Goal: Task Accomplishment & Management: Manage account settings

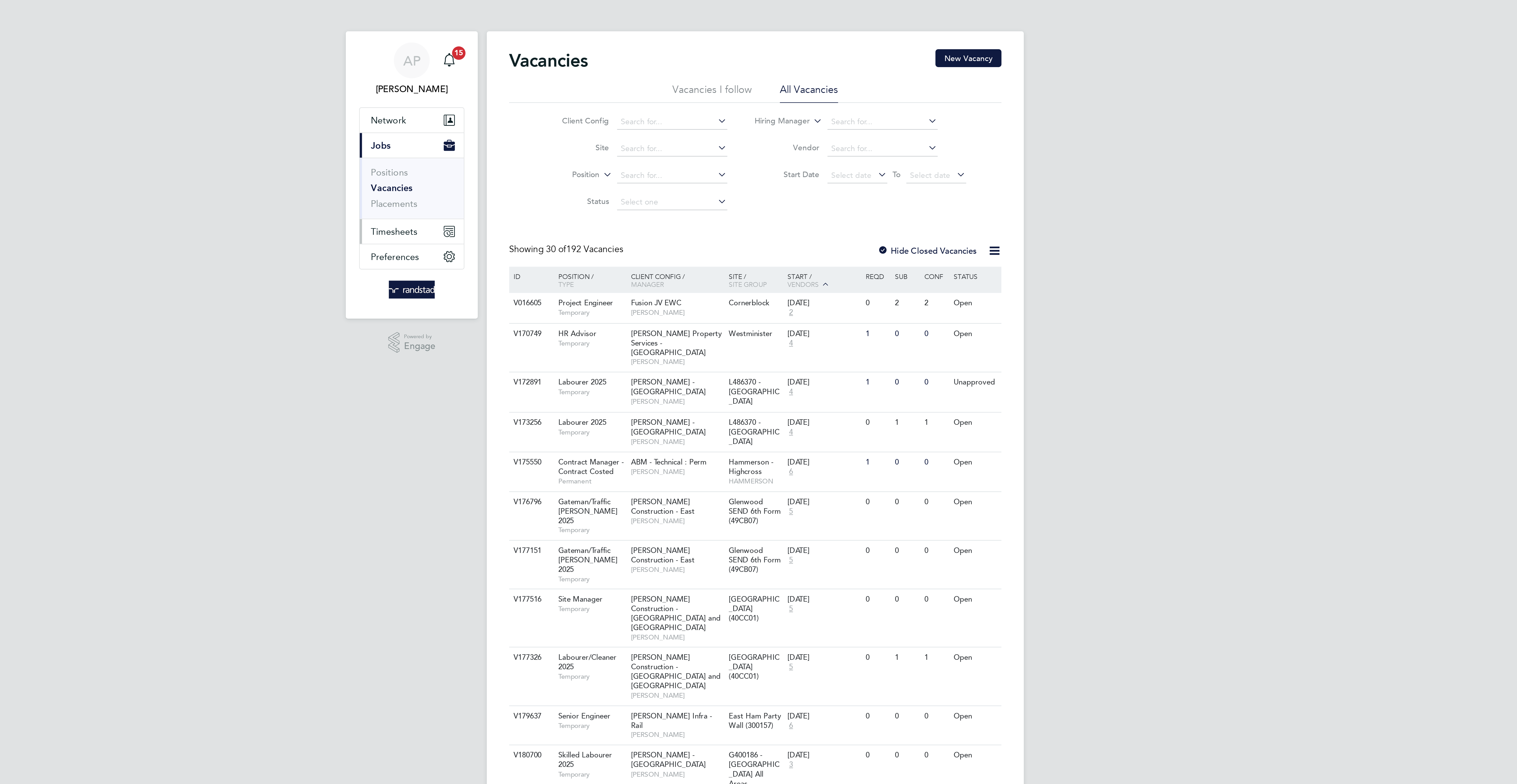
click at [594, 108] on button "Timesheets" at bounding box center [597, 109] width 49 height 12
click at [588, 92] on link "Timesheets" at bounding box center [588, 93] width 22 height 5
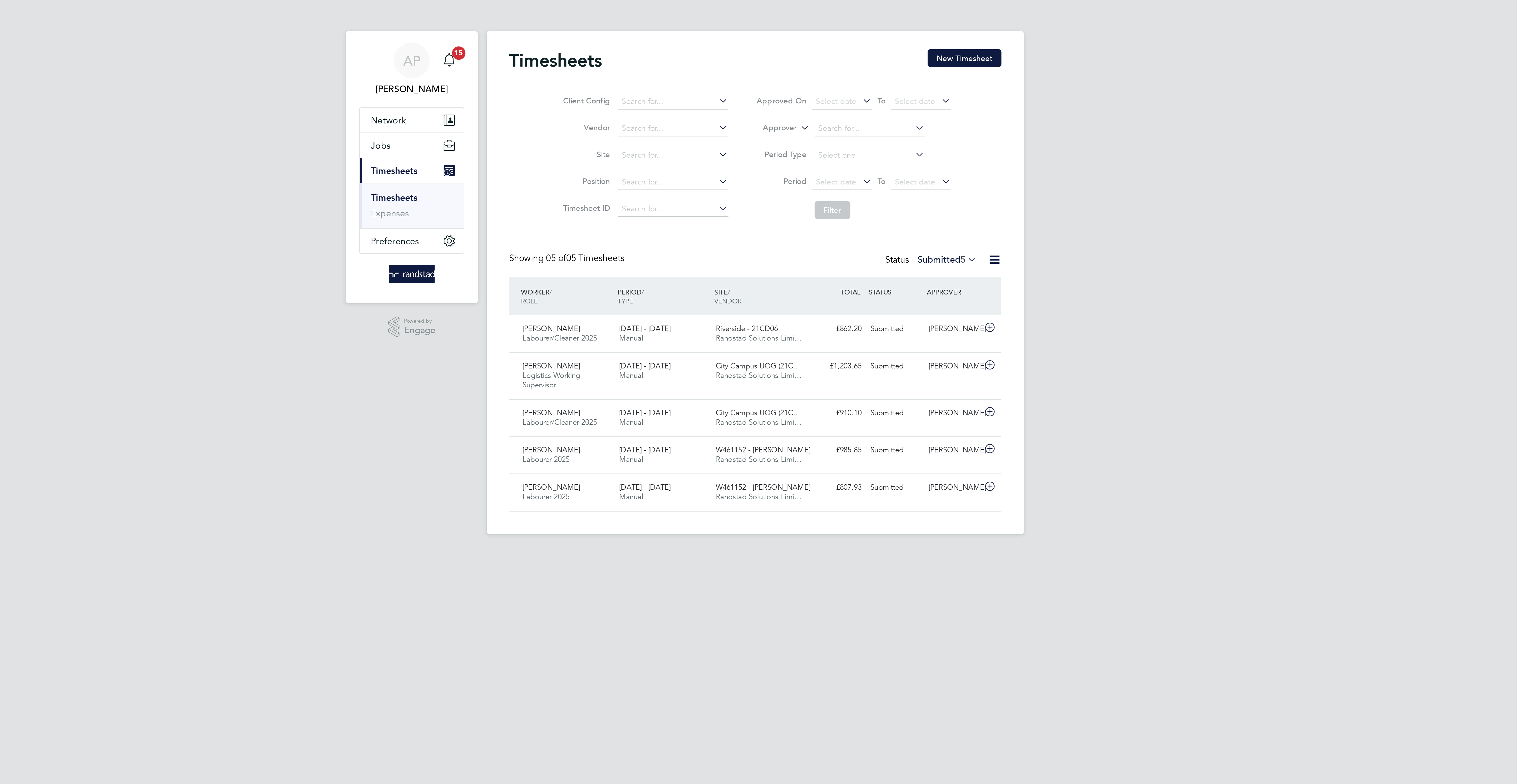
click at [942, 181] on div "AP Ana Perozo Notifications 15 Applications: Network Businesses Sites Workers C…" at bounding box center [758, 129] width 1517 height 260
click at [853, 28] on button "New Timesheet" at bounding box center [857, 27] width 35 height 8
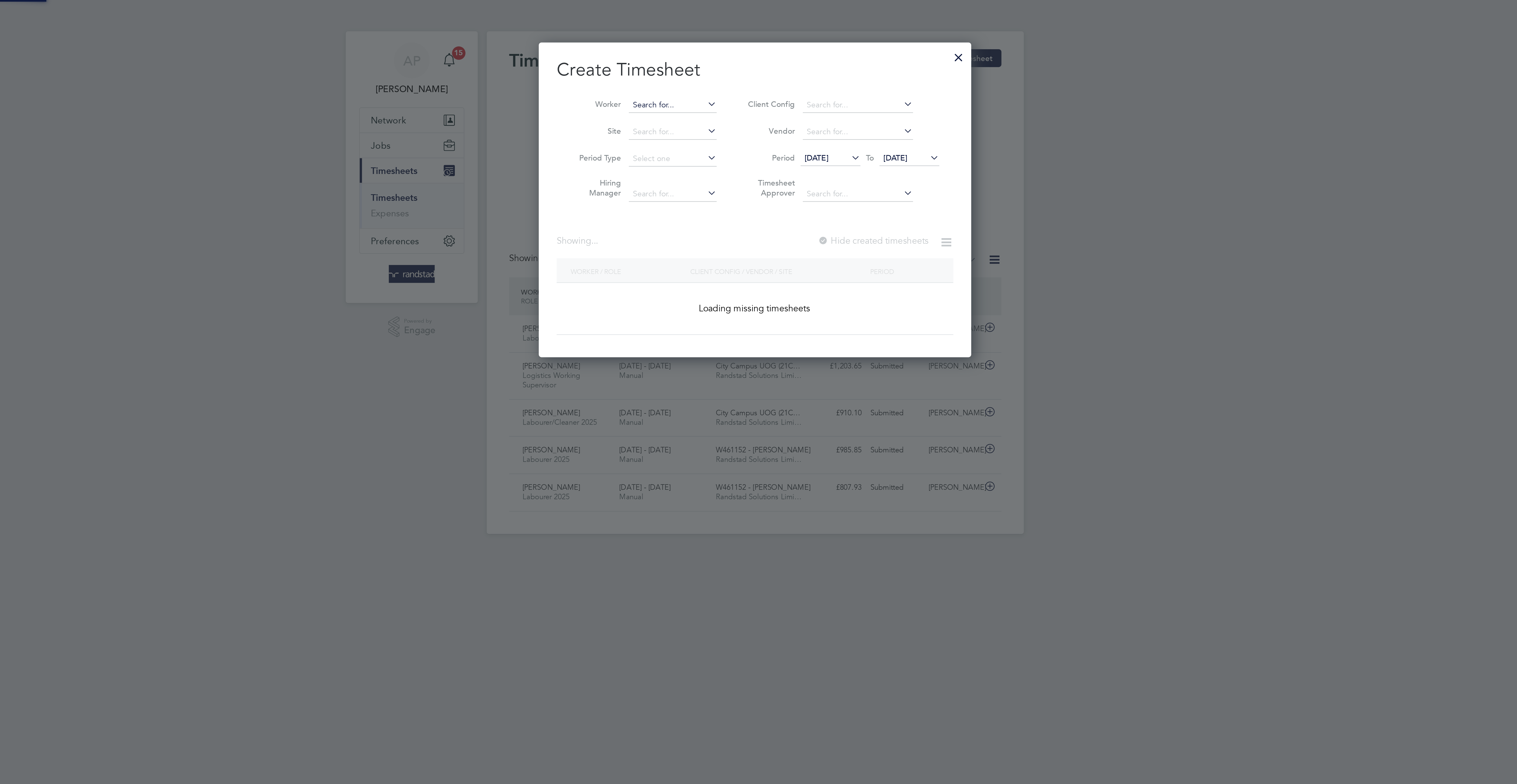
scroll to position [152, 204]
click at [716, 46] on input at bounding box center [720, 49] width 41 height 8
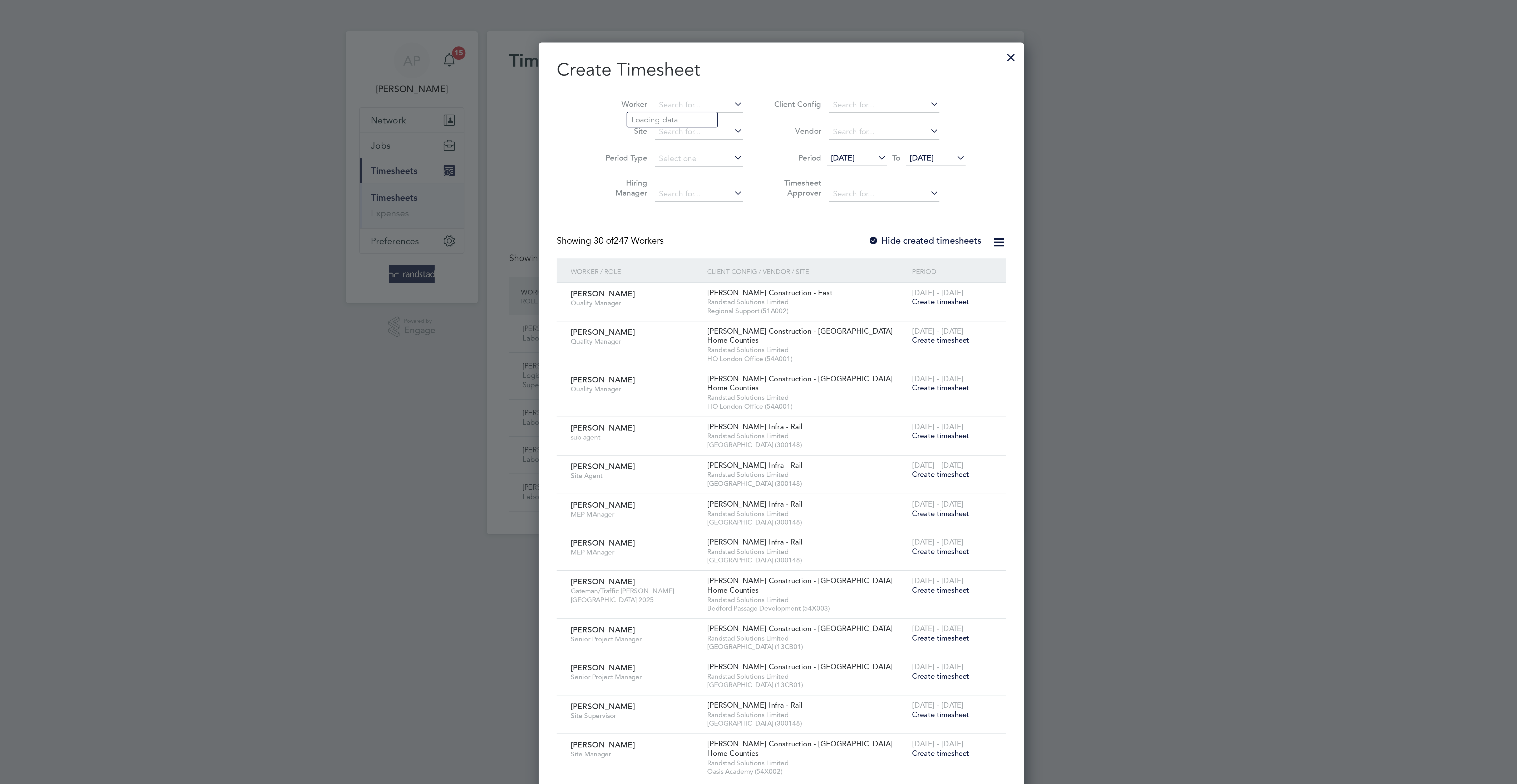
scroll to position [1066, 204]
click at [736, 57] on li "Lee Vicker" at bounding box center [731, 57] width 67 height 7
type input "Lee Vicker"
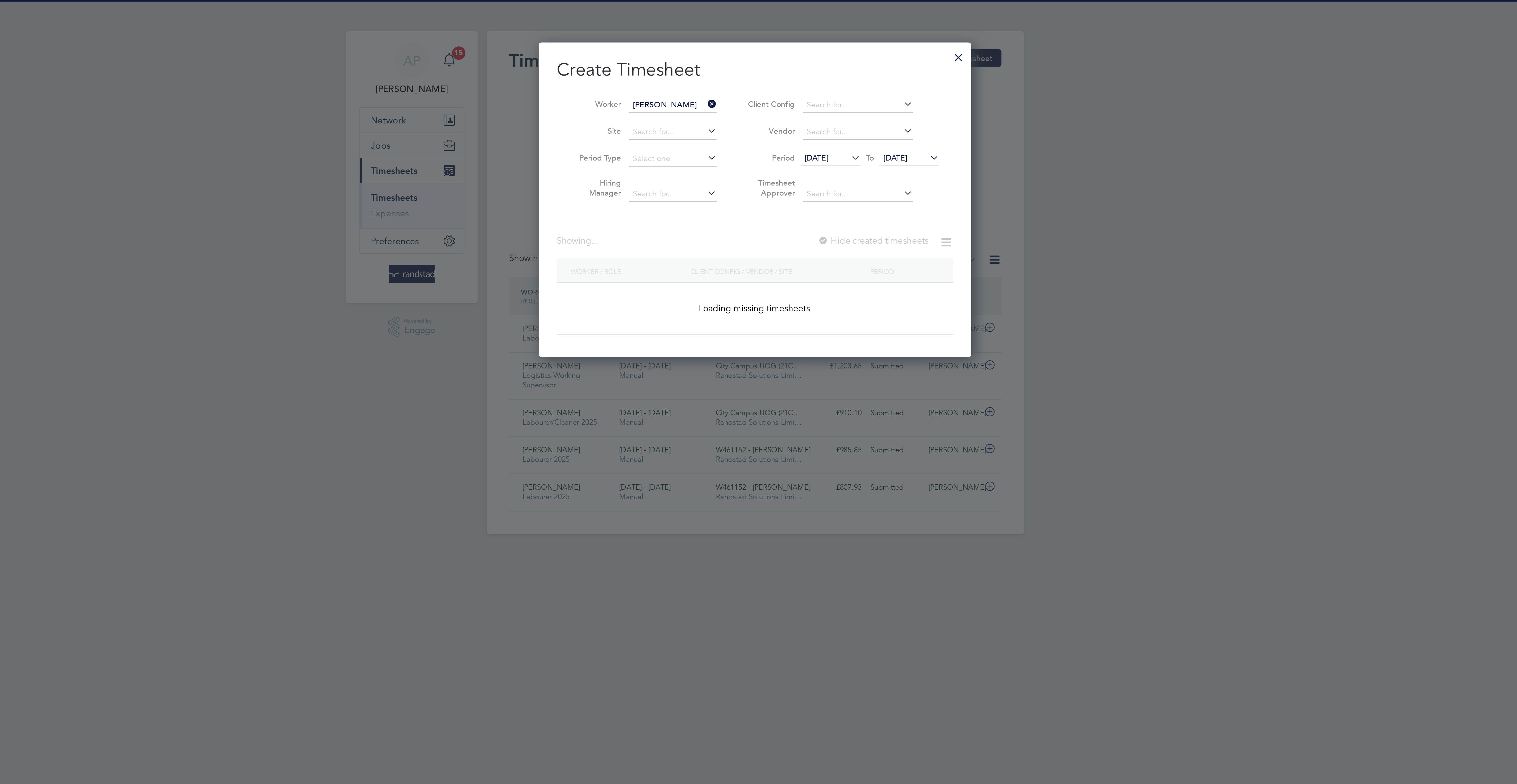
scroll to position [152, 204]
click at [830, 72] on span "[DATE]" at bounding box center [824, 74] width 11 height 5
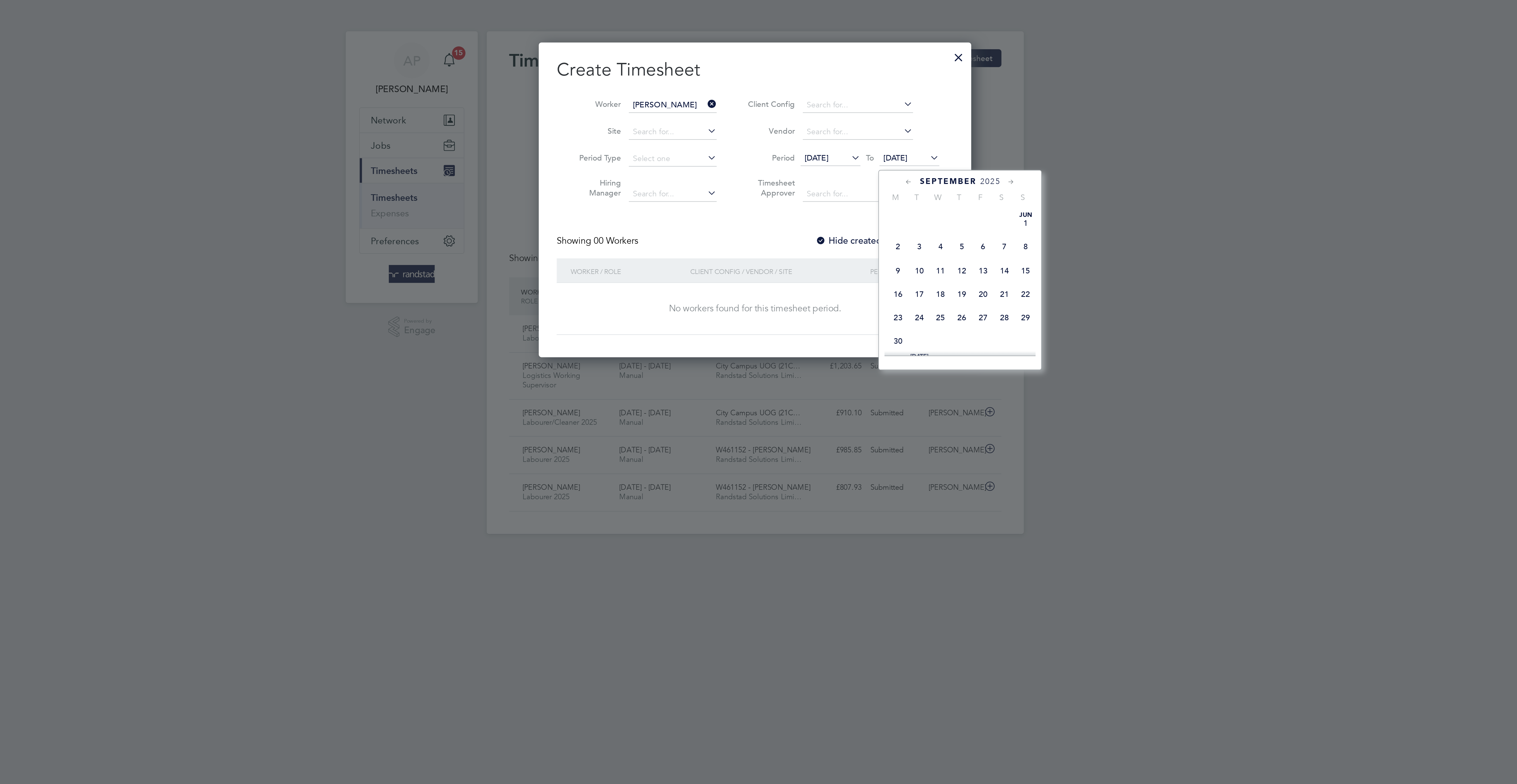
scroll to position [213, 0]
click at [863, 108] on span "26" at bounding box center [866, 102] width 10 height 10
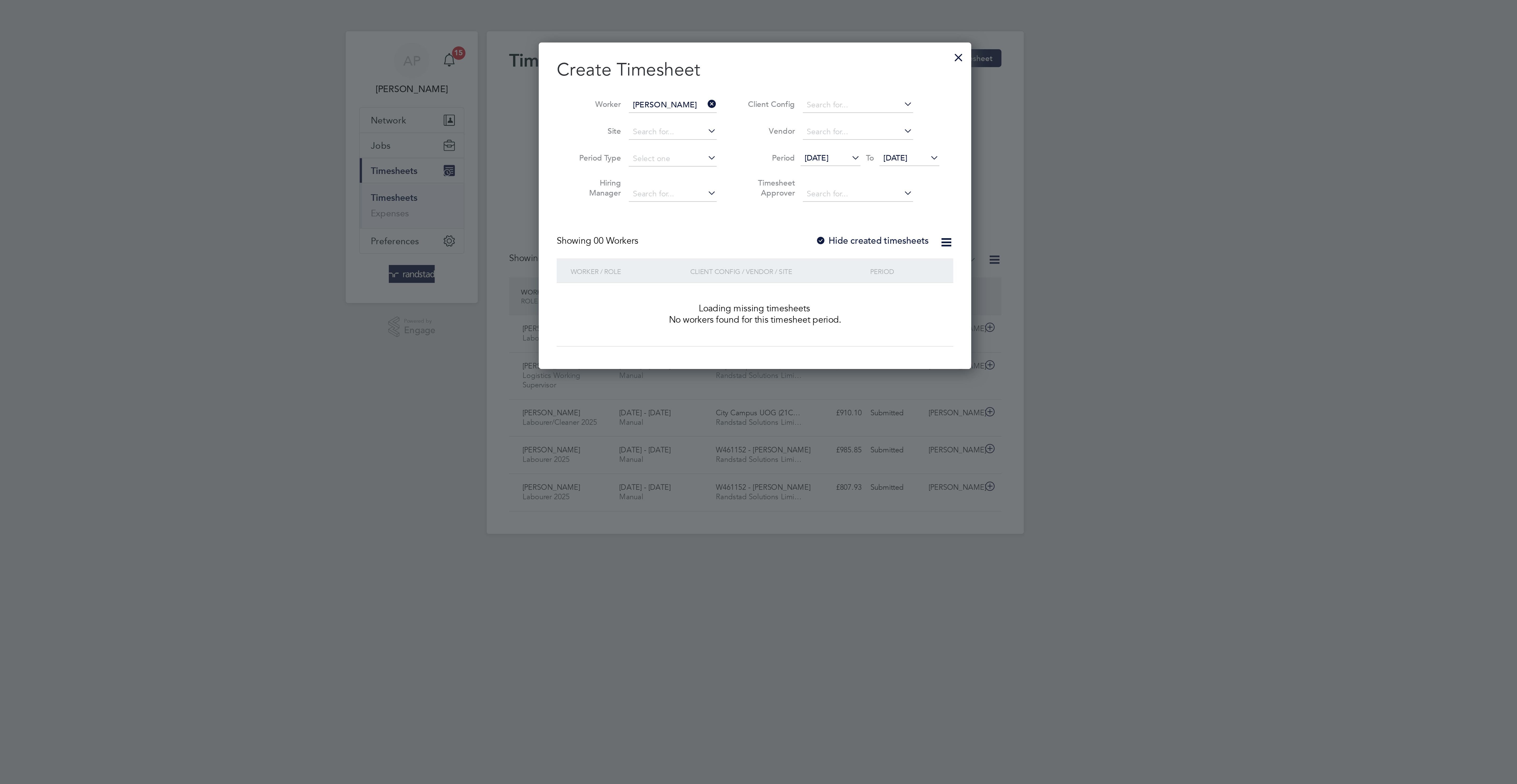
scroll to position [152, 204]
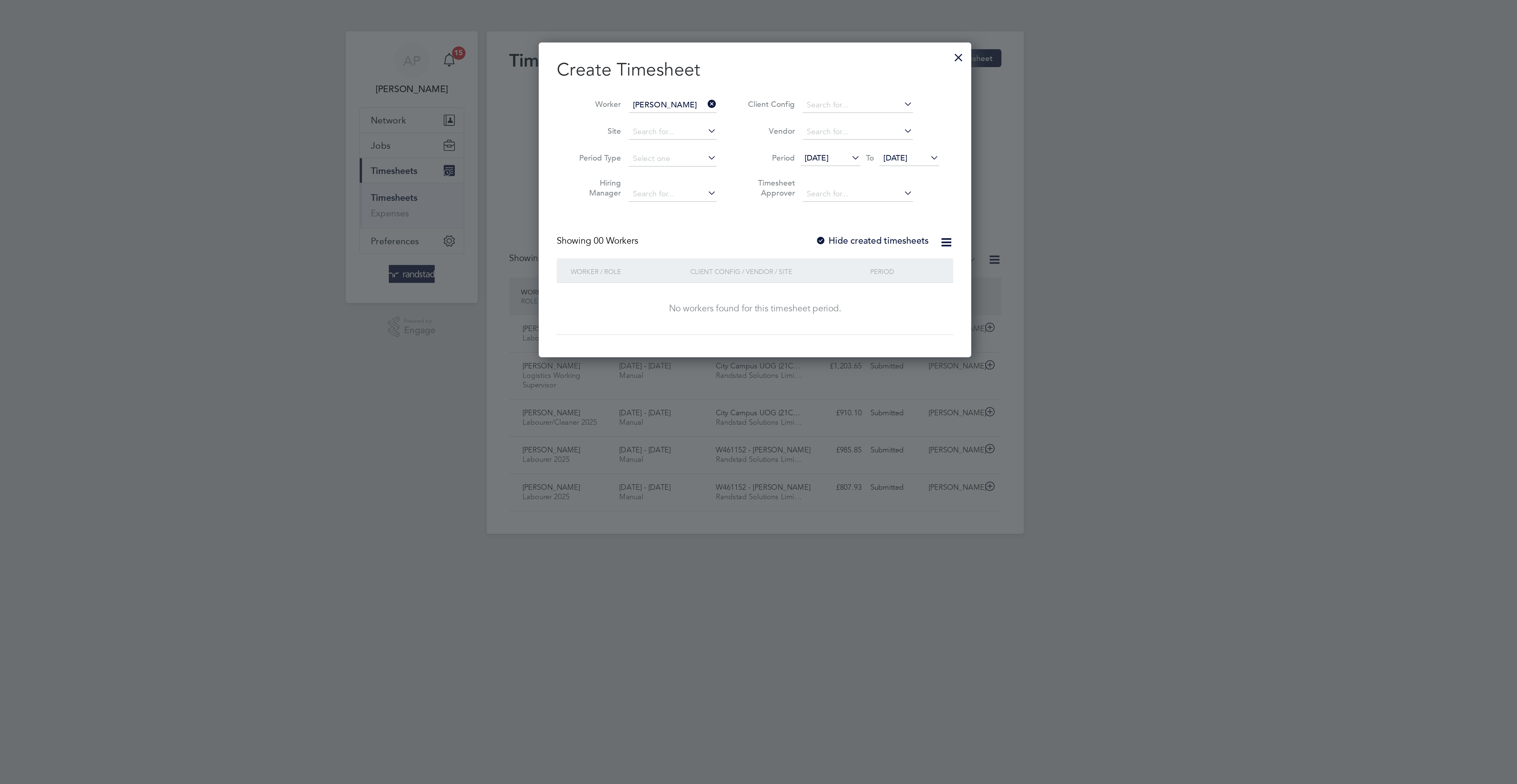
click at [805, 115] on label "Hide created timesheets" at bounding box center [813, 113] width 54 height 5
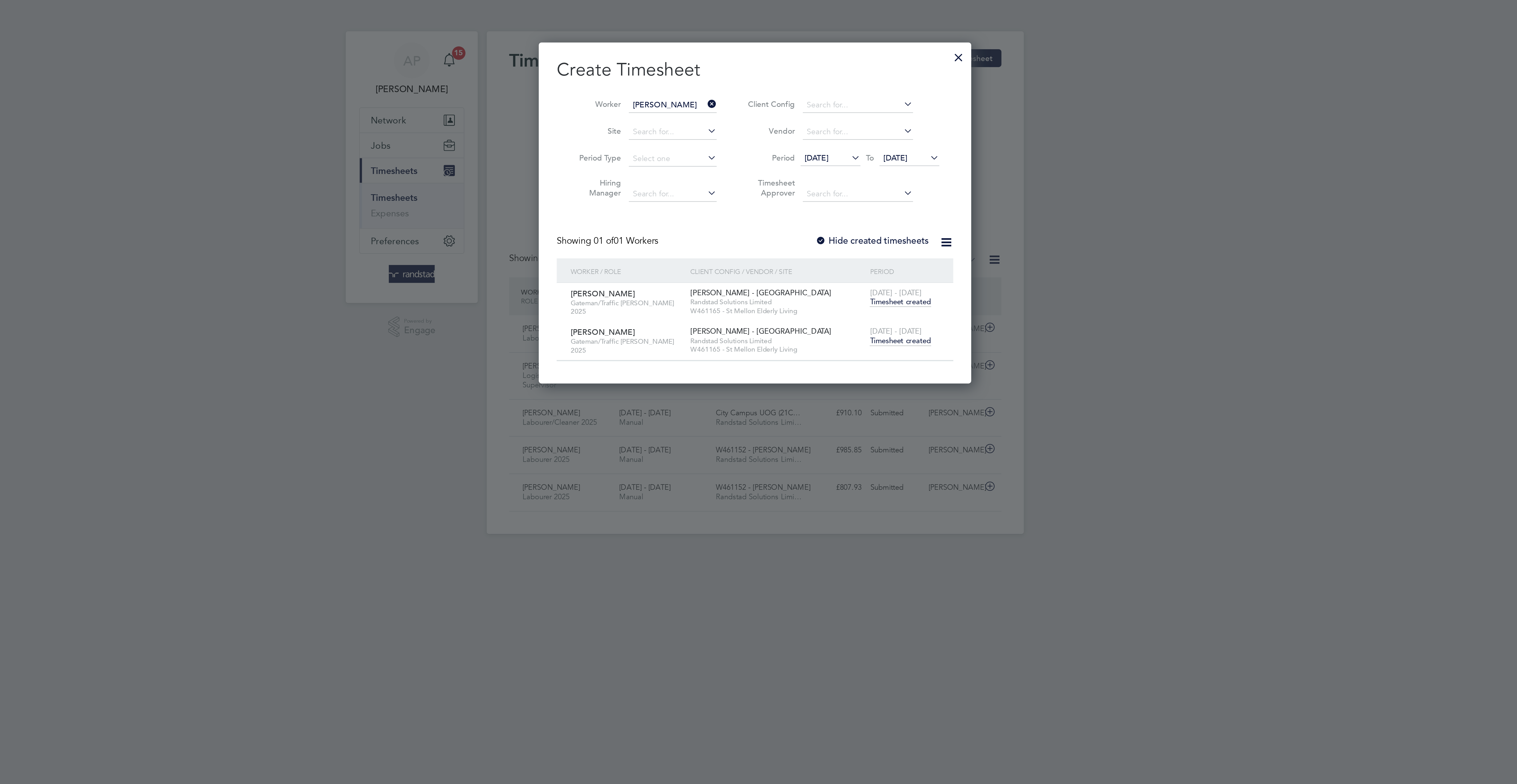
scroll to position [164, 204]
click at [821, 163] on span "Timesheet created" at bounding box center [827, 161] width 29 height 5
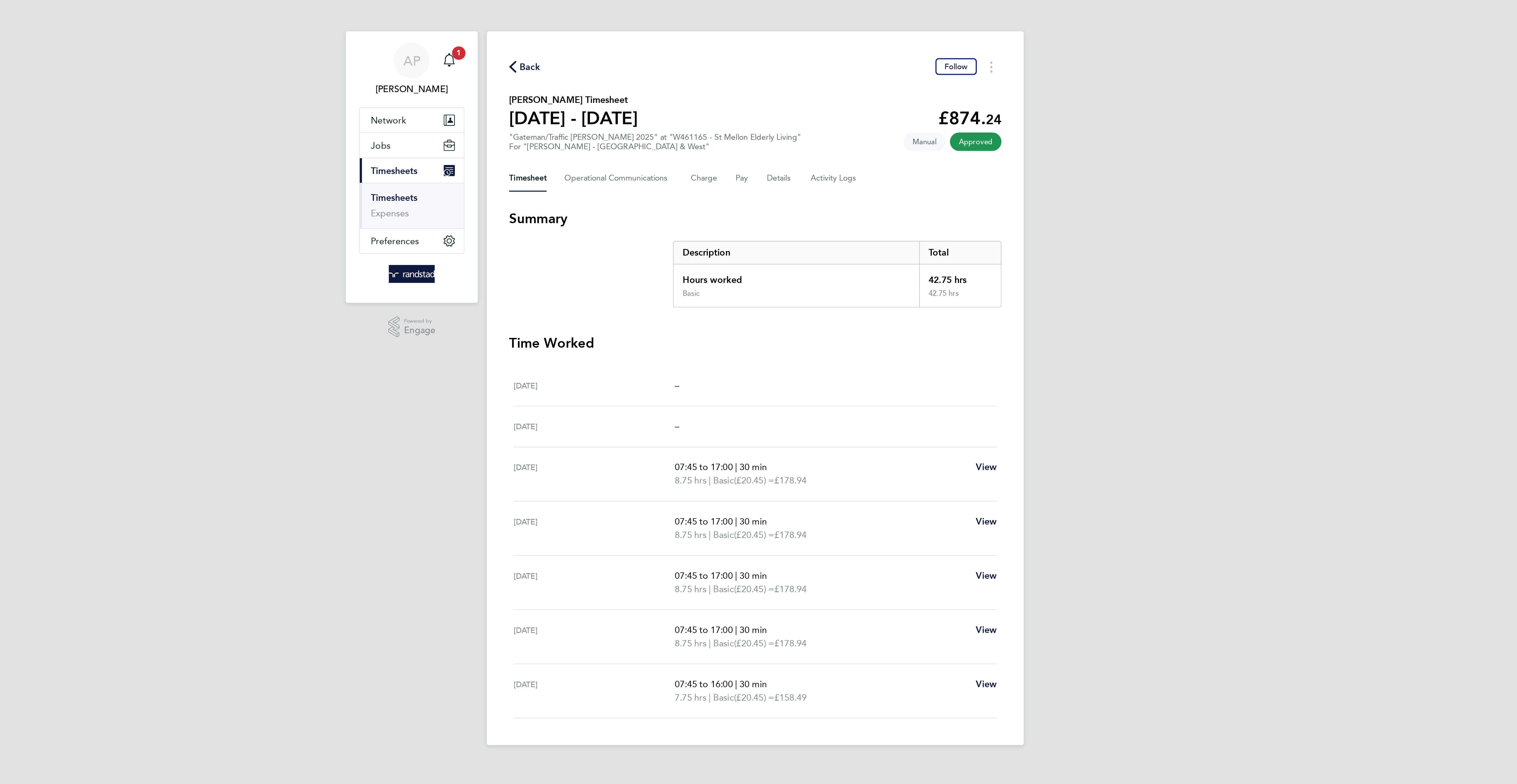
click at [654, 31] on span "Back" at bounding box center [652, 31] width 10 height 6
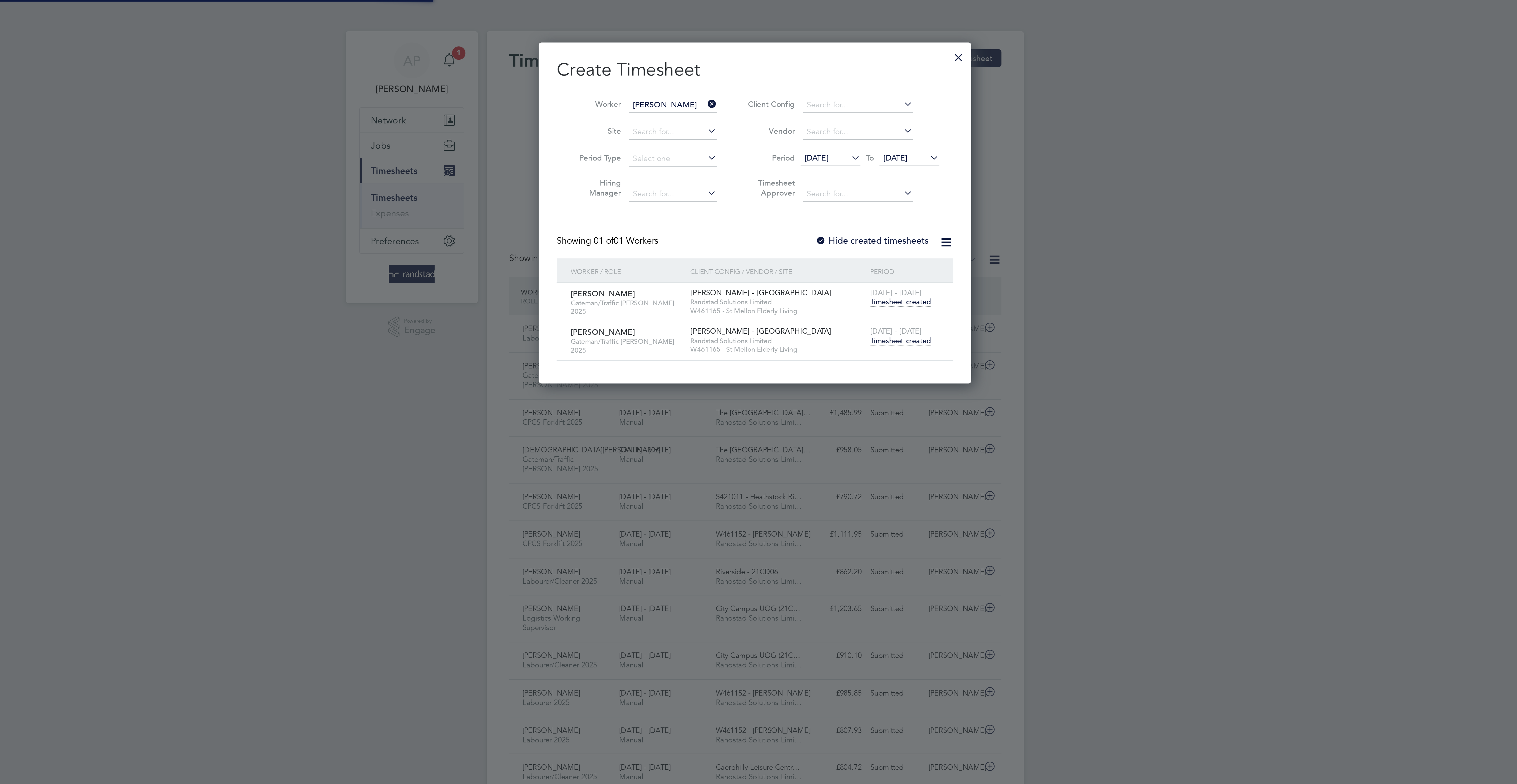
scroll to position [14, 46]
click at [854, 26] on div at bounding box center [854, 26] width 9 height 9
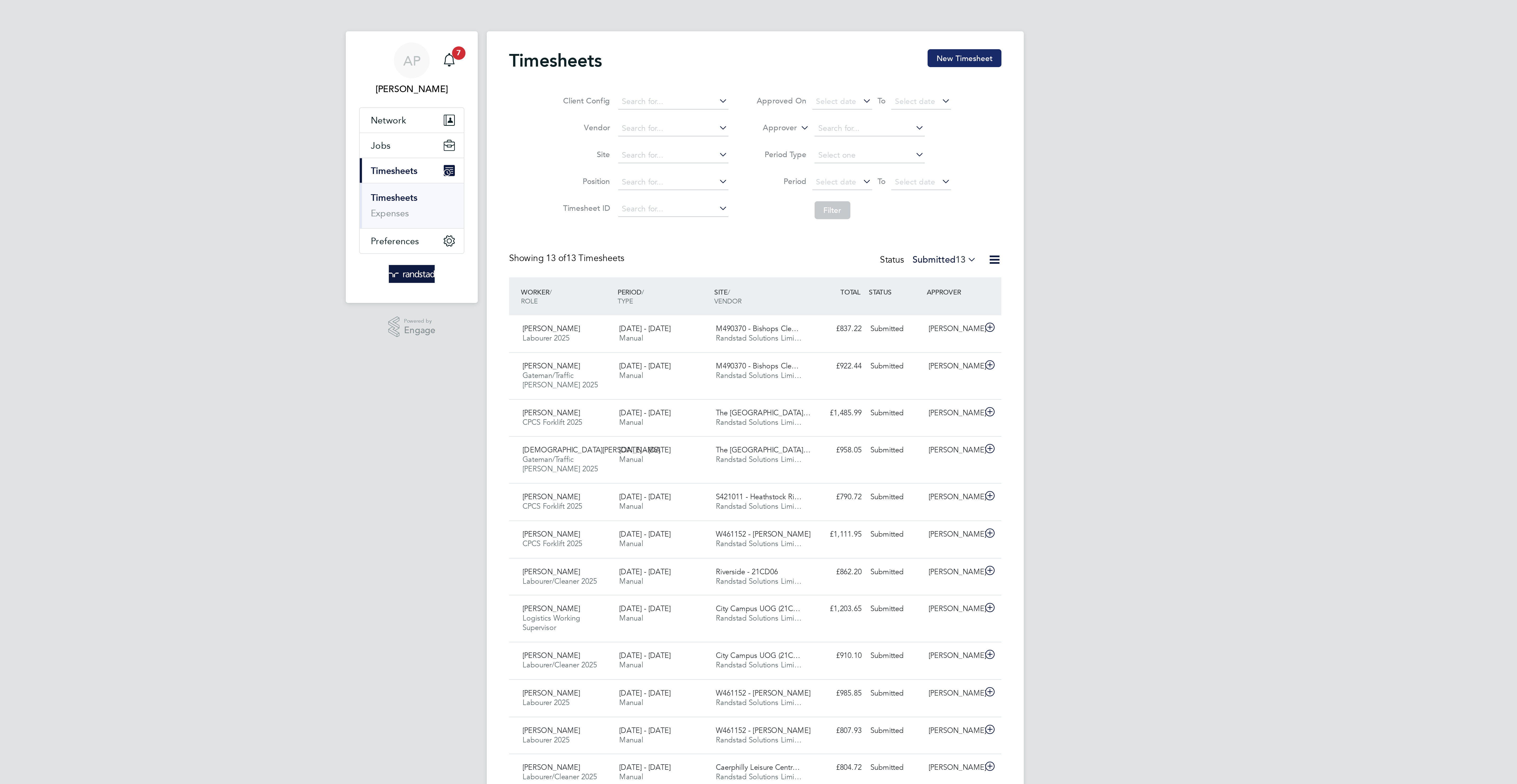
click at [847, 29] on button "New Timesheet" at bounding box center [857, 27] width 35 height 8
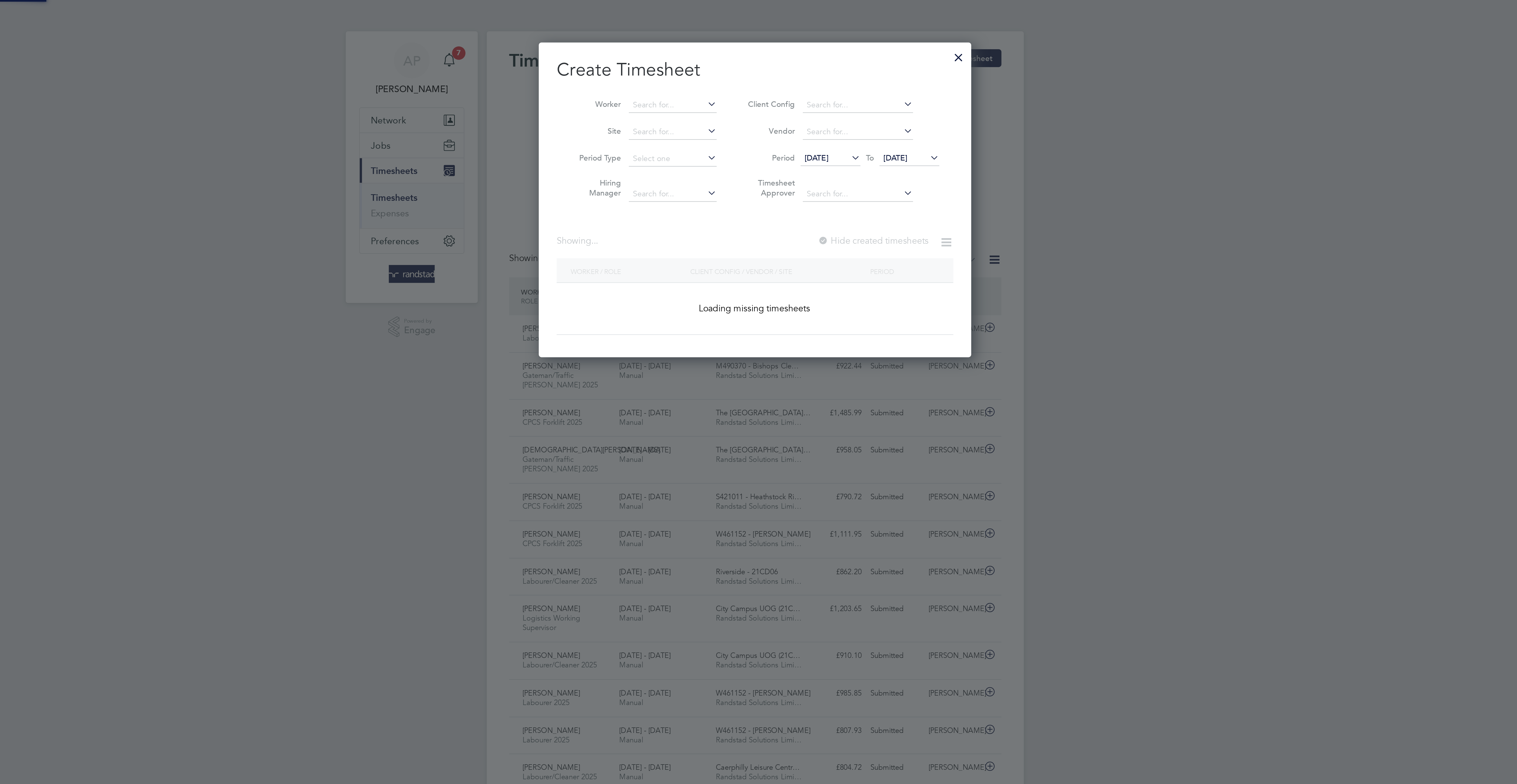
scroll to position [152, 204]
click at [718, 46] on input at bounding box center [720, 49] width 41 height 8
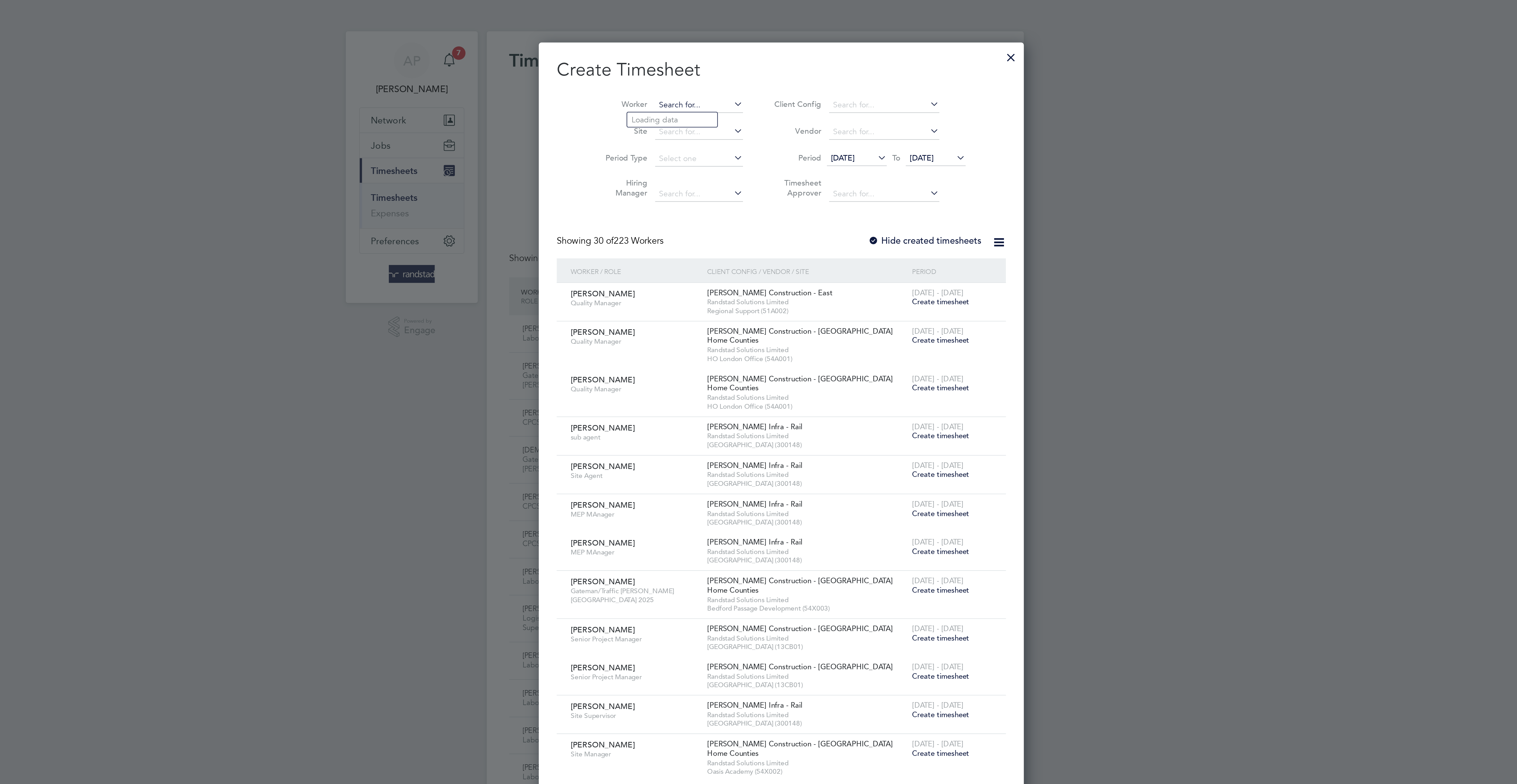
scroll to position [1084, 204]
click at [718, 58] on li "Mikail Sadiq" at bounding box center [720, 57] width 42 height 7
type input "Mikail Sadiq"
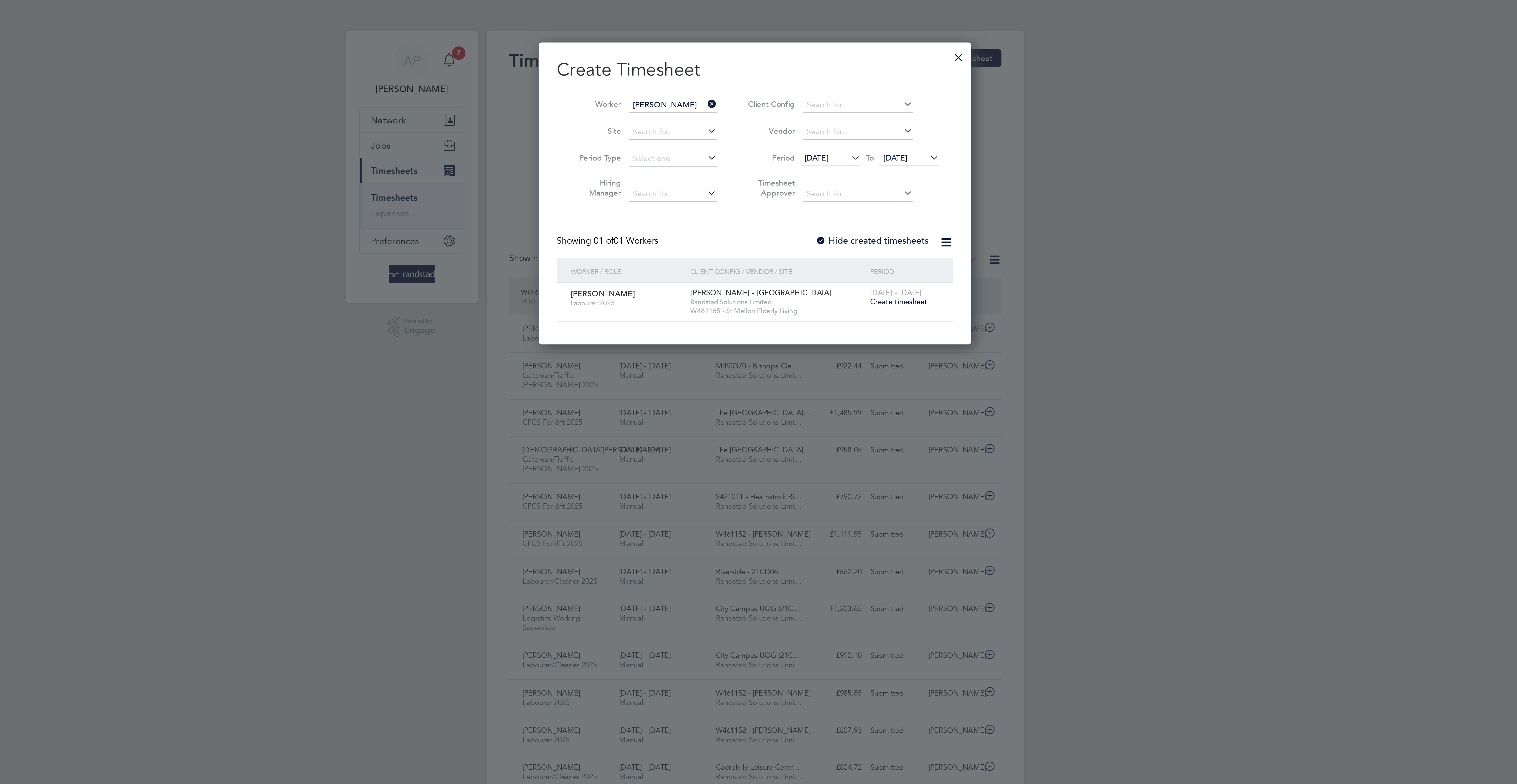
scroll to position [146, 204]
click at [824, 144] on span "Create timesheet" at bounding box center [826, 142] width 27 height 5
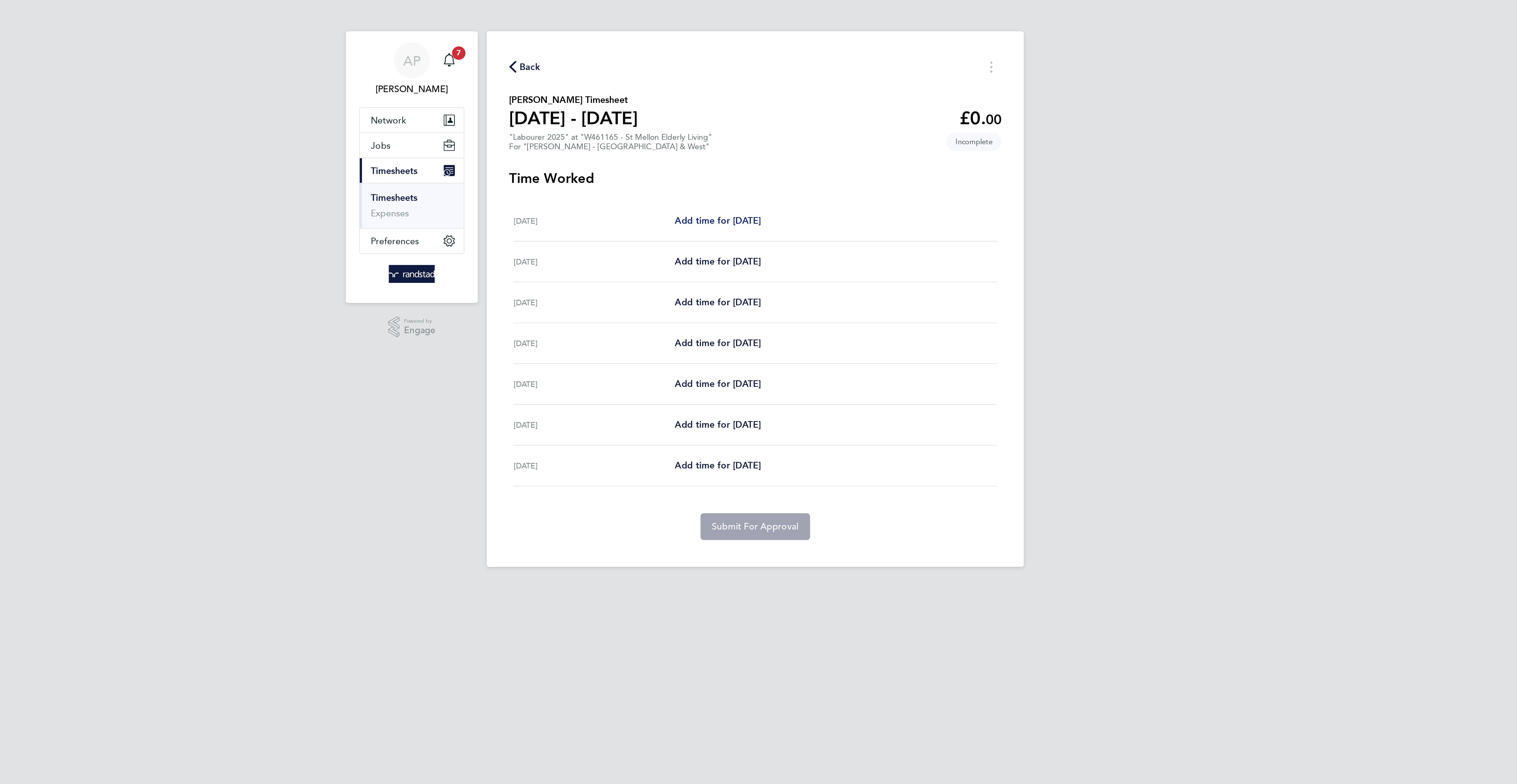
click at [744, 105] on span "Add time for [DATE]" at bounding box center [741, 104] width 41 height 5
select select "60"
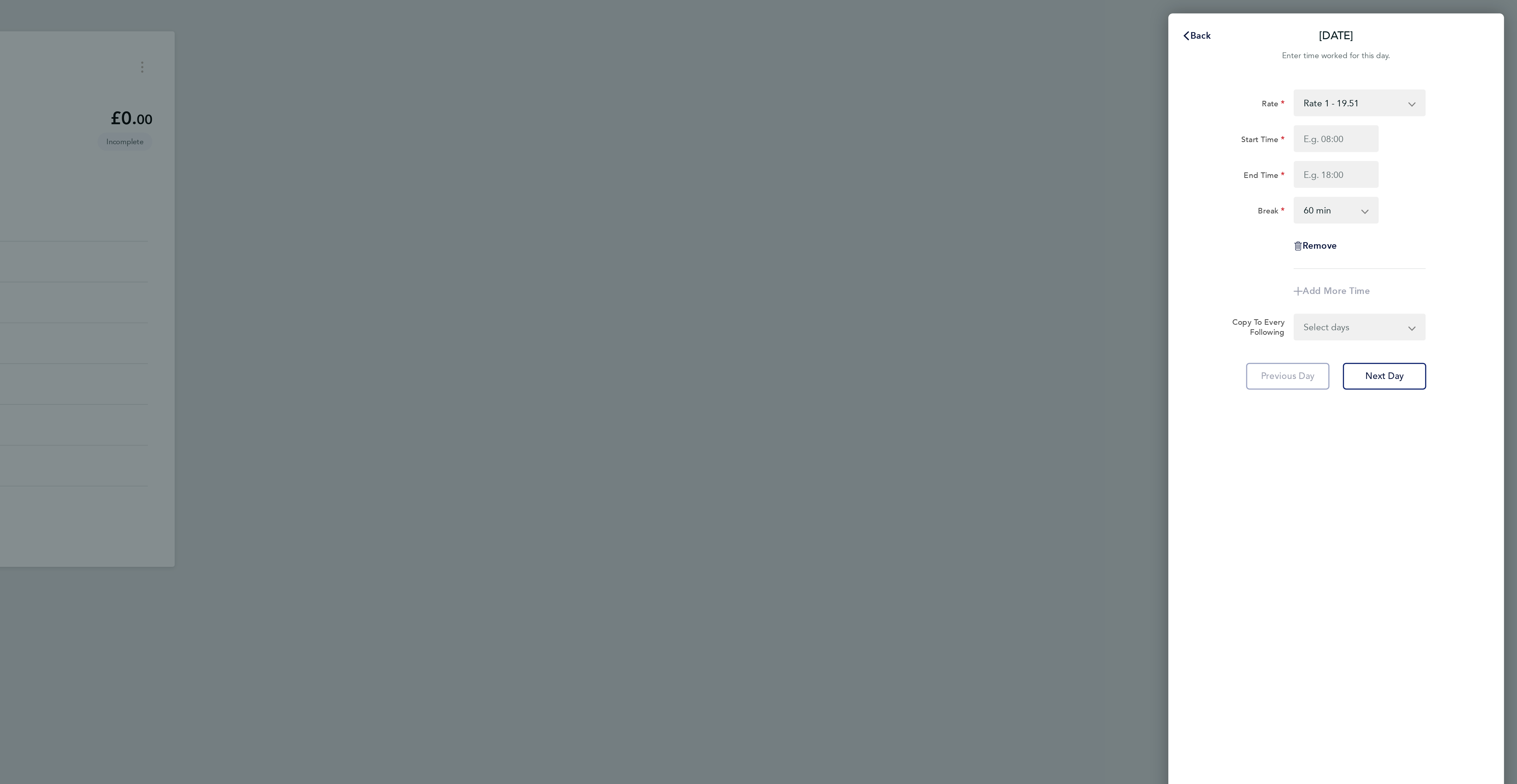
click at [1445, 48] on select "Rate 1 - 19.51 Overtime - 28.12 Overtime 2 - 36.73" at bounding box center [1439, 48] width 55 height 12
select select "60"
click at [1430, 62] on input "Start Time" at bounding box center [1432, 65] width 40 height 12
type input "08:00"
click at [1419, 86] on input "End Time" at bounding box center [1432, 82] width 40 height 12
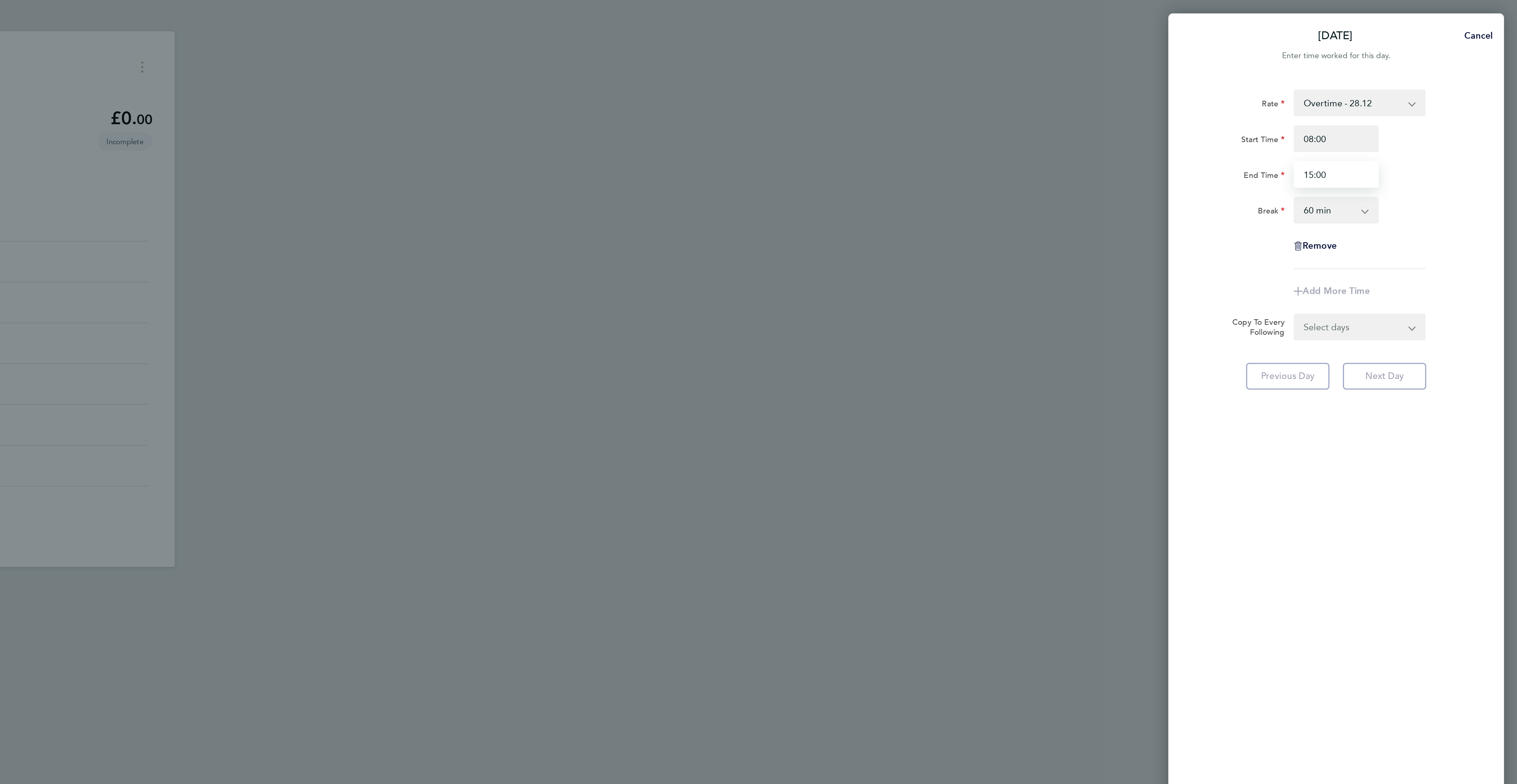
type input "15:00"
click at [1425, 94] on select "0 min 15 min 30 min 45 min 60 min 75 min 90 min" at bounding box center [1428, 99] width 32 height 12
select select "30"
click at [1412, 93] on select "0 min 15 min 30 min 45 min 60 min 75 min 90 min" at bounding box center [1428, 99] width 32 height 12
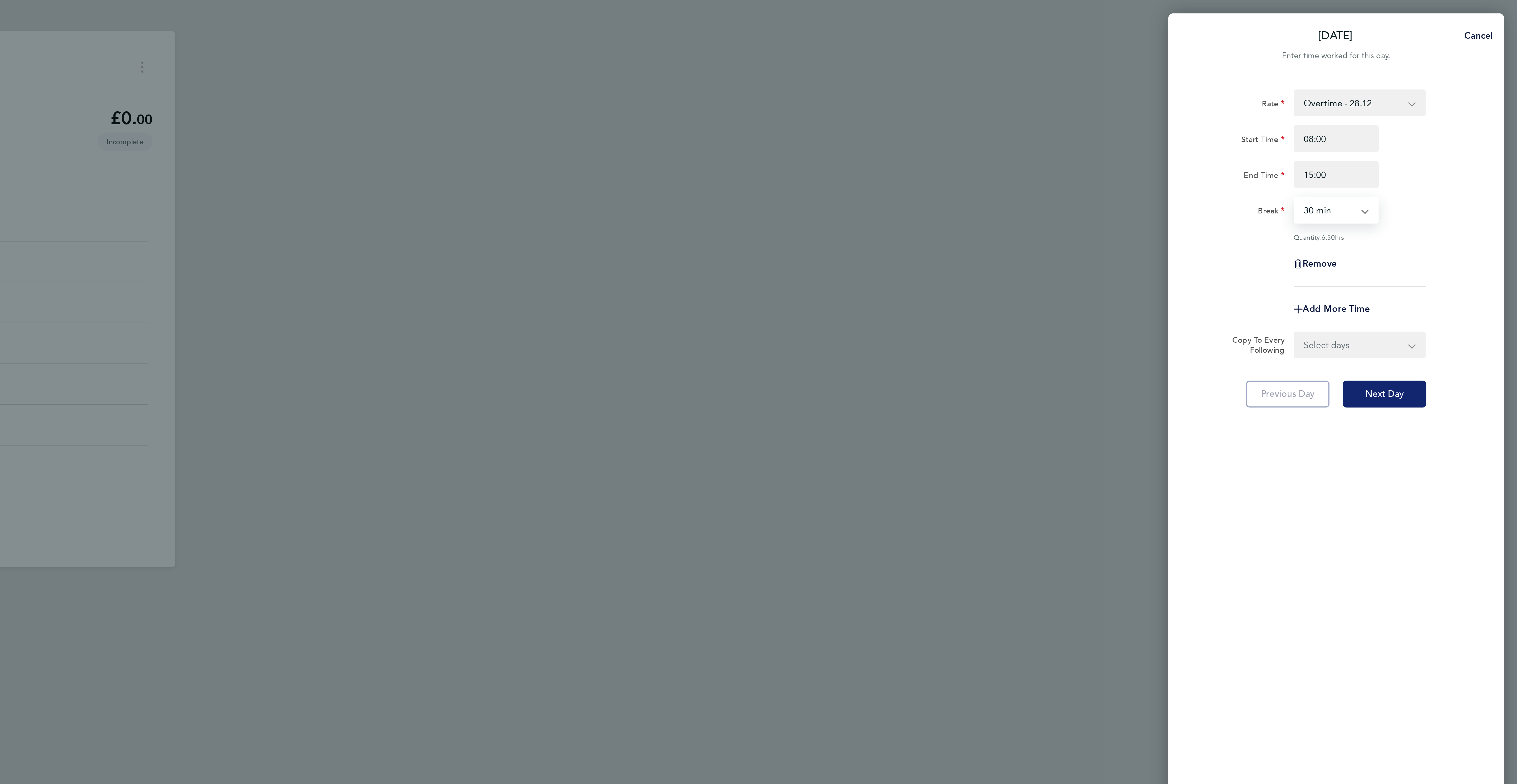
click at [1455, 184] on span "Next Day" at bounding box center [1454, 185] width 18 height 5
select select "60"
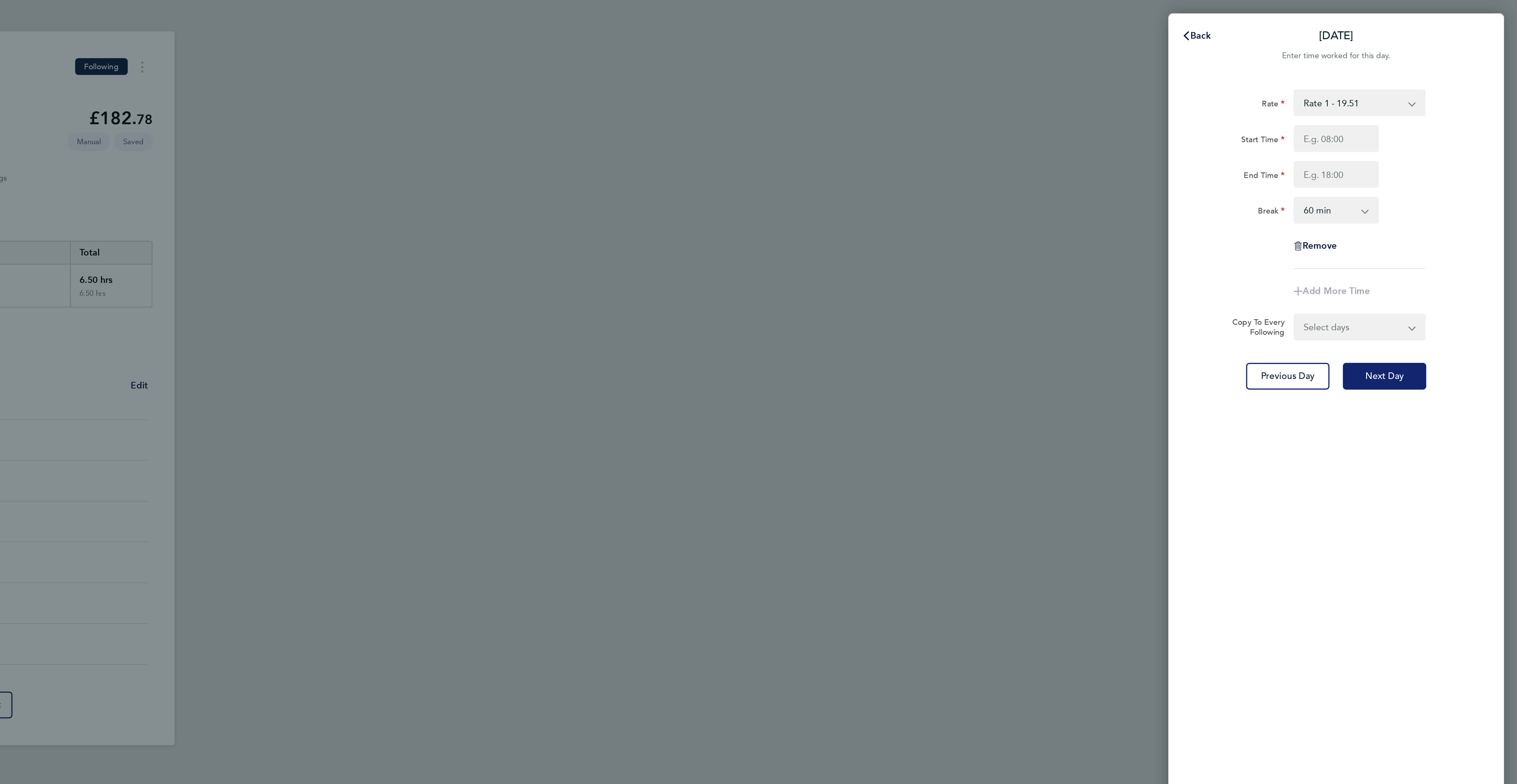
click at [1455, 184] on button "Next Day" at bounding box center [1454, 177] width 39 height 12
select select "60"
click at [1426, 63] on input "Start Time" at bounding box center [1432, 65] width 40 height 12
type input "08:00"
click at [1427, 78] on input "End Time" at bounding box center [1432, 82] width 40 height 12
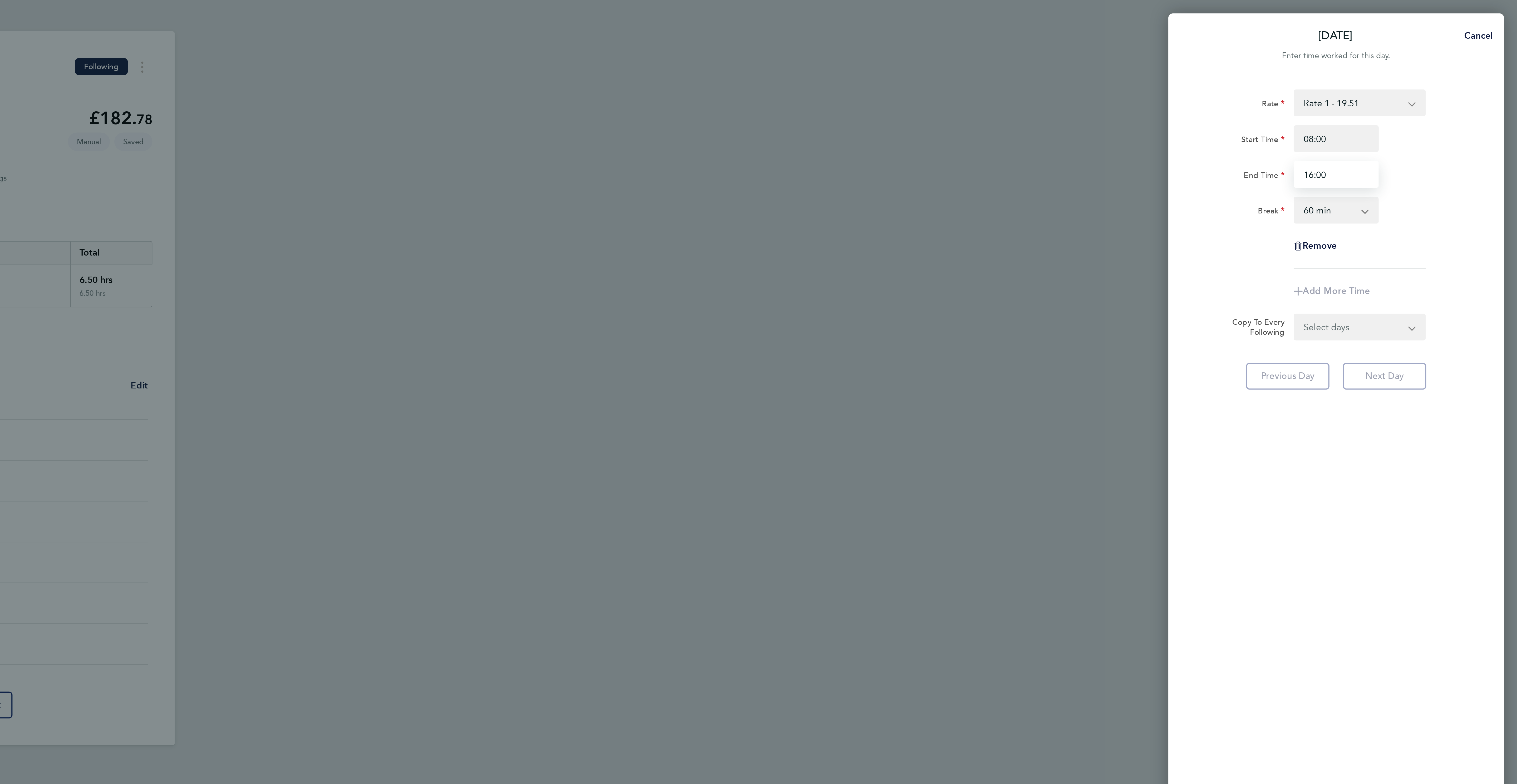
type input "16:00"
click at [1503, 103] on div "Rate Rate 1 - 19.51 Overtime - 28.12 Overtime 2 - 36.73 Start Time 08:00 End Ti…" at bounding box center [1432, 390] width 158 height 708
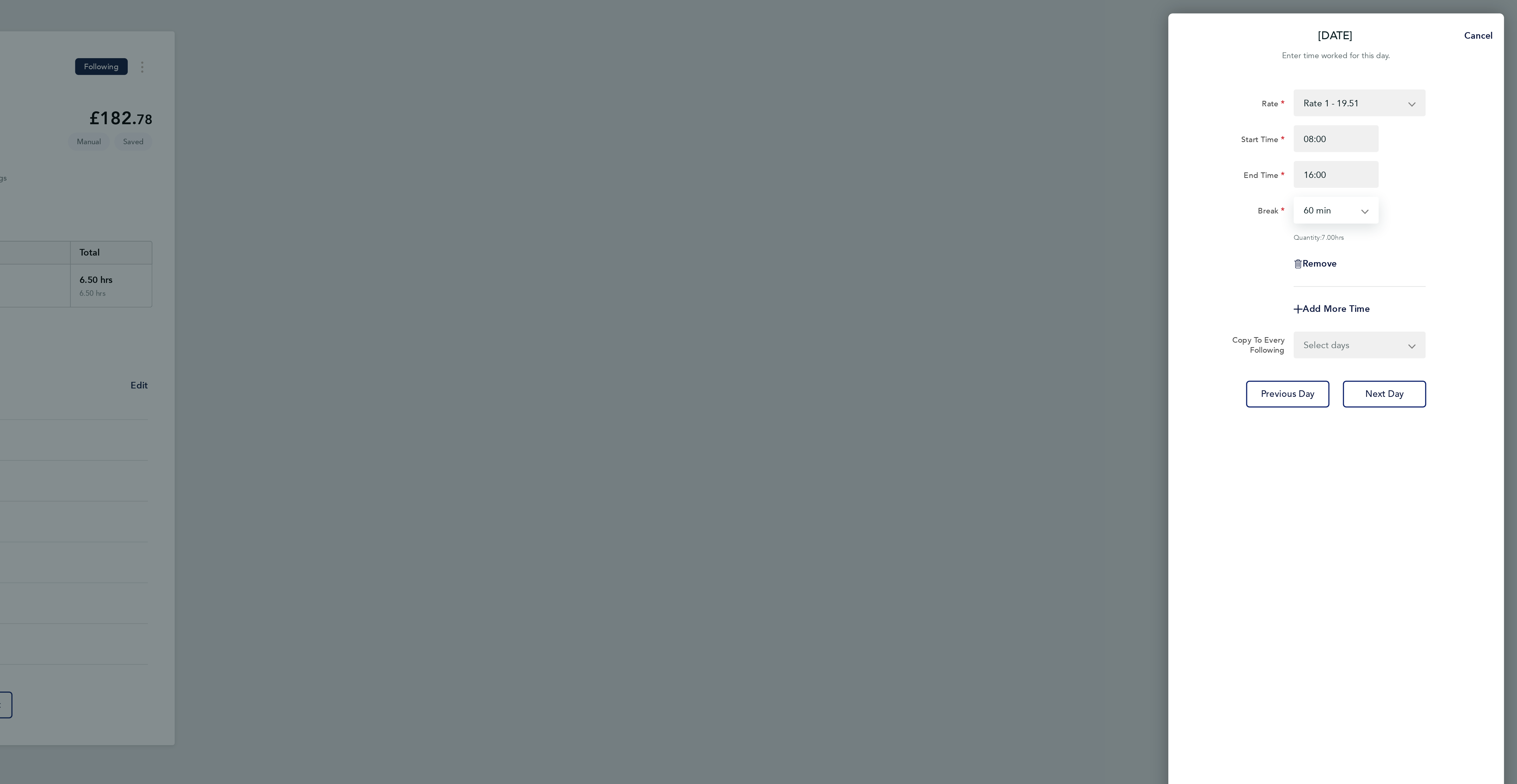
click at [1423, 97] on select "0 min 15 min 30 min 45 min 60 min 75 min 90 min" at bounding box center [1428, 99] width 32 height 12
select select "30"
click at [1412, 93] on select "0 min 15 min 30 min 45 min 60 min 75 min 90 min" at bounding box center [1428, 99] width 32 height 12
click at [1433, 143] on span "Add More Time" at bounding box center [1432, 145] width 32 height 5
select select "null"
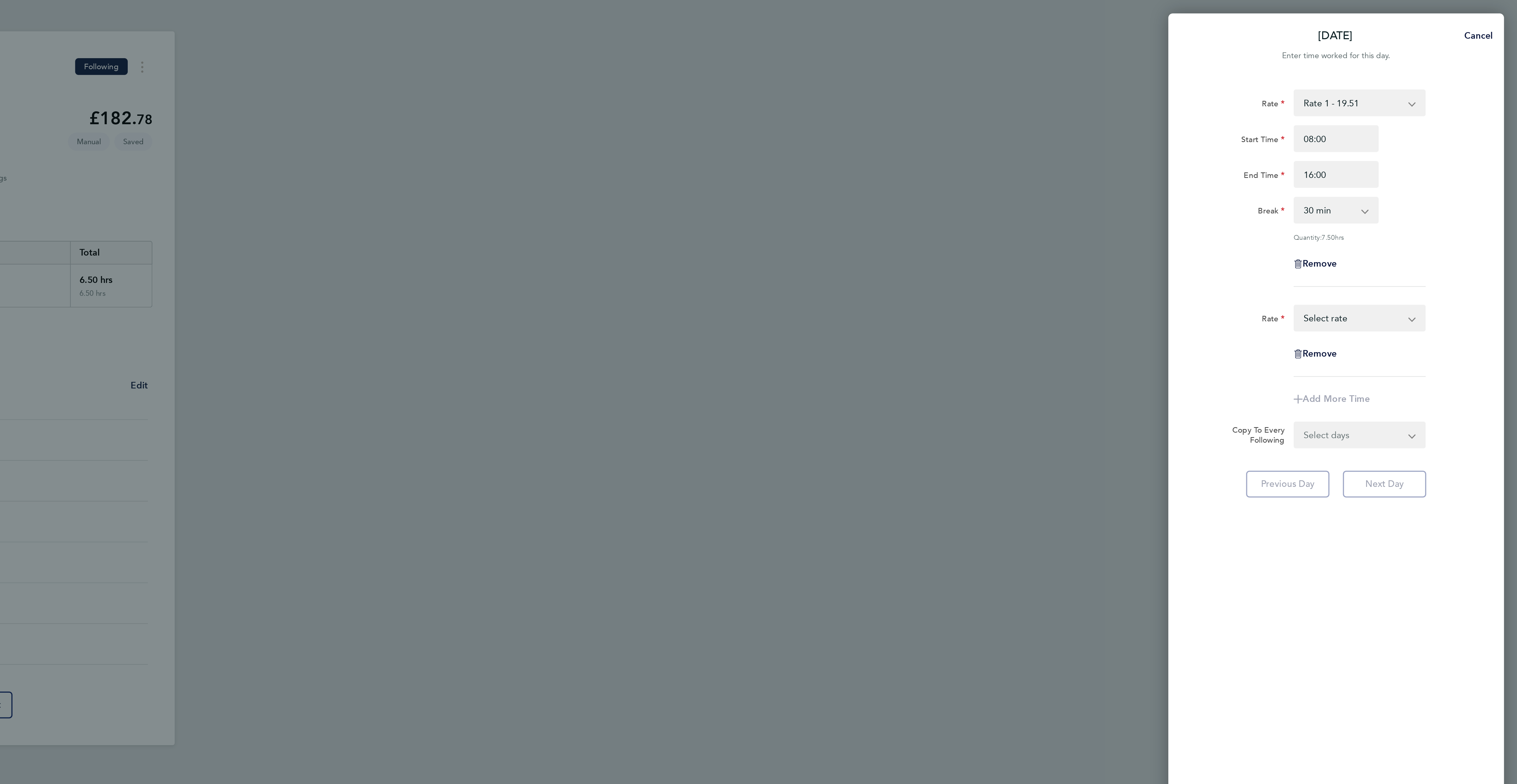
click at [1422, 154] on select "Rate 1 - 19.51 Overtime - 28.12 Overtime 2 - 36.73 Select rate" at bounding box center [1439, 150] width 55 height 12
select select "60"
click at [1420, 165] on input "Start Time" at bounding box center [1432, 166] width 40 height 12
type input "16:00"
click at [1429, 183] on input "End Time" at bounding box center [1432, 183] width 40 height 12
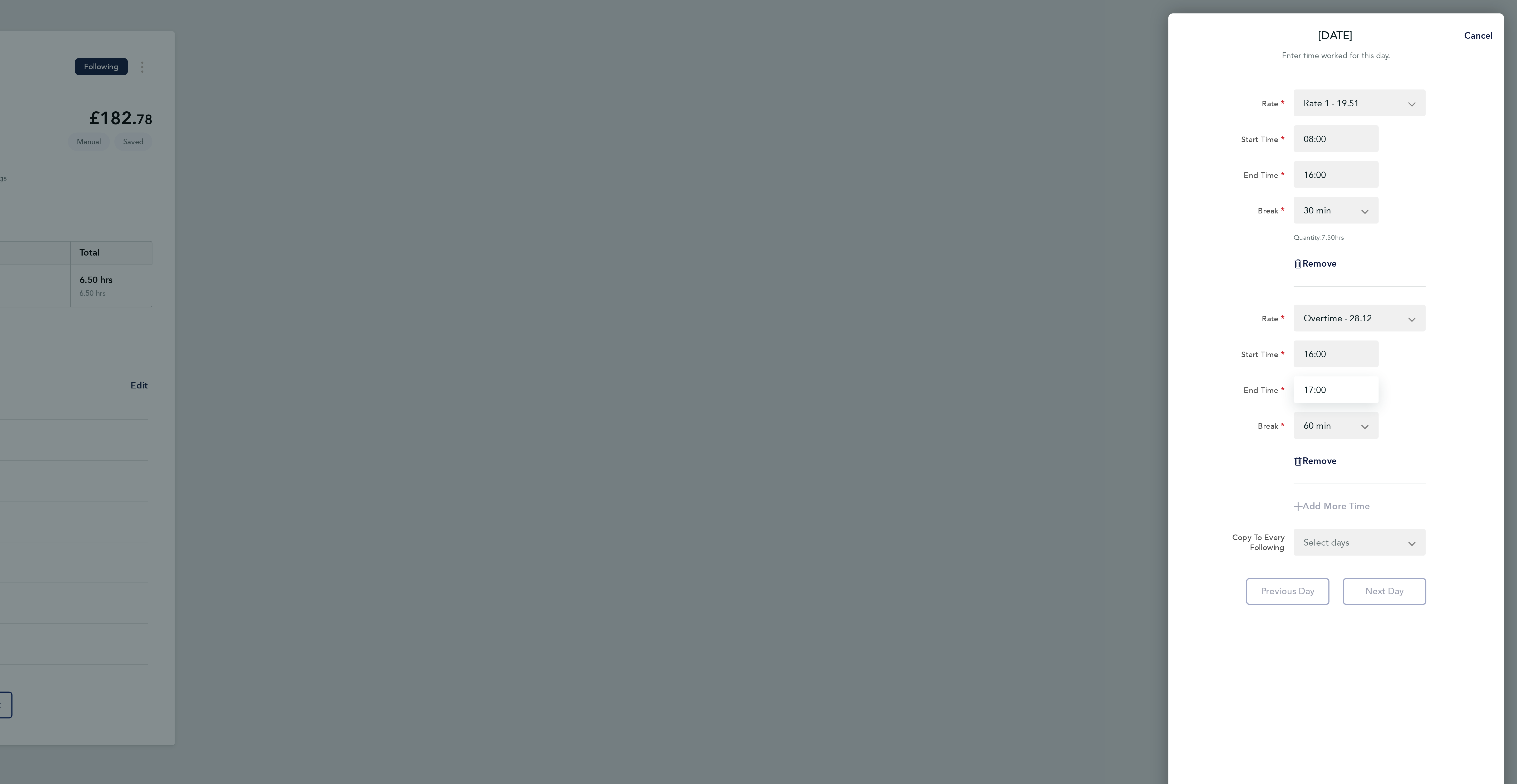
type input "17:00"
click at [1452, 202] on app-form-select "0 min 15 min 30 min 45 min 60 min 75 min 90 min" at bounding box center [1432, 200] width 40 height 12
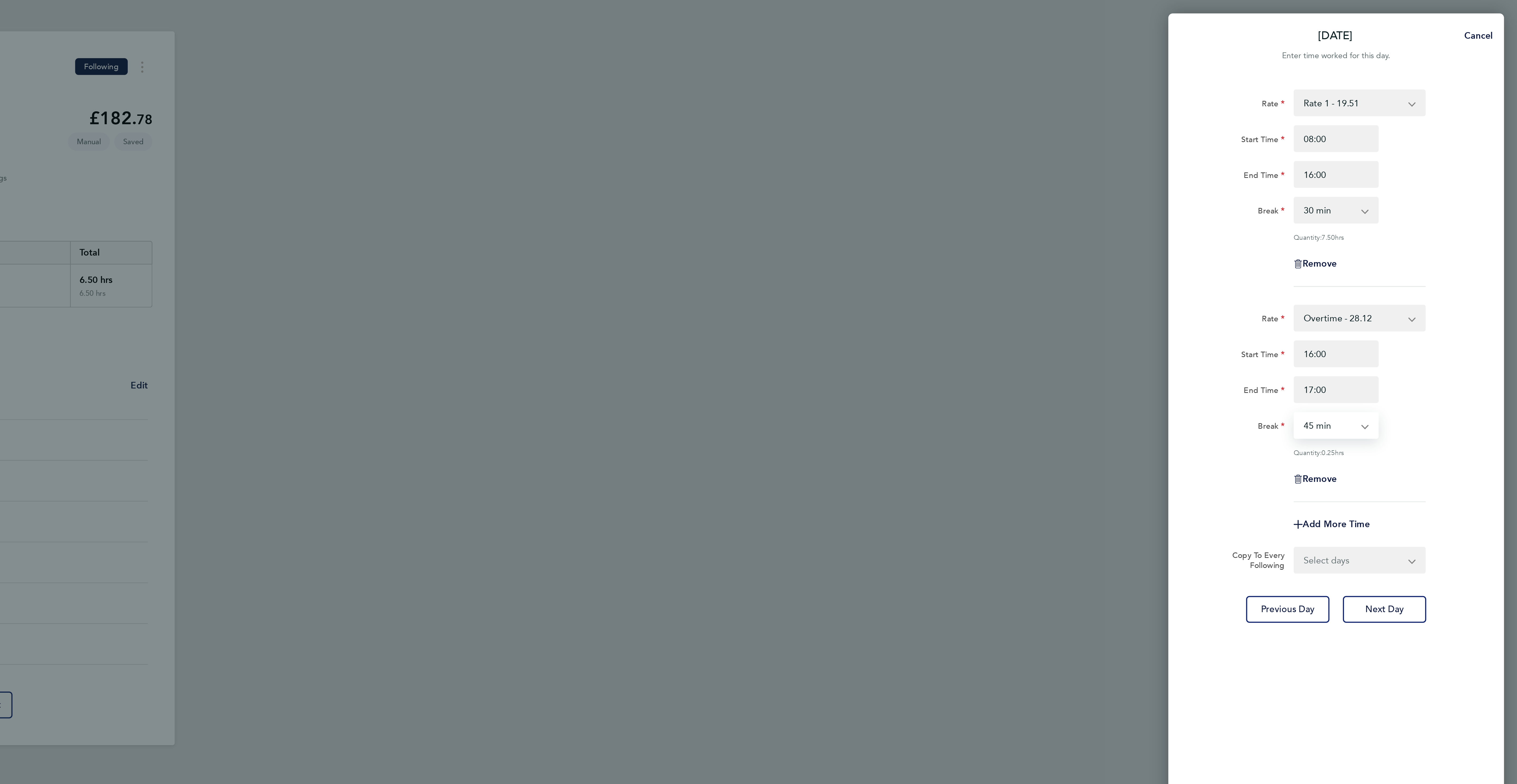
click at [1428, 205] on select "0 min 15 min 30 min 45 min" at bounding box center [1428, 200] width 32 height 12
select select "0"
click at [1412, 195] on select "0 min 15 min 30 min 45 min" at bounding box center [1428, 200] width 32 height 12
click at [1433, 261] on select "Select days Day [DATE] [DATE] [DATE] [DATE]" at bounding box center [1440, 264] width 55 height 12
select select "DAY"
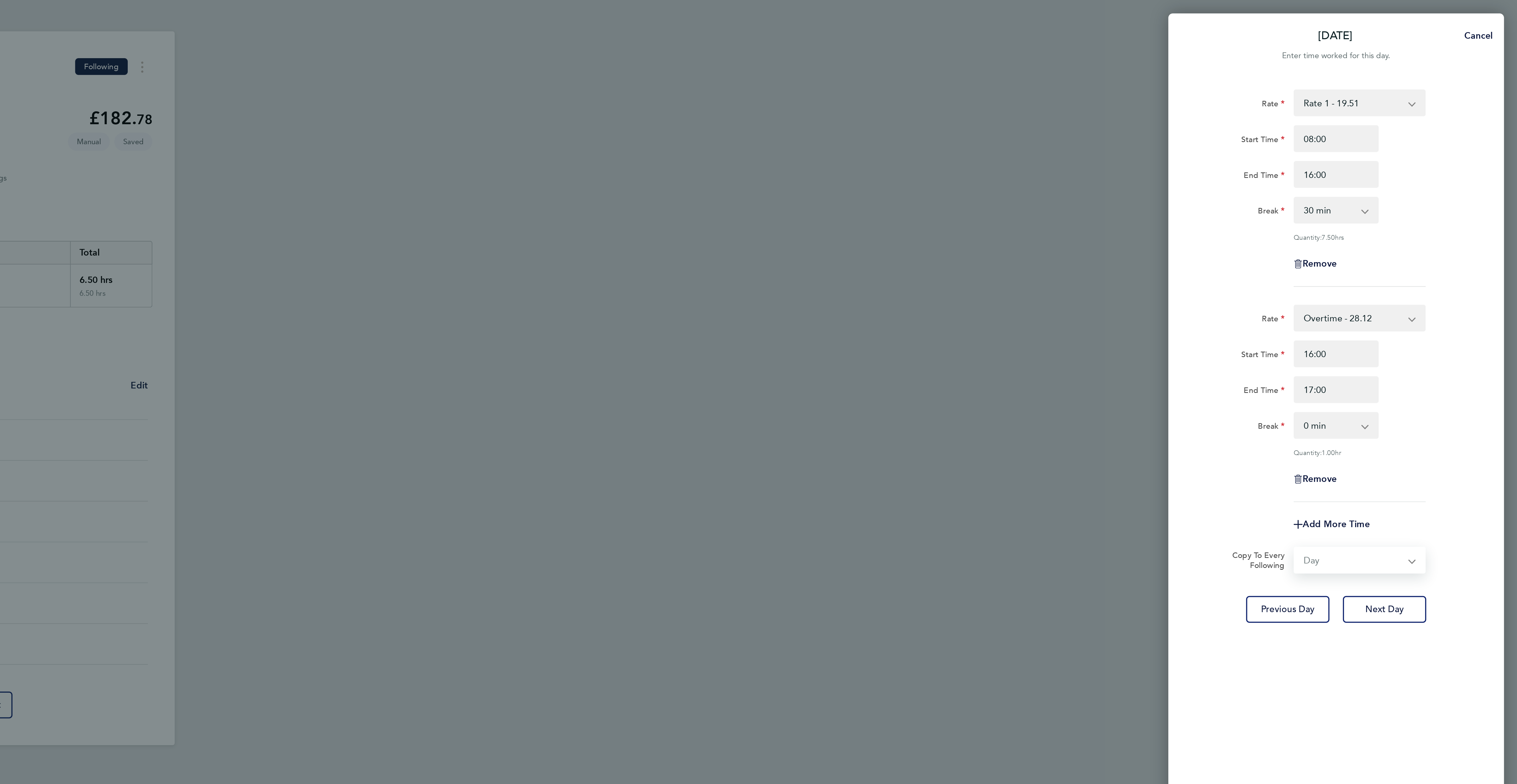
click at [1412, 258] on select "Select days Day [DATE] [DATE] [DATE] [DATE]" at bounding box center [1440, 264] width 55 height 12
select select "[DATE]"
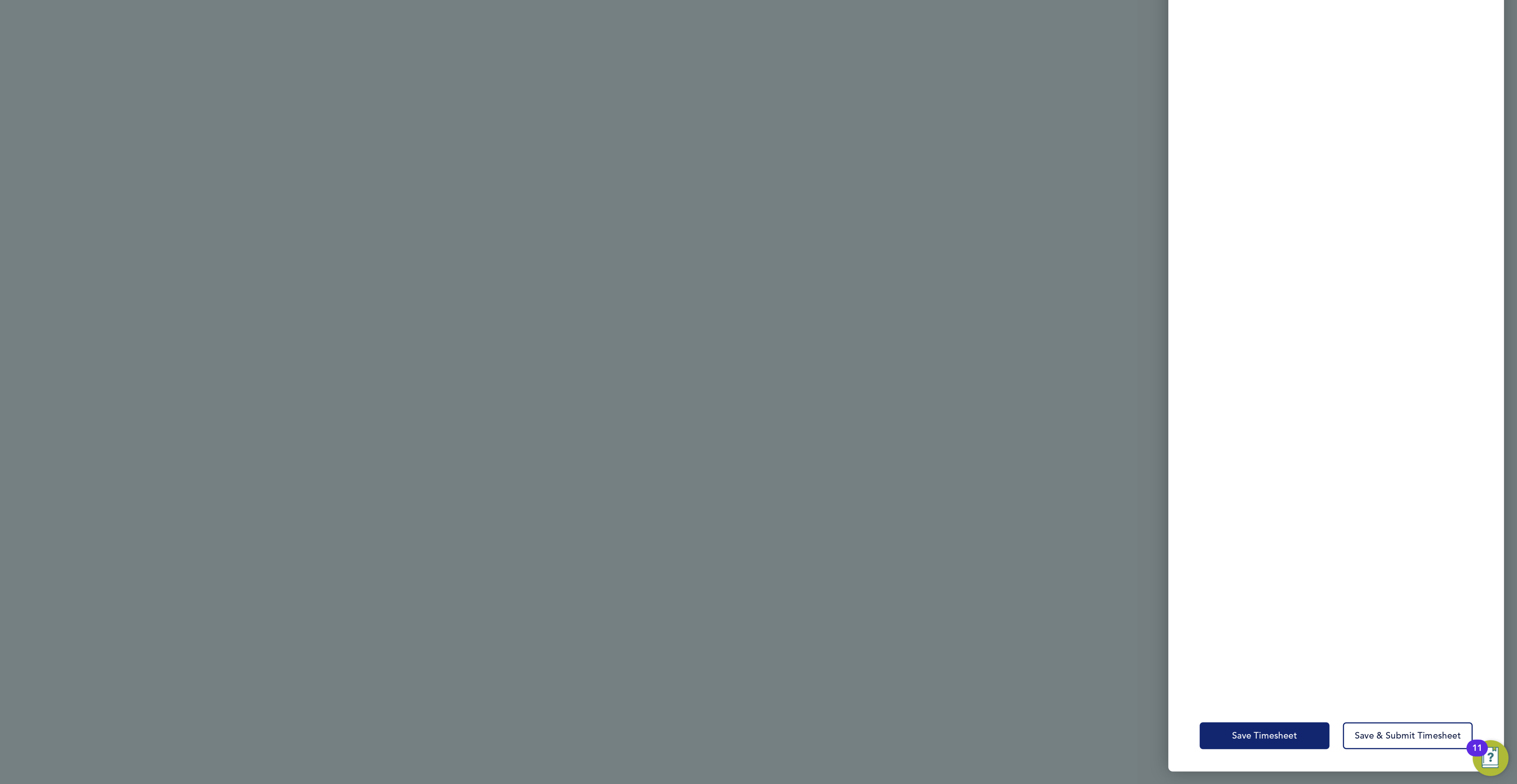
click at [1396, 762] on span "Save Timesheet" at bounding box center [1398, 760] width 31 height 5
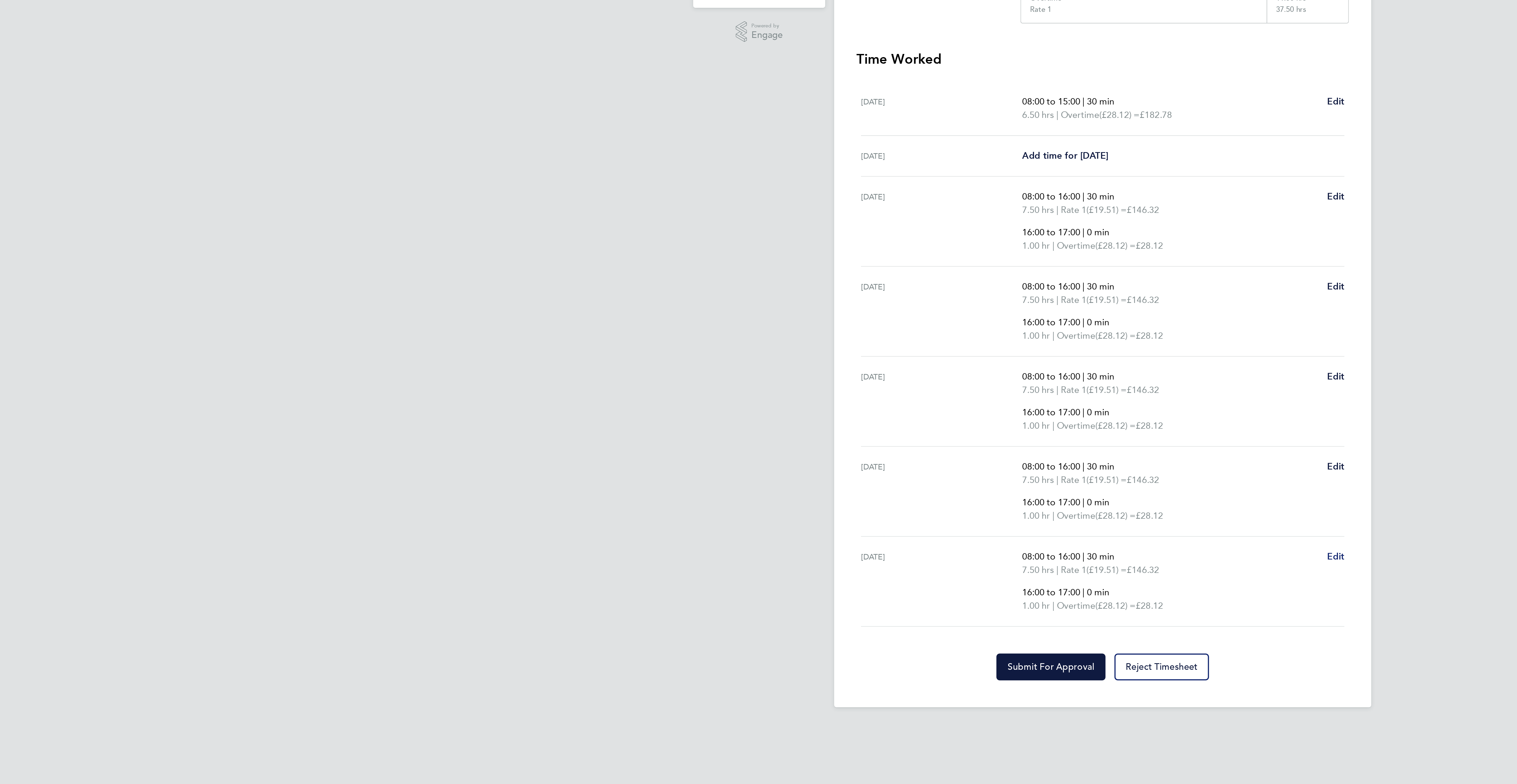
click at [868, 404] on span "Edit" at bounding box center [868, 401] width 8 height 5
select select "30"
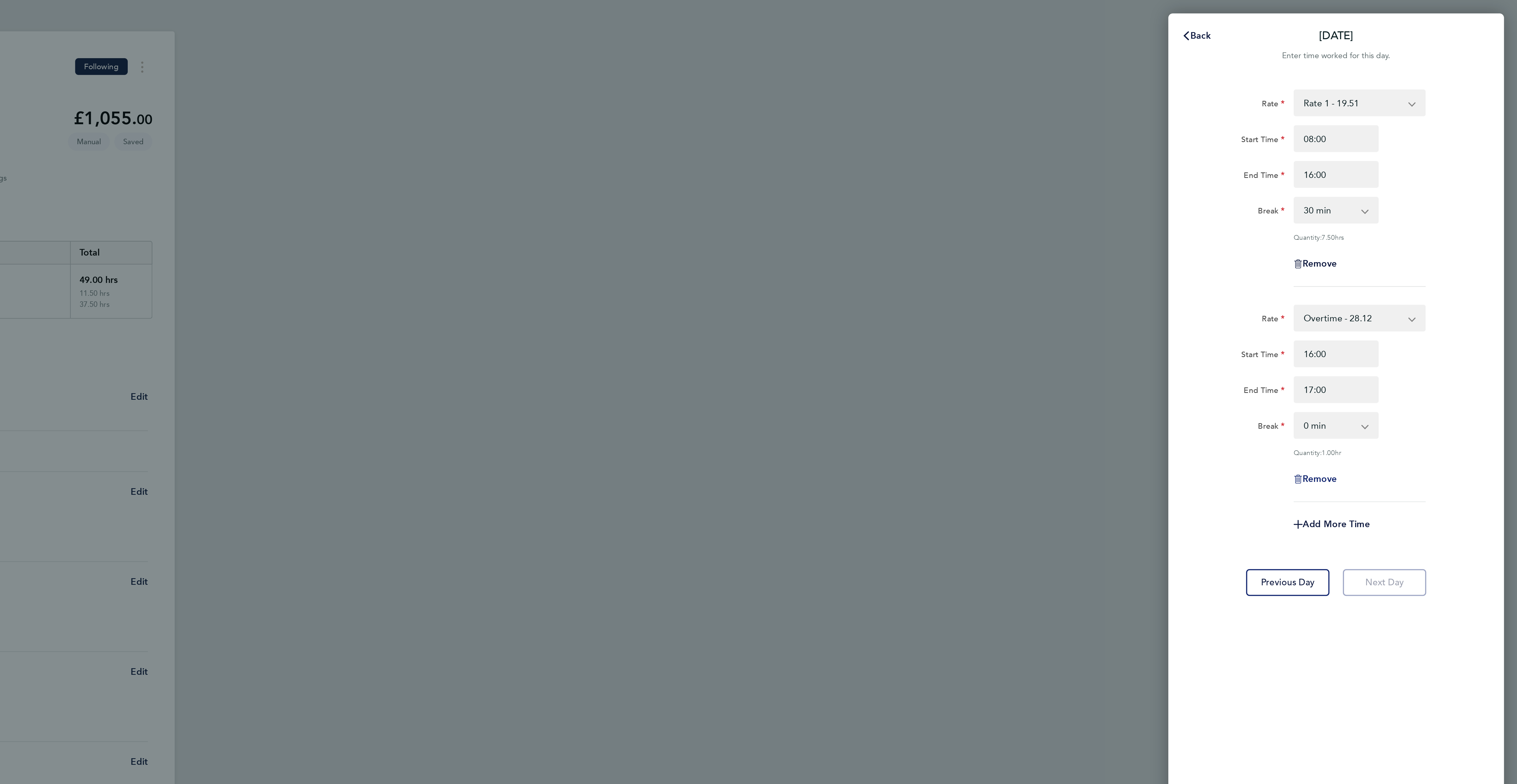
click at [1425, 225] on span "Remove" at bounding box center [1423, 225] width 16 height 5
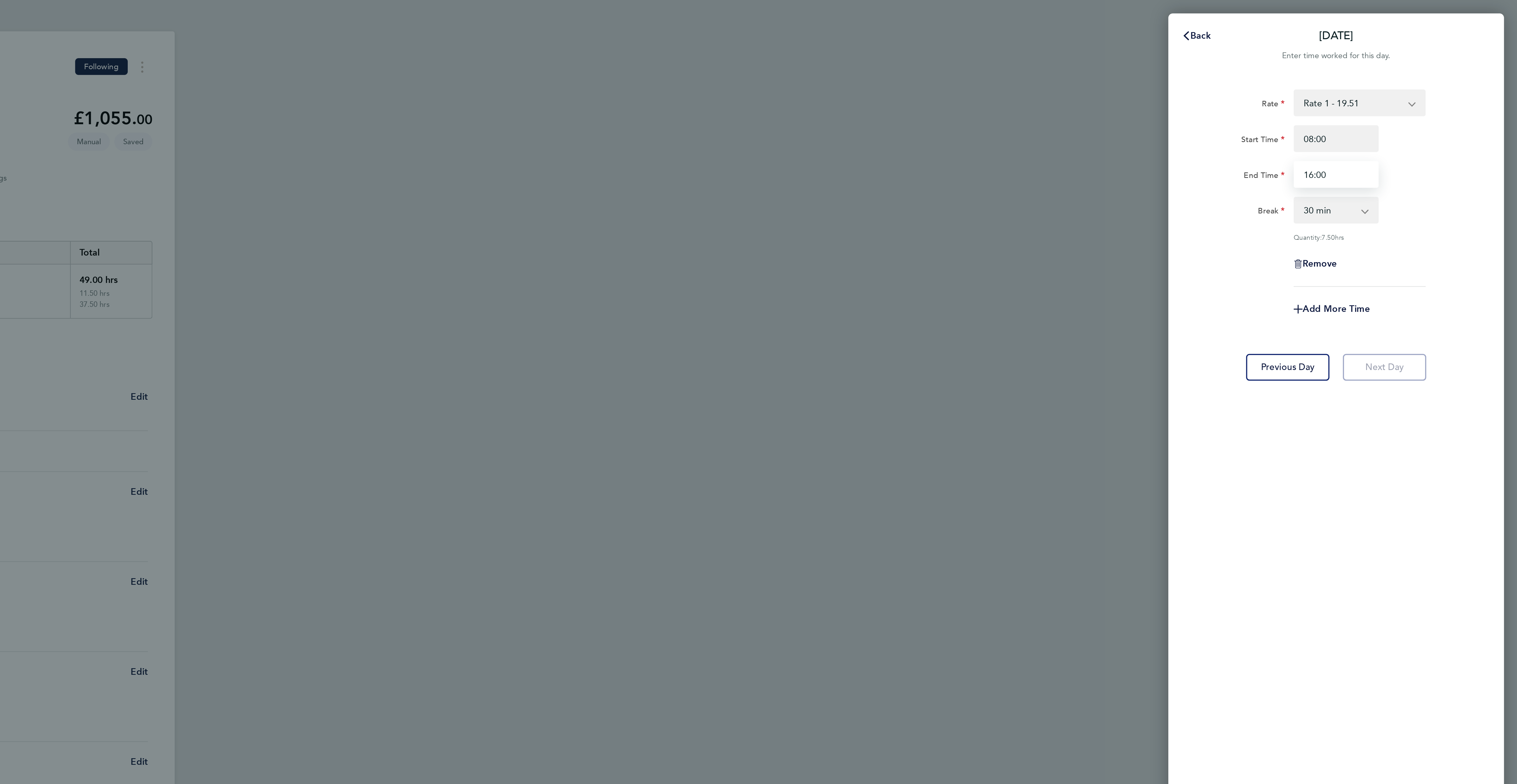
click at [1419, 83] on input "16:00" at bounding box center [1432, 82] width 40 height 12
type input "17:00"
click at [1460, 324] on div "Rate Rate 1 - 19.51 Overtime - 28.12 Overtime 2 - 36.73 Start Time 08:00 End Ti…" at bounding box center [1432, 390] width 158 height 708
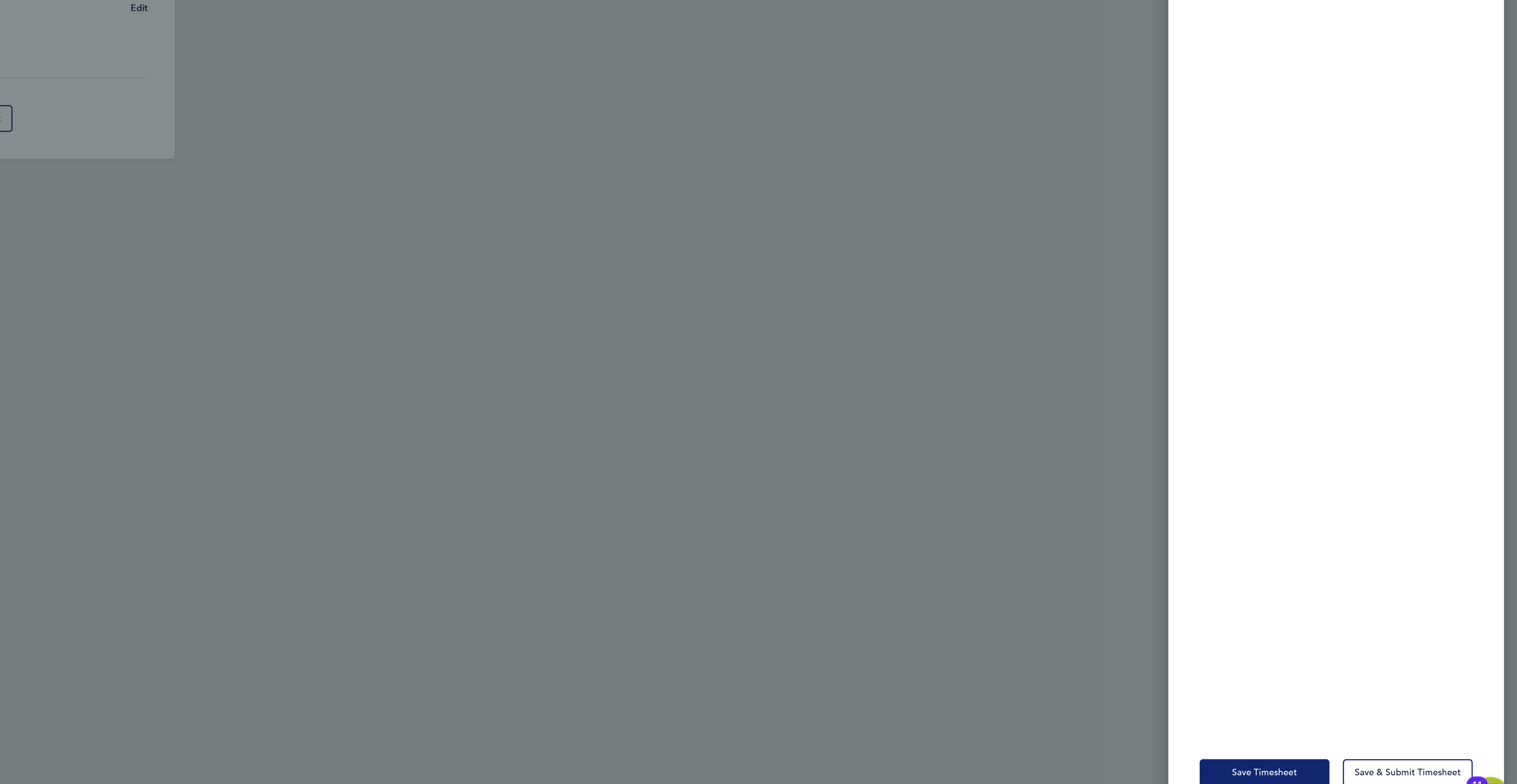
click at [1399, 762] on span "Save Timesheet" at bounding box center [1398, 760] width 31 height 5
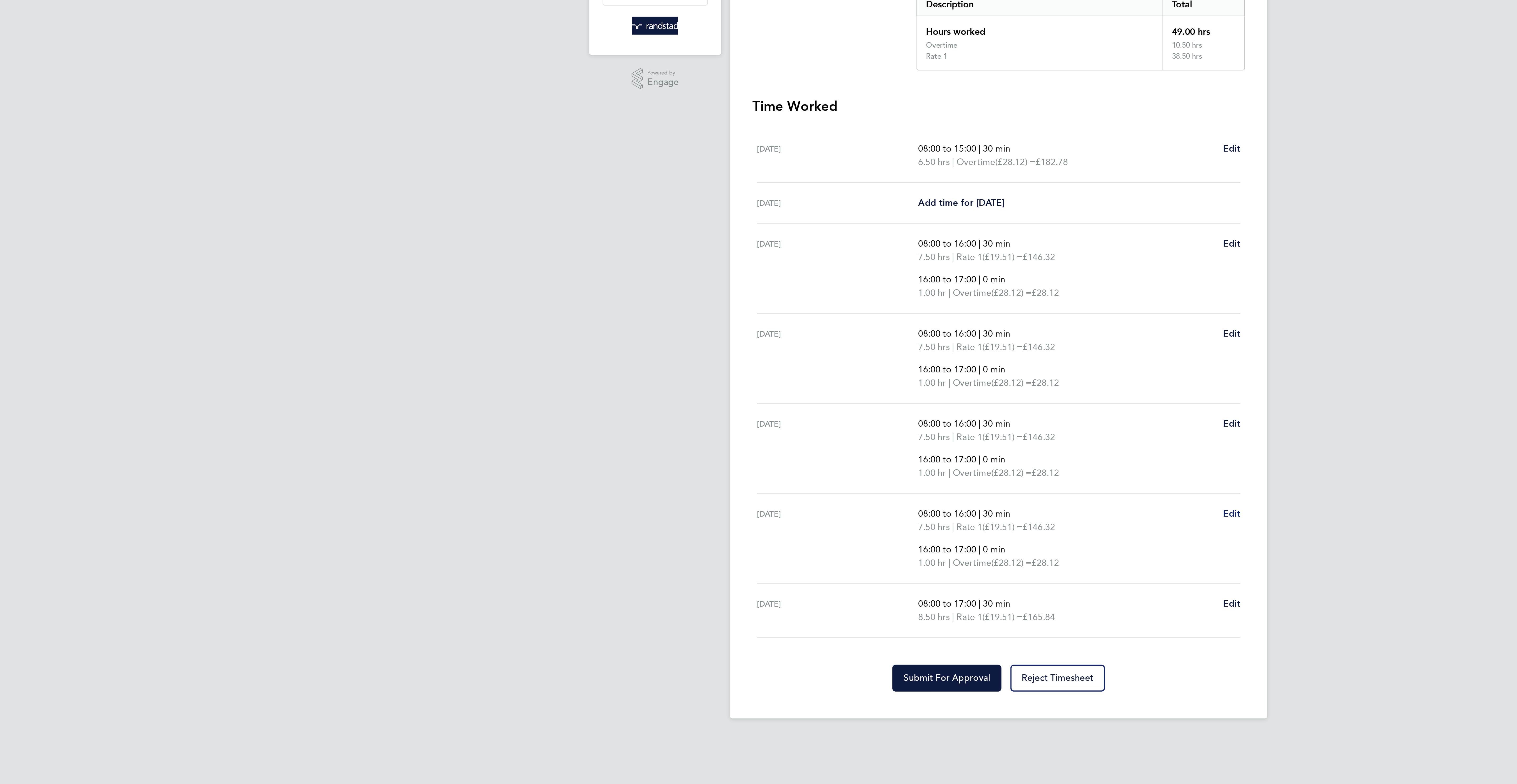
click at [871, 361] on span "Edit" at bounding box center [868, 358] width 8 height 5
select select "30"
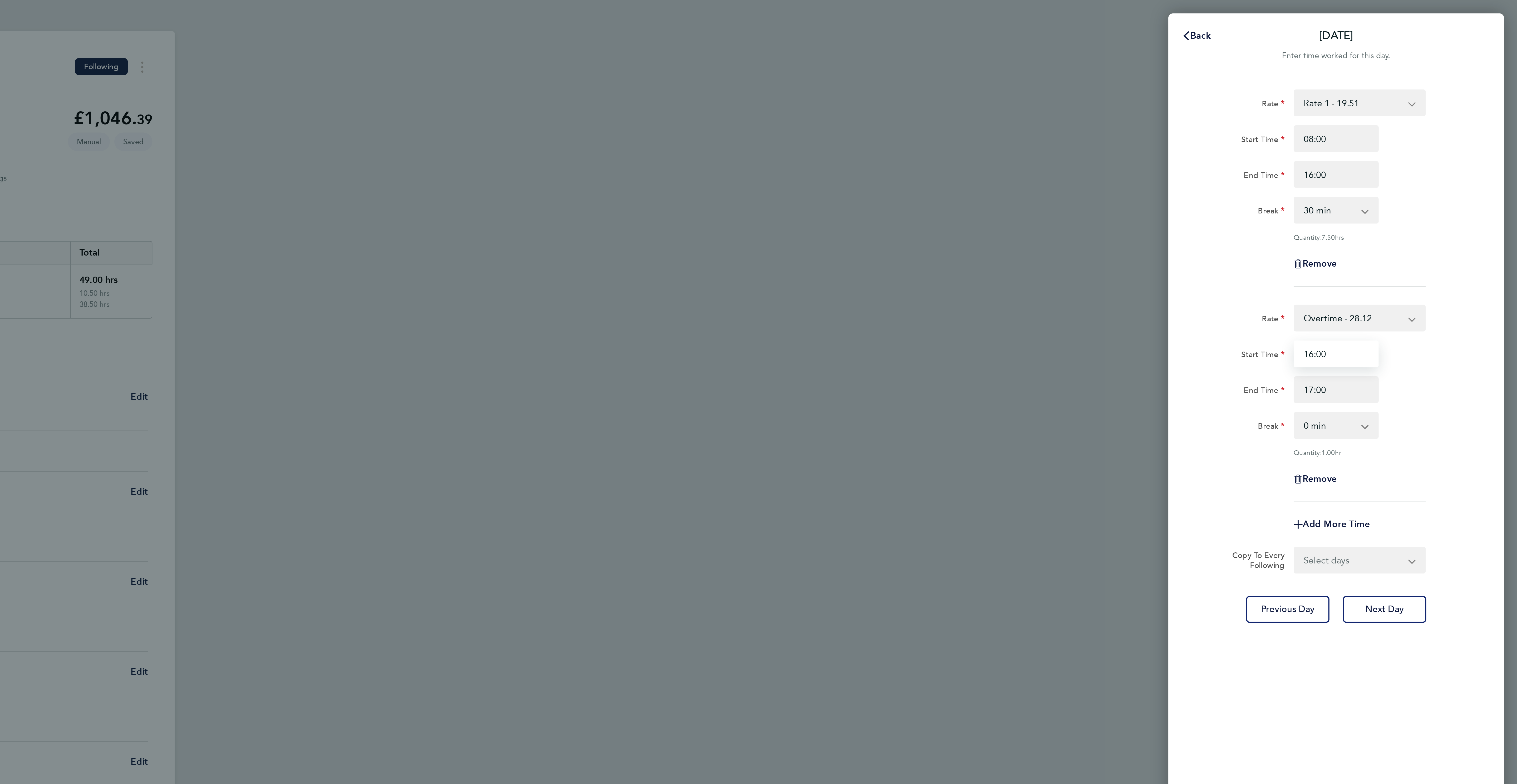
click at [1425, 165] on input "16:00" at bounding box center [1432, 166] width 40 height 12
type input "16:30"
click at [1439, 79] on input "16:00" at bounding box center [1432, 82] width 40 height 12
type input "16:30"
click at [1475, 200] on div "Break 0 min 15 min" at bounding box center [1431, 200] width 133 height 12
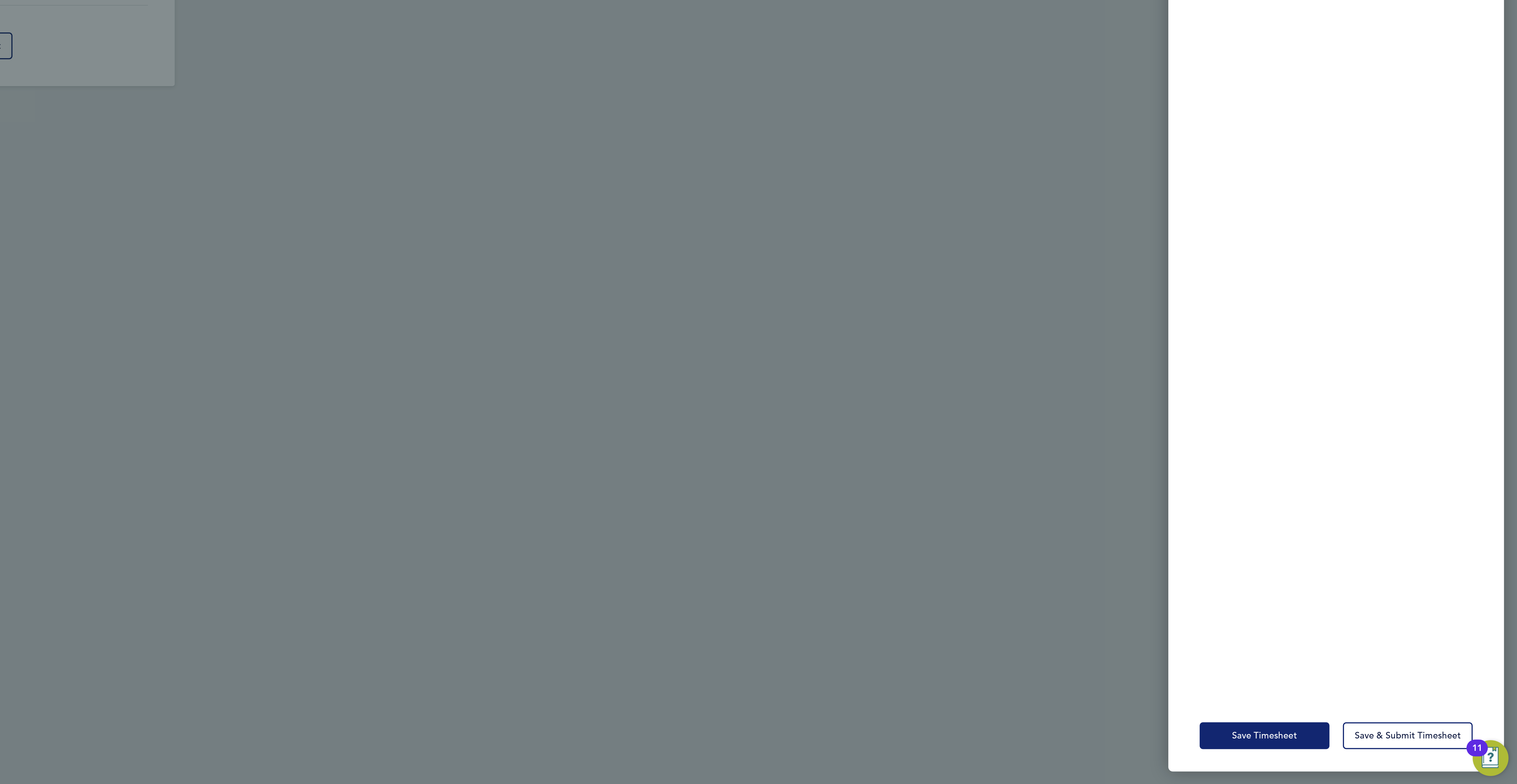
click at [1413, 763] on button "Save Timesheet" at bounding box center [1398, 760] width 61 height 12
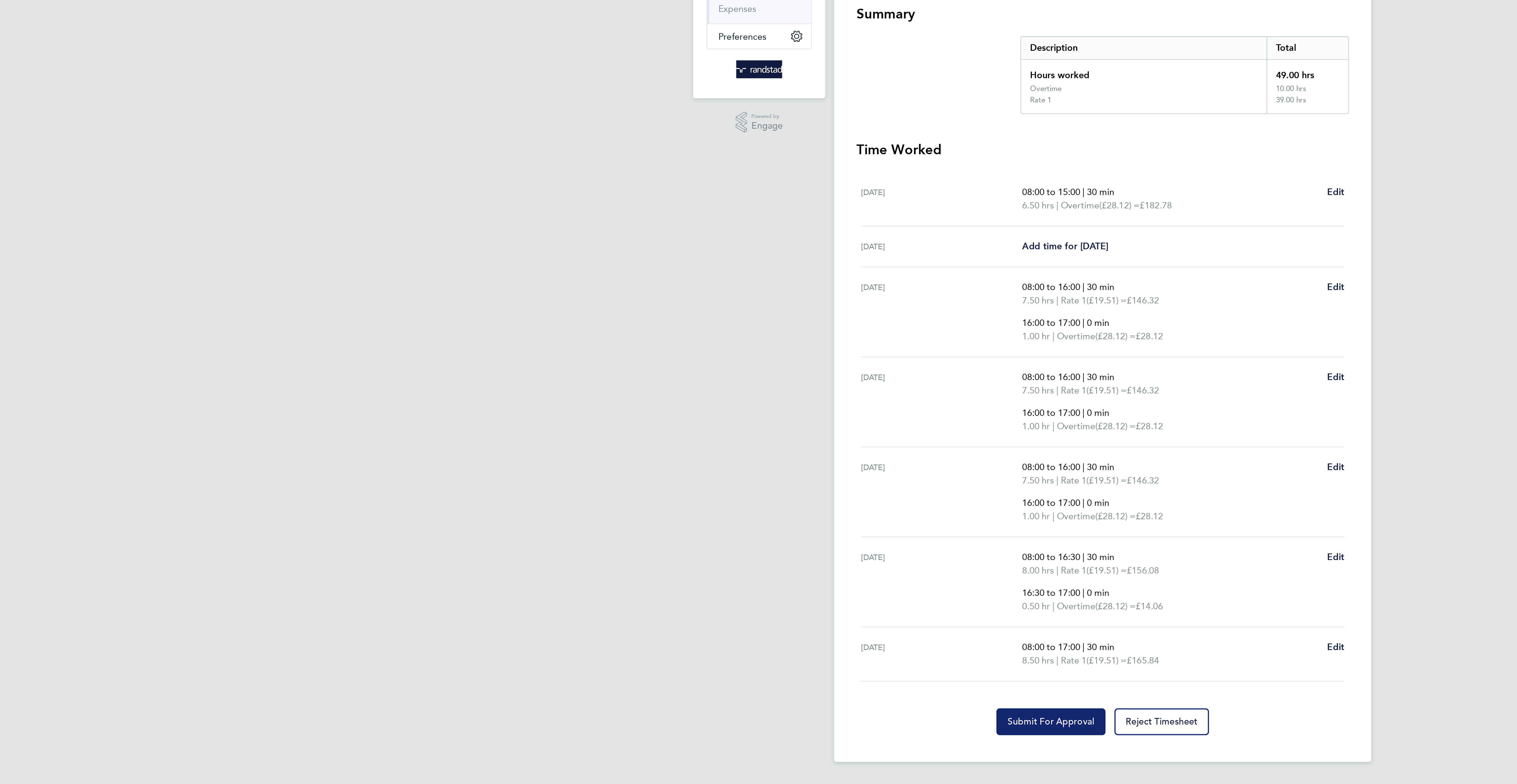
click at [718, 439] on span "Submit For Approval" at bounding box center [734, 436] width 41 height 5
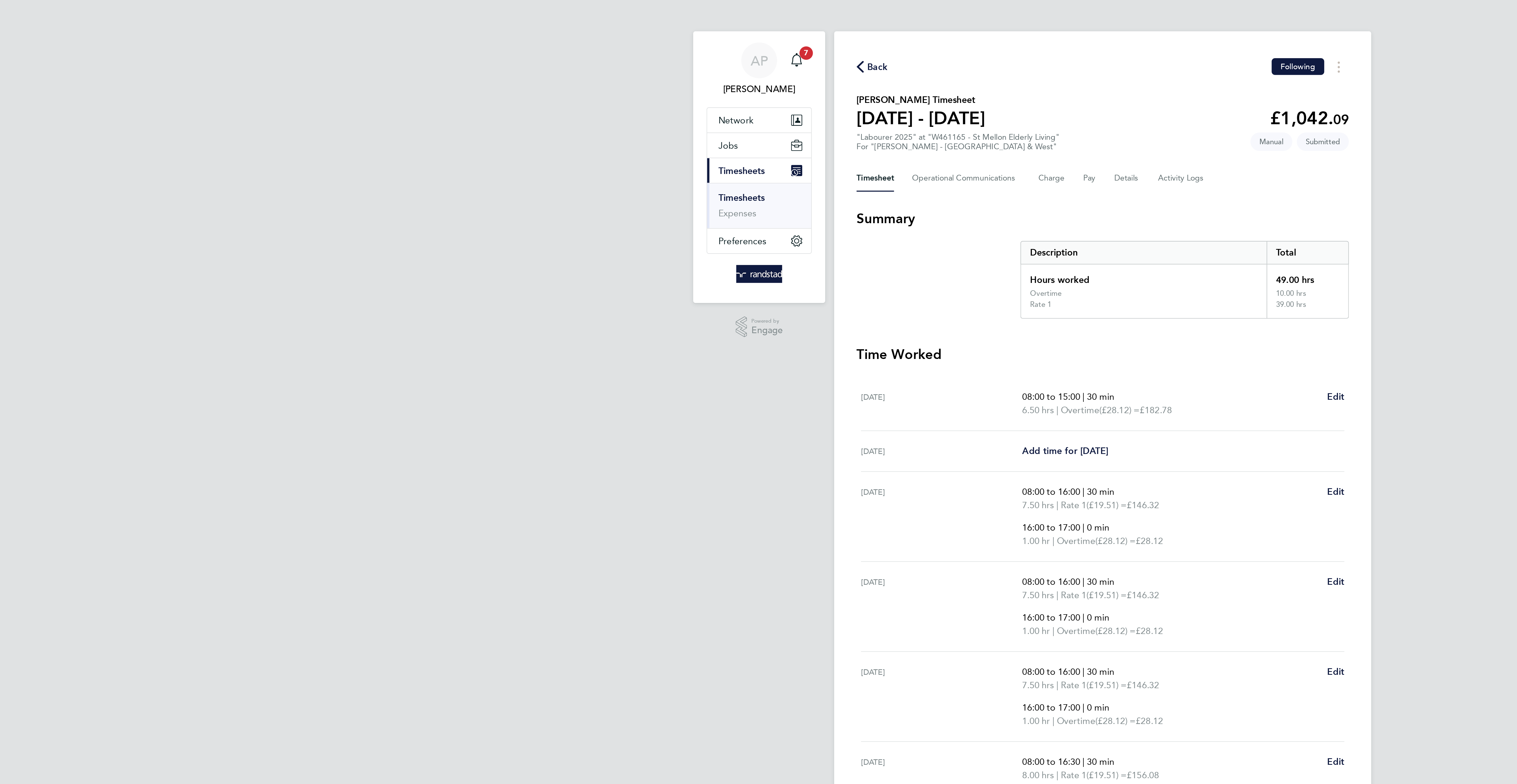
click at [652, 29] on span "Back" at bounding box center [652, 31] width 10 height 6
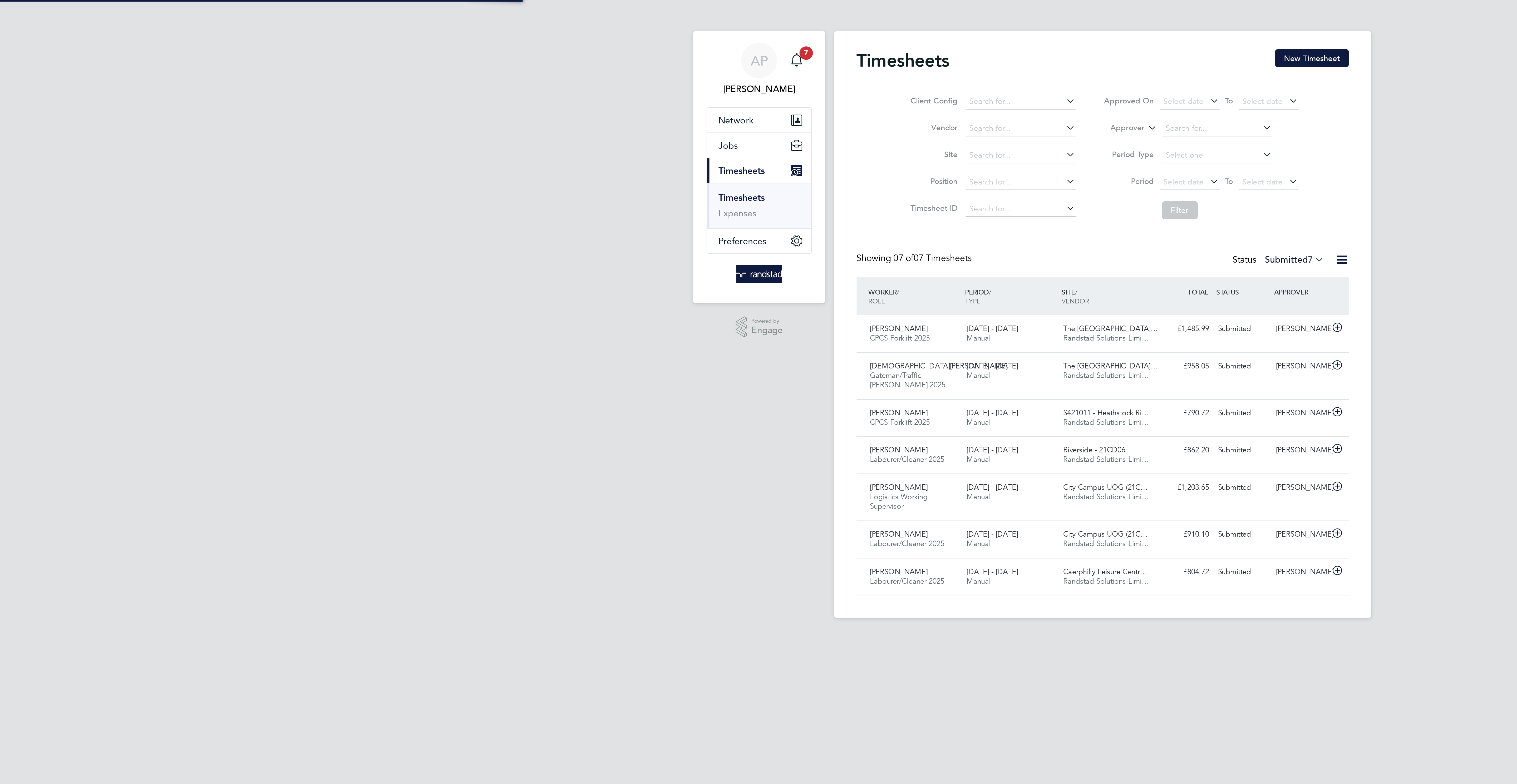
scroll to position [14, 46]
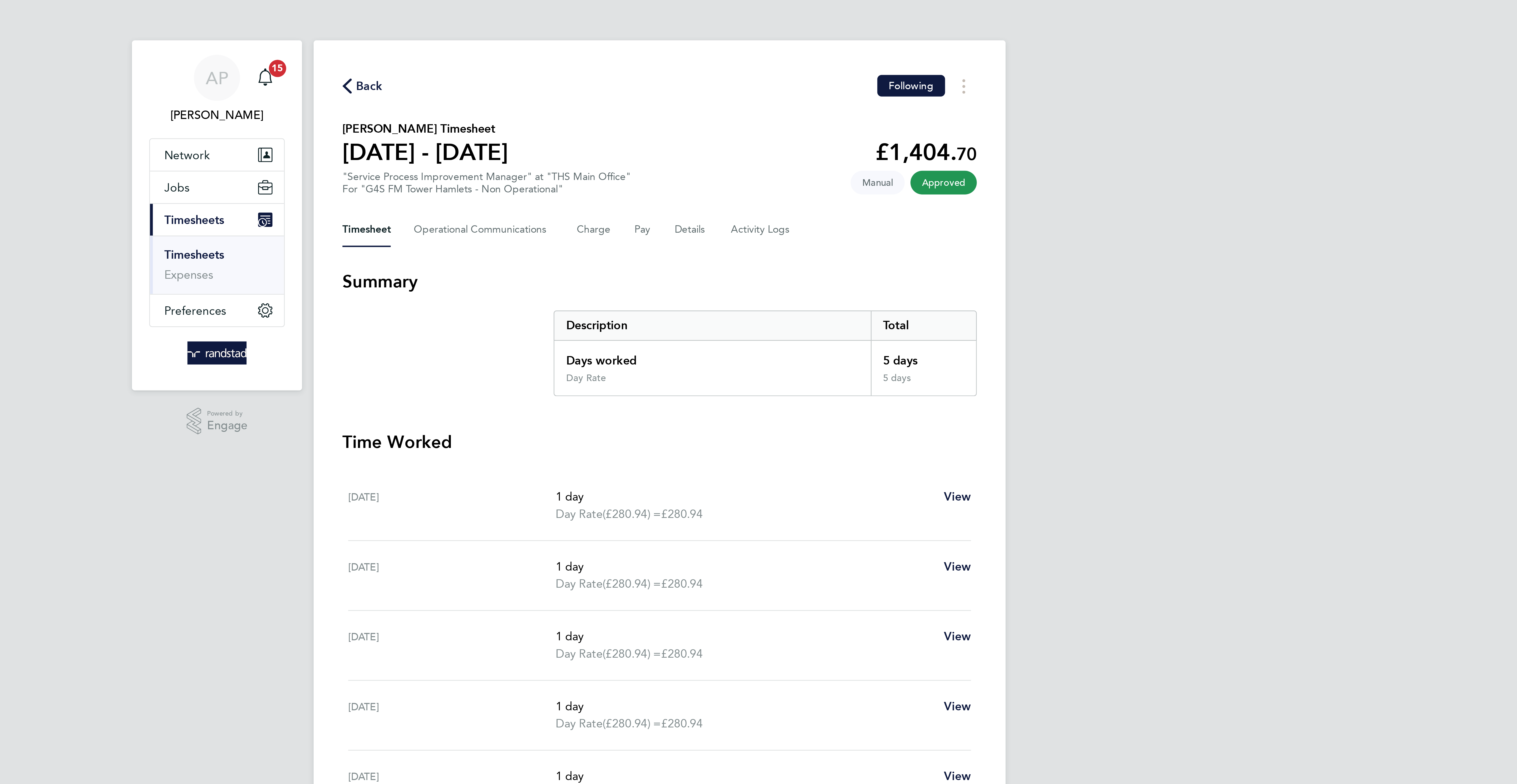
click at [650, 31] on span "Back" at bounding box center [652, 31] width 10 height 6
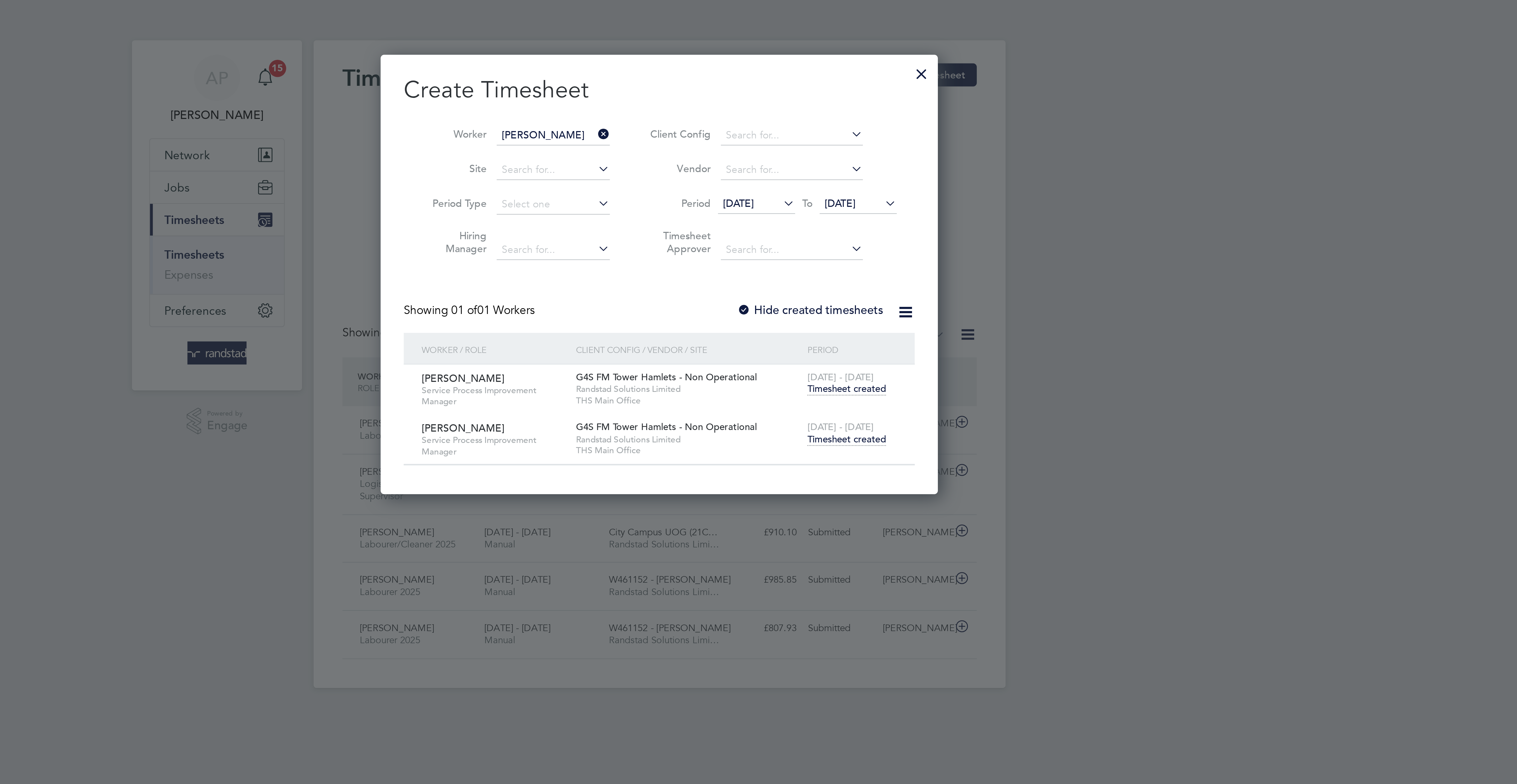
click at [735, 45] on icon at bounding box center [735, 49] width 0 height 8
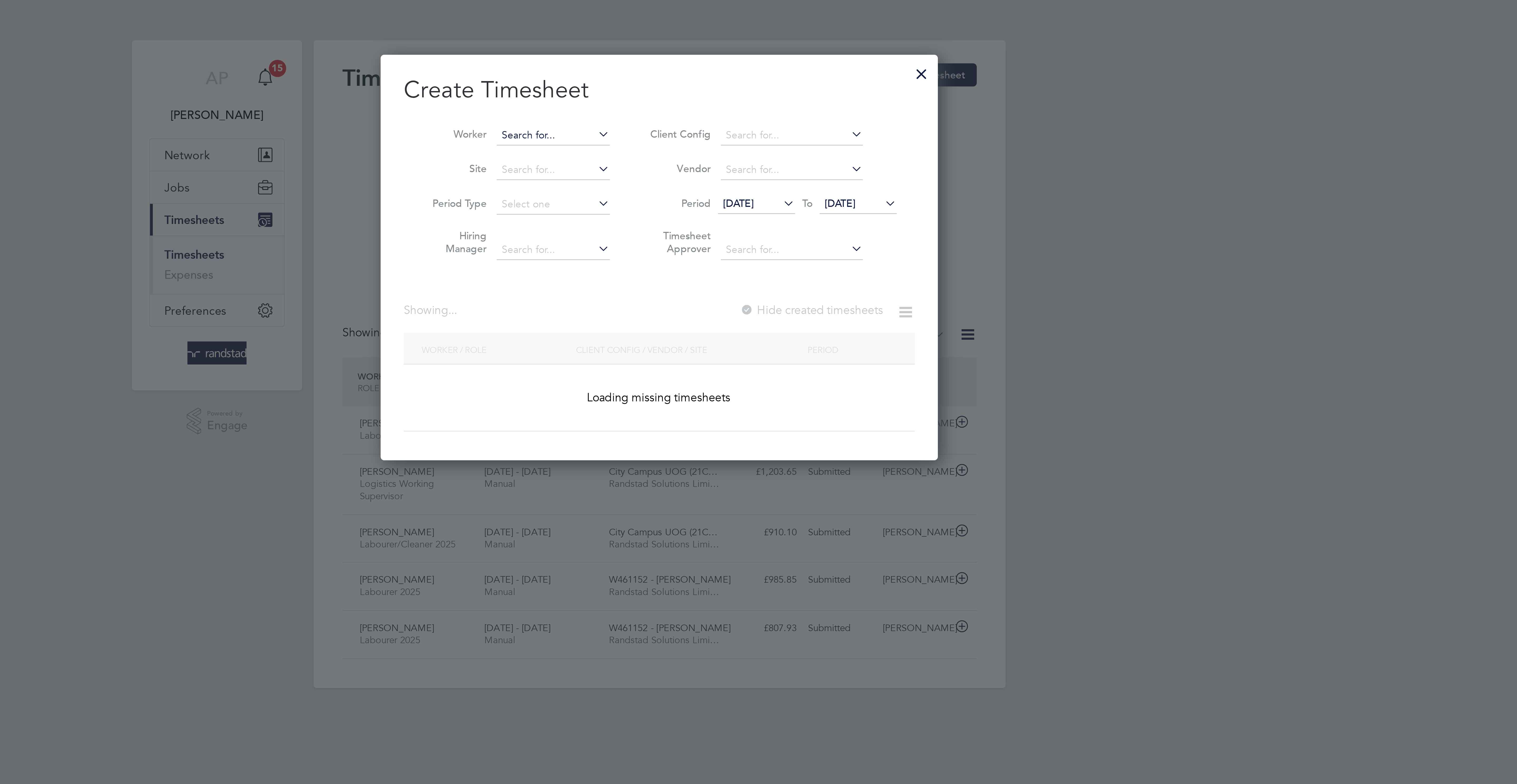
click at [724, 46] on input at bounding box center [720, 49] width 41 height 8
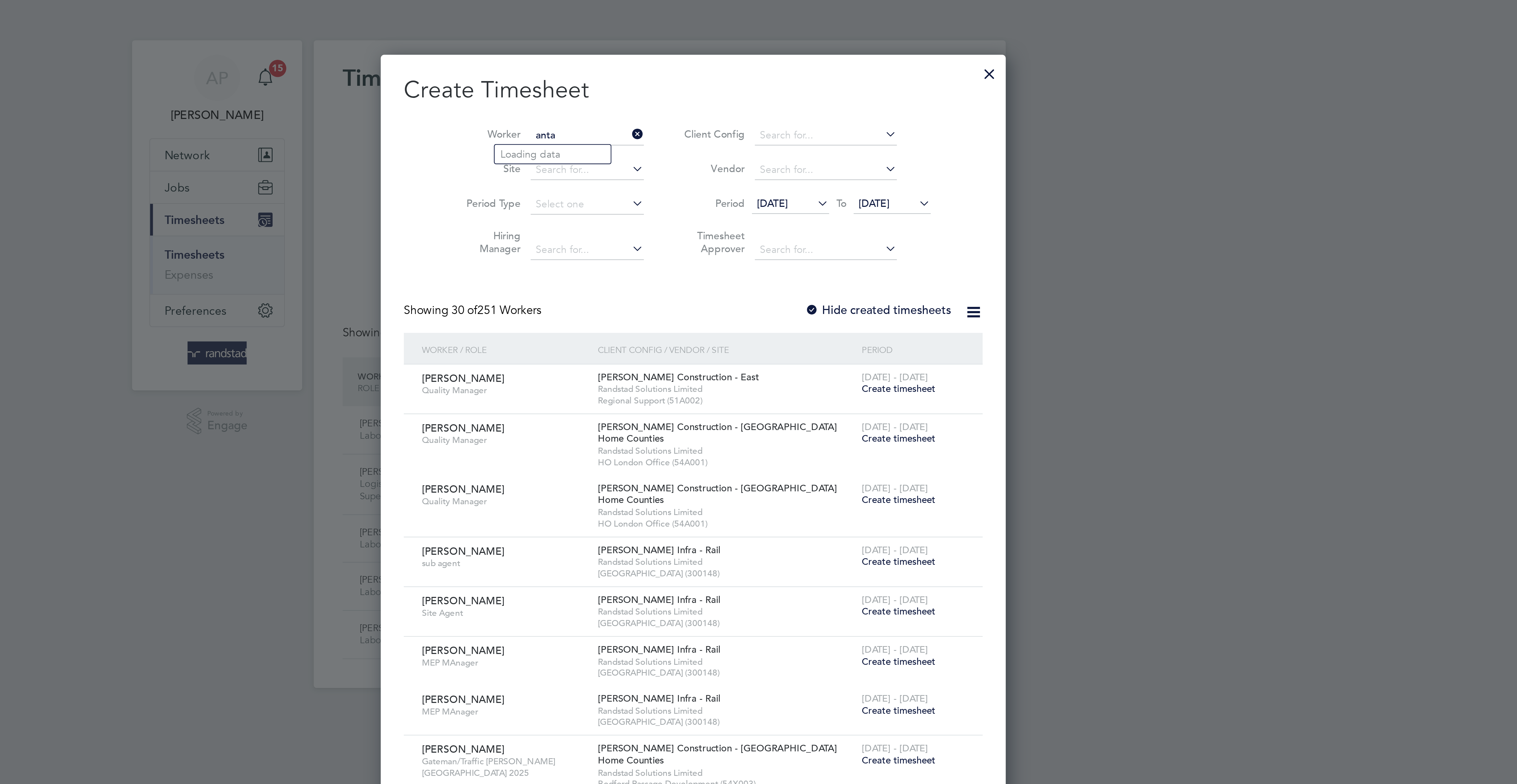
scroll to position [1048, 204]
click at [728, 62] on li "Anta l Farkas" at bounding box center [720, 64] width 42 height 7
type input "[PERSON_NAME]"
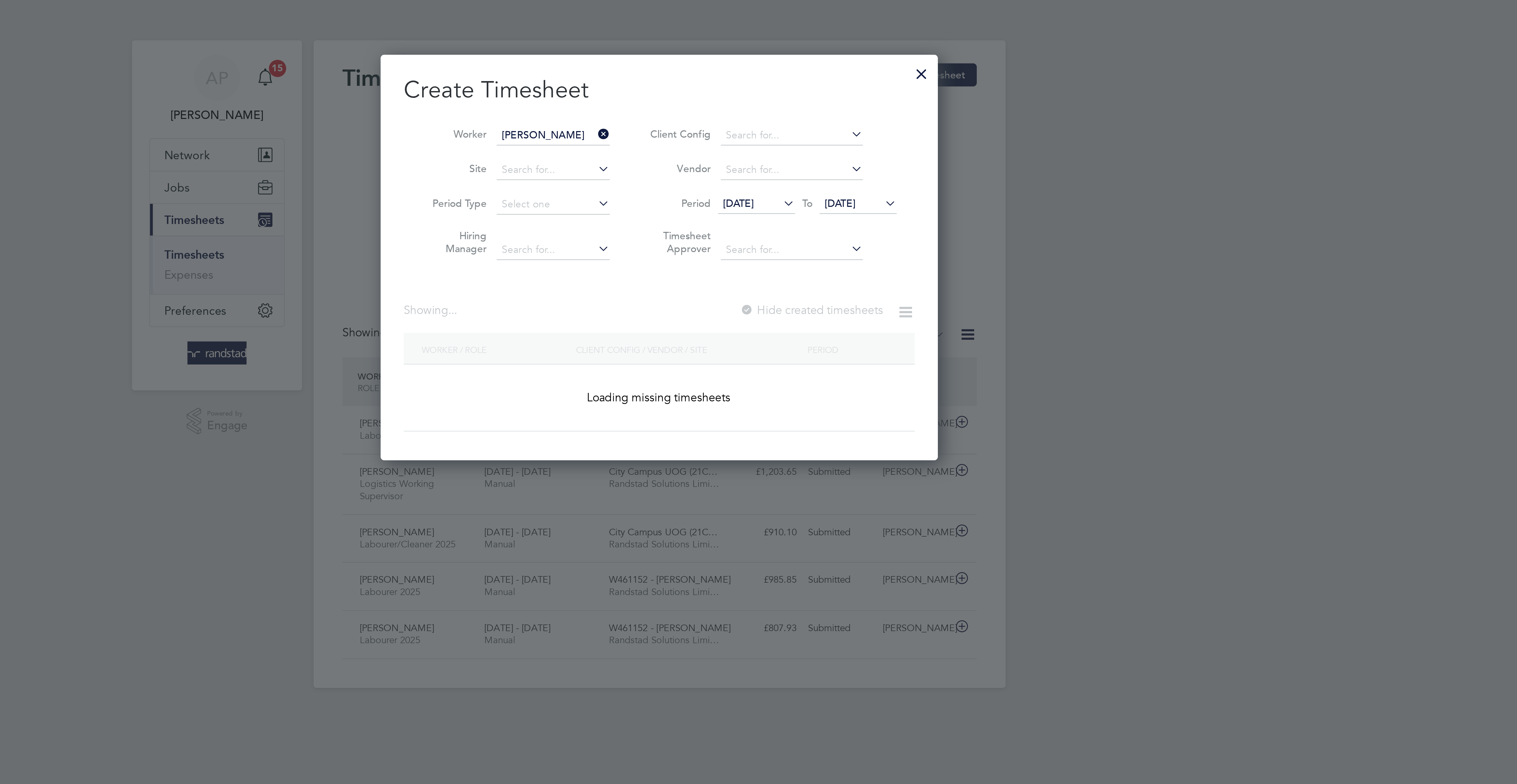
scroll to position [3, 2]
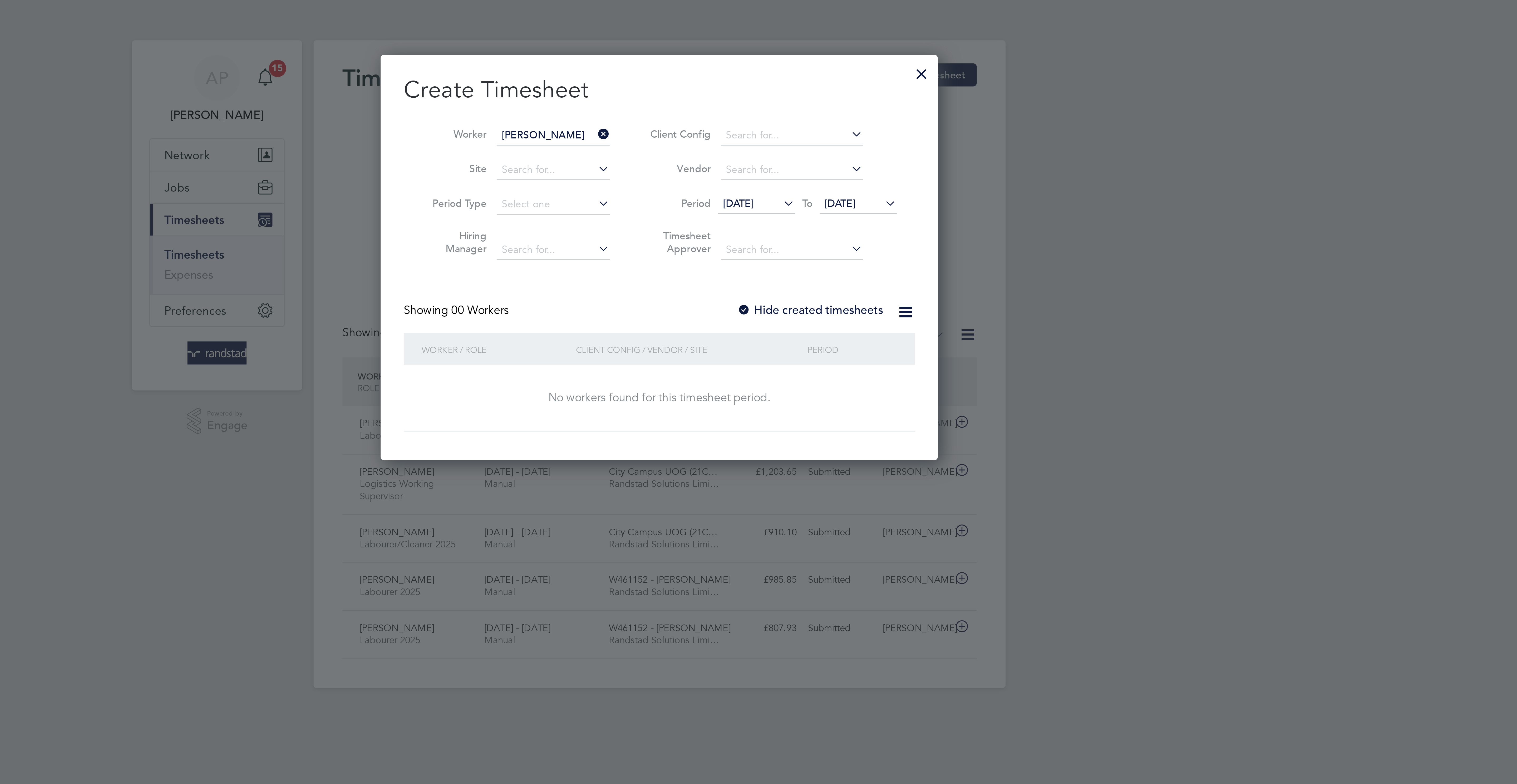
click at [823, 115] on label "Hide created timesheets" at bounding box center [813, 113] width 54 height 5
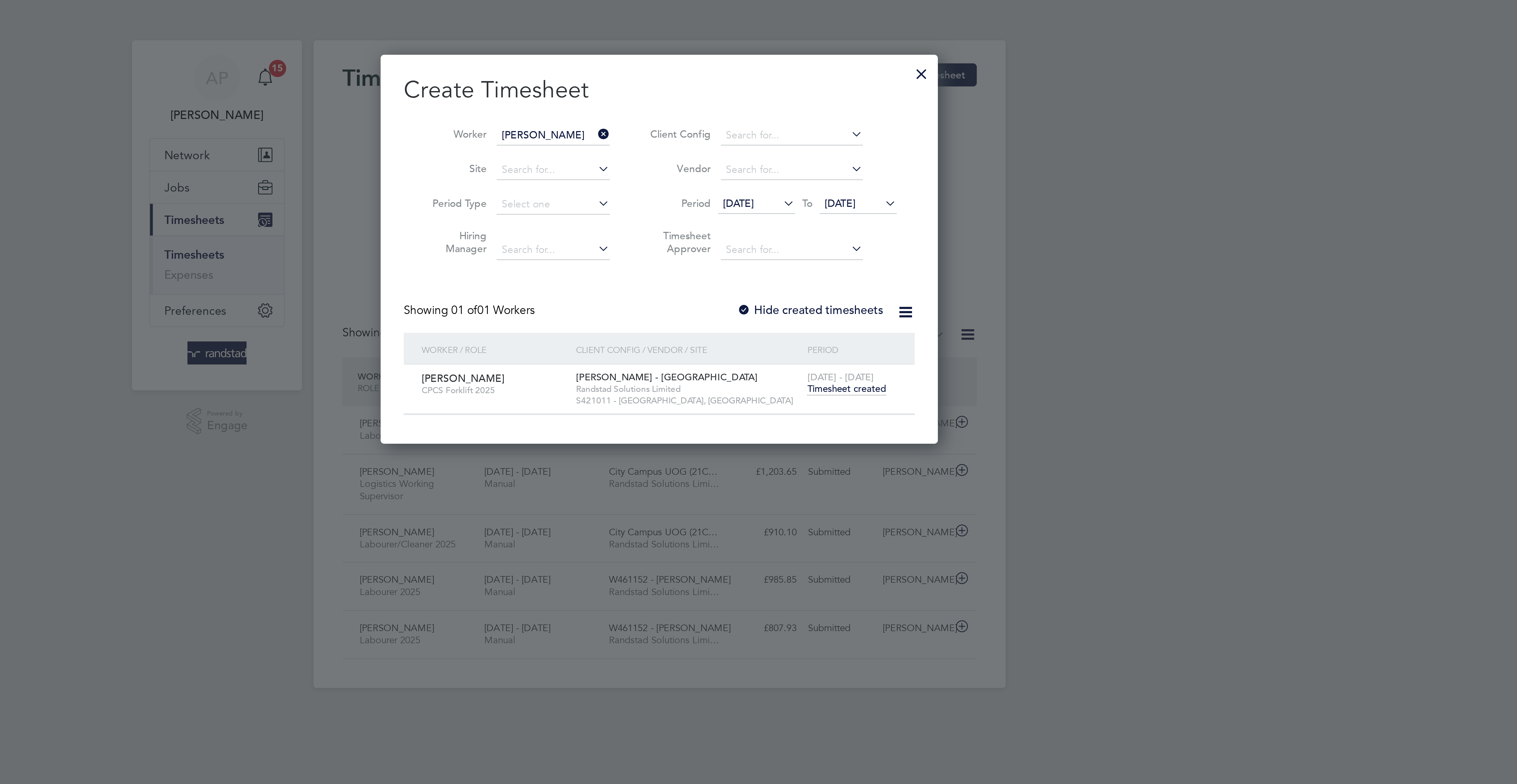
click at [829, 145] on span "Timesheet created" at bounding box center [827, 142] width 29 height 5
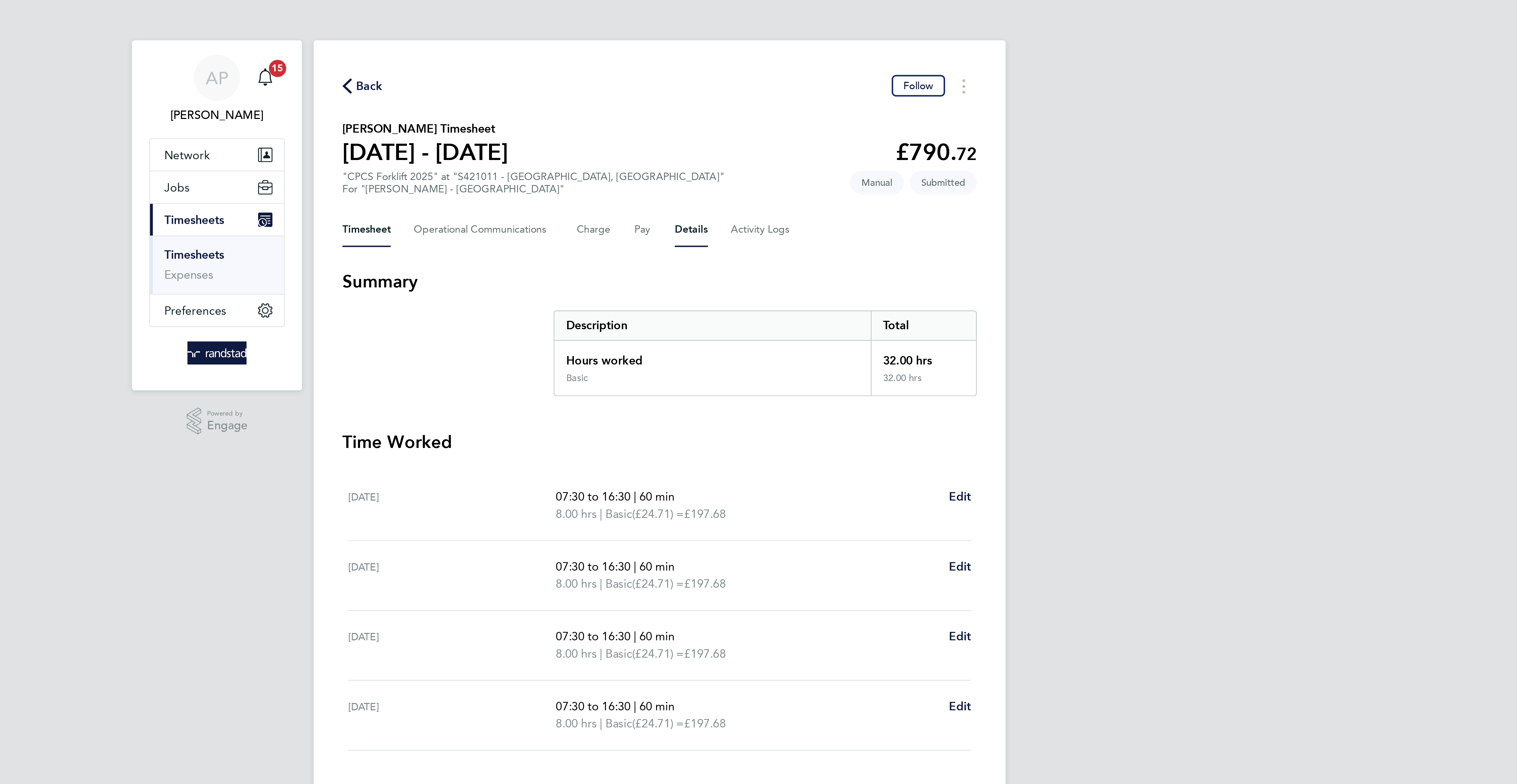
click at [768, 79] on button "Details" at bounding box center [770, 84] width 12 height 12
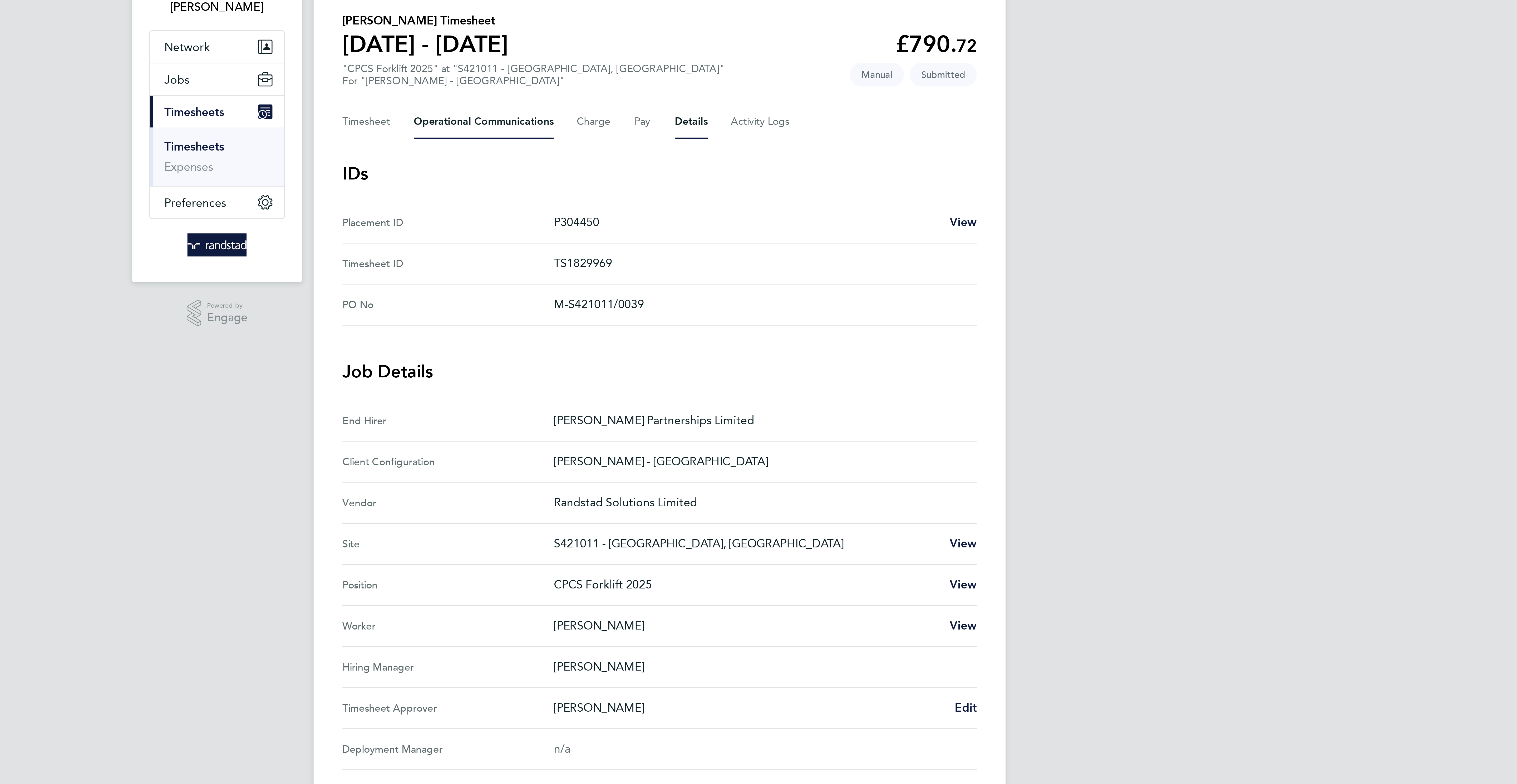
click at [685, 84] on Communications-tab "Operational Communications" at bounding box center [694, 84] width 51 height 12
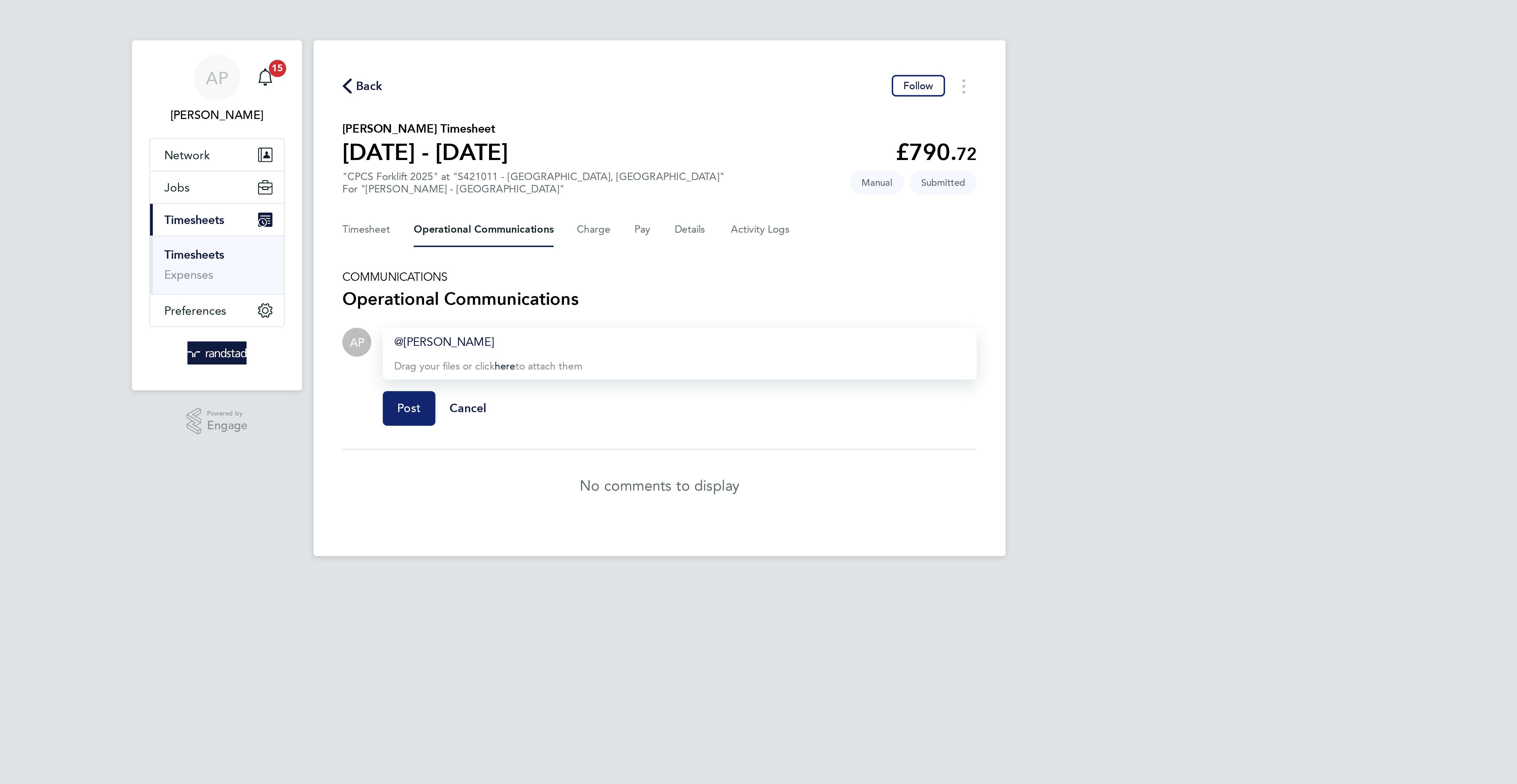
click at [664, 150] on span "Post" at bounding box center [667, 149] width 9 height 5
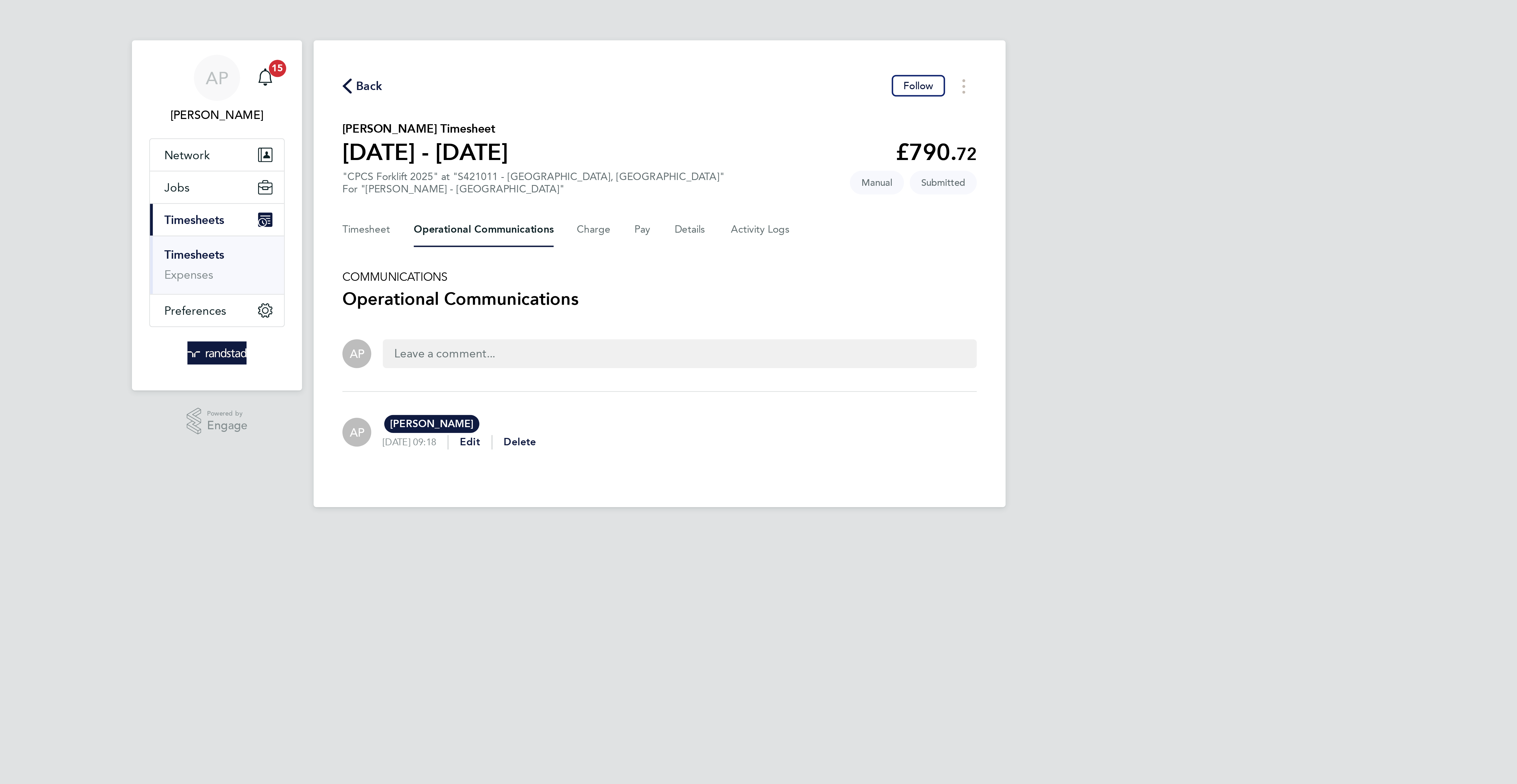
click at [654, 34] on span "Back" at bounding box center [652, 31] width 10 height 6
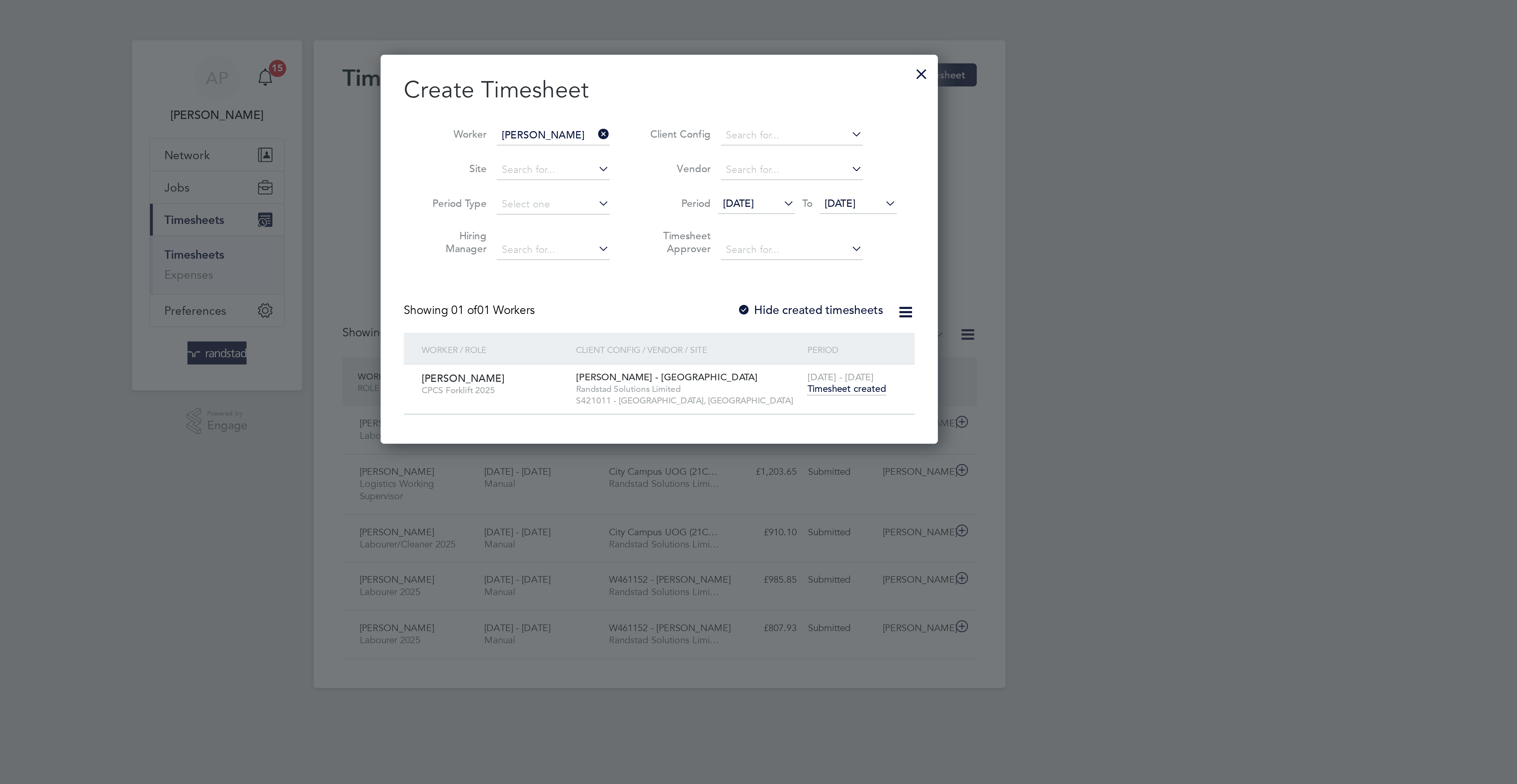
click at [853, 26] on div at bounding box center [854, 26] width 9 height 9
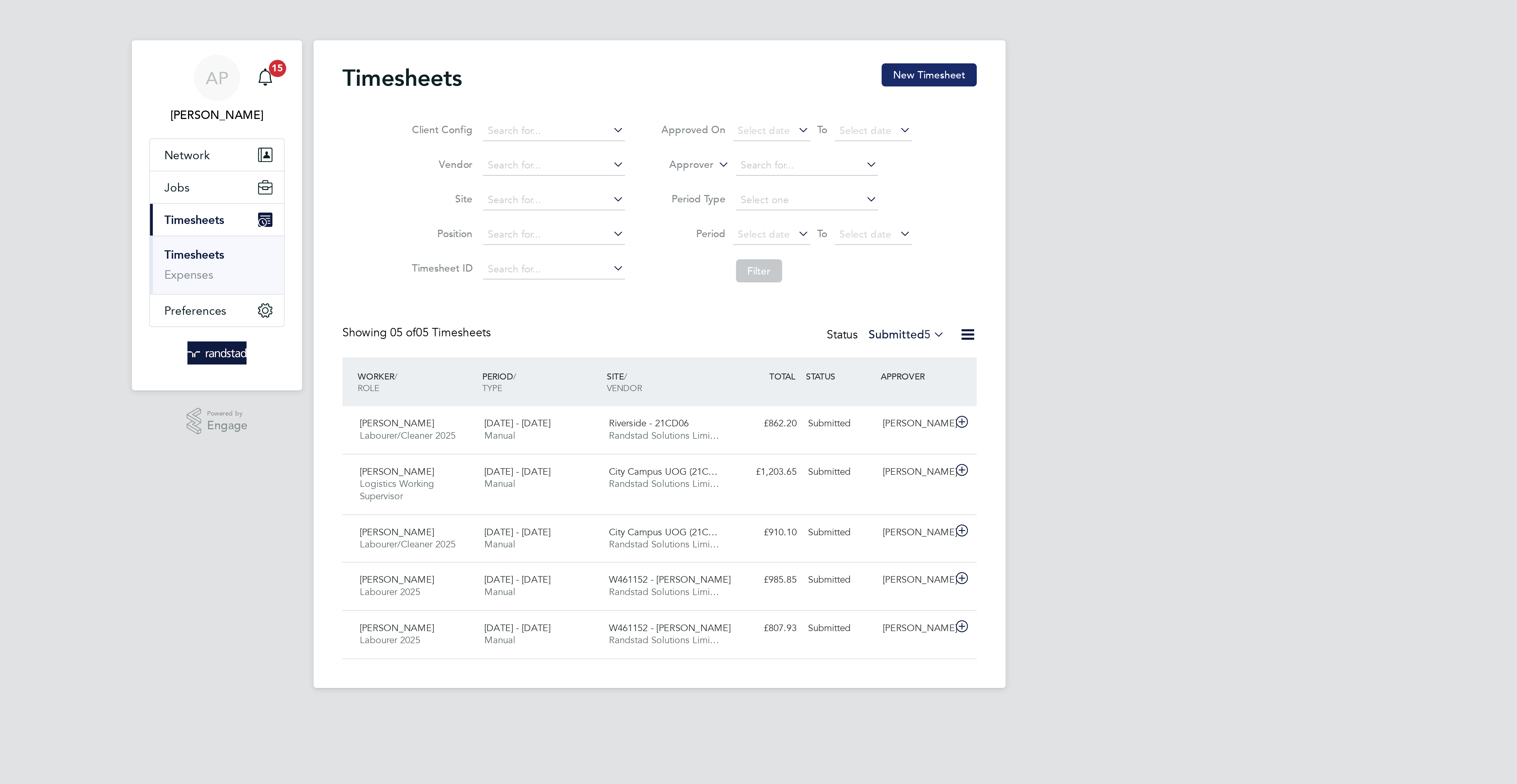
click at [846, 23] on button "New Timesheet" at bounding box center [857, 27] width 35 height 8
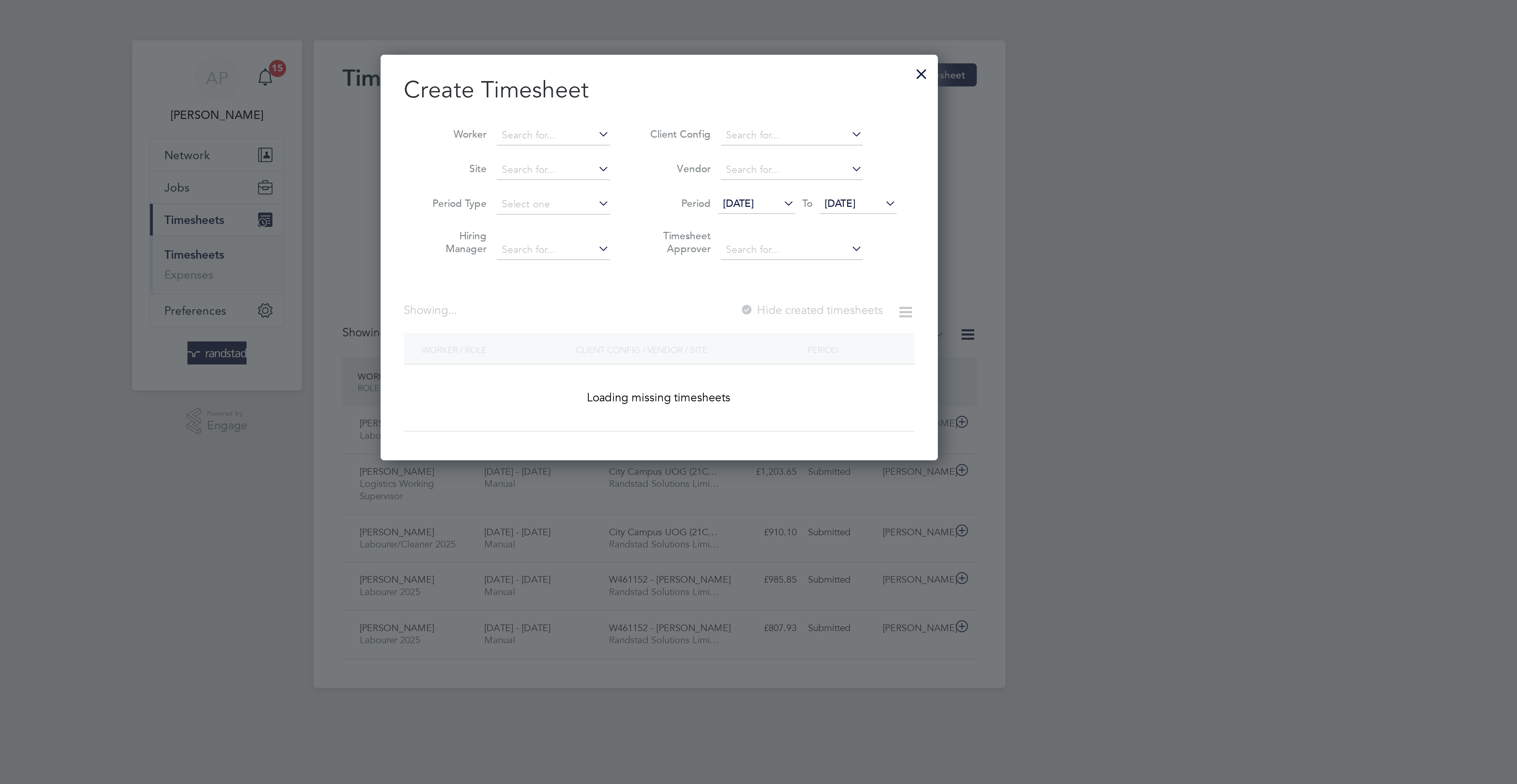
scroll to position [152, 204]
click at [711, 49] on input at bounding box center [720, 49] width 41 height 8
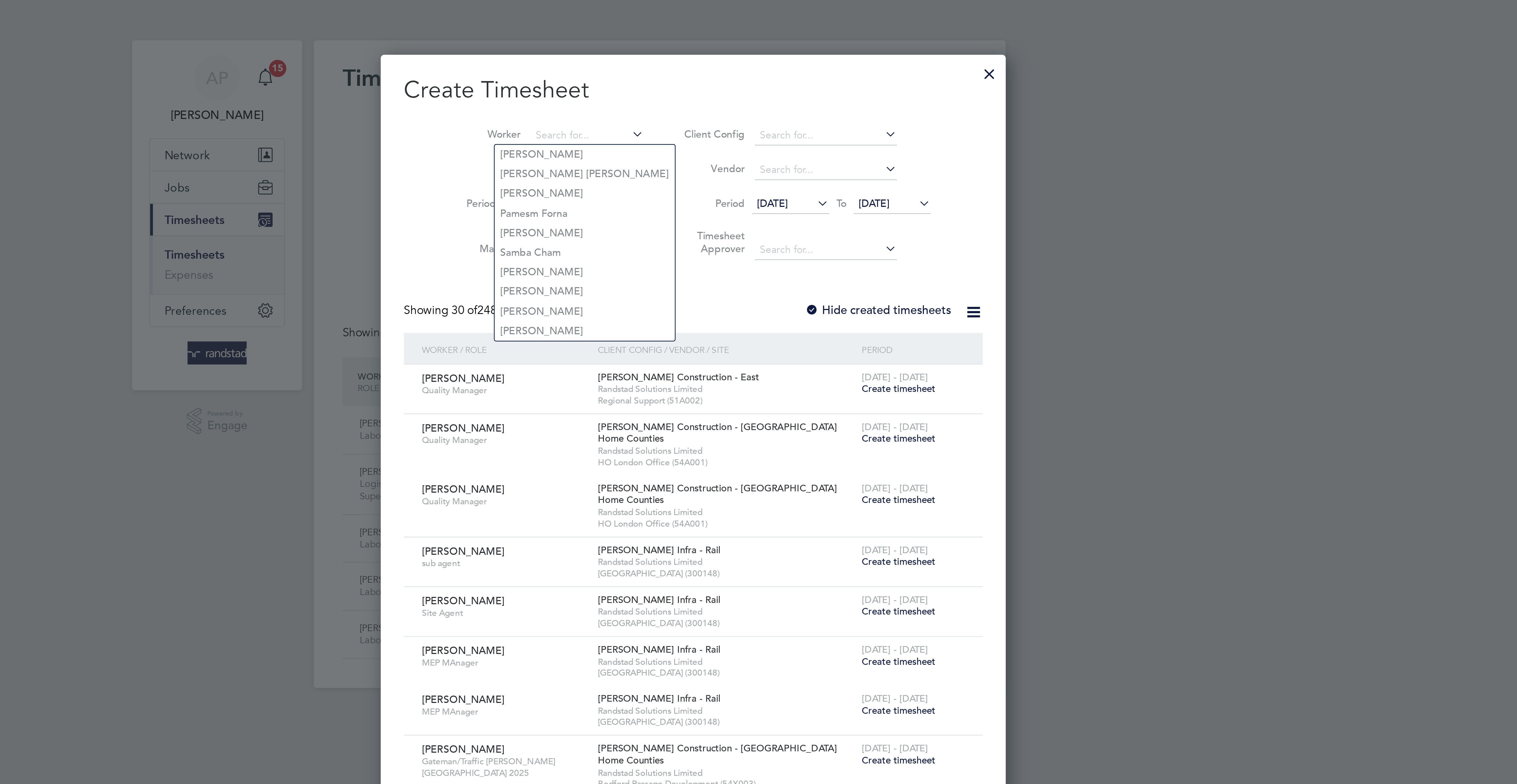
scroll to position [1048, 204]
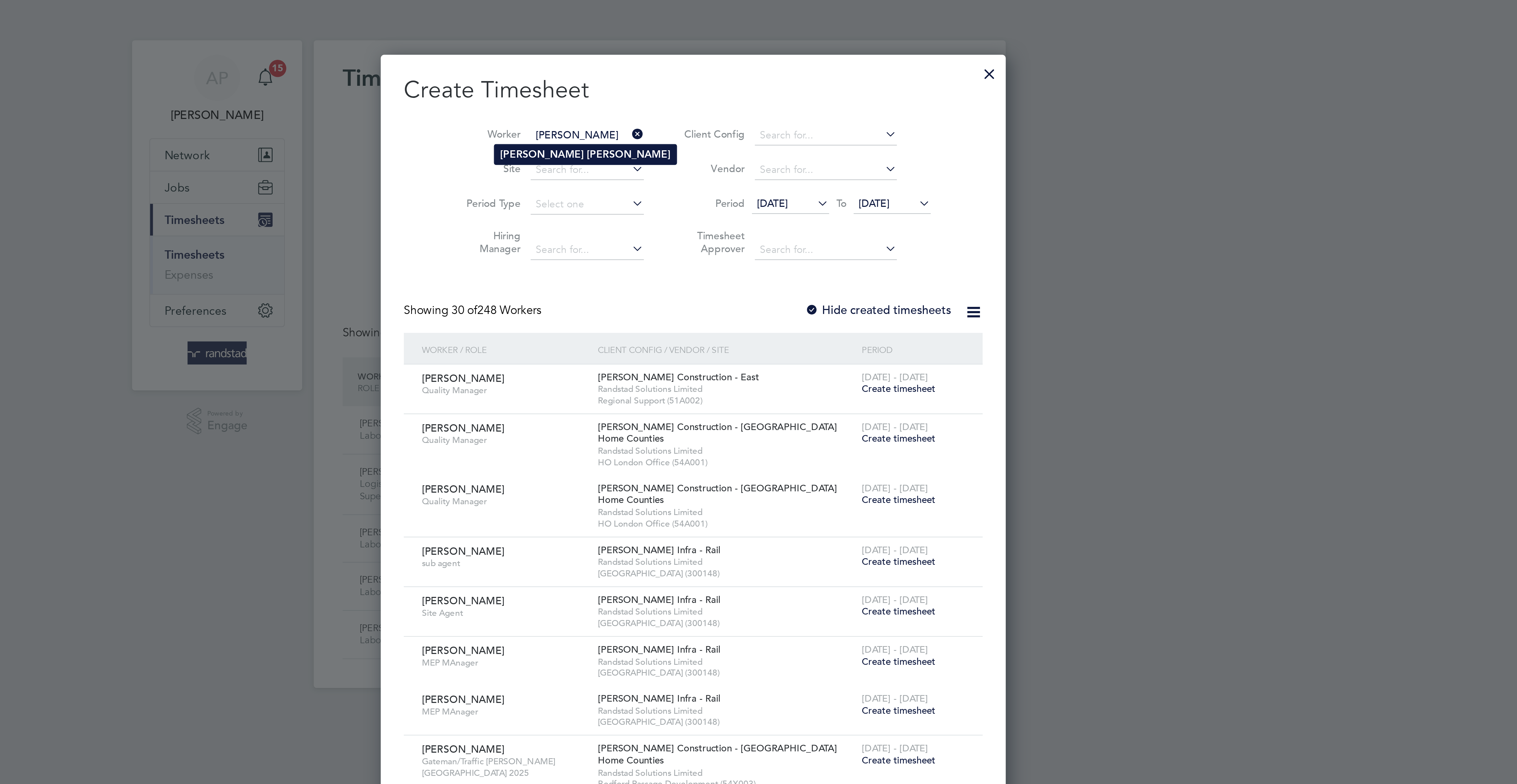
click at [732, 55] on b "Warren" at bounding box center [747, 57] width 31 height 5
type input "[PERSON_NAME]"
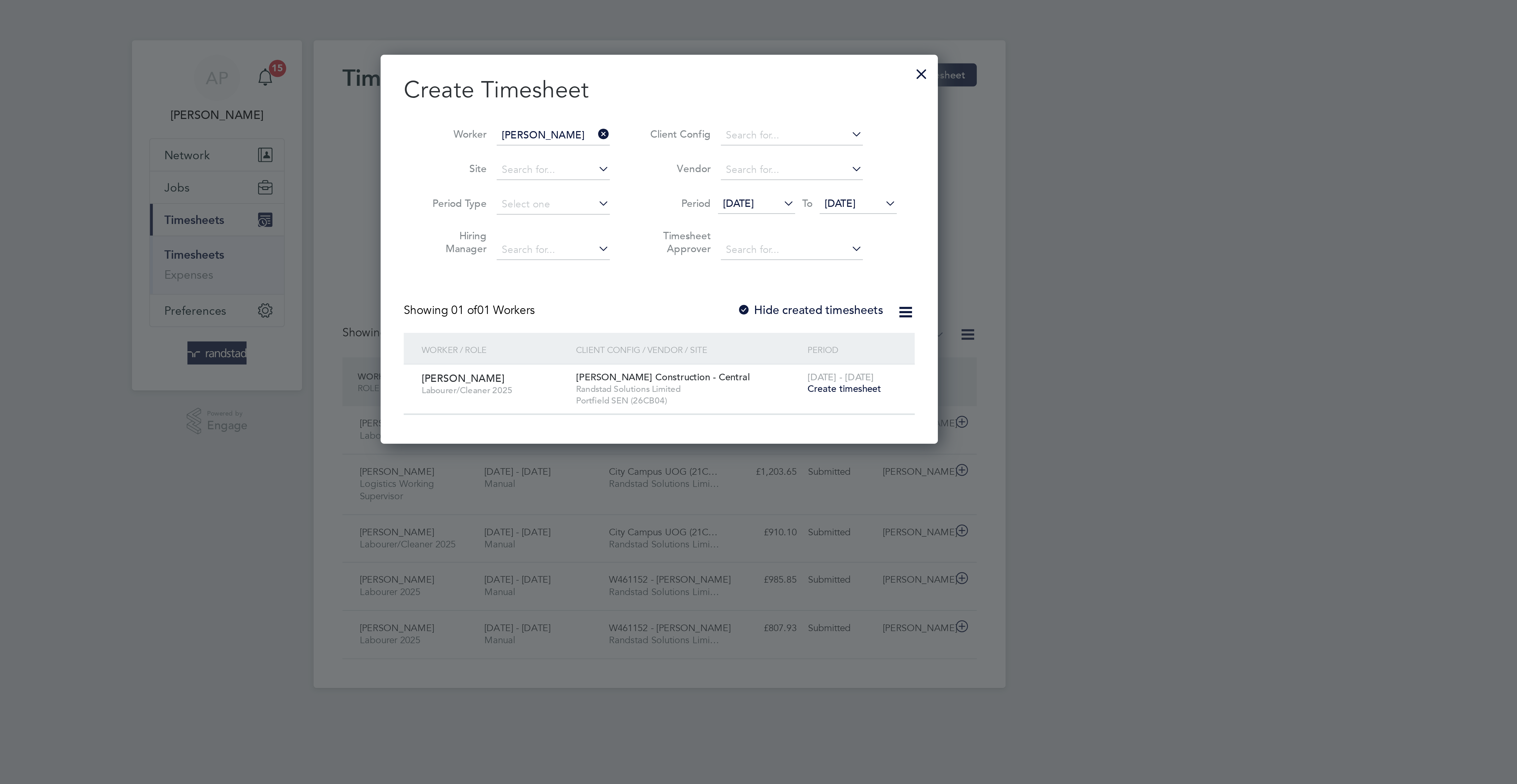
scroll to position [146, 204]
click at [824, 144] on span "Create timesheet" at bounding box center [826, 142] width 27 height 5
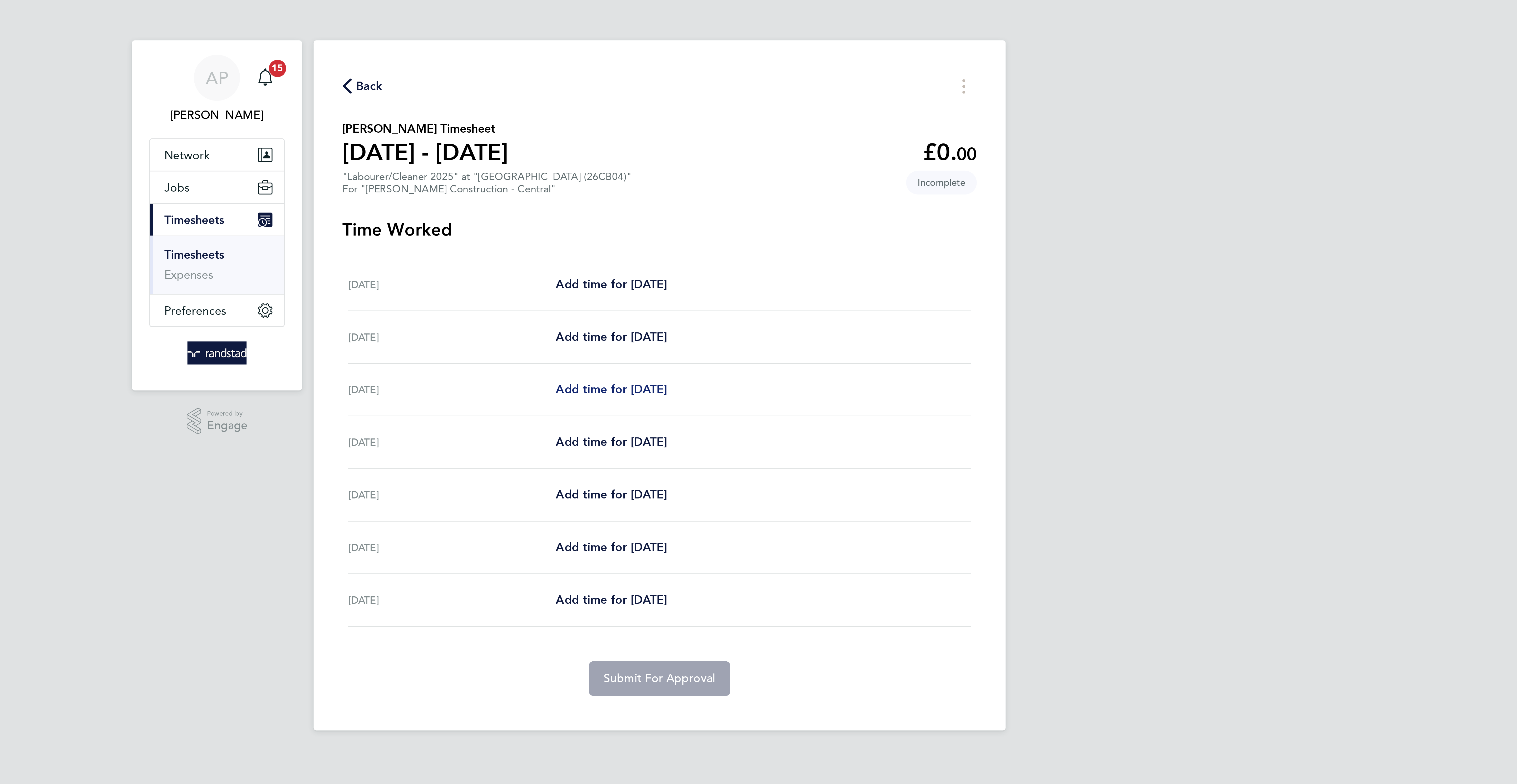
click at [726, 142] on span "Add time for [DATE]" at bounding box center [741, 142] width 41 height 5
select select "30"
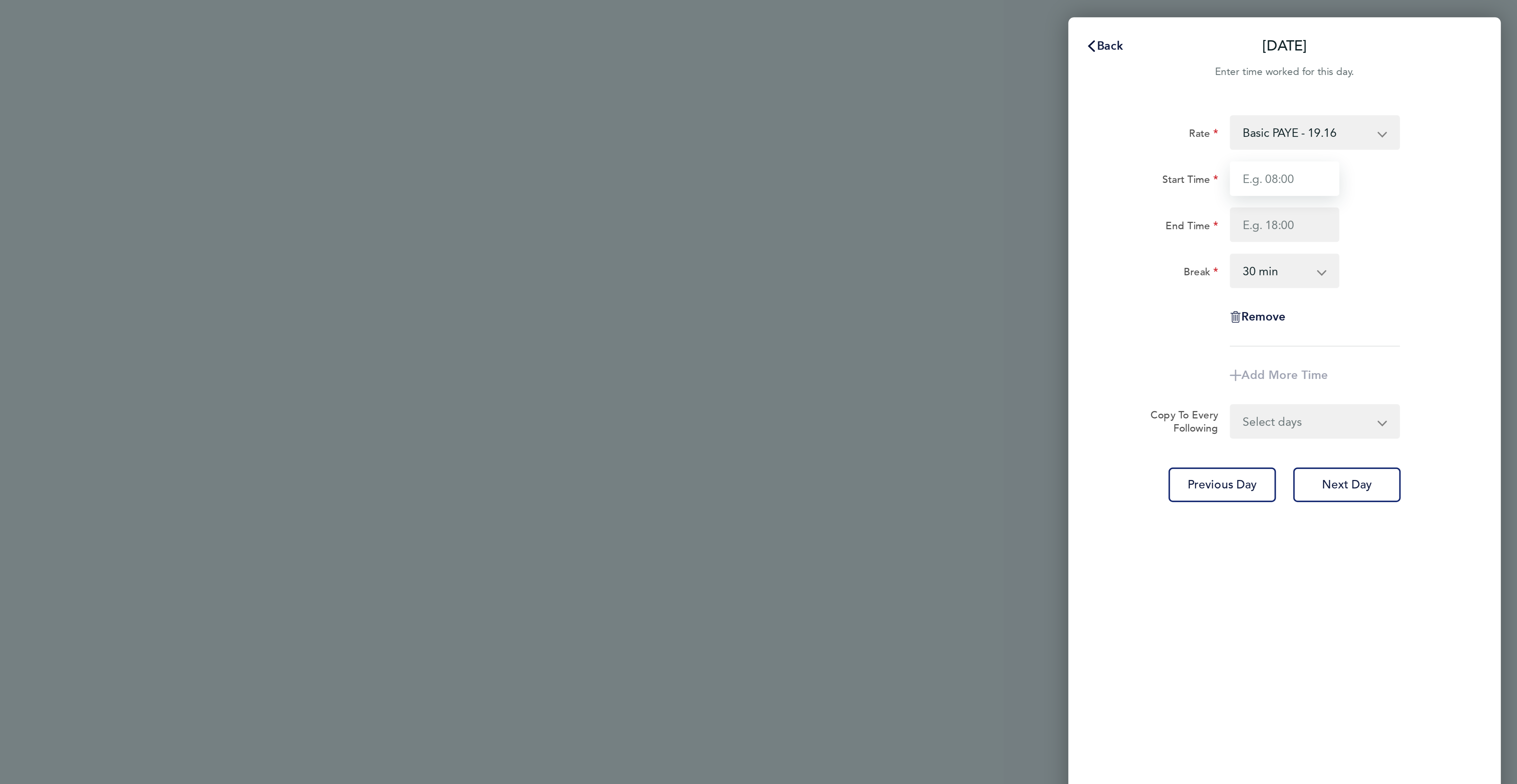
click at [1419, 60] on input "Start Time" at bounding box center [1432, 65] width 40 height 12
type input "07:00"
click at [1434, 88] on div "Rate Basic PAYE - 19.16 OT PAYE - 27.81 OT 2 - 36.21 Start Time 07:00 End Time …" at bounding box center [1432, 85] width 128 height 85
drag, startPoint x: 1430, startPoint y: 82, endPoint x: 1433, endPoint y: 81, distance: 3.2
click at [1431, 81] on input "End Time" at bounding box center [1432, 82] width 40 height 12
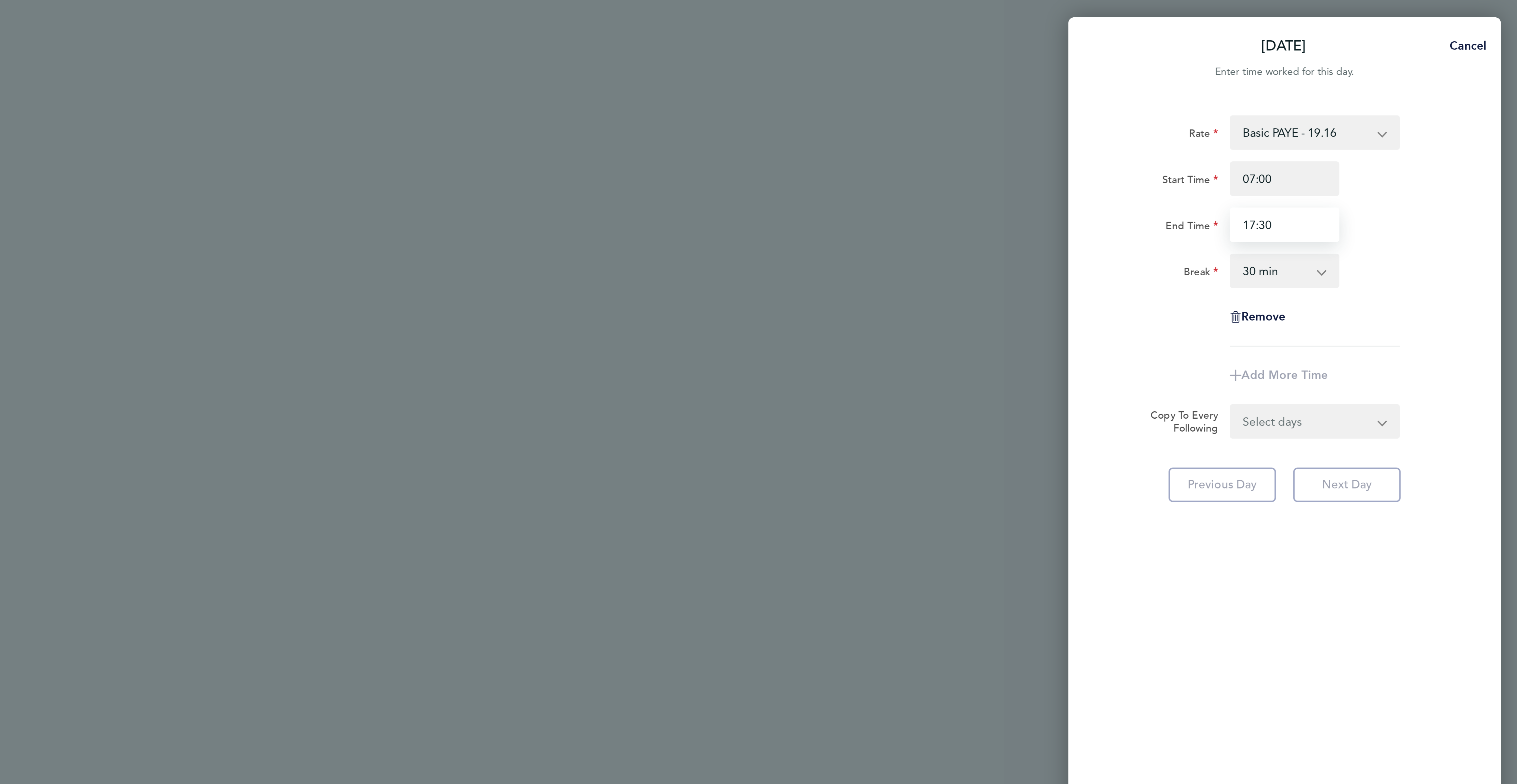
type input "17:30"
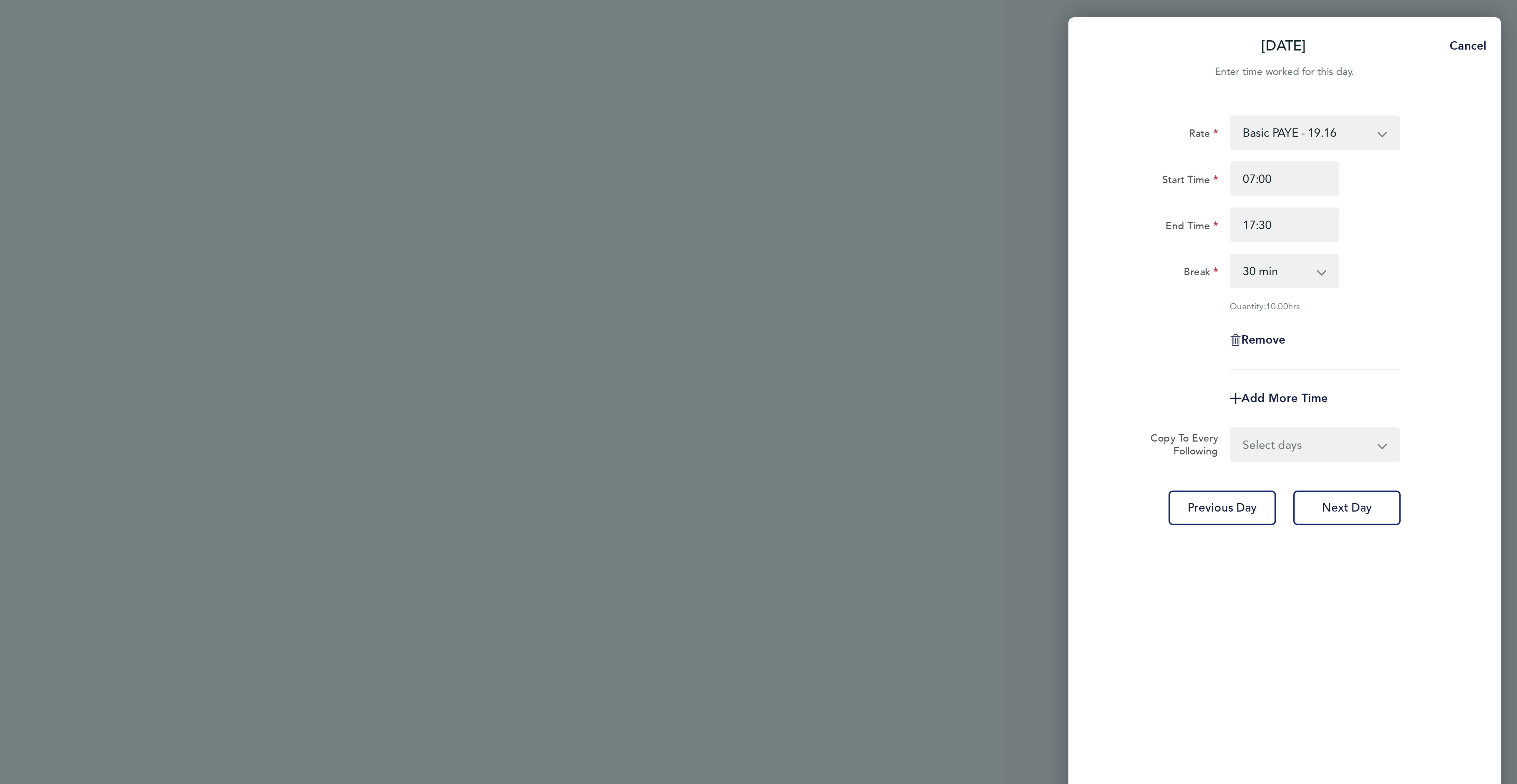
drag, startPoint x: 1482, startPoint y: 97, endPoint x: 1472, endPoint y: 139, distance: 43.2
click at [1483, 99] on div "Break 0 min 15 min 30 min 45 min 60 min 75 min 90 min" at bounding box center [1431, 98] width 133 height 12
click at [1428, 161] on select "Select days Day [DATE] [DATE] [DATE] [DATE]" at bounding box center [1440, 162] width 55 height 12
select select "DAY"
click at [1412, 157] on select "Select days Day [DATE] [DATE] [DATE] [DATE]" at bounding box center [1440, 162] width 55 height 12
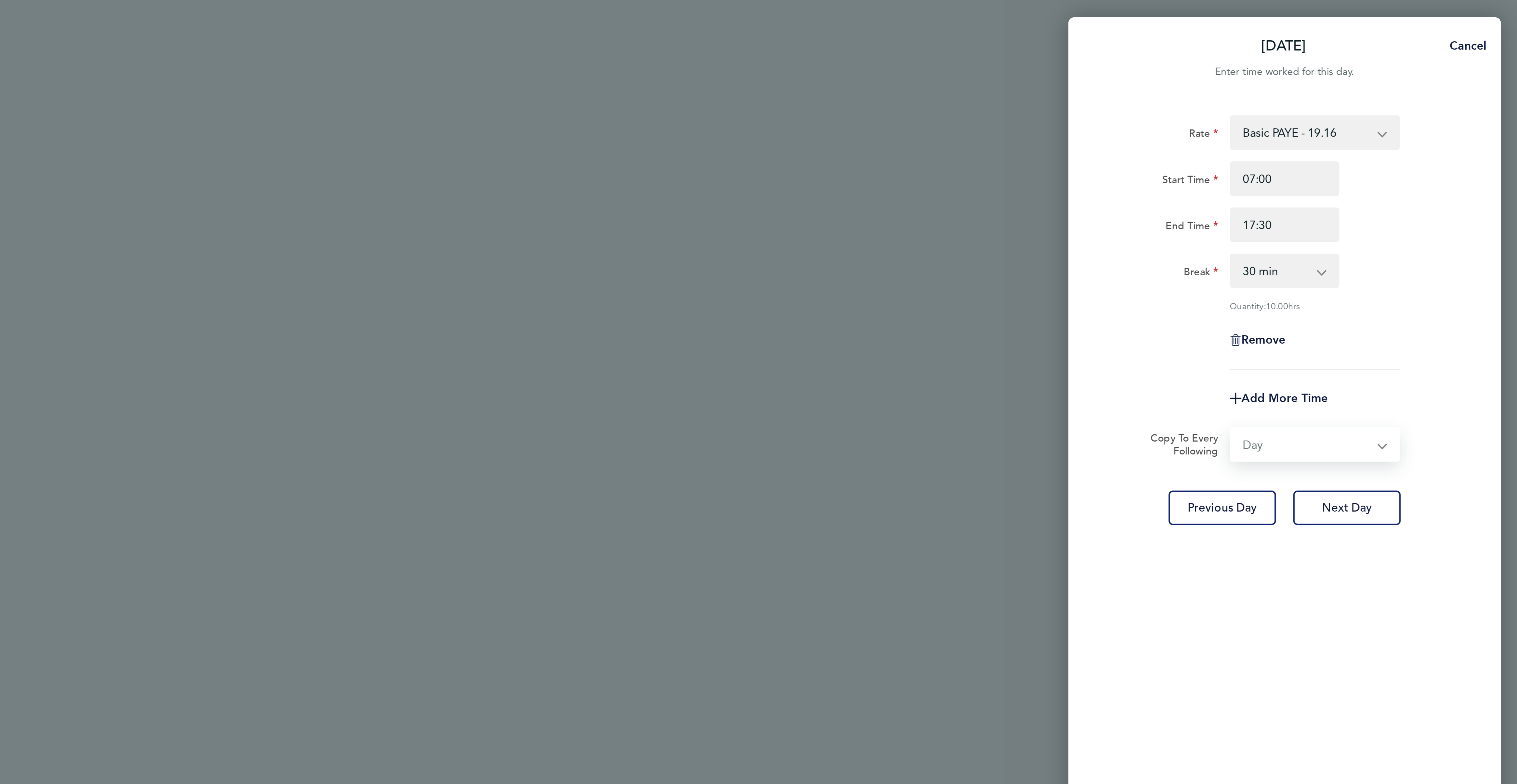
select select "[DATE]"
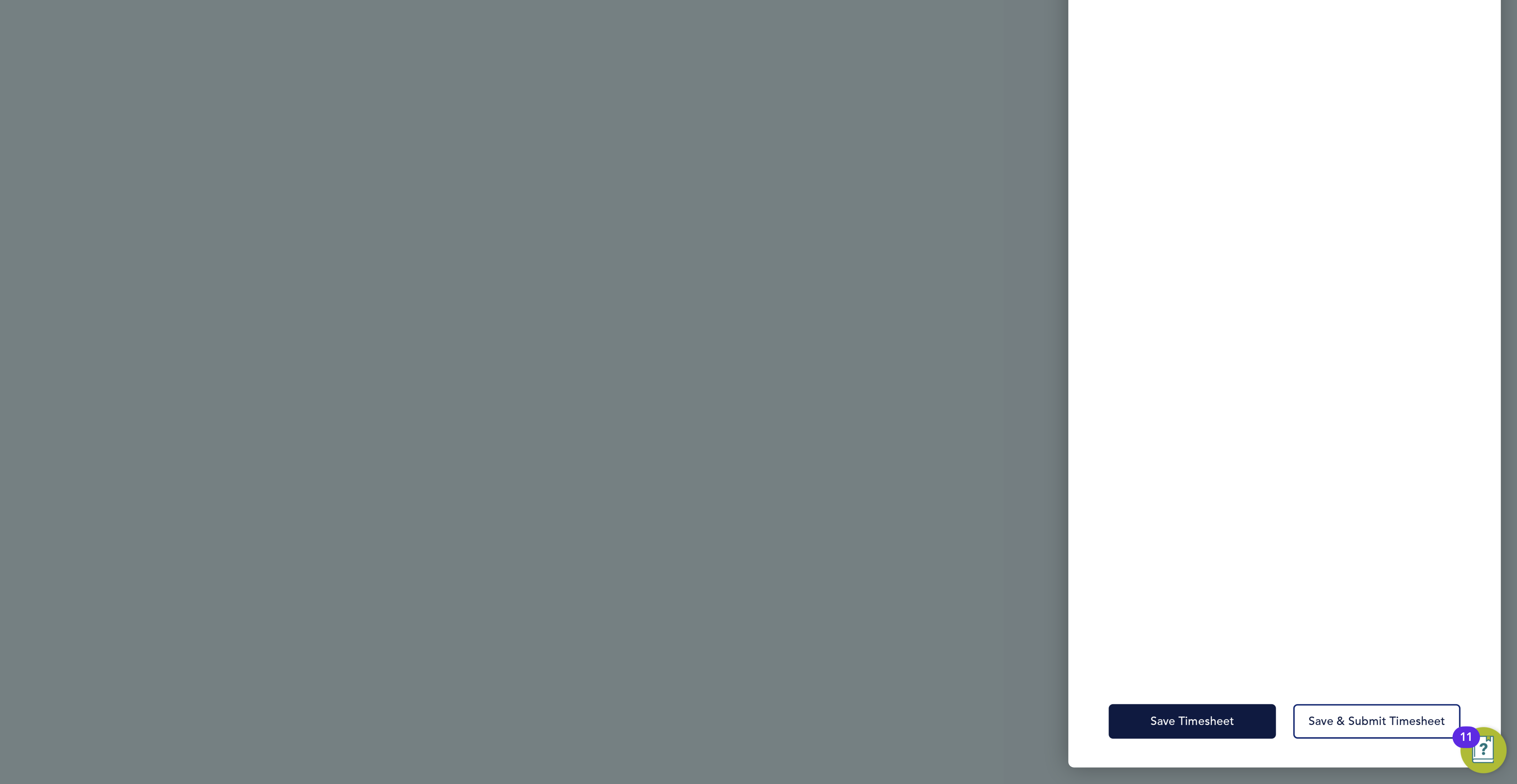
click at [1393, 752] on div "Save Timesheet Save & Submit Timesheet" at bounding box center [1432, 760] width 158 height 34
click at [1391, 759] on span "Save Timesheet" at bounding box center [1398, 760] width 31 height 5
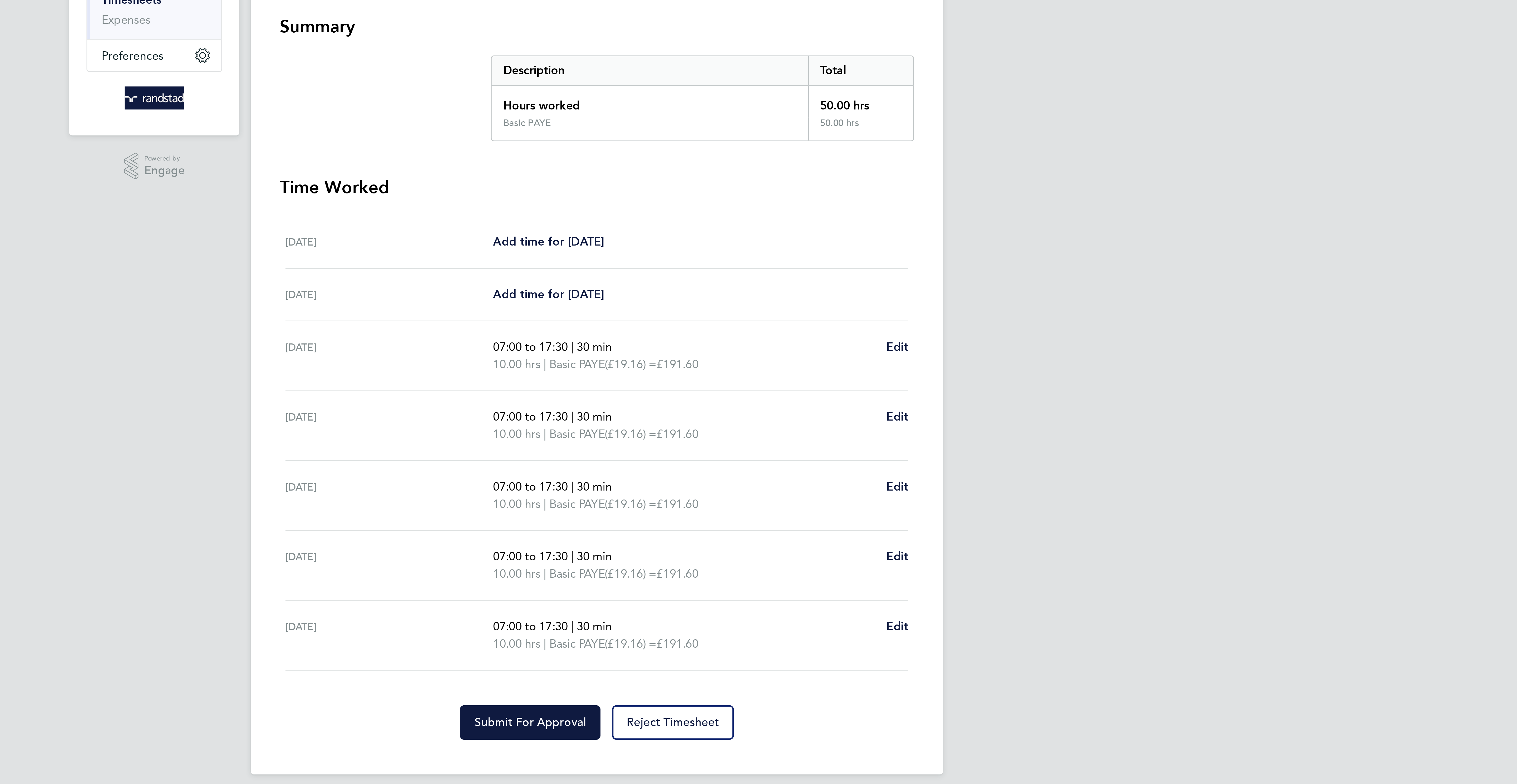
click at [656, 185] on div "[DATE]" at bounding box center [683, 181] width 76 height 6
drag, startPoint x: 645, startPoint y: 181, endPoint x: 694, endPoint y: 188, distance: 49.5
click at [661, 181] on div "[DATE]" at bounding box center [683, 181] width 76 height 6
drag, startPoint x: 677, startPoint y: 202, endPoint x: 631, endPoint y: 202, distance: 46.0
click at [632, 202] on div "Back Following Peter Warren's Timesheet 20 - 26 Sept 2025 £958. 00 "Labourer/Cl…" at bounding box center [758, 195] width 253 height 361
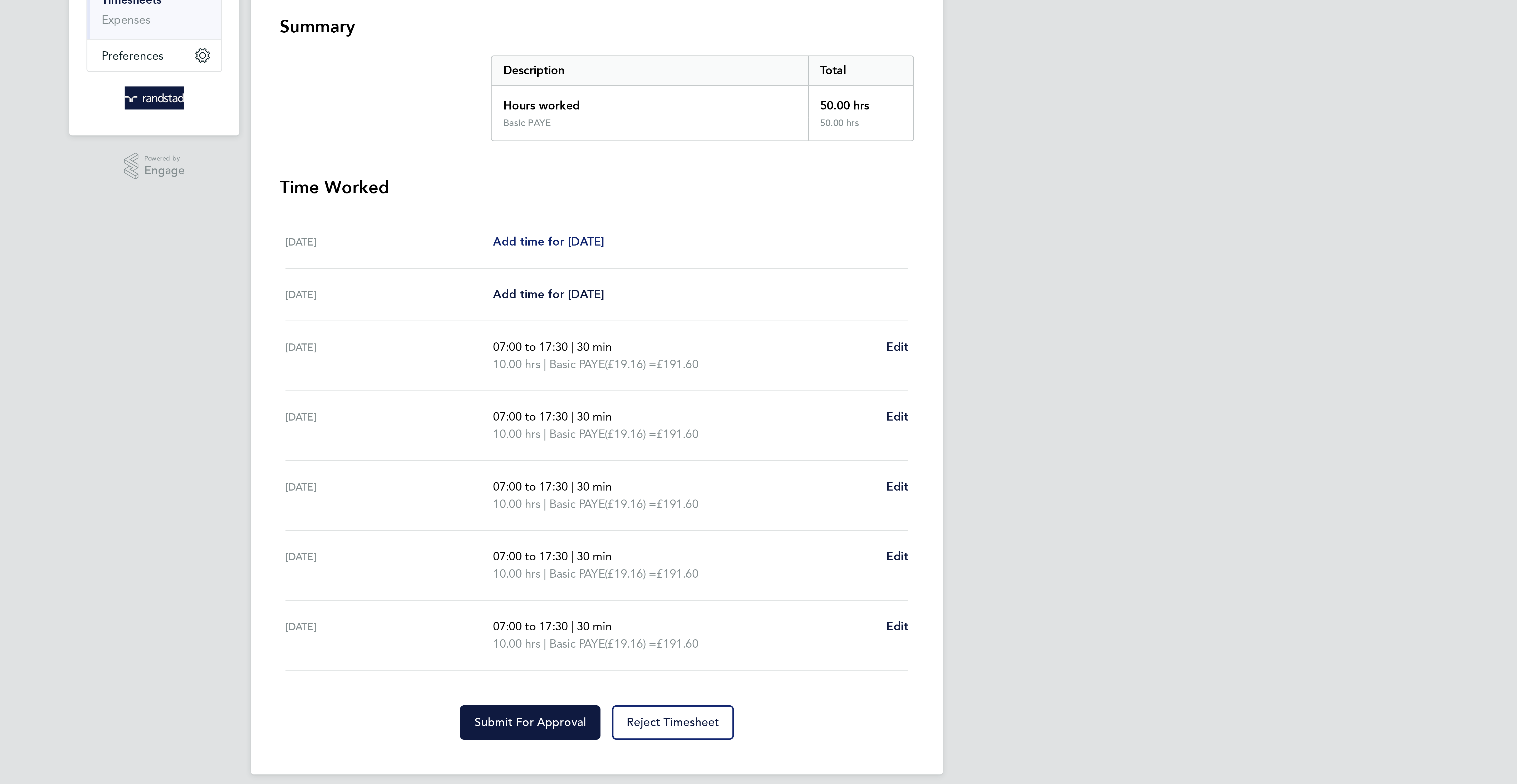
click at [753, 183] on span "Add time for [DATE]" at bounding box center [741, 181] width 41 height 5
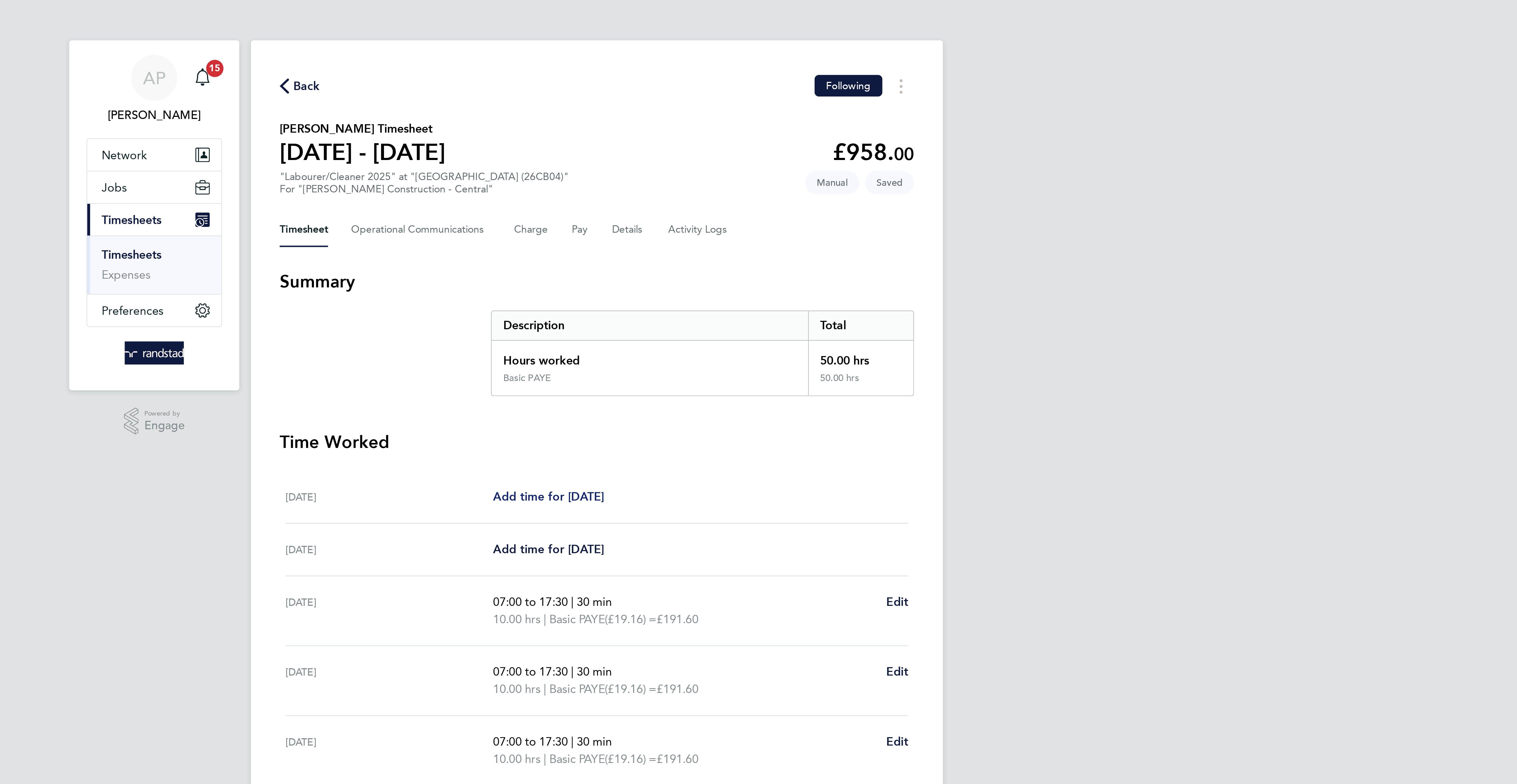
select select "30"
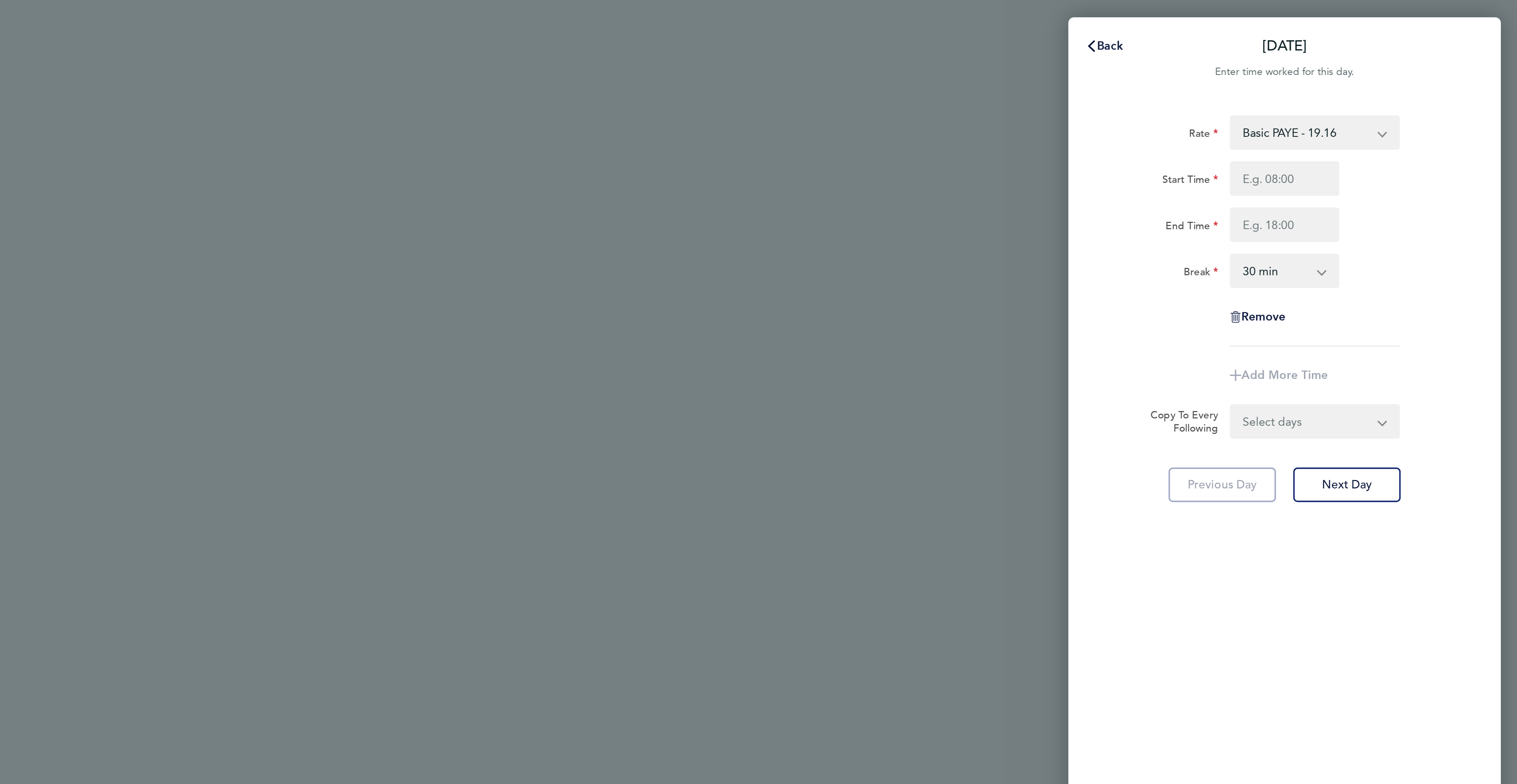
drag, startPoint x: 1445, startPoint y: 45, endPoint x: 1443, endPoint y: 47, distance: 2.8
click at [1445, 44] on select "Basic PAYE - 19.16 OT PAYE - 27.81 OT 2 - 36.21" at bounding box center [1439, 48] width 55 height 12
select select "30"
click at [1412, 64] on div at bounding box center [1432, 65] width 40 height 12
click at [1422, 63] on input "Start Time" at bounding box center [1432, 65] width 40 height 12
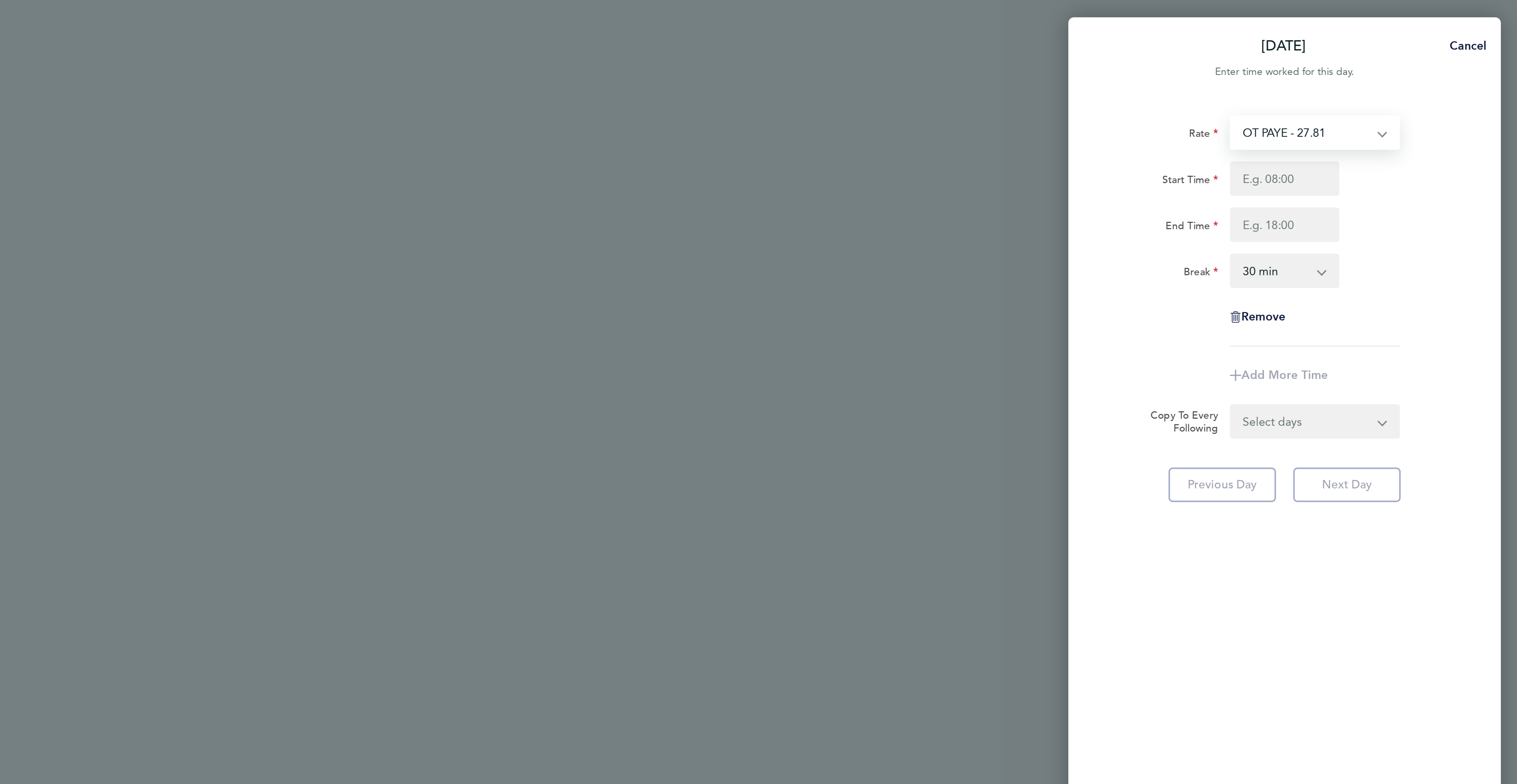
click at [1425, 44] on select "OT PAYE - 27.81 Basic PAYE - 19.16 OT 2 - 36.21" at bounding box center [1439, 48] width 55 height 12
select select "30"
click at [1421, 71] on input "Start Time" at bounding box center [1432, 65] width 40 height 12
type input "07:00"
click at [1442, 82] on input "End Time" at bounding box center [1432, 82] width 40 height 12
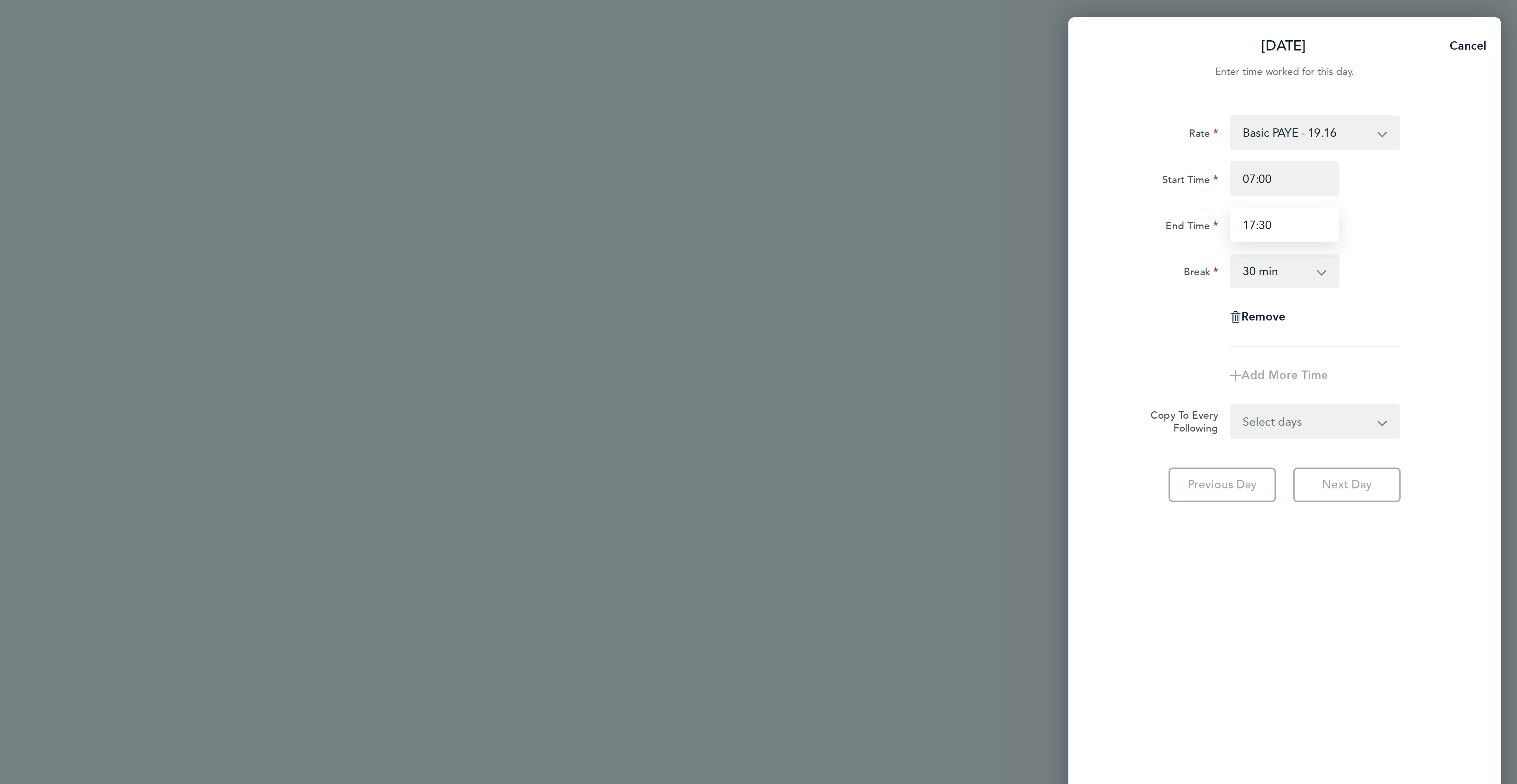
type input "17:30"
click at [1472, 109] on div "Rate Basic PAYE - 19.16 OT PAYE - 27.81 OT 2 - 36.21 Start Time 07:00 End Time …" at bounding box center [1432, 85] width 128 height 85
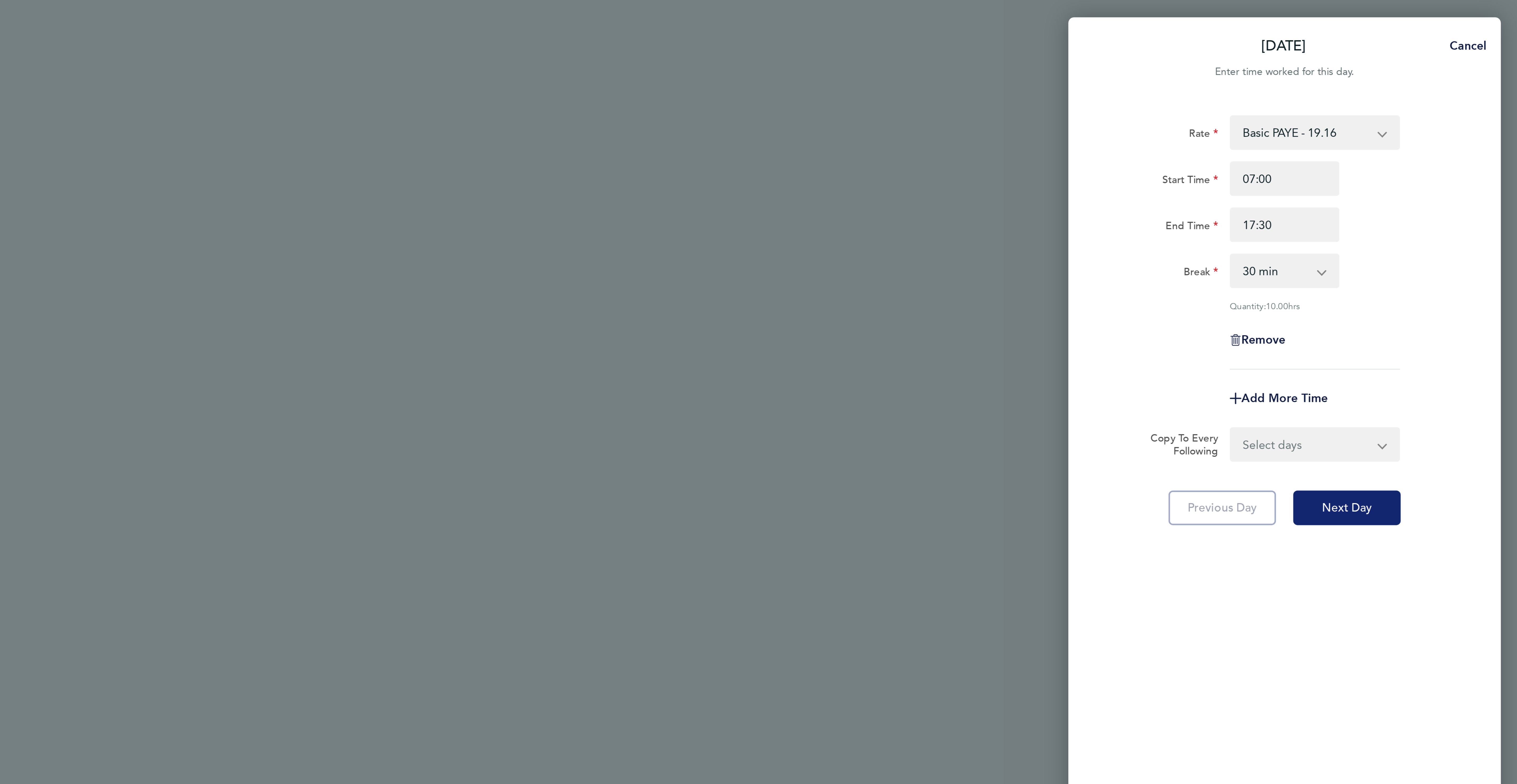
click at [1458, 181] on button "Next Day" at bounding box center [1454, 185] width 39 height 12
select select "30"
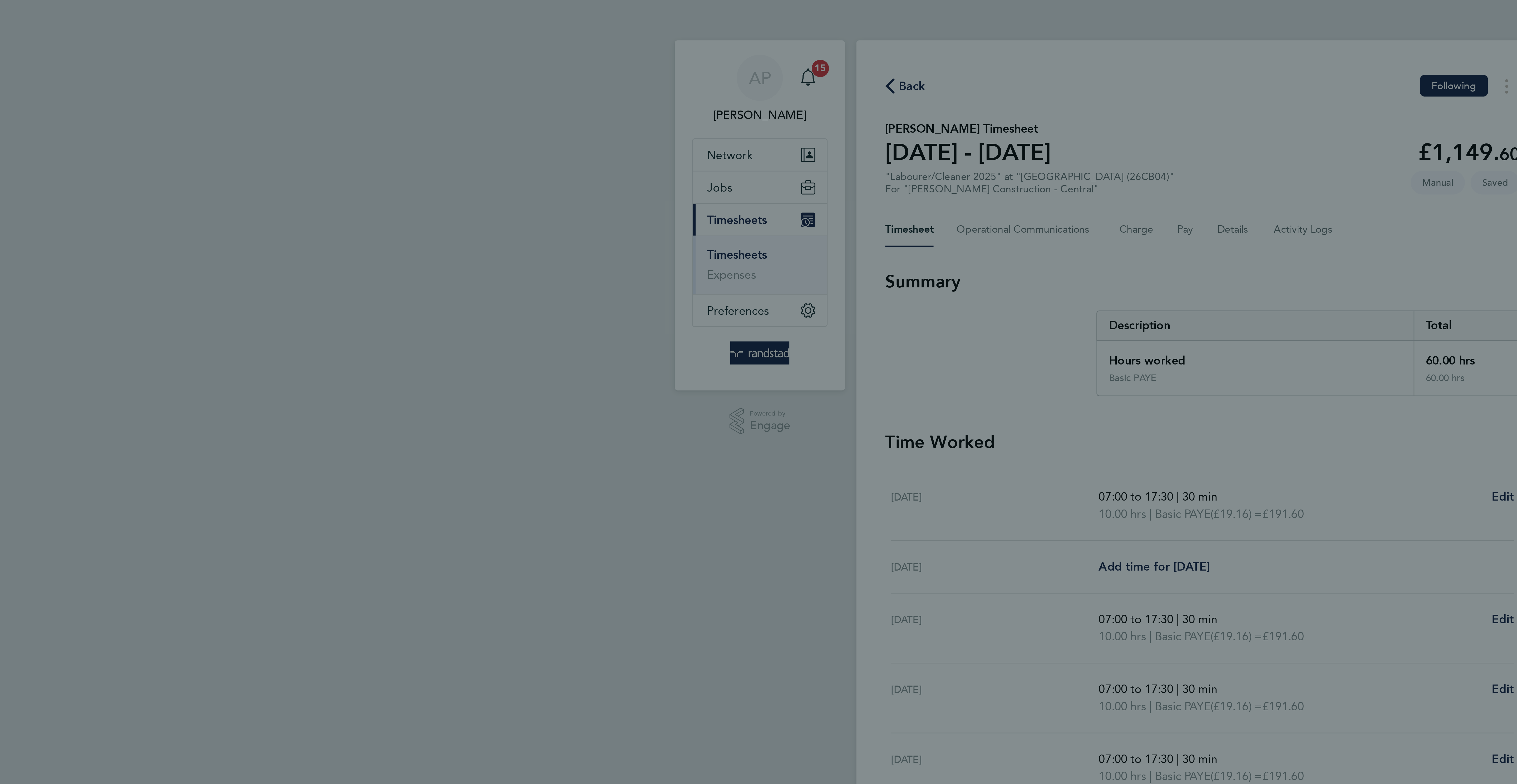
select select "30"
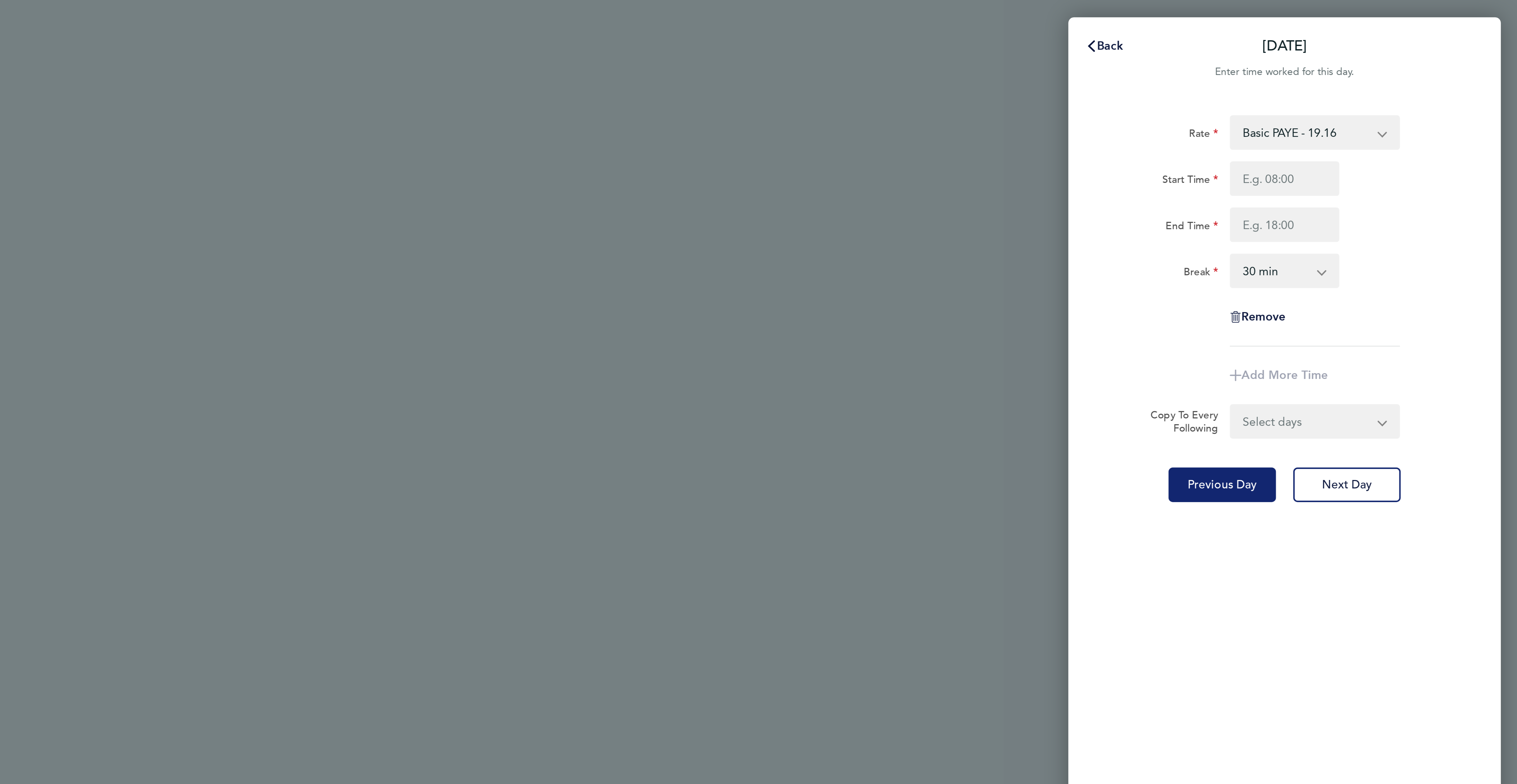
click at [1415, 179] on span "Previous Day" at bounding box center [1409, 177] width 25 height 5
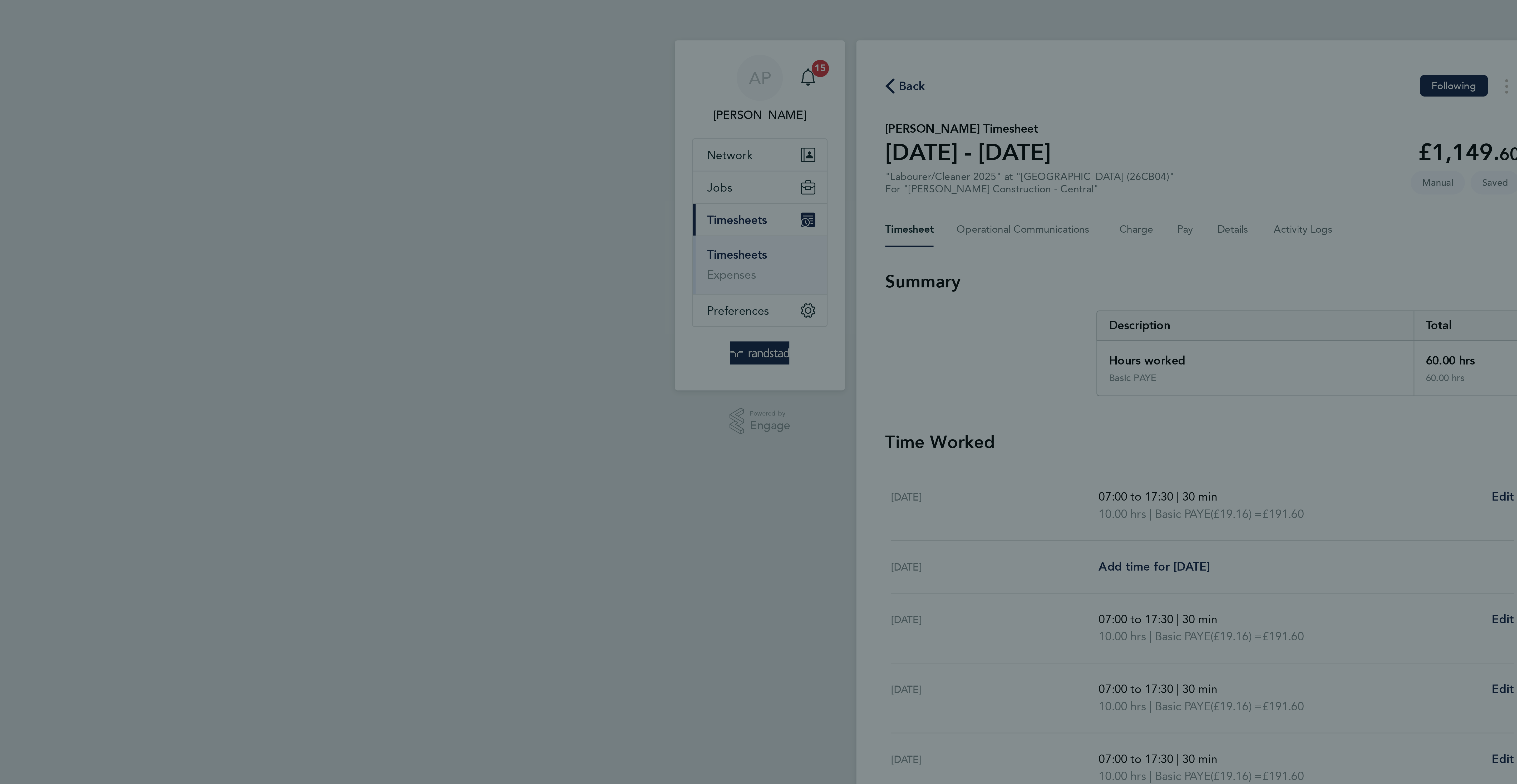
select select "30"
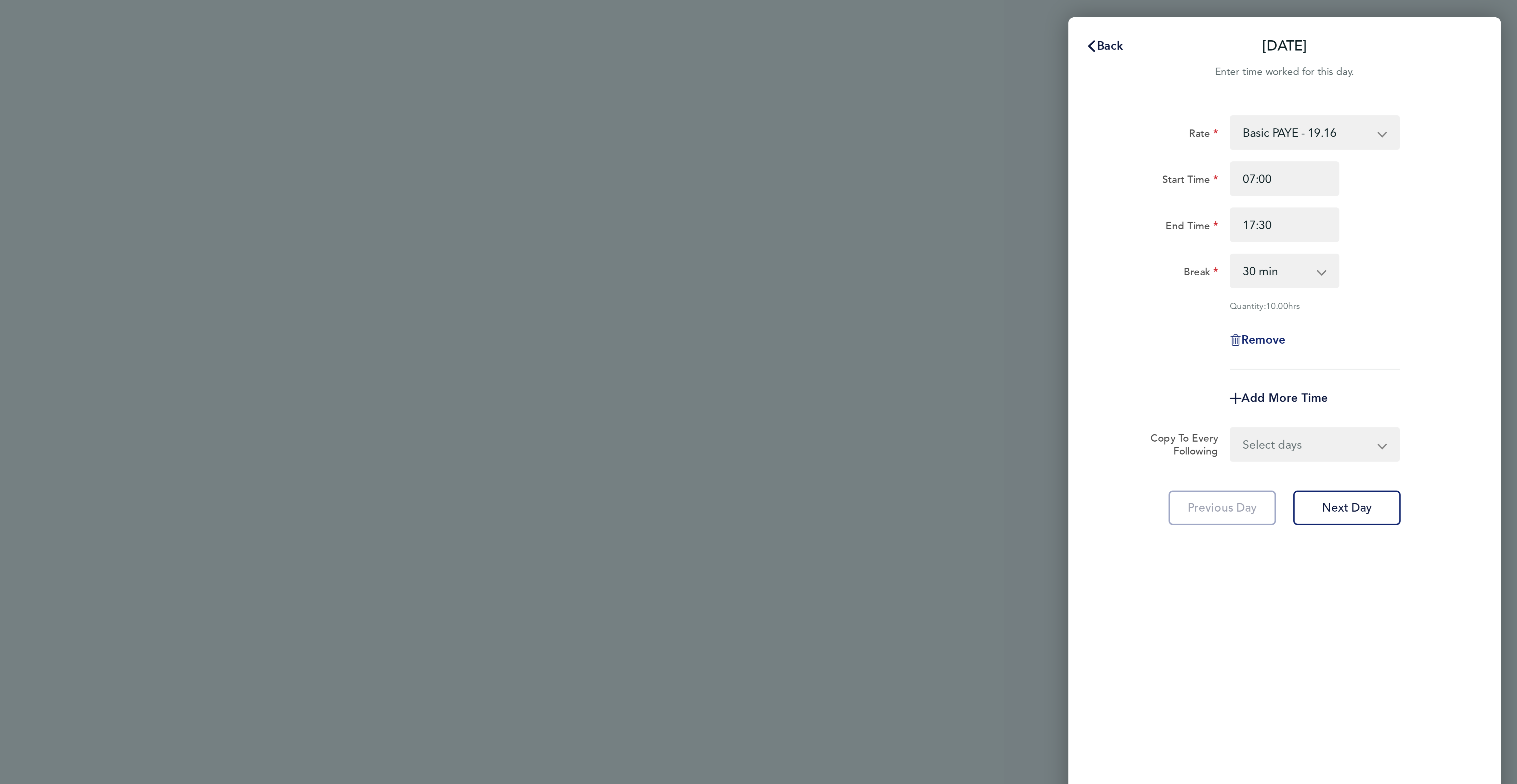
click at [1425, 122] on span "Remove" at bounding box center [1423, 124] width 16 height 5
select select "null"
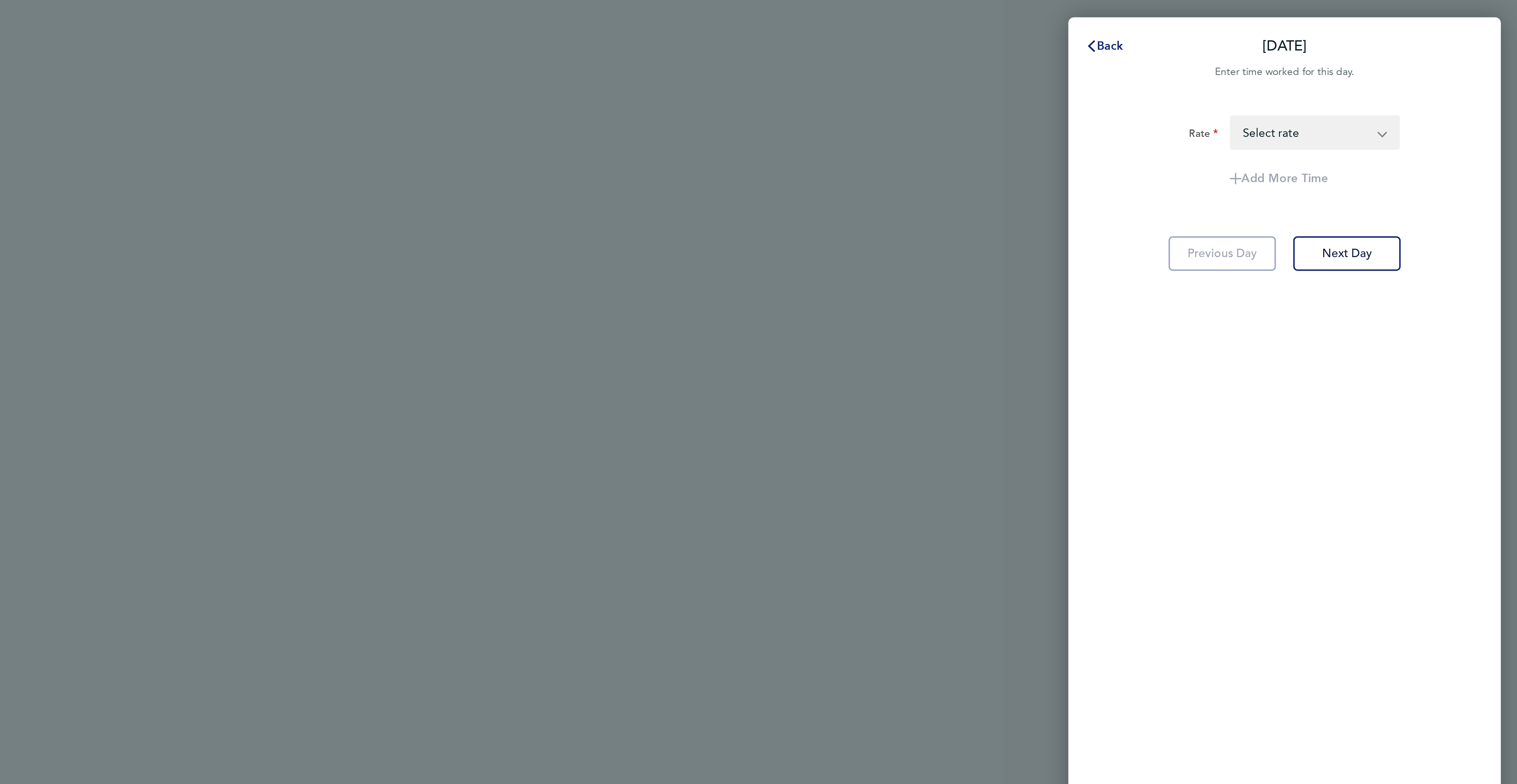
click at [1366, 16] on span "Back" at bounding box center [1368, 16] width 10 height 5
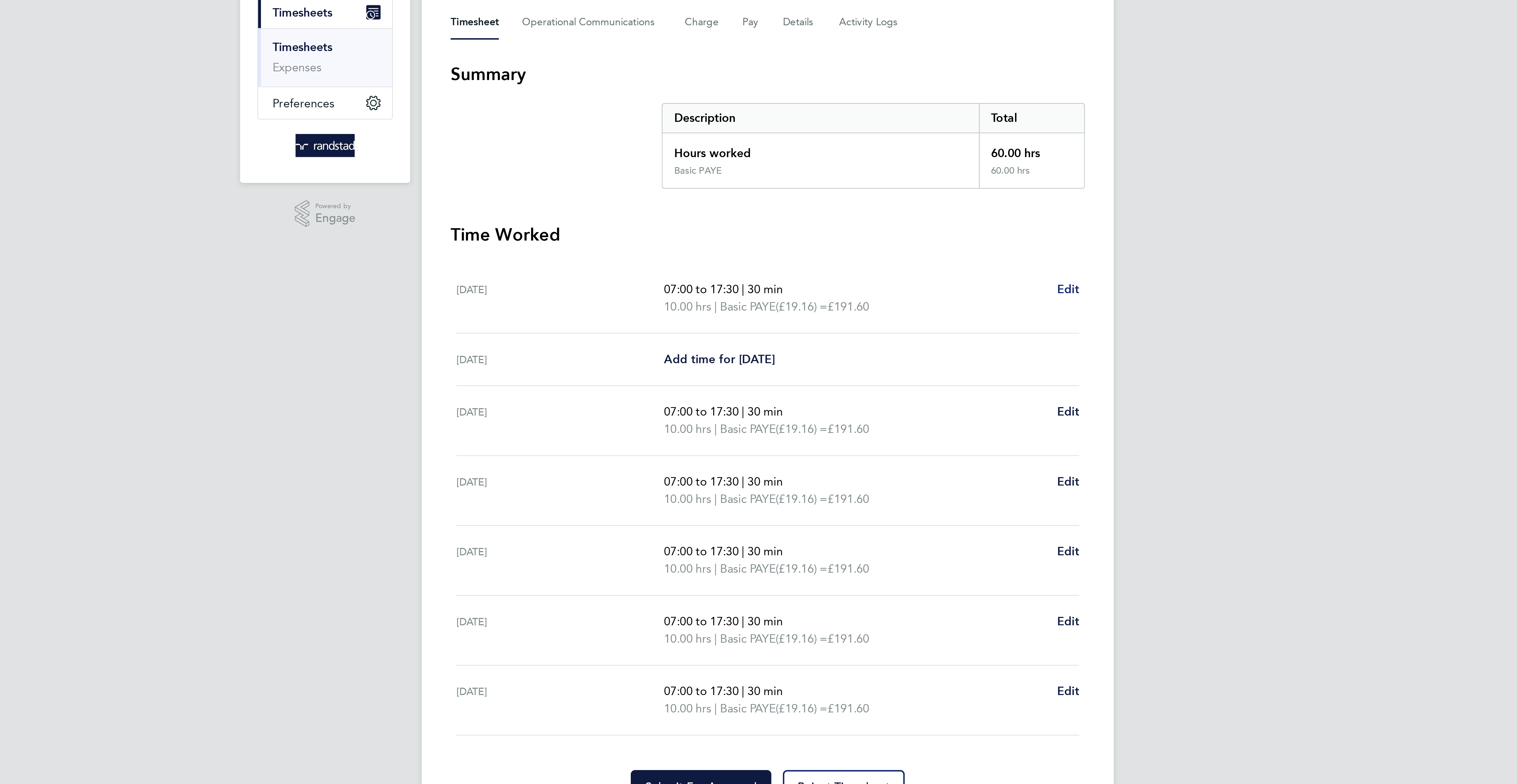
click at [868, 182] on span "Edit" at bounding box center [868, 181] width 8 height 5
select select "30"
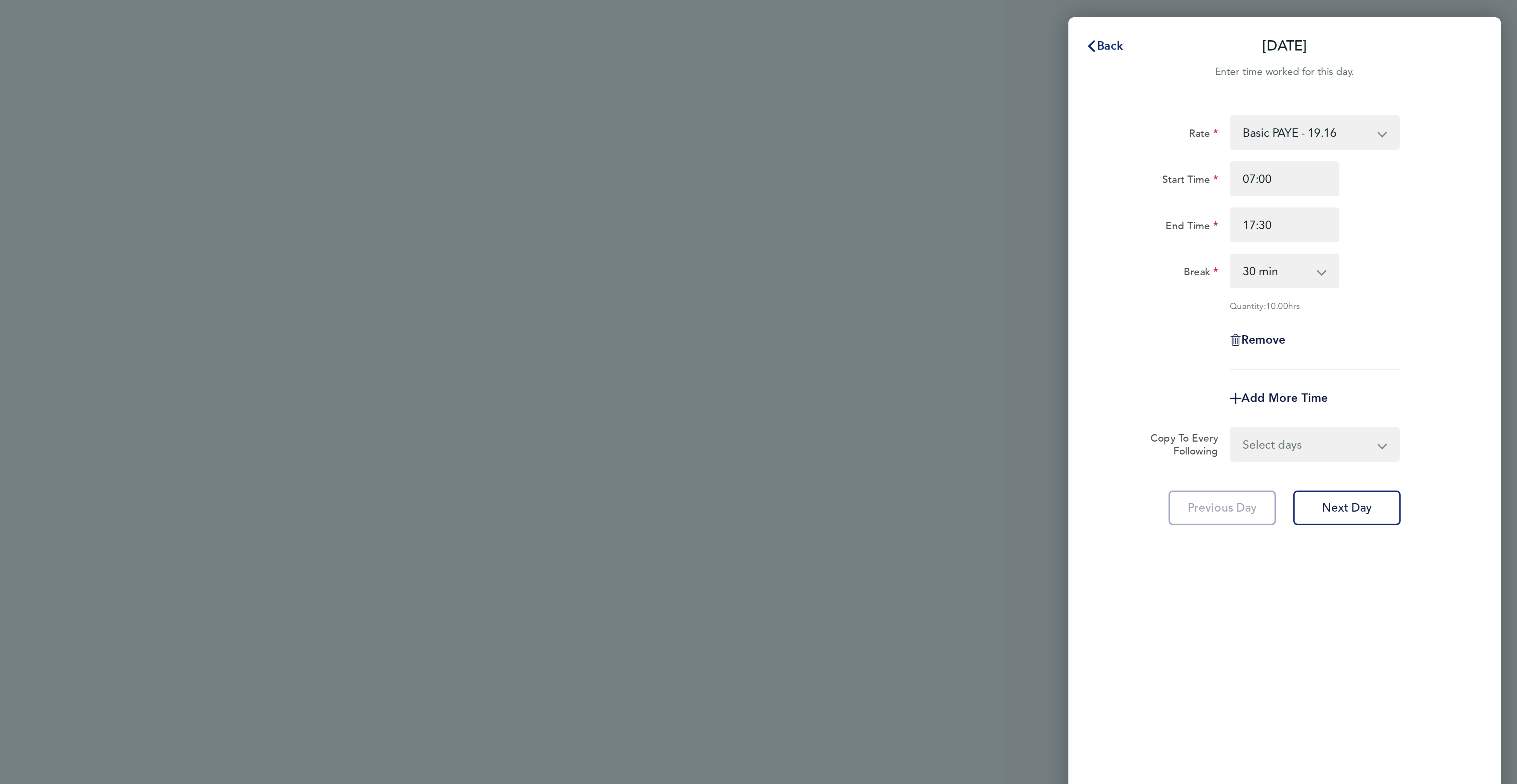
click at [1372, 14] on span "Back" at bounding box center [1368, 16] width 10 height 5
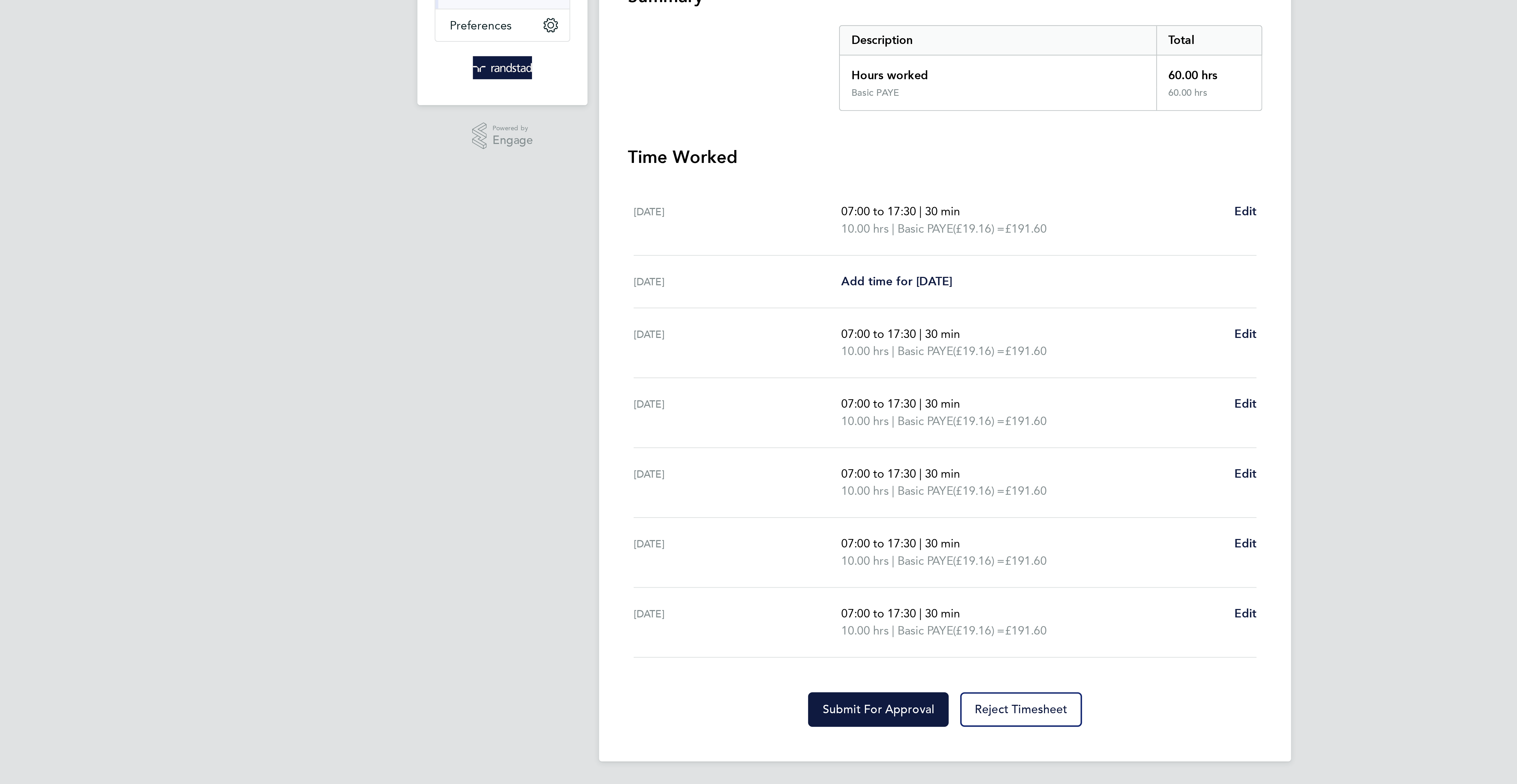
drag, startPoint x: 646, startPoint y: 180, endPoint x: 708, endPoint y: 182, distance: 62.0
click at [708, 182] on div "[DATE]" at bounding box center [683, 184] width 76 height 12
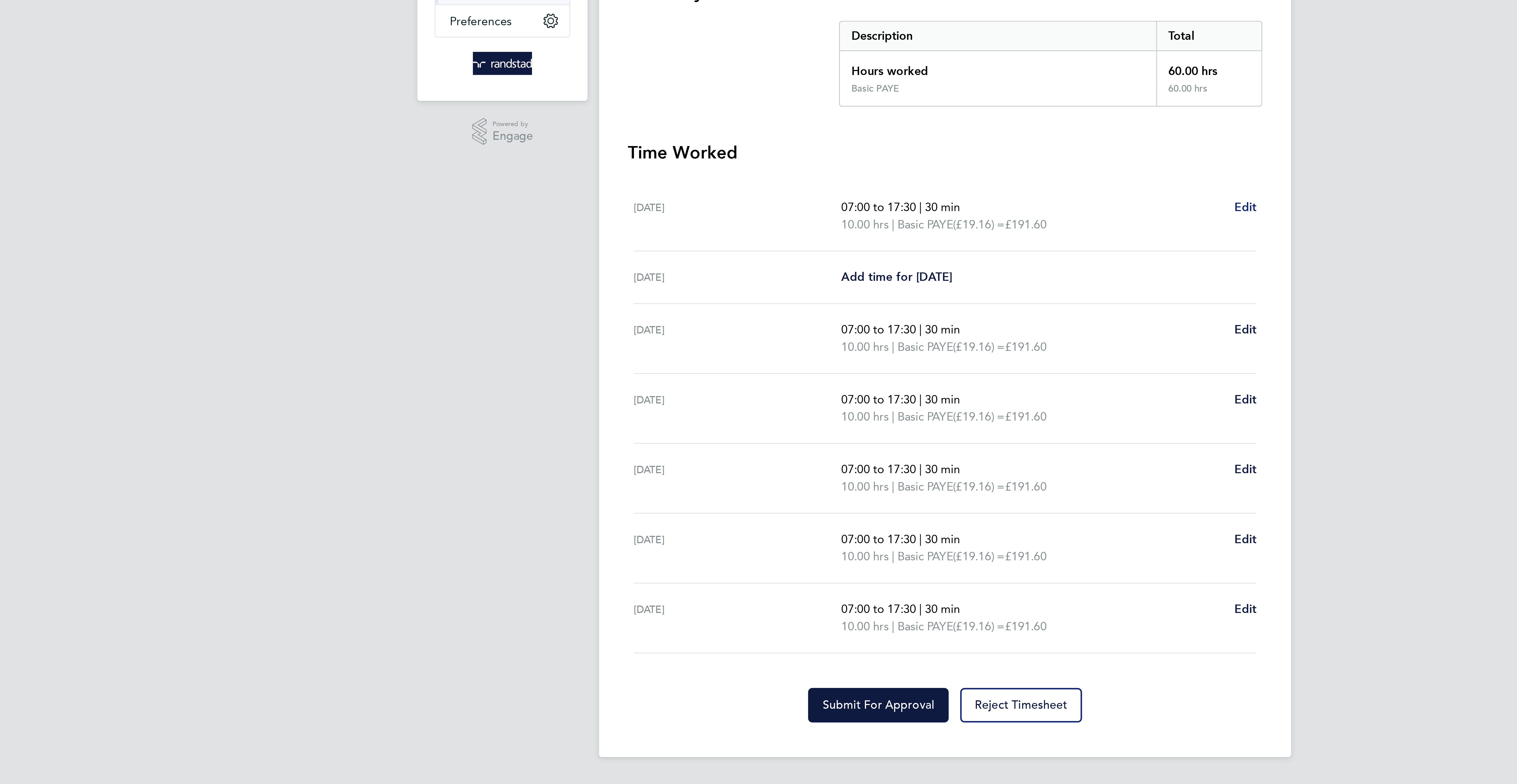
click at [867, 182] on span "Edit" at bounding box center [868, 181] width 8 height 5
select select "30"
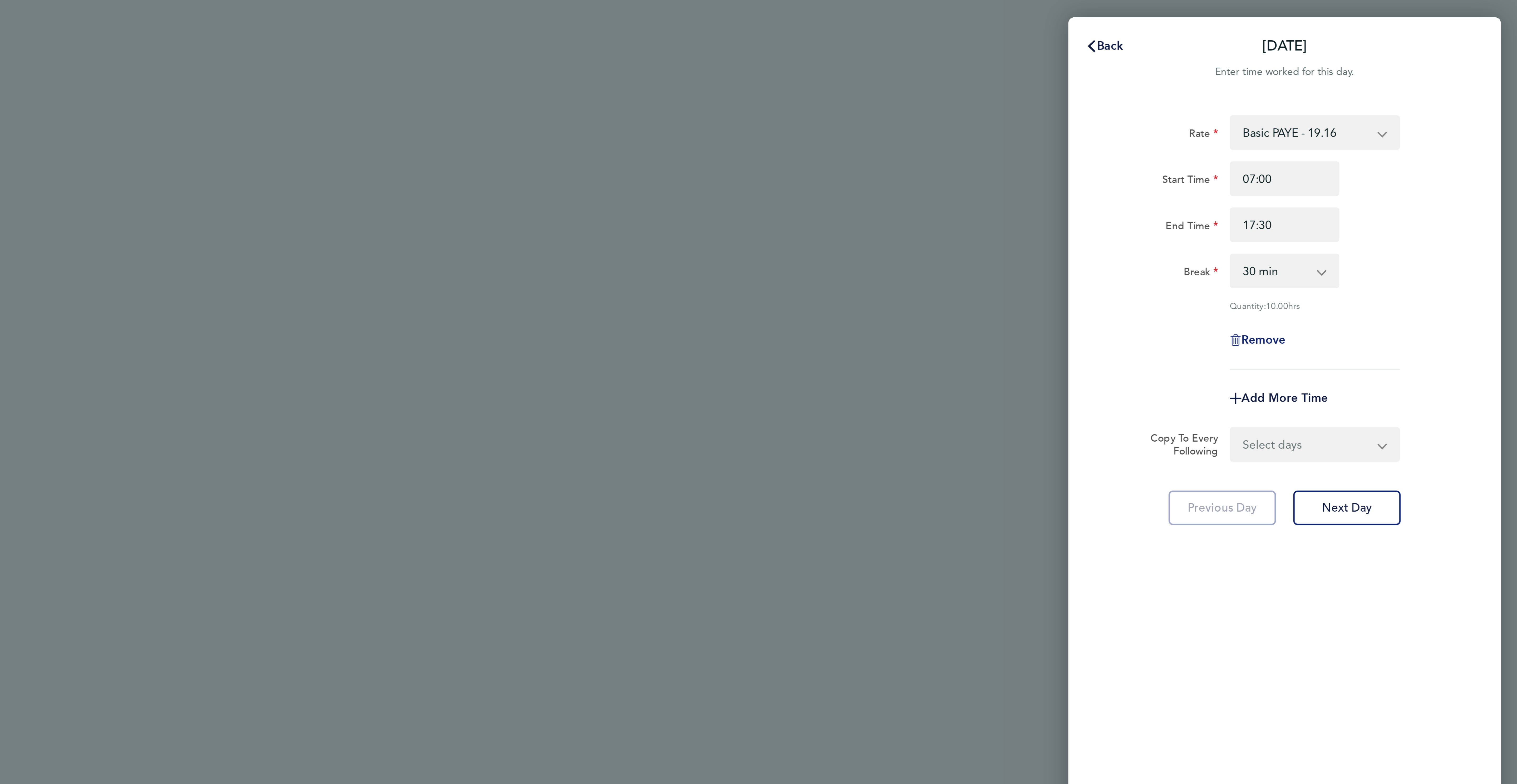
click at [1424, 122] on span "Remove" at bounding box center [1423, 124] width 16 height 5
select select "null"
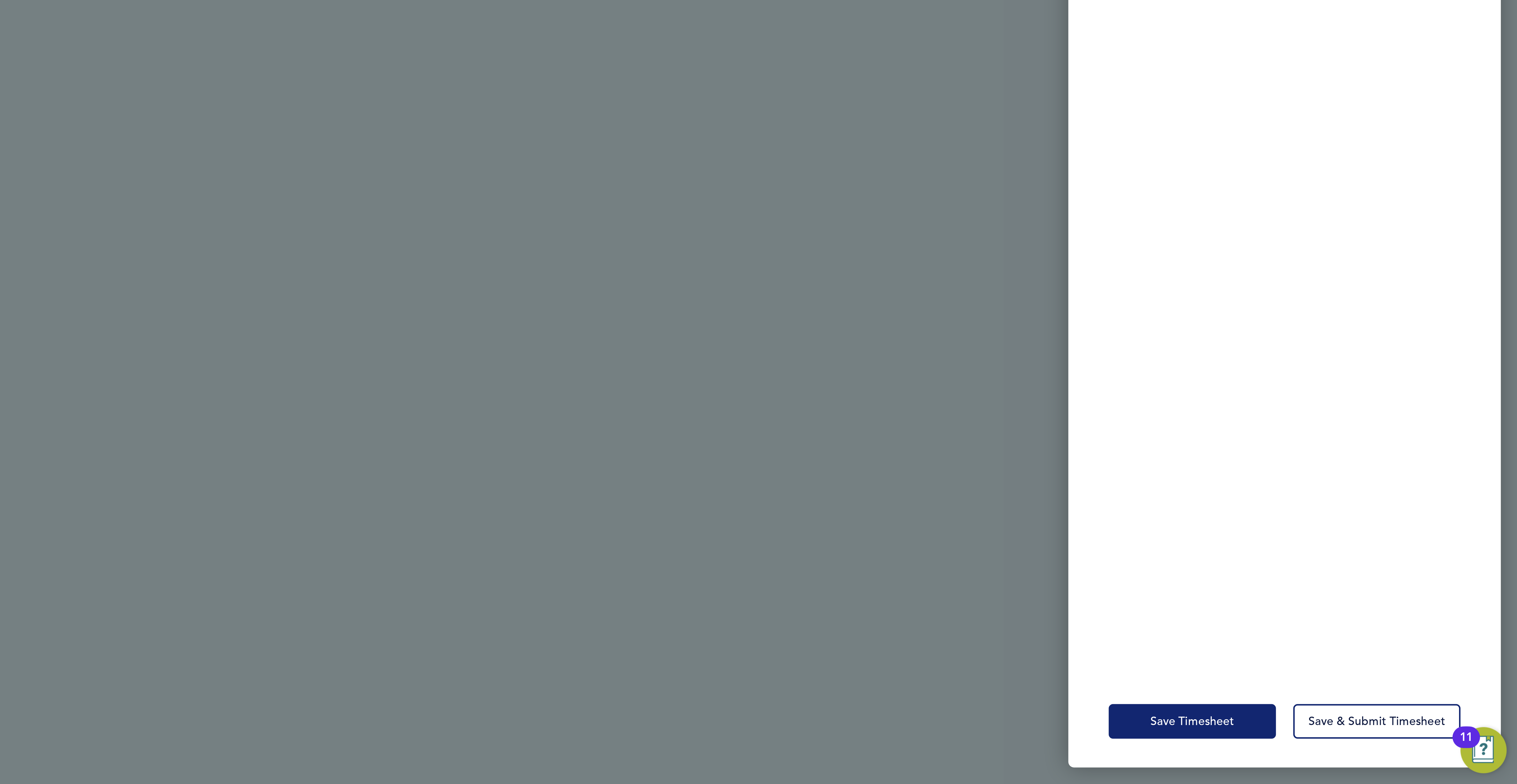
click at [1379, 765] on button "Save Timesheet" at bounding box center [1398, 760] width 61 height 12
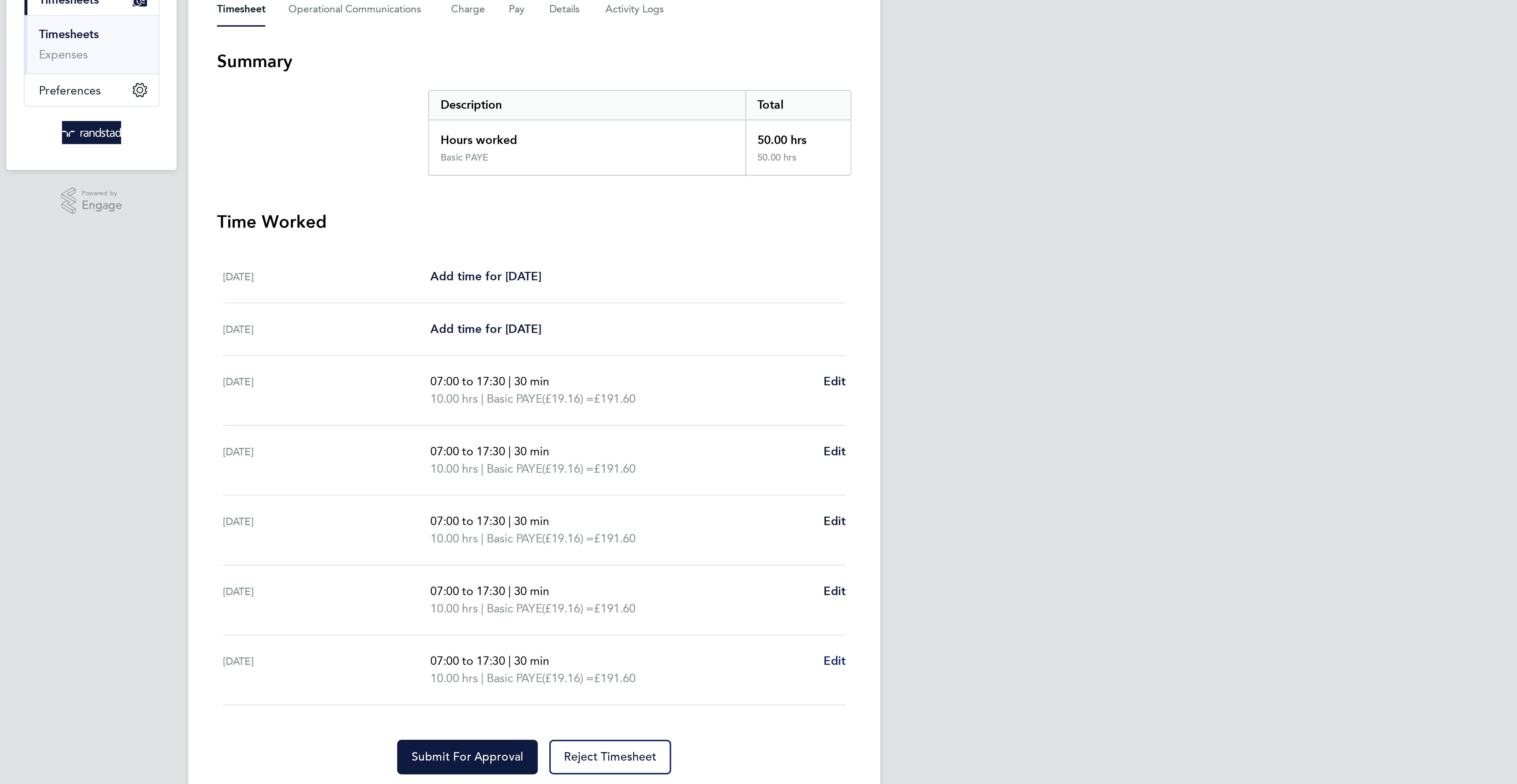
click at [870, 324] on span "Edit" at bounding box center [868, 322] width 8 height 5
select select "30"
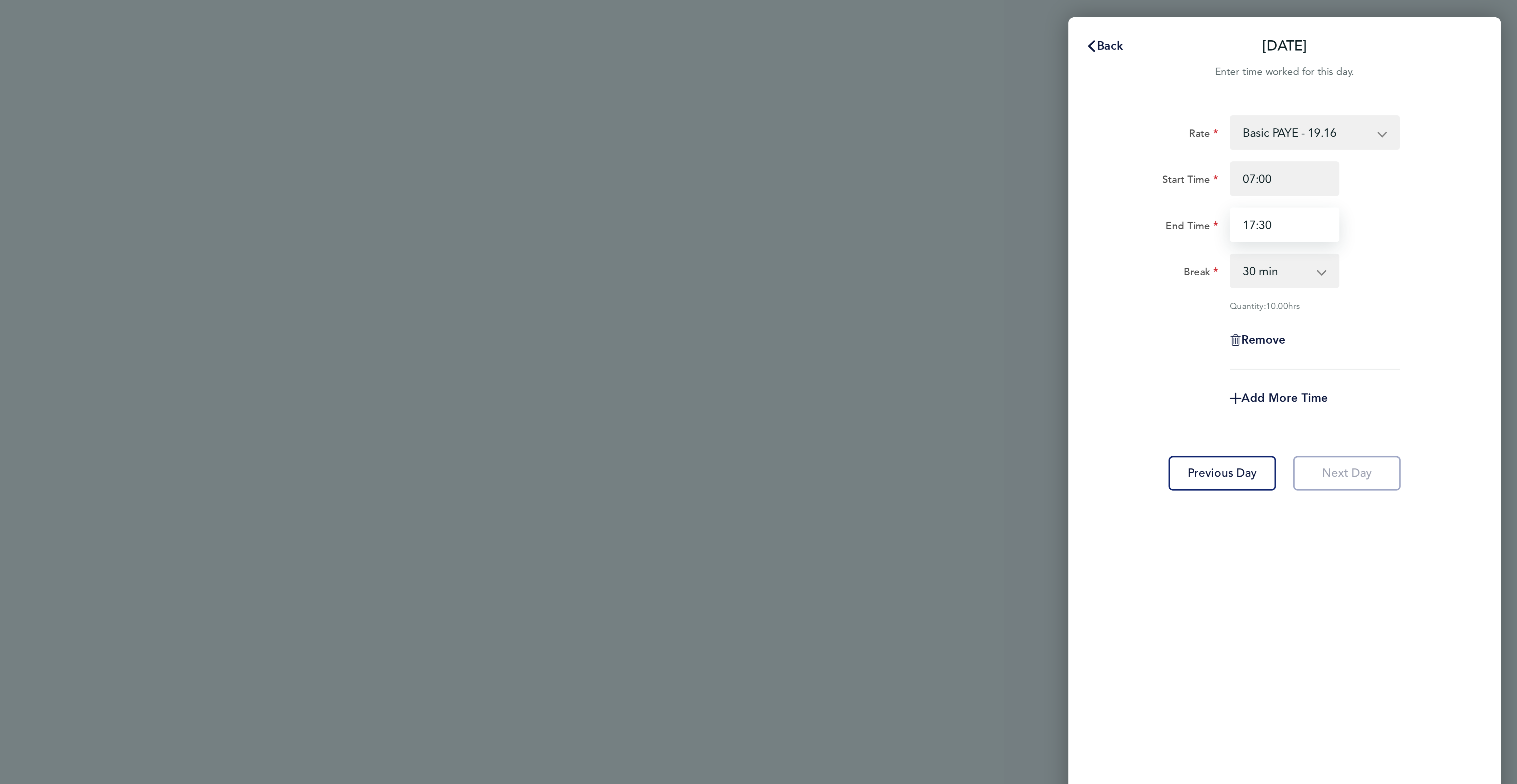
click at [1420, 82] on input "17:30" at bounding box center [1432, 82] width 40 height 12
type input "12:30"
click at [1475, 109] on div "Quantity: 10.00 hrs" at bounding box center [1443, 111] width 67 height 4
click at [1438, 144] on span "Add More Time" at bounding box center [1432, 145] width 32 height 5
select select "null"
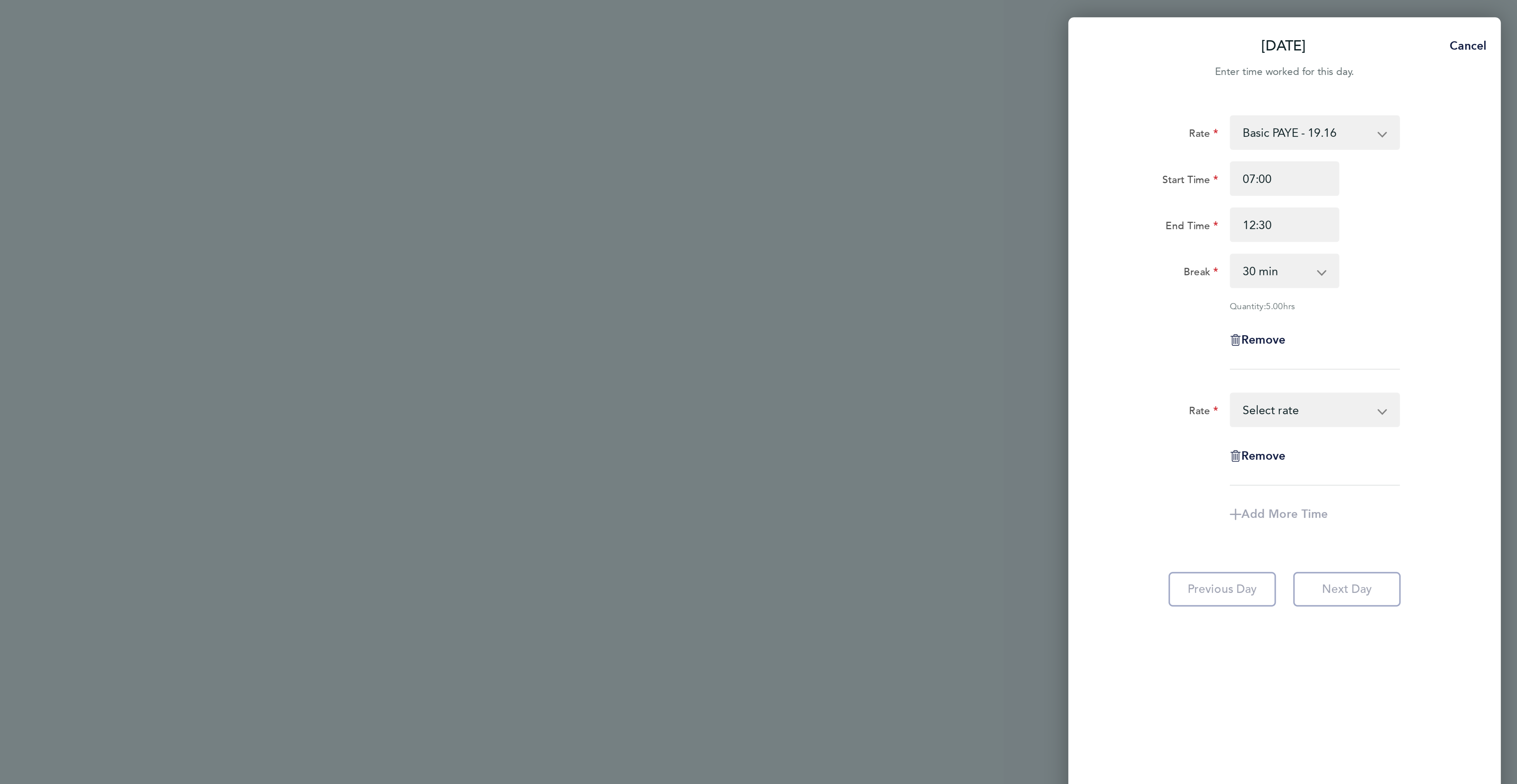
click at [1429, 147] on select "Basic PAYE - 19.16 OT PAYE - 27.81 OT 2 - 36.21 Select rate" at bounding box center [1439, 150] width 55 height 12
select select "30"
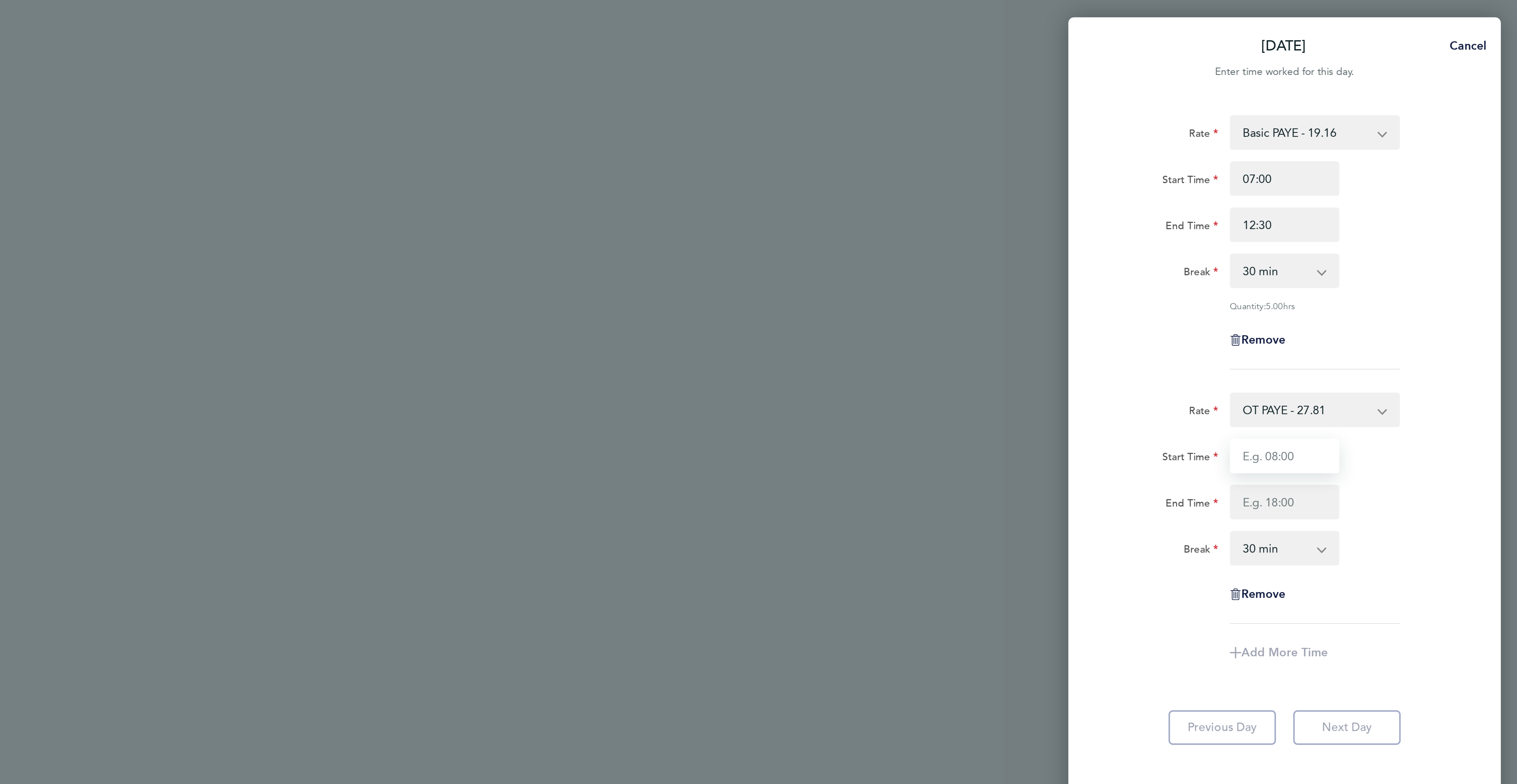
click at [1426, 162] on input "Start Time" at bounding box center [1432, 166] width 40 height 12
type input "12:30"
click at [1435, 184] on input "End Time" at bounding box center [1432, 183] width 40 height 12
type input "17:30"
click at [1426, 205] on select "0 min 15 min 30 min 45 min 60 min 75 min 90 min" at bounding box center [1428, 200] width 32 height 12
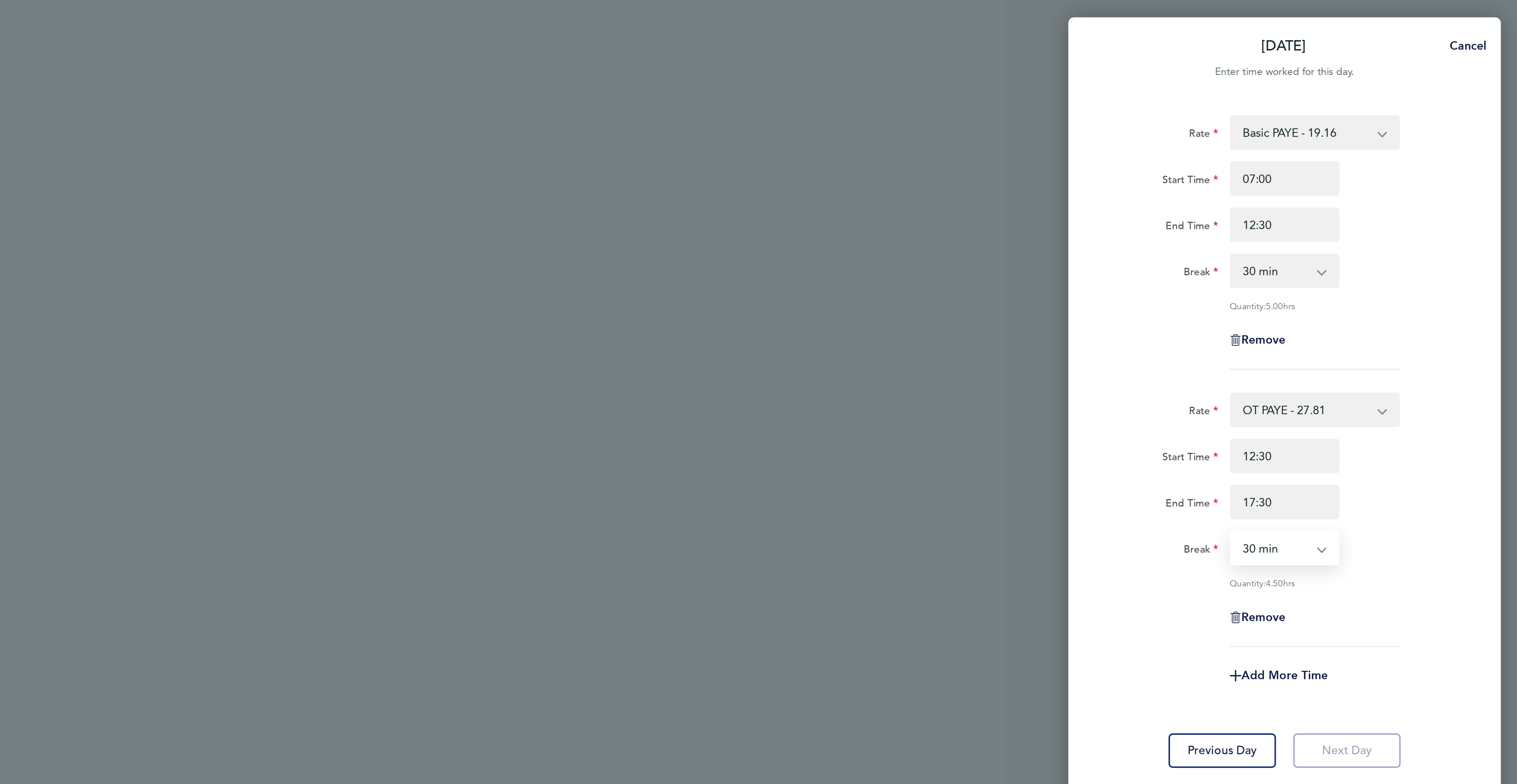
select select "0"
click at [1412, 195] on select "0 min 15 min 30 min 45 min 60 min 75 min 90 min" at bounding box center [1428, 200] width 32 height 12
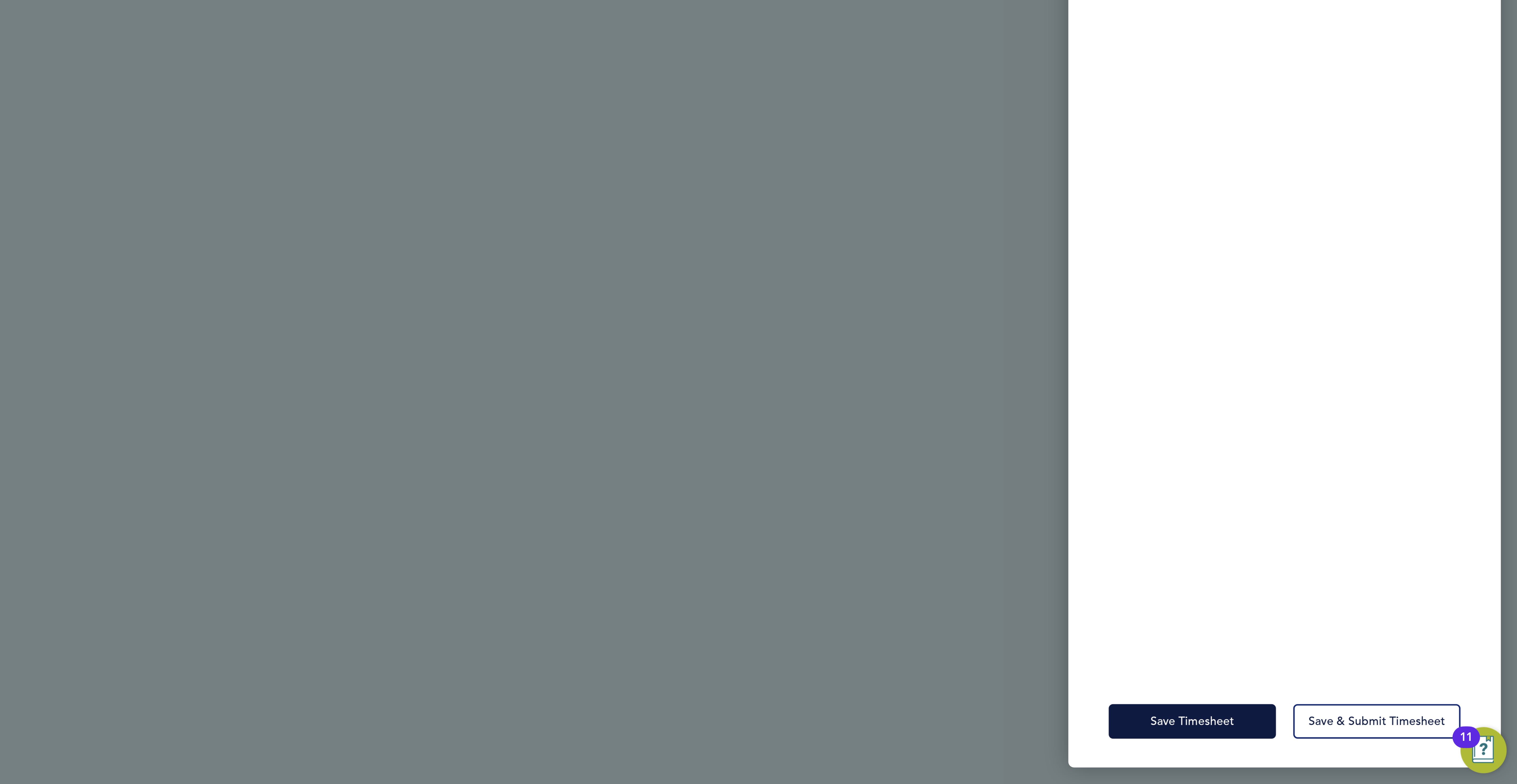
click at [1377, 752] on div "Save Timesheet Save & Submit Timesheet" at bounding box center [1432, 760] width 158 height 34
click at [1379, 759] on button "Save Timesheet" at bounding box center [1398, 760] width 61 height 12
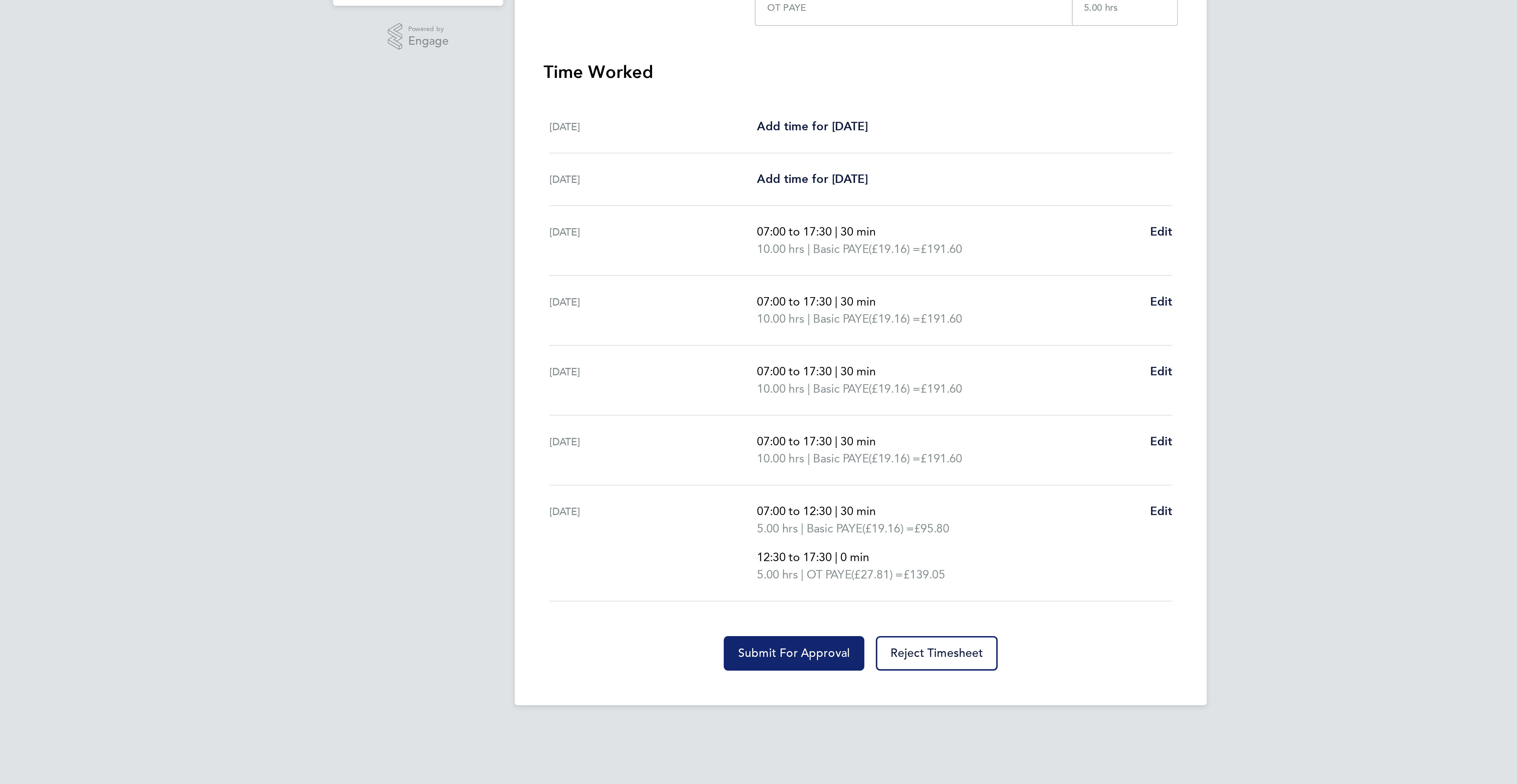
click at [739, 382] on span "Submit For Approval" at bounding box center [734, 379] width 41 height 5
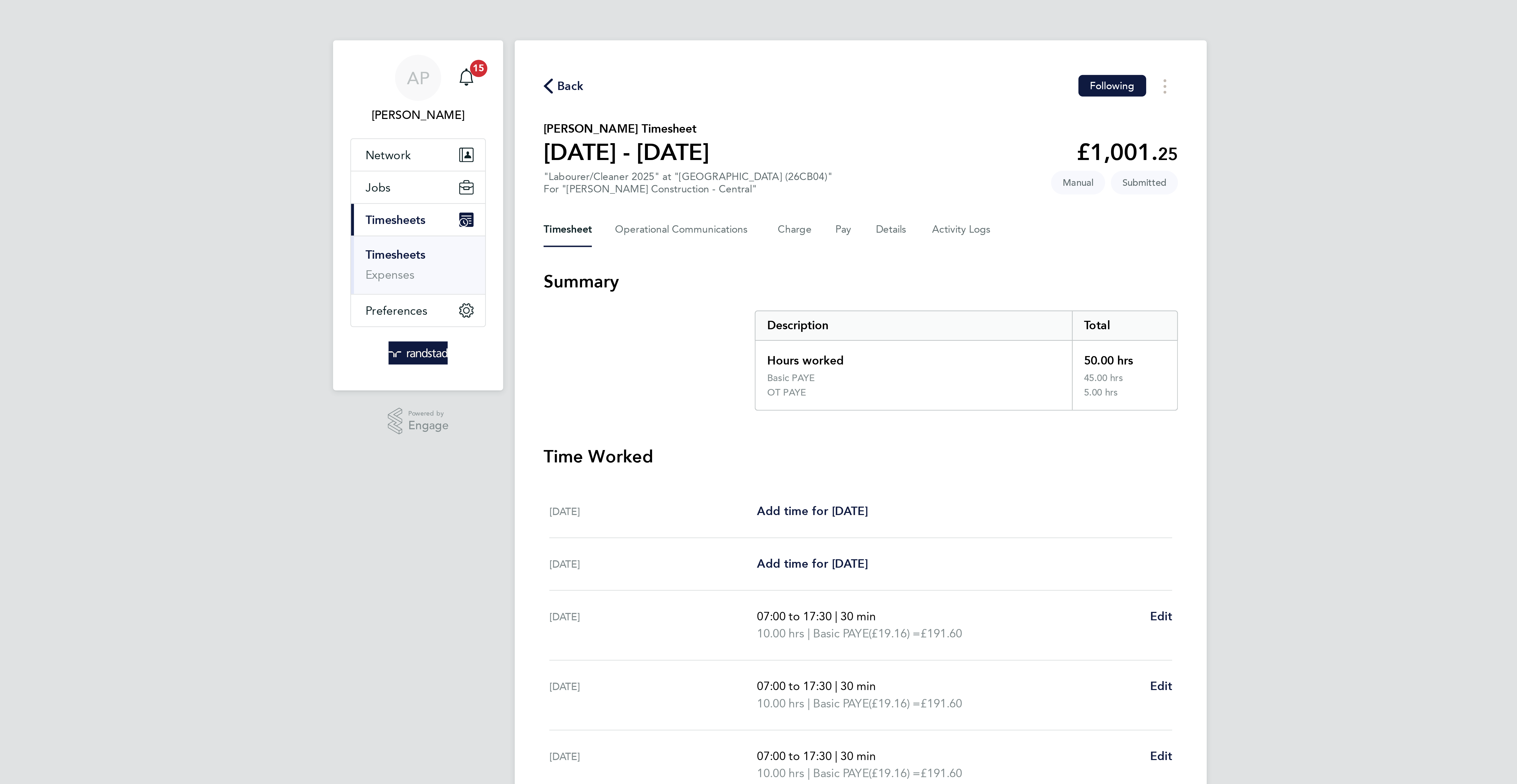
click at [648, 28] on span "Back" at bounding box center [652, 31] width 10 height 6
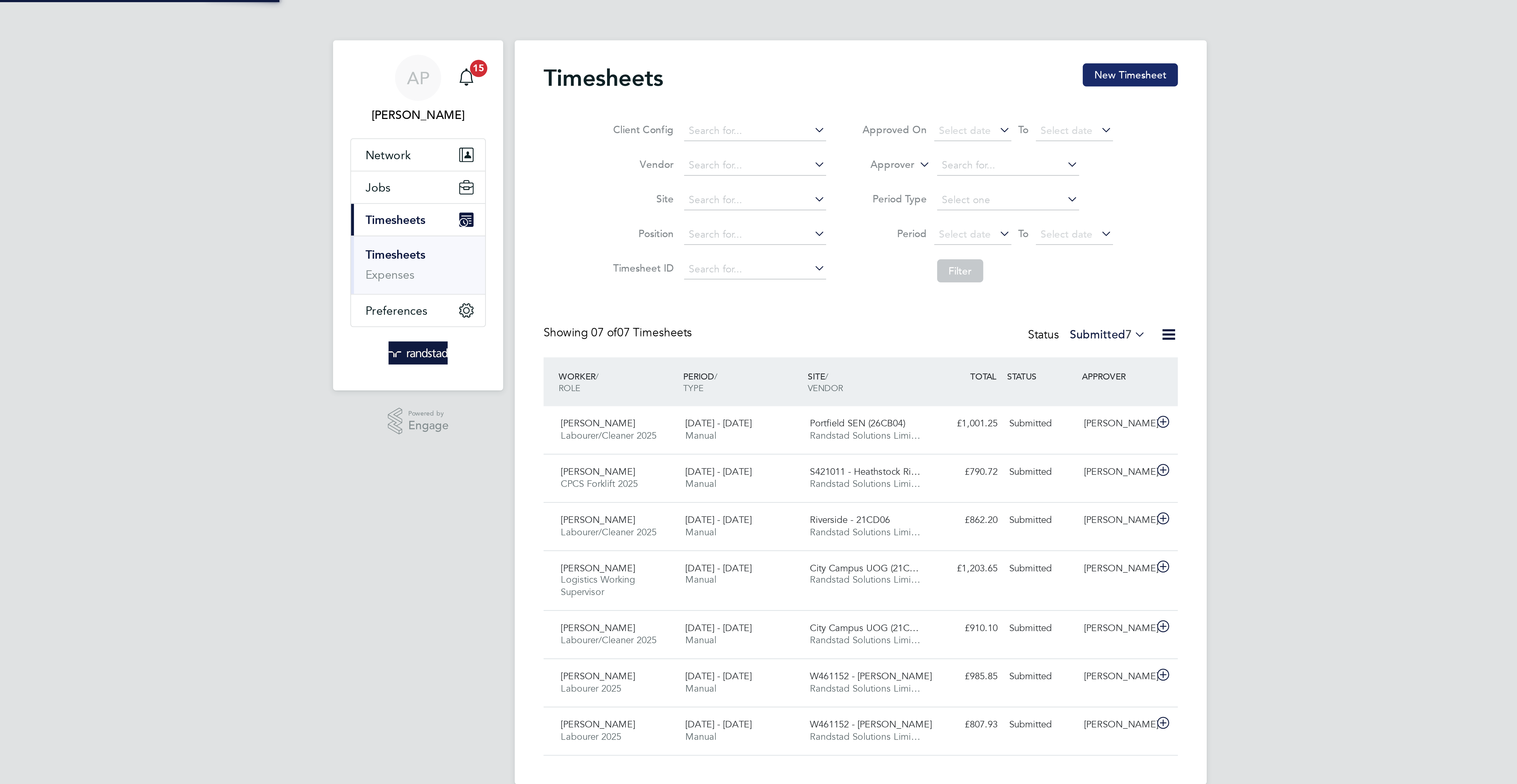
scroll to position [14, 46]
click at [851, 25] on button "New Timesheet" at bounding box center [857, 27] width 35 height 8
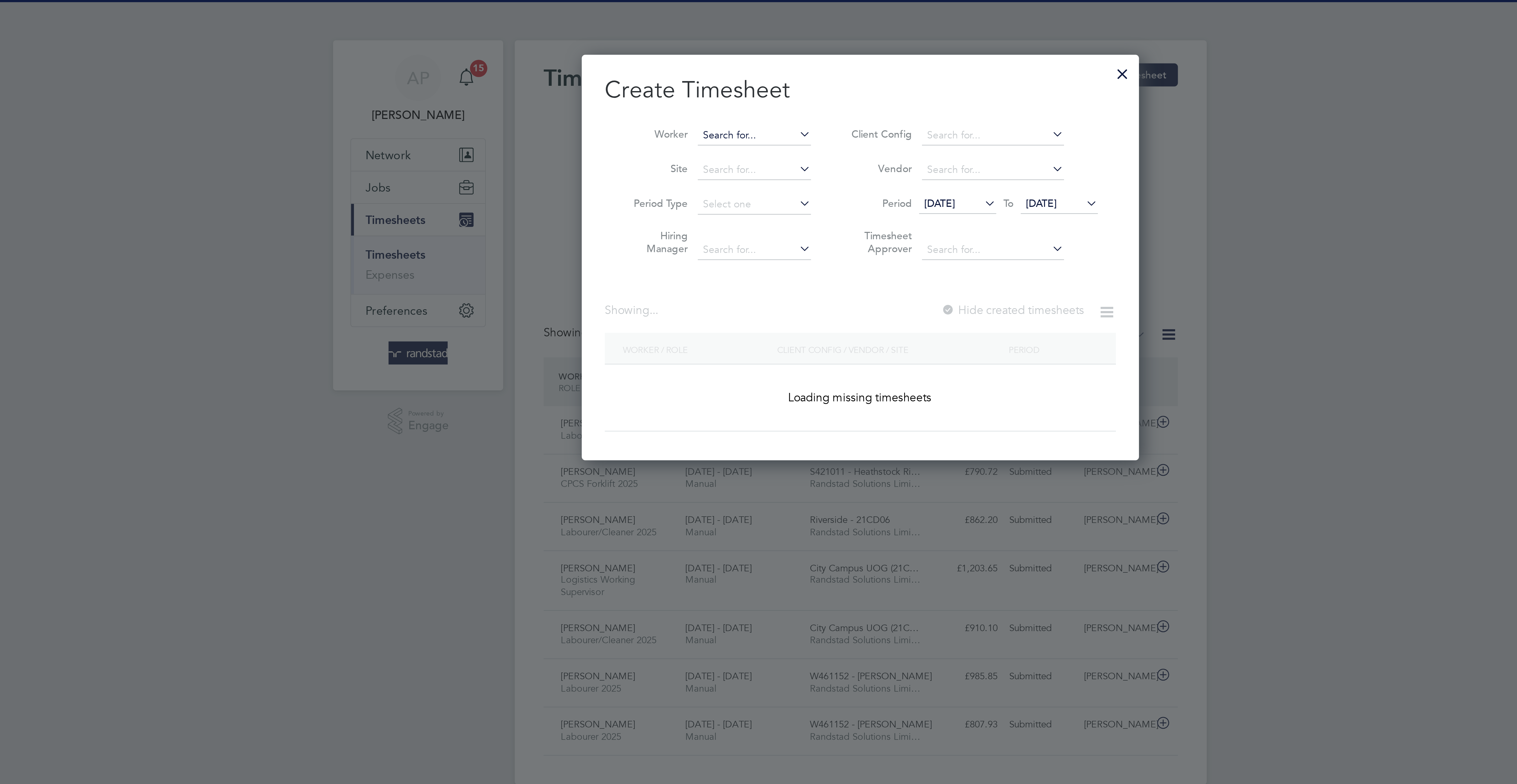
click at [718, 50] on input at bounding box center [720, 49] width 41 height 8
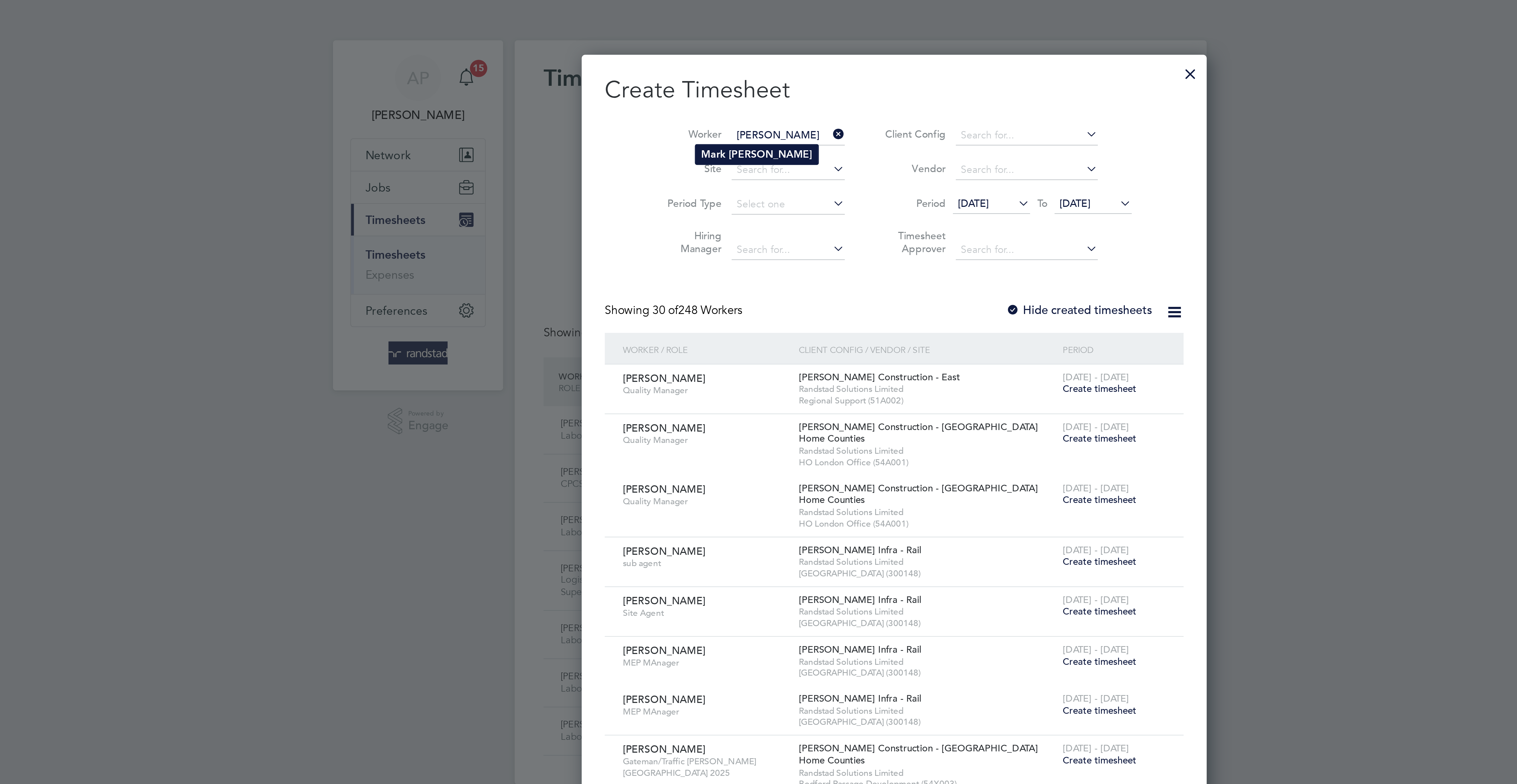
click at [726, 55] on li "Mark Davies" at bounding box center [721, 57] width 45 height 7
type input "Mark Davies"
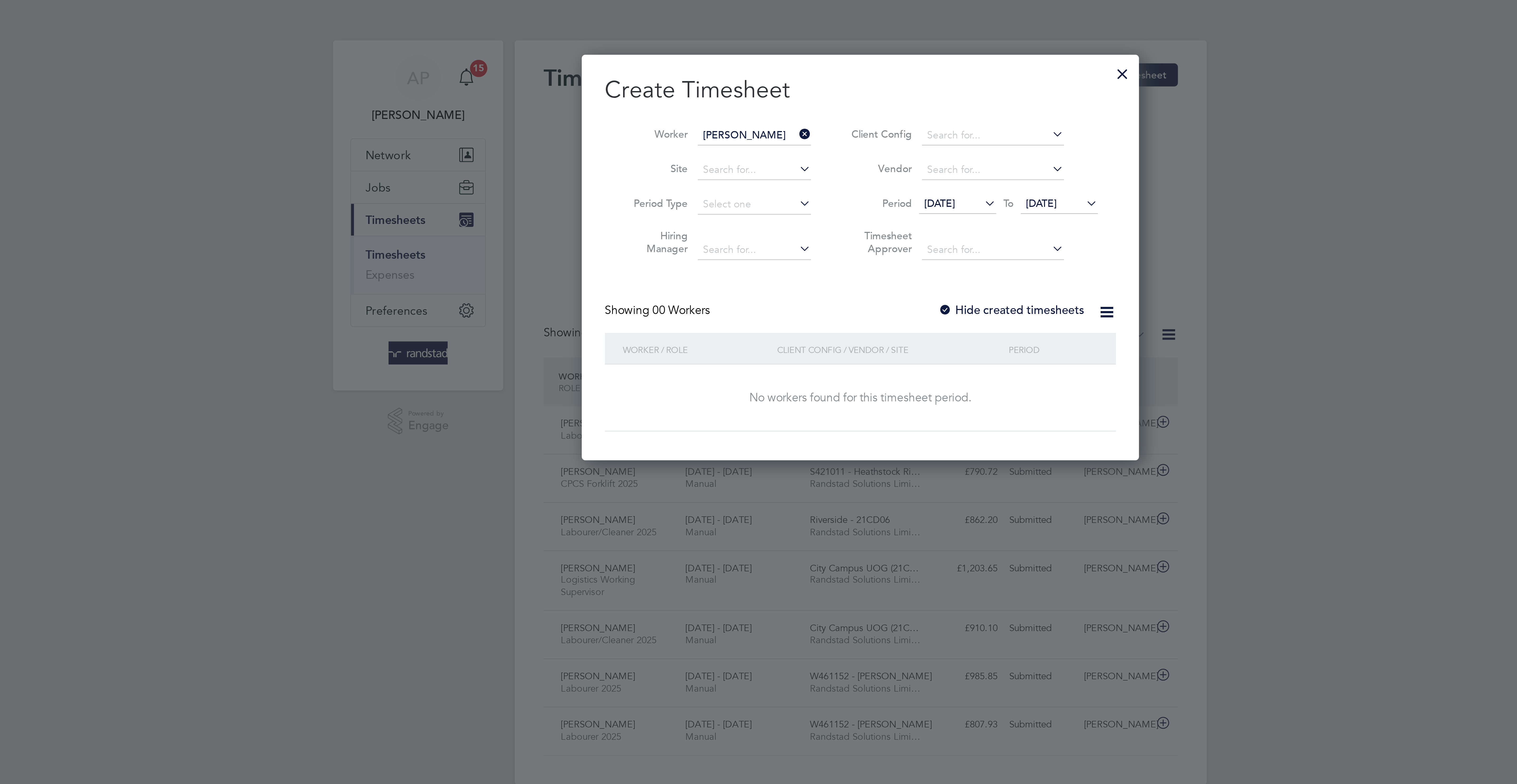
click at [820, 115] on label "Hide created timesheets" at bounding box center [813, 113] width 54 height 5
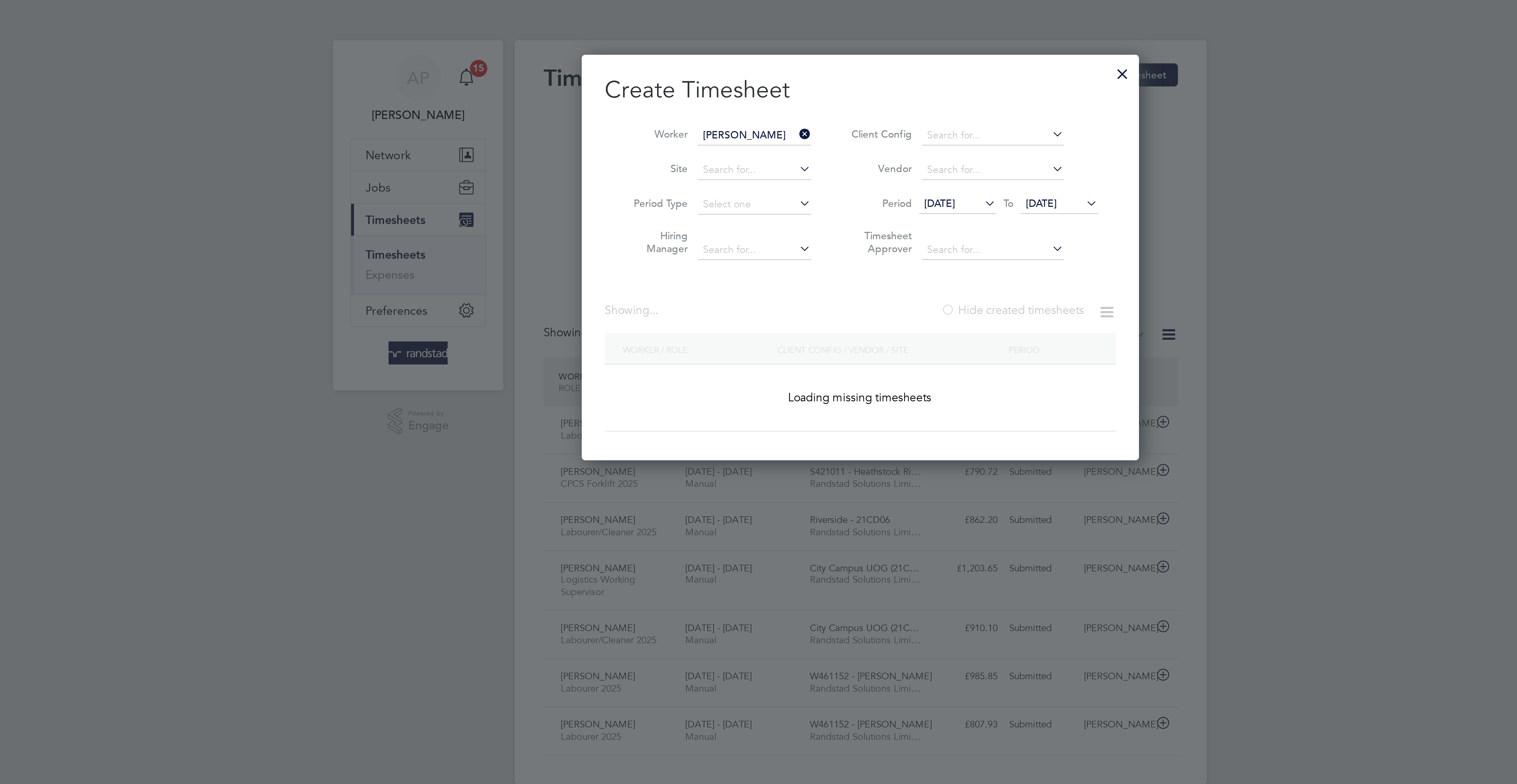
click at [820, 115] on label "Hide created timesheets" at bounding box center [814, 113] width 52 height 5
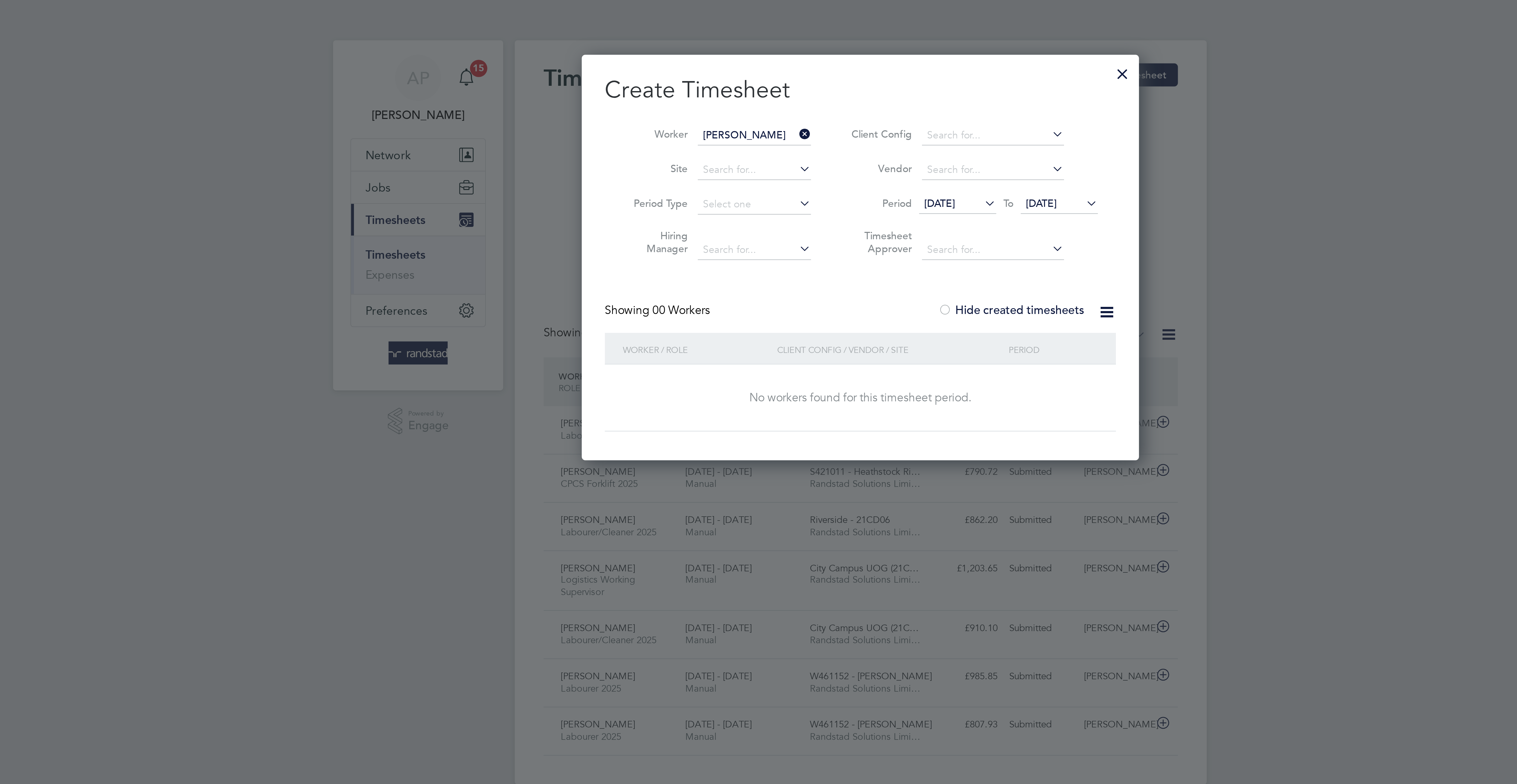
click at [822, 115] on label "Hide created timesheets" at bounding box center [813, 113] width 54 height 5
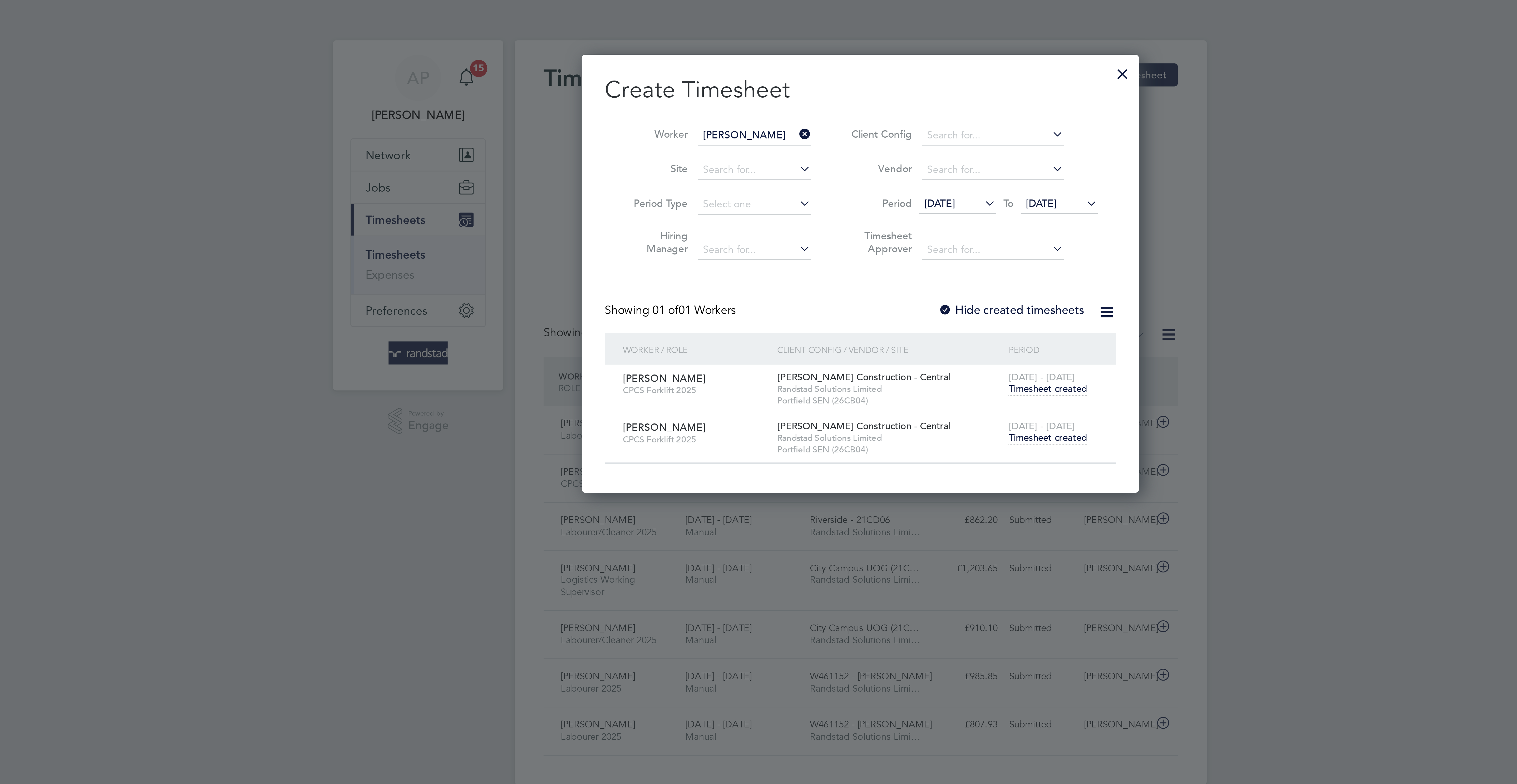
click at [835, 162] on span "Timesheet created" at bounding box center [827, 160] width 29 height 5
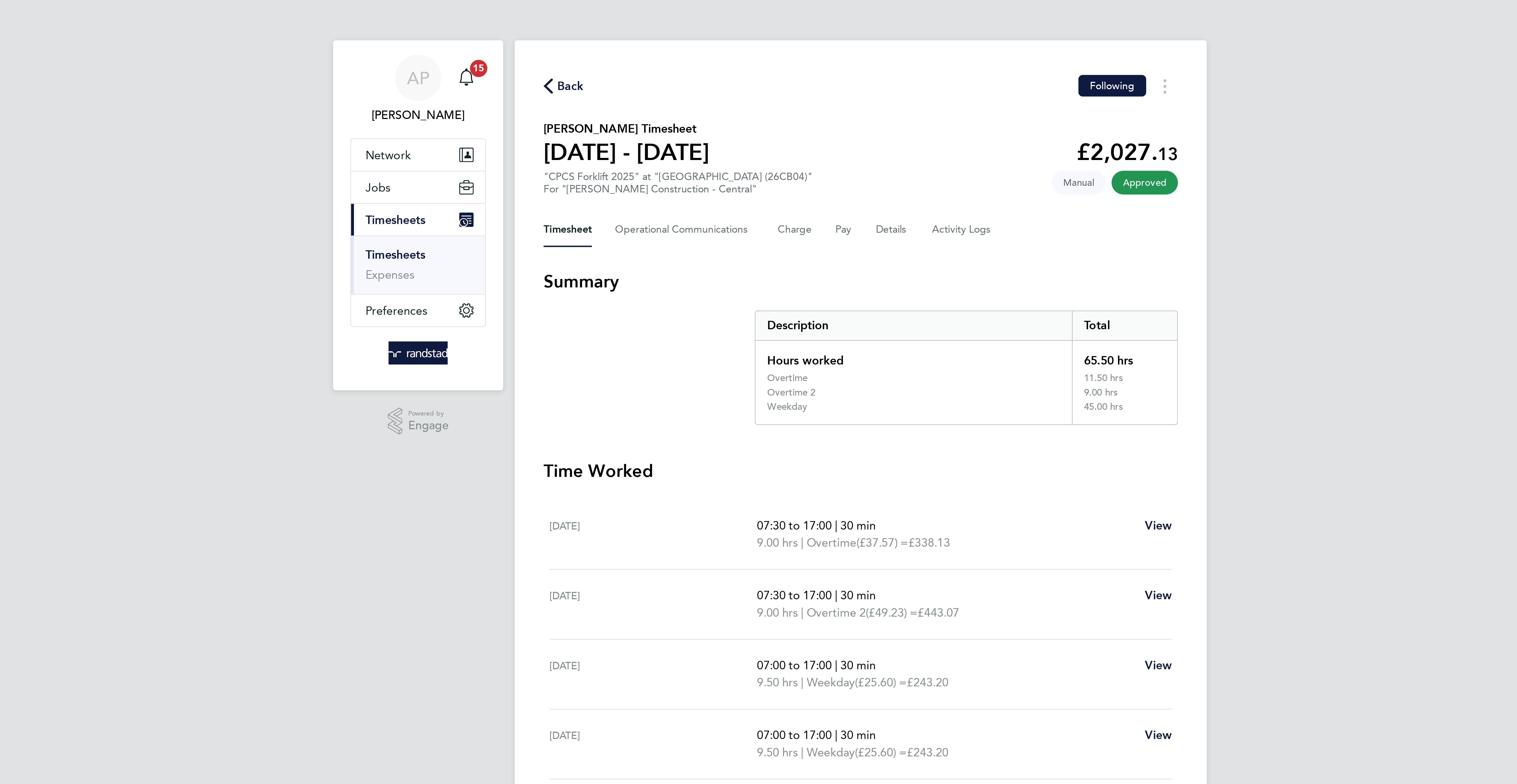
drag, startPoint x: 644, startPoint y: 30, endPoint x: 839, endPoint y: 30, distance: 195.0
click at [644, 30] on icon "button" at bounding box center [644, 31] width 4 height 5
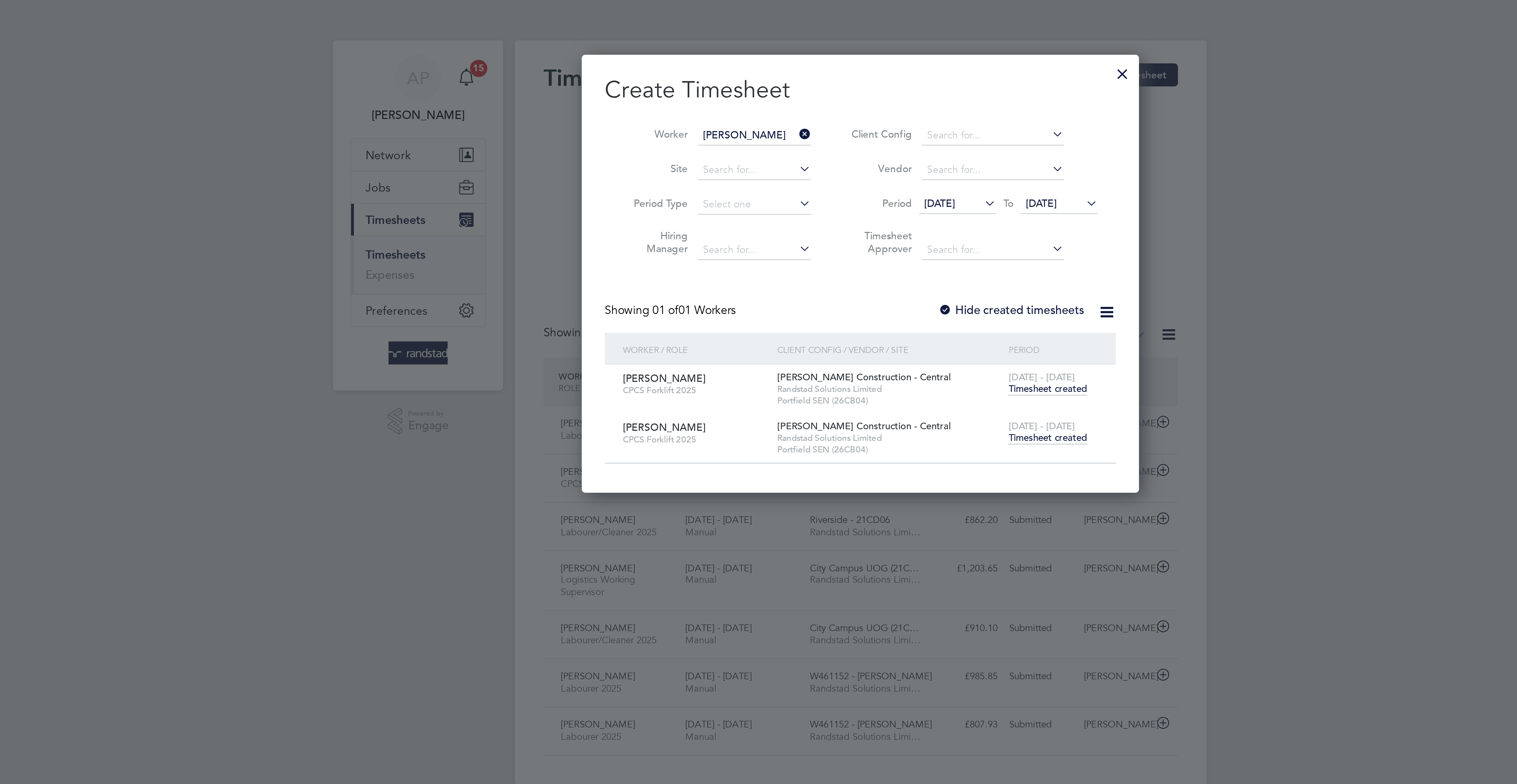
click at [853, 25] on div at bounding box center [854, 26] width 9 height 9
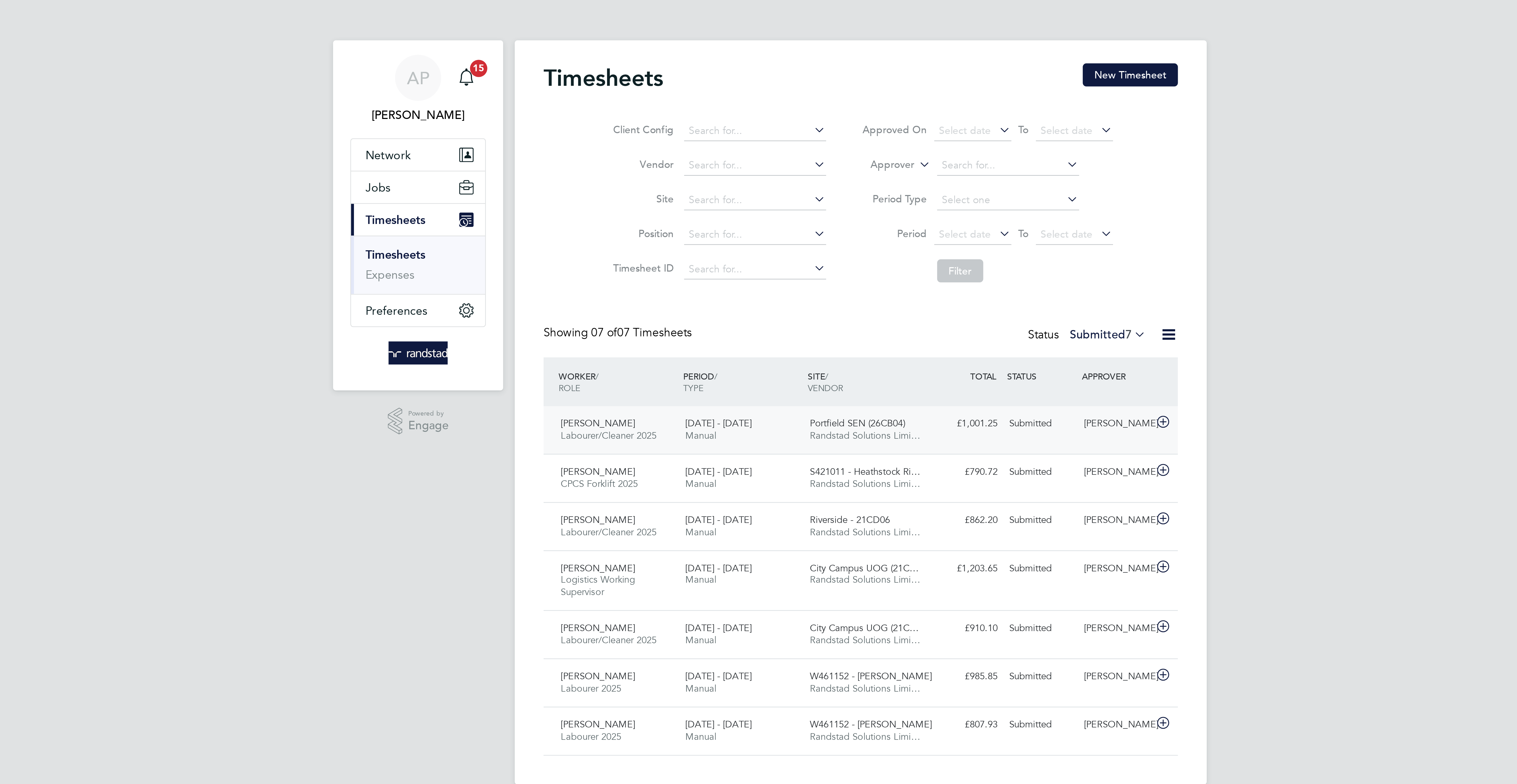
click at [701, 157] on span "[DATE] - [DATE]" at bounding box center [706, 155] width 24 height 5
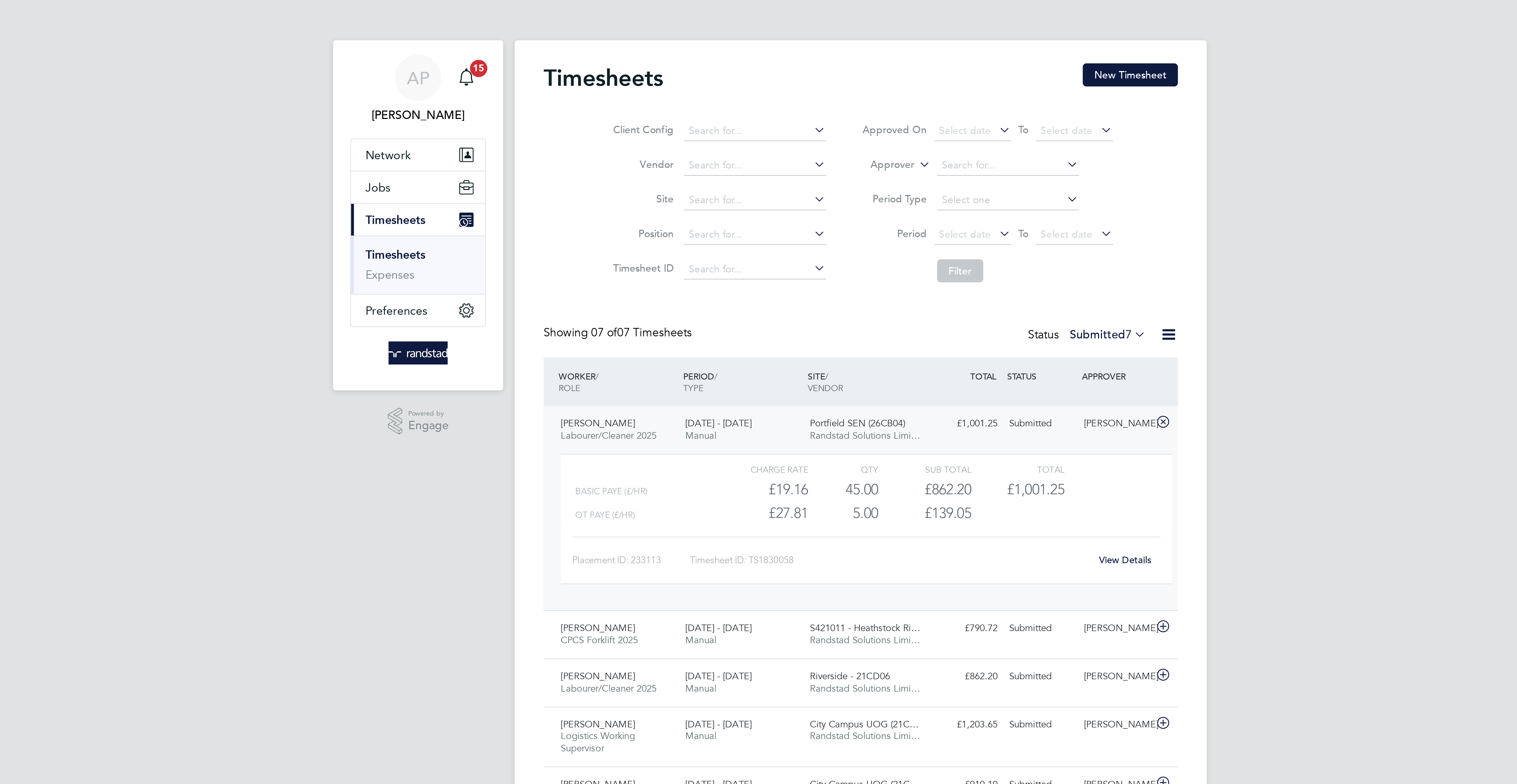
click at [858, 207] on div "View Details" at bounding box center [855, 205] width 26 height 8
click at [856, 207] on link "View Details" at bounding box center [855, 205] width 19 height 5
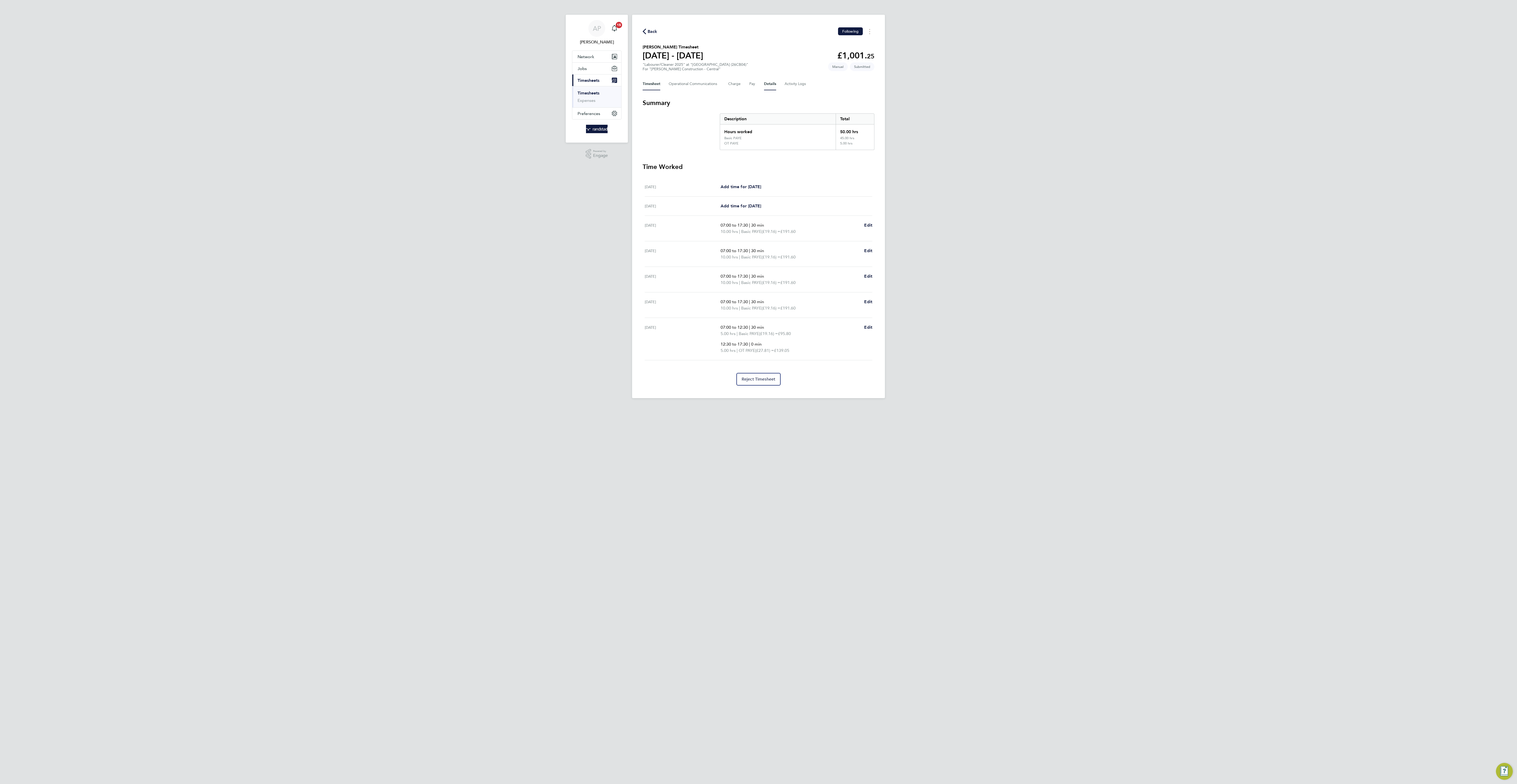
click at [770, 82] on button "Details" at bounding box center [770, 84] width 12 height 12
click at [869, 301] on span "Edit" at bounding box center [870, 298] width 8 height 5
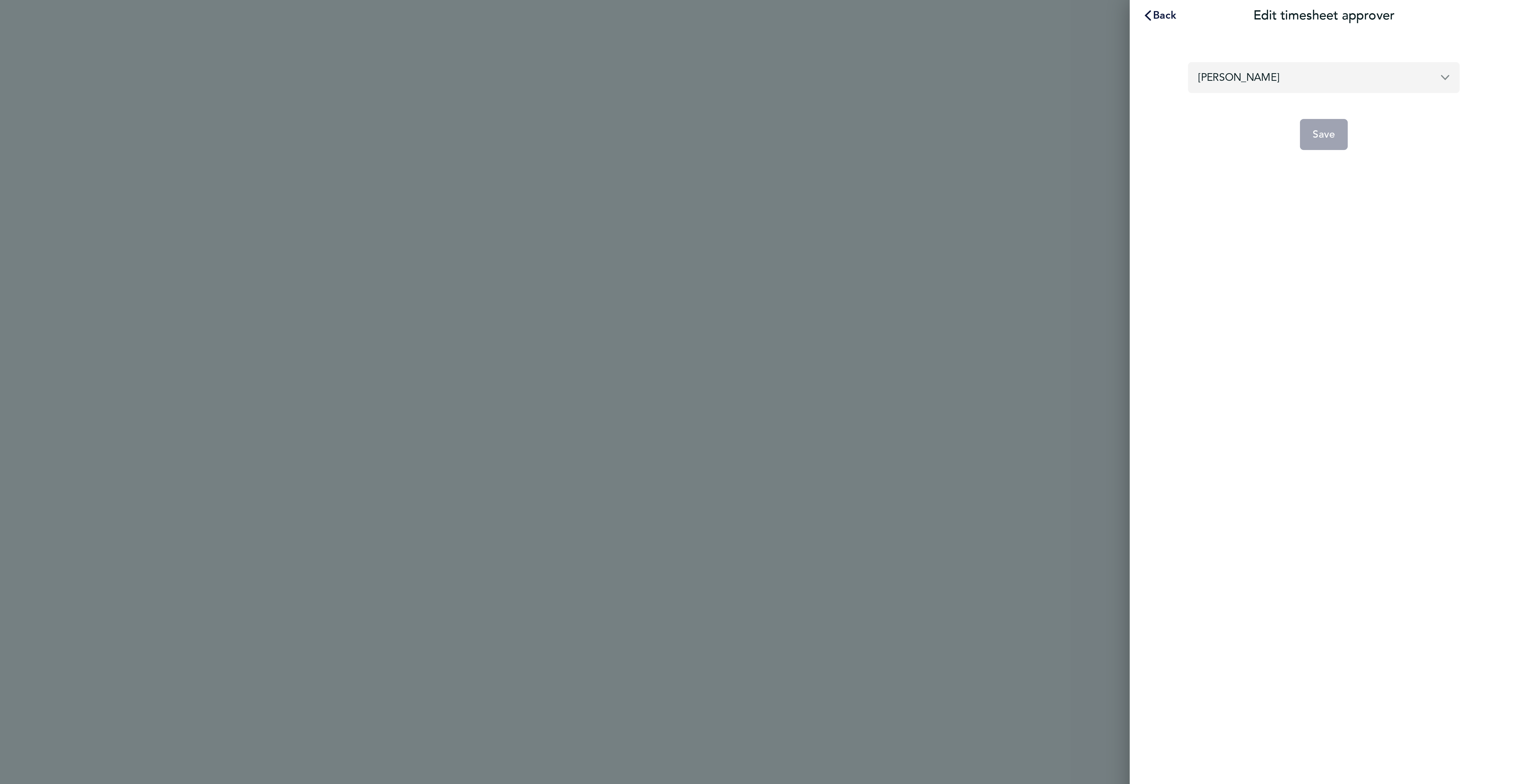
click at [1416, 32] on input "[PERSON_NAME]" at bounding box center [1438, 31] width 111 height 12
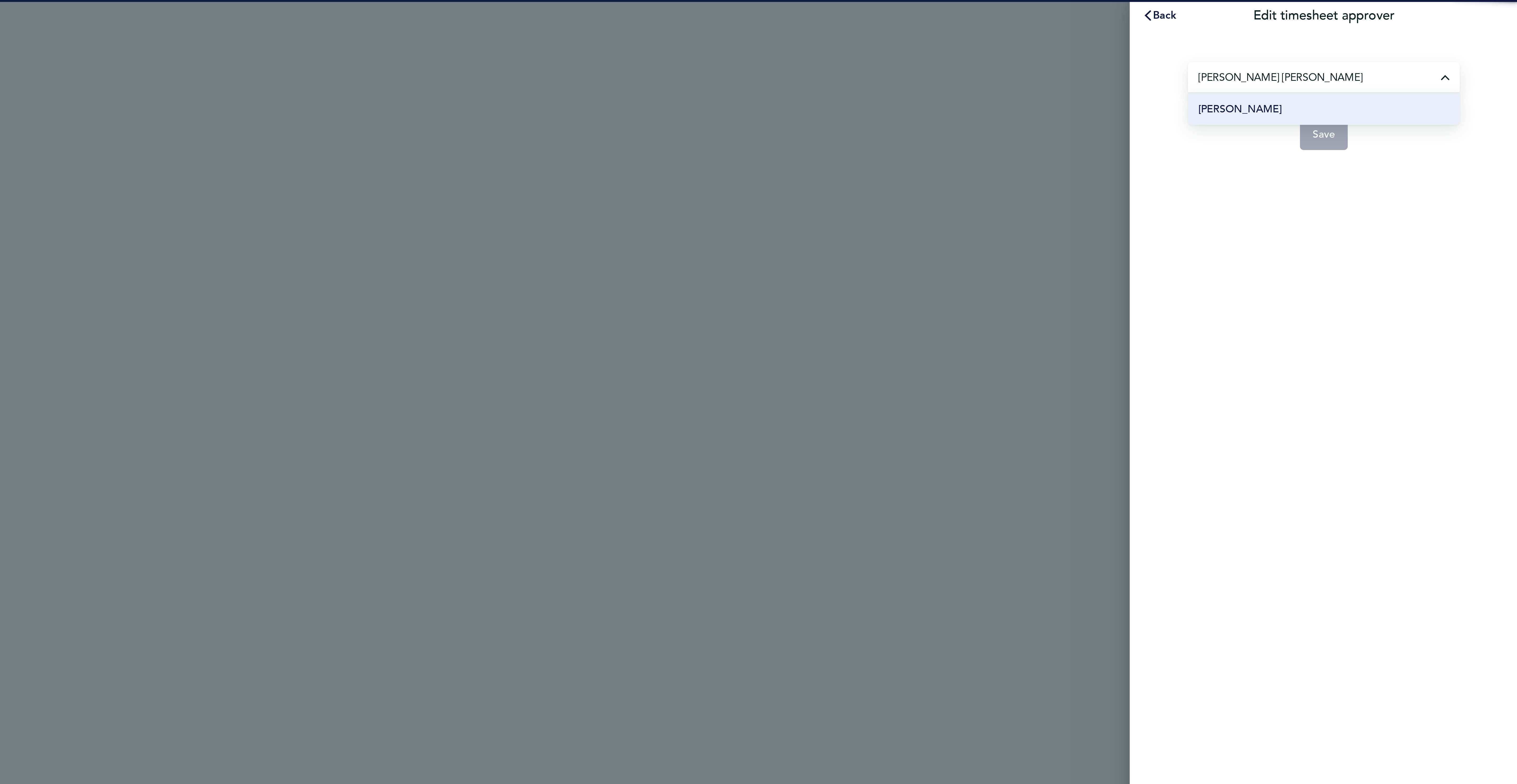
click at [1415, 44] on li "[PERSON_NAME]" at bounding box center [1438, 44] width 111 height 13
type input "[PERSON_NAME]"
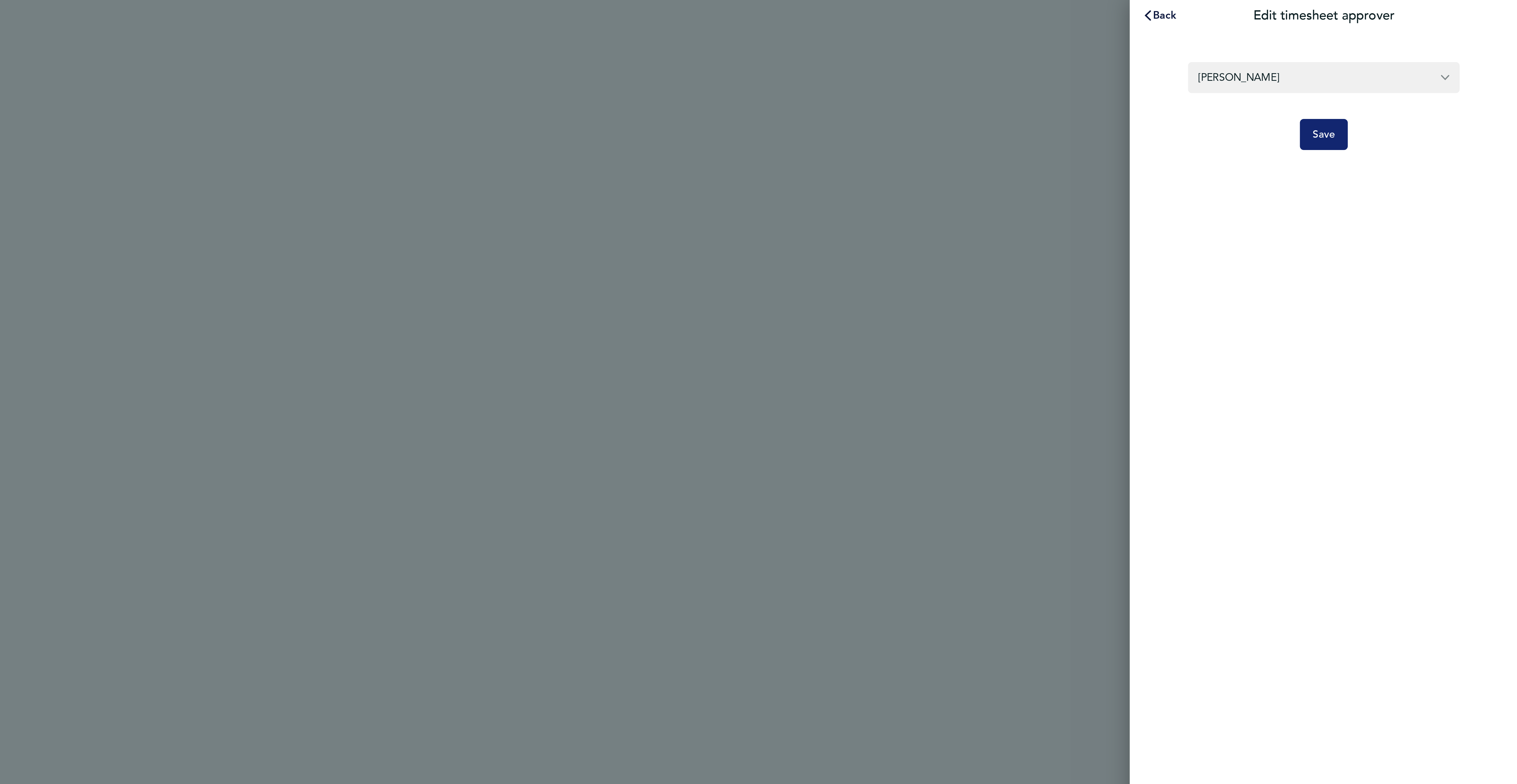
click at [1431, 55] on button "Save" at bounding box center [1438, 54] width 20 height 12
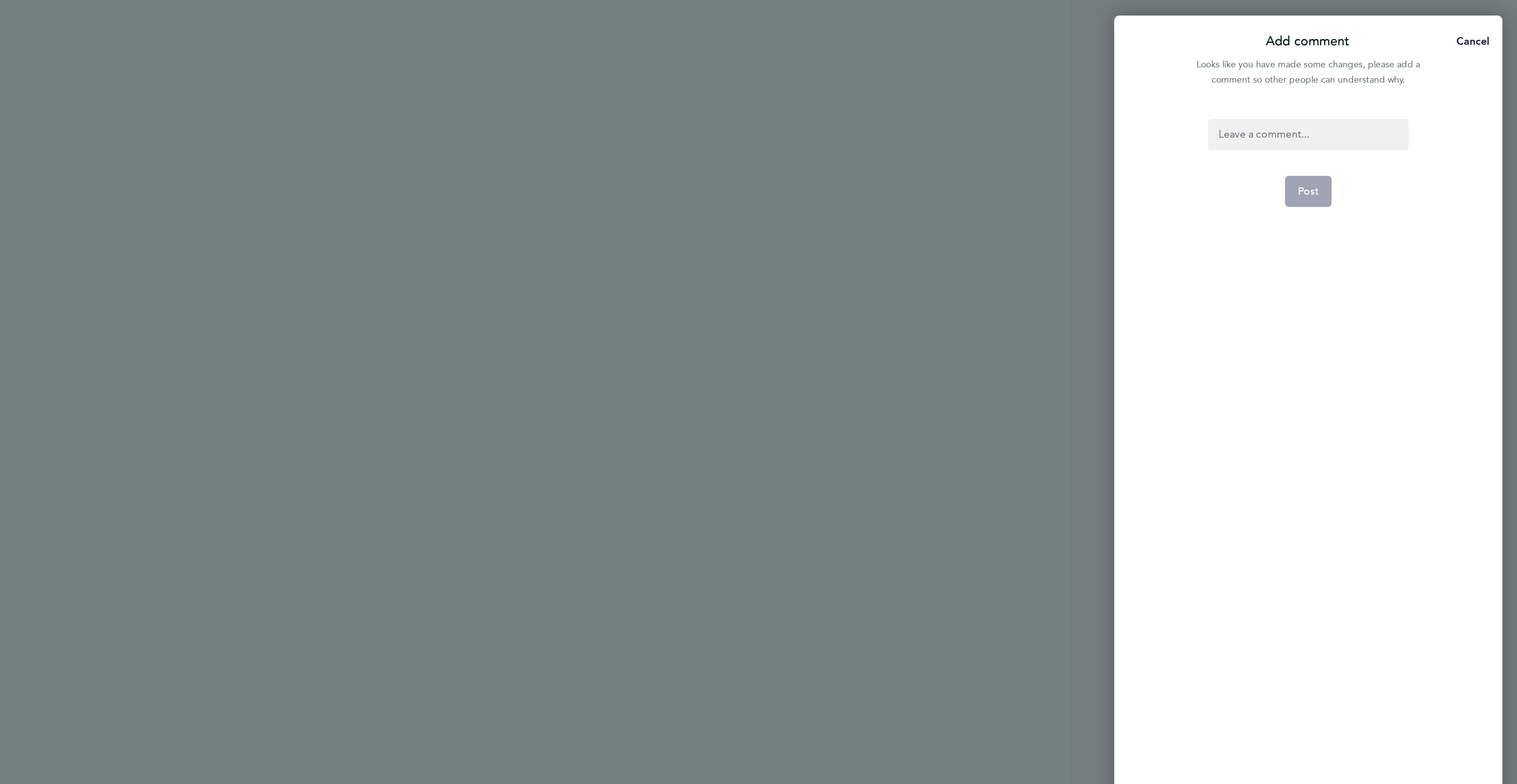
click at [1436, 55] on div at bounding box center [1432, 54] width 81 height 12
click at [1435, 76] on span "Post" at bounding box center [1432, 78] width 9 height 5
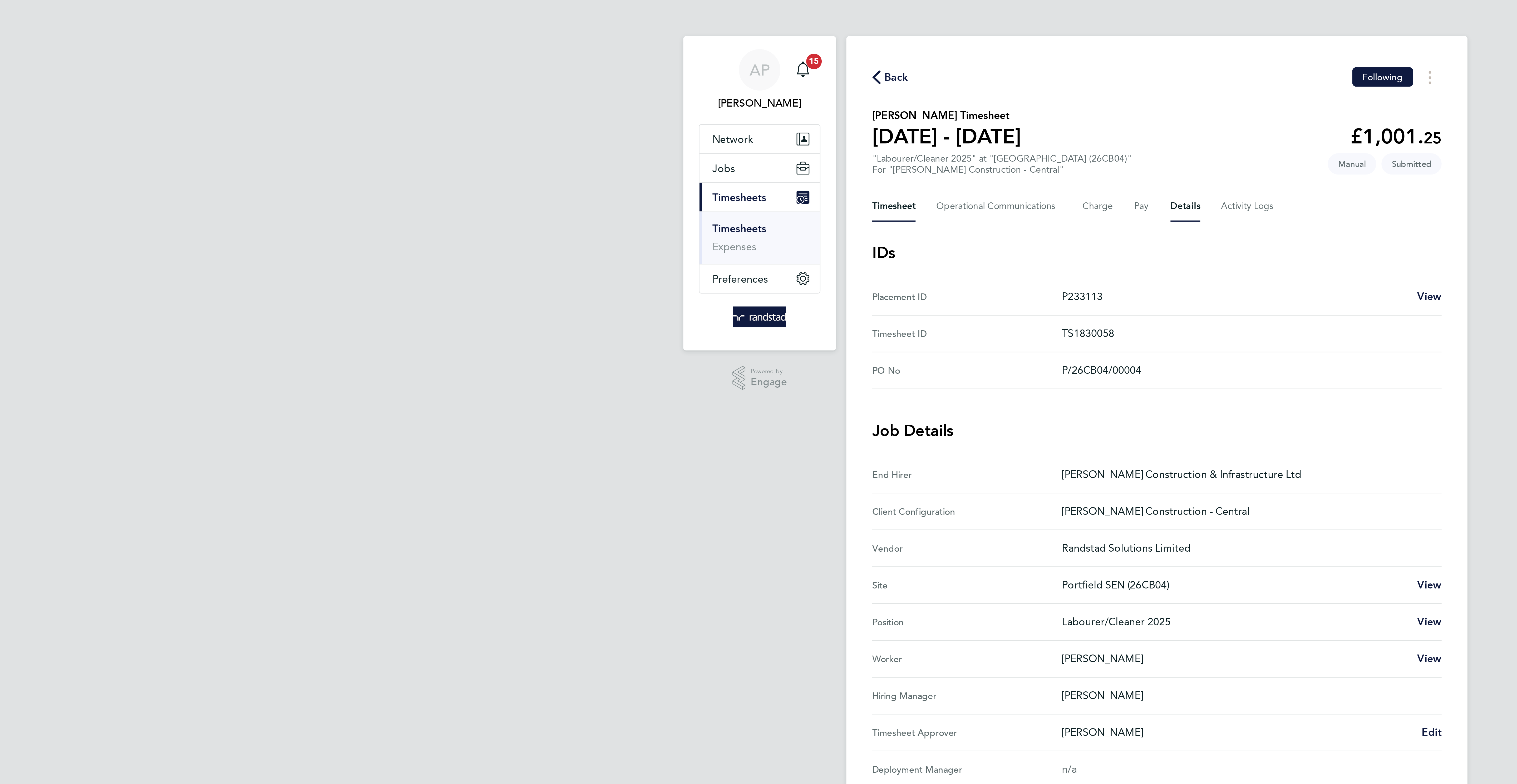
click at [649, 81] on button "Timesheet" at bounding box center [651, 84] width 18 height 12
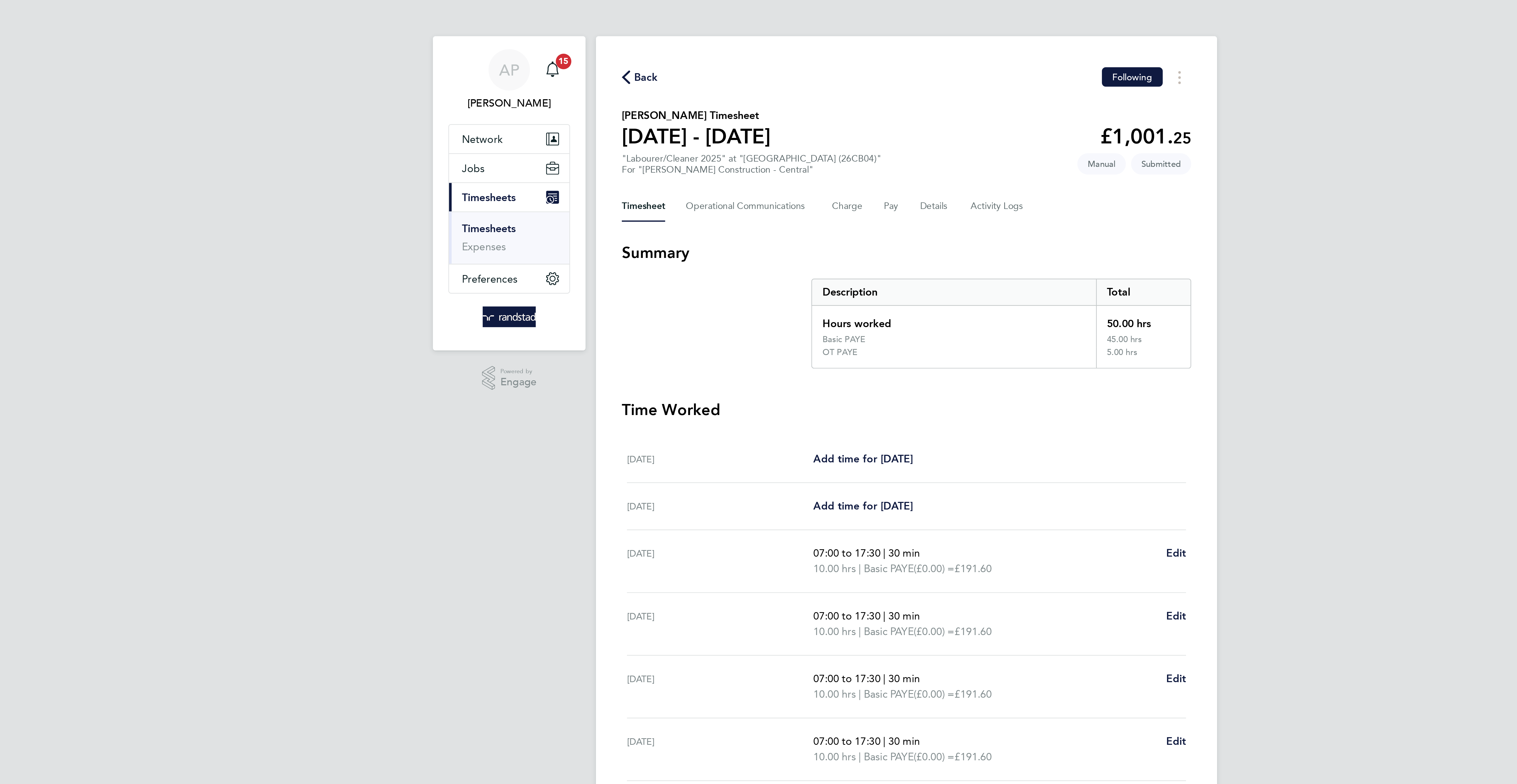
click at [650, 31] on span "Back" at bounding box center [652, 31] width 10 height 6
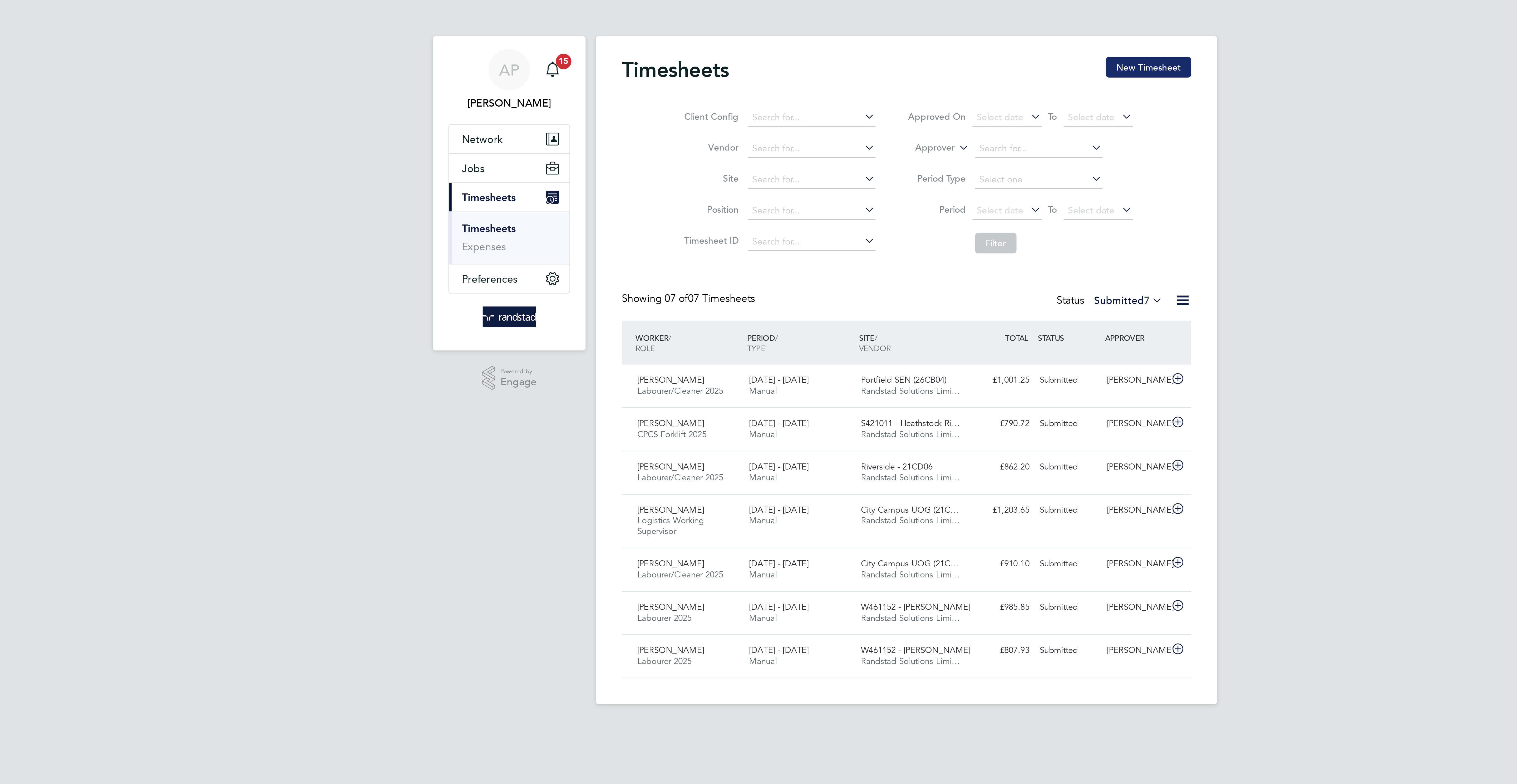
click at [855, 31] on button "New Timesheet" at bounding box center [857, 27] width 35 height 8
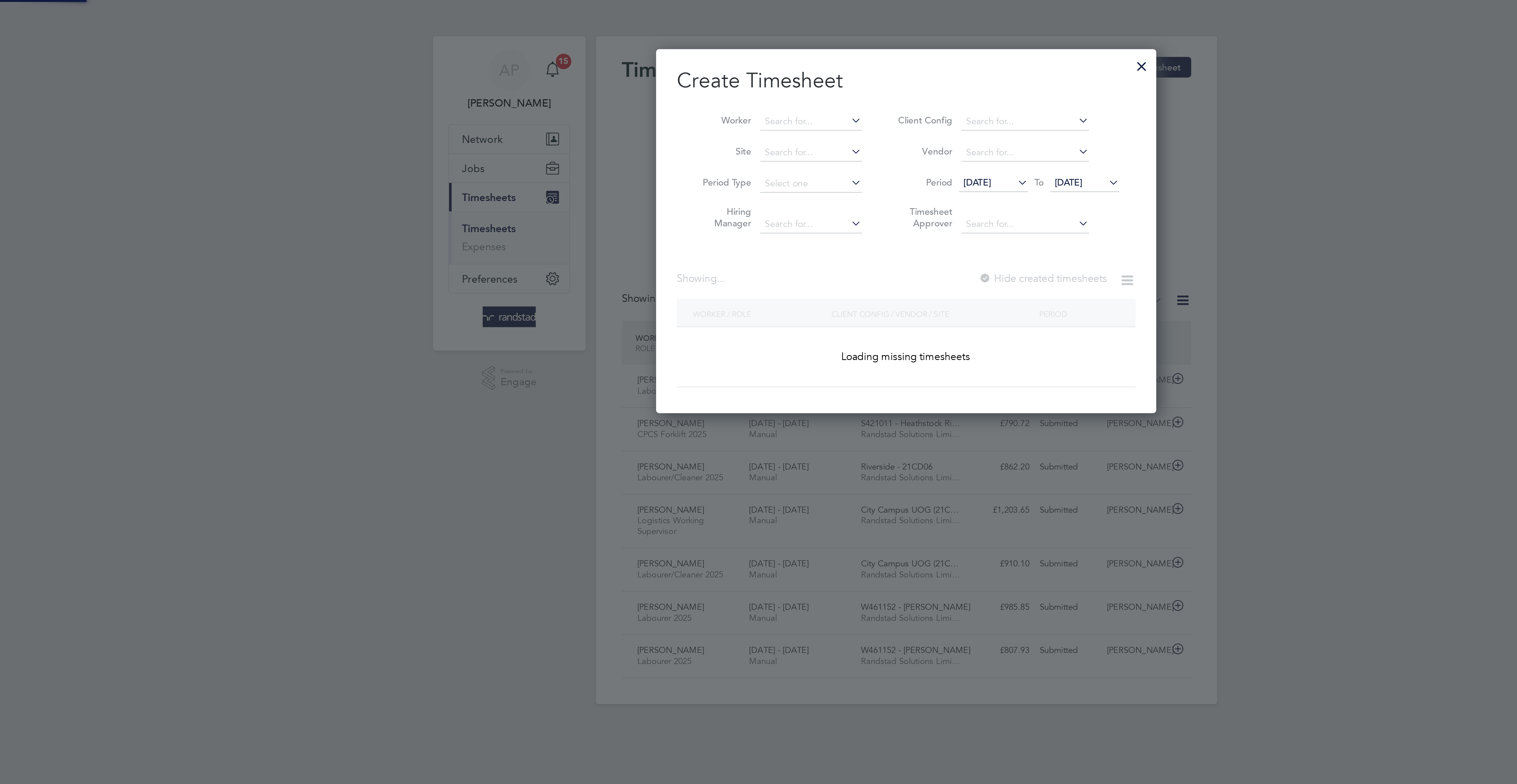
scroll to position [3, 2]
click at [723, 46] on input at bounding box center [720, 49] width 41 height 8
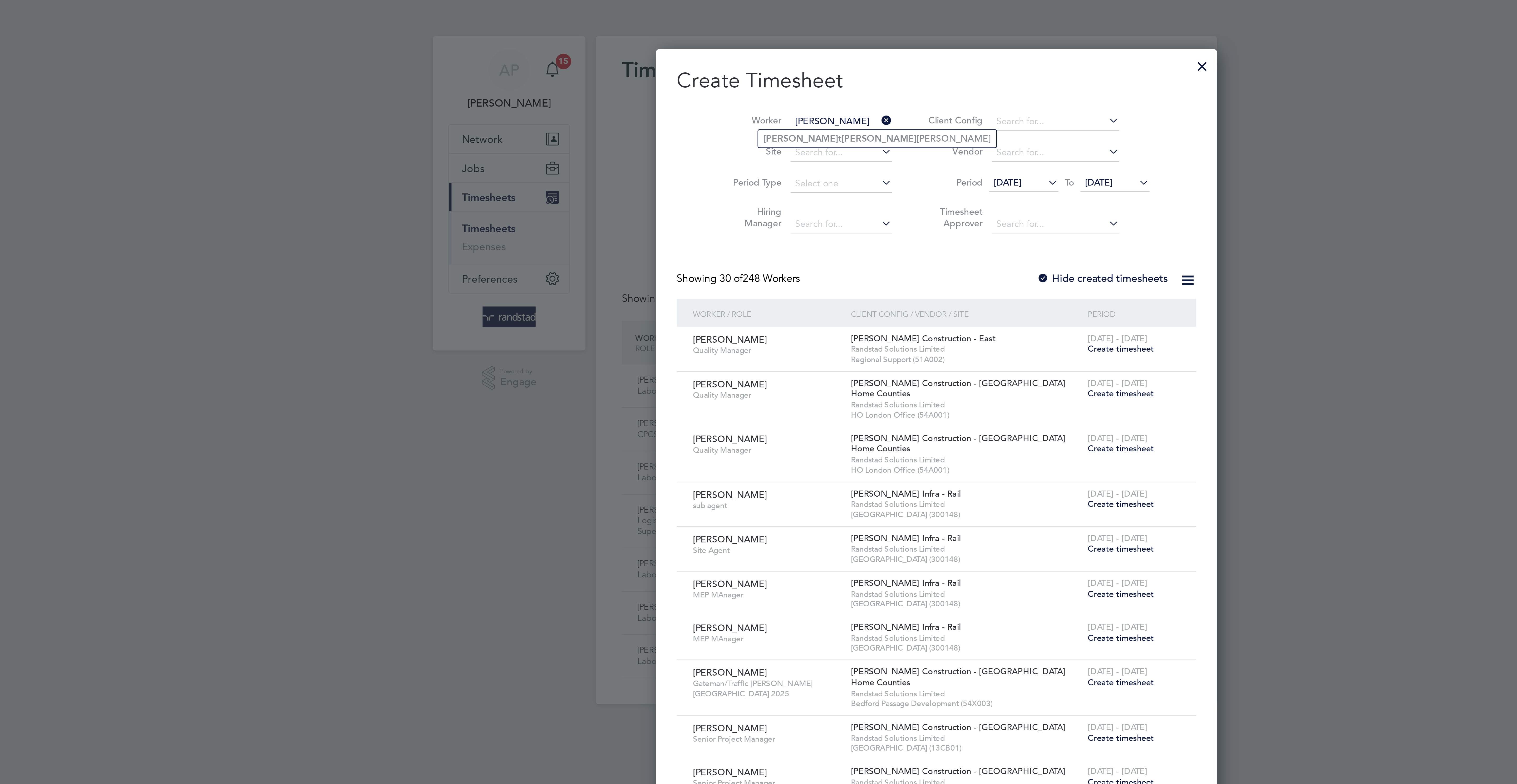
click at [728, 59] on li "Elliot t Ker shaw" at bounding box center [747, 57] width 97 height 7
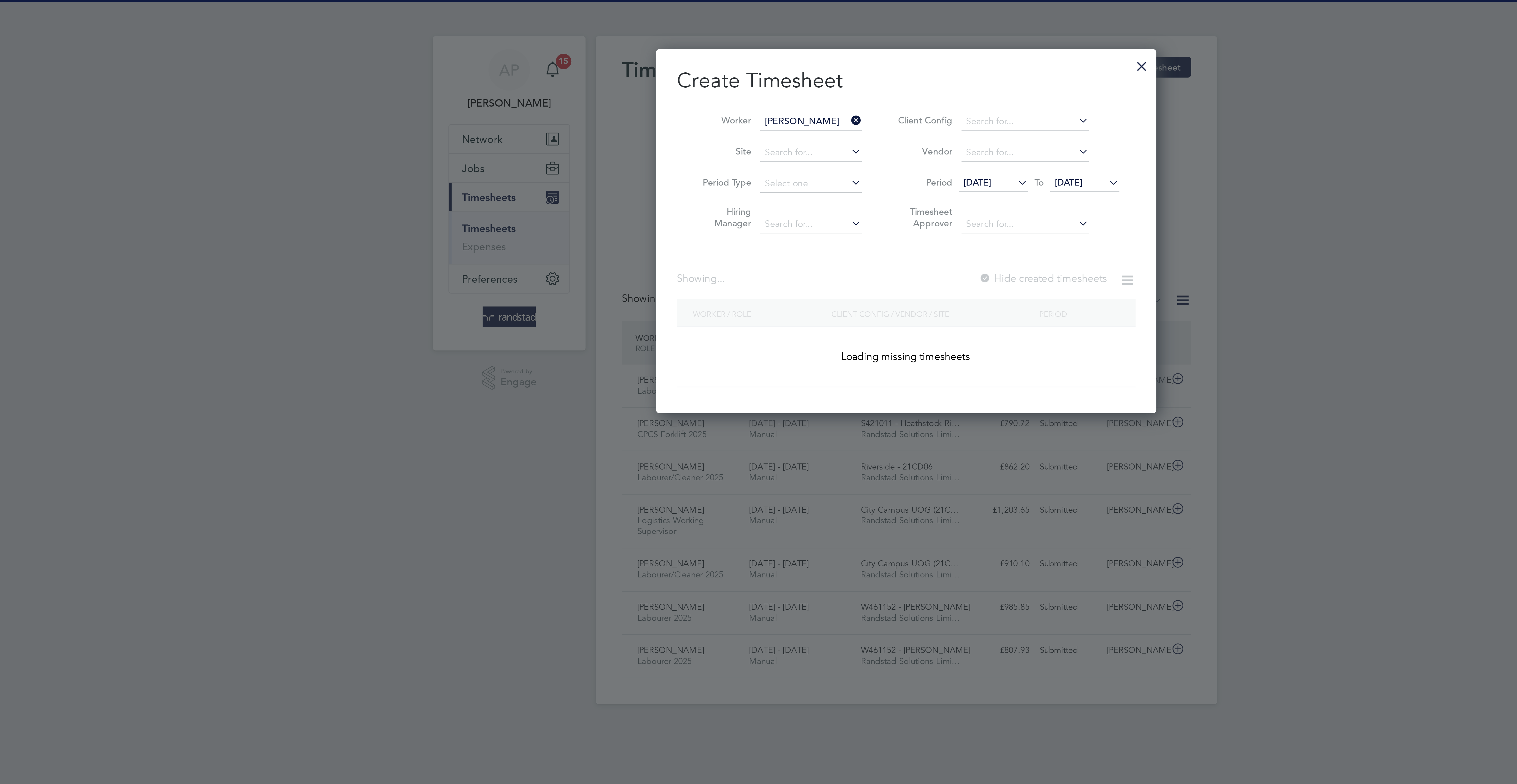
type input "[PERSON_NAME]"
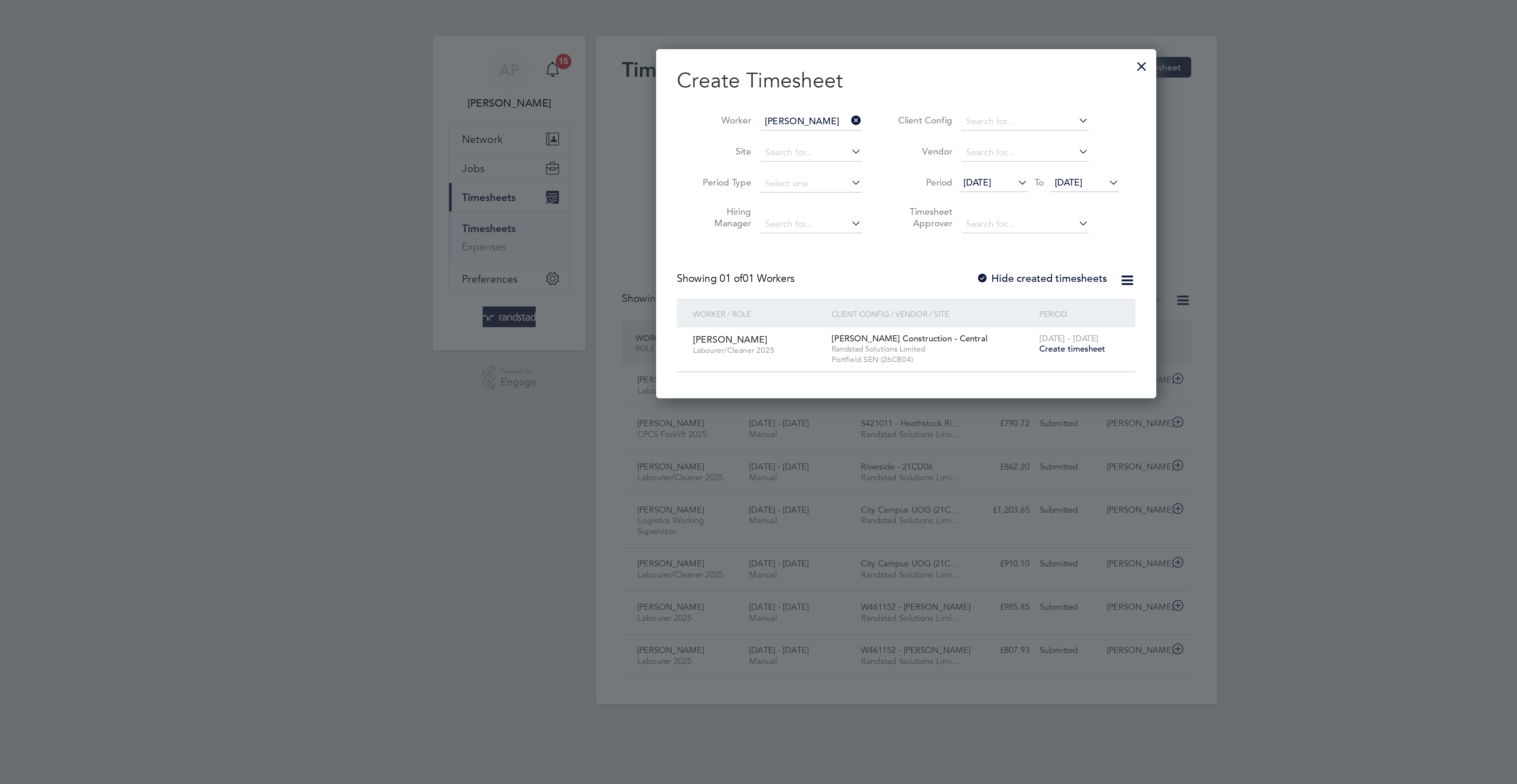
click at [833, 142] on span "Create timesheet" at bounding box center [826, 142] width 27 height 5
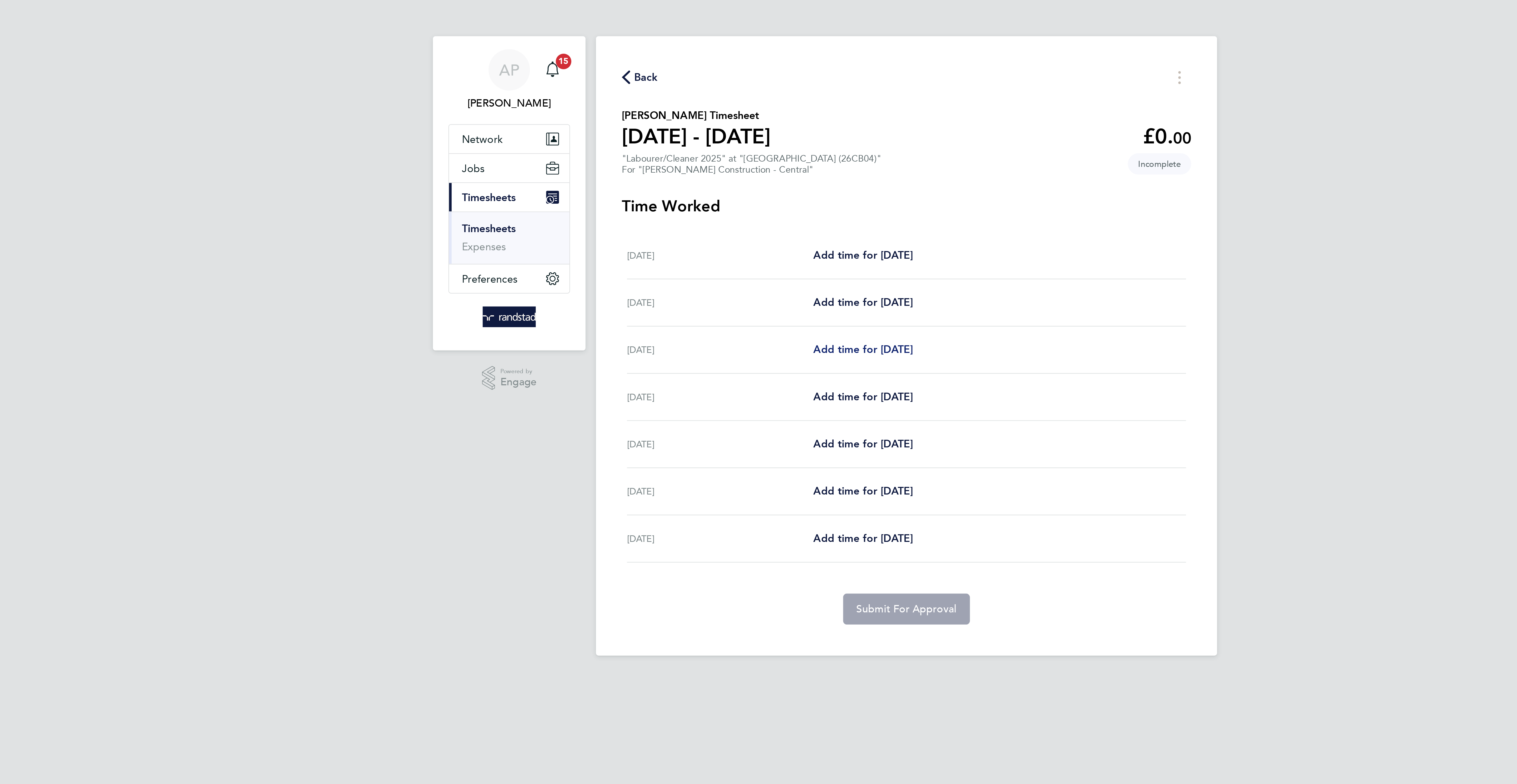
click at [740, 139] on link "Add time for [DATE]" at bounding box center [741, 142] width 41 height 6
select select "30"
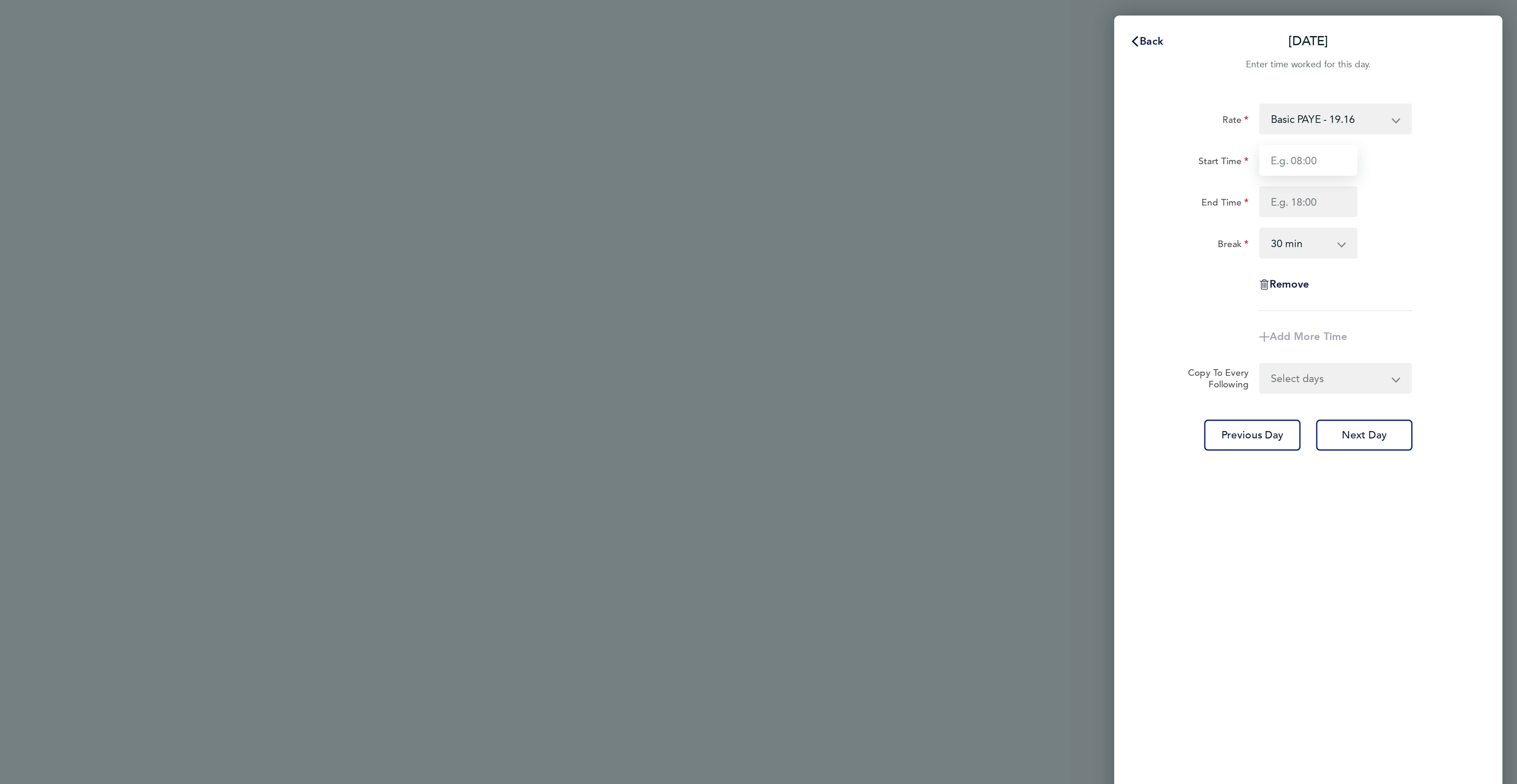
click at [1416, 65] on input "Start Time" at bounding box center [1432, 65] width 40 height 12
type input "07:30"
click at [1416, 78] on input "End Time" at bounding box center [1432, 82] width 40 height 12
type input "17:00"
click at [1495, 84] on div "End Time 17:00" at bounding box center [1431, 82] width 133 height 12
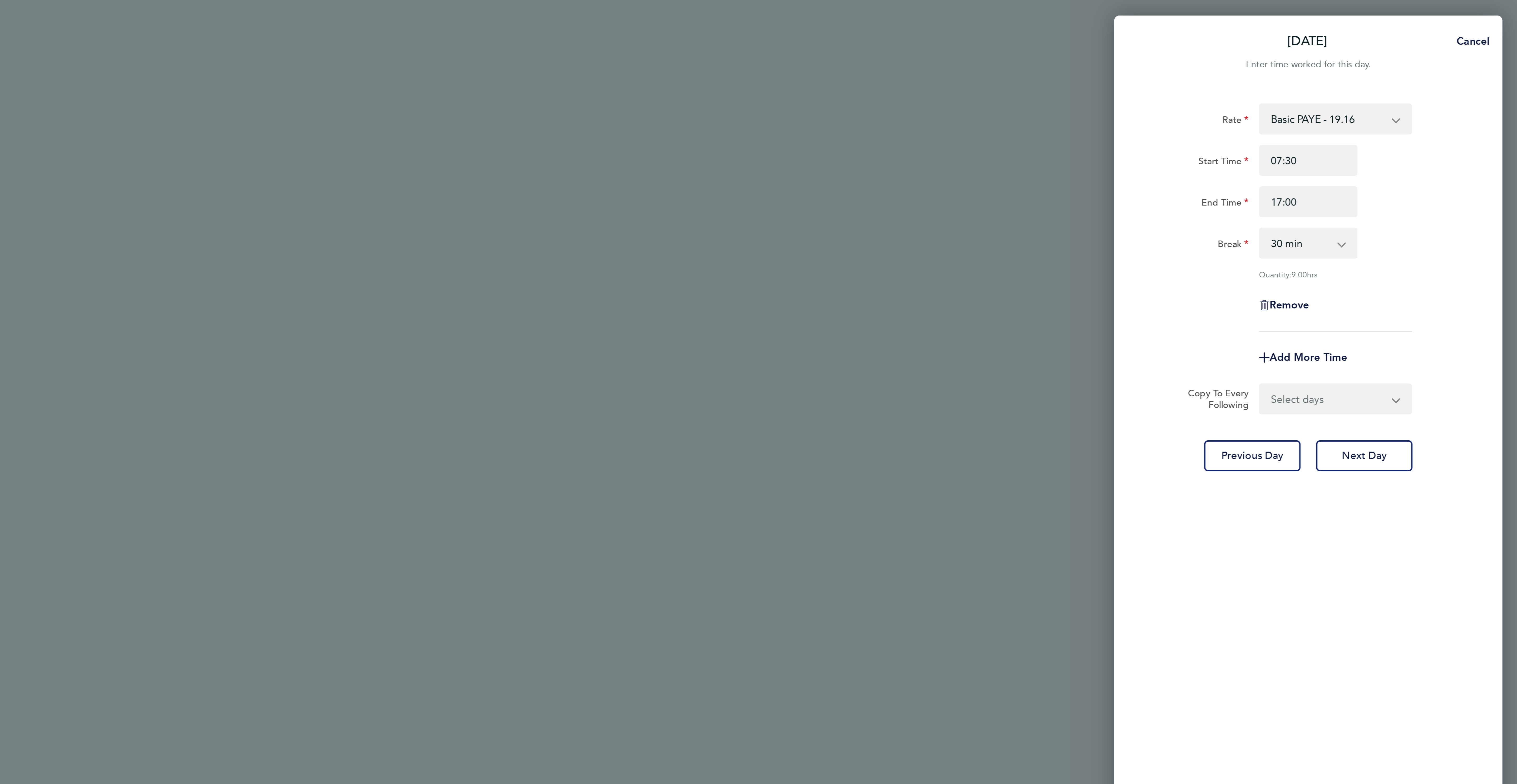
click at [1428, 163] on select "Select days Day [DATE] [DATE] [DATE] [DATE]" at bounding box center [1440, 162] width 55 height 12
select select "DAY"
click at [1412, 157] on select "Select days Day [DATE] [DATE] [DATE] [DATE]" at bounding box center [1440, 162] width 55 height 12
select select "[DATE]"
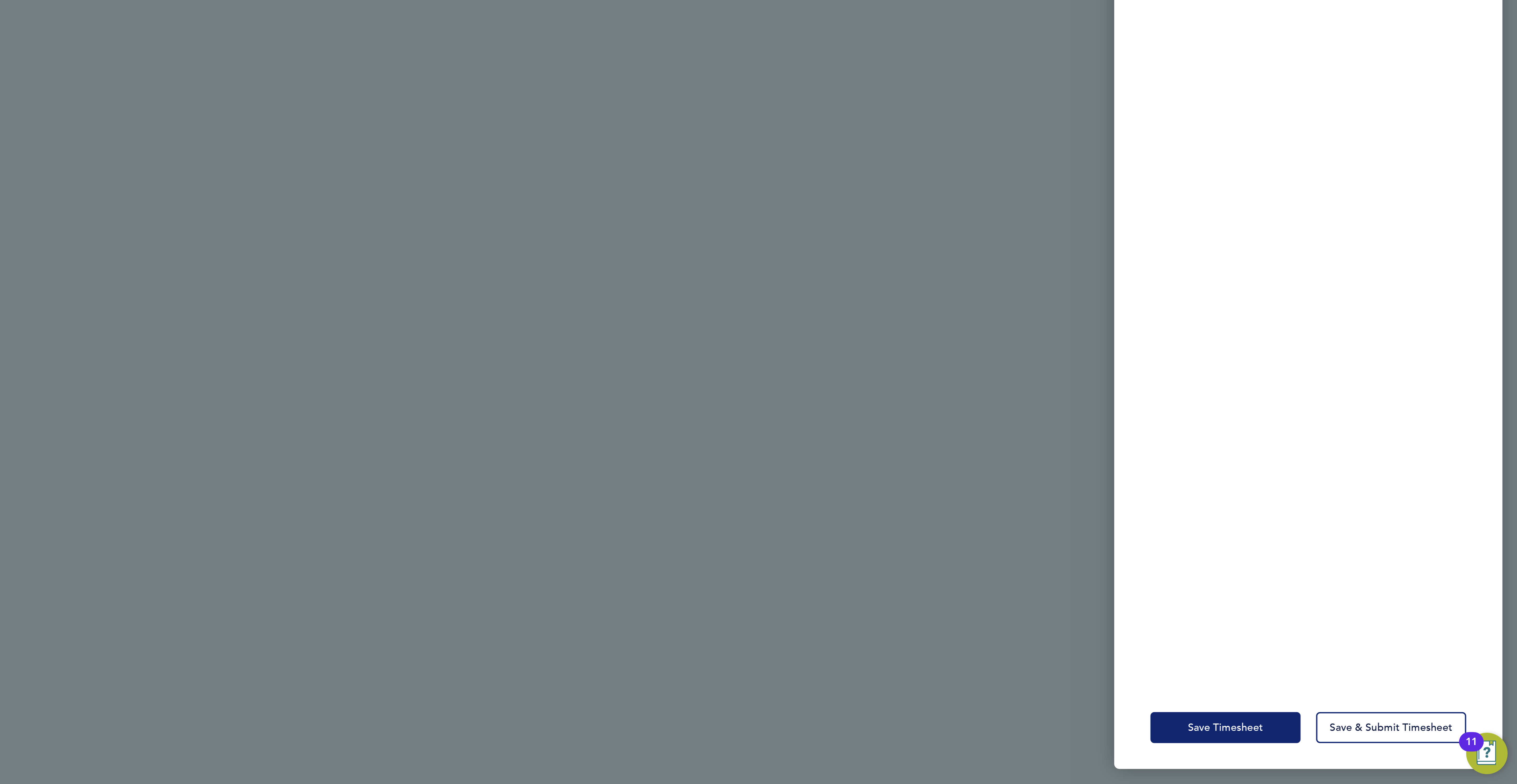
drag, startPoint x: 1383, startPoint y: 752, endPoint x: 1381, endPoint y: 758, distance: 6.3
click at [1382, 753] on div "Save Timesheet Save & Submit Timesheet" at bounding box center [1432, 760] width 158 height 34
click at [1381, 758] on button "Save Timesheet" at bounding box center [1398, 760] width 61 height 12
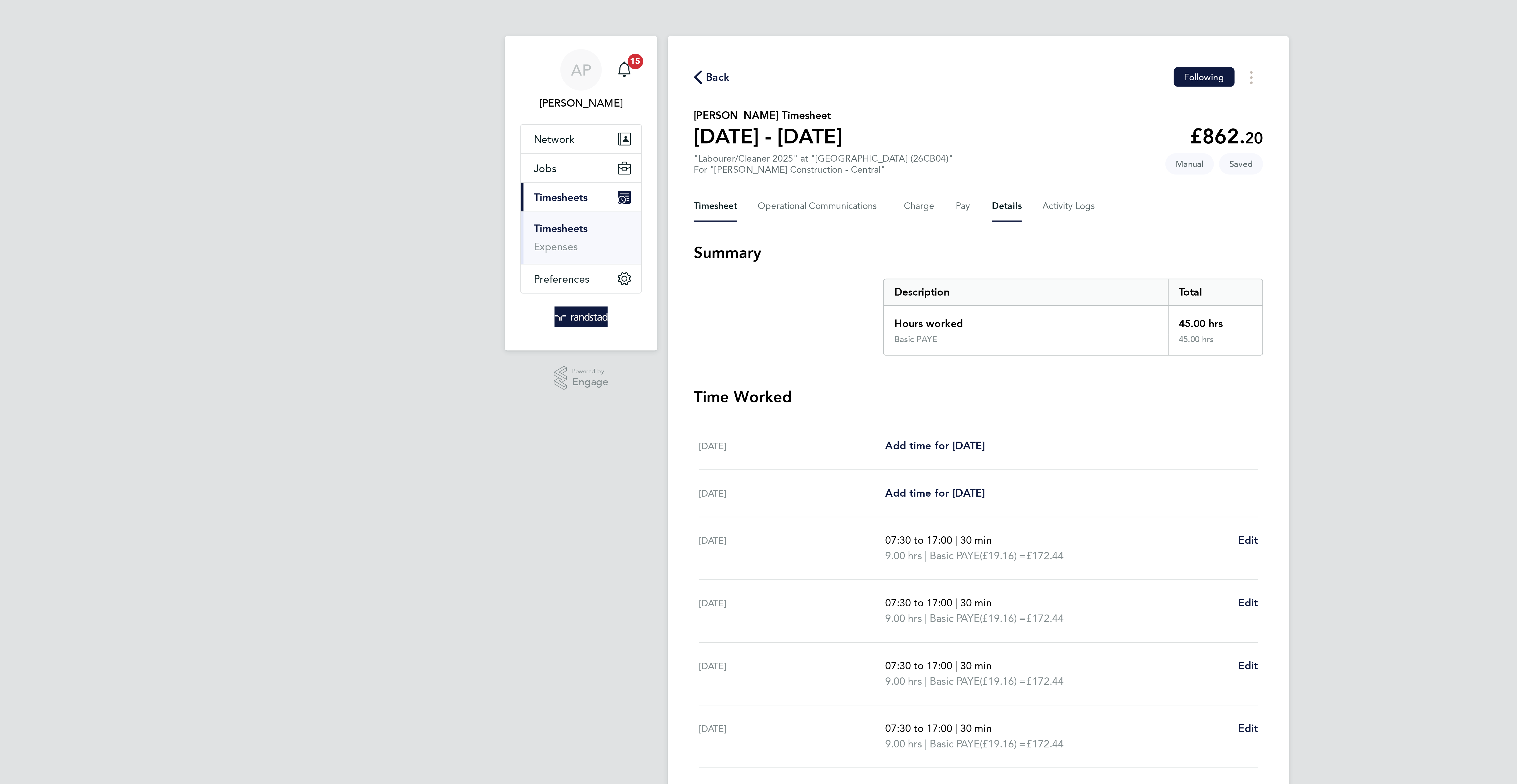
click at [773, 83] on button "Details" at bounding box center [770, 84] width 12 height 12
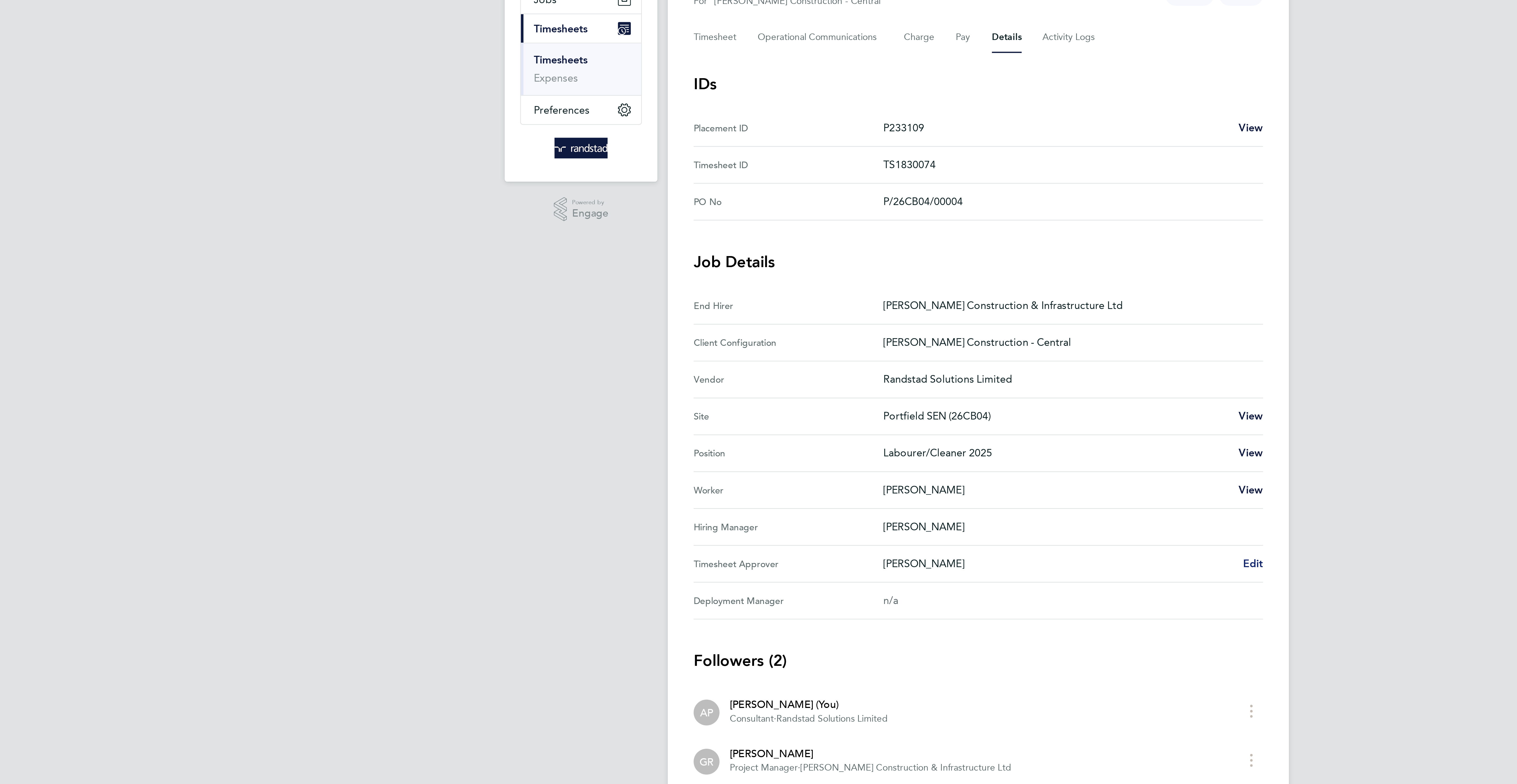
click at [873, 301] on span "Edit" at bounding box center [870, 298] width 8 height 5
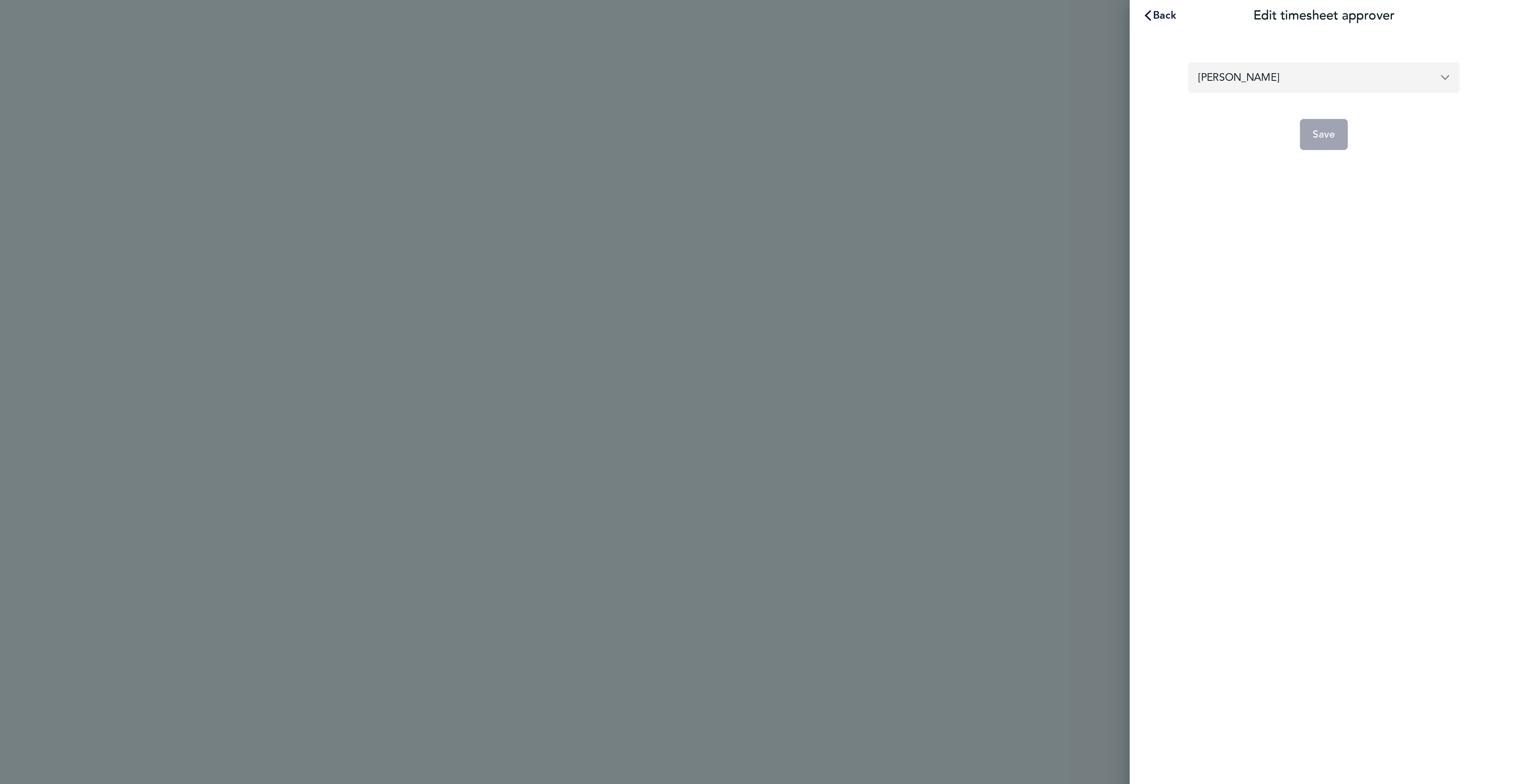
click at [1415, 34] on input "[PERSON_NAME]" at bounding box center [1438, 31] width 111 height 12
click at [1446, 40] on li "[PERSON_NAME]" at bounding box center [1438, 44] width 111 height 13
type input "[PERSON_NAME]"
click at [1446, 50] on button "Save" at bounding box center [1438, 54] width 20 height 12
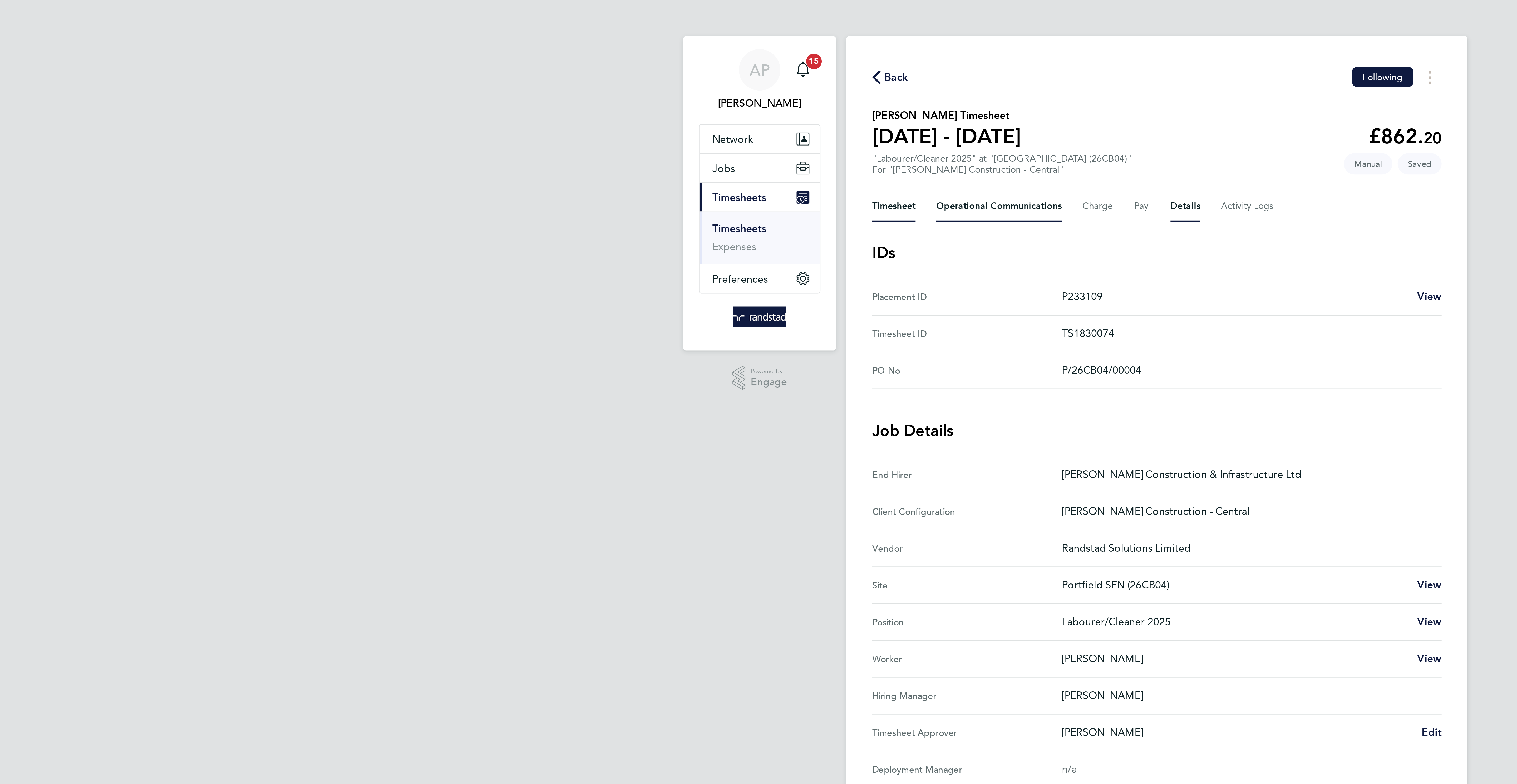
drag, startPoint x: 654, startPoint y: 82, endPoint x: 705, endPoint y: 84, distance: 51.0
click at [654, 82] on button "Timesheet" at bounding box center [651, 84] width 18 height 12
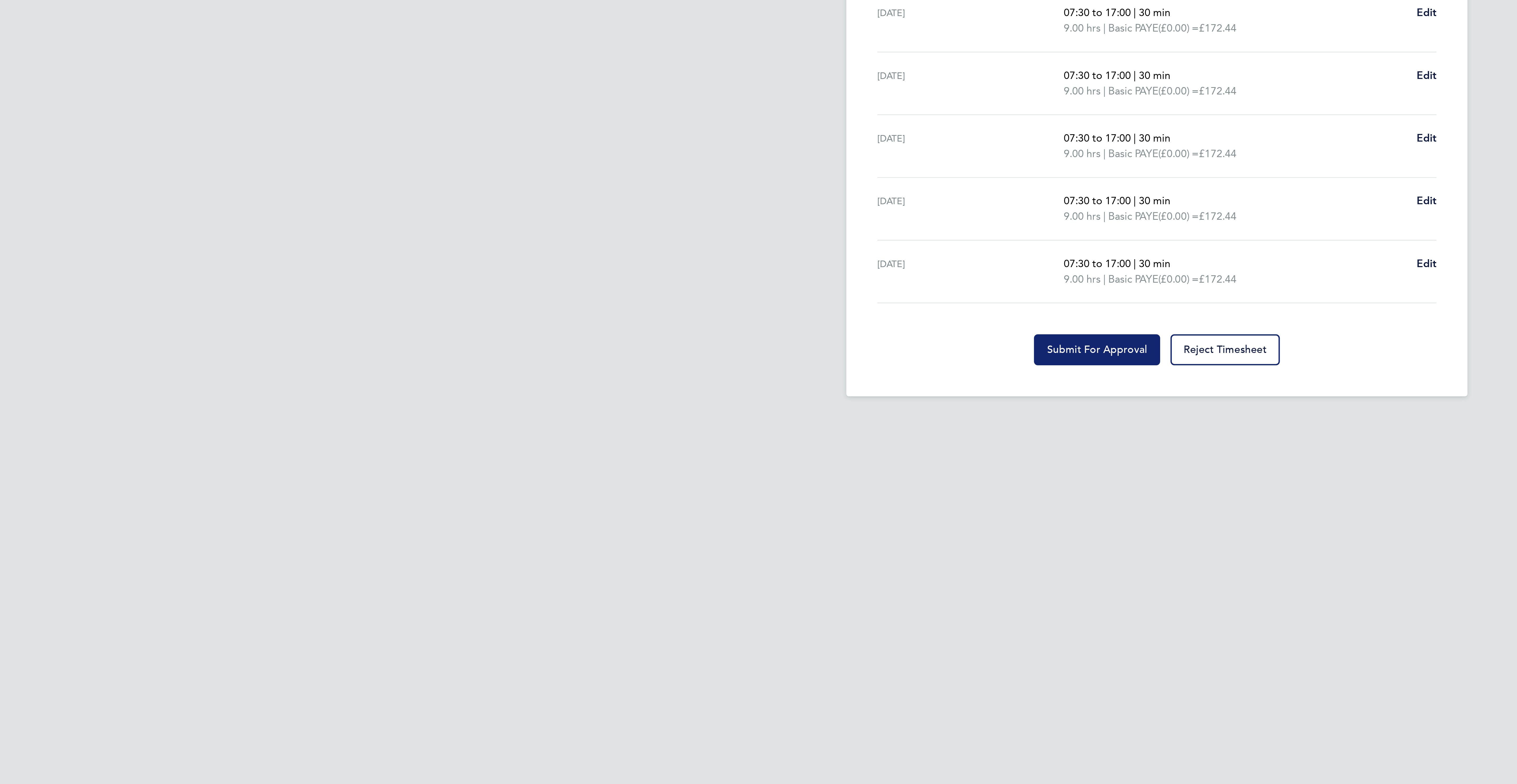
click at [719, 360] on span "Submit For Approval" at bounding box center [734, 357] width 41 height 5
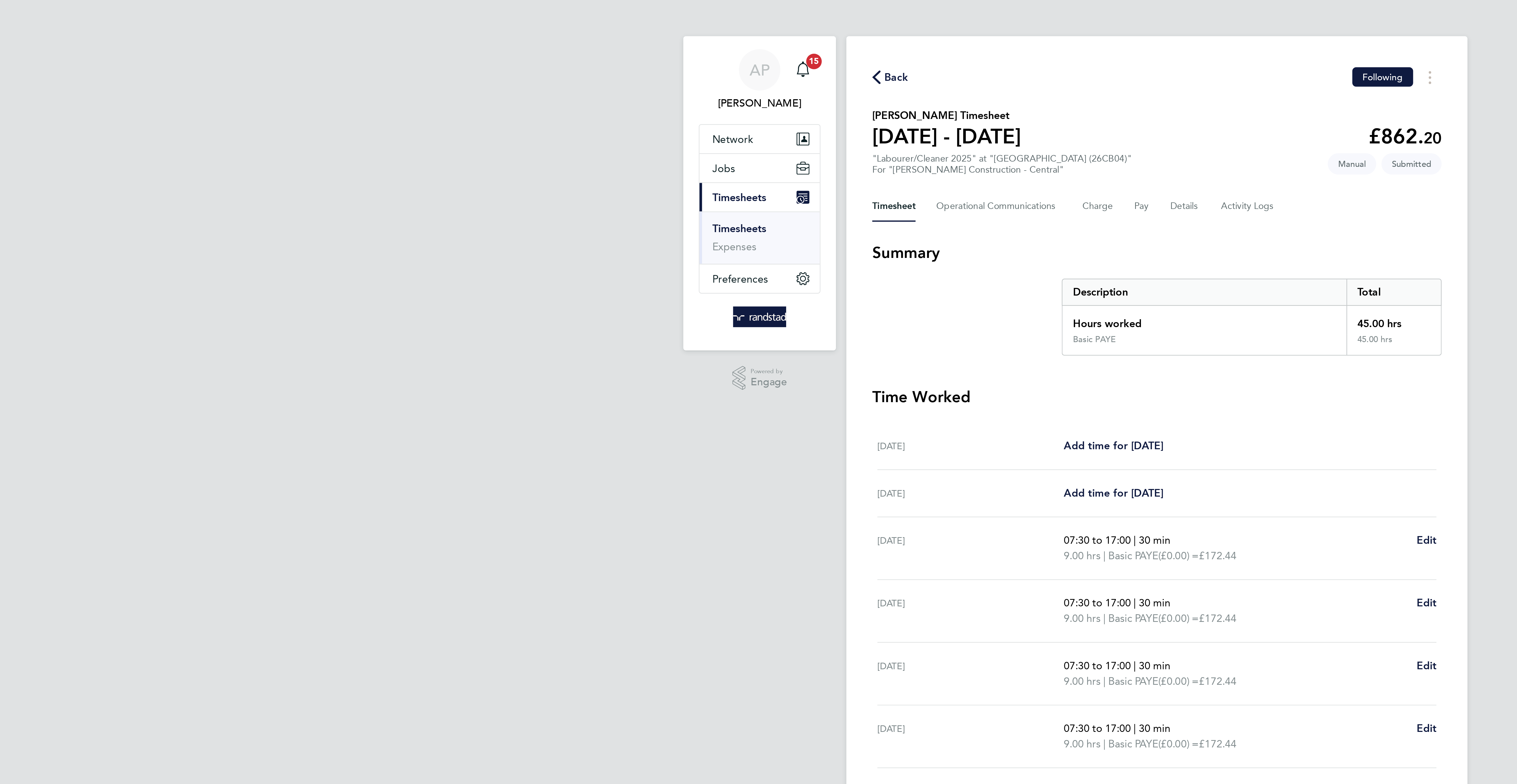
click at [656, 31] on span "Back" at bounding box center [652, 31] width 10 height 6
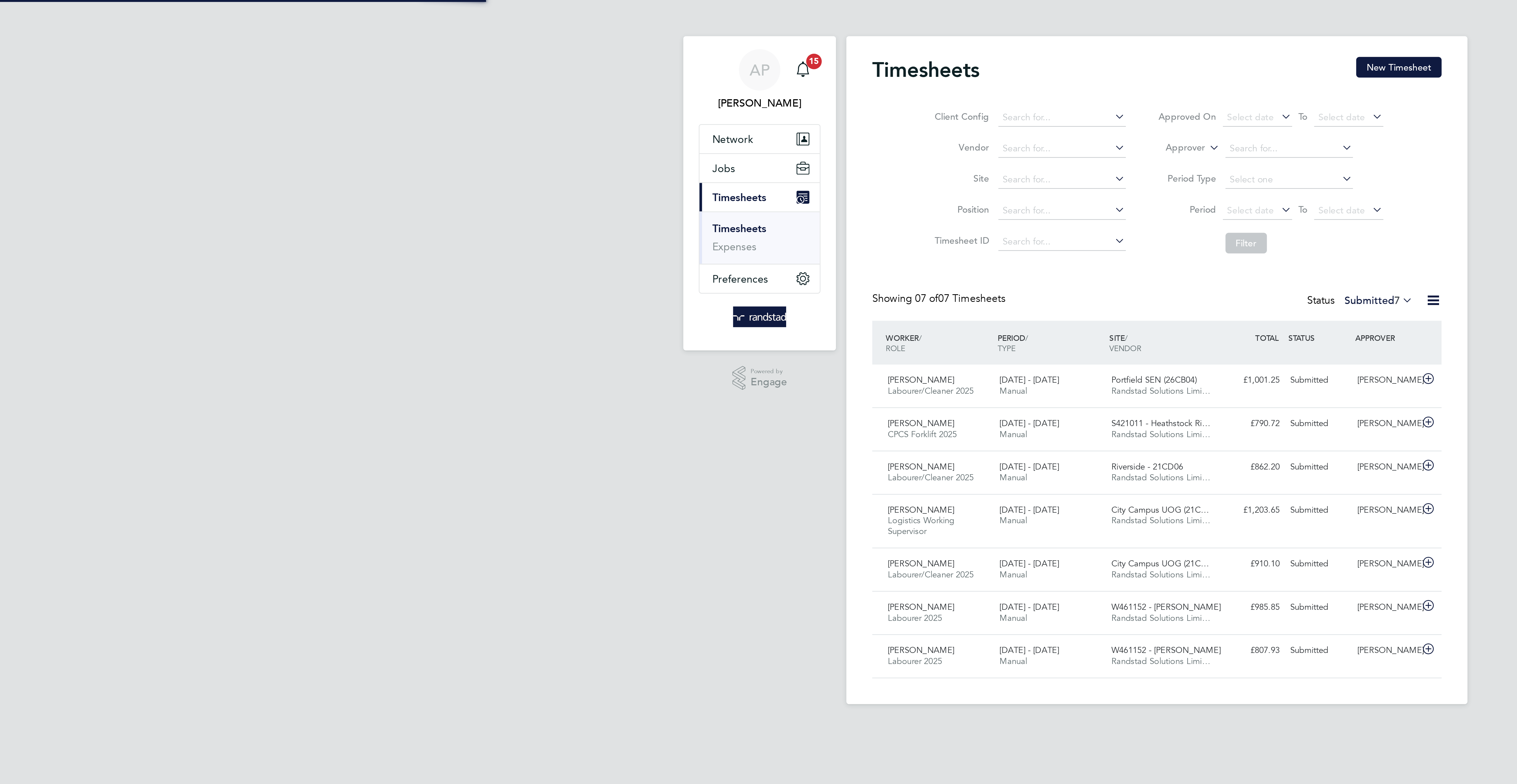
drag, startPoint x: 843, startPoint y: 27, endPoint x: 827, endPoint y: 32, distance: 16.8
click at [843, 27] on button "New Timesheet" at bounding box center [857, 27] width 35 height 8
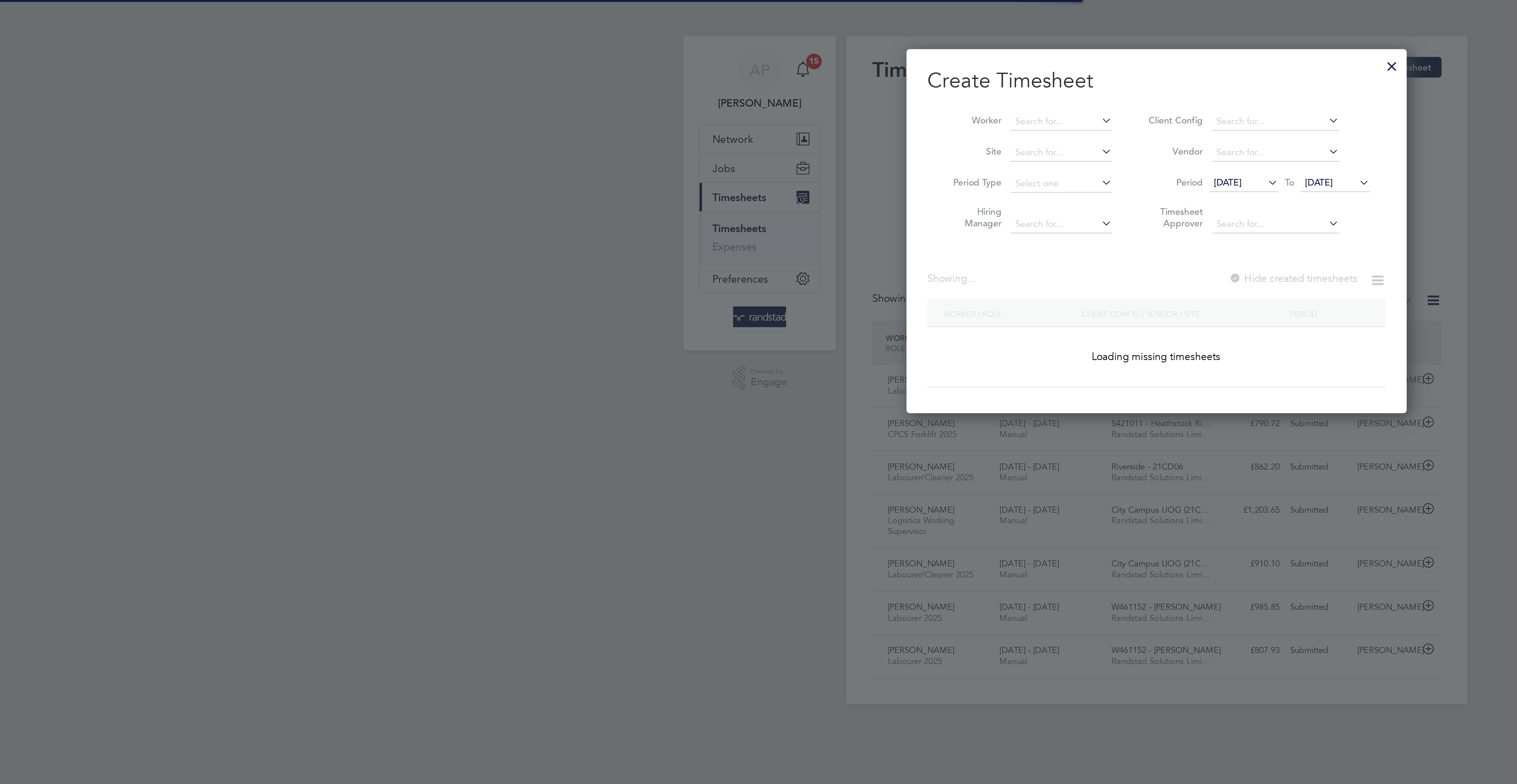
click at [717, 43] on li "Worker" at bounding box center [705, 49] width 82 height 12
click at [717, 46] on input at bounding box center [720, 49] width 41 height 8
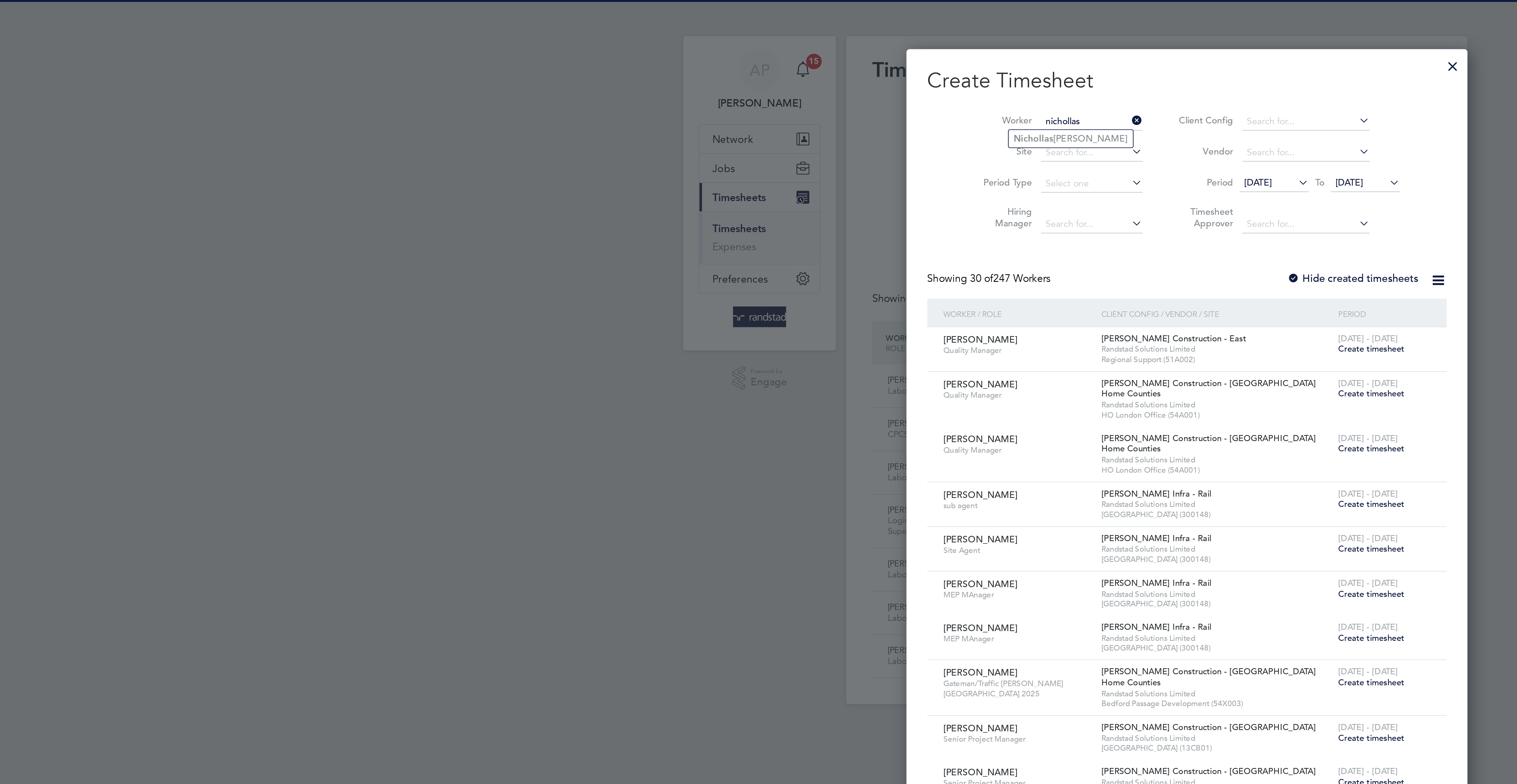
click at [731, 56] on li "Nichollas Griffiths" at bounding box center [724, 57] width 51 height 7
type input "[PERSON_NAME]"
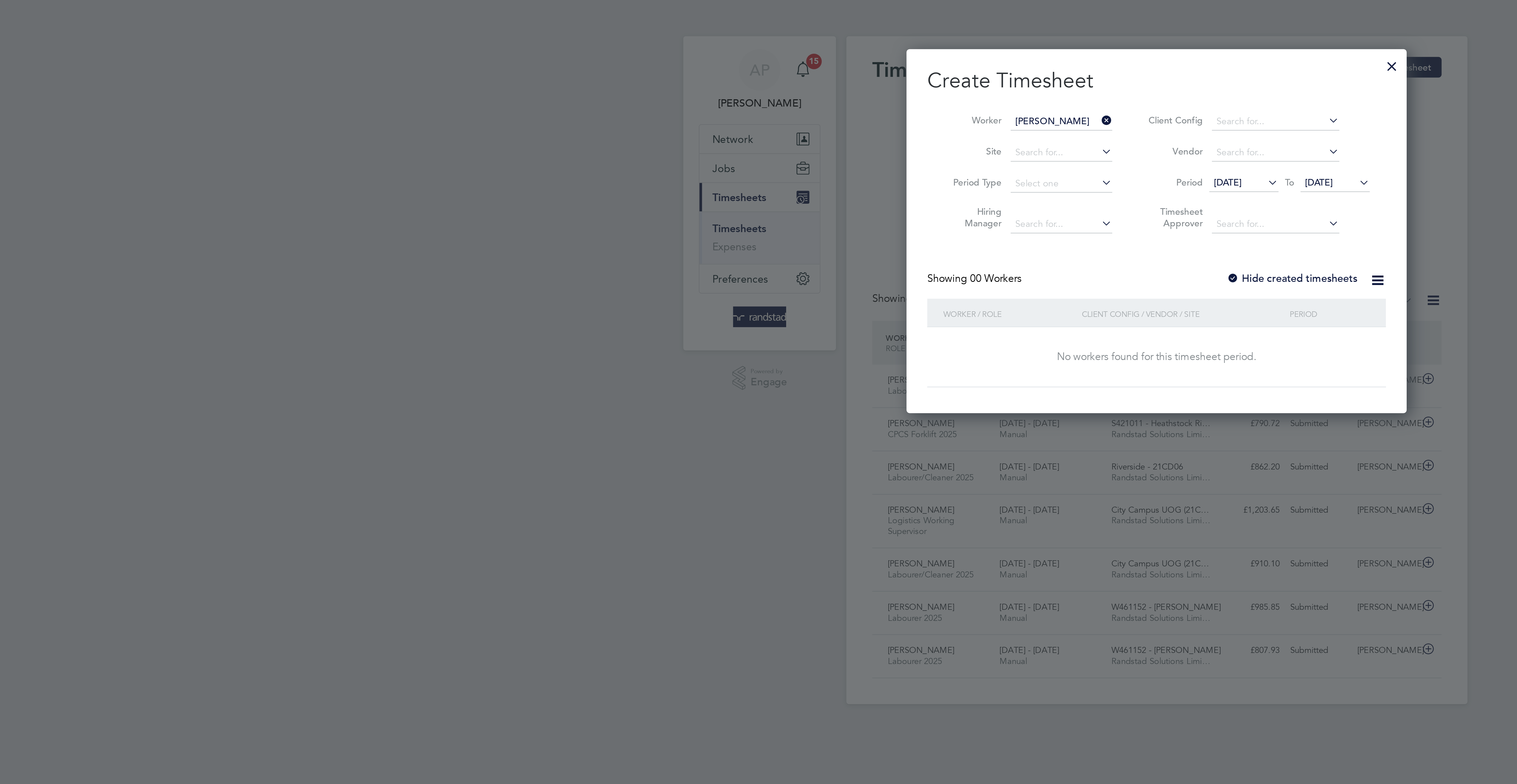
click at [830, 75] on span "[DATE]" at bounding box center [824, 74] width 11 height 5
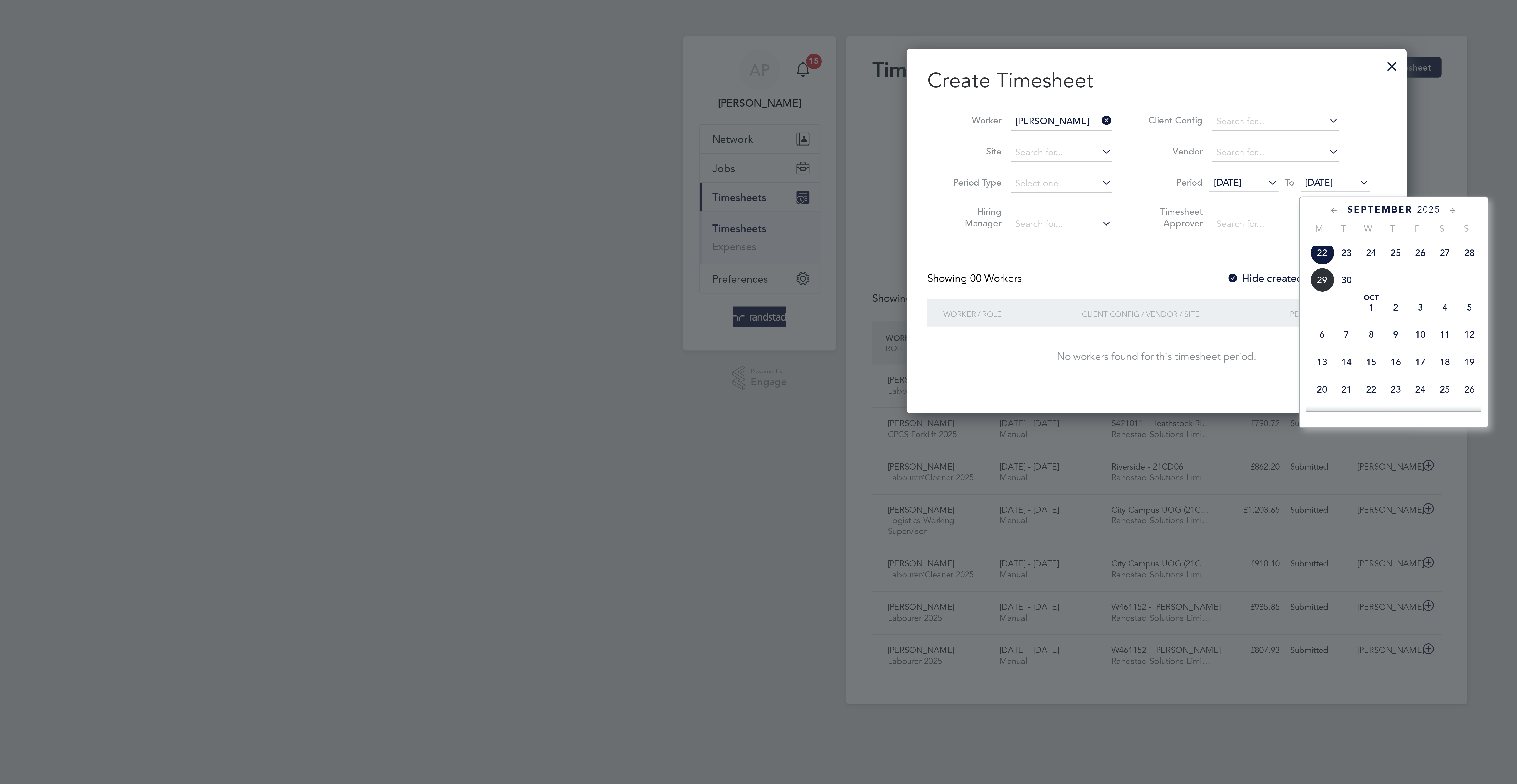
click at [869, 108] on span "26" at bounding box center [866, 102] width 10 height 10
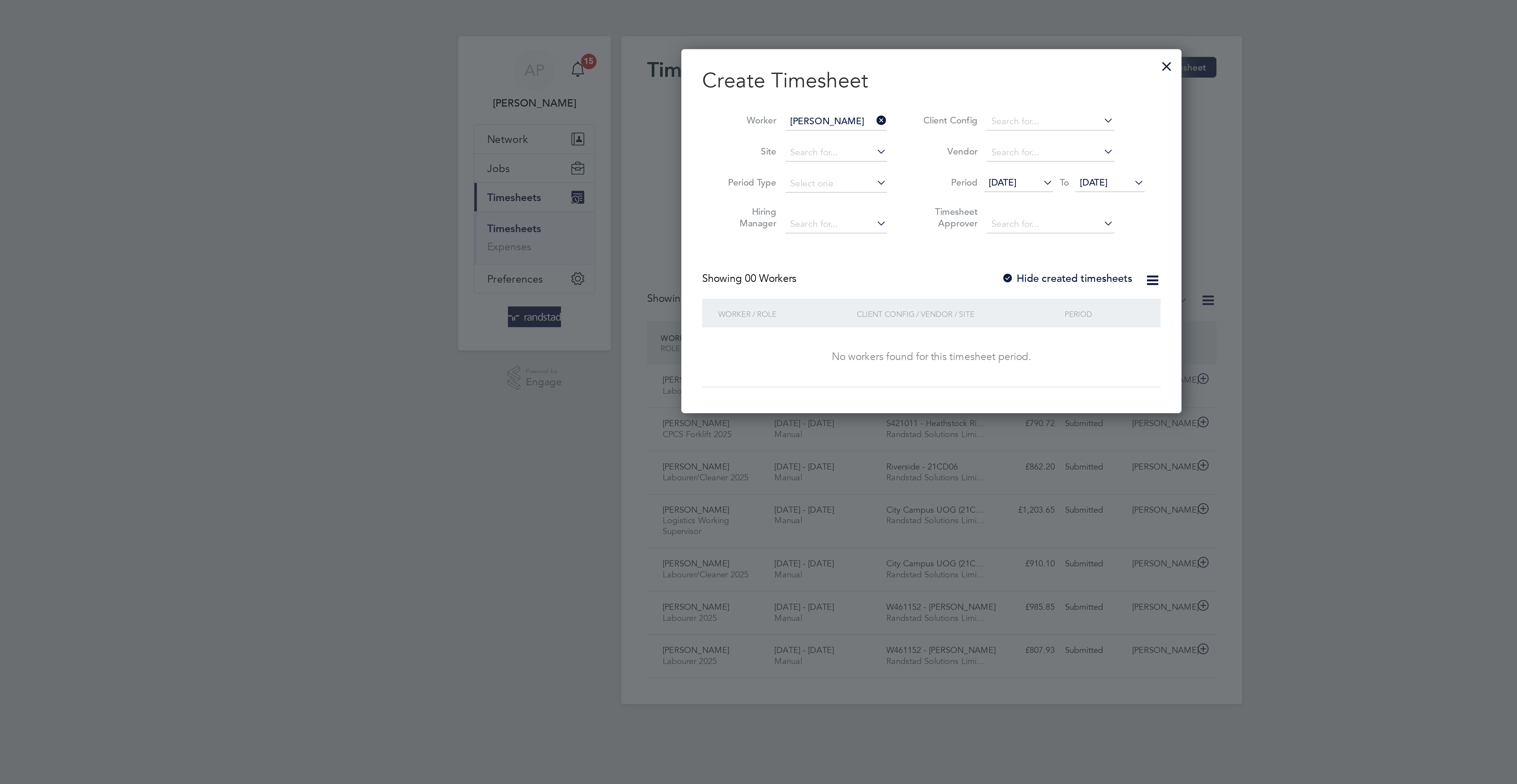
click at [816, 116] on label "Hide created timesheets" at bounding box center [813, 113] width 54 height 5
click at [815, 112] on label "Hide created timesheets" at bounding box center [813, 113] width 54 height 5
click at [830, 73] on span "[DATE]" at bounding box center [824, 74] width 11 height 5
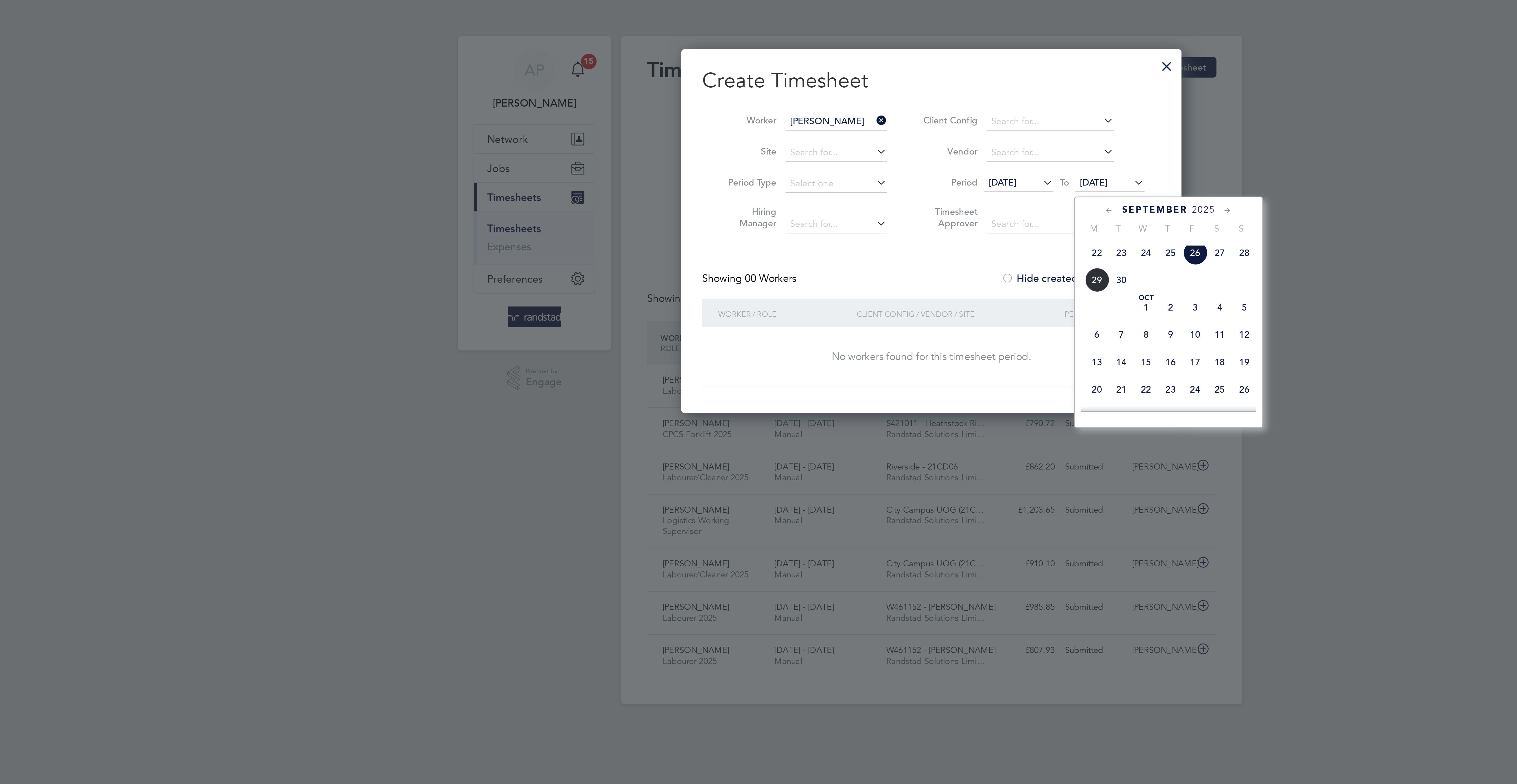
click at [879, 108] on span "27" at bounding box center [876, 102] width 10 height 10
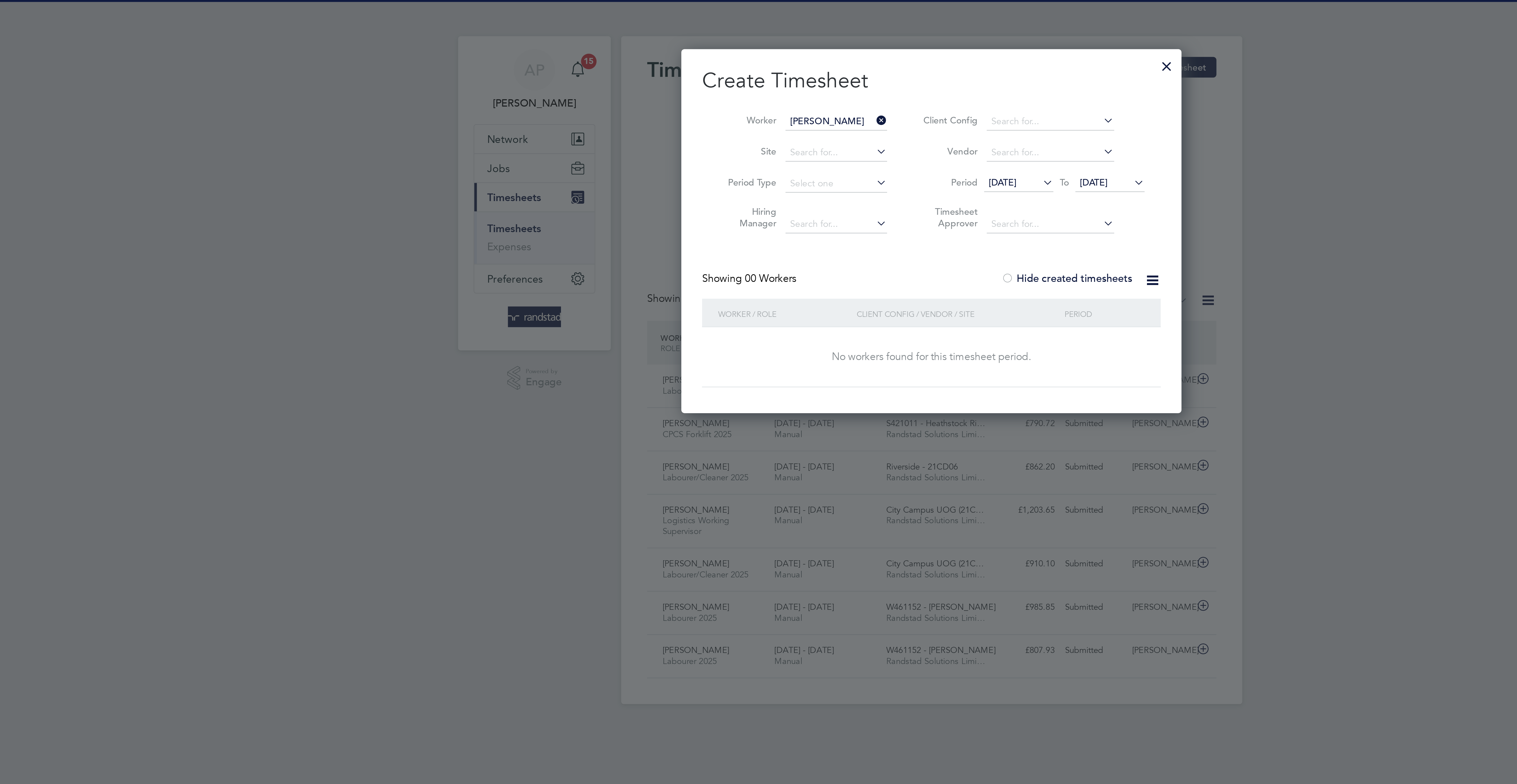
click at [813, 115] on label "Hide created timesheets" at bounding box center [813, 113] width 54 height 5
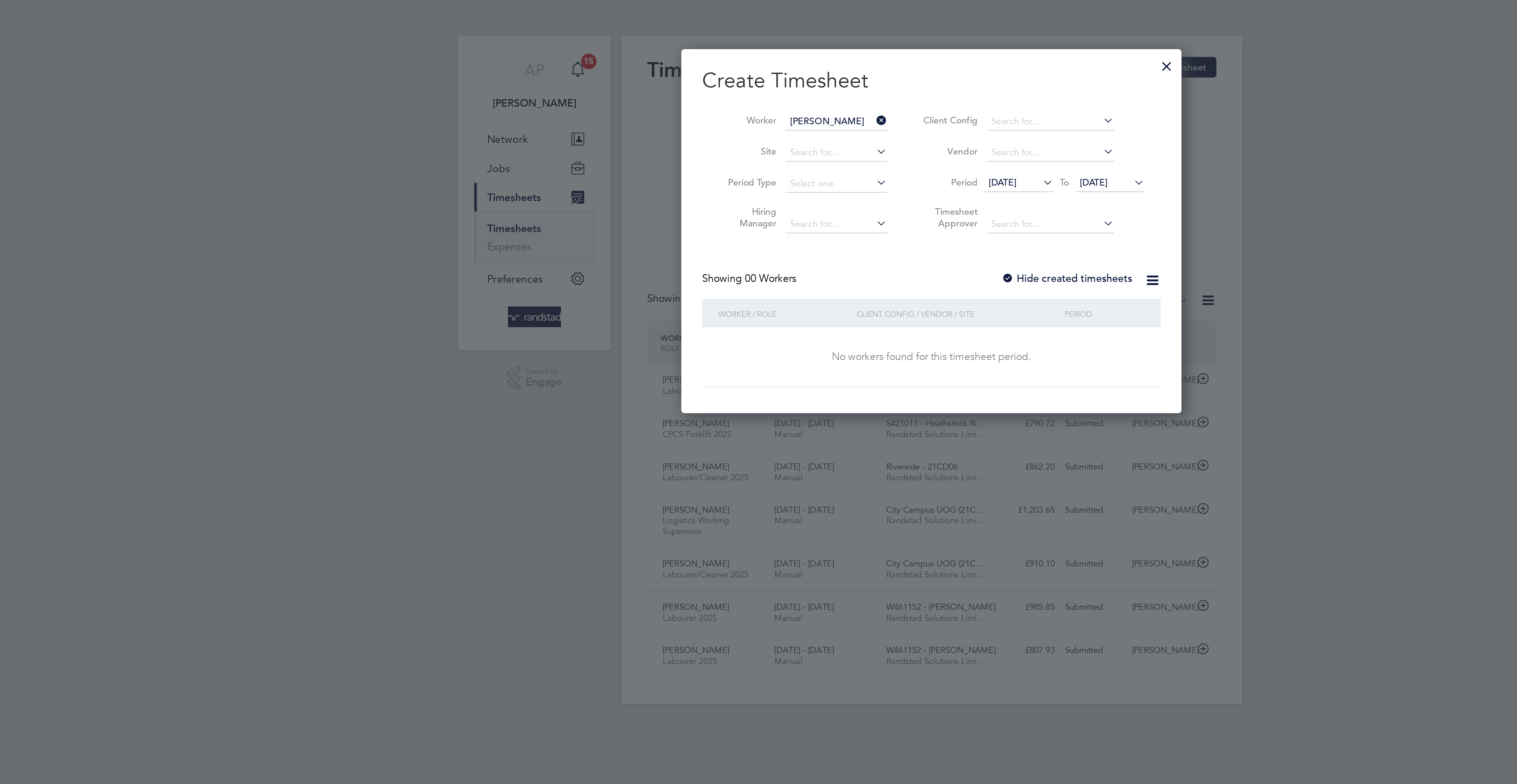
click at [813, 115] on label "Hide created timesheets" at bounding box center [813, 113] width 54 height 5
click at [857, 27] on div at bounding box center [854, 26] width 9 height 9
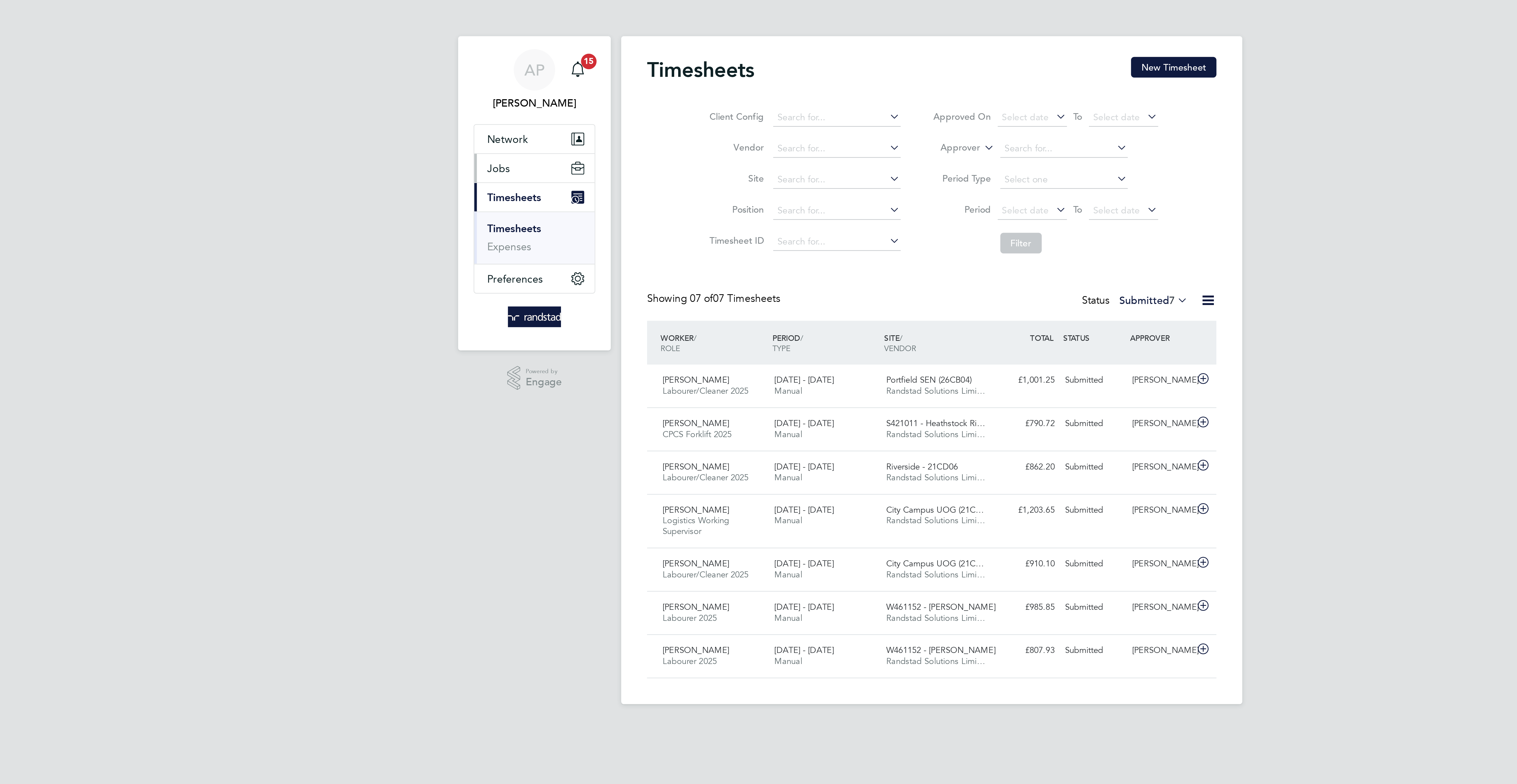
click at [592, 74] on button "Jobs" at bounding box center [597, 68] width 49 height 12
click at [591, 89] on link "Vacancies" at bounding box center [587, 88] width 19 height 5
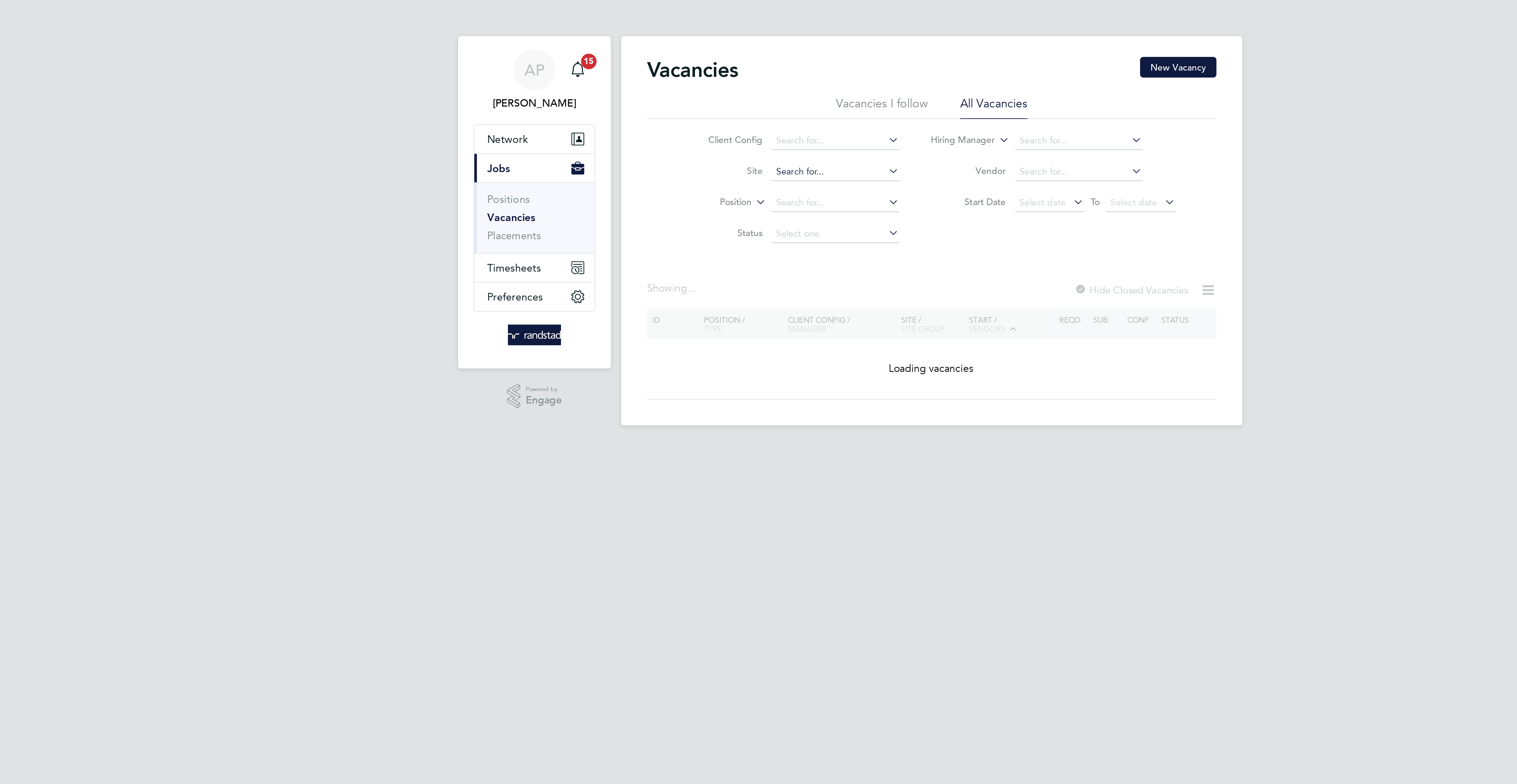
click at [700, 69] on input at bounding box center [720, 70] width 52 height 8
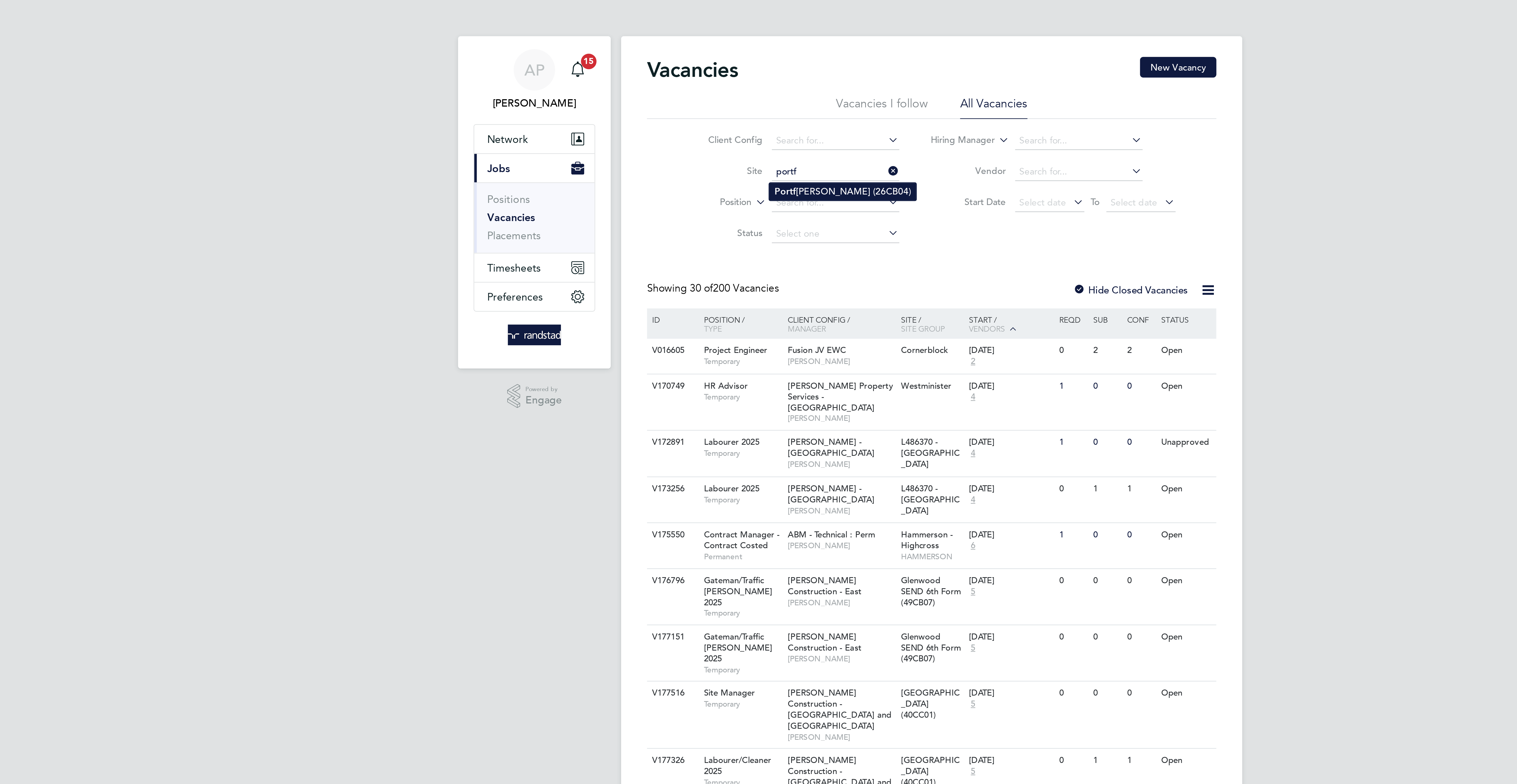
click at [704, 77] on li "Portf ield SEN (26CB04)" at bounding box center [723, 78] width 60 height 7
type input "Portfield SEN (26CB04)"
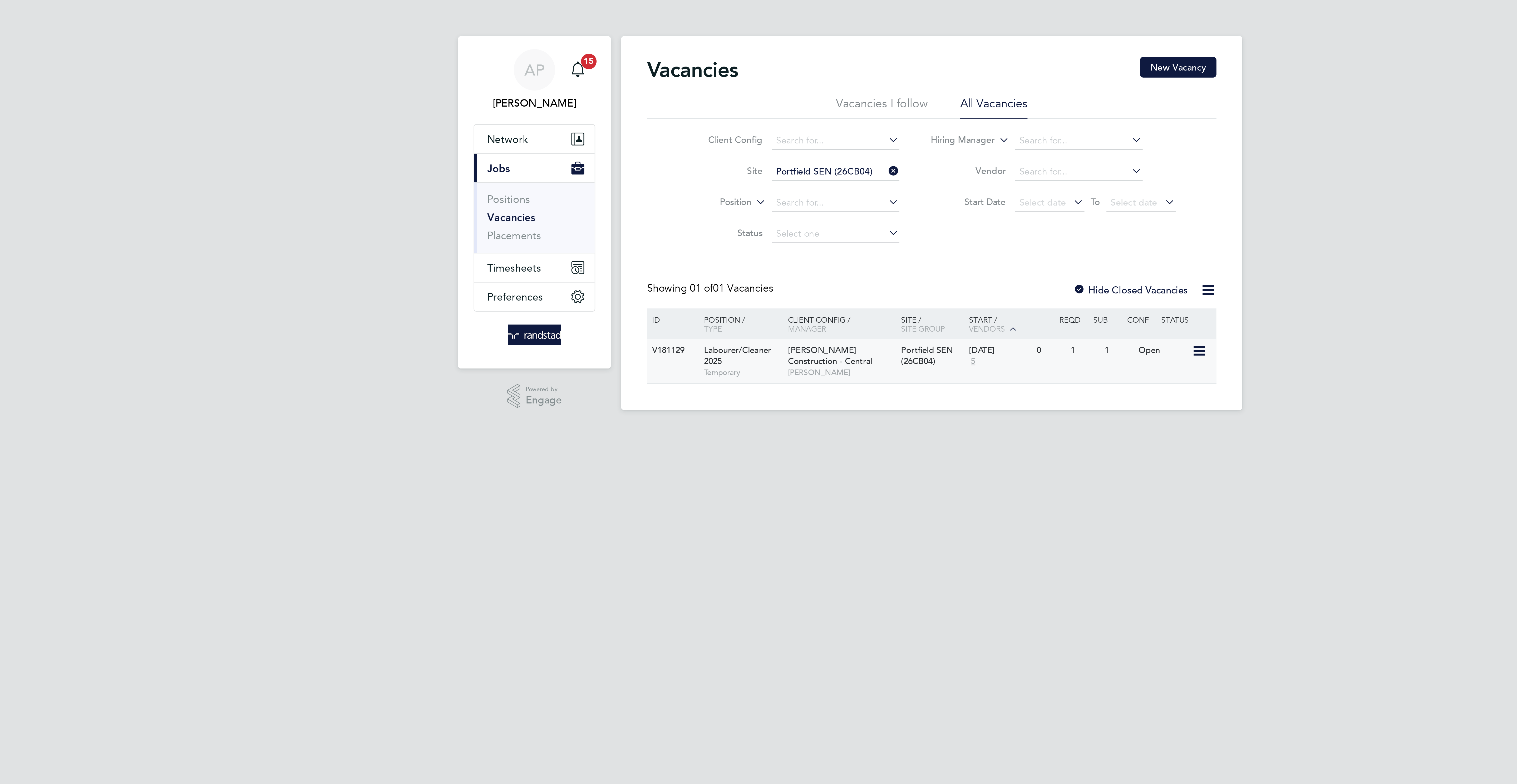
click at [760, 156] on div "V181129 Labourer/Cleaner 2025 Temporary Morgan Sindall Construction - Central G…" at bounding box center [758, 147] width 232 height 18
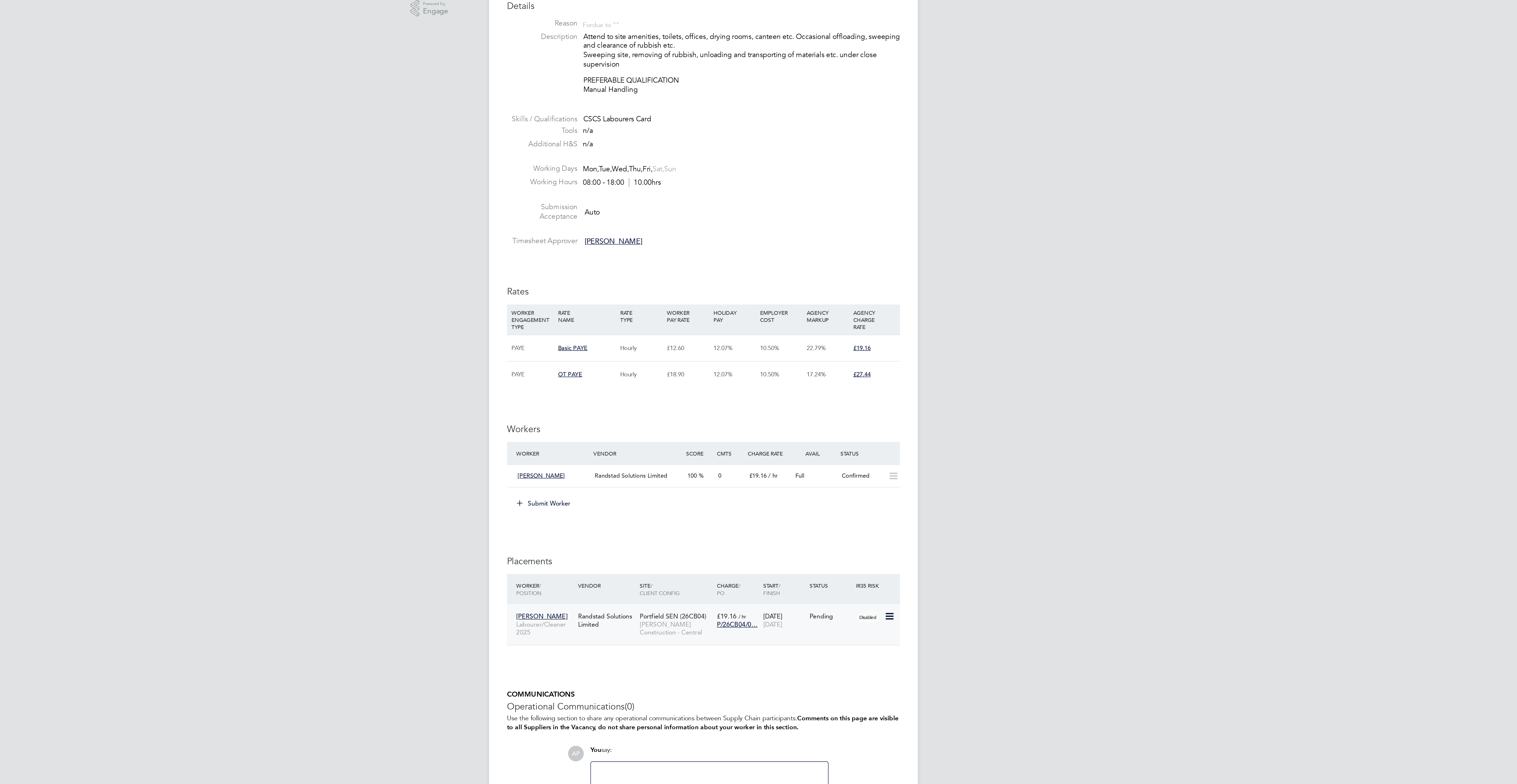
click at [869, 523] on icon at bounding box center [867, 520] width 5 height 6
click at [820, 557] on li "Start" at bounding box center [843, 557] width 54 height 8
type input "[PERSON_NAME]"
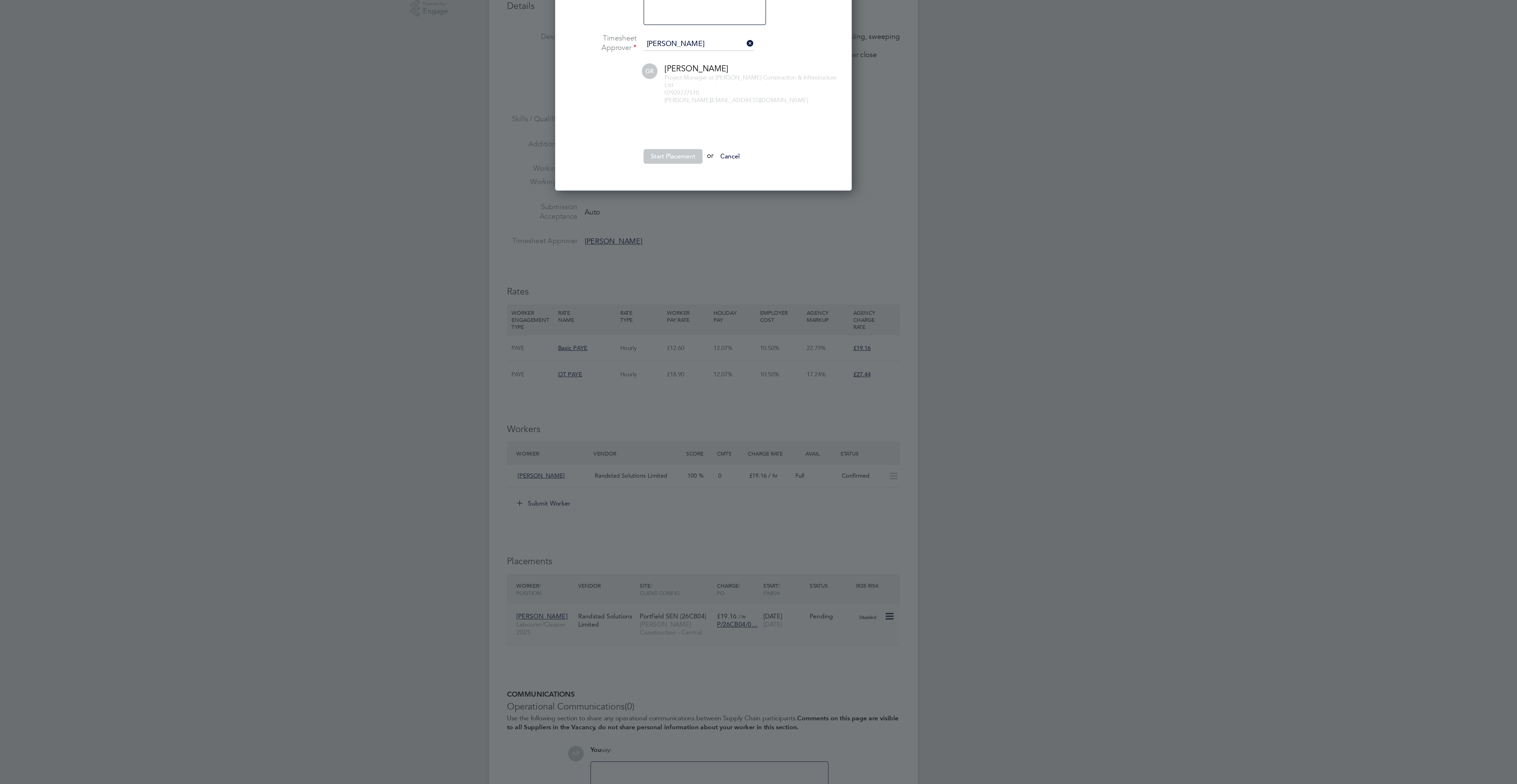
scroll to position [2, 3]
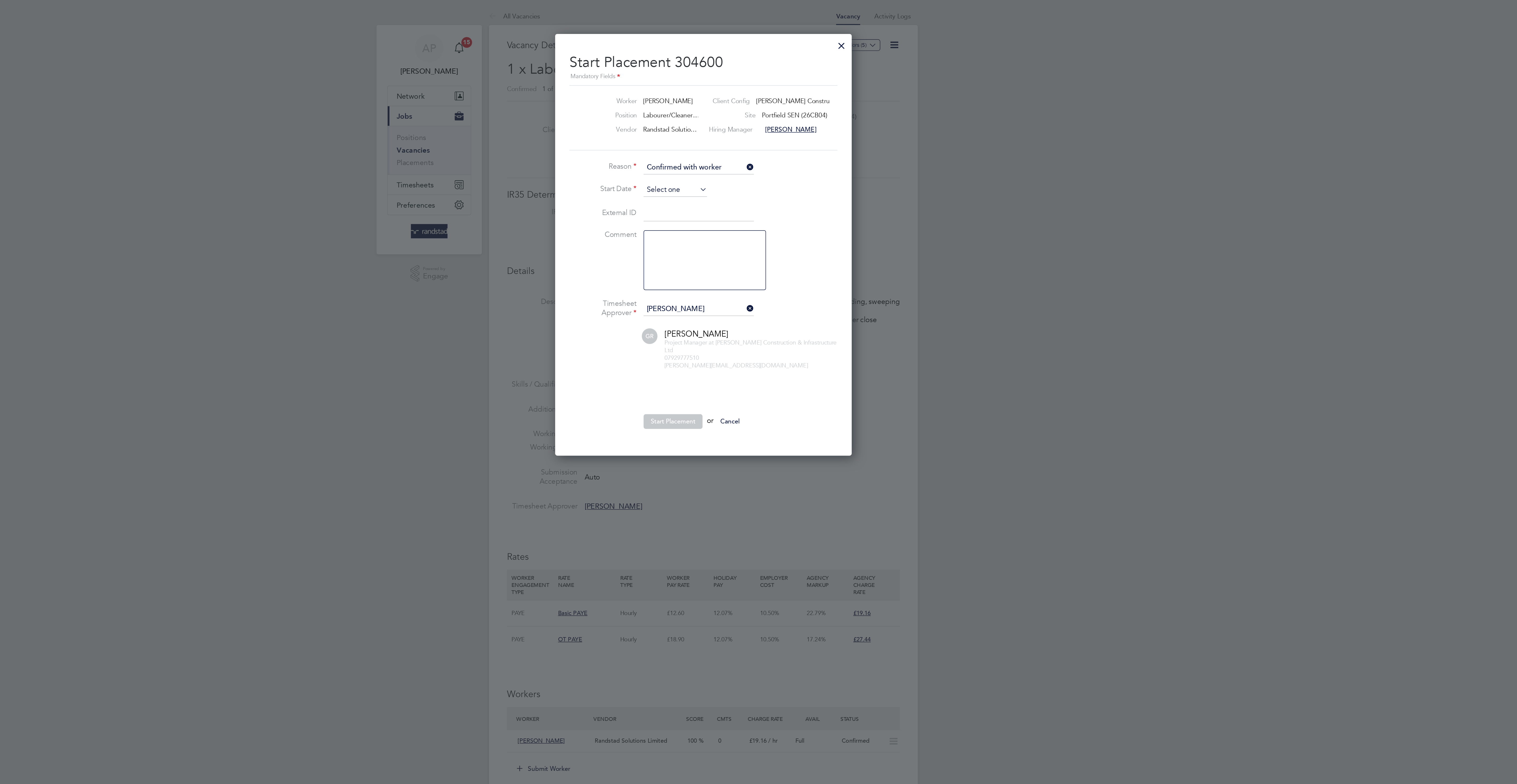
click at [737, 116] on input at bounding box center [742, 112] width 38 height 8
click at [732, 35] on span "22" at bounding box center [731, 29] width 10 height 10
type input "[DATE]"
click at [748, 177] on li "Comment" at bounding box center [758, 156] width 158 height 41
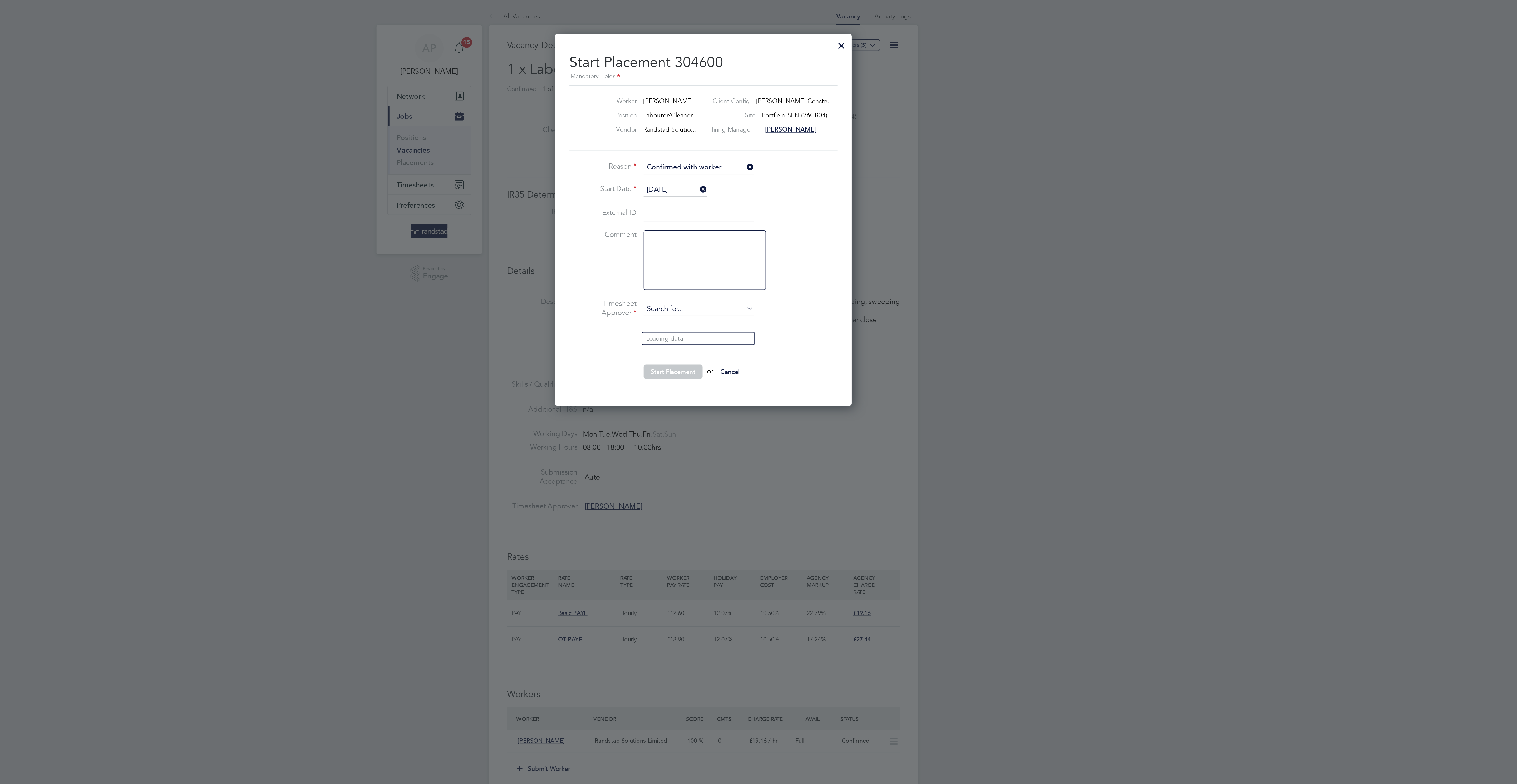
click at [748, 187] on input at bounding box center [756, 182] width 65 height 8
click at [753, 187] on input at bounding box center [756, 182] width 65 height 8
click at [760, 198] on li "[PERSON_NAME] ins" at bounding box center [756, 200] width 66 height 7
type input "[PERSON_NAME]"
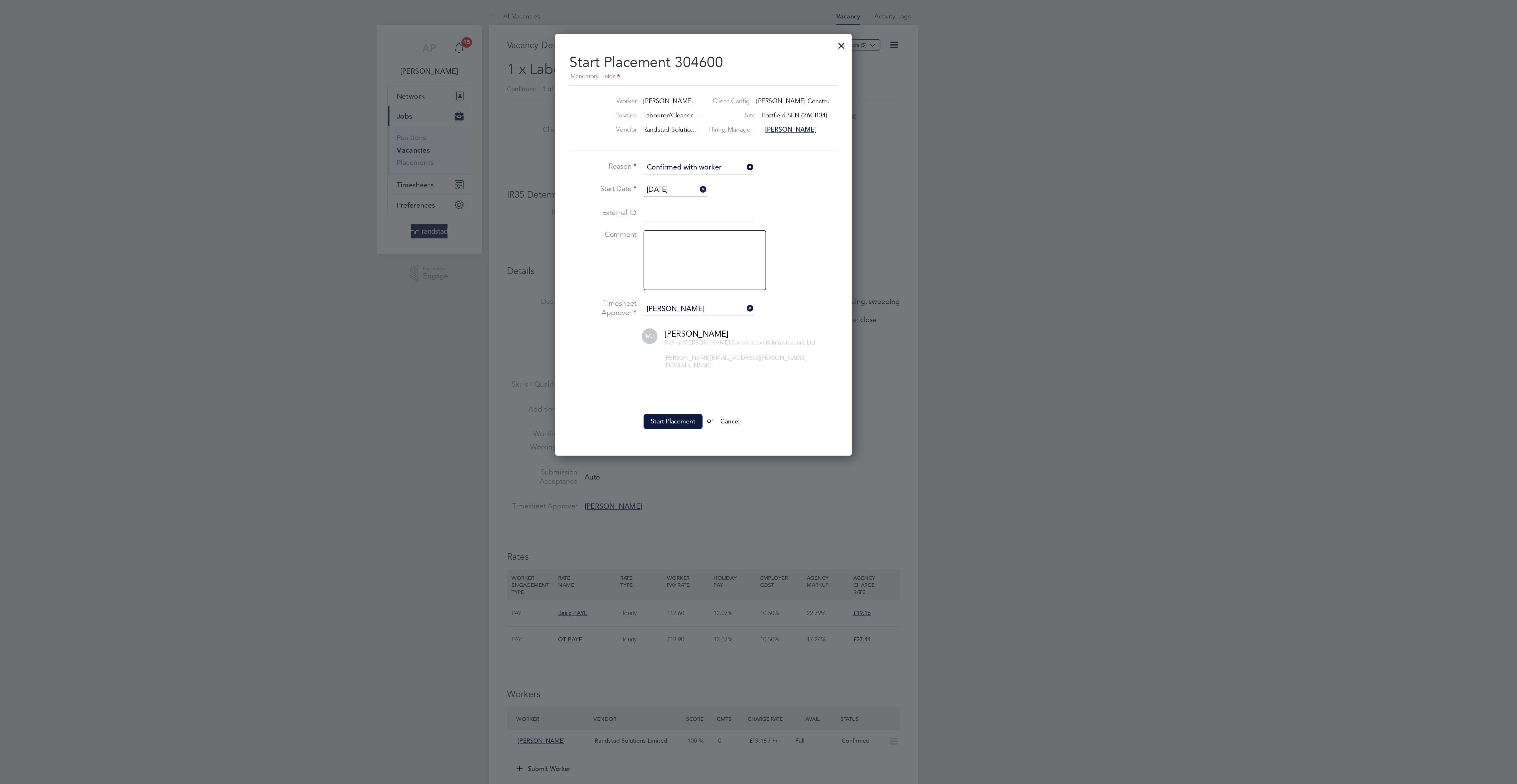
drag, startPoint x: 743, startPoint y: 254, endPoint x: 758, endPoint y: 259, distance: 15.8
click at [743, 253] on button "Start Placement" at bounding box center [740, 248] width 35 height 8
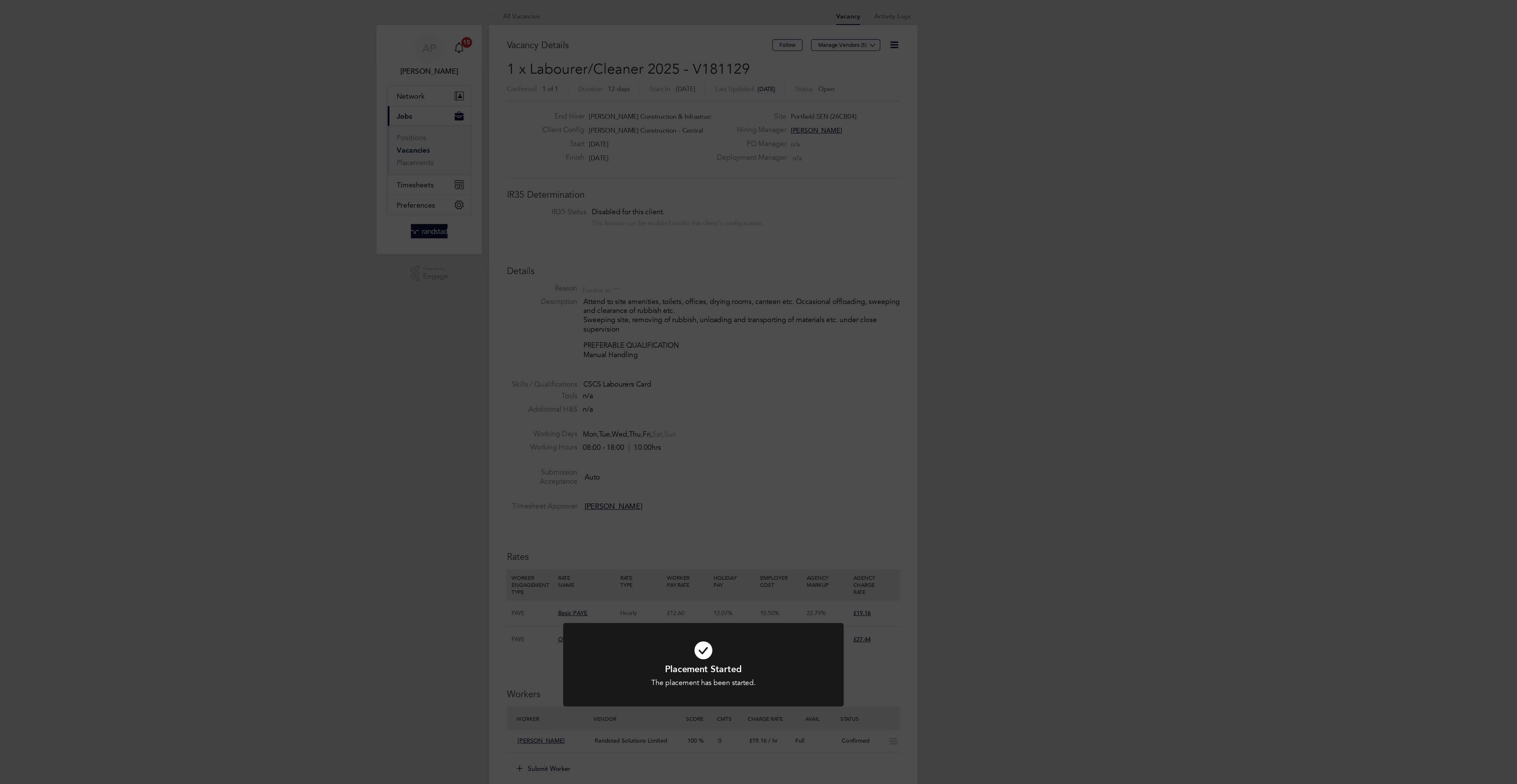
click at [872, 296] on div "Placement Started The placement has been started. Cancel Okay" at bounding box center [758, 392] width 1517 height 784
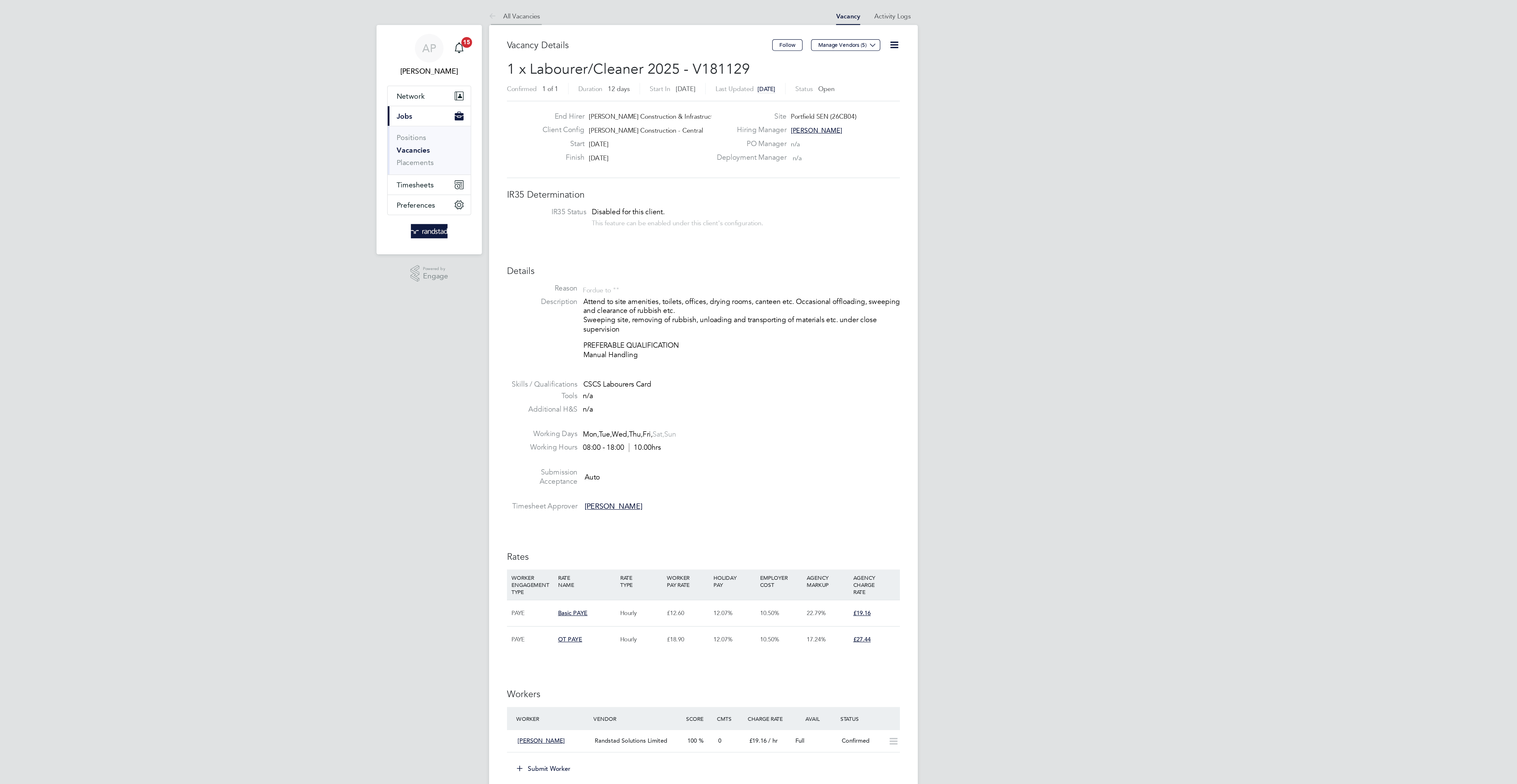
click at [644, 9] on link "All Vacancies" at bounding box center [647, 9] width 30 height 5
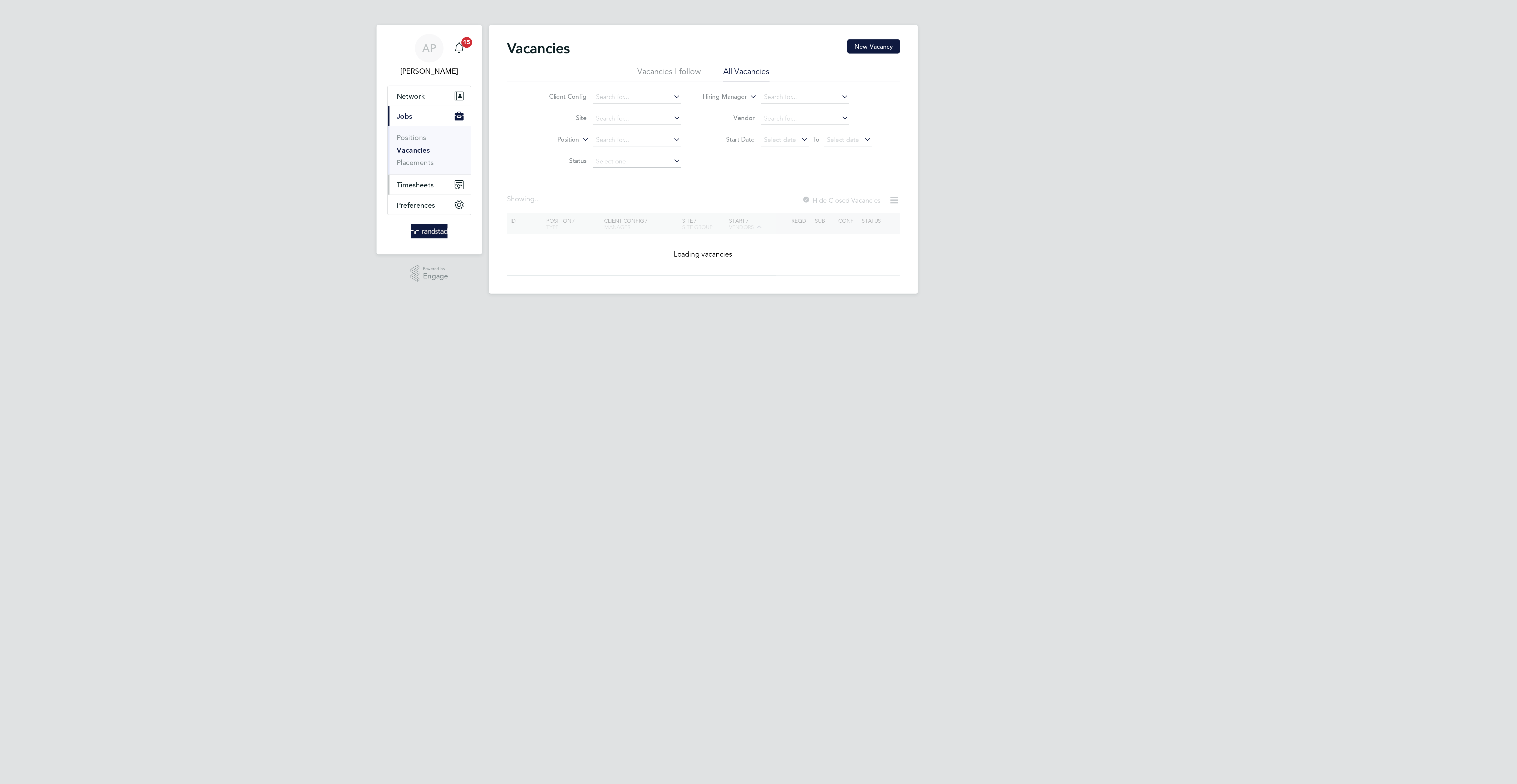
click at [589, 115] on button "Timesheets" at bounding box center [597, 109] width 49 height 12
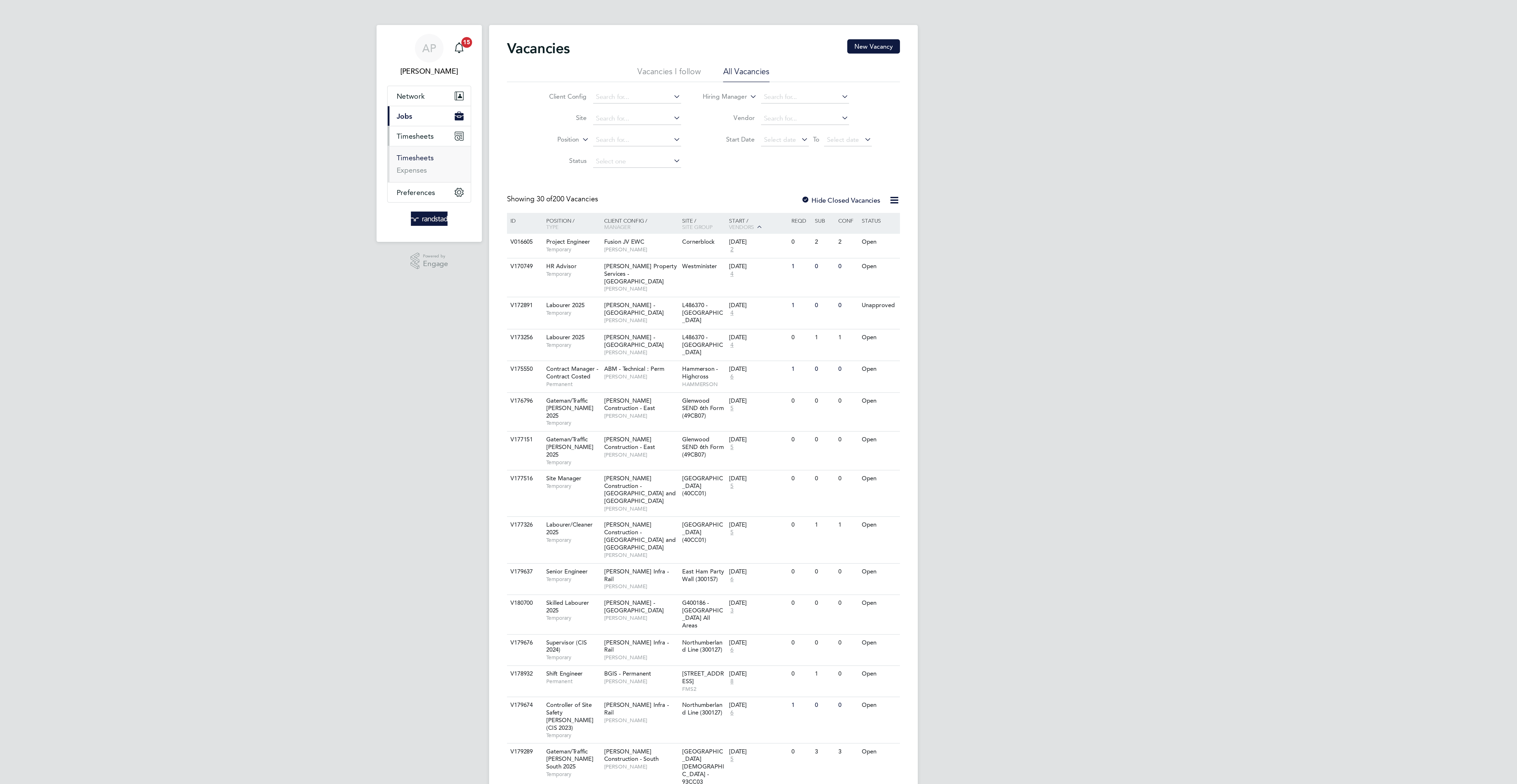
click at [585, 94] on link "Timesheets" at bounding box center [588, 93] width 22 height 5
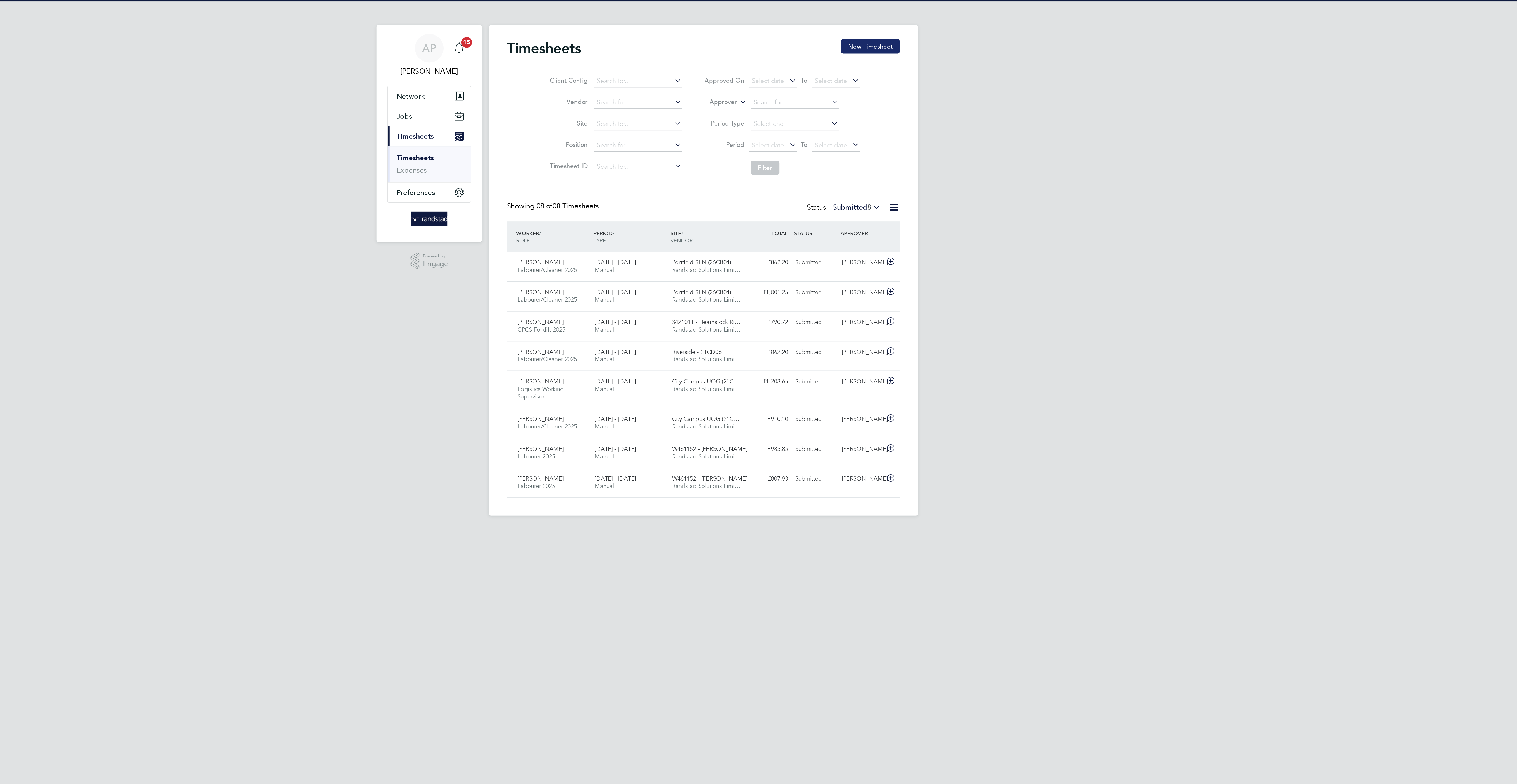
click at [846, 29] on button "New Timesheet" at bounding box center [857, 27] width 35 height 8
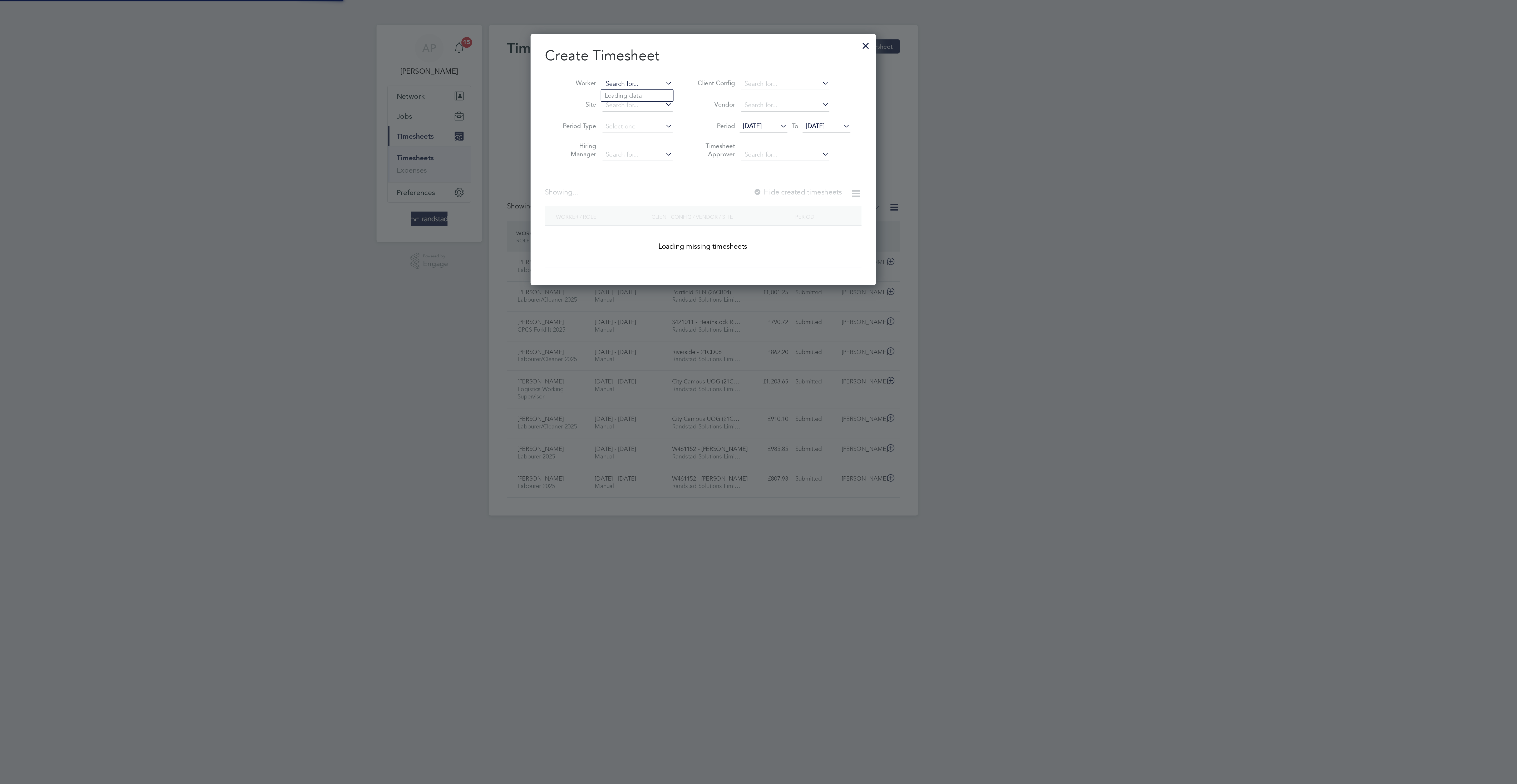
click at [713, 48] on input at bounding box center [720, 49] width 41 height 8
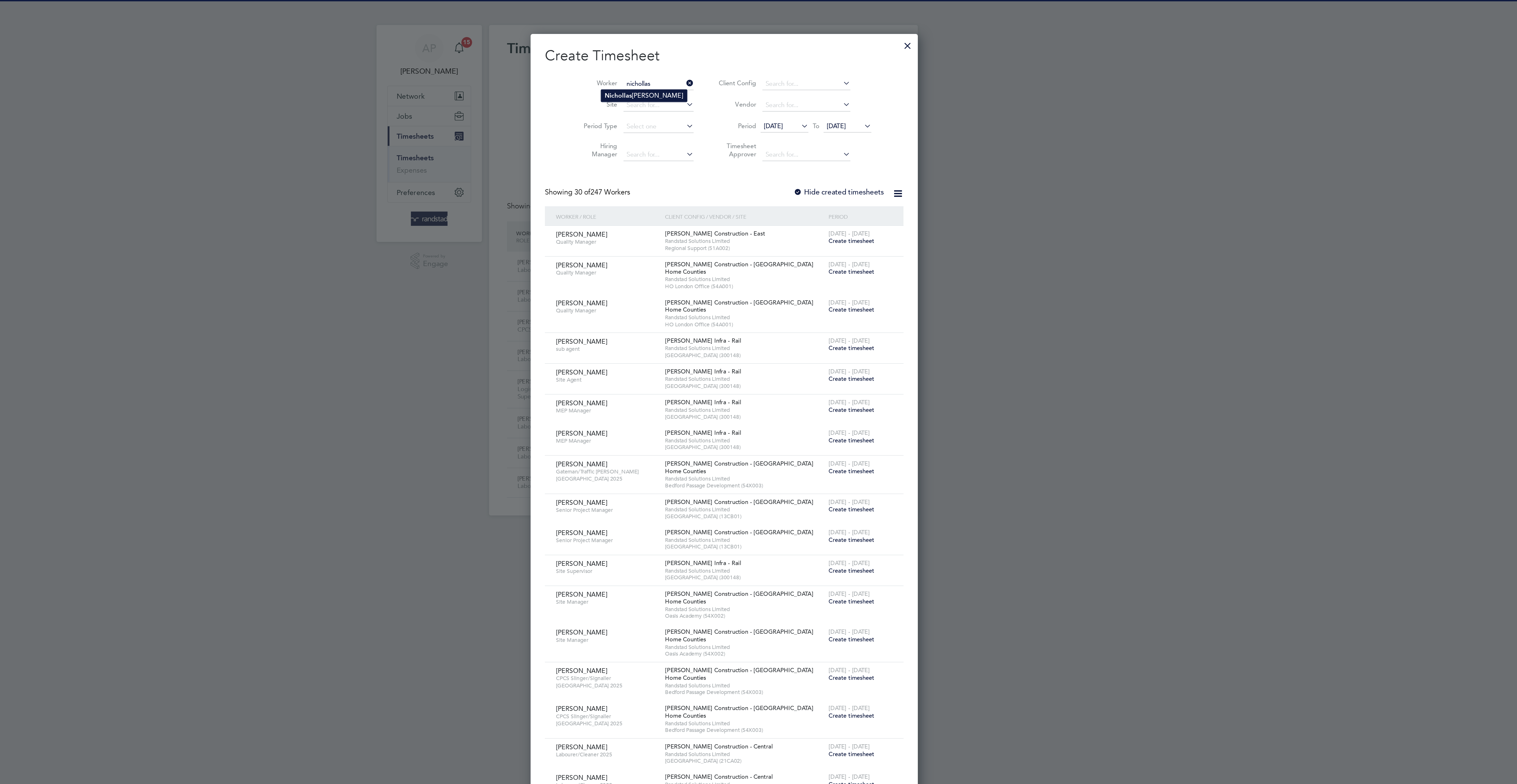
click at [714, 57] on b "Nichollas" at bounding box center [708, 57] width 16 height 5
type input "[PERSON_NAME]"
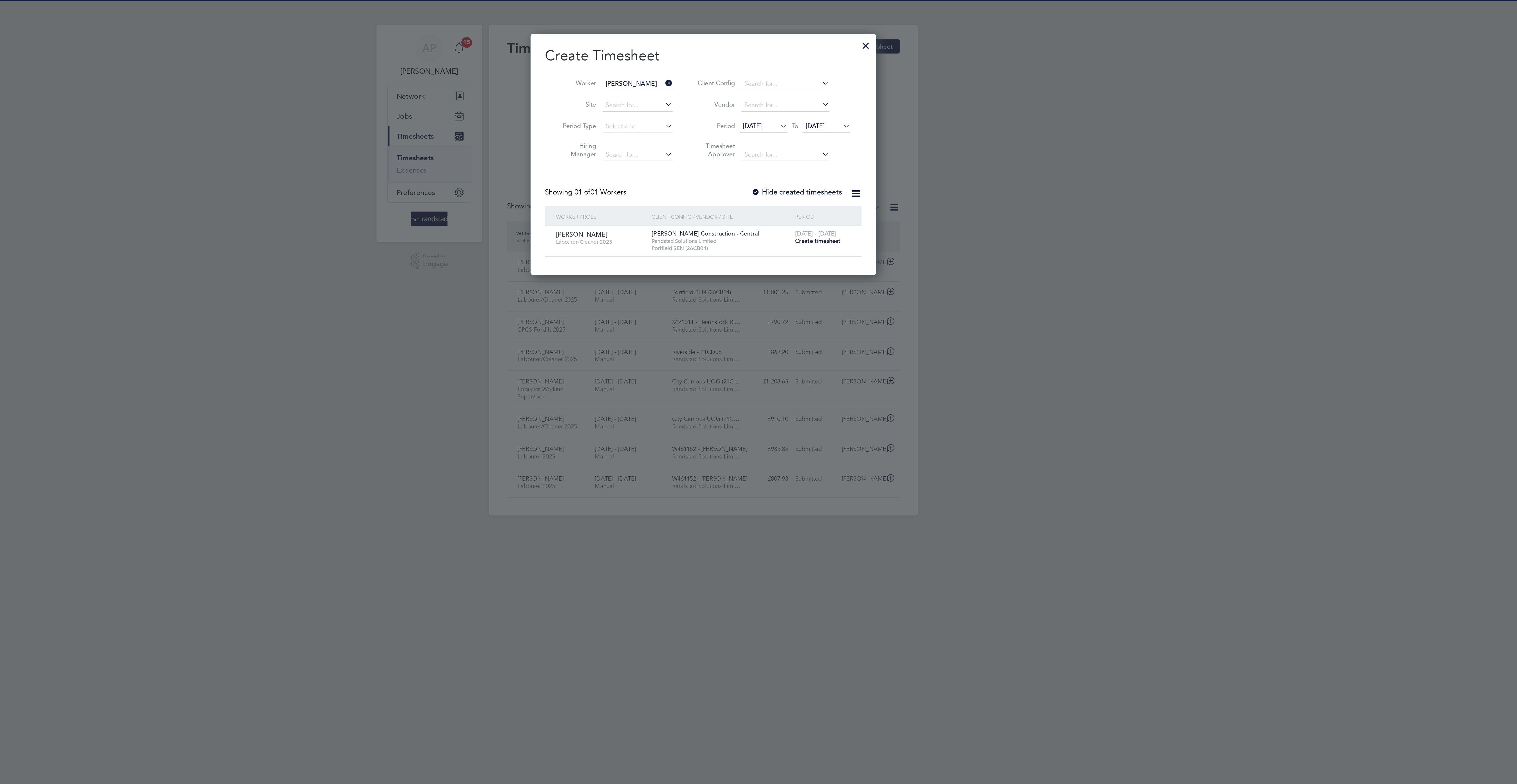
click at [826, 144] on span "Create timesheet" at bounding box center [826, 142] width 27 height 5
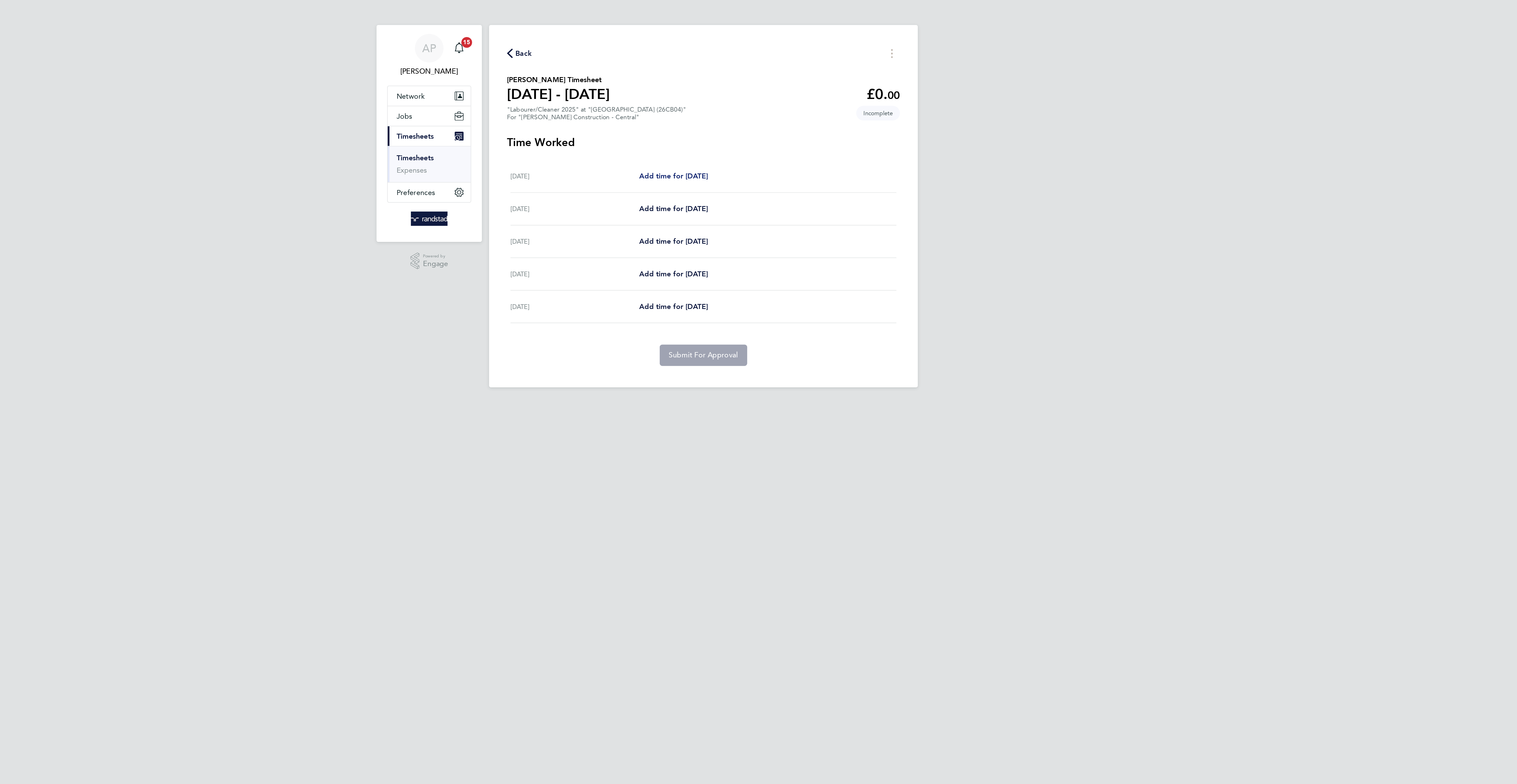
click at [733, 103] on span "Add time for Mon 22 Sep" at bounding box center [741, 104] width 41 height 5
select select "30"
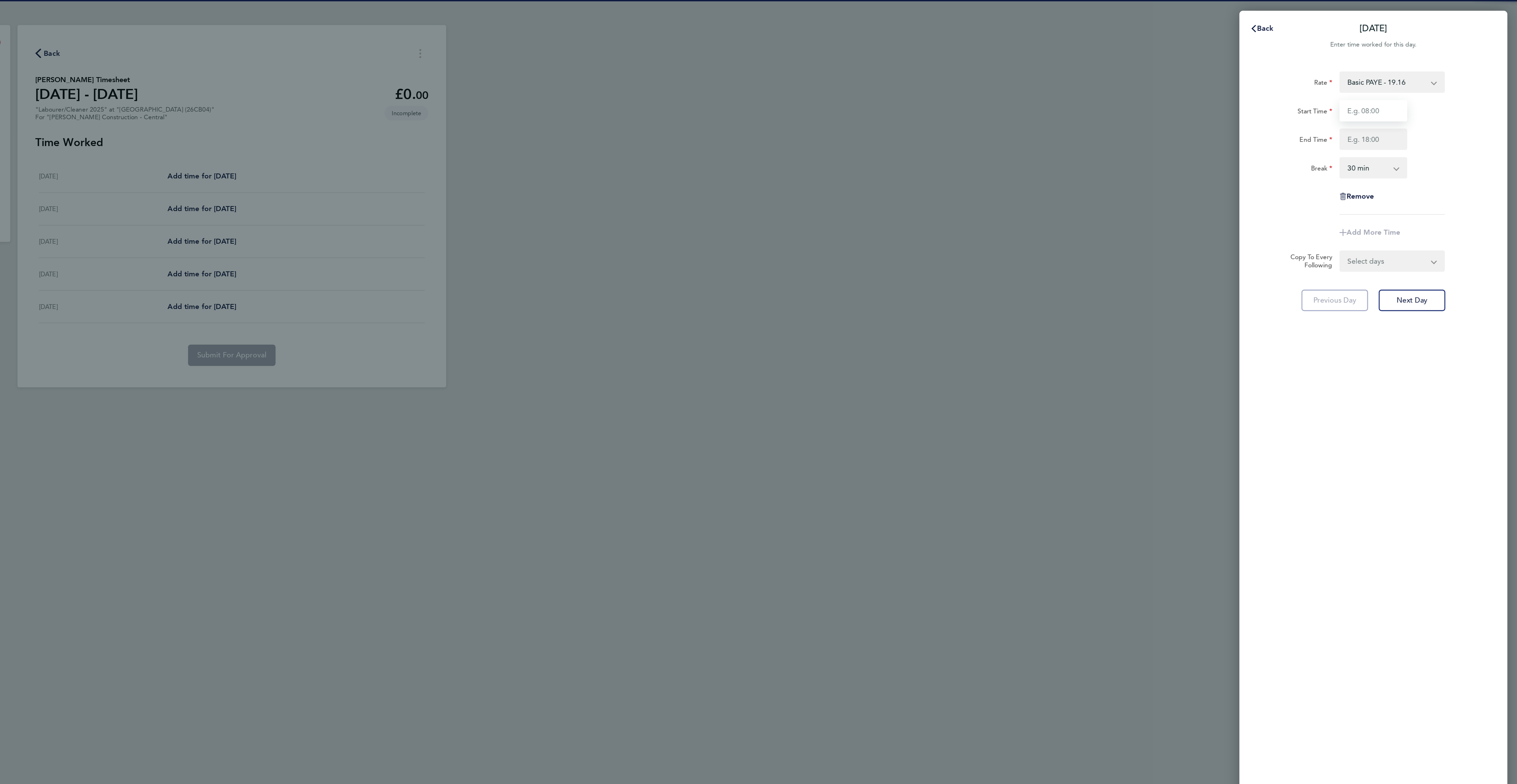
click at [1427, 65] on input "Start Time" at bounding box center [1432, 65] width 40 height 12
click at [1413, 81] on input "End Time" at bounding box center [1432, 82] width 40 height 12
type input "07:30"
type input "17:00"
click at [1372, 371] on div "Rate Basic PAYE - 19.16 OT PAYE - 27.44 Start Time 07:30 End Time 17:00 Break 0…" at bounding box center [1432, 390] width 158 height 708
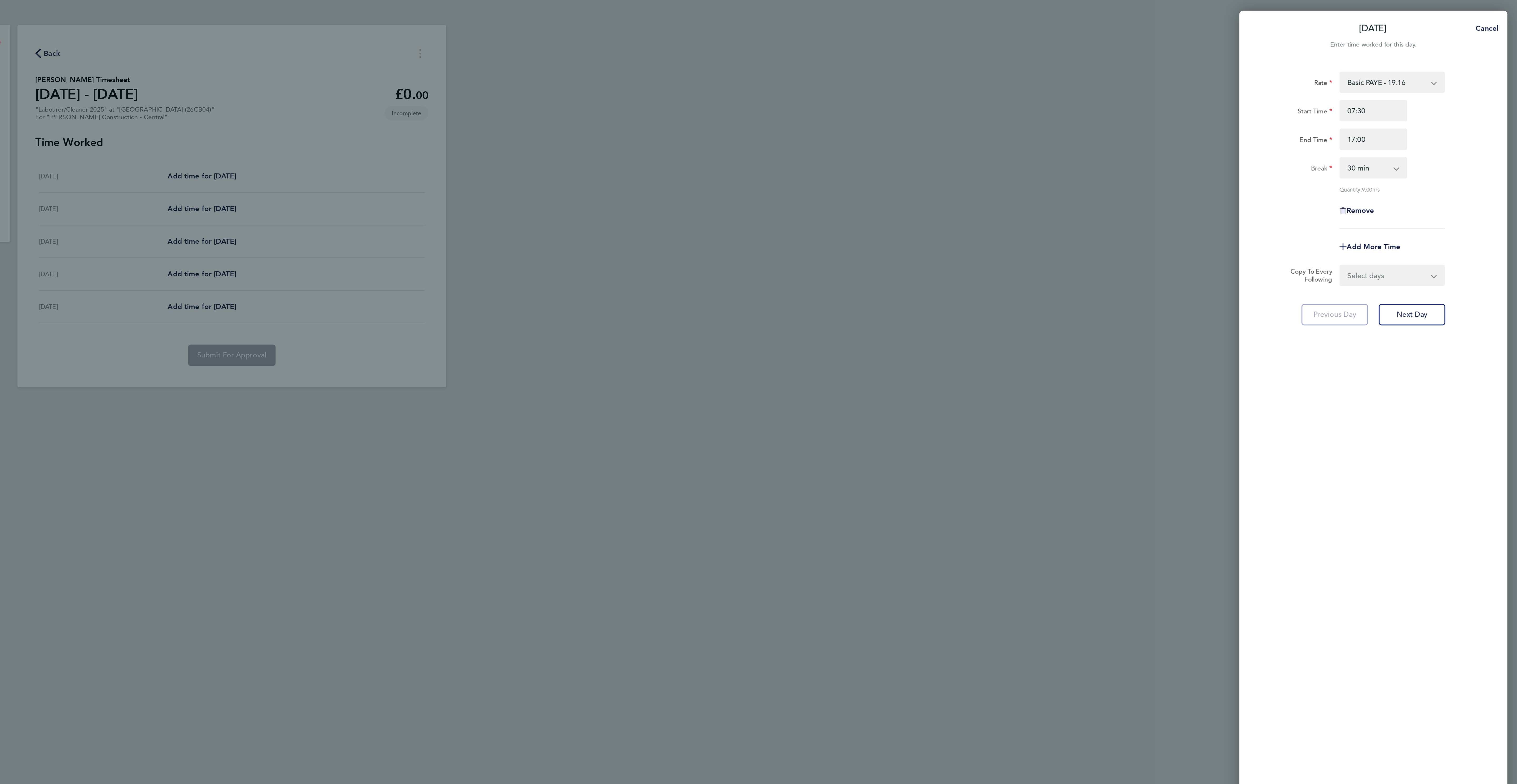
click at [1435, 157] on select "Select days Day [DATE] [DATE] [DATE] [DATE]" at bounding box center [1440, 162] width 55 height 12
select select "DAY"
click at [1412, 157] on select "Select days Day [DATE] [DATE] [DATE] [DATE]" at bounding box center [1440, 162] width 55 height 12
select select "[DATE]"
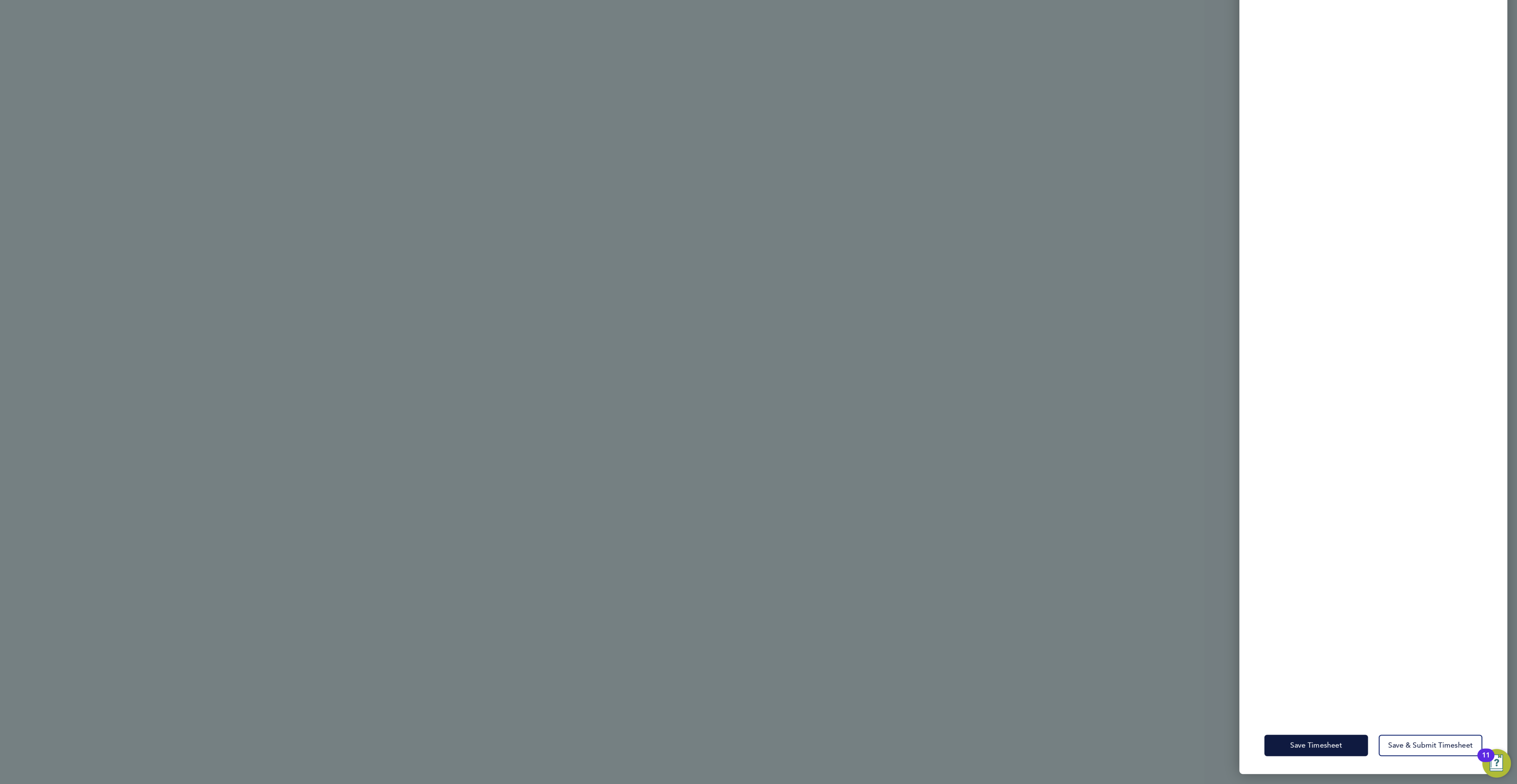
click at [1405, 709] on div "Rate Basic PAYE - 19.16 OT PAYE - 27.44 Start Time 07:30 End Time 17:00 Break 0…" at bounding box center [1432, 390] width 158 height 708
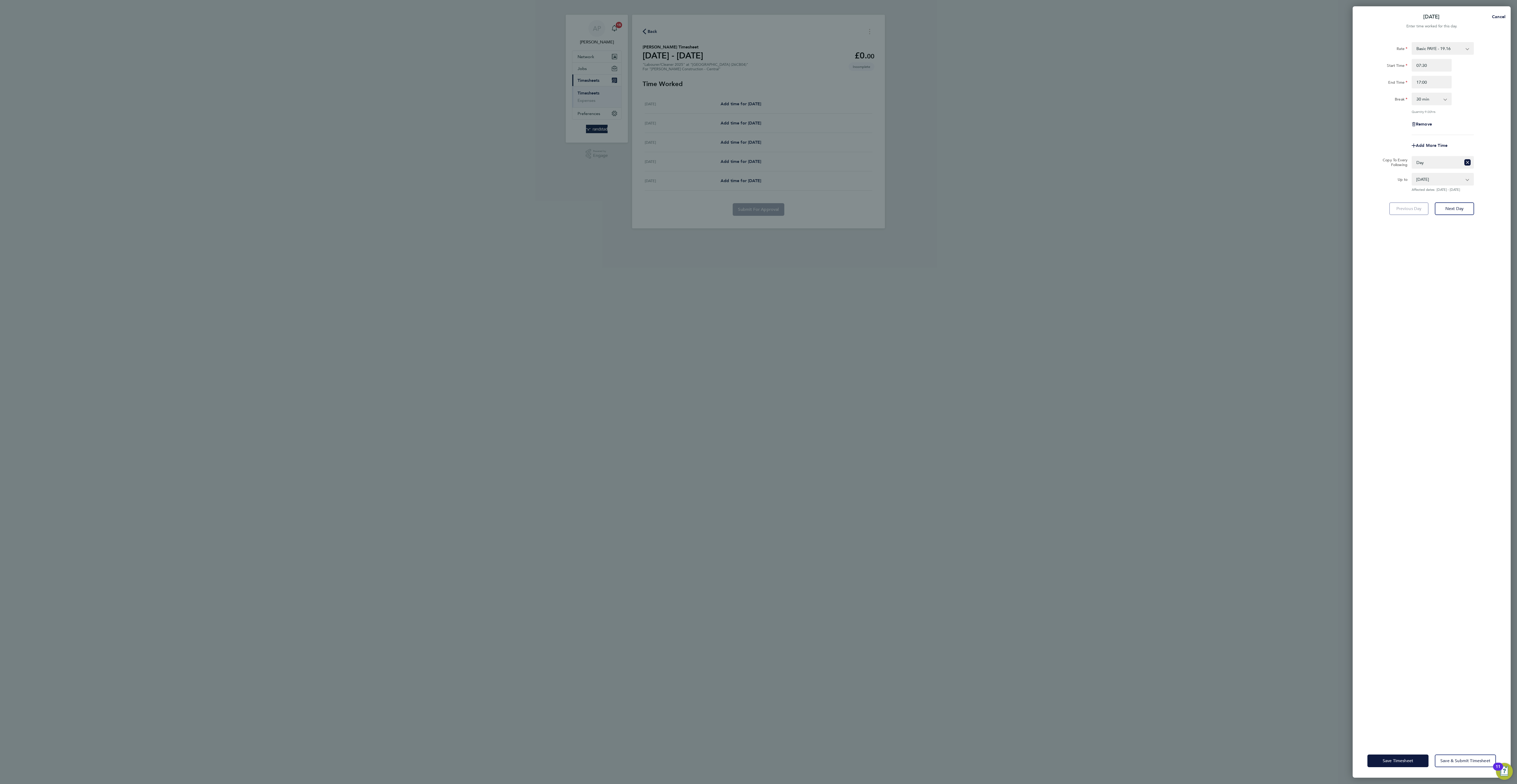
drag, startPoint x: 1258, startPoint y: 589, endPoint x: 1259, endPoint y: 584, distance: 5.1
click at [1258, 587] on div "Mon 22 Sep Cancel Enter time worked for this day. Rate Basic PAYE - 19.16 OT PA…" at bounding box center [758, 392] width 1517 height 784
drag, startPoint x: 1174, startPoint y: 735, endPoint x: 1171, endPoint y: 735, distance: 3.0
click at [1174, 735] on div "Mon 22 Sep Cancel Enter time worked for this day. Rate Basic PAYE - 19.16 OT PA…" at bounding box center [758, 392] width 1517 height 784
drag, startPoint x: 1397, startPoint y: 754, endPoint x: 1229, endPoint y: 669, distance: 188.3
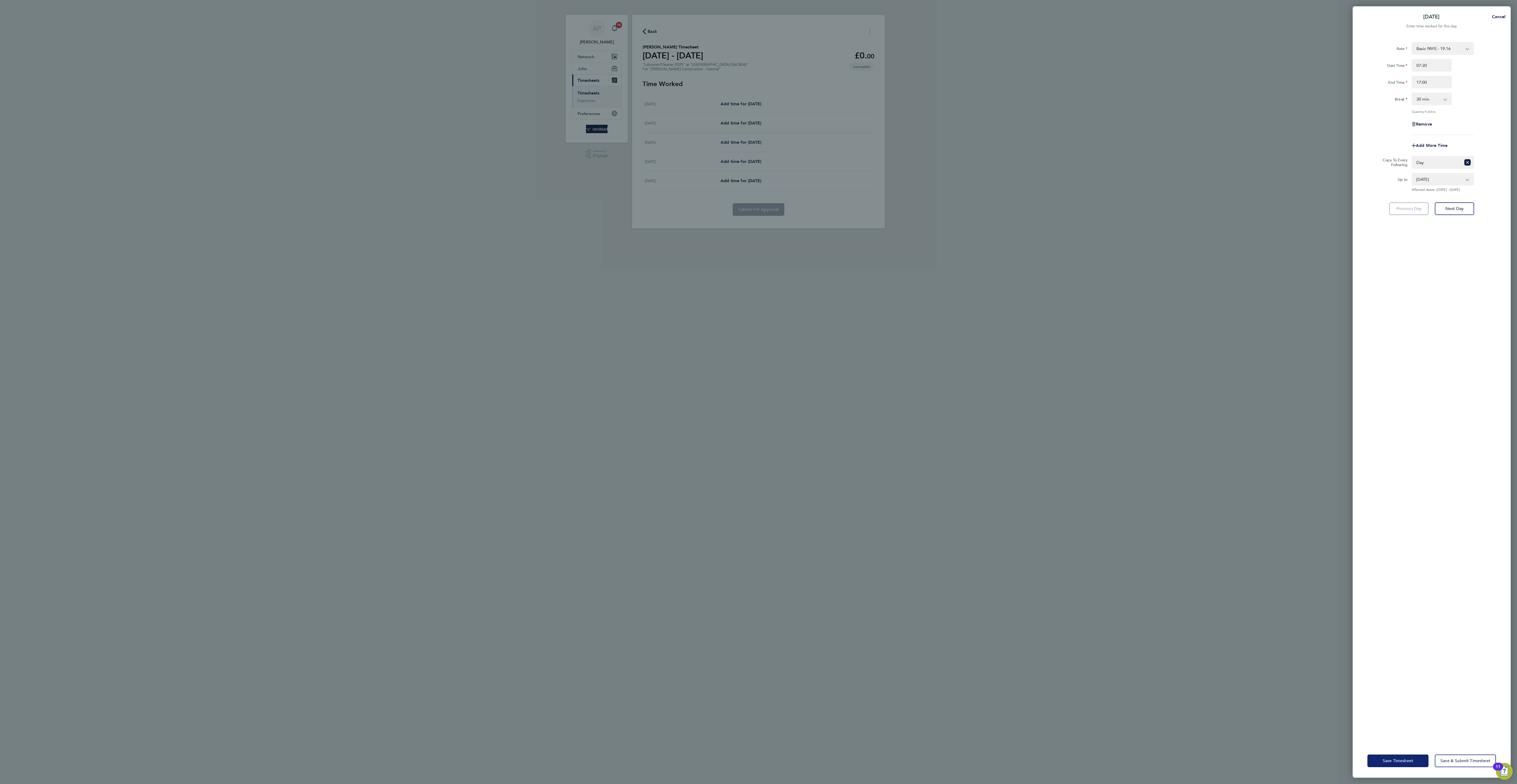
click at [1138, 660] on div "Mon 22 Sep Cancel Enter time worked for this day. Rate Basic PAYE - 19.16 OT PA…" at bounding box center [758, 392] width 1517 height 784
click at [1405, 762] on button "Save Timesheet" at bounding box center [1398, 760] width 61 height 12
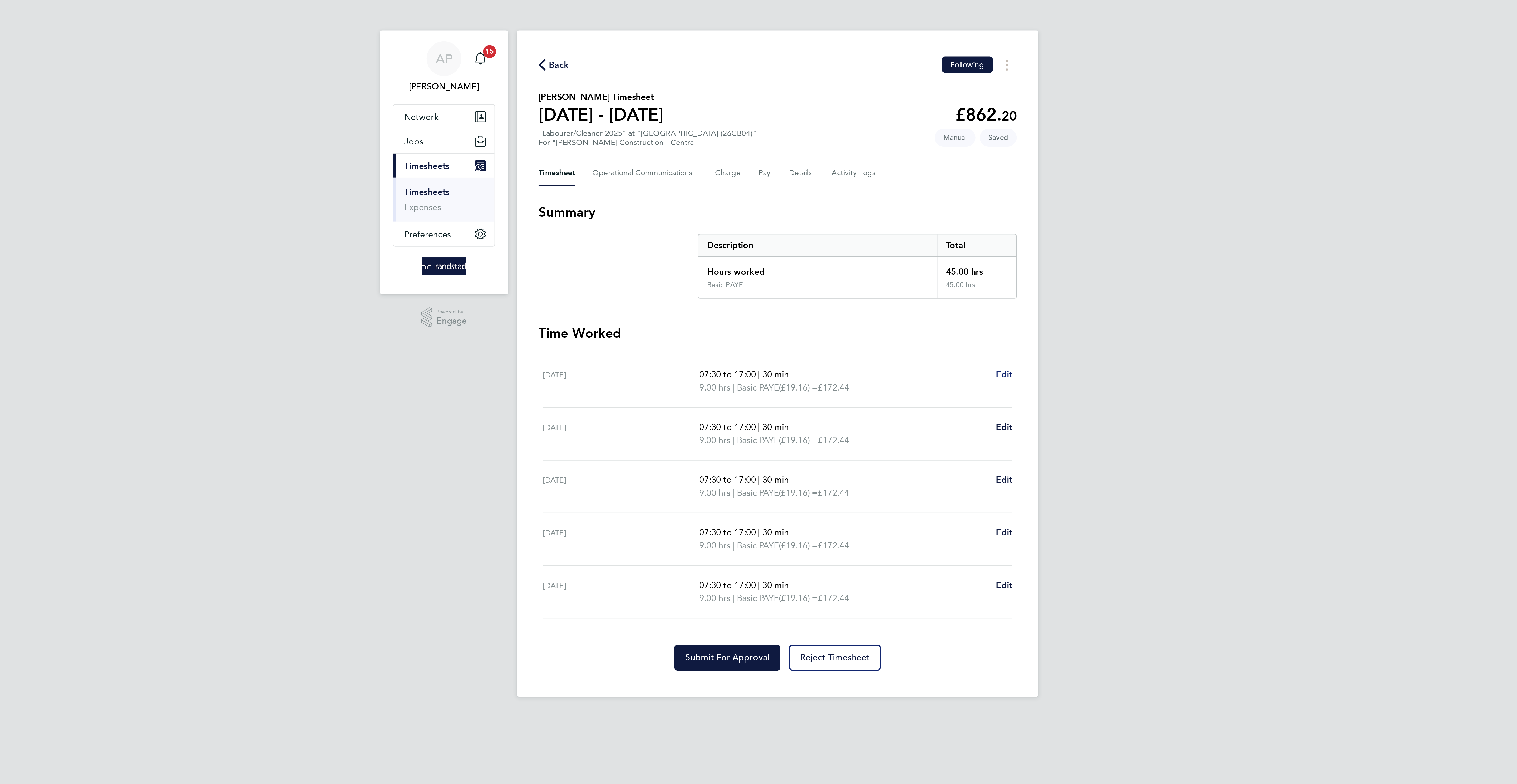
click at [865, 182] on span "Edit" at bounding box center [868, 181] width 8 height 5
select select "30"
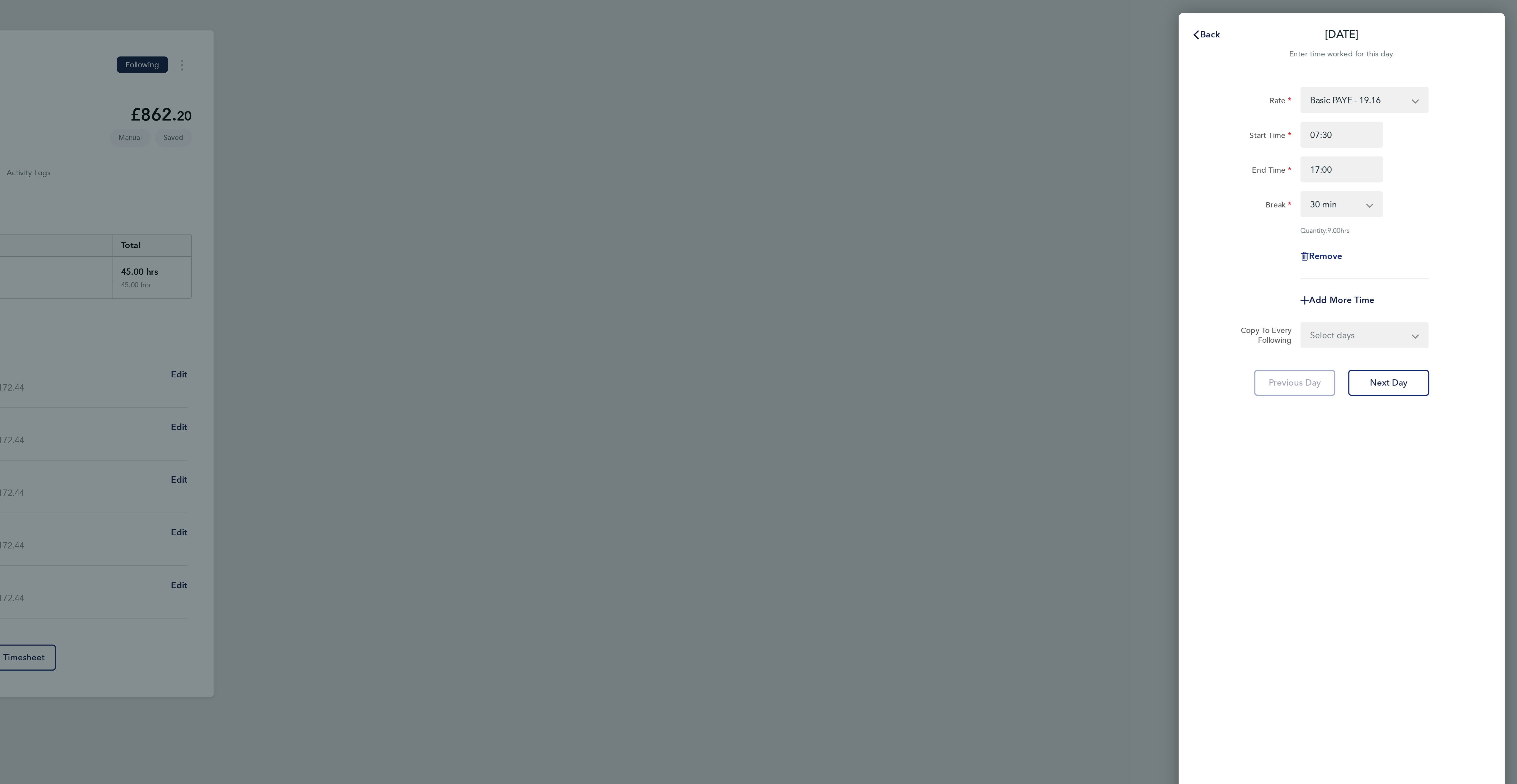
click at [1425, 125] on span "Remove" at bounding box center [1423, 124] width 16 height 5
select select "null"
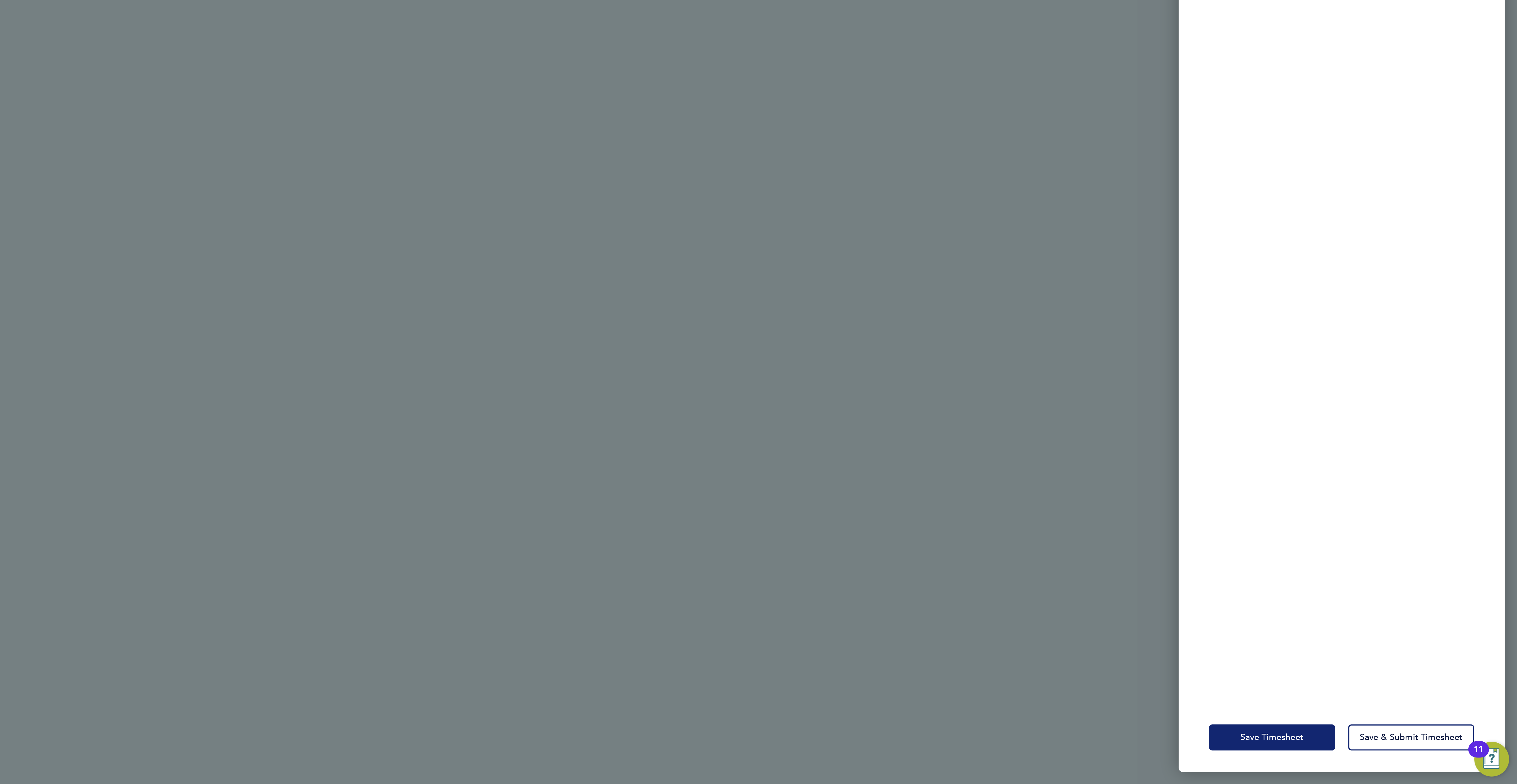
click at [1399, 764] on button "Save Timesheet" at bounding box center [1398, 760] width 61 height 12
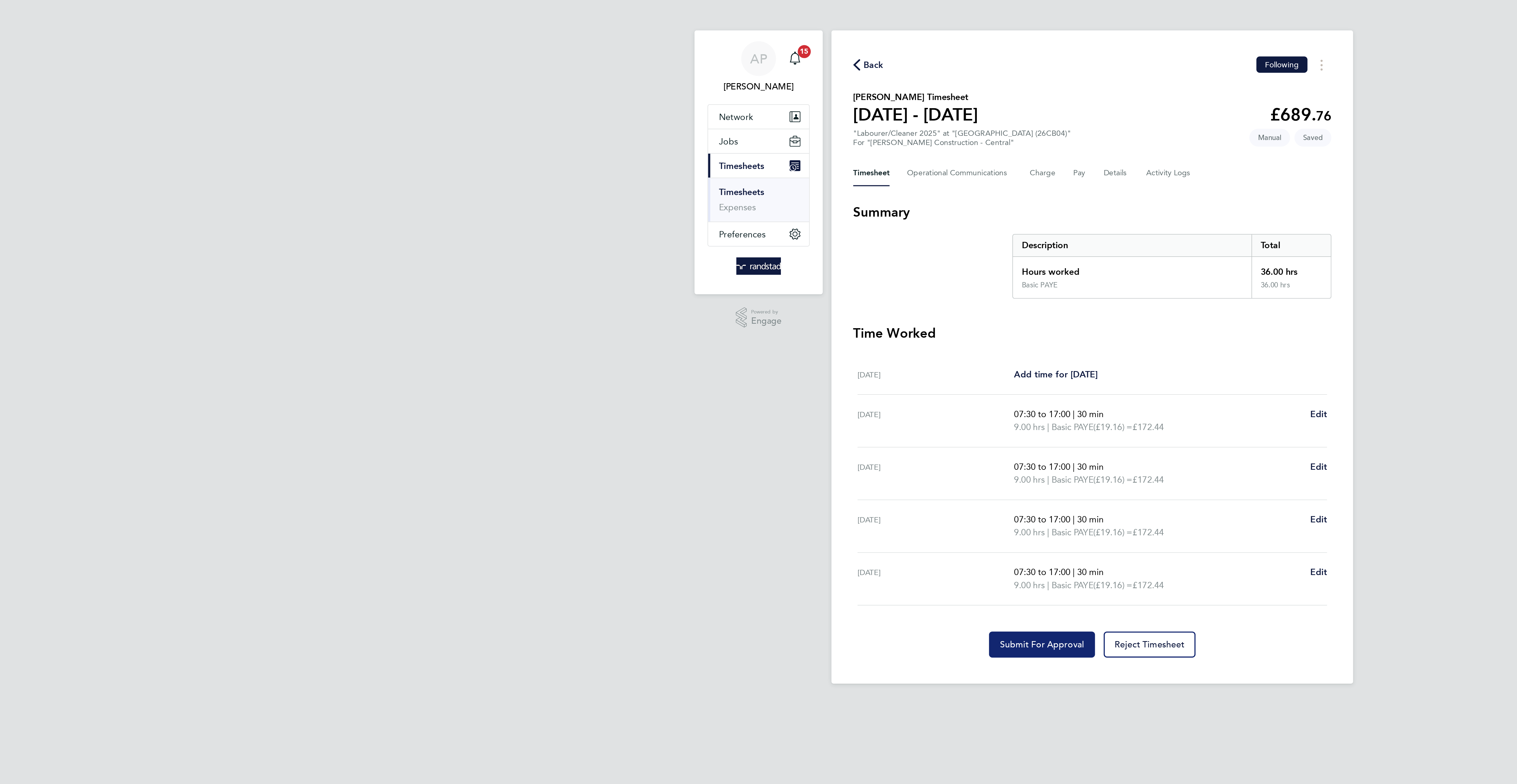
click at [723, 315] on span "Submit For Approval" at bounding box center [734, 312] width 41 height 5
click at [651, 32] on span "Back" at bounding box center [652, 31] width 10 height 6
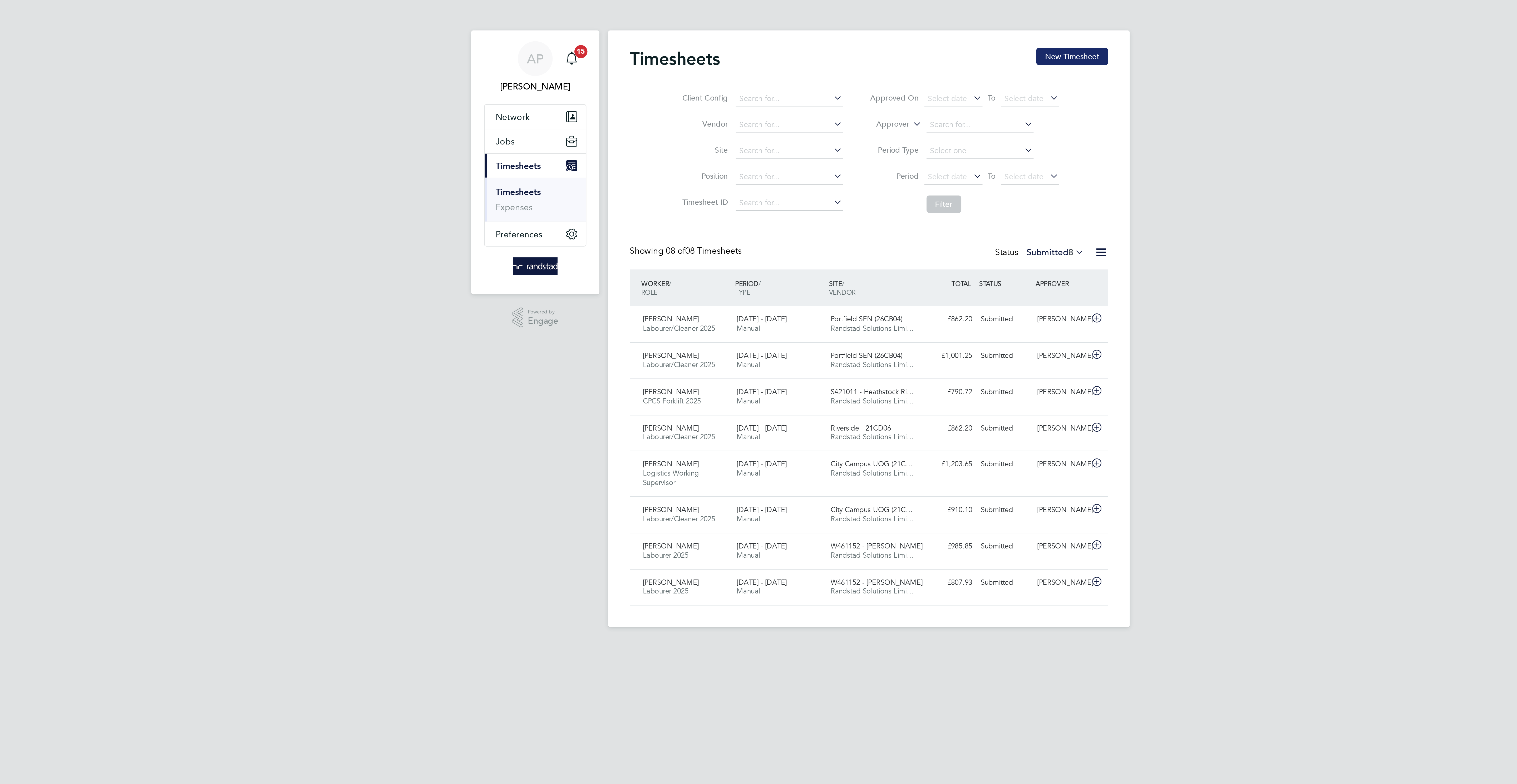
click at [841, 29] on button "New Timesheet" at bounding box center [857, 27] width 35 height 8
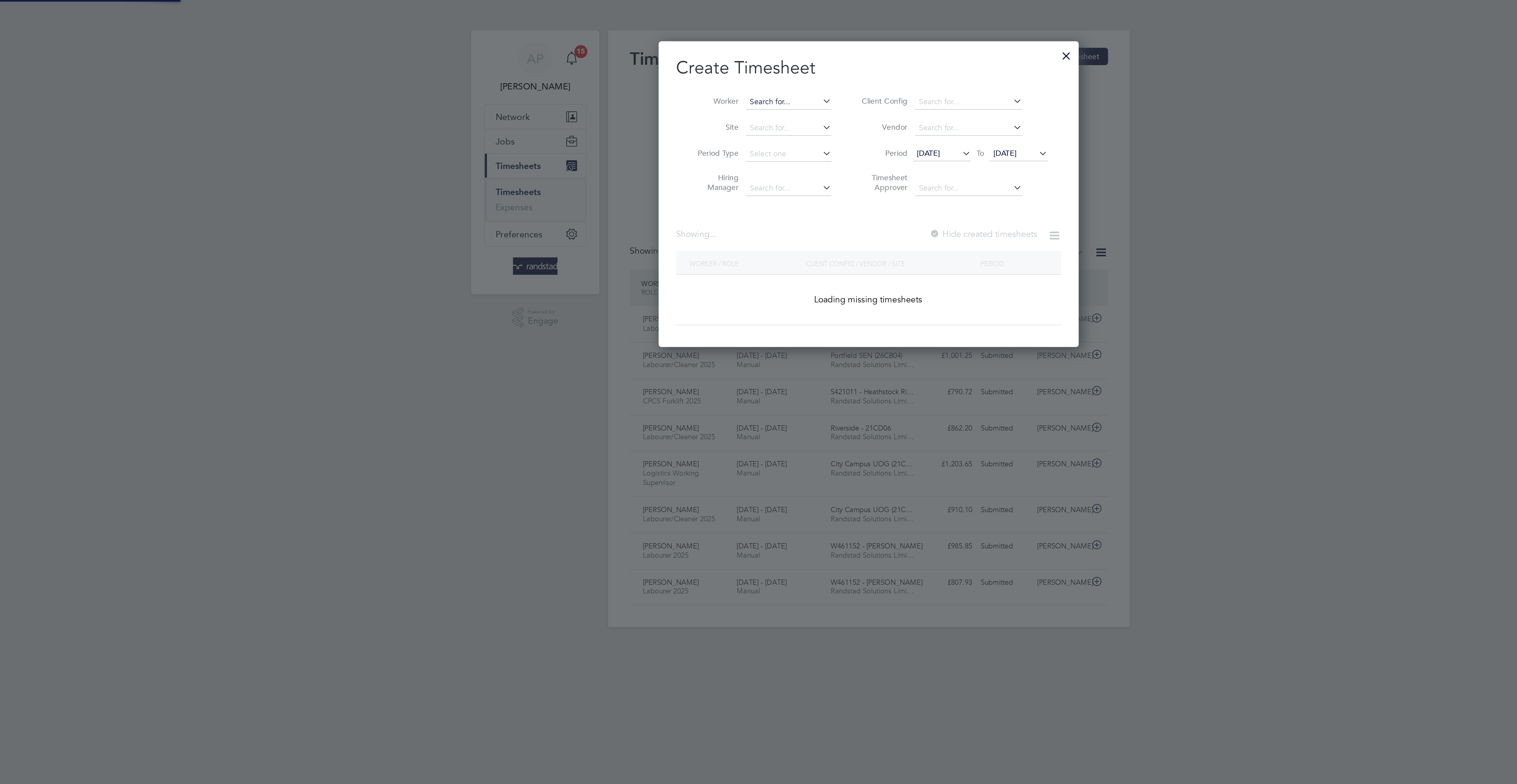
scroll to position [152, 204]
click at [708, 46] on input at bounding box center [720, 49] width 41 height 8
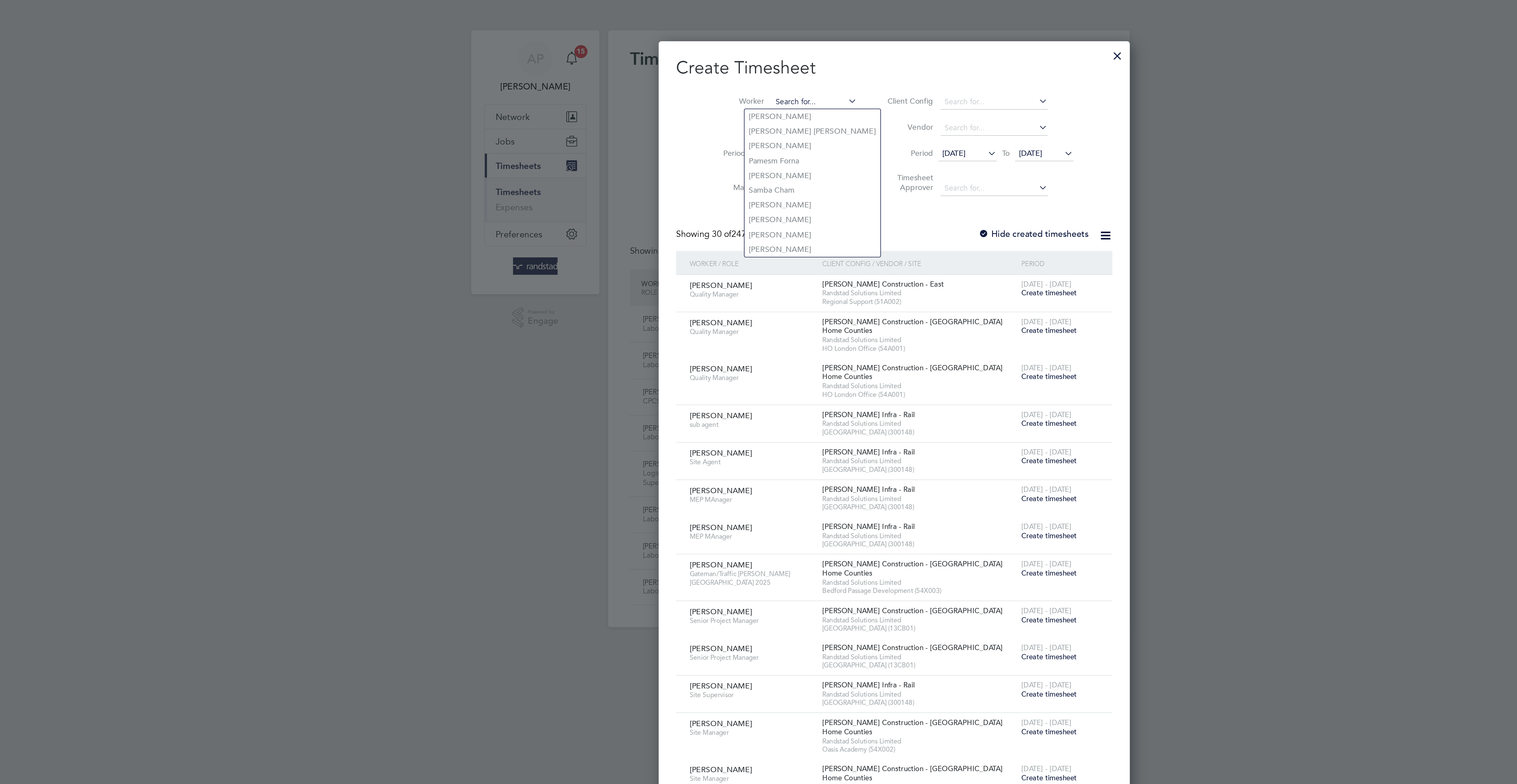
scroll to position [1066, 204]
click at [708, 55] on li "Christian Mordi" at bounding box center [726, 57] width 56 height 7
type input "[DEMOGRAPHIC_DATA][PERSON_NAME]"
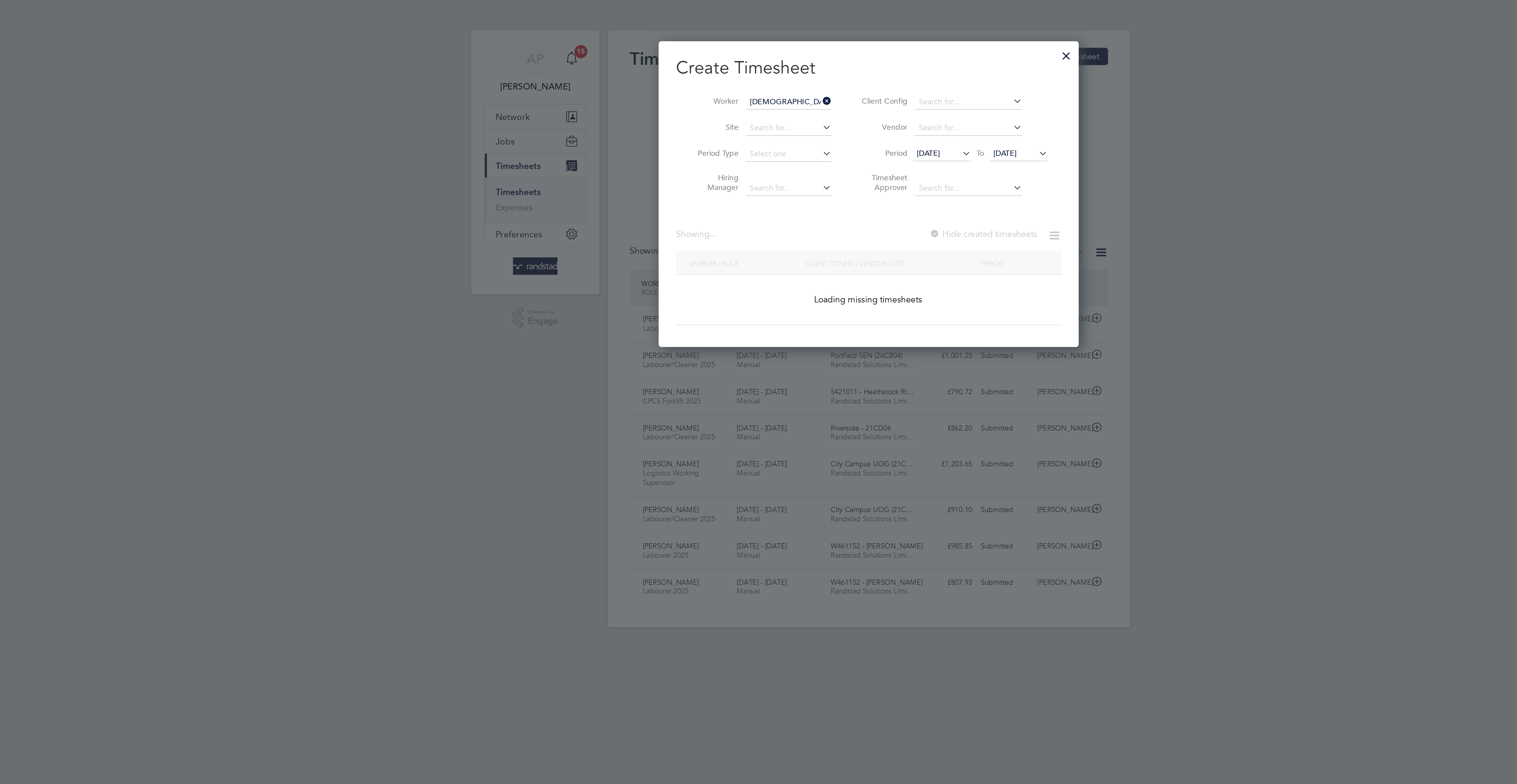
scroll to position [146, 204]
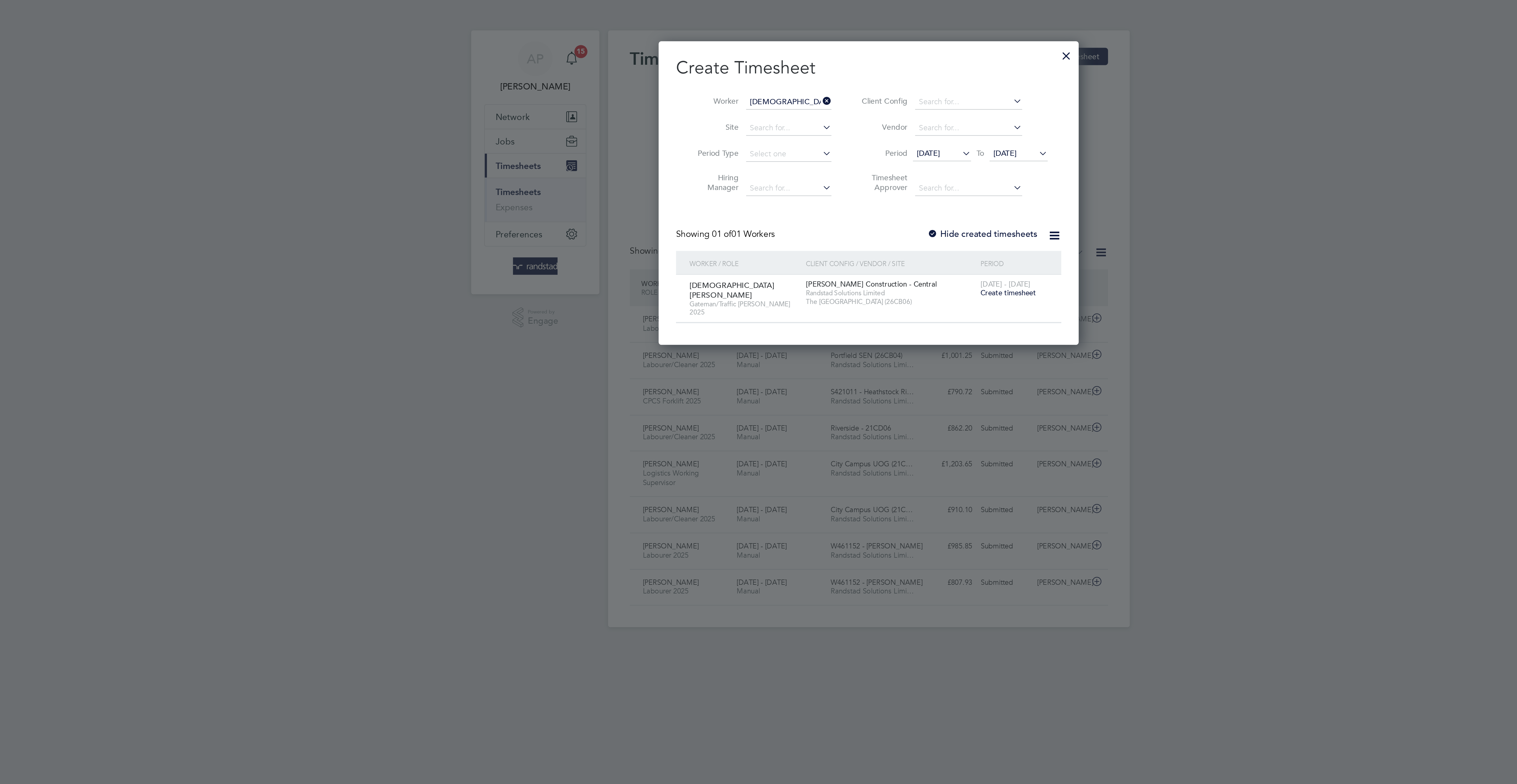
click at [829, 144] on span "Create timesheet" at bounding box center [826, 142] width 27 height 5
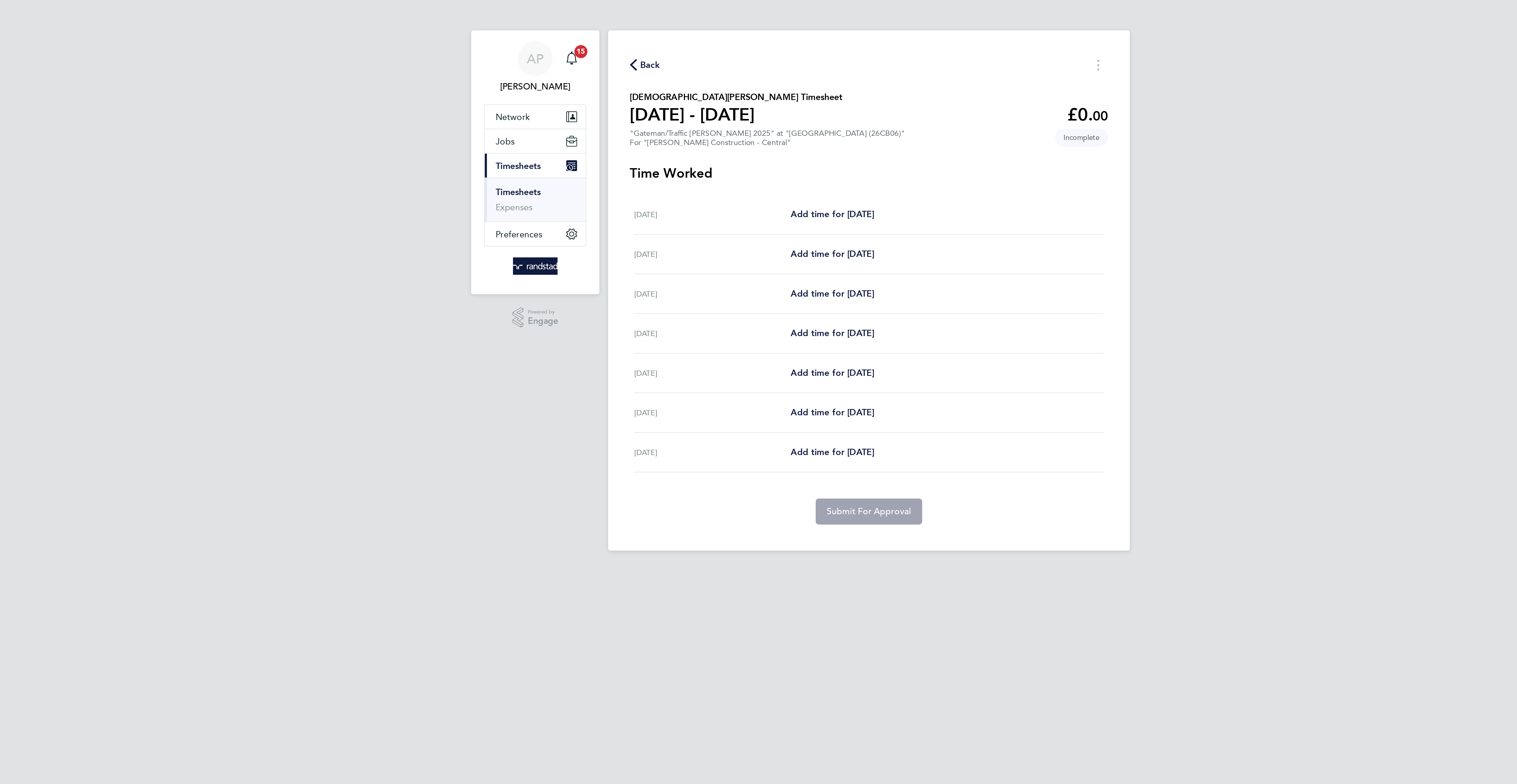
click at [714, 142] on div "[DATE]" at bounding box center [683, 142] width 76 height 6
click at [732, 142] on span "Add time for Mon 22 Sep" at bounding box center [741, 142] width 41 height 5
select select "30"
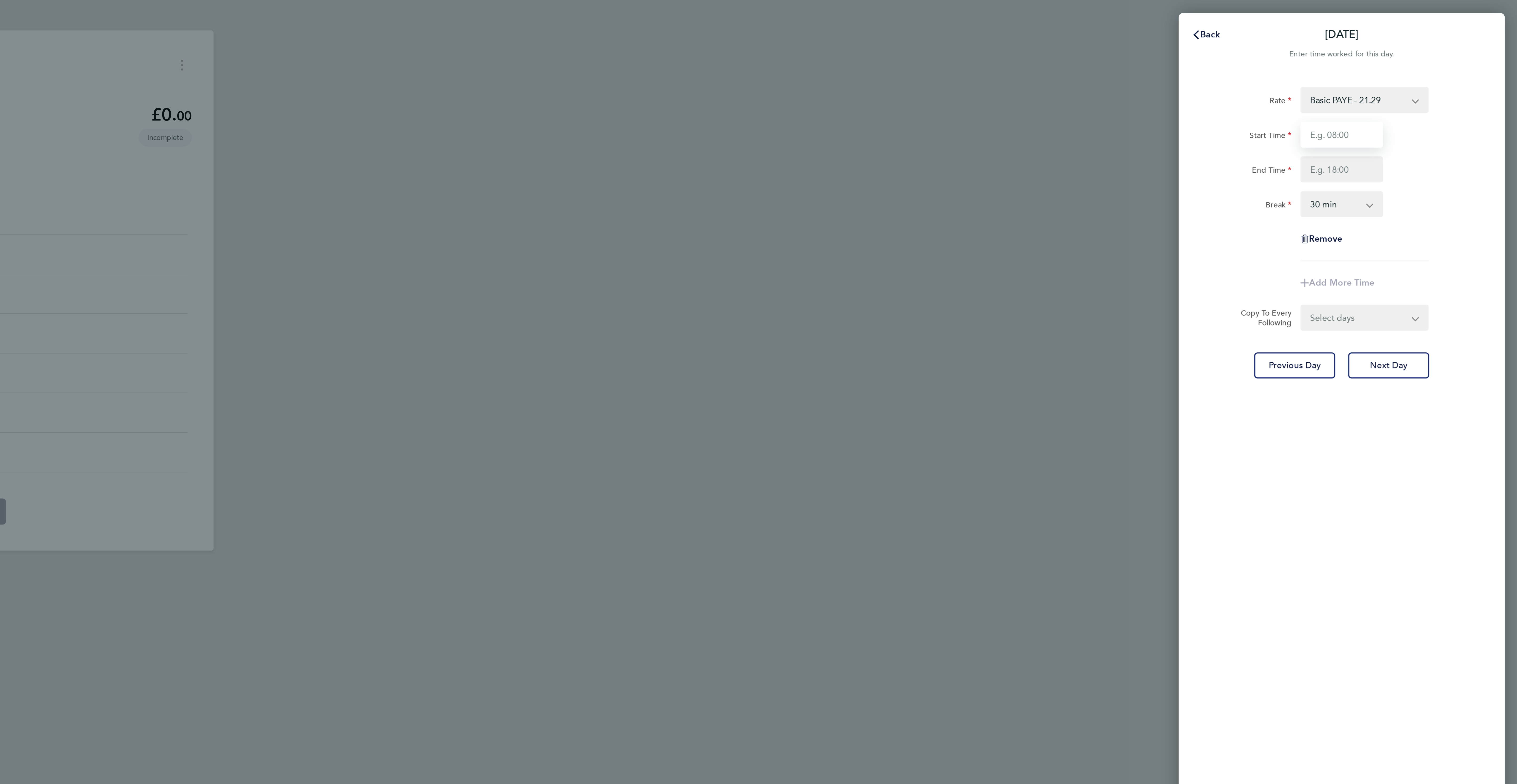
click at [1417, 65] on input "Start Time" at bounding box center [1432, 65] width 40 height 12
type input "07:30"
click at [1415, 74] on div "Start Time 07:30 End Time" at bounding box center [1431, 74] width 133 height 29
click at [1417, 82] on input "End Time" at bounding box center [1432, 82] width 40 height 12
type input "17:00"
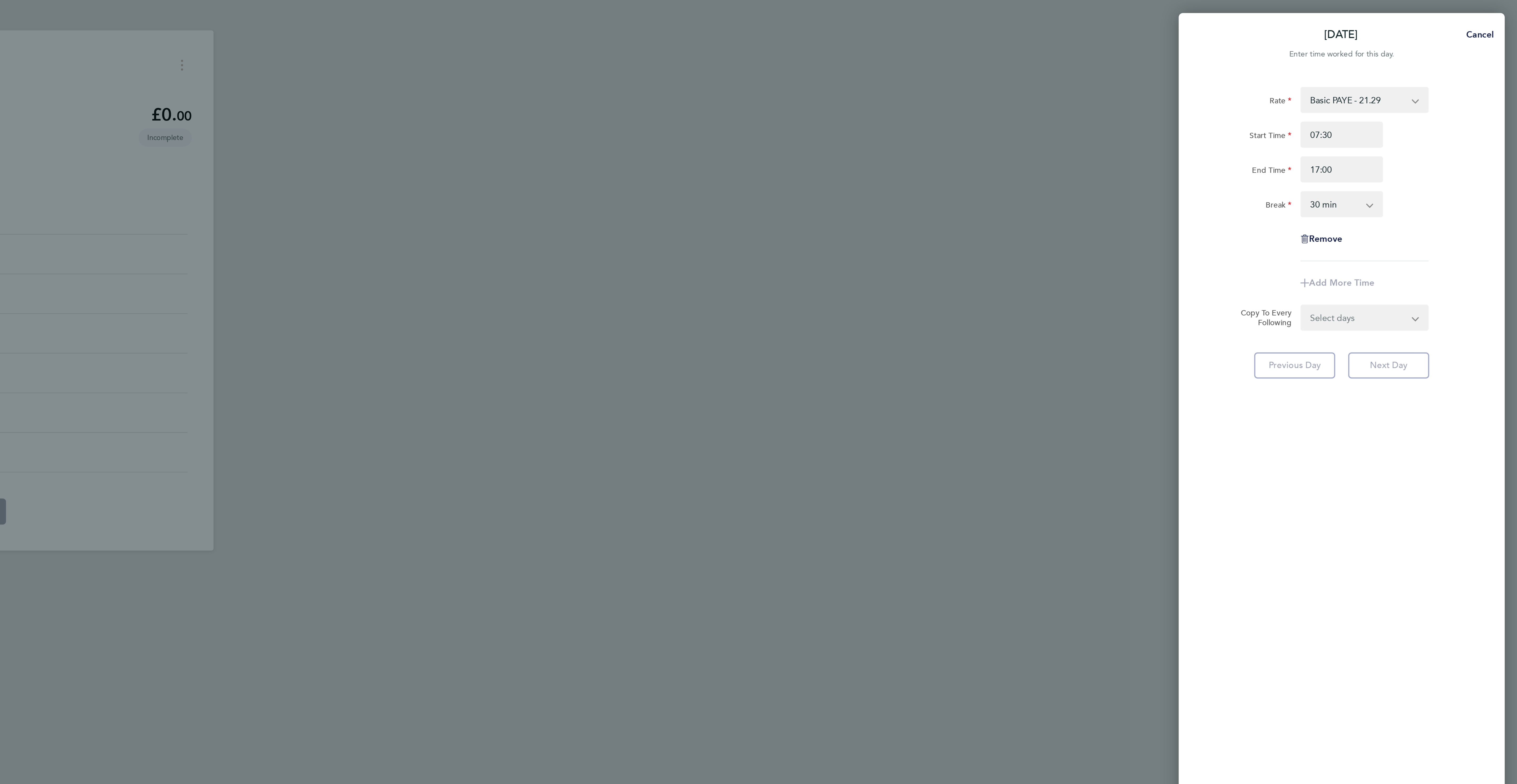
click at [1472, 110] on div "Rate Basic PAYE - 21.29 Overtime - 30.63 Start Time 07:30 End Time 17:00 Break …" at bounding box center [1432, 85] width 128 height 85
click at [1458, 163] on select "Select days Day [DATE] [DATE] [DATE] [DATE]" at bounding box center [1440, 162] width 55 height 12
select select "DAY"
click at [1412, 157] on select "Select days Day [DATE] [DATE] [DATE] [DATE]" at bounding box center [1440, 162] width 55 height 12
select select "2025-09-26"
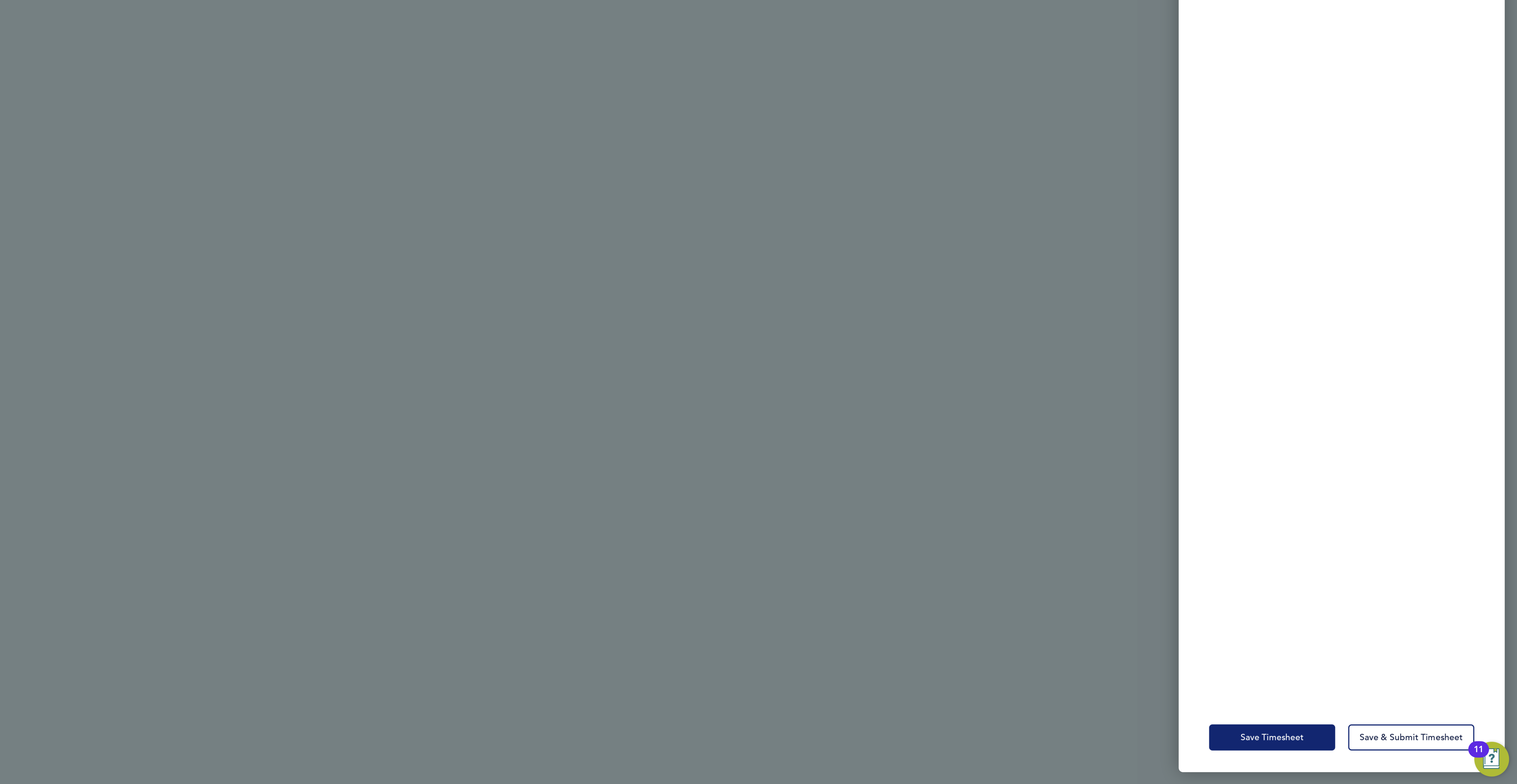
click at [1385, 761] on span "Save Timesheet" at bounding box center [1398, 760] width 31 height 5
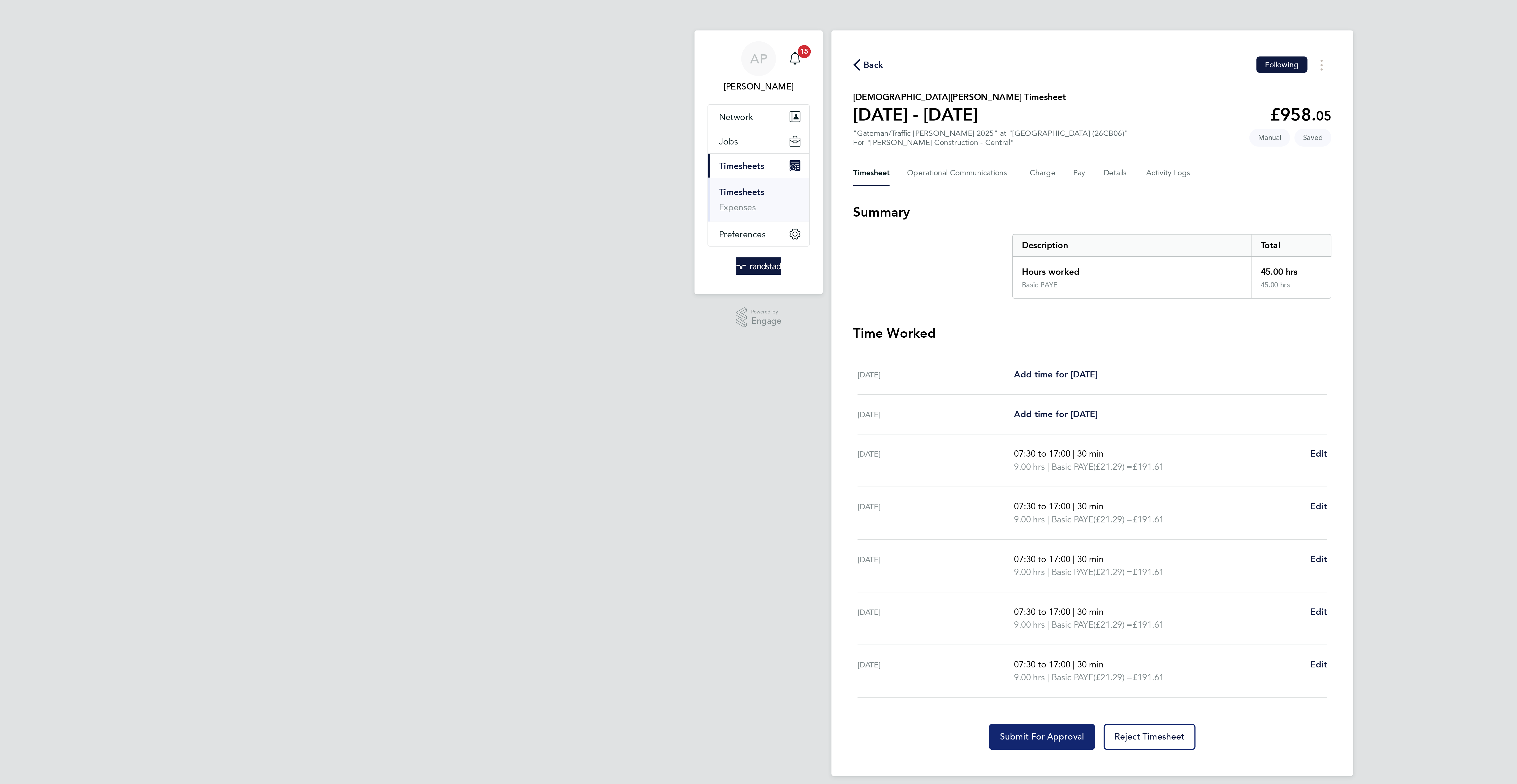
click at [731, 360] on span "Submit For Approval" at bounding box center [734, 357] width 41 height 5
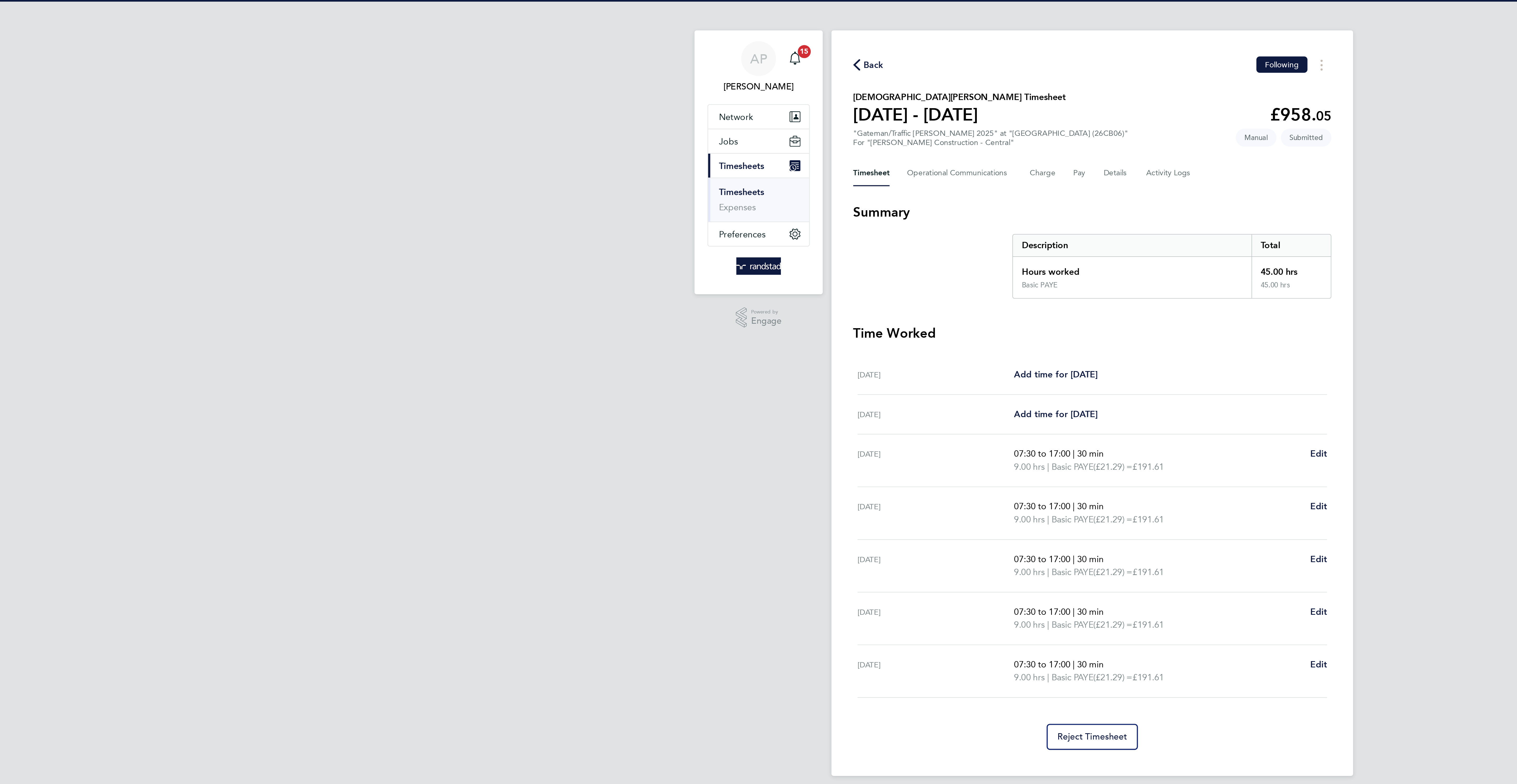
click at [651, 30] on span "Back" at bounding box center [652, 31] width 10 height 6
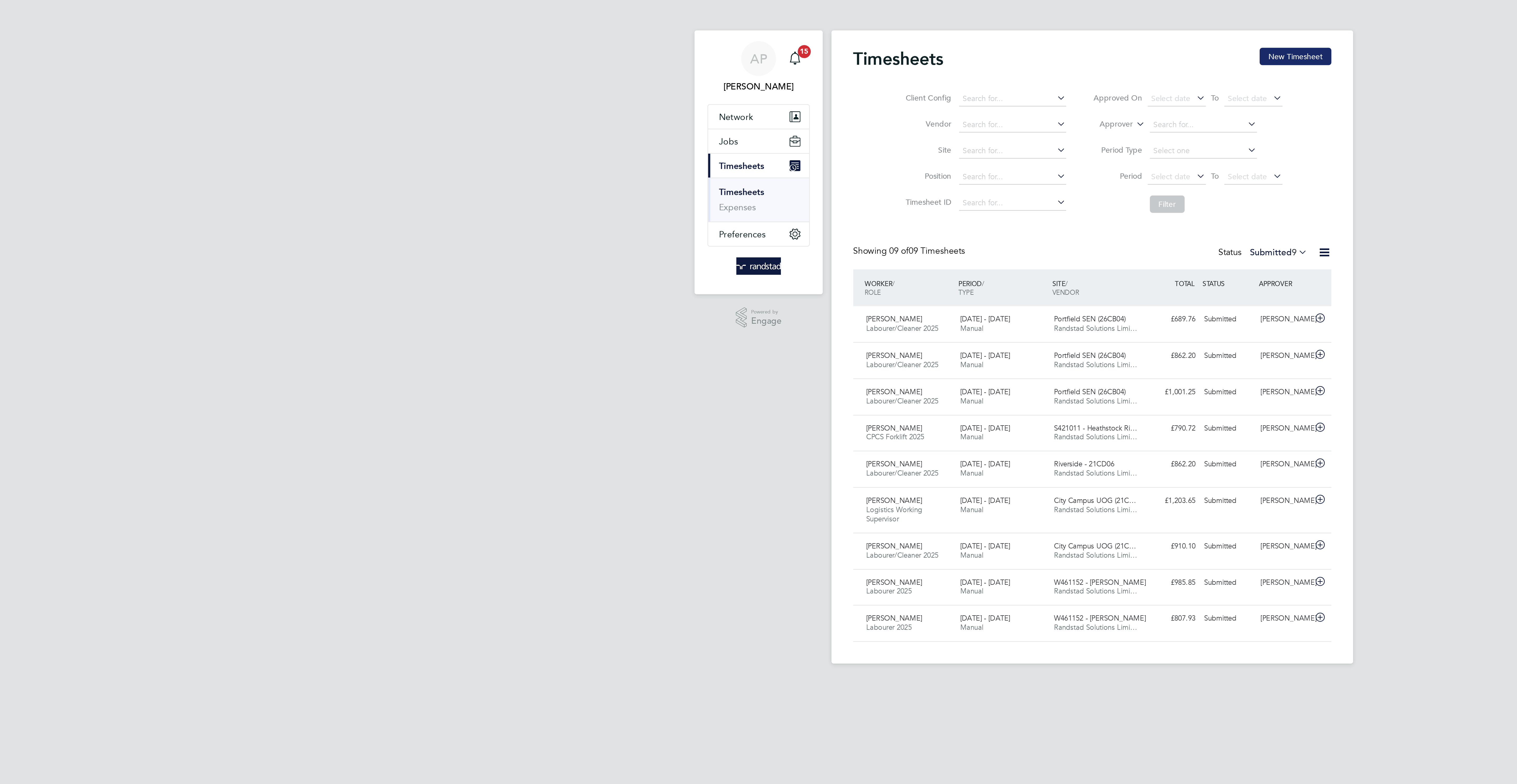
scroll to position [14, 46]
click at [866, 24] on button "New Timesheet" at bounding box center [857, 27] width 35 height 8
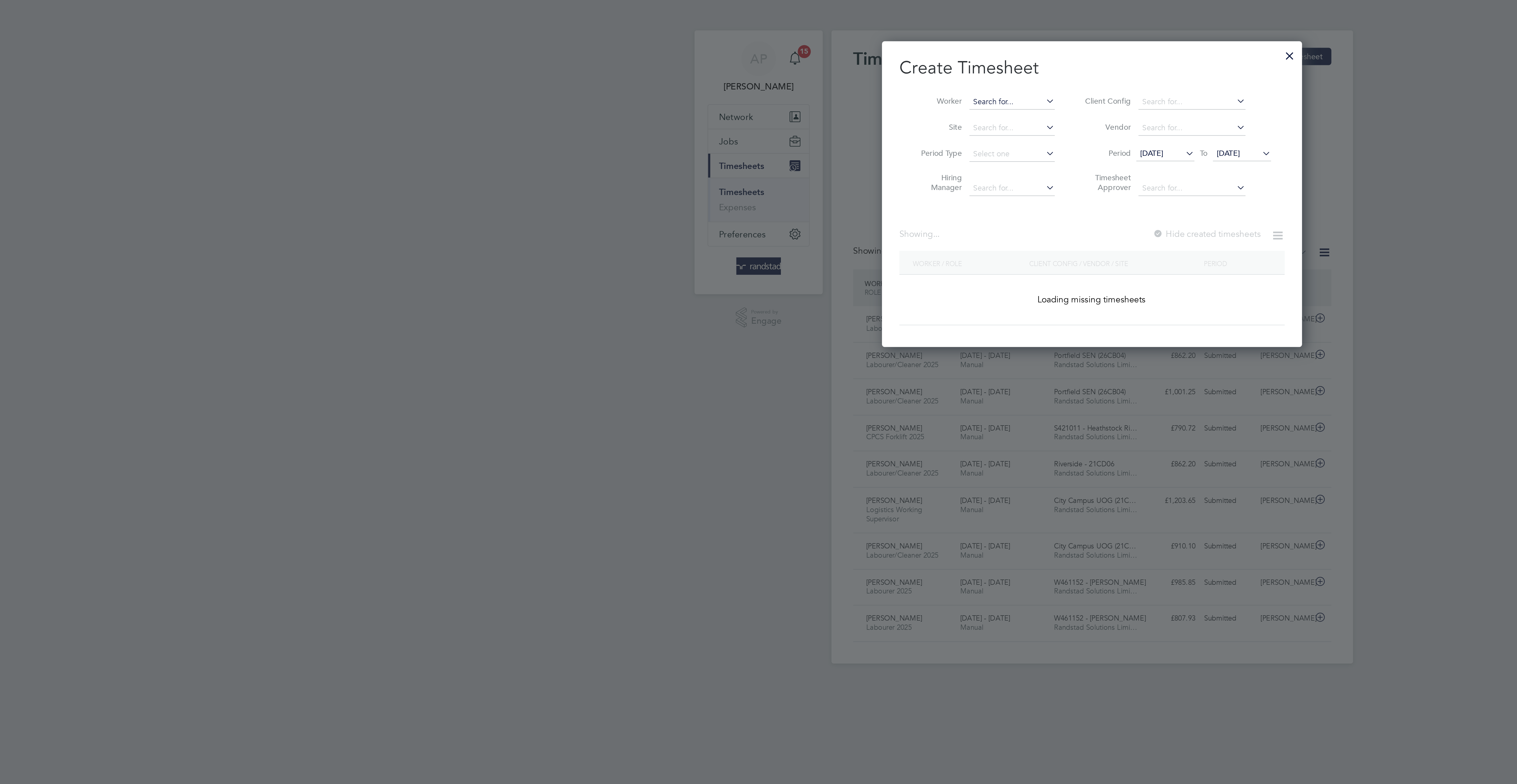
click at [713, 47] on input at bounding box center [720, 49] width 41 height 8
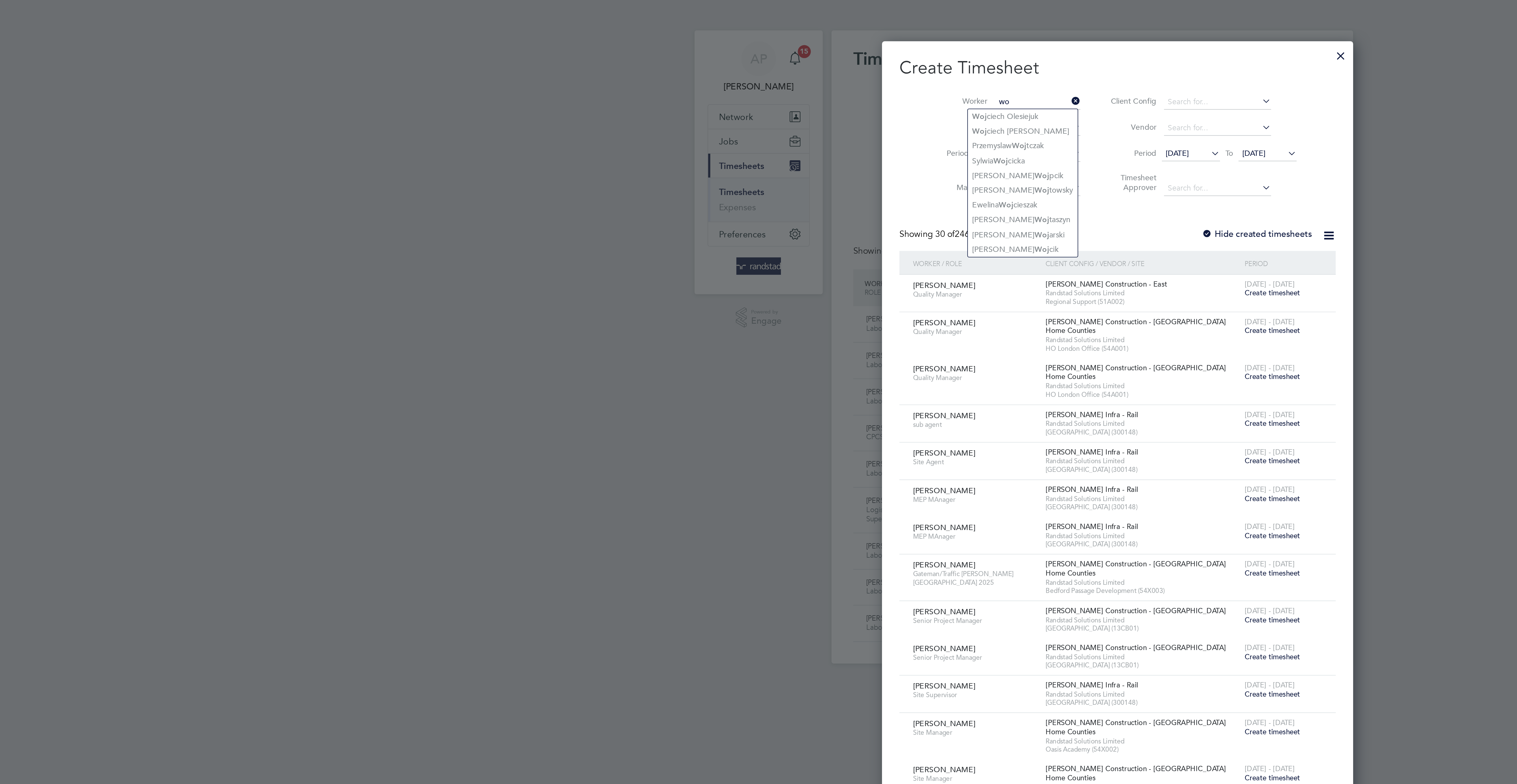
type input "w"
click at [717, 65] on li "Art ur Wo jcik" at bounding box center [720, 64] width 42 height 7
type input "[PERSON_NAME]"
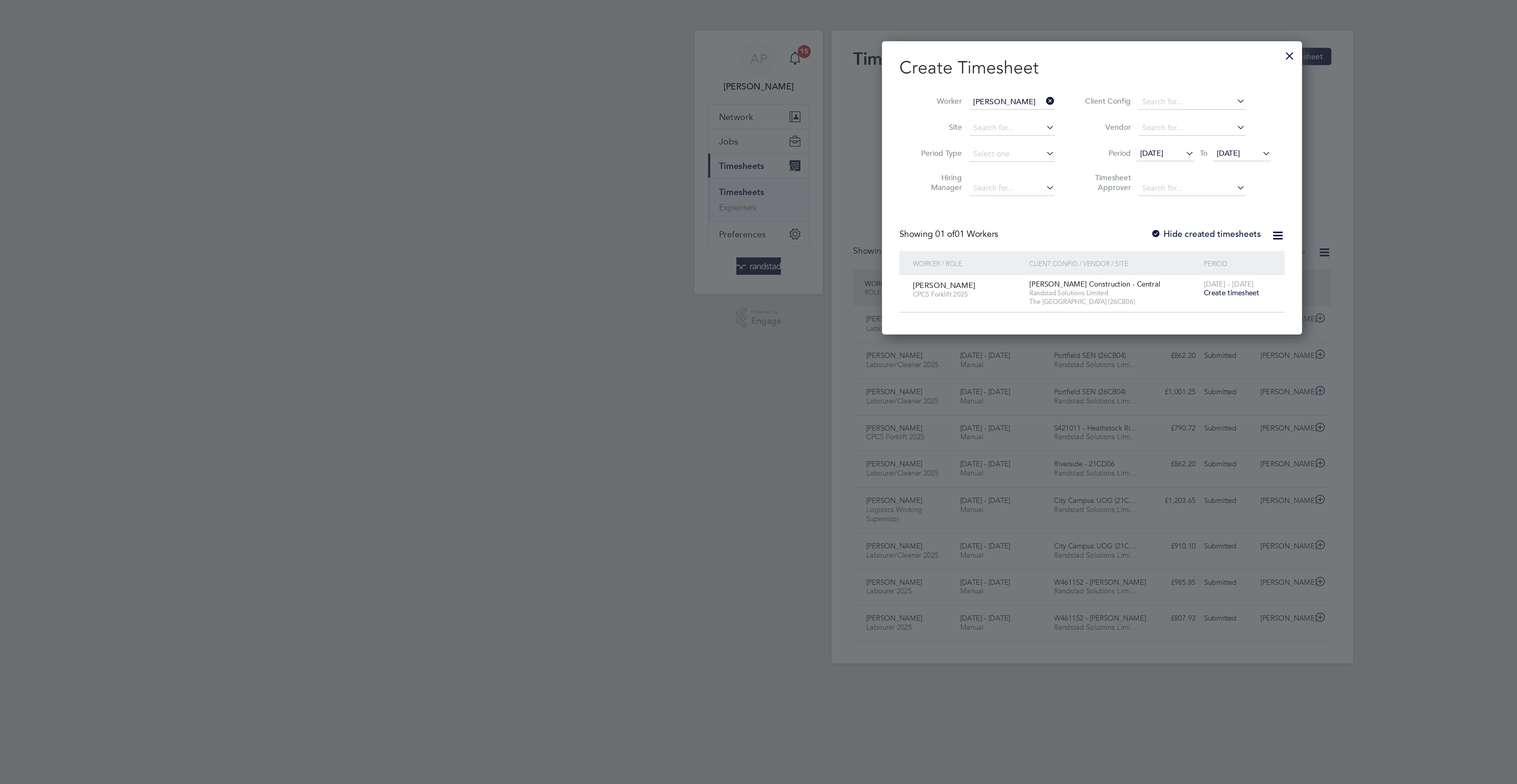
click at [830, 144] on span "Create timesheet" at bounding box center [826, 142] width 27 height 5
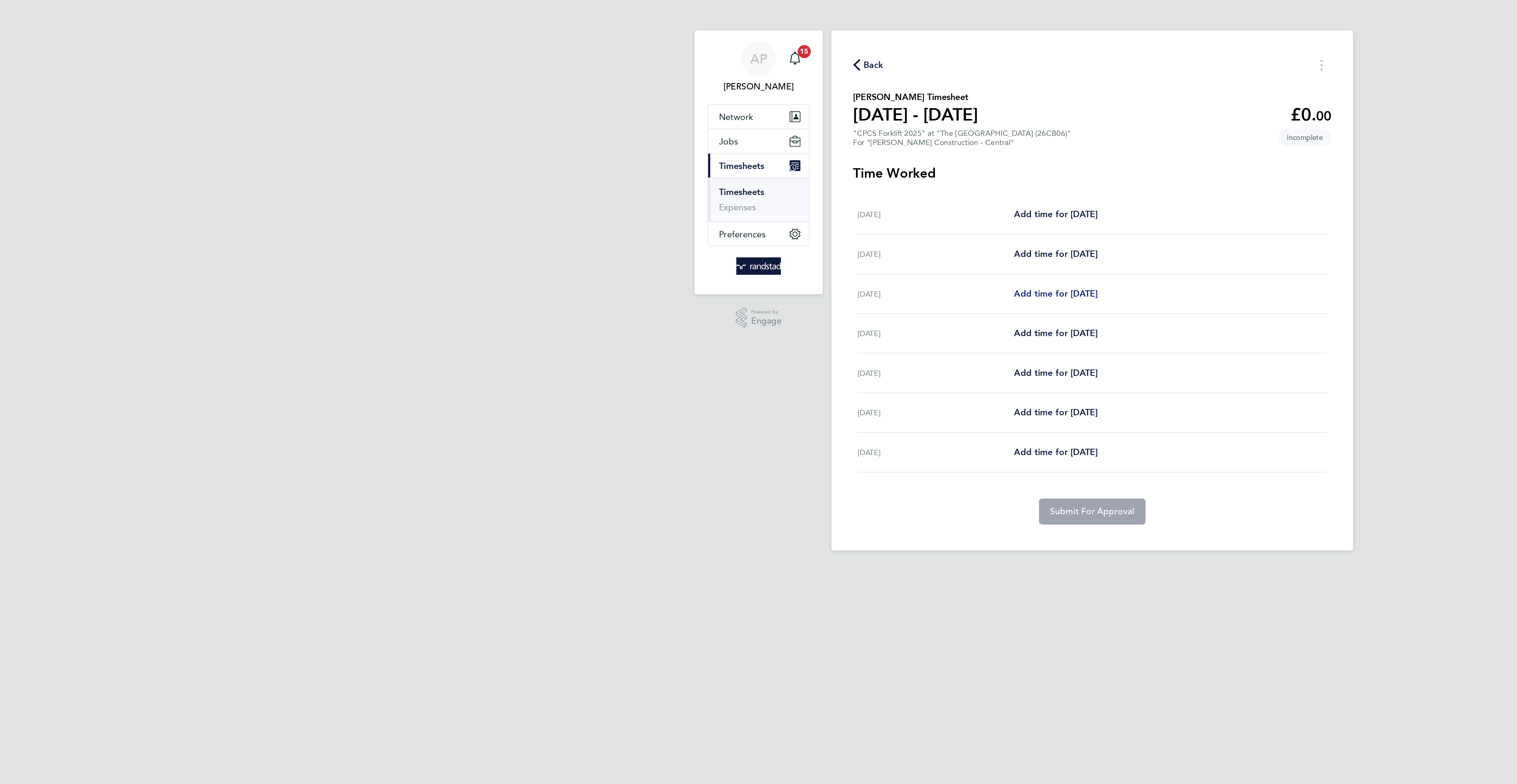
click at [739, 142] on span "Add time for Mon 22 Sep" at bounding box center [741, 142] width 41 height 5
select select "30"
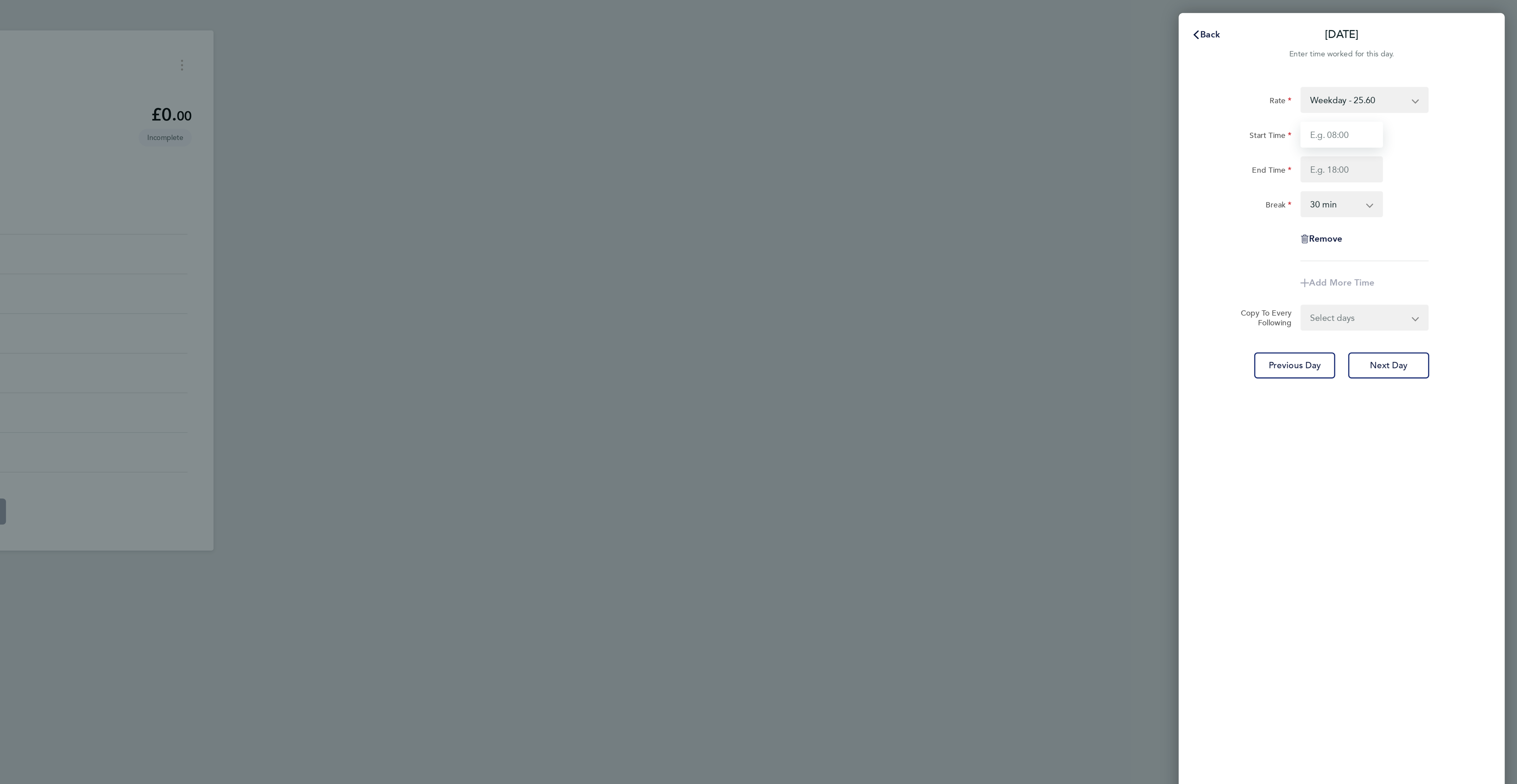
click at [1431, 63] on input "Start Time" at bounding box center [1432, 65] width 40 height 12
click at [1427, 67] on input "7" at bounding box center [1432, 65] width 40 height 12
click at [1416, 60] on input ":30" at bounding box center [1432, 65] width 40 height 12
type input "07:30"
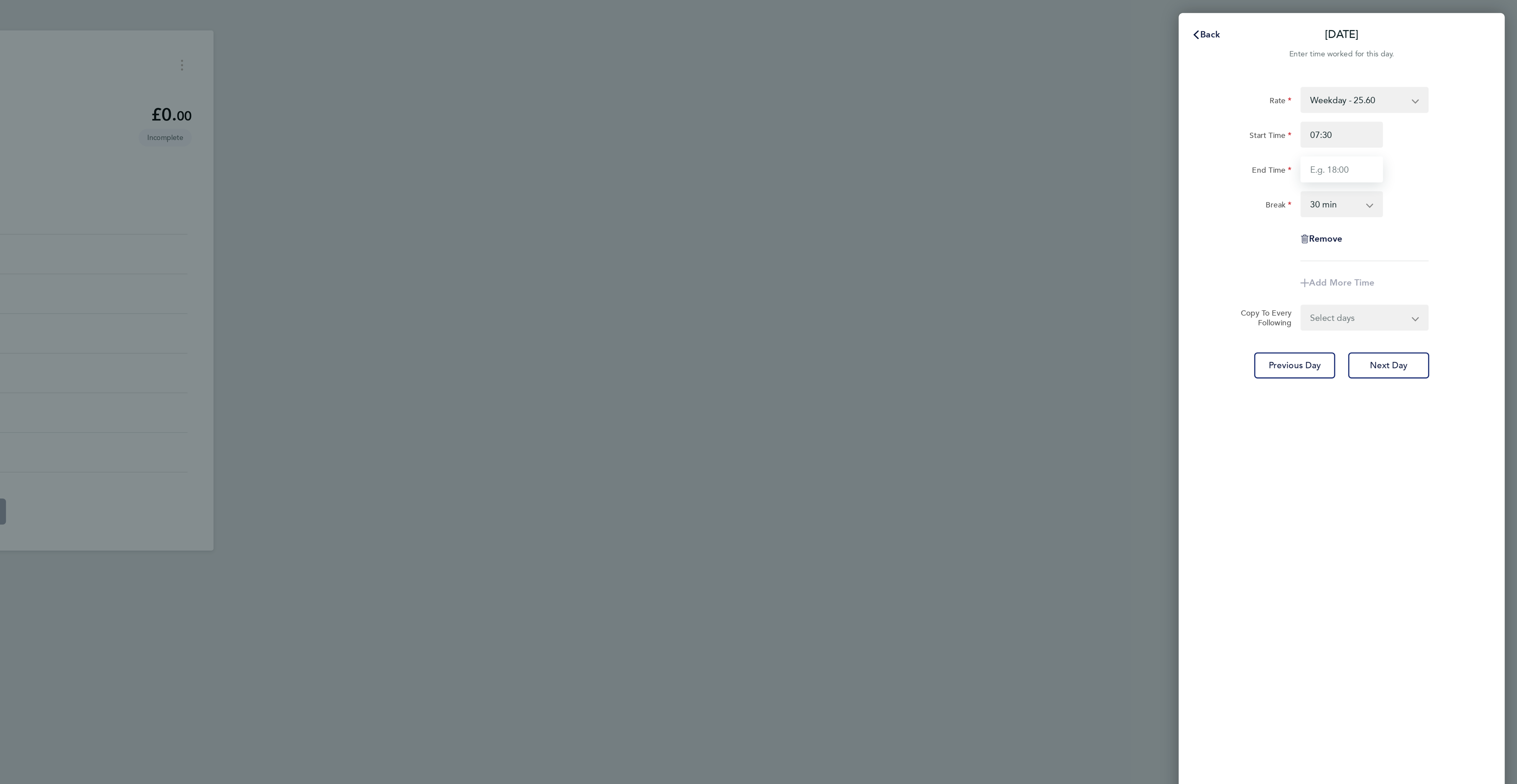
click at [1429, 82] on input "End Time" at bounding box center [1432, 82] width 40 height 12
type input "17:00"
drag, startPoint x: 1414, startPoint y: 162, endPoint x: 1420, endPoint y: 168, distance: 8.5
click at [1414, 162] on select "Select days Day [DATE] [DATE] [DATE] [DATE]" at bounding box center [1440, 162] width 55 height 12
select select "DAY"
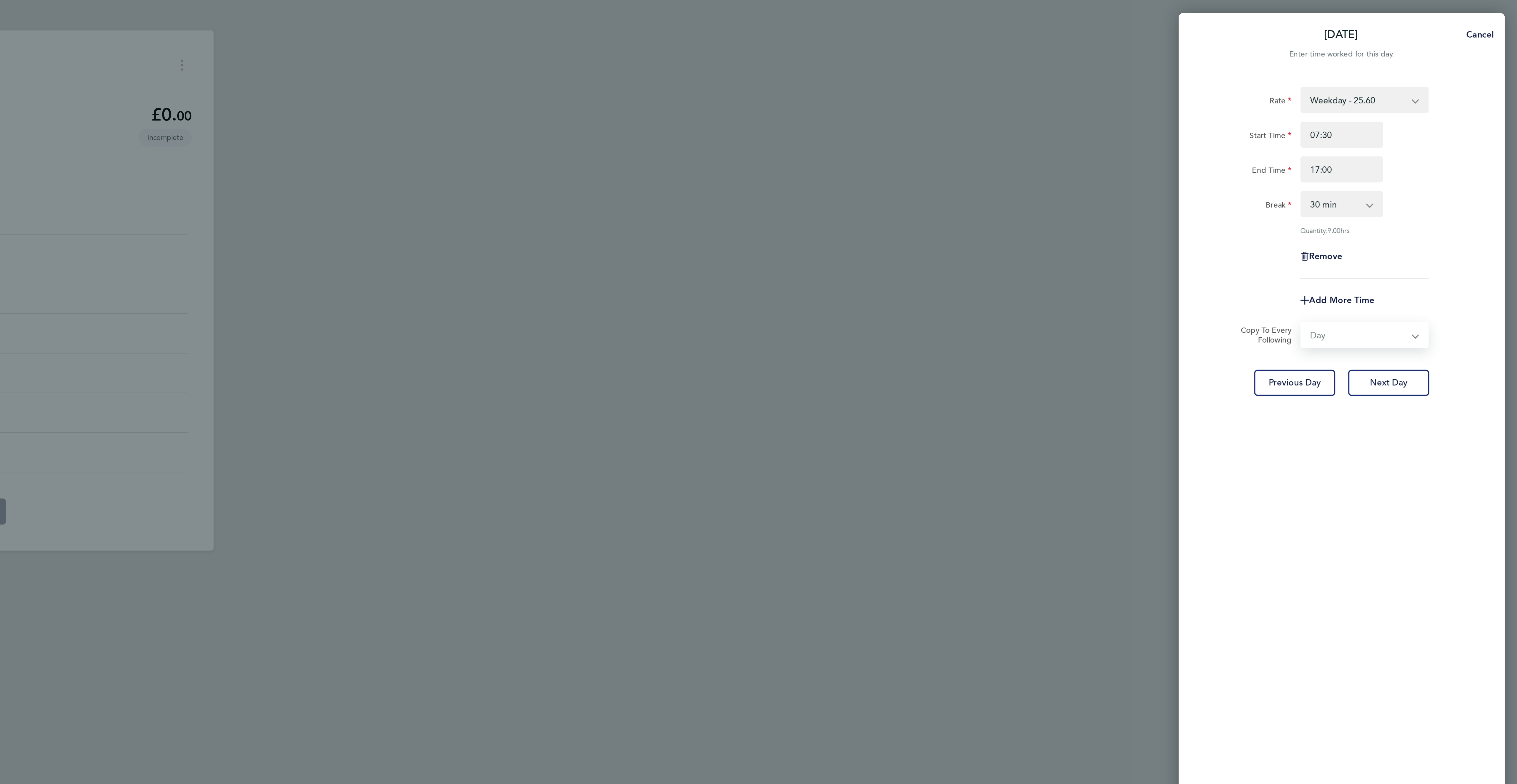
click at [1412, 157] on select "Select days Day [DATE] [DATE] [DATE] [DATE]" at bounding box center [1440, 162] width 55 height 12
select select "2025-09-26"
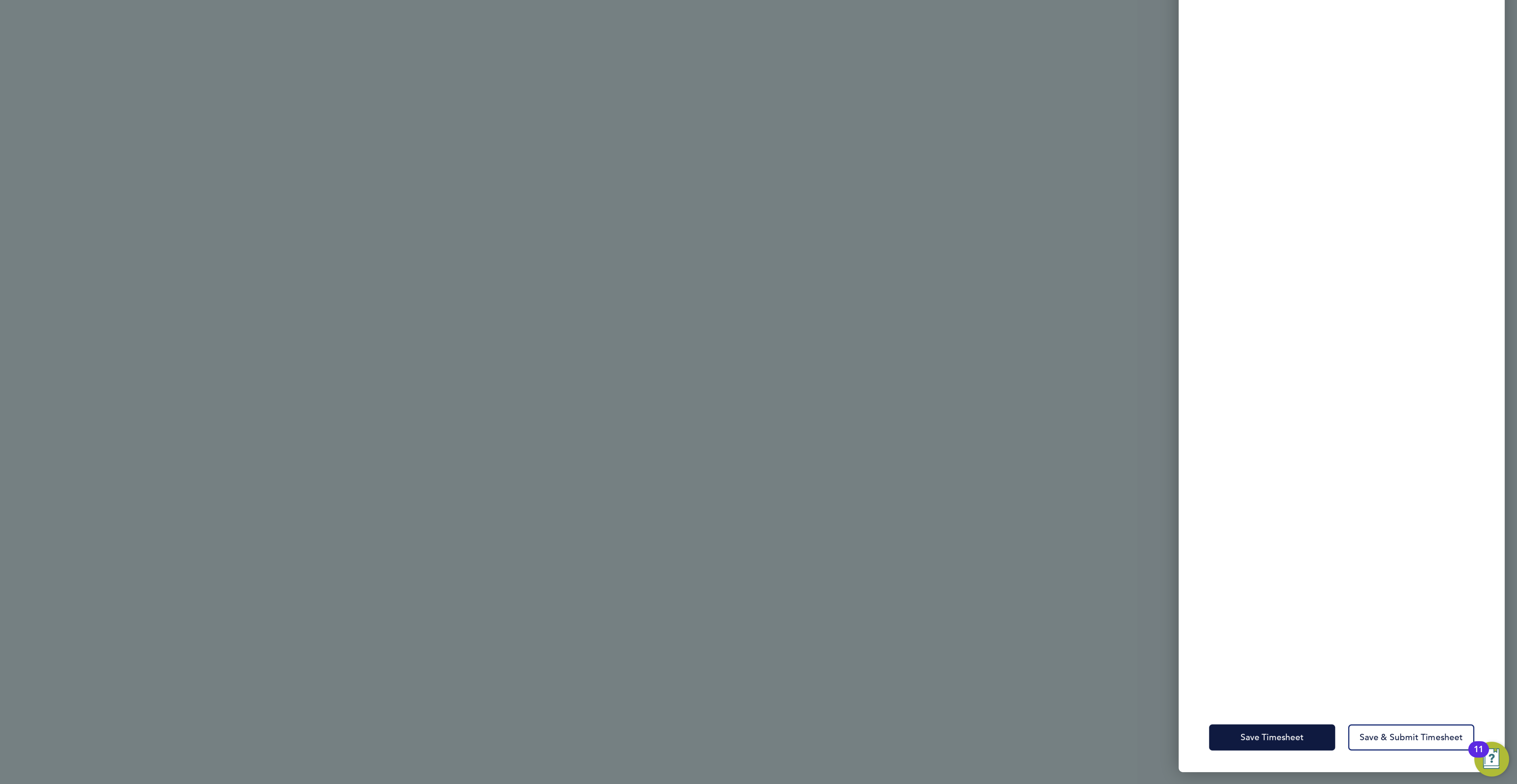
click at [1395, 770] on div "Save Timesheet Save & Submit Timesheet" at bounding box center [1432, 760] width 158 height 34
click at [1387, 755] on button "Save Timesheet" at bounding box center [1398, 760] width 61 height 12
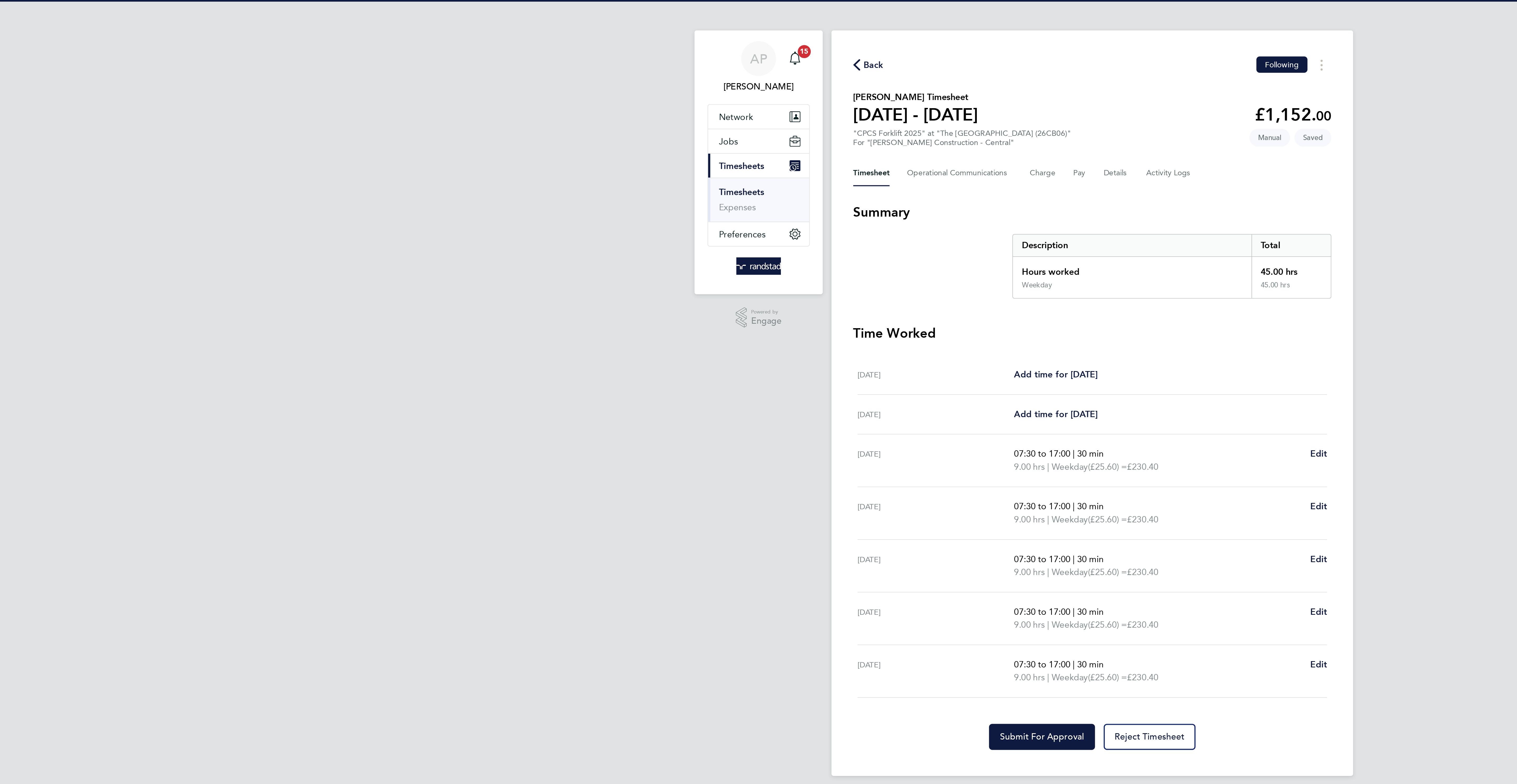
click at [737, 180] on div "Sat 20 Sep Add time for Sat 20 Sep Add time for Sat 20 Sep" at bounding box center [758, 181] width 227 height 19
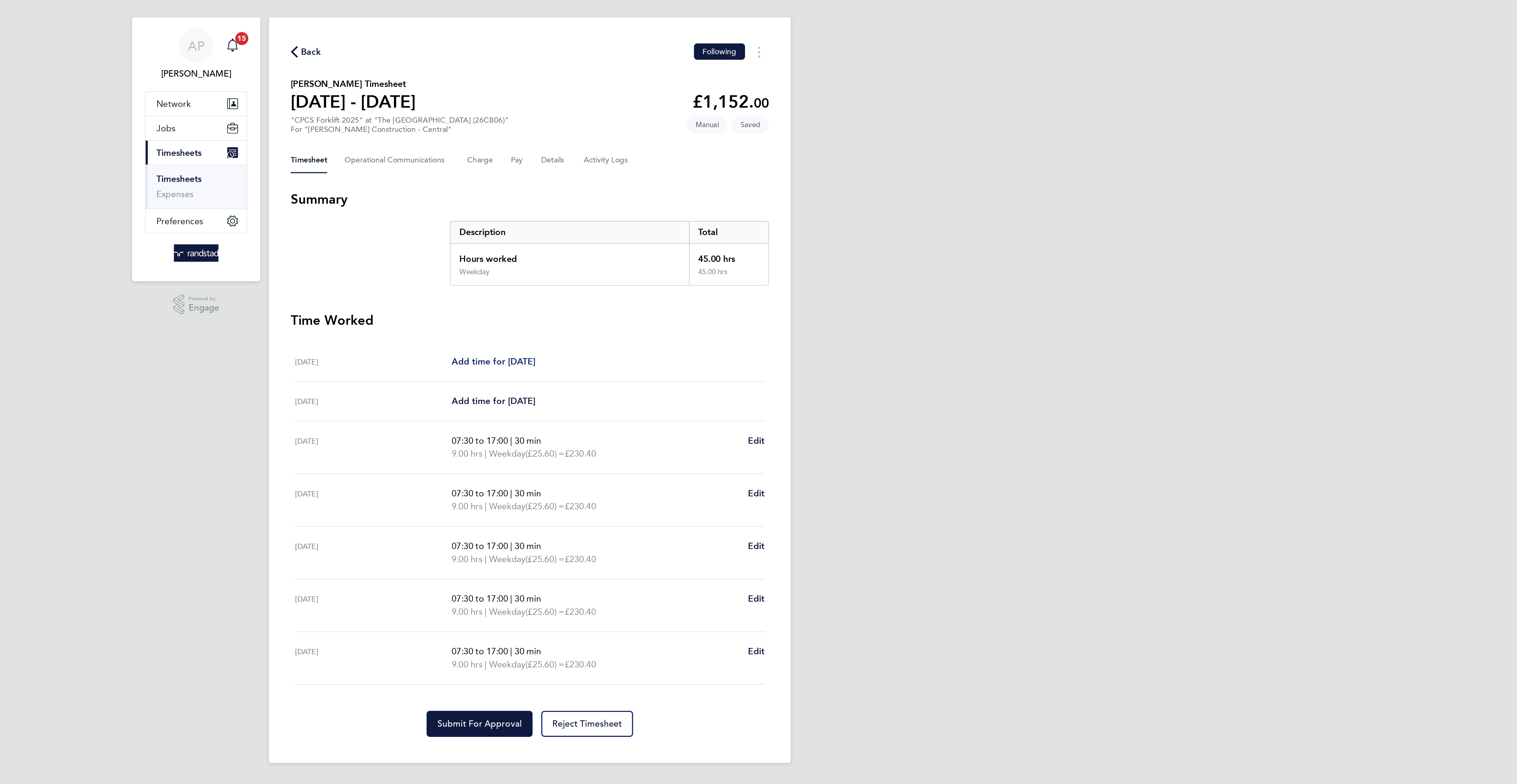
click at [761, 183] on span "Add time for Sat 20 Sep" at bounding box center [741, 181] width 41 height 5
select select "30"
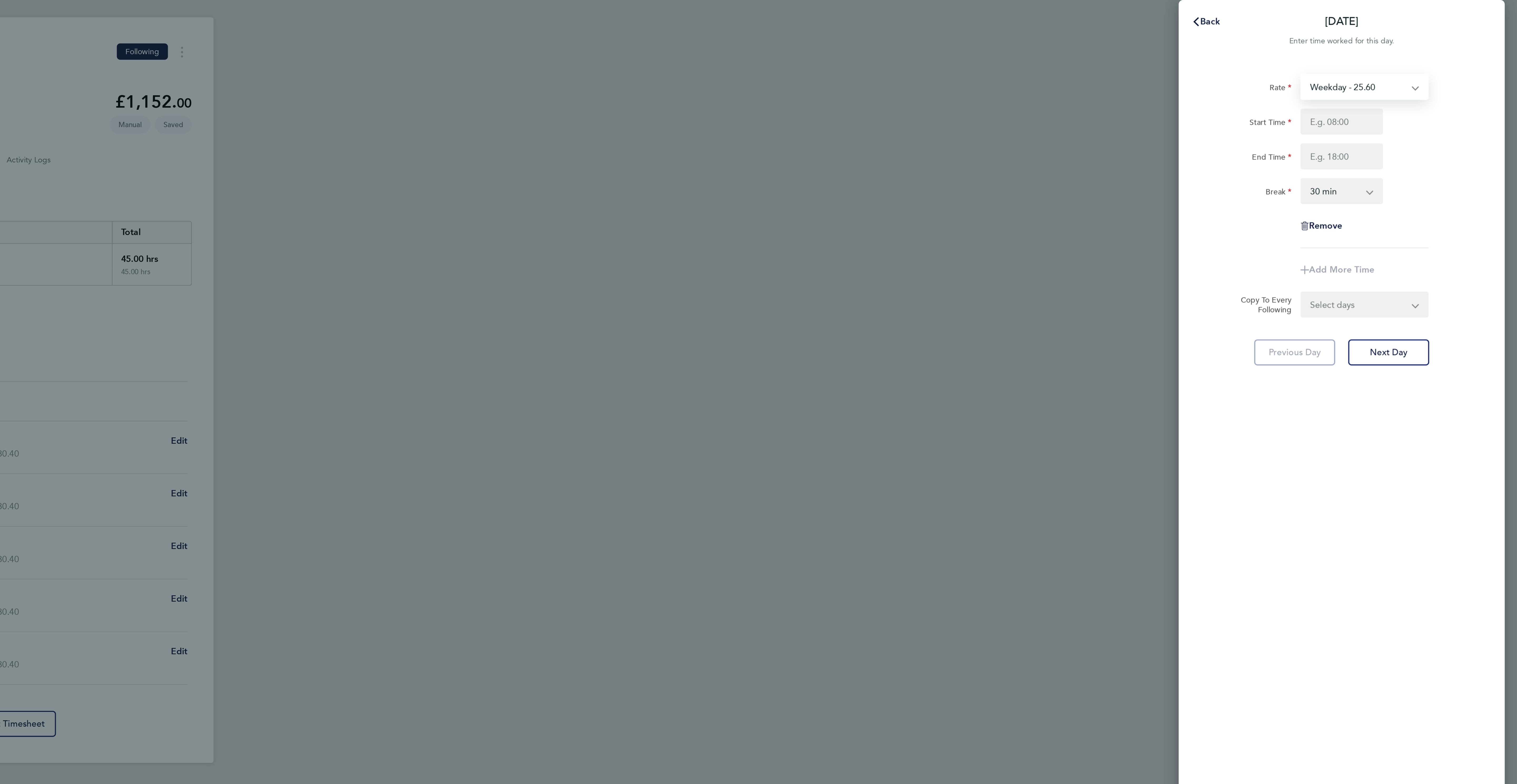
click at [1429, 48] on select "Weekday - 25.60 Overtime - 37.11" at bounding box center [1439, 48] width 55 height 12
click at [1422, 48] on select "Weekday - 25.60 Overtime - 37.11" at bounding box center [1439, 48] width 55 height 12
select select "30"
click at [1423, 65] on input "Start Time" at bounding box center [1432, 65] width 40 height 12
type input "07:30"
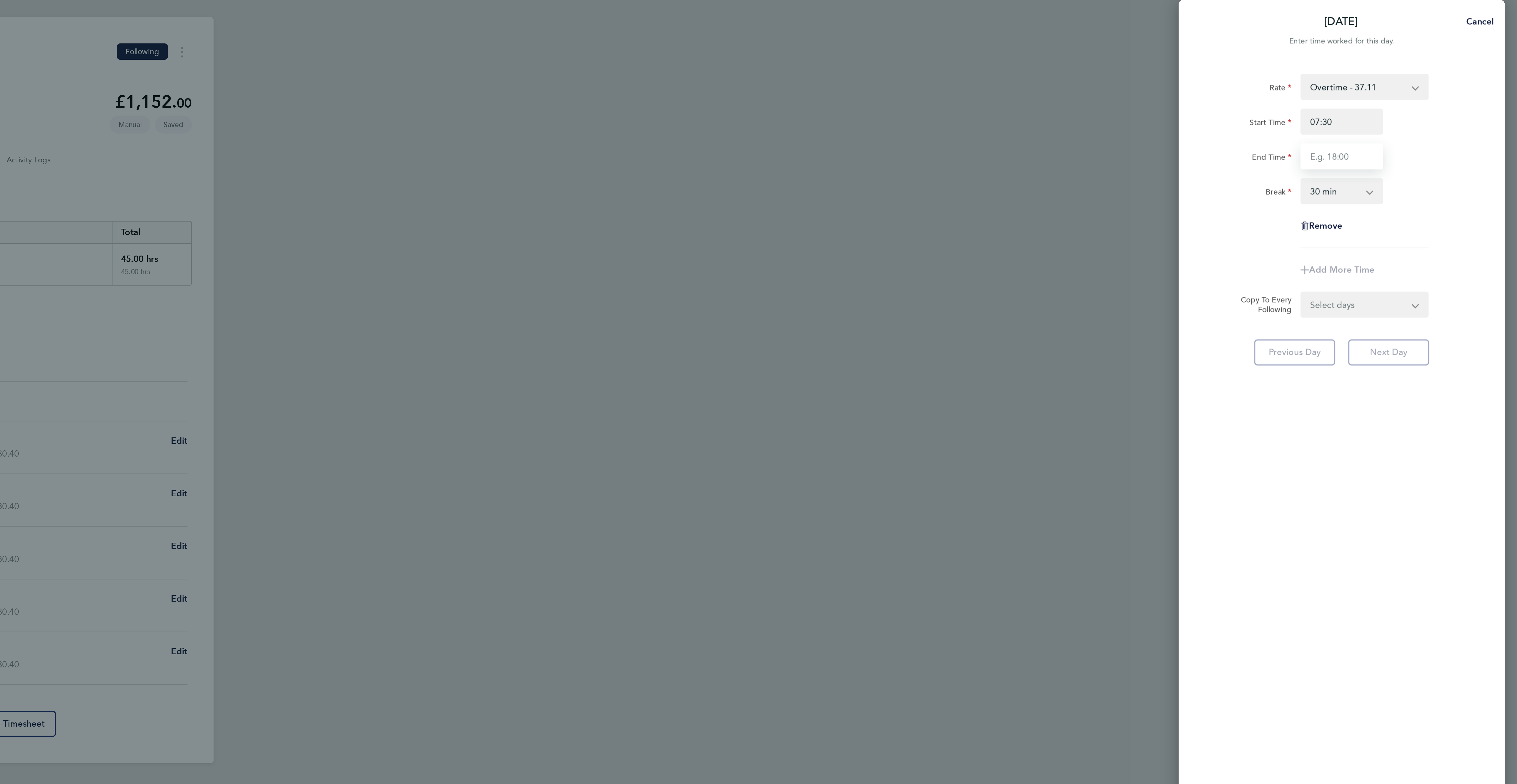
drag, startPoint x: 1412, startPoint y: 79, endPoint x: 1419, endPoint y: 78, distance: 7.1
click at [1413, 79] on input "End Time" at bounding box center [1432, 82] width 40 height 12
type input "17:00"
click at [1439, 294] on div "Rate Overtime - 37.11 Weekday - 25.60 Start Time 07:30 End Time 17:00 Break 0 m…" at bounding box center [1432, 390] width 158 height 708
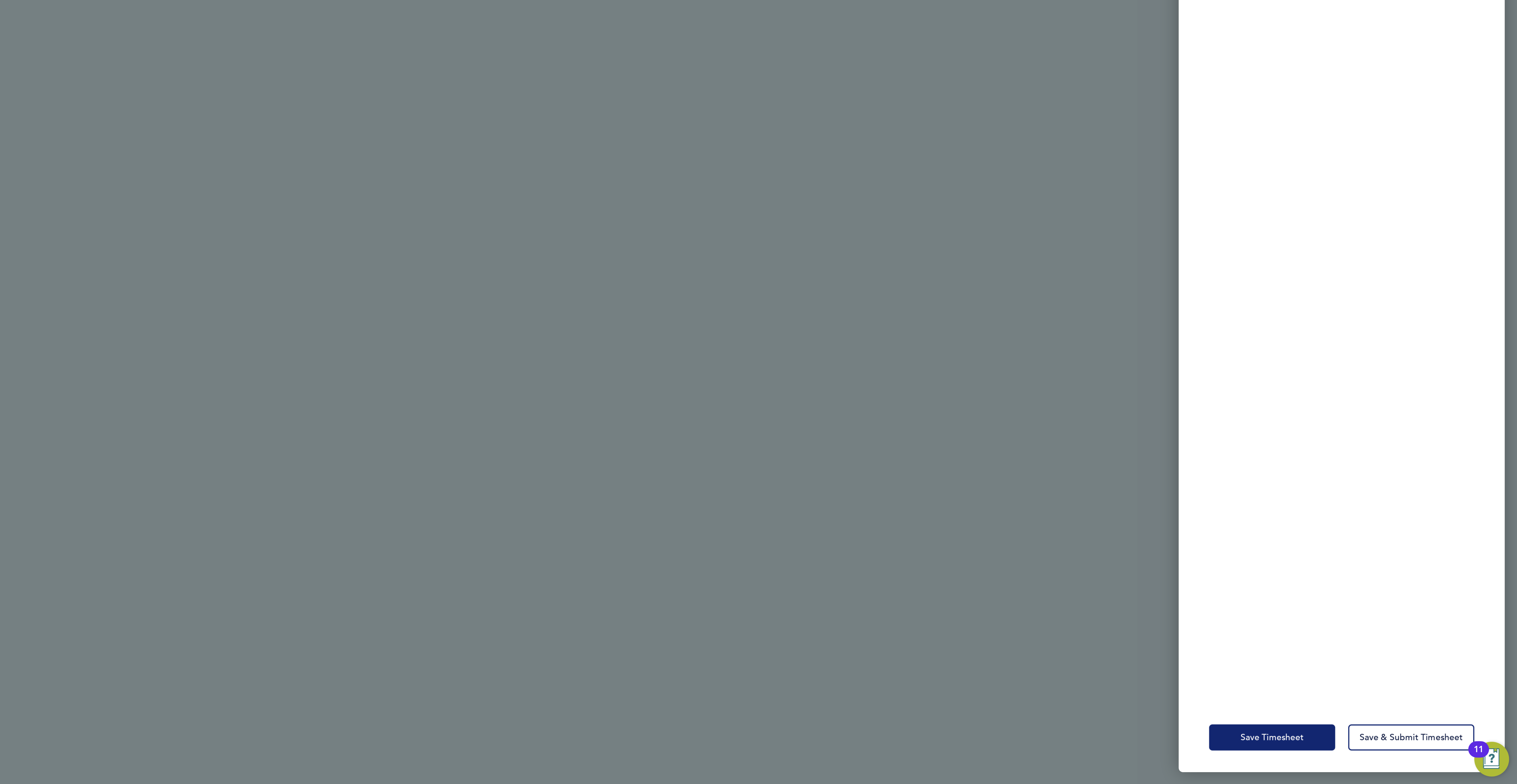
click at [1383, 758] on span "Save Timesheet" at bounding box center [1398, 760] width 31 height 5
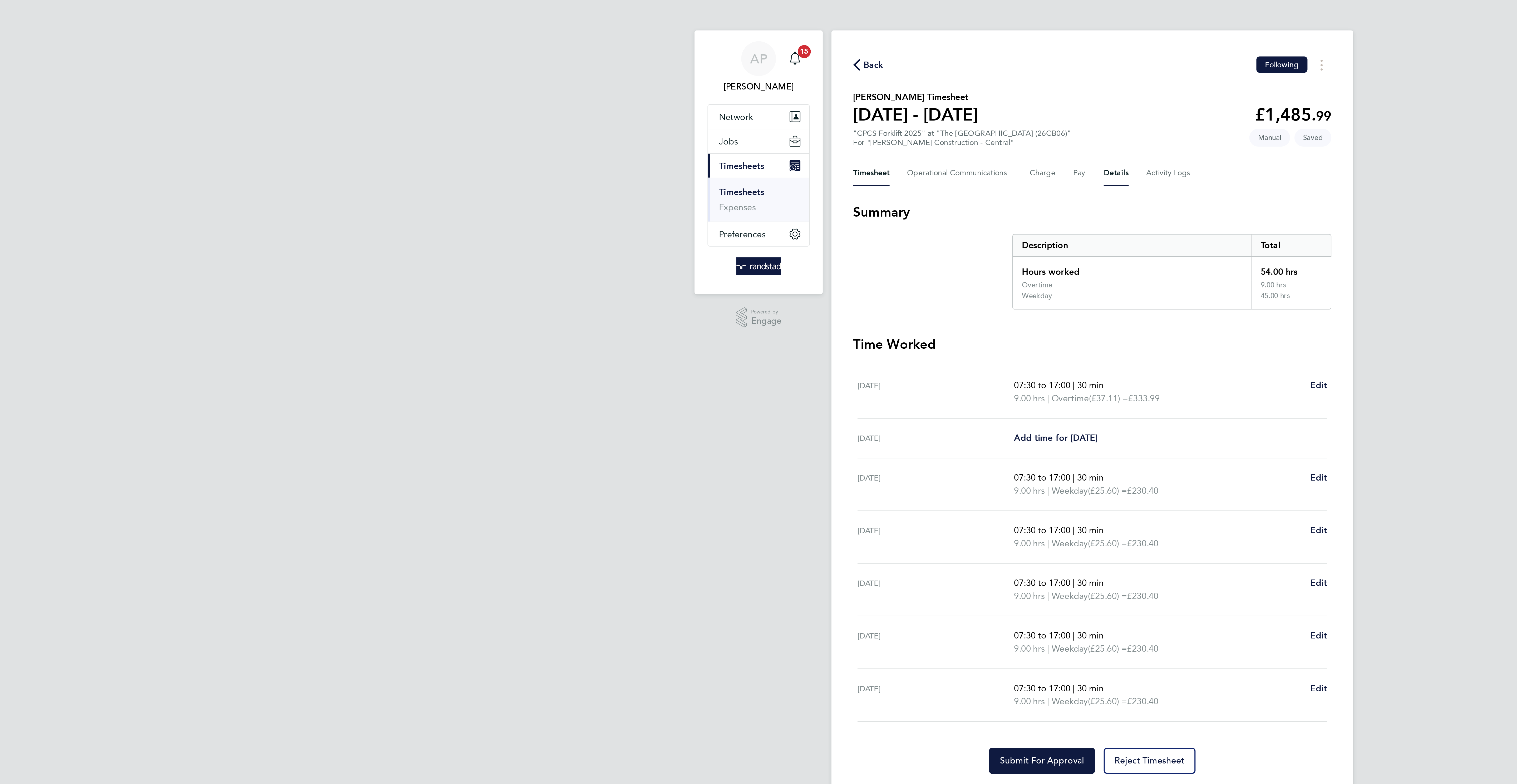
click at [773, 78] on button "Details" at bounding box center [770, 84] width 12 height 12
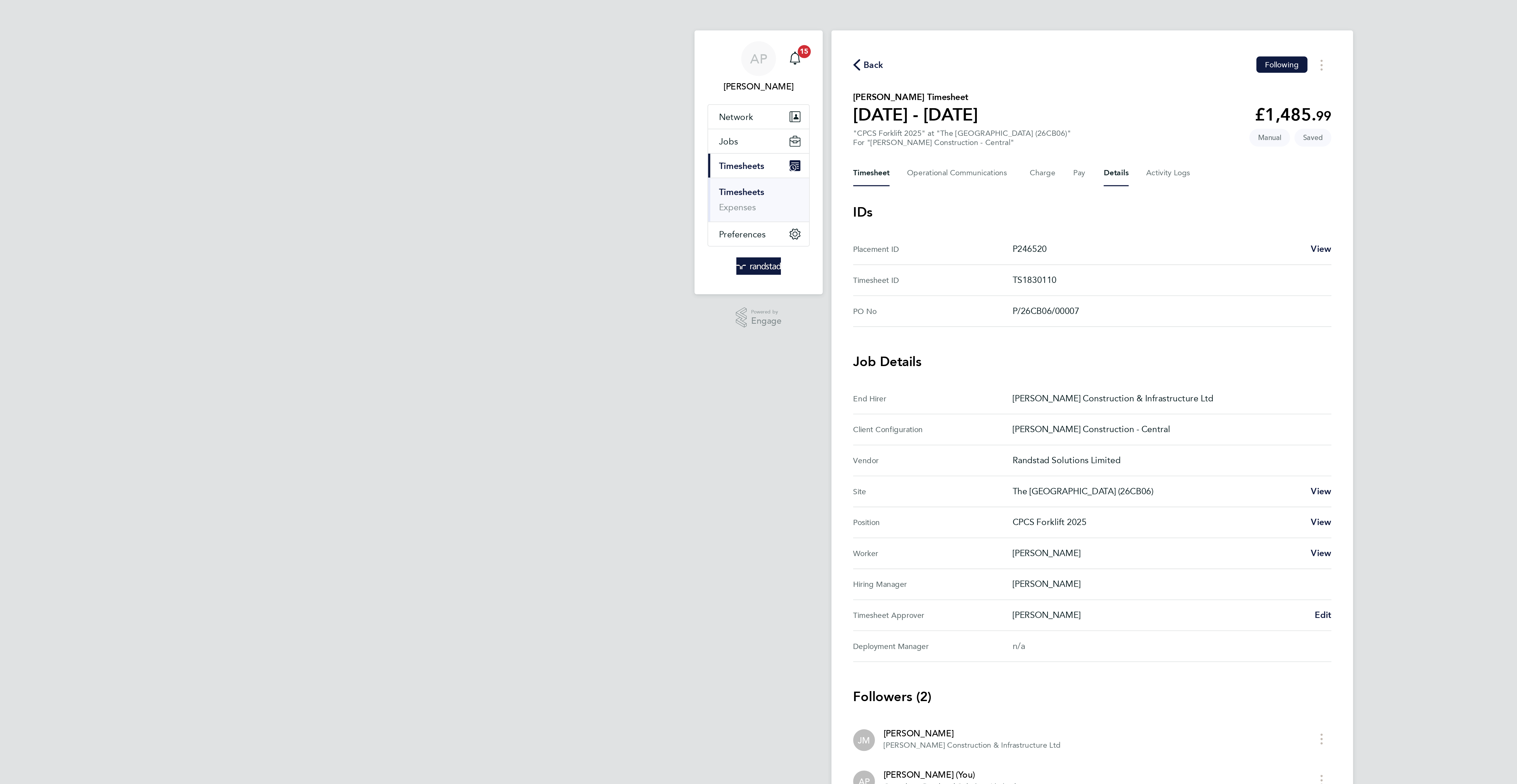
click at [650, 82] on button "Timesheet" at bounding box center [651, 84] width 18 height 12
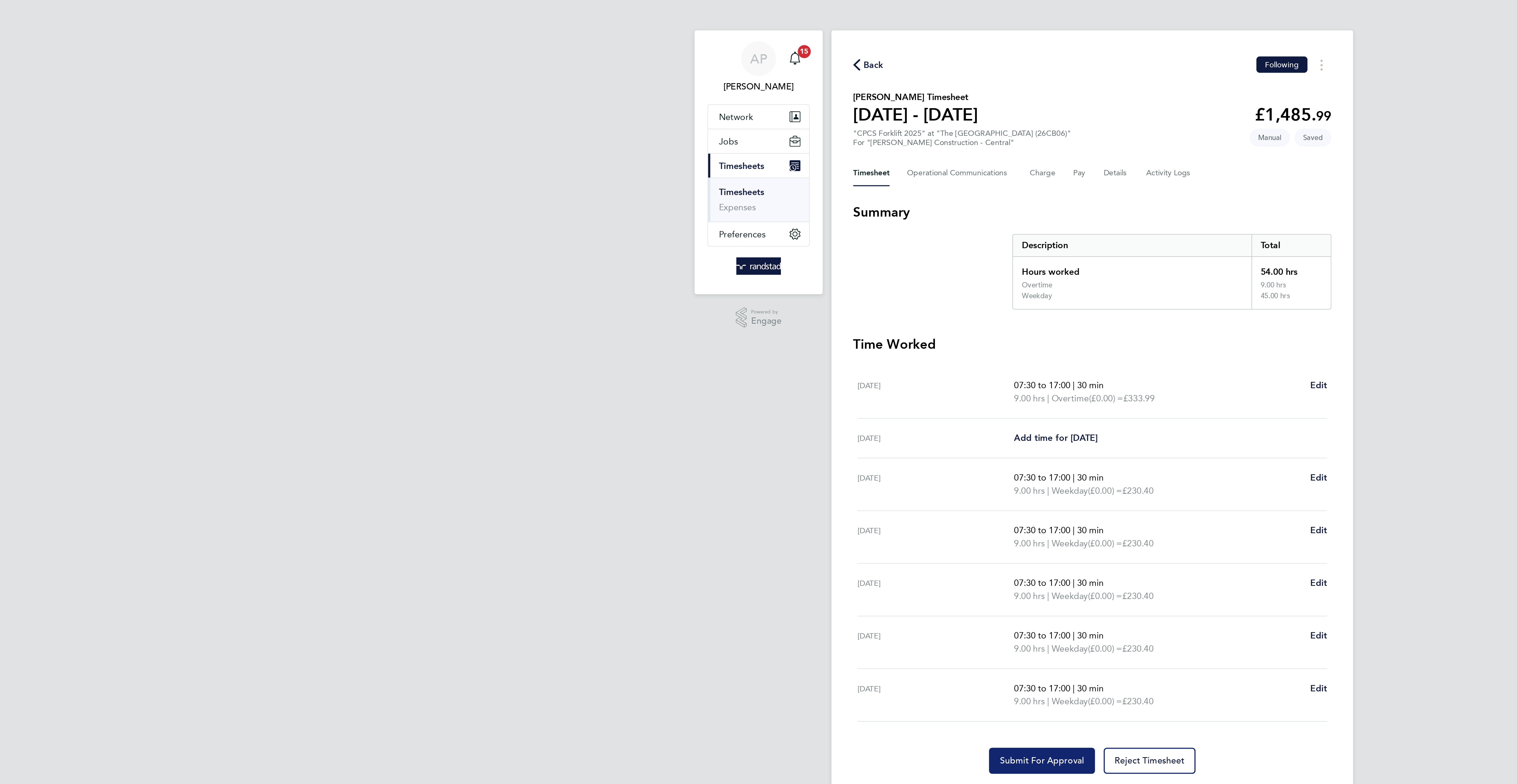
drag, startPoint x: 718, startPoint y: 373, endPoint x: 668, endPoint y: 133, distance: 245.2
click at [718, 371] on span "Submit For Approval" at bounding box center [734, 368] width 41 height 5
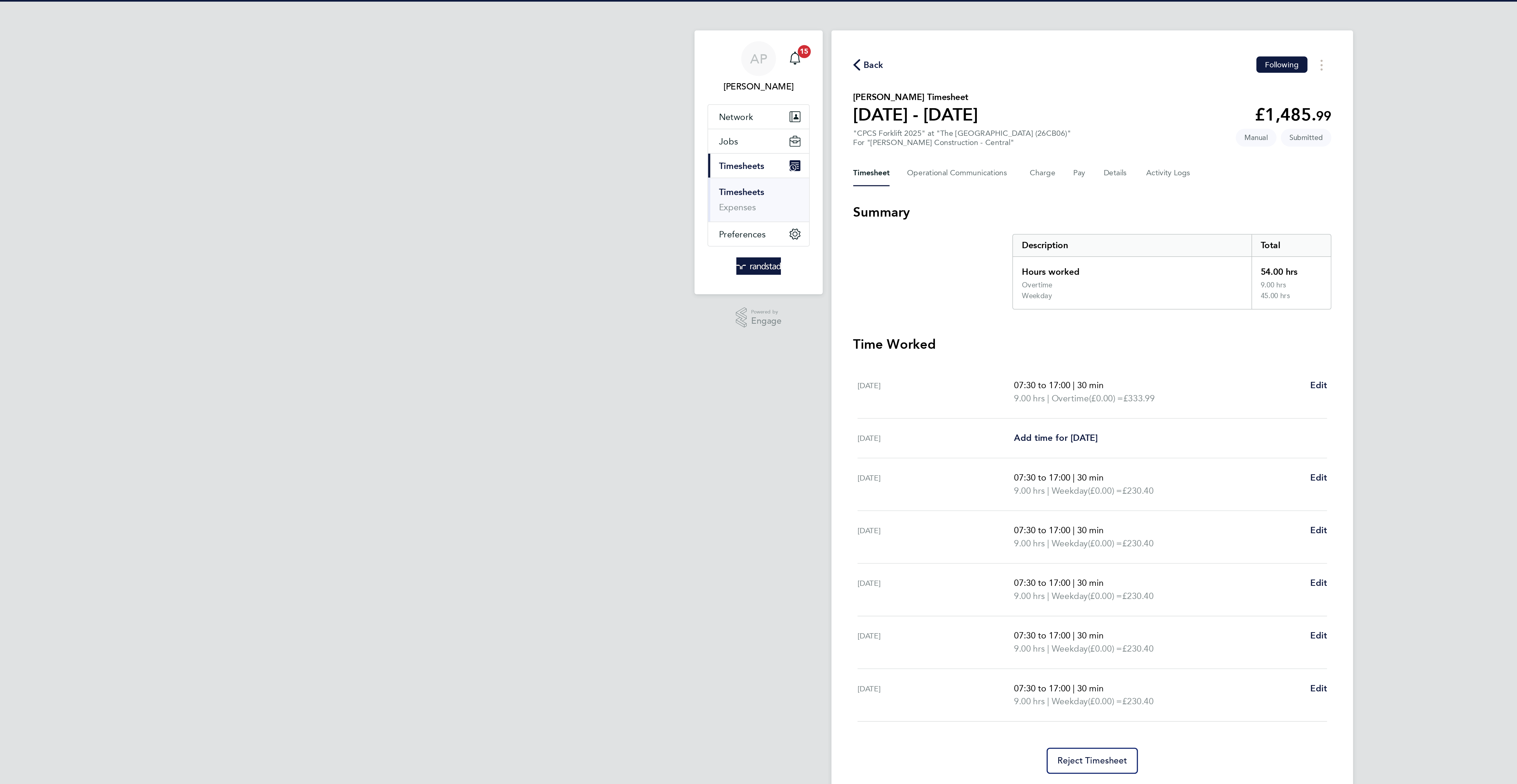
click at [651, 35] on span "Back" at bounding box center [652, 31] width 10 height 6
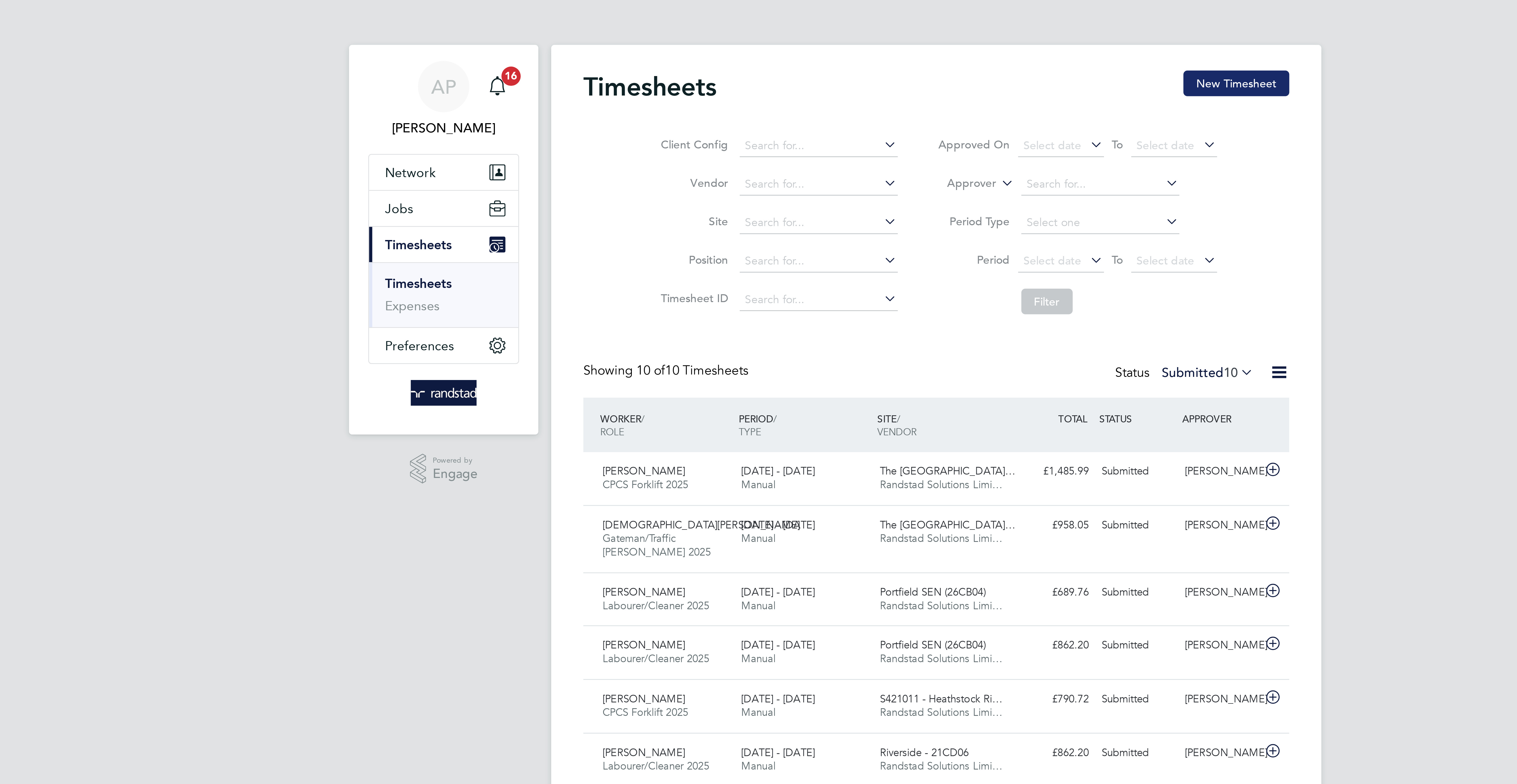
click at [853, 28] on button "New Timesheet" at bounding box center [857, 27] width 35 height 8
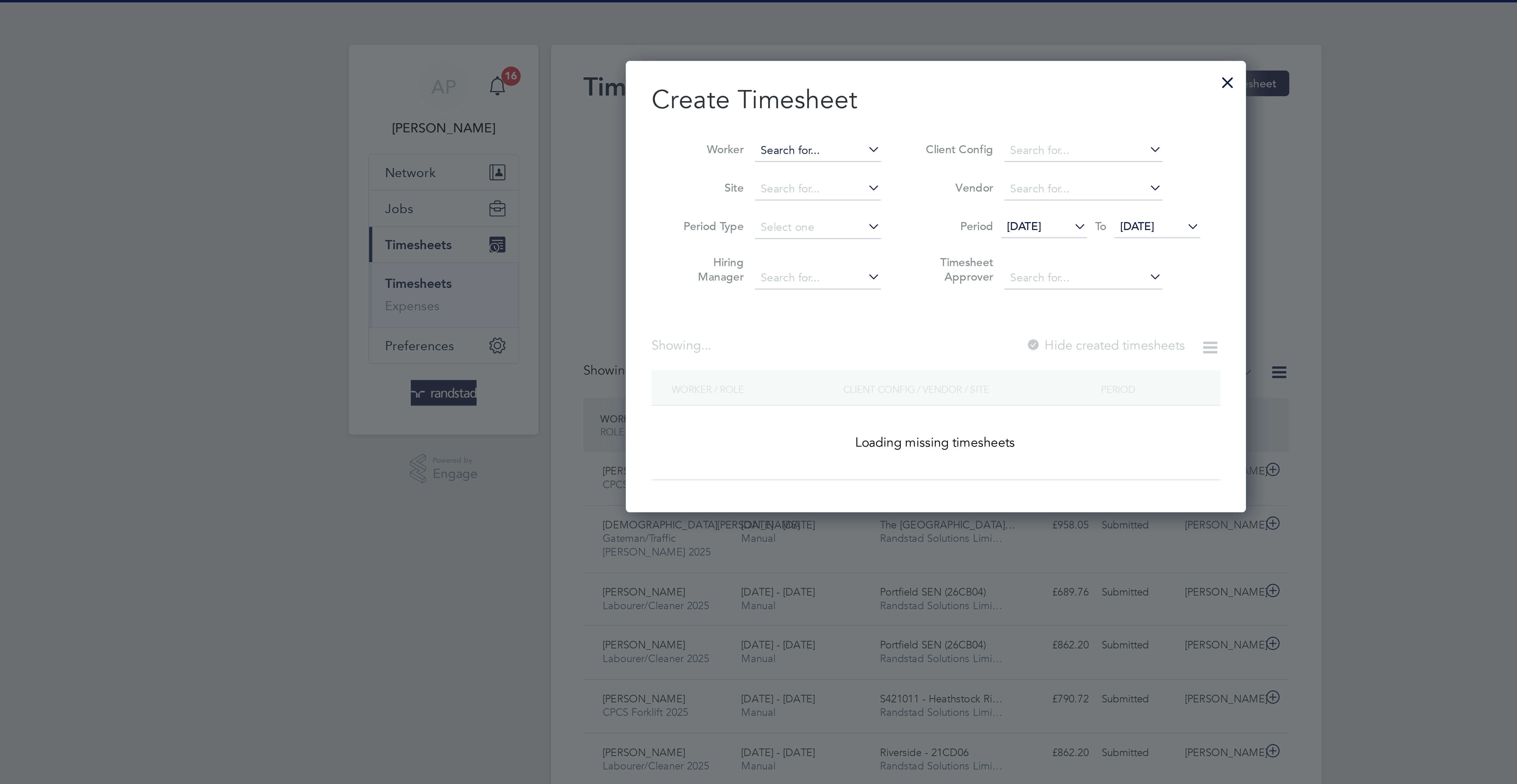
click at [710, 47] on input at bounding box center [720, 49] width 41 height 8
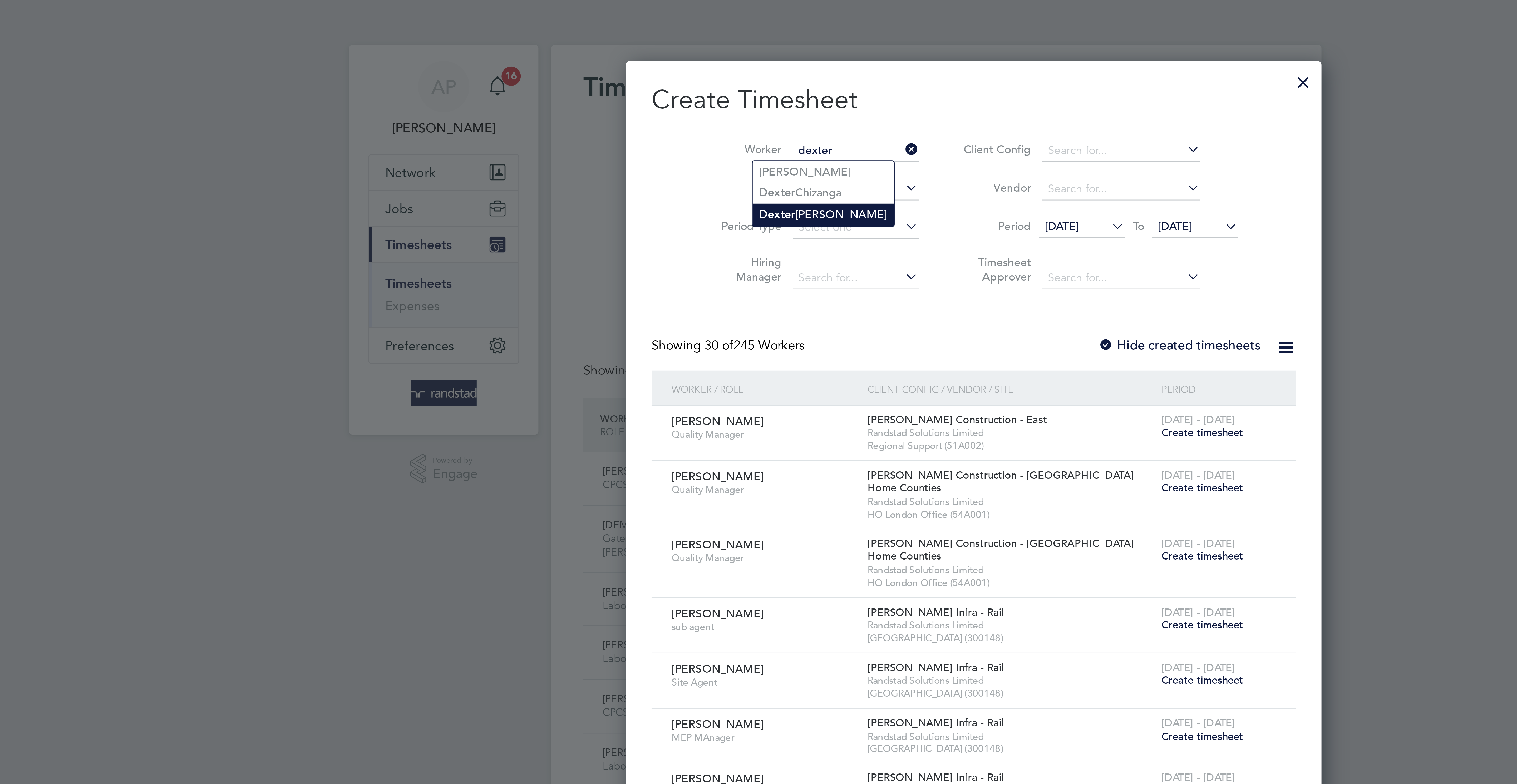
click at [724, 69] on li "[PERSON_NAME]" at bounding box center [721, 71] width 47 height 7
type input "[PERSON_NAME]"
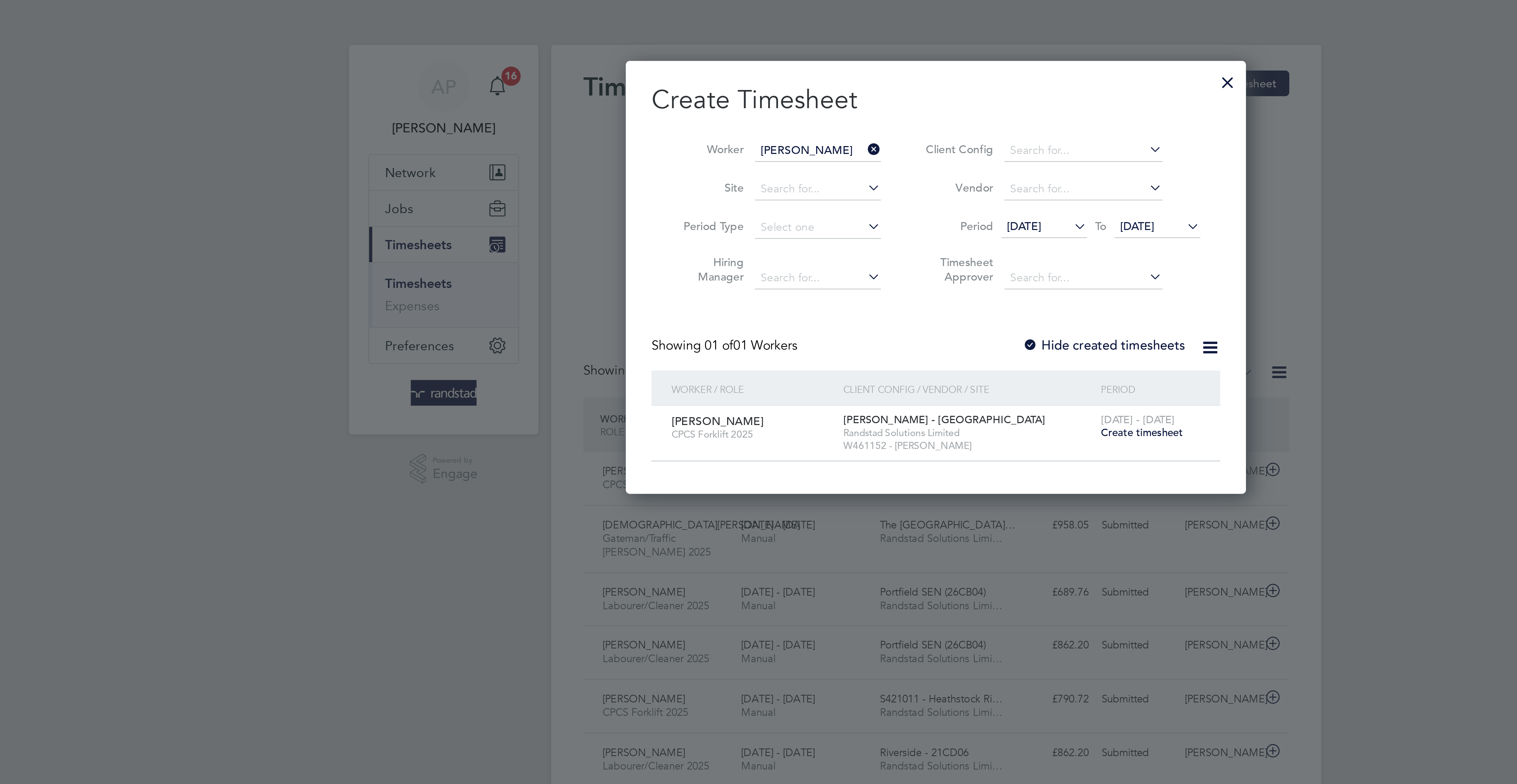
click at [827, 77] on span "[DATE]" at bounding box center [831, 75] width 28 height 7
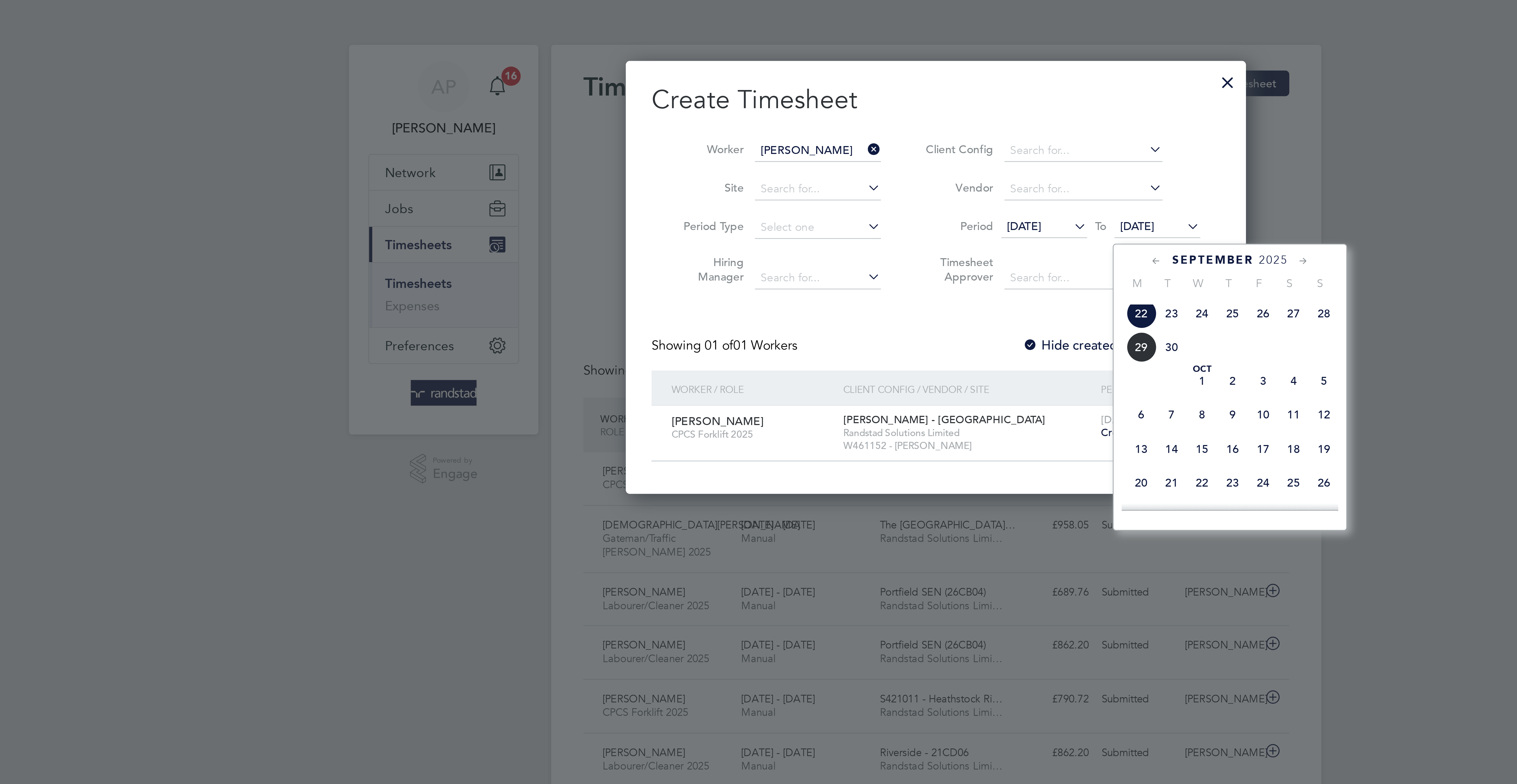
click at [868, 108] on span "26" at bounding box center [866, 102] width 10 height 10
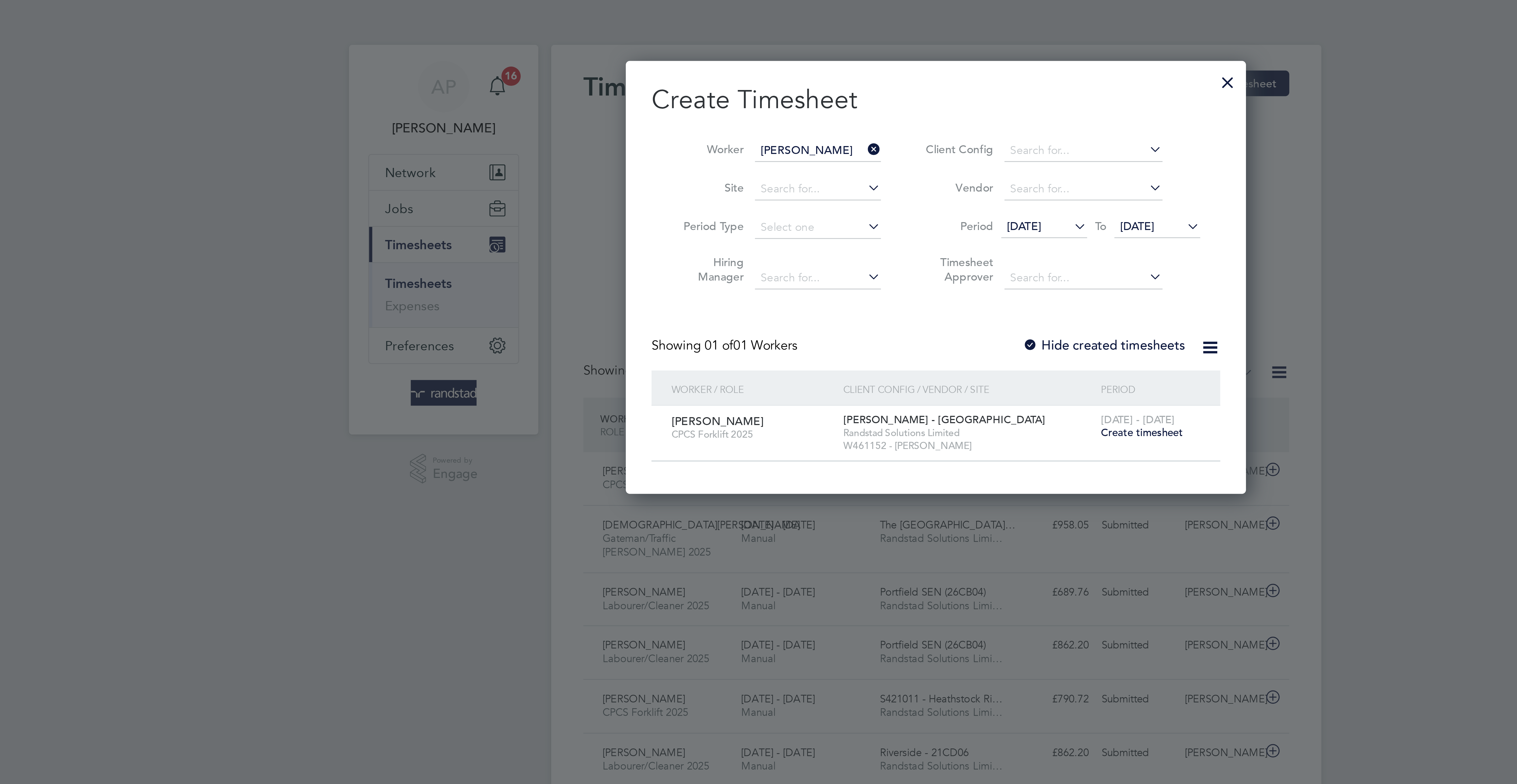
click at [816, 115] on label "Hide created timesheets" at bounding box center [813, 113] width 54 height 5
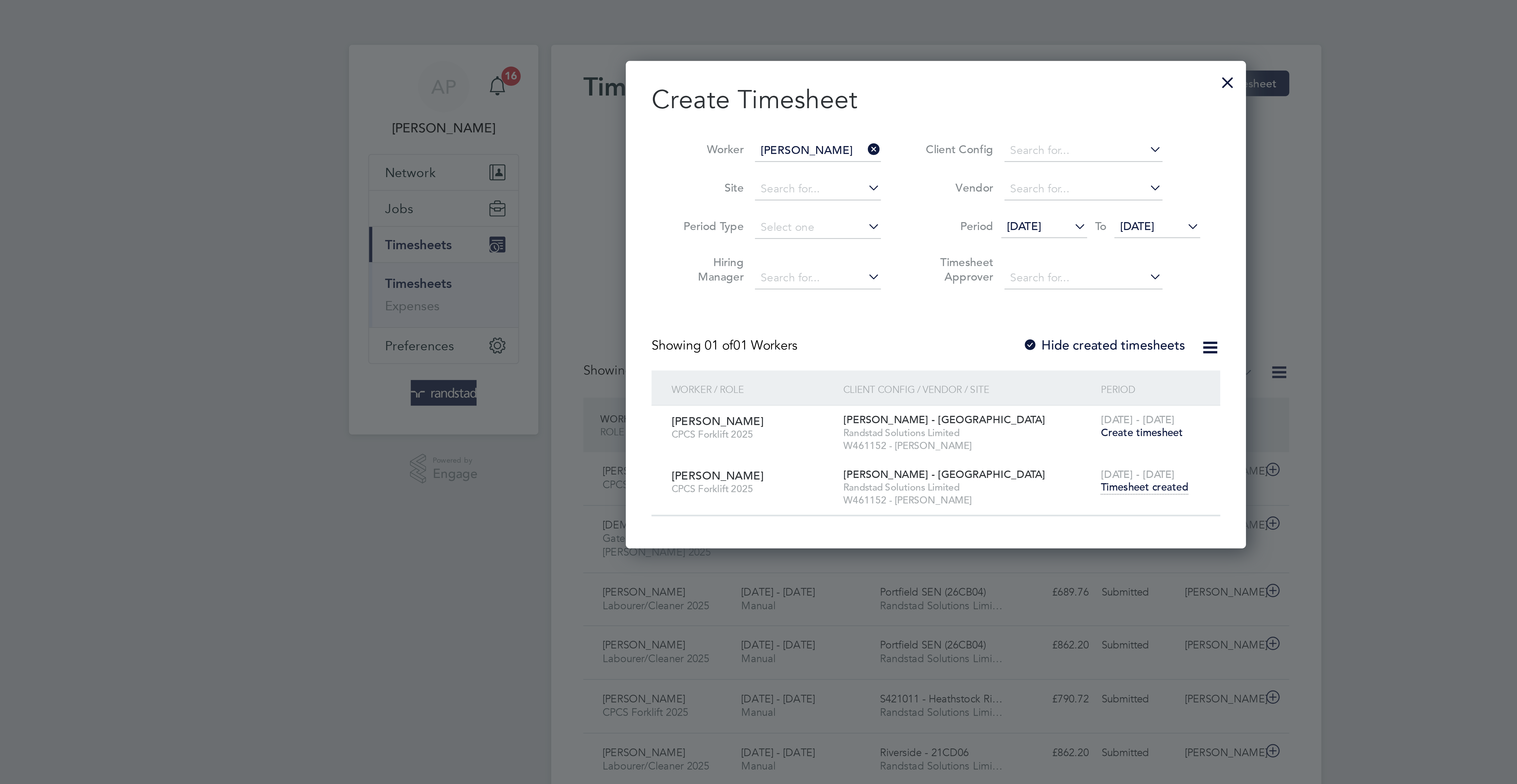
click at [826, 162] on span "Timesheet created" at bounding box center [827, 160] width 29 height 5
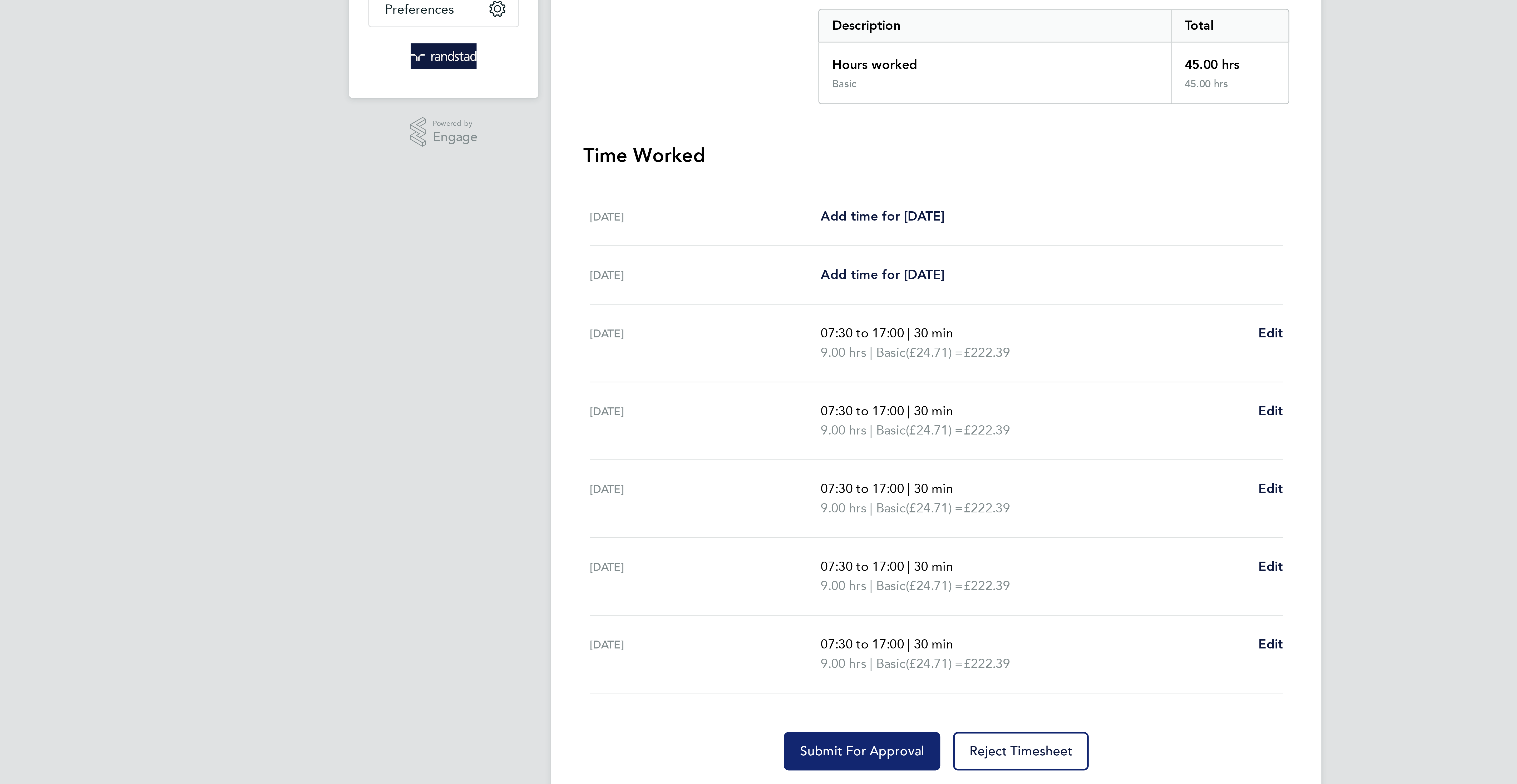
click at [741, 360] on span "Submit For Approval" at bounding box center [734, 357] width 41 height 5
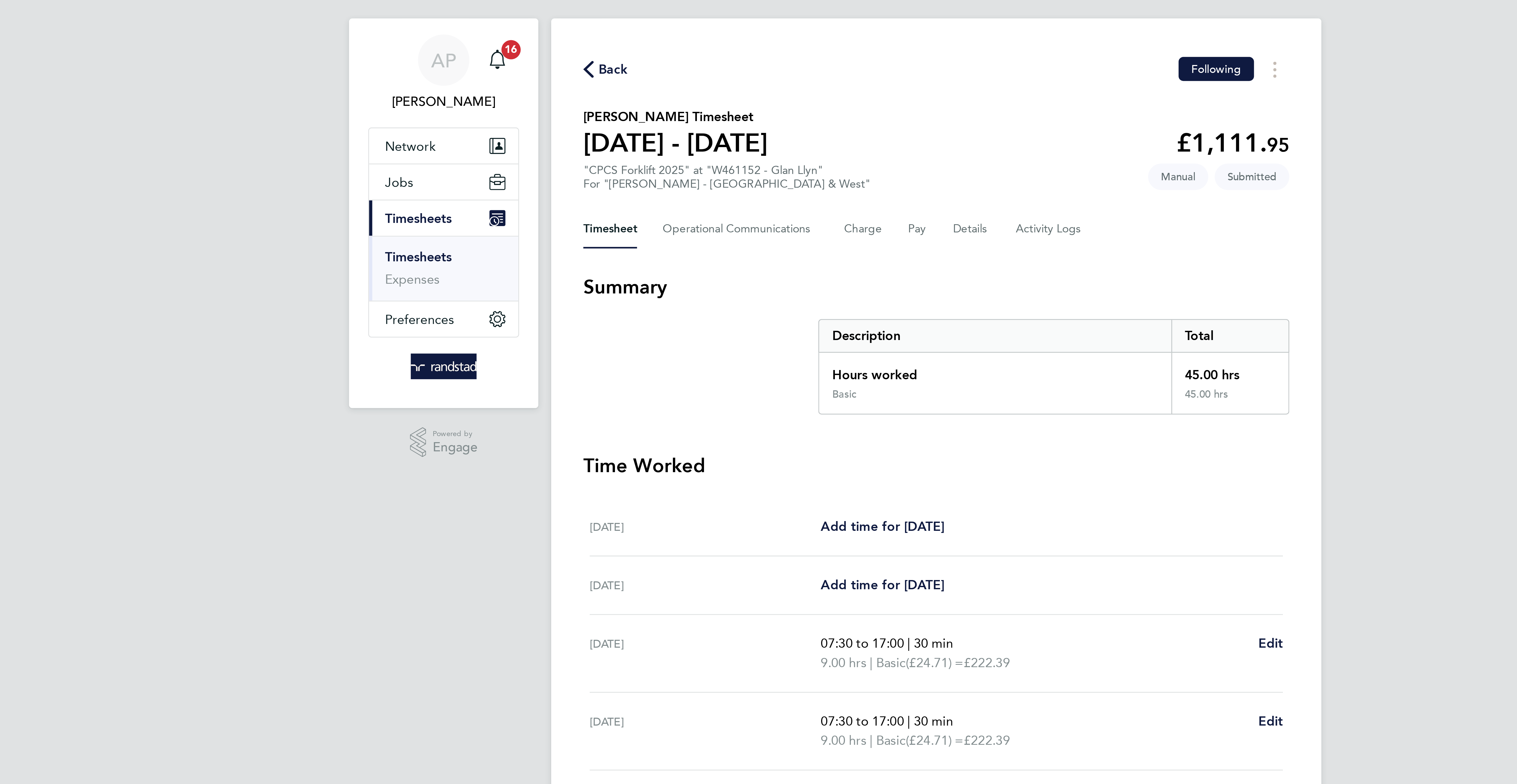
click at [651, 32] on span "Back" at bounding box center [652, 31] width 10 height 6
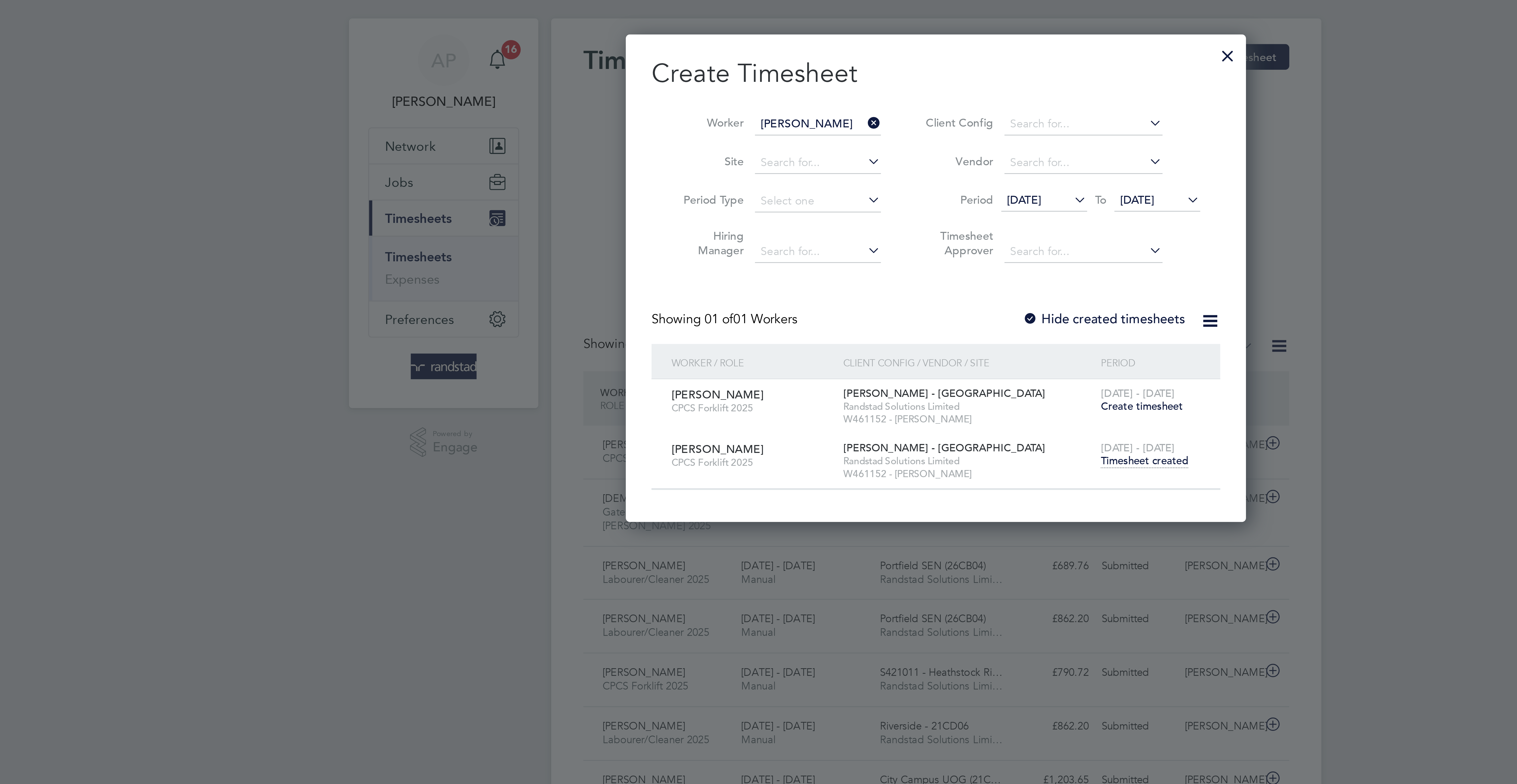
click at [854, 26] on div at bounding box center [854, 26] width 9 height 9
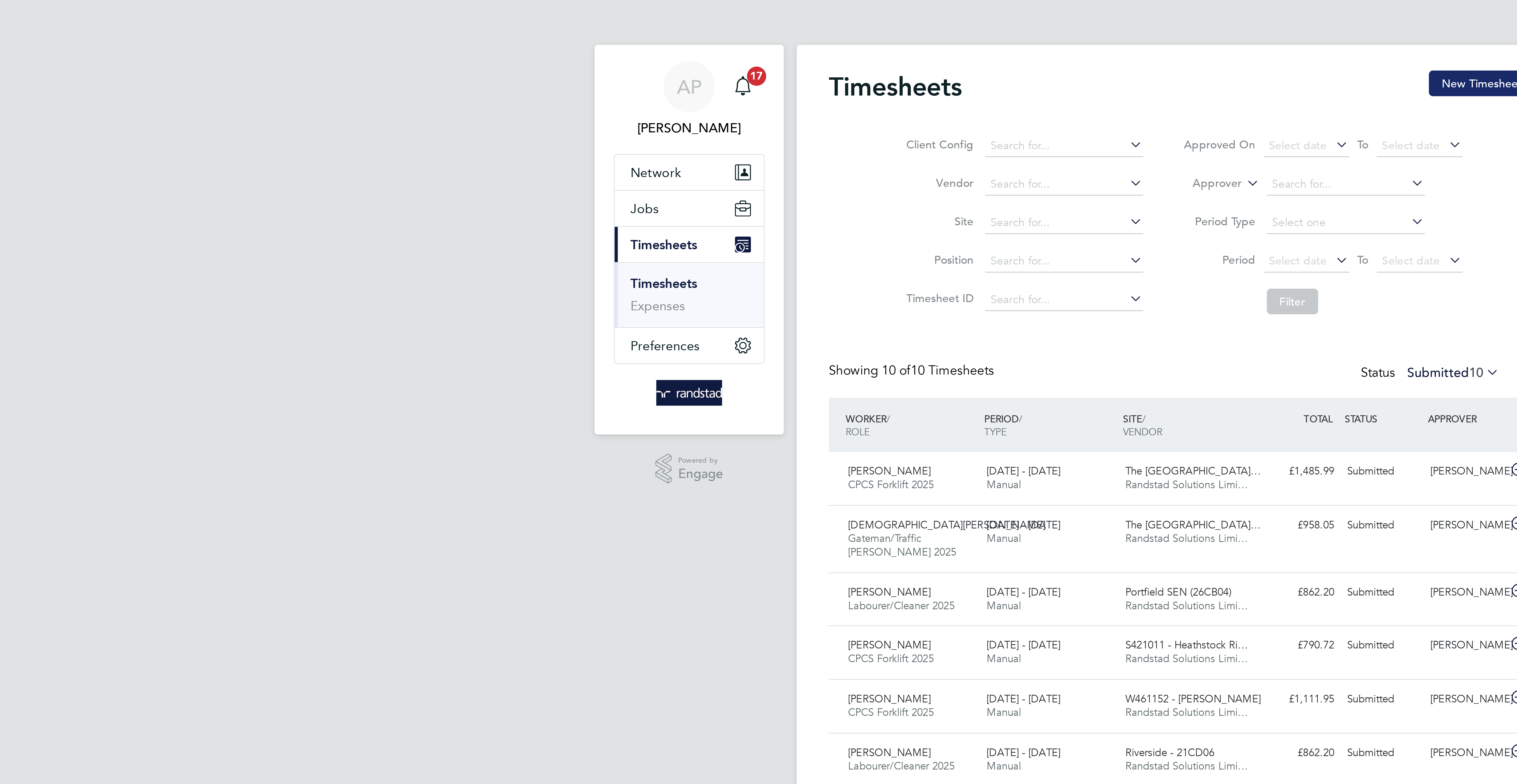
click at [851, 24] on button "New Timesheet" at bounding box center [857, 27] width 35 height 8
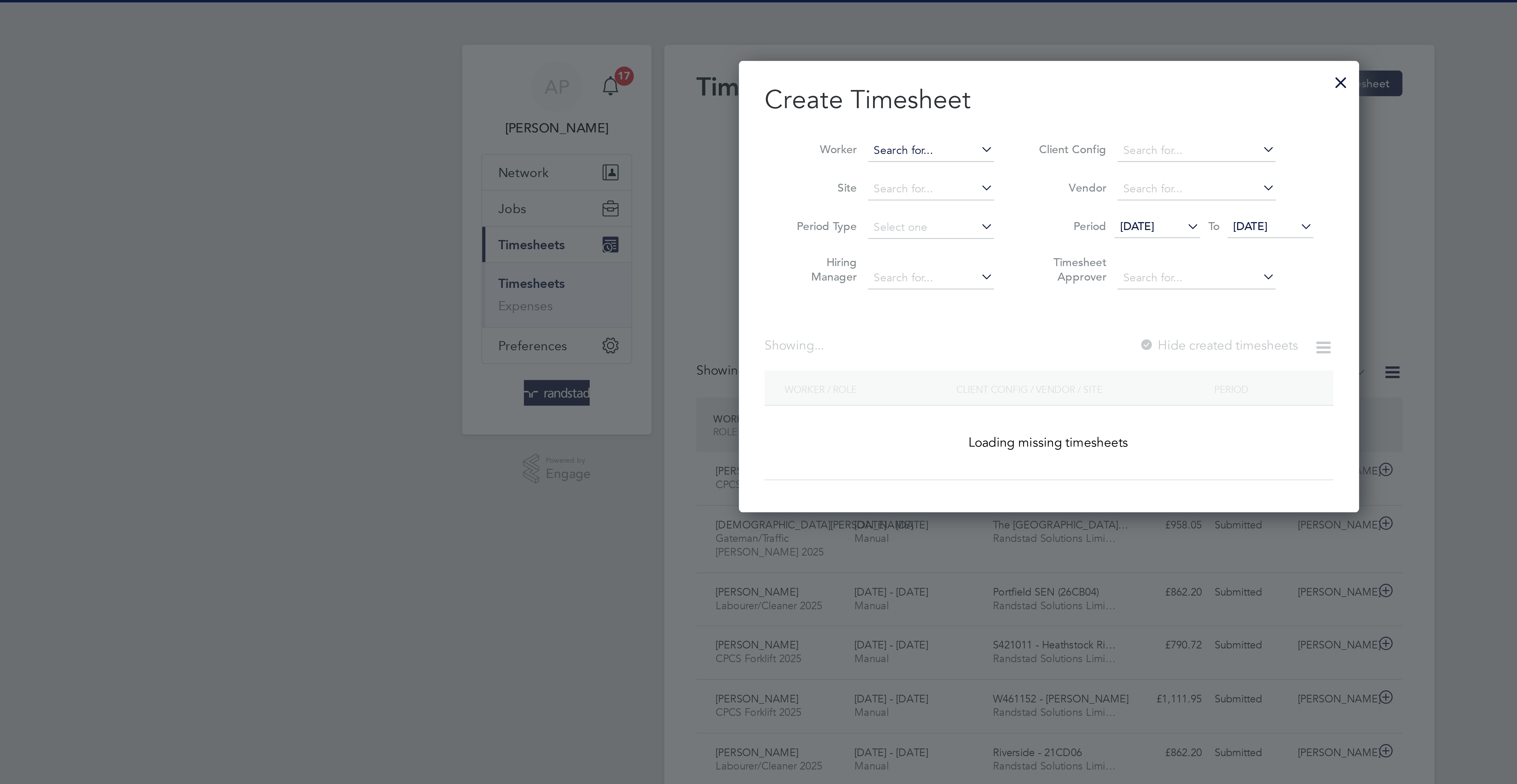
click at [720, 47] on input at bounding box center [720, 49] width 41 height 8
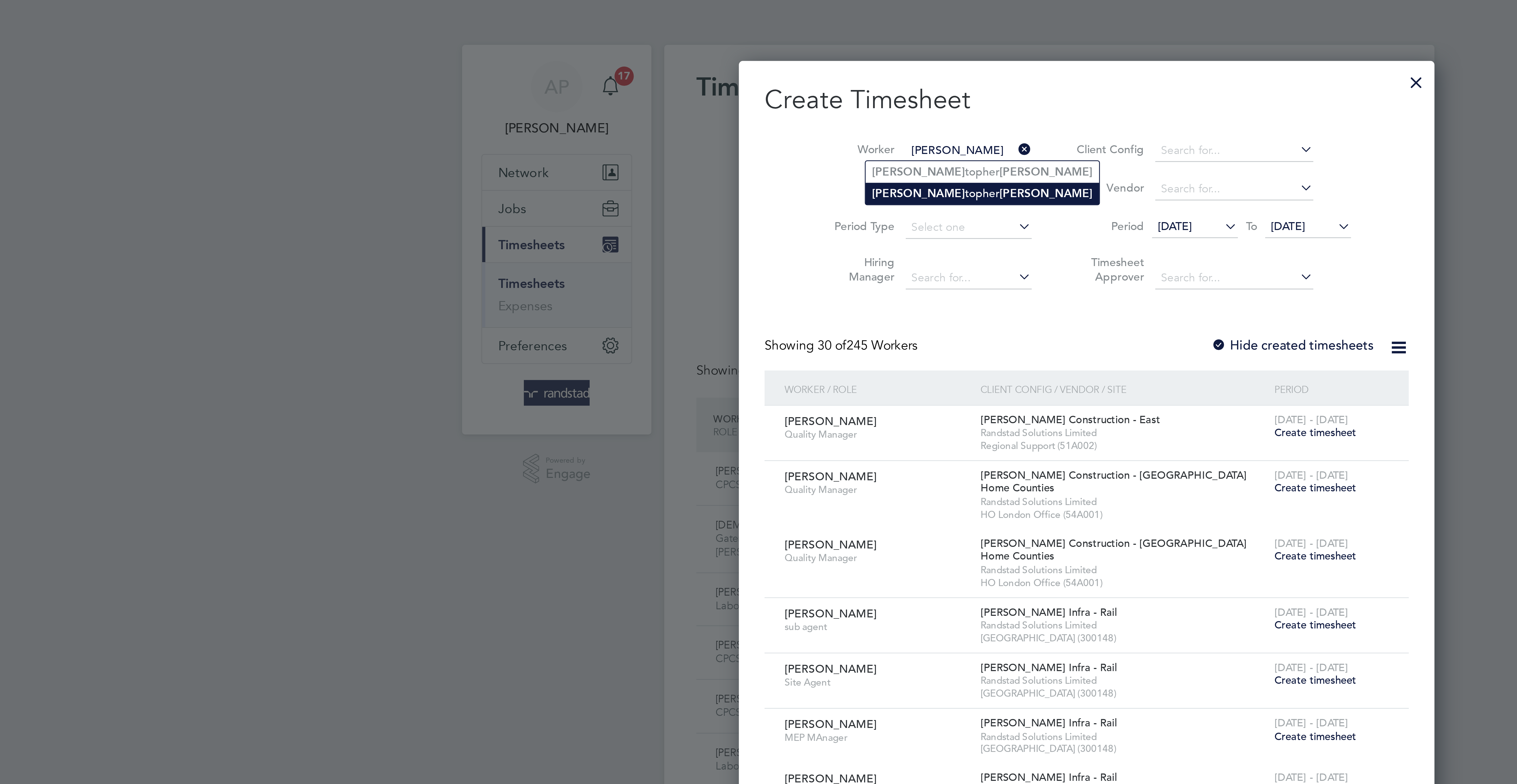
type input "[PERSON_NAME]"
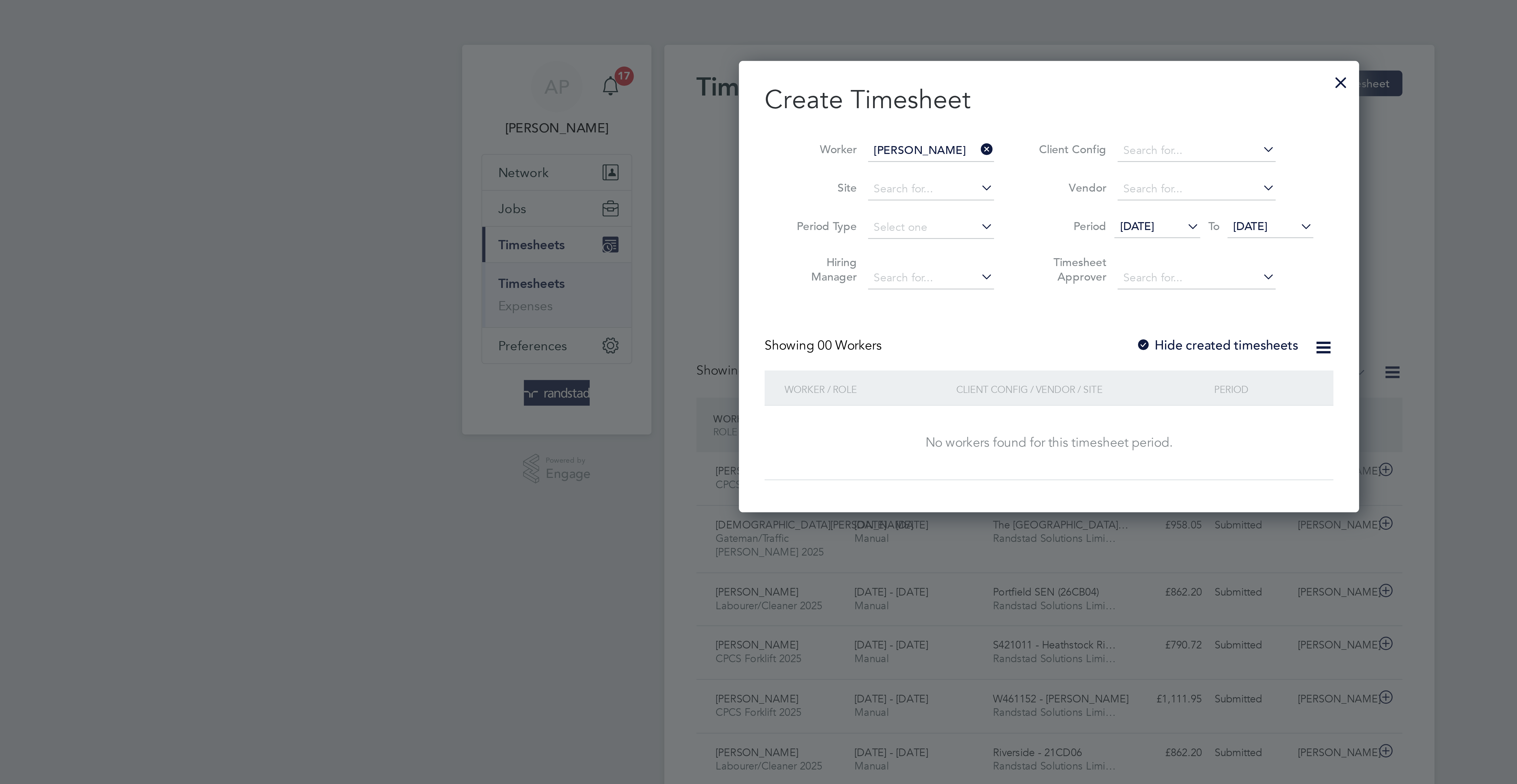
click at [814, 116] on label "Hide created timesheets" at bounding box center [813, 113] width 54 height 5
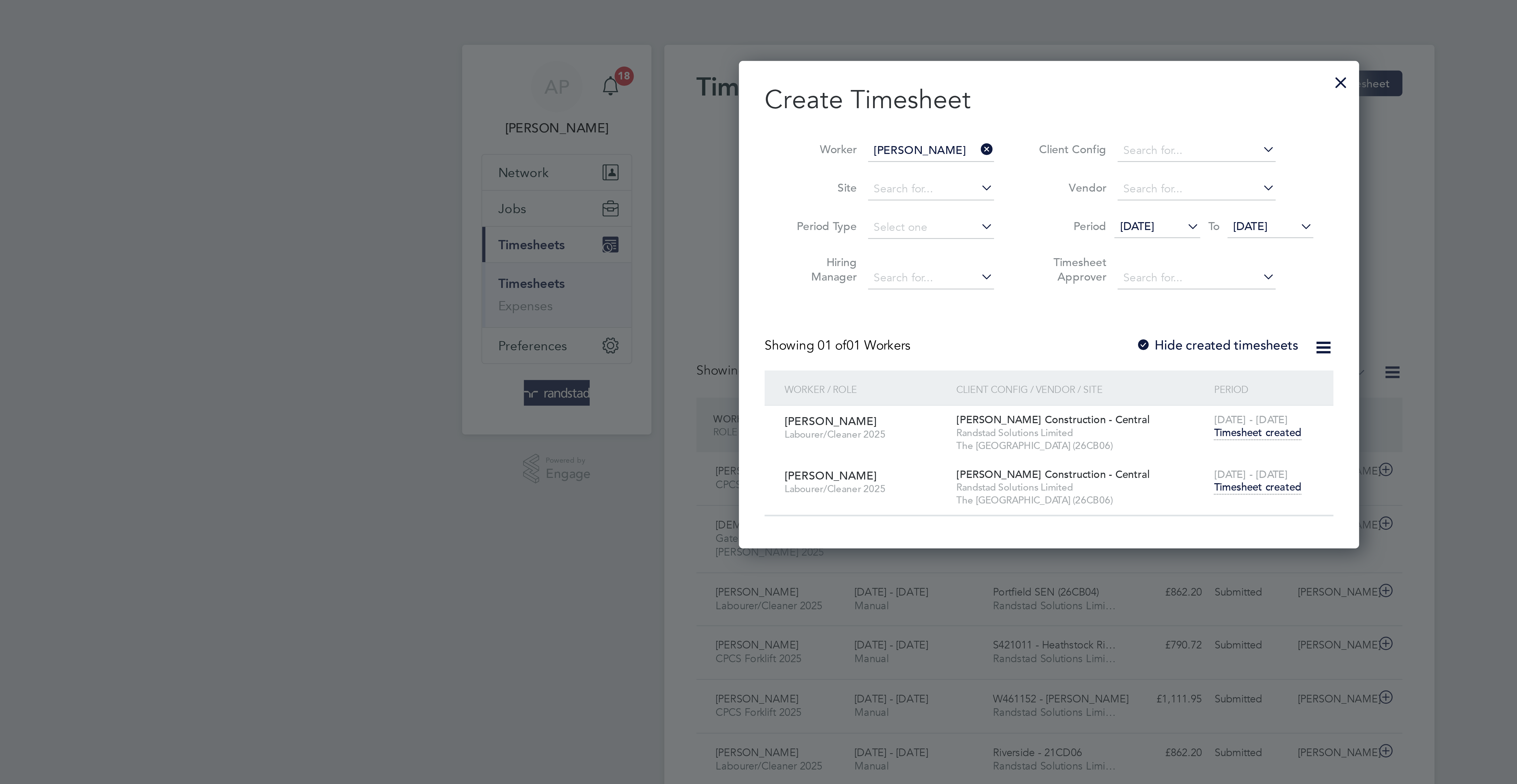
click at [825, 162] on span "Timesheet created" at bounding box center [827, 160] width 29 height 5
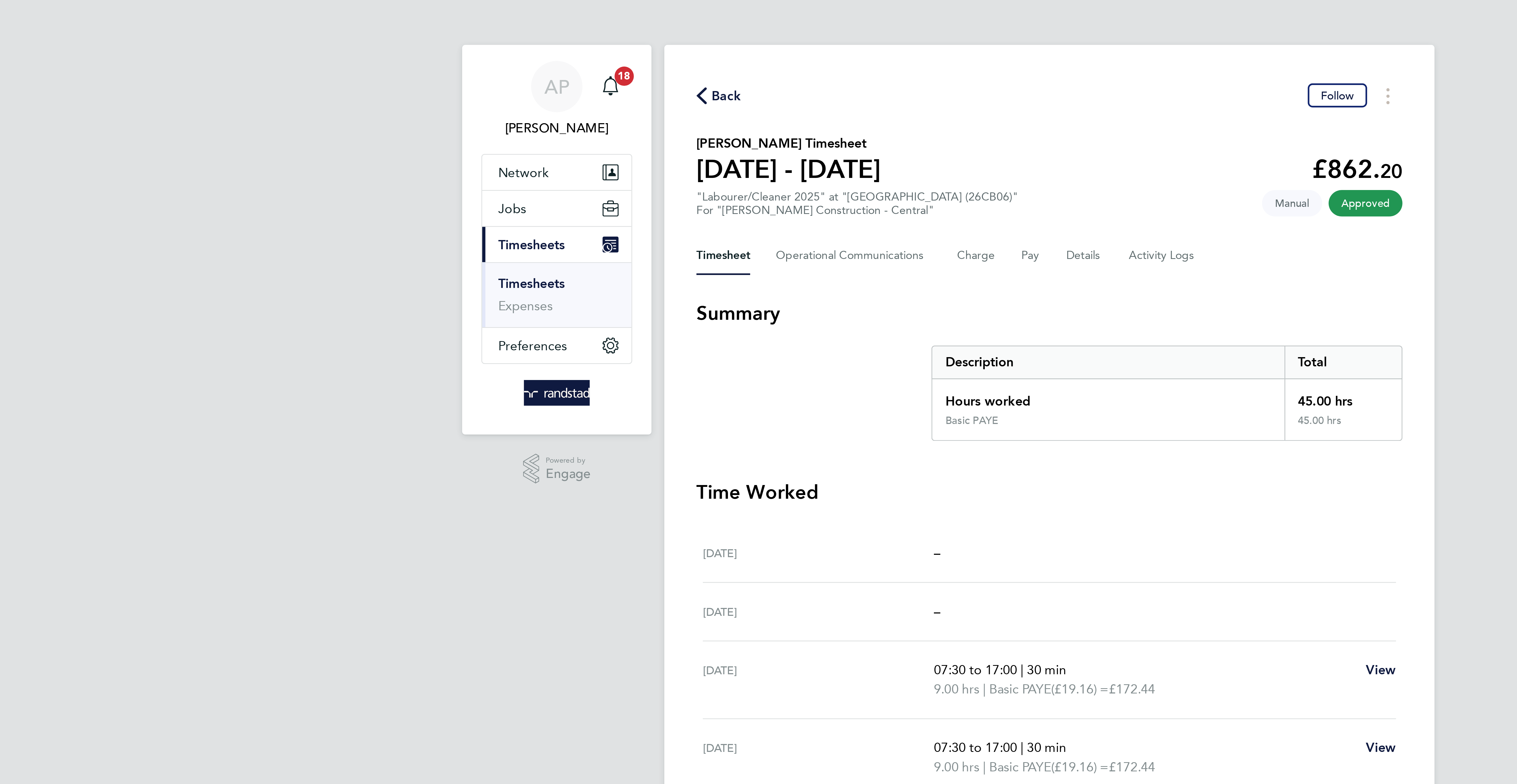
click at [651, 30] on span "Back" at bounding box center [652, 31] width 10 height 6
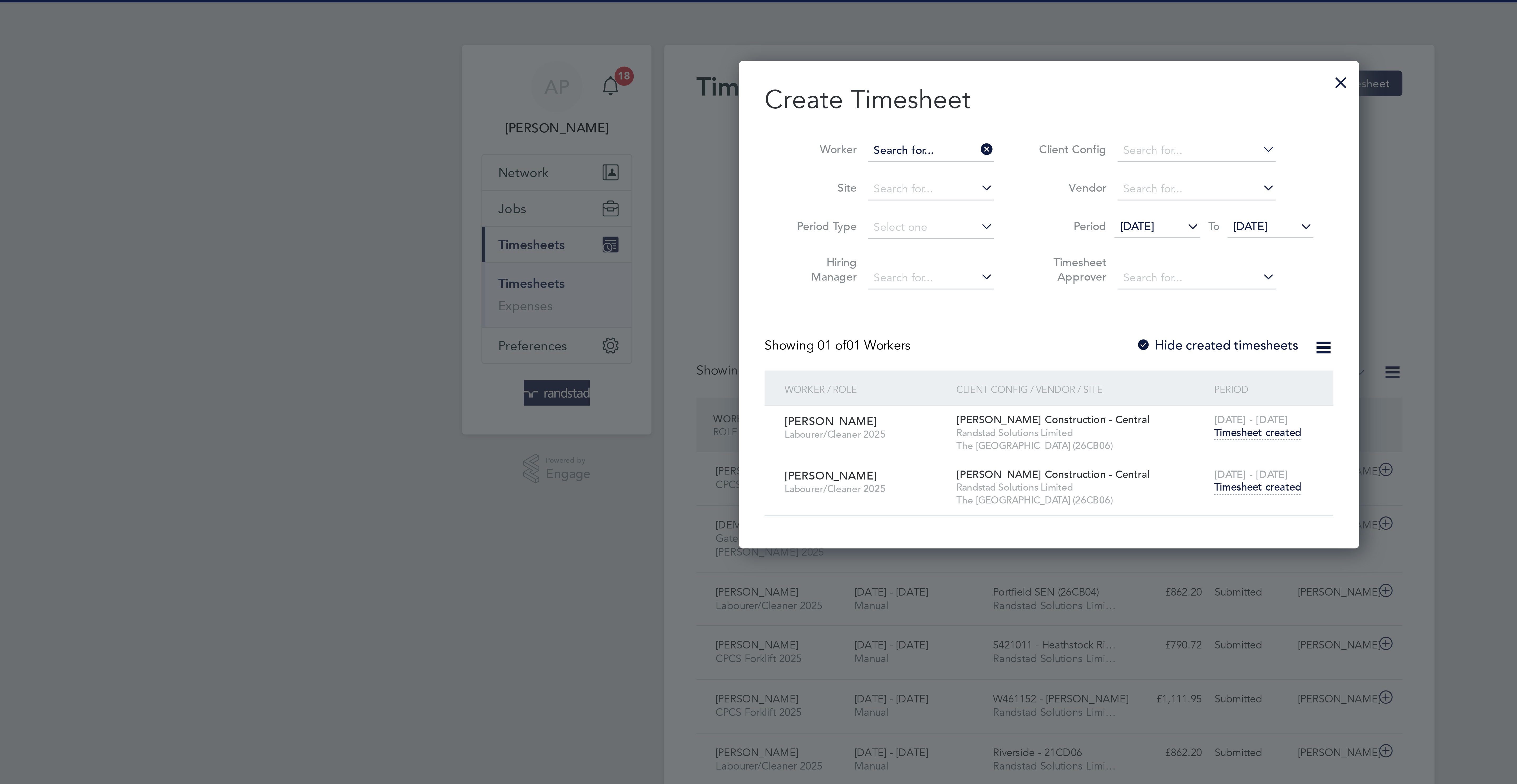
click at [713, 46] on input at bounding box center [720, 49] width 41 height 8
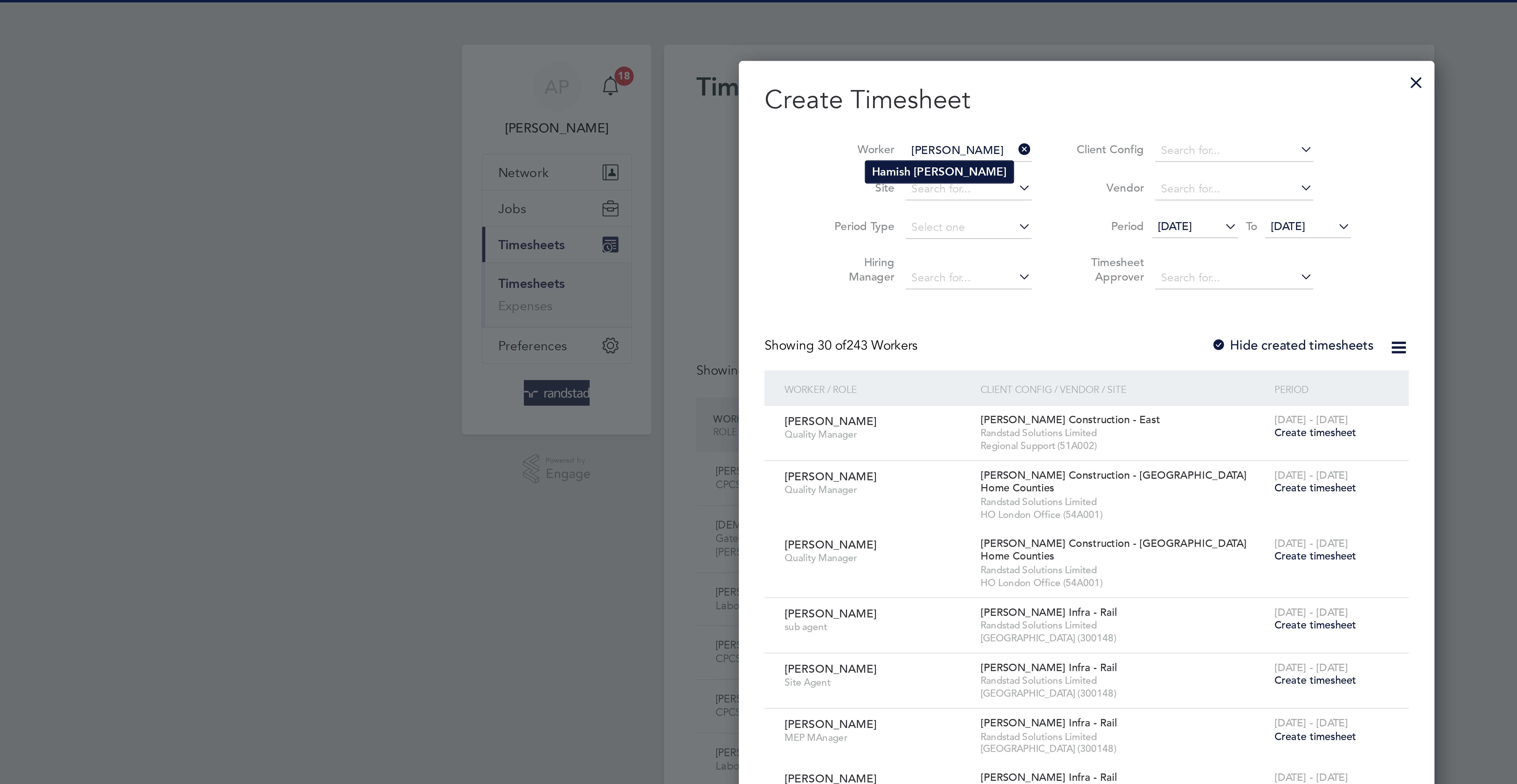
click at [716, 55] on b "[PERSON_NAME]" at bounding box center [729, 57] width 31 height 5
type input "[PERSON_NAME]"
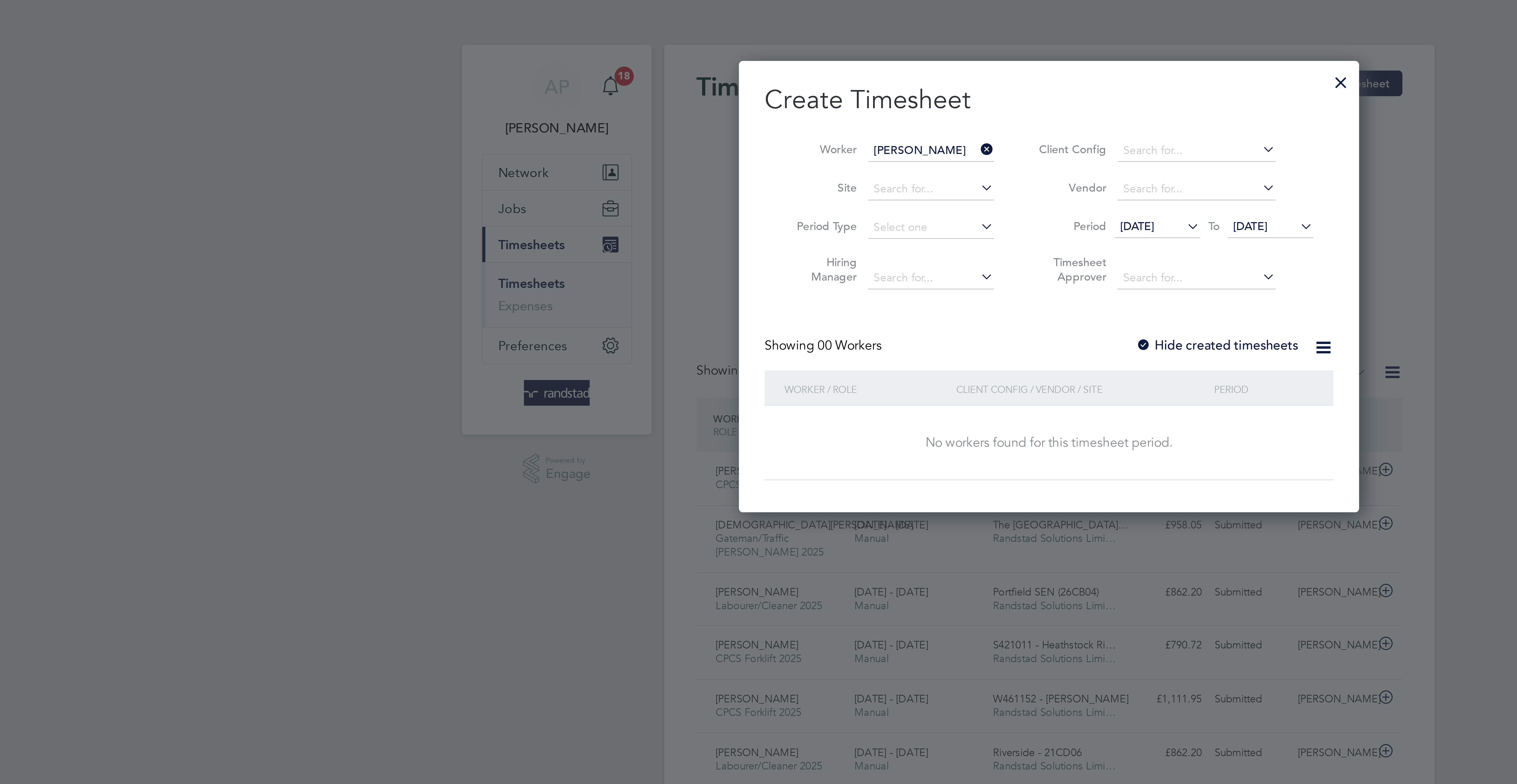
click at [830, 74] on span "[DATE]" at bounding box center [824, 74] width 11 height 5
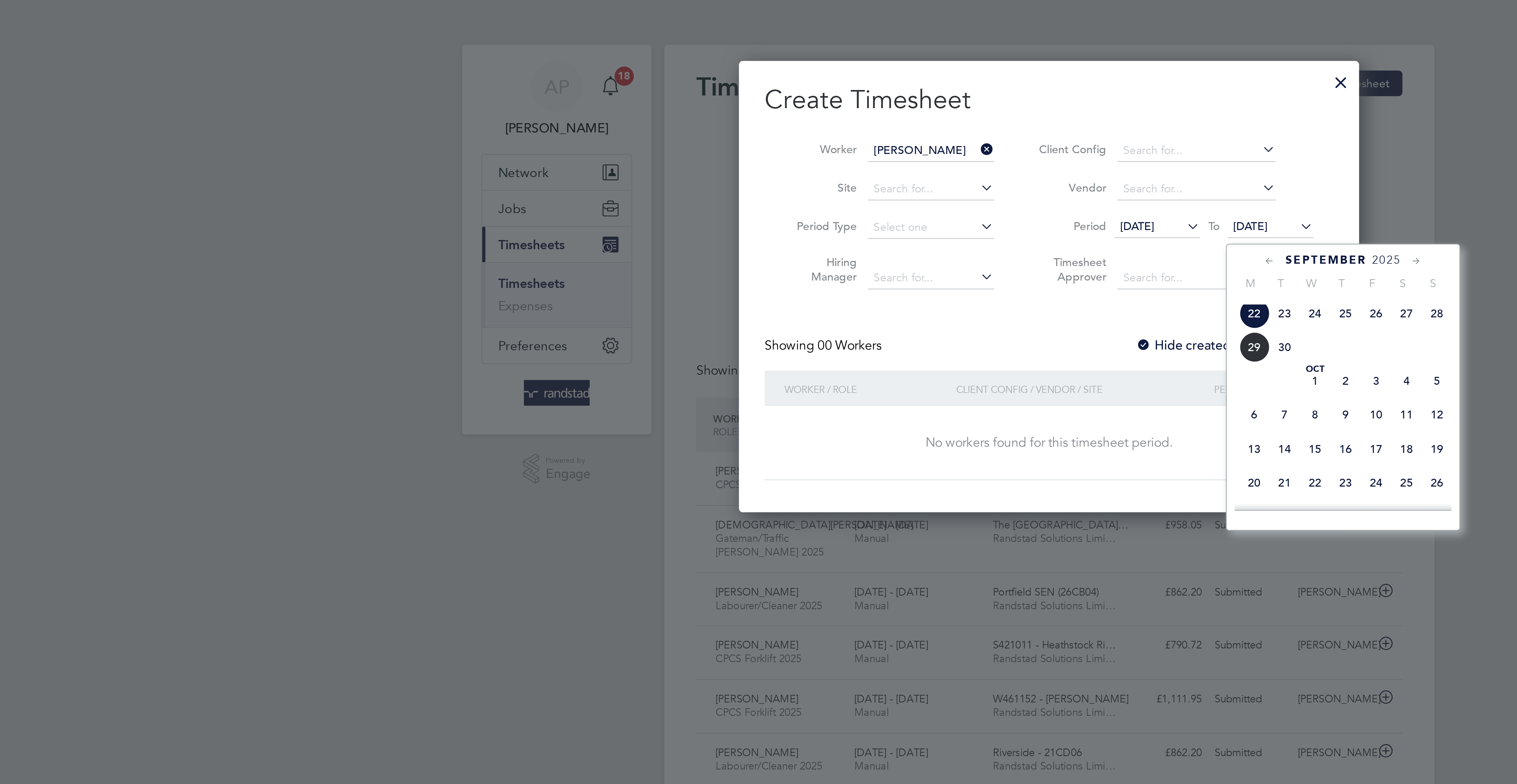
click at [863, 108] on span "26" at bounding box center [866, 102] width 10 height 10
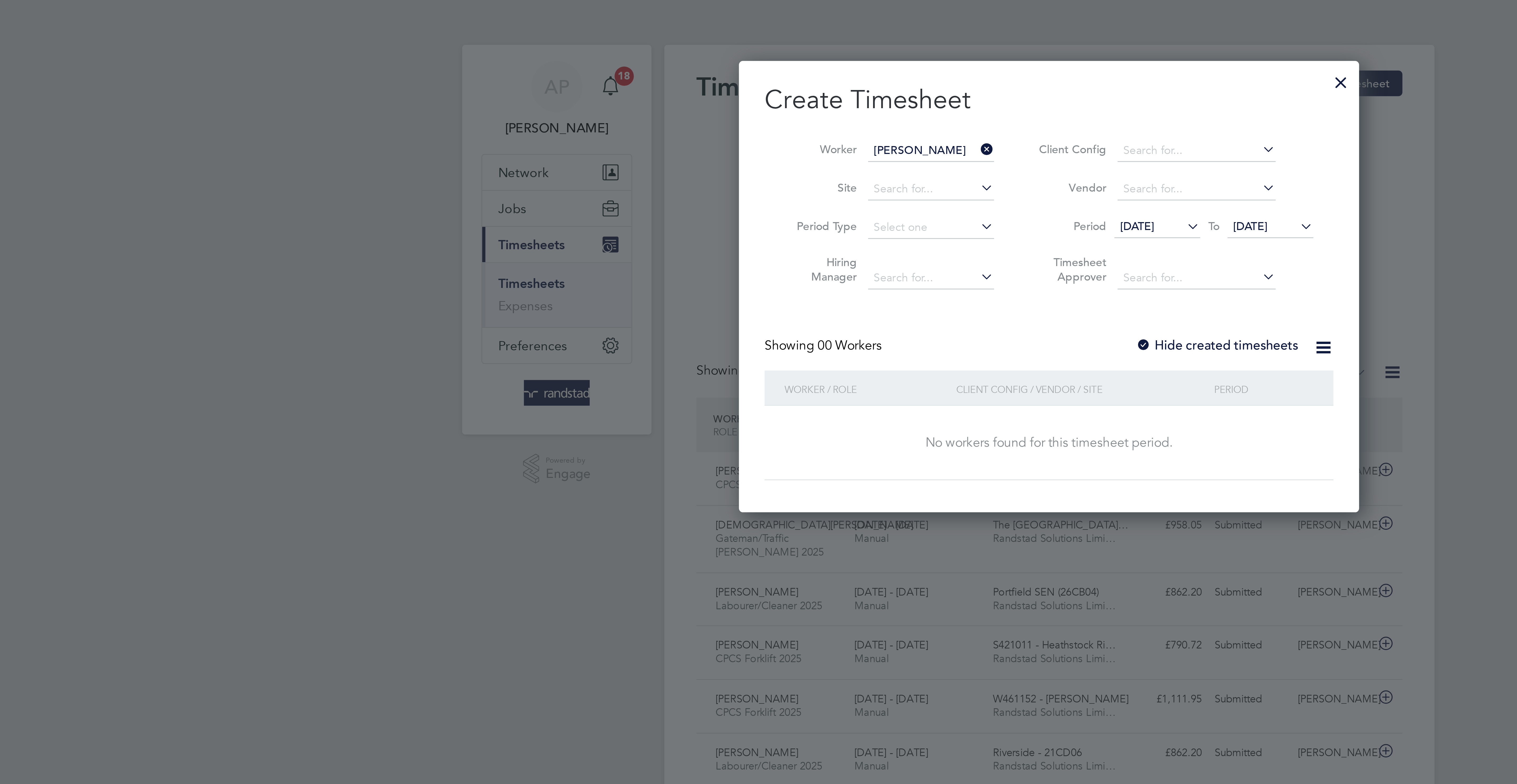
click at [813, 116] on label "Hide created timesheets" at bounding box center [813, 113] width 54 height 5
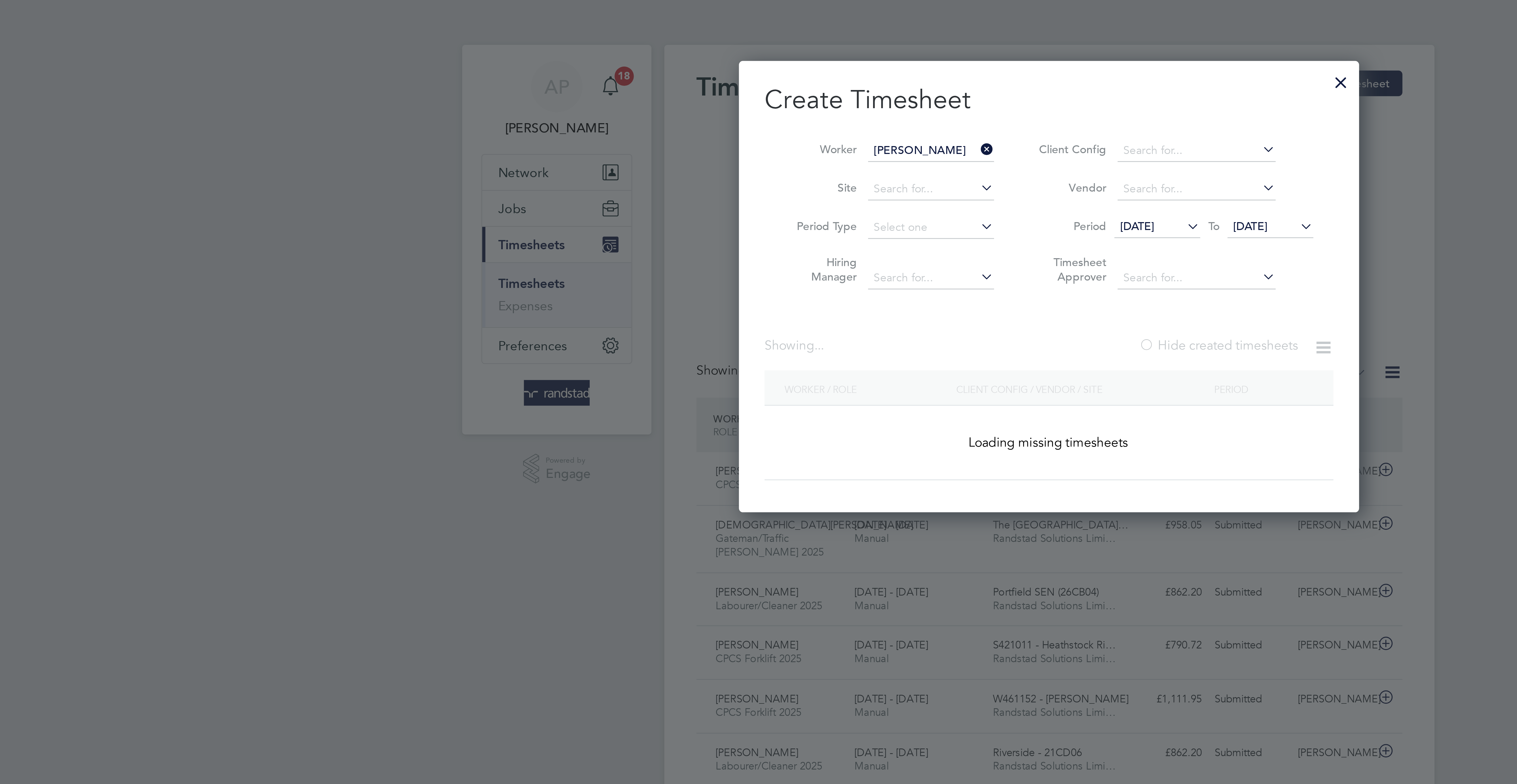
click at [813, 116] on label "Hide created timesheets" at bounding box center [814, 113] width 52 height 5
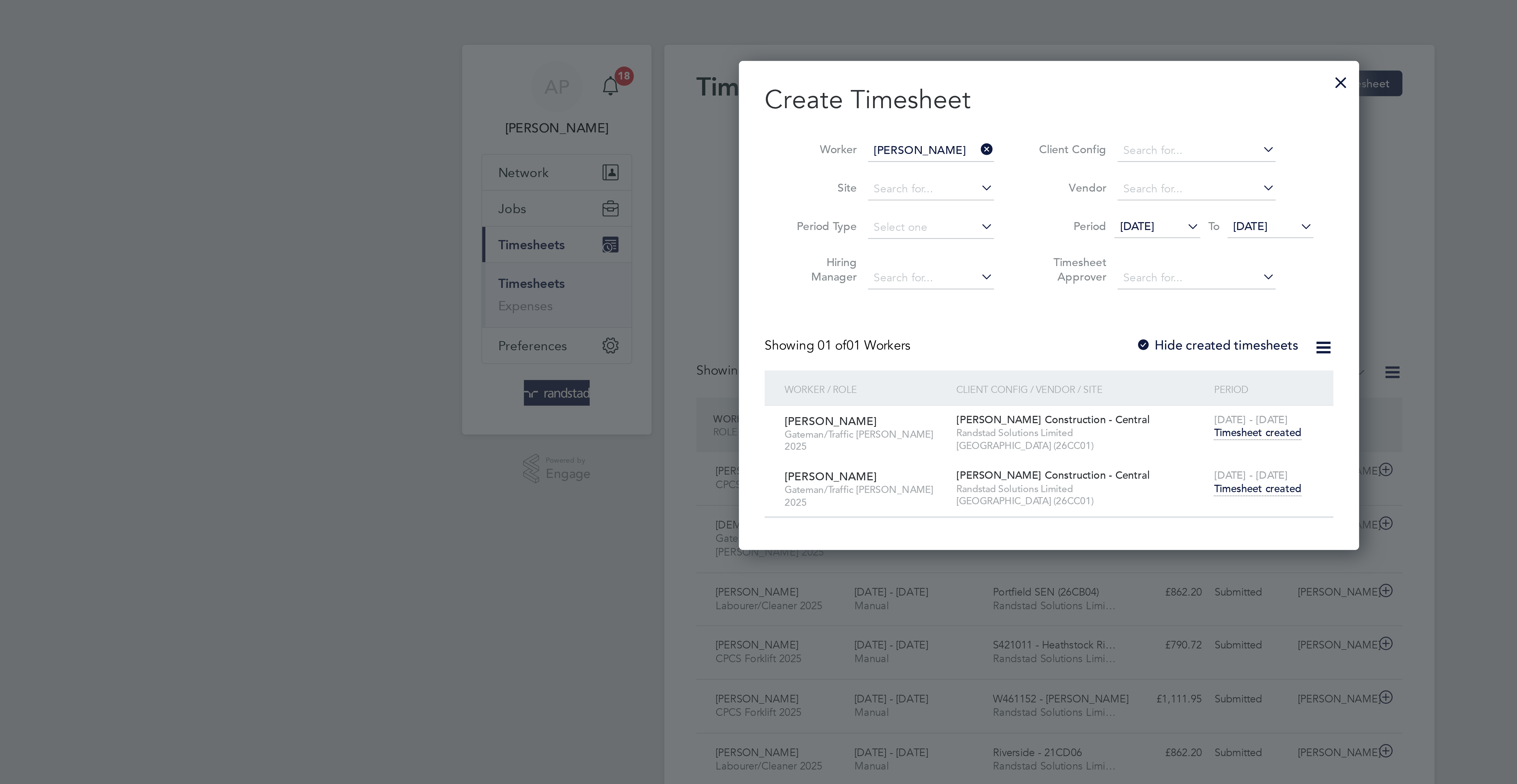
click at [824, 163] on span "Timesheet created" at bounding box center [827, 161] width 29 height 5
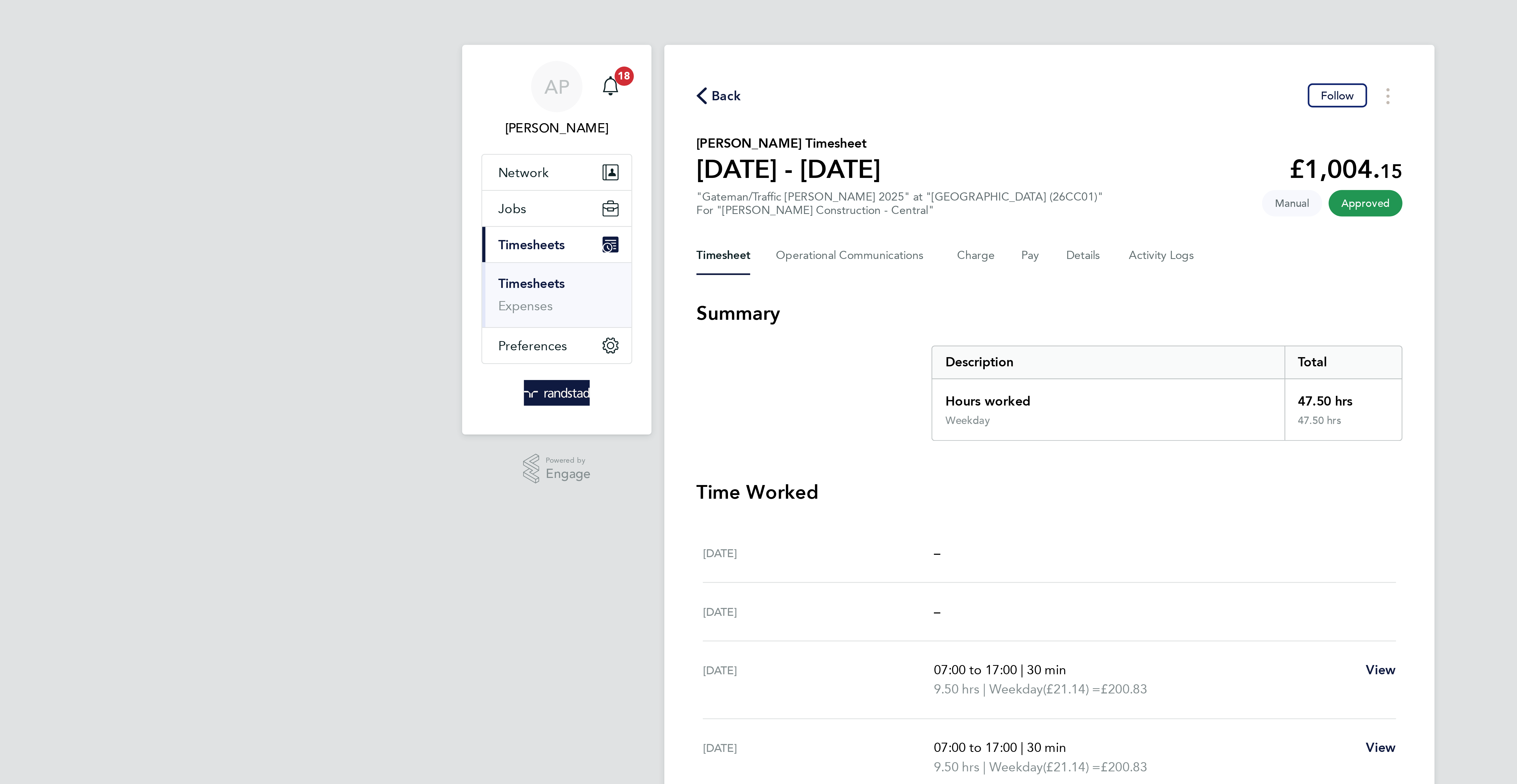
click at [650, 31] on span "Back" at bounding box center [652, 31] width 10 height 6
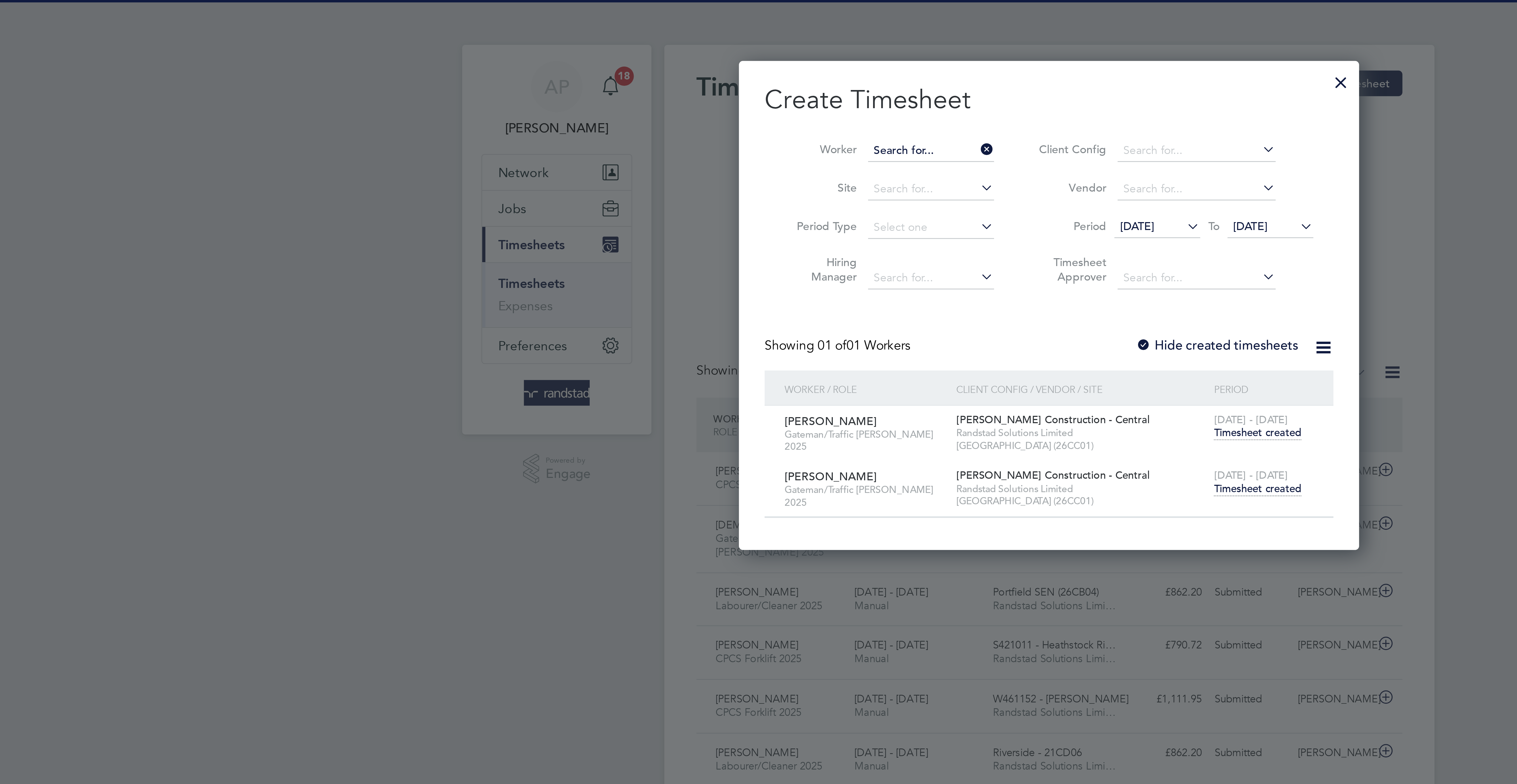
click at [710, 49] on input at bounding box center [720, 49] width 41 height 8
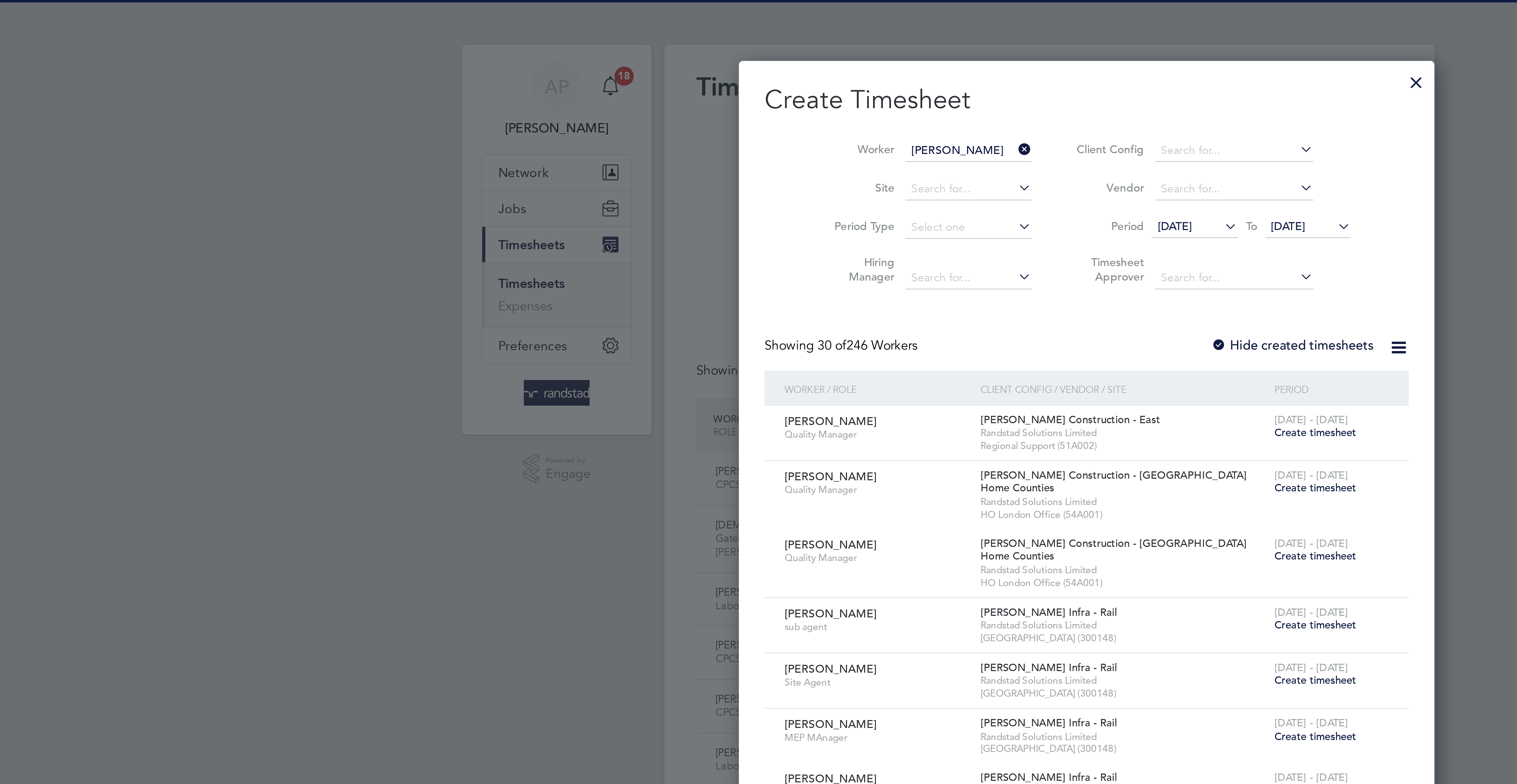
click at [713, 63] on b "[PERSON_NAME]" at bounding box center [726, 64] width 31 height 5
type input "[PERSON_NAME]"
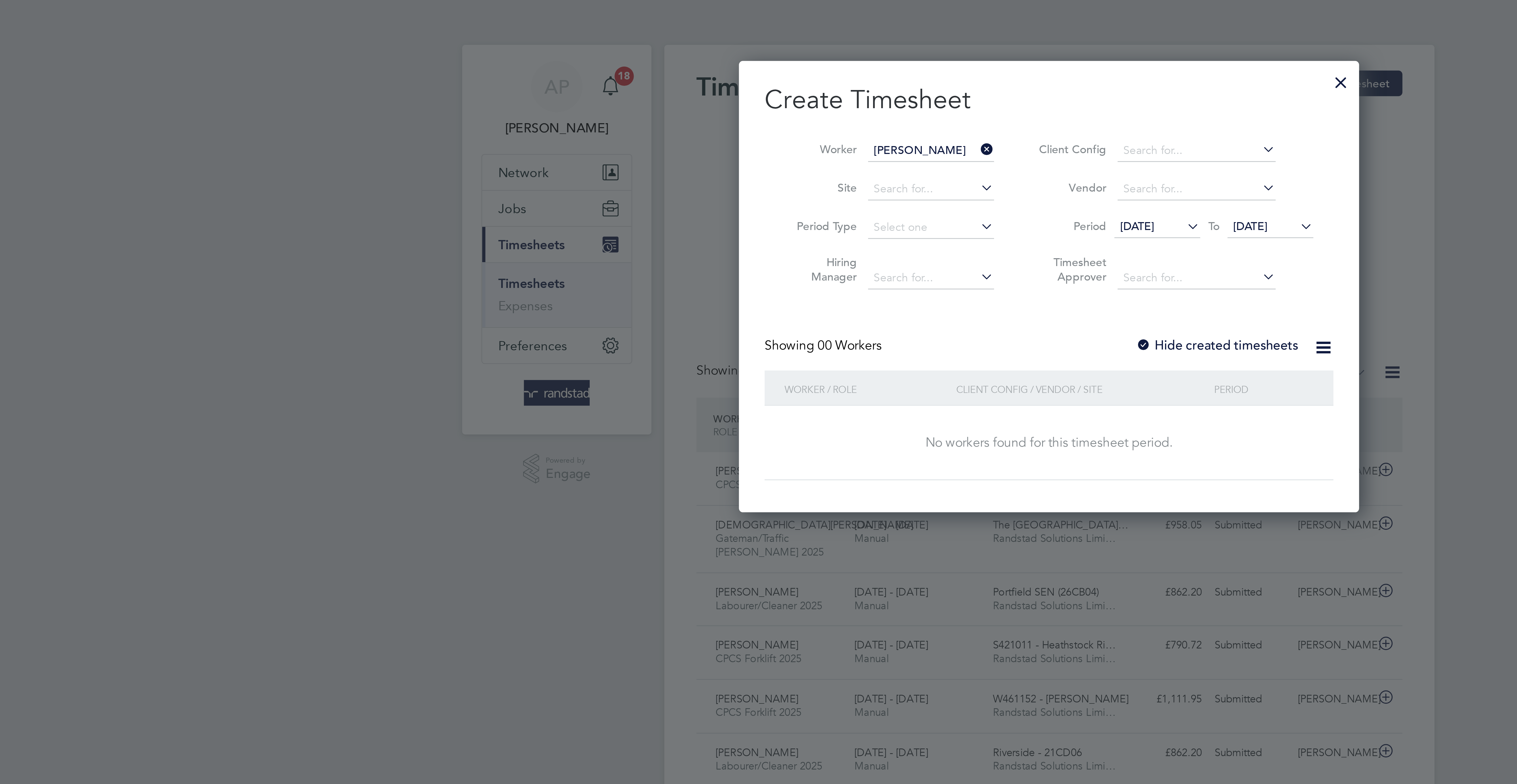
click at [822, 112] on label "Hide created timesheets" at bounding box center [813, 113] width 54 height 5
click at [822, 115] on label "Hide created timesheets" at bounding box center [813, 113] width 54 height 5
click at [816, 114] on label "Hide created timesheets" at bounding box center [813, 113] width 54 height 5
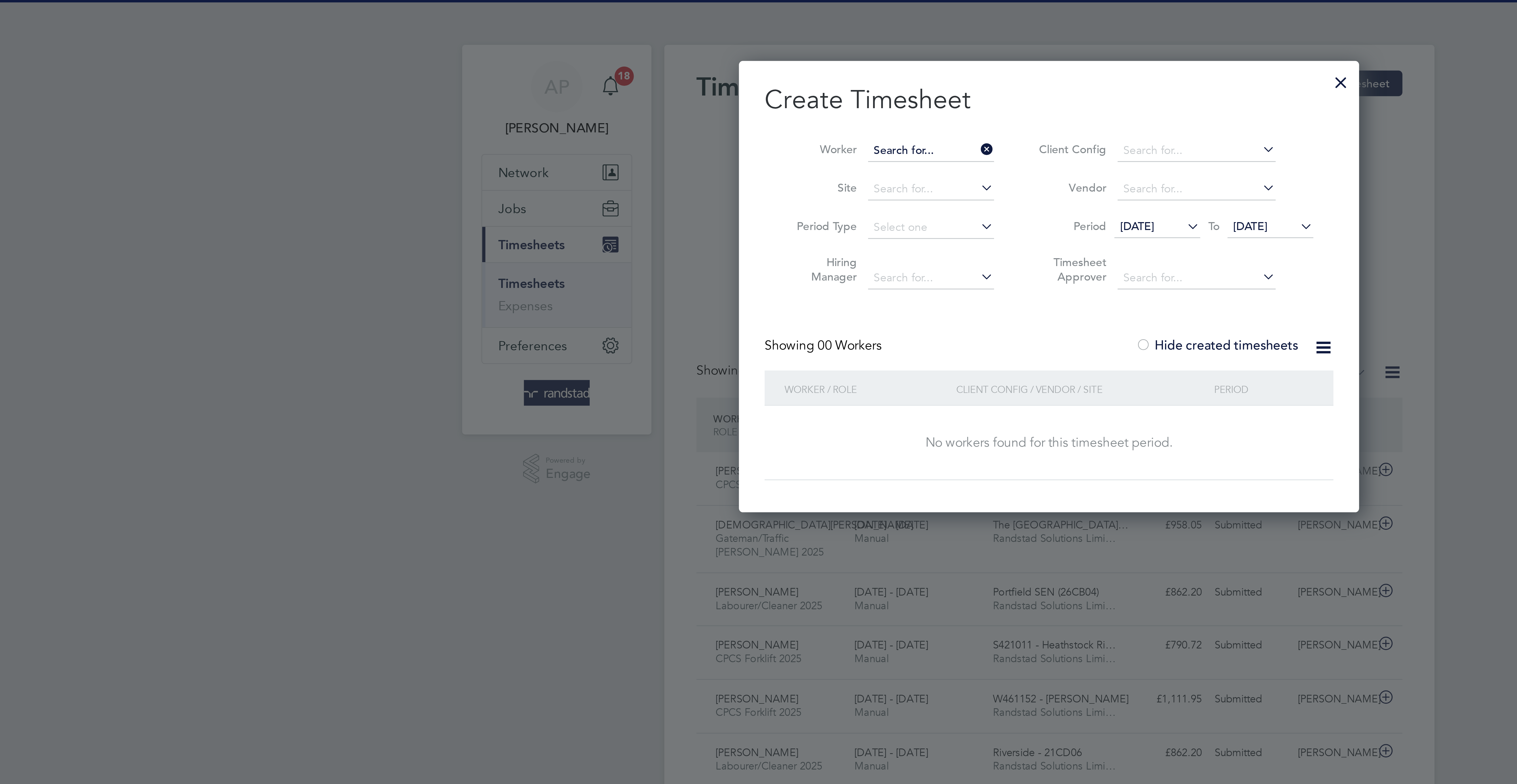
click at [718, 46] on input at bounding box center [720, 49] width 41 height 8
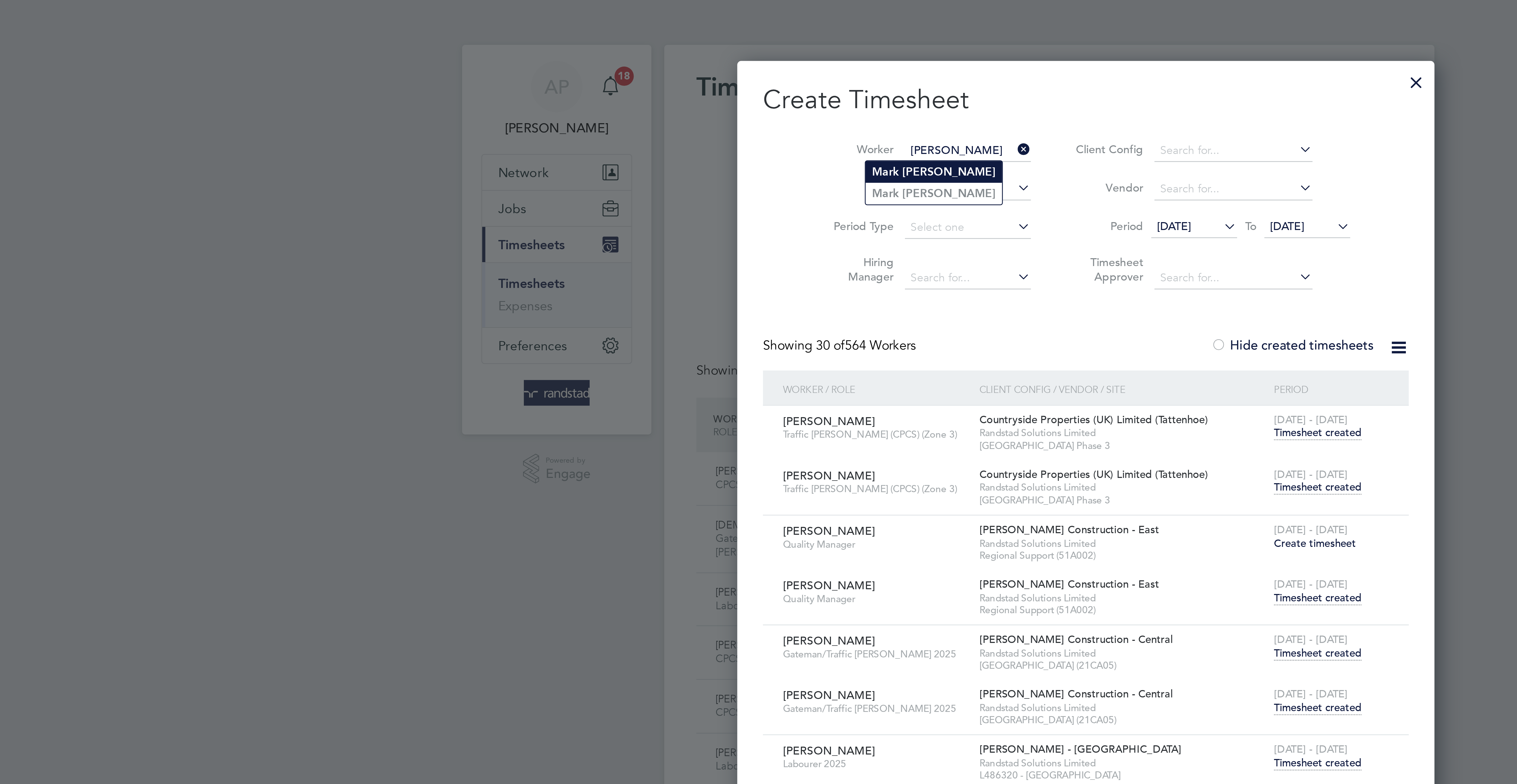
click at [718, 55] on b "Morgan" at bounding box center [726, 57] width 31 height 5
type input "Mark Morgan"
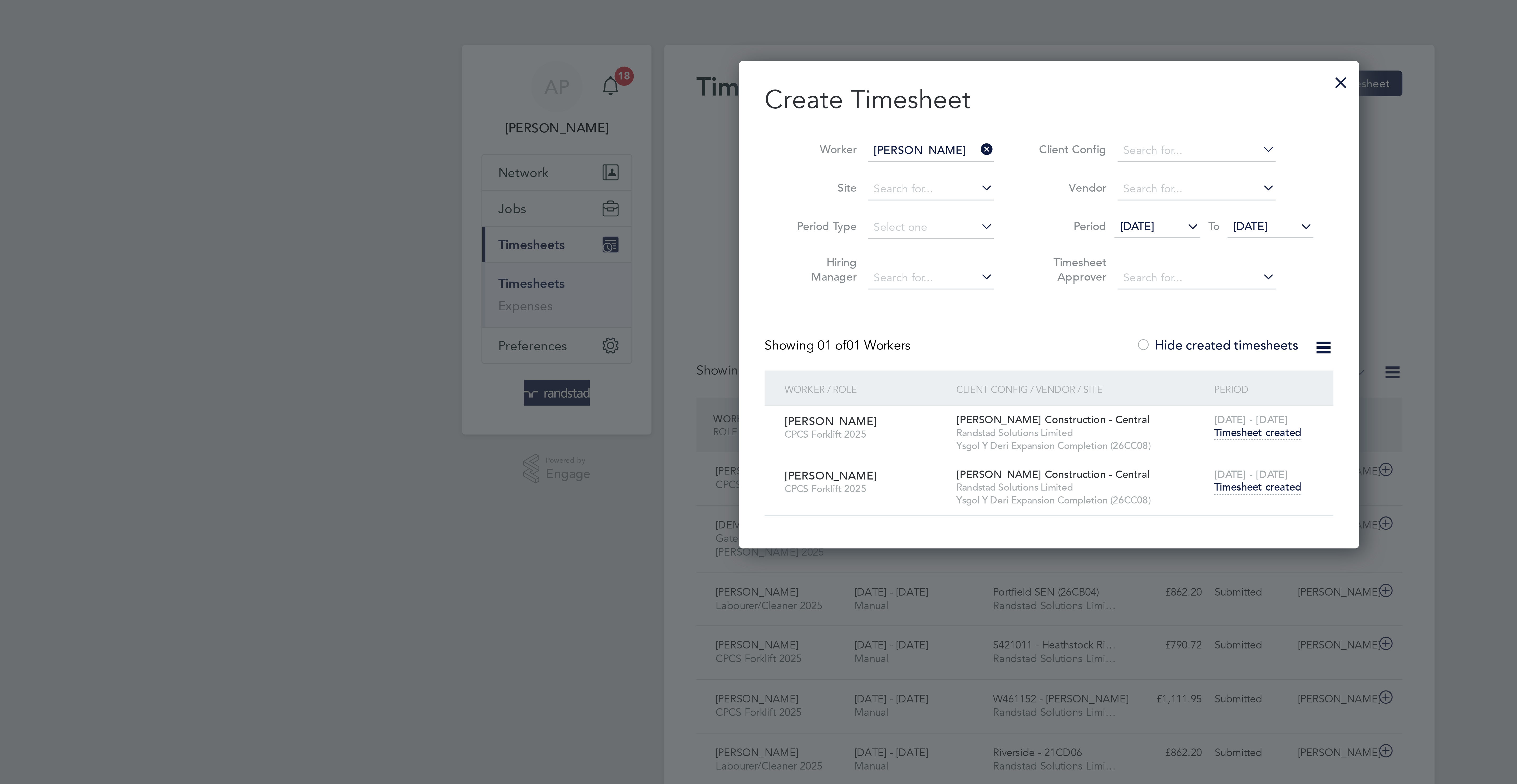
click at [832, 161] on span "Timesheet created" at bounding box center [827, 160] width 29 height 5
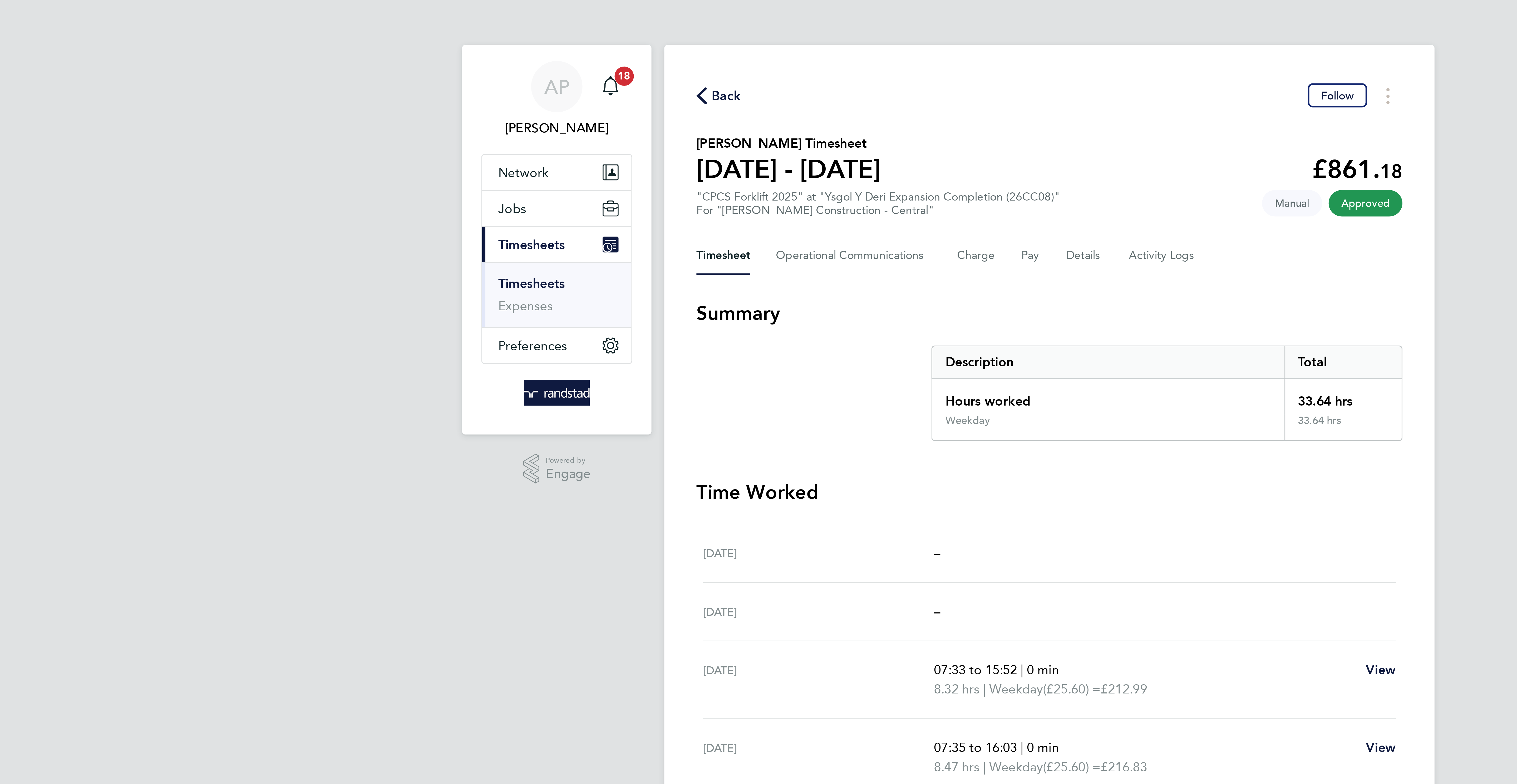
click at [652, 31] on span "Back" at bounding box center [652, 31] width 10 height 6
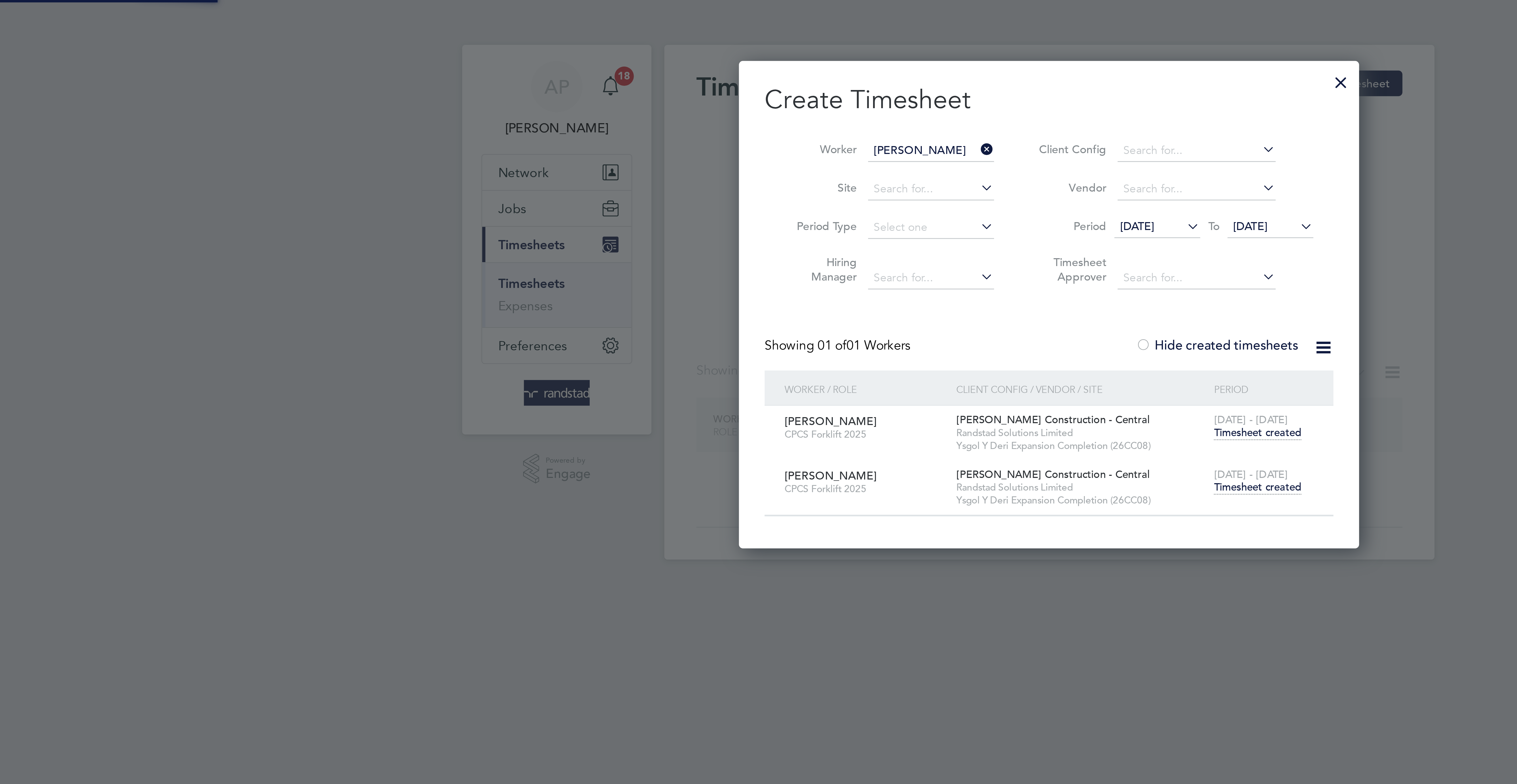
click at [723, 49] on input "Mark Morgan" at bounding box center [720, 49] width 41 height 8
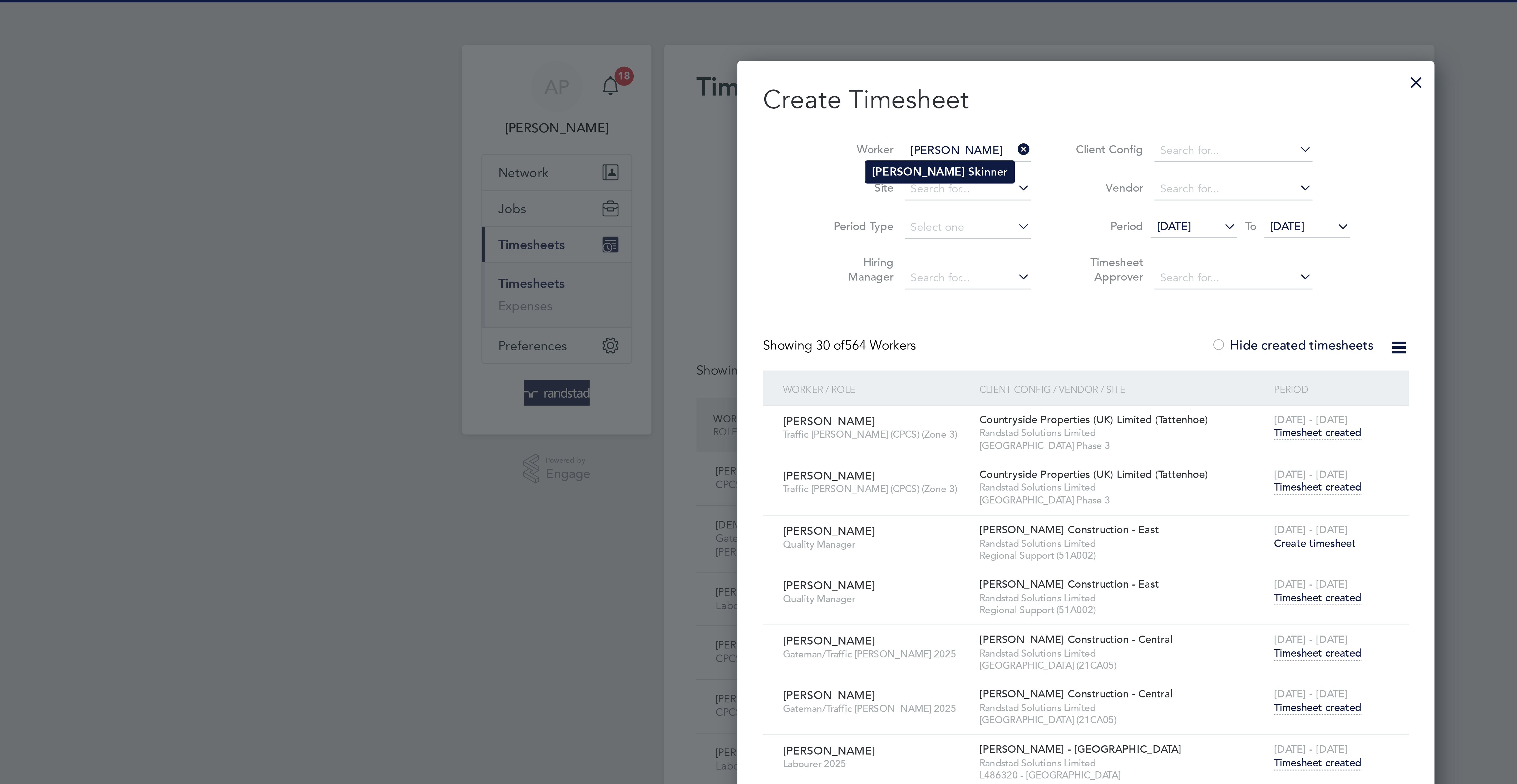
click at [728, 57] on li "Ricky Ski nner" at bounding box center [723, 57] width 49 height 7
type input "Ricky Skinner"
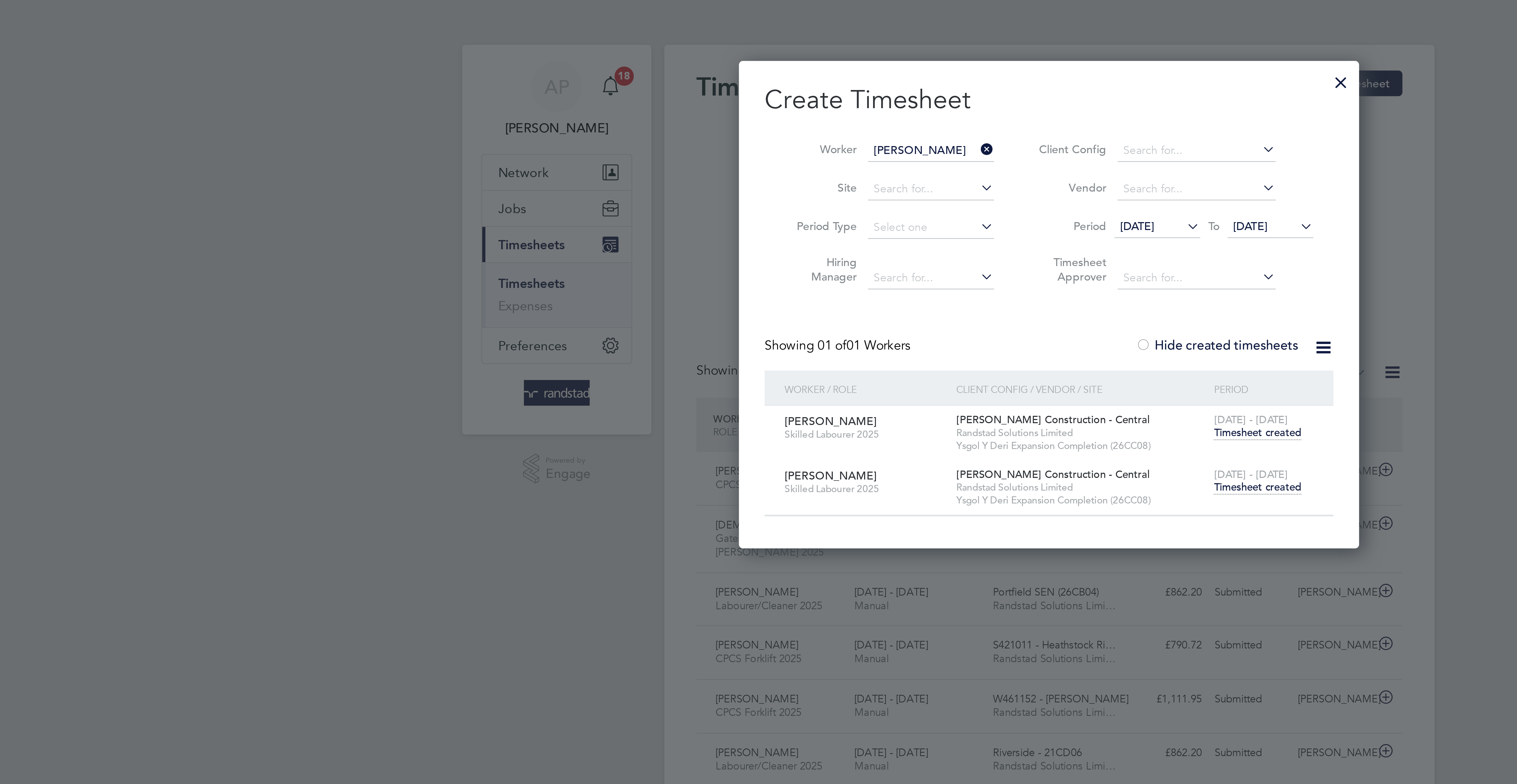
click at [829, 162] on span "Timesheet created" at bounding box center [827, 160] width 29 height 5
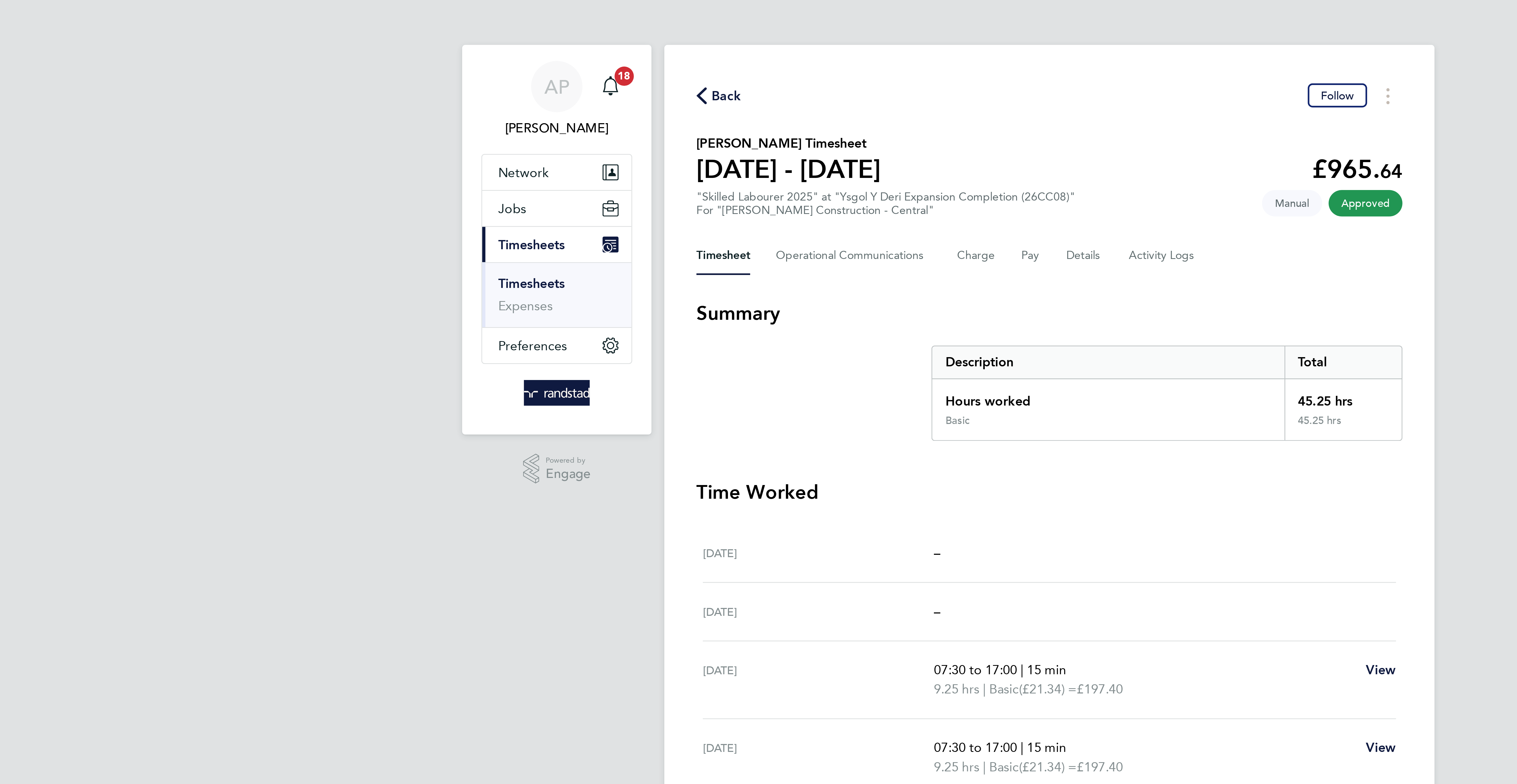
drag, startPoint x: 647, startPoint y: 32, endPoint x: 750, endPoint y: 42, distance: 103.5
click at [648, 32] on span "Back" at bounding box center [652, 31] width 10 height 6
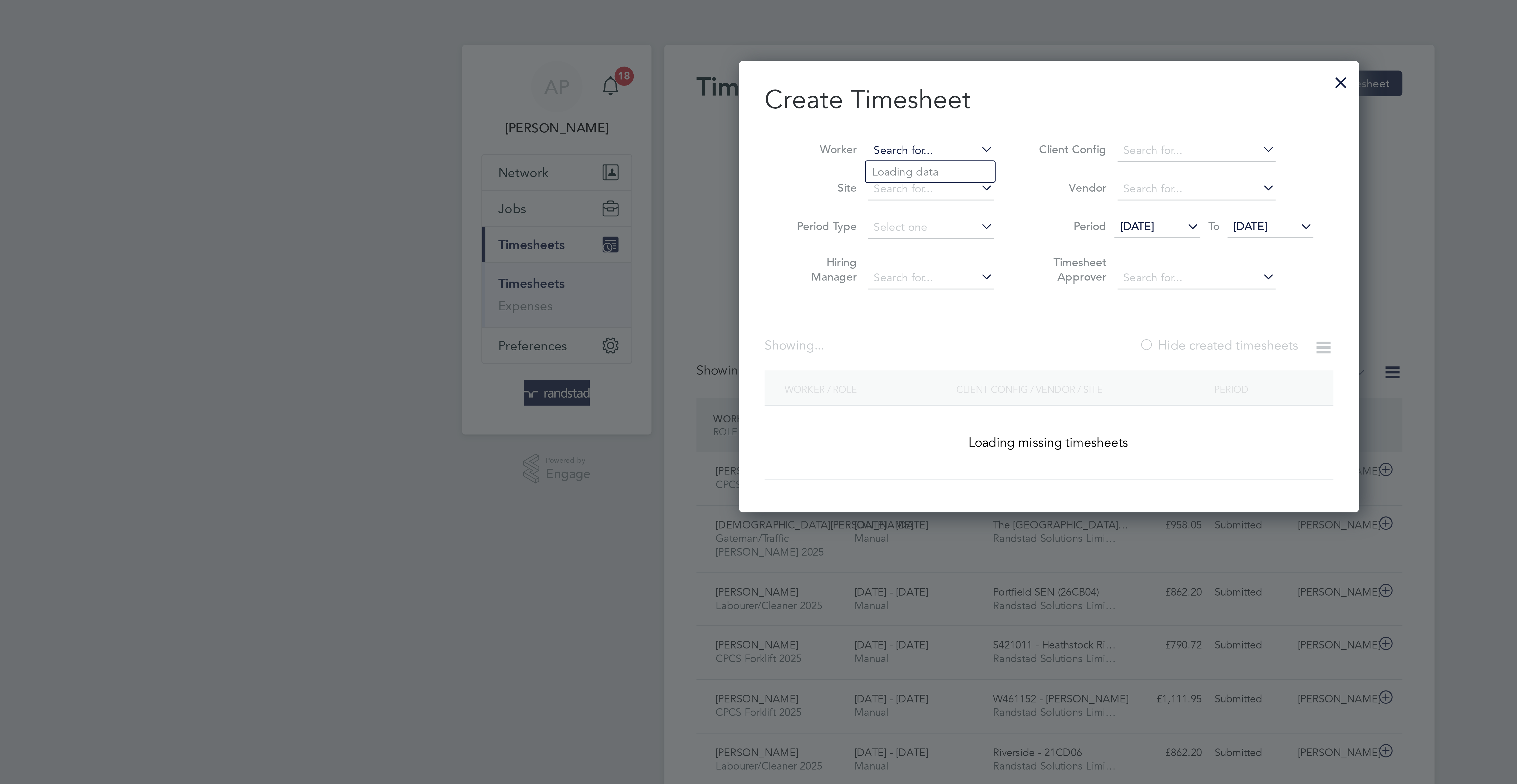
click at [716, 50] on input at bounding box center [720, 49] width 41 height 8
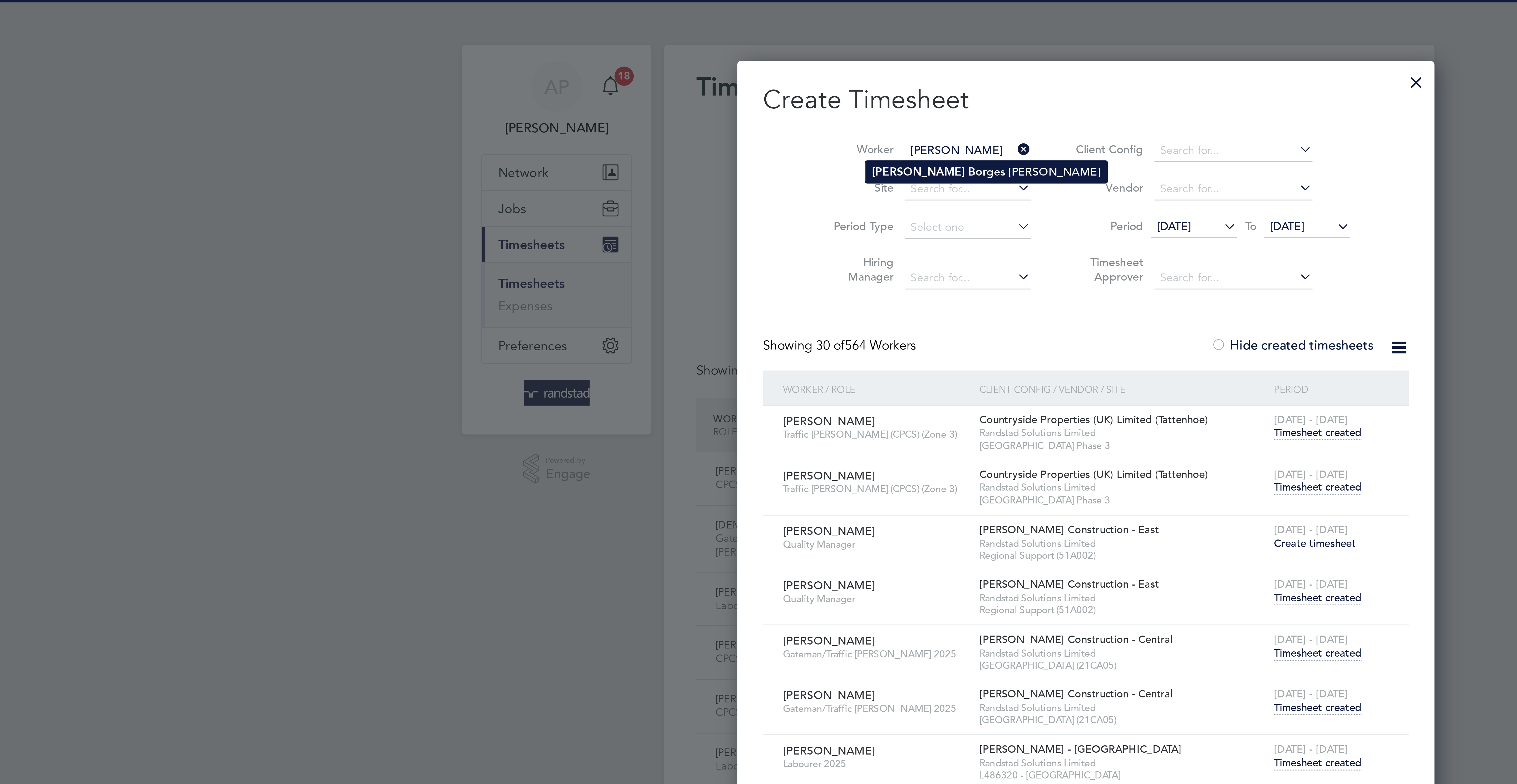
click at [721, 54] on li "Marya Bor ges De Souza" at bounding box center [738, 57] width 80 height 7
type input "Marya Borges De Souza"
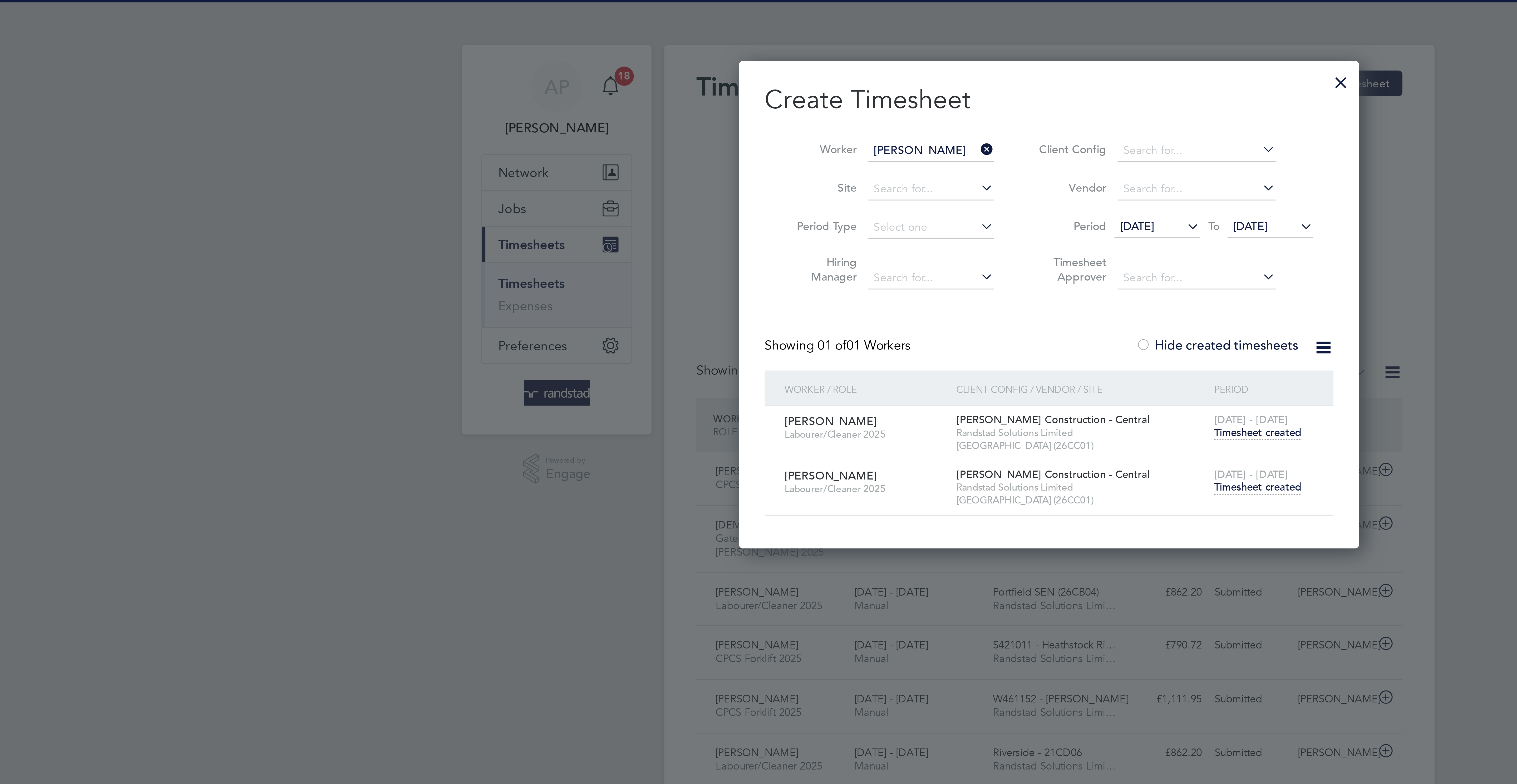
click at [826, 162] on span "Timesheet created" at bounding box center [827, 160] width 29 height 5
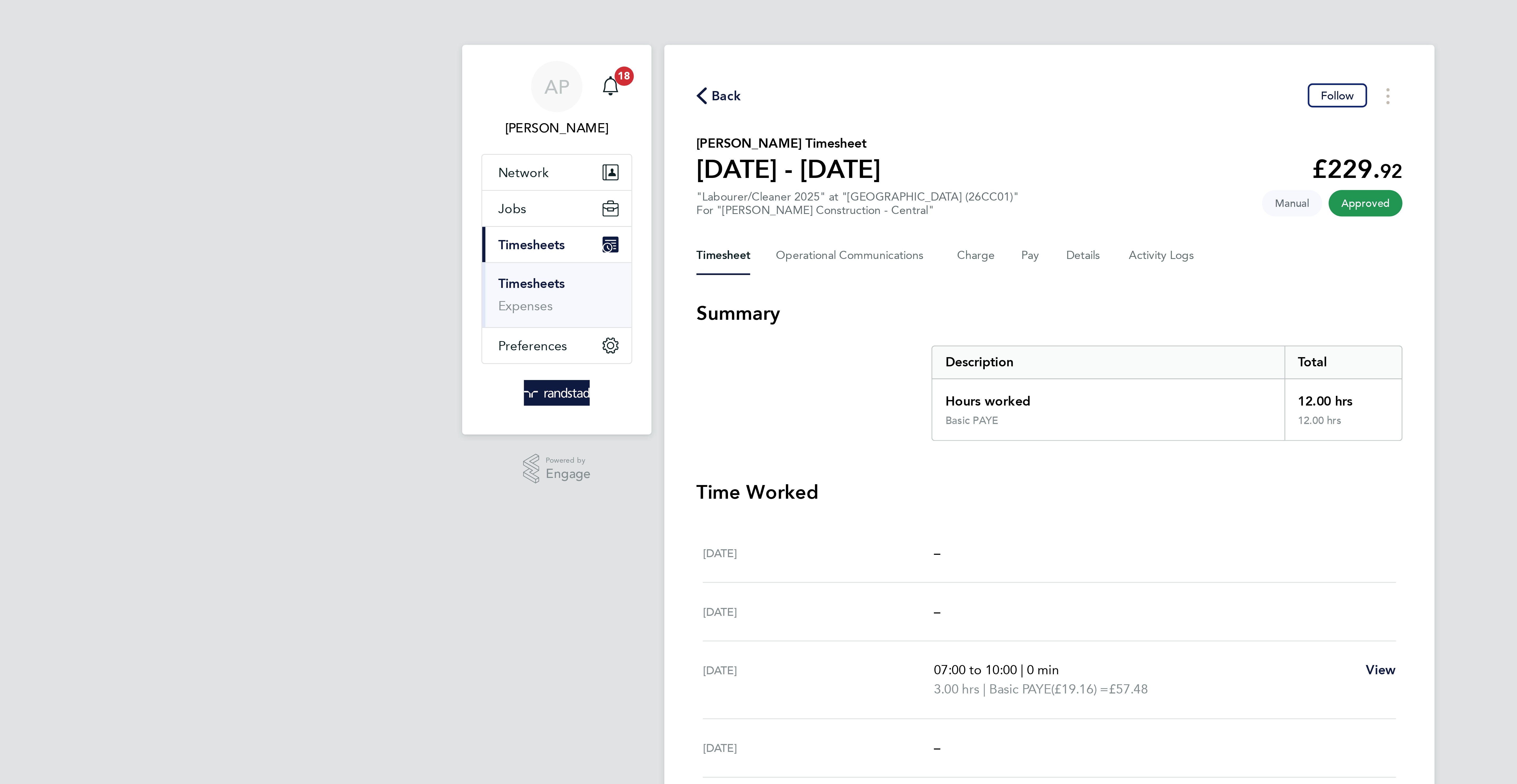
click at [657, 32] on span "Back" at bounding box center [652, 31] width 10 height 6
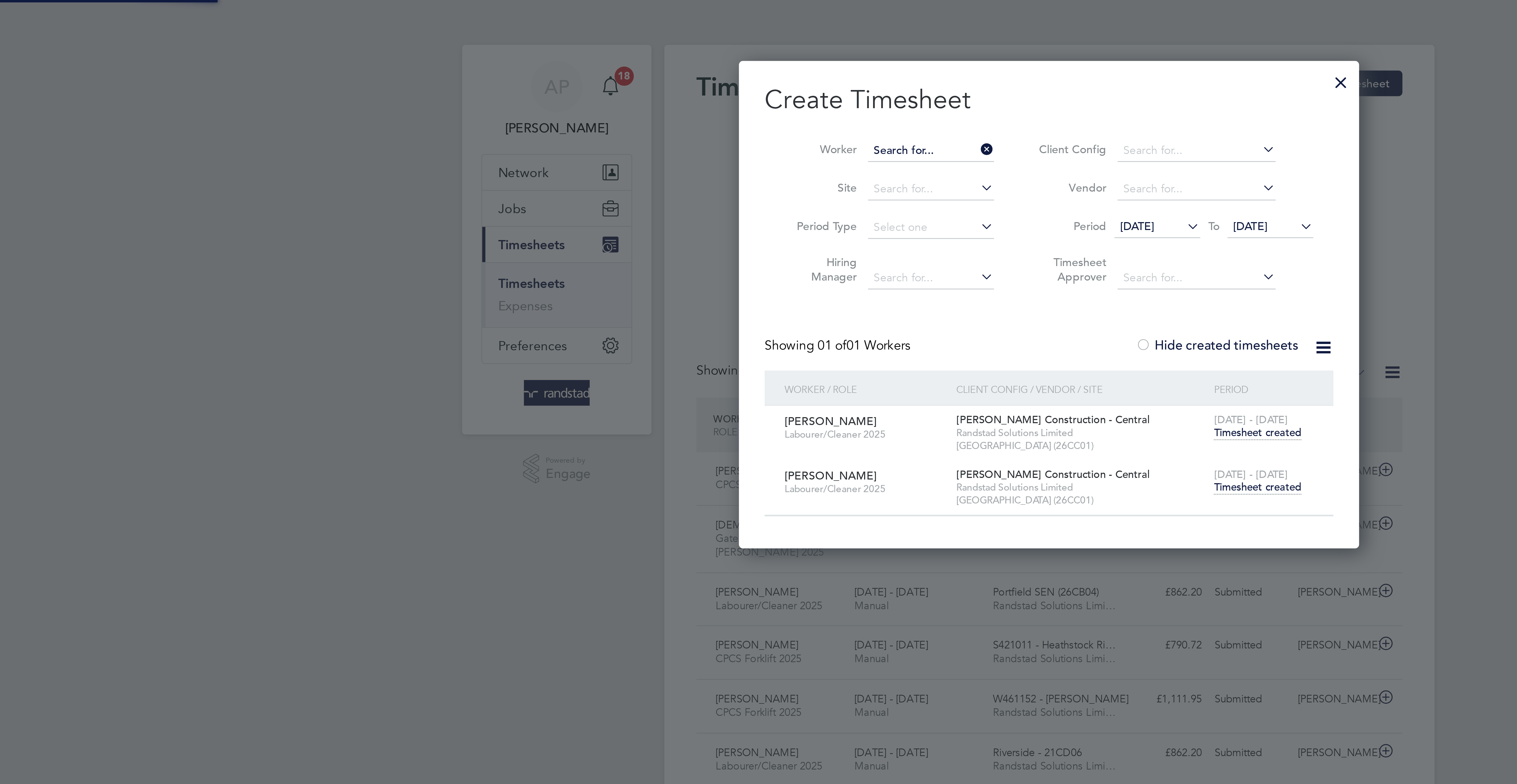
click at [728, 48] on input at bounding box center [720, 49] width 41 height 8
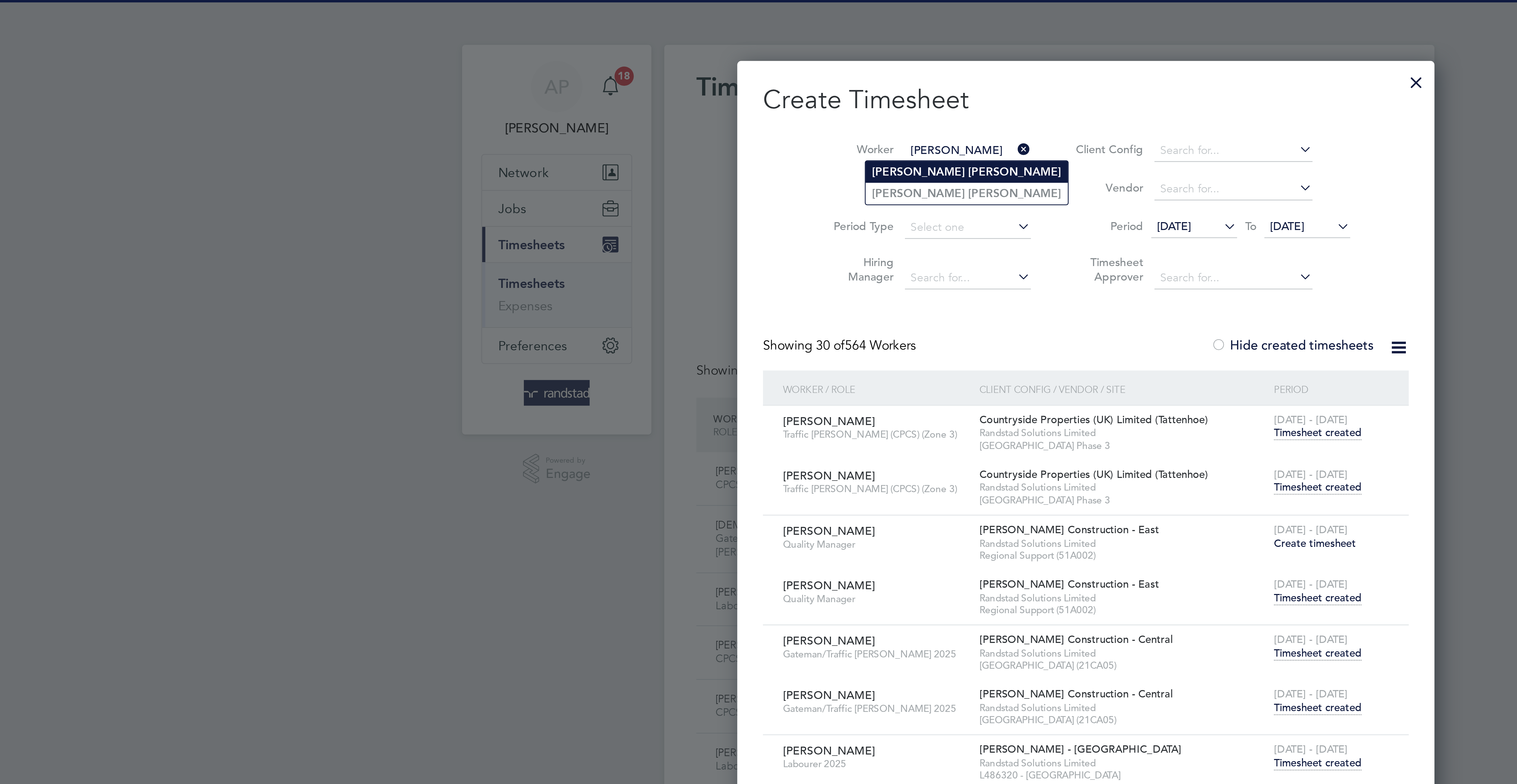
click at [732, 57] on b "Jones" at bounding box center [747, 57] width 31 height 5
type input "[PERSON_NAME]"
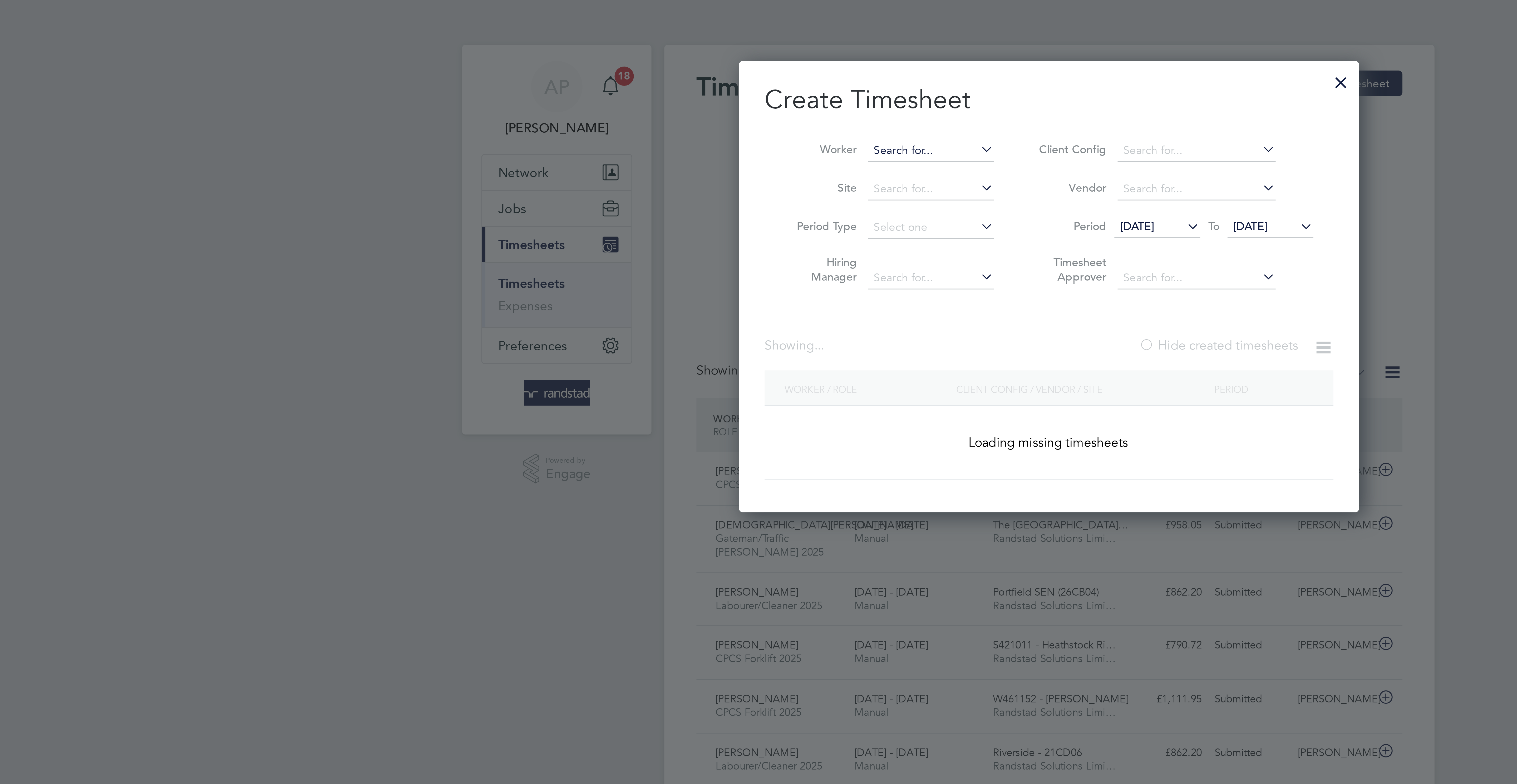
click at [721, 47] on input at bounding box center [720, 49] width 41 height 8
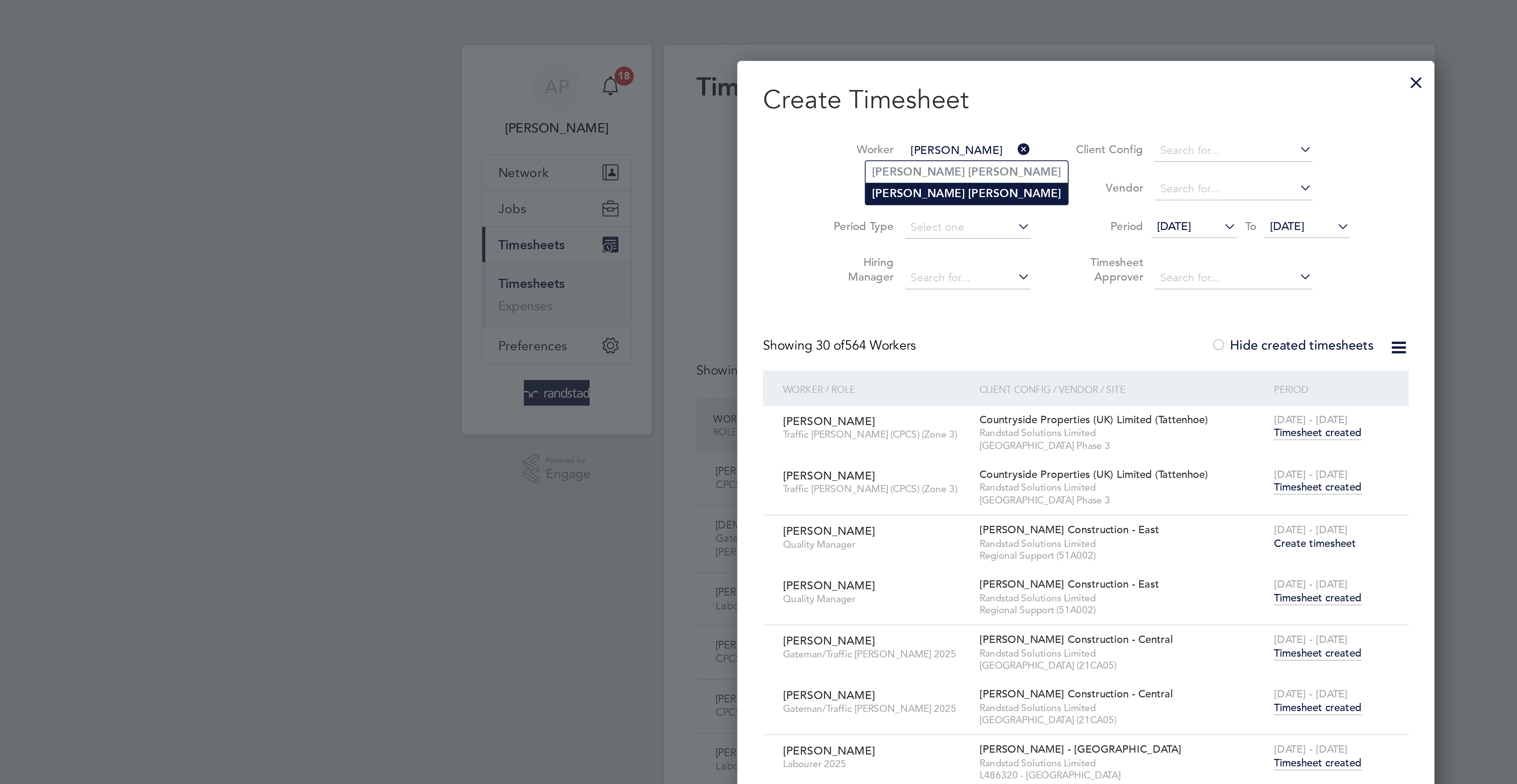
click at [725, 65] on li "Joshua Jones" at bounding box center [731, 64] width 67 height 7
type input "[PERSON_NAME]"
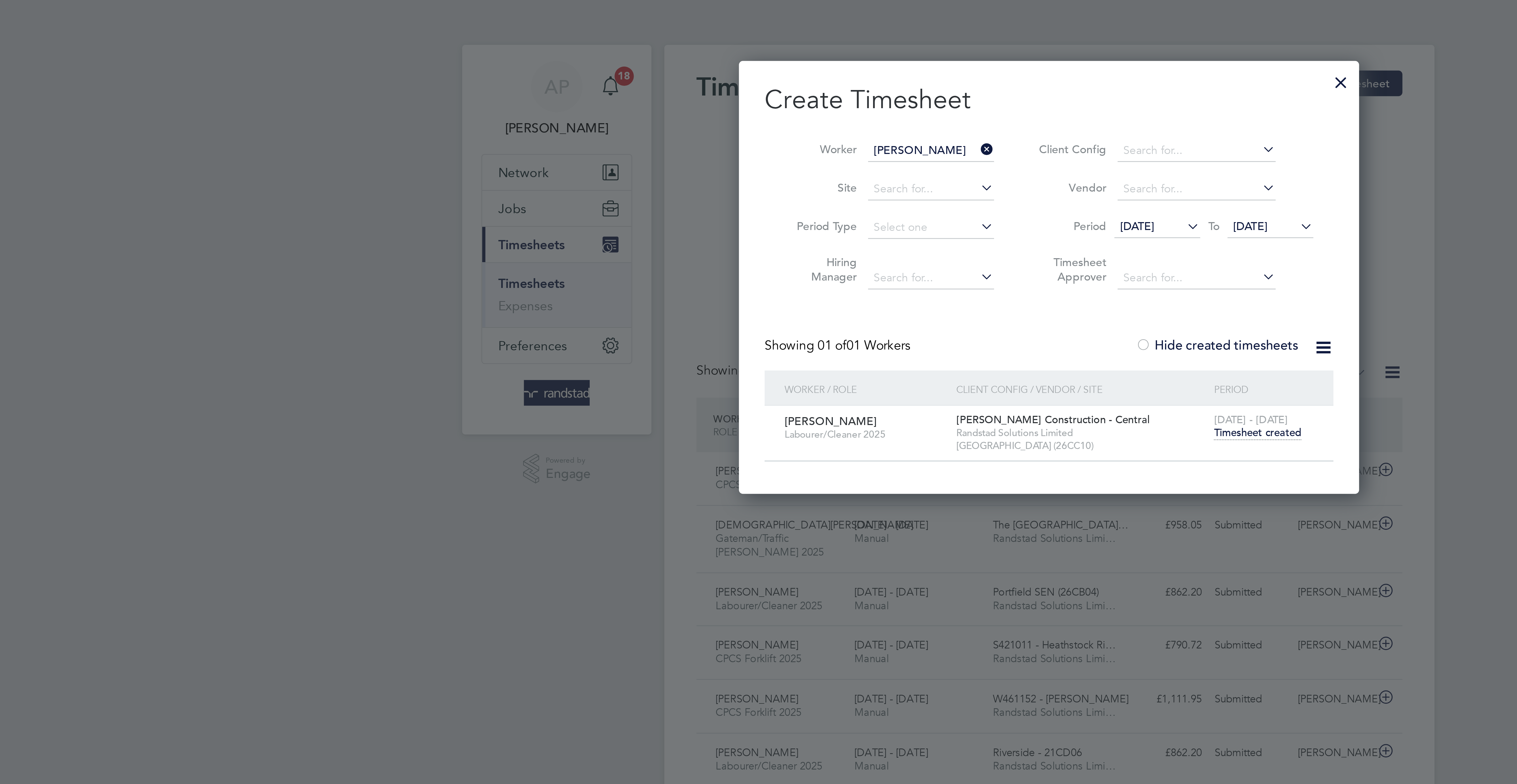
click at [830, 145] on span "Timesheet created" at bounding box center [827, 142] width 29 height 5
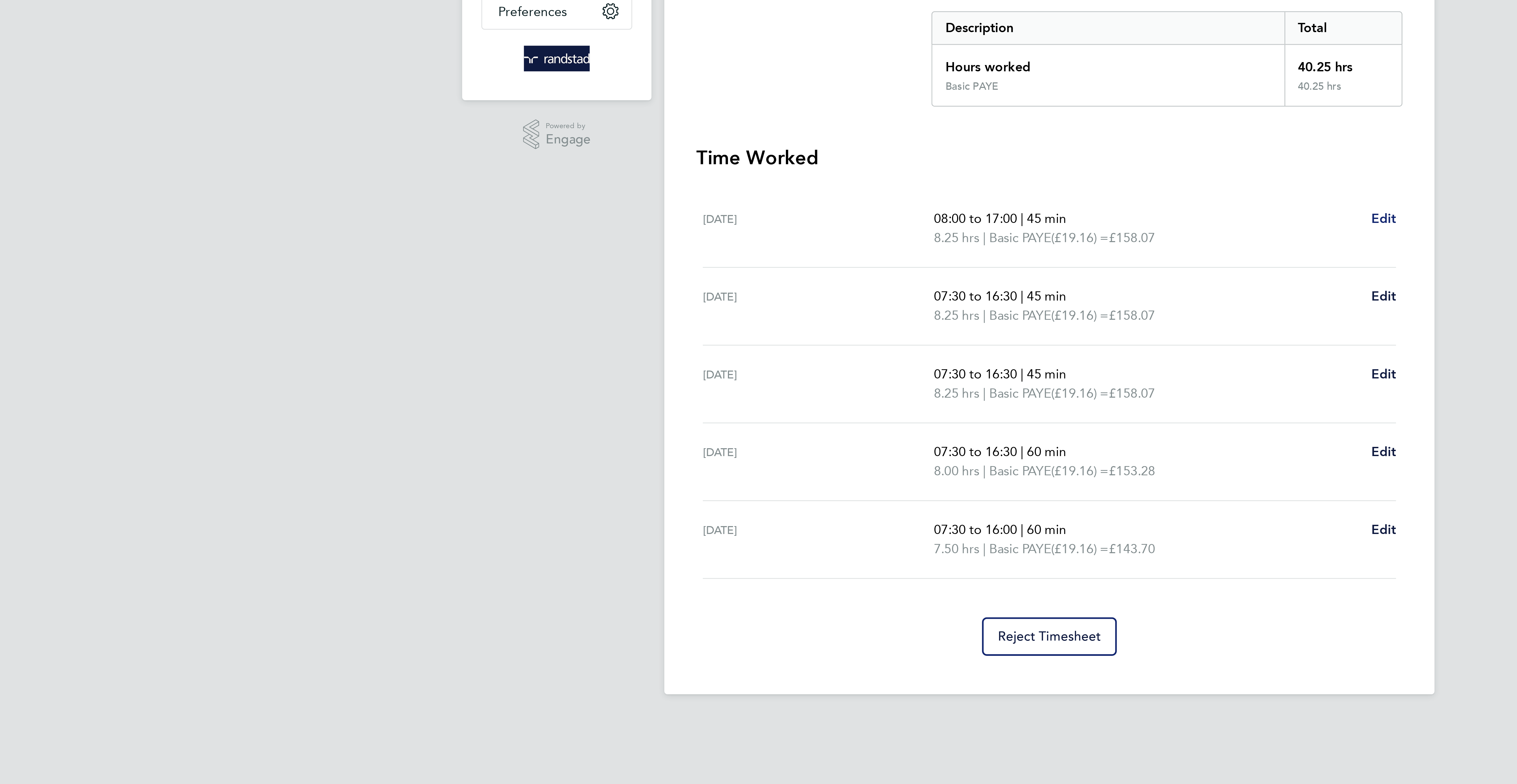
click at [866, 182] on span "Edit" at bounding box center [868, 181] width 8 height 5
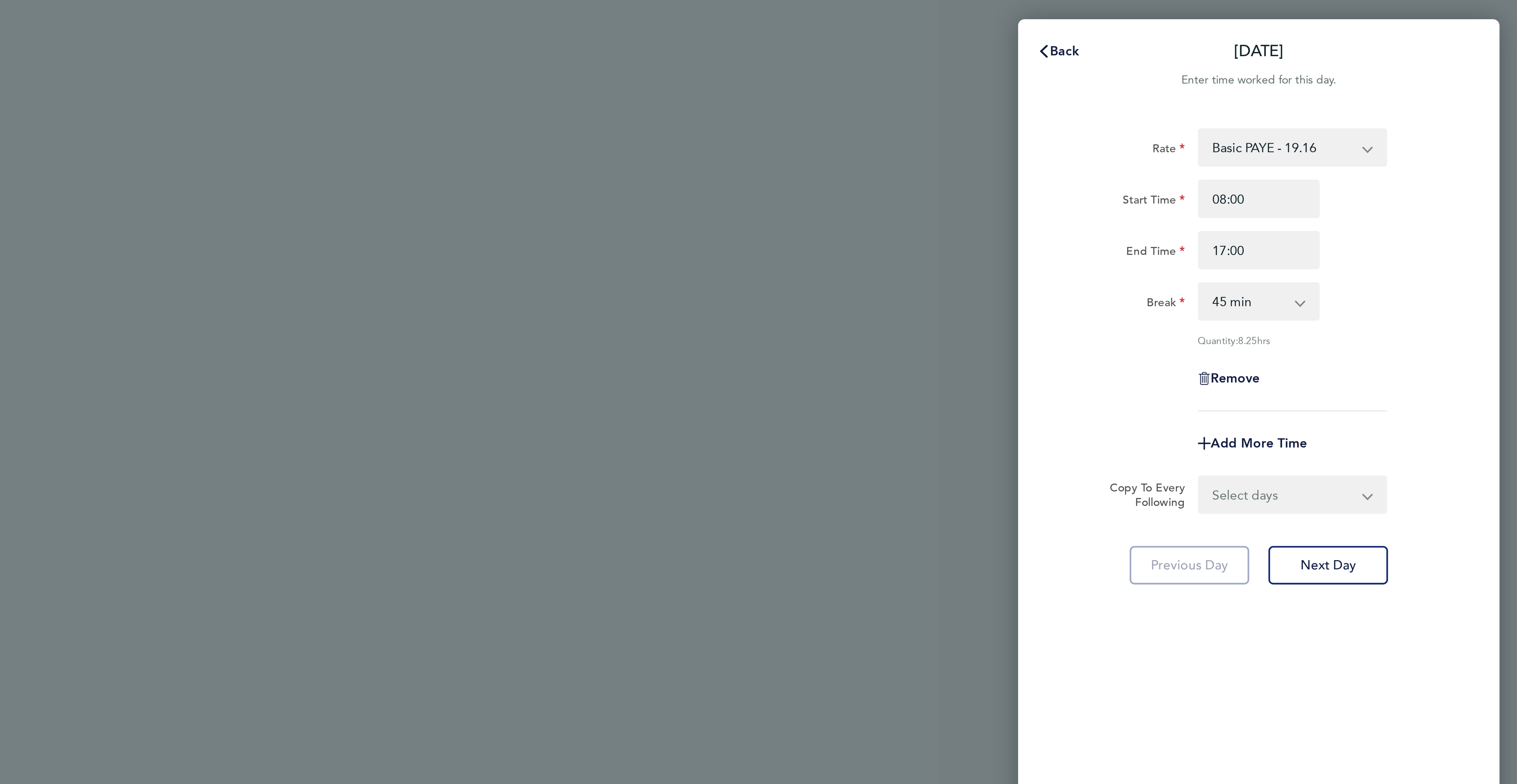
click at [1424, 95] on select "0 min 15 min 30 min 45 min 60 min 75 min 90 min" at bounding box center [1428, 99] width 32 height 12
select select "30"
click at [1412, 93] on select "0 min 15 min 30 min 45 min 60 min 75 min 90 min" at bounding box center [1428, 99] width 32 height 12
click at [1460, 186] on span "Next Day" at bounding box center [1454, 185] width 18 height 5
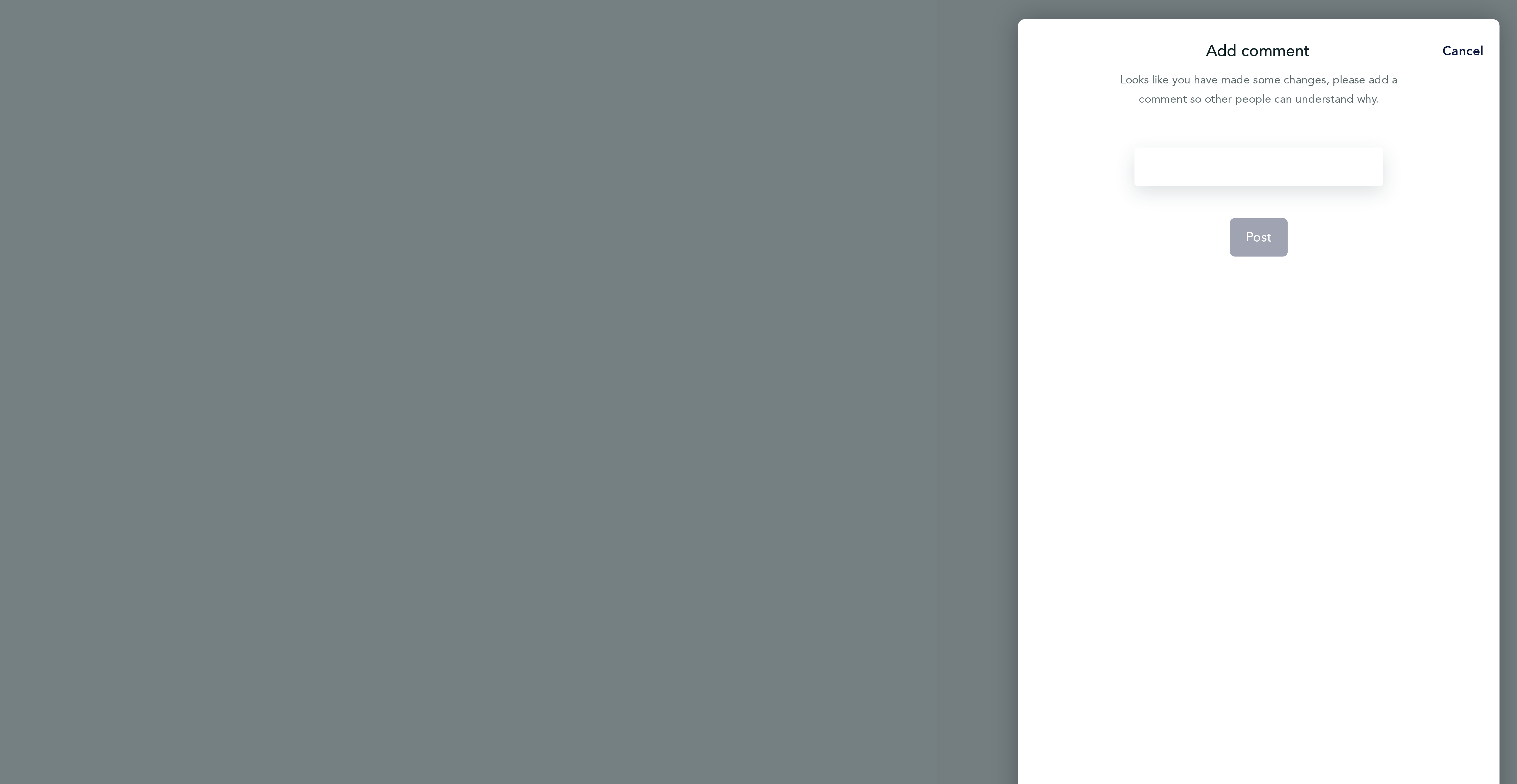
click at [1425, 56] on div at bounding box center [1432, 54] width 81 height 12
click at [1424, 55] on div at bounding box center [1432, 54] width 81 height 12
click at [1436, 76] on button "Post" at bounding box center [1432, 78] width 19 height 12
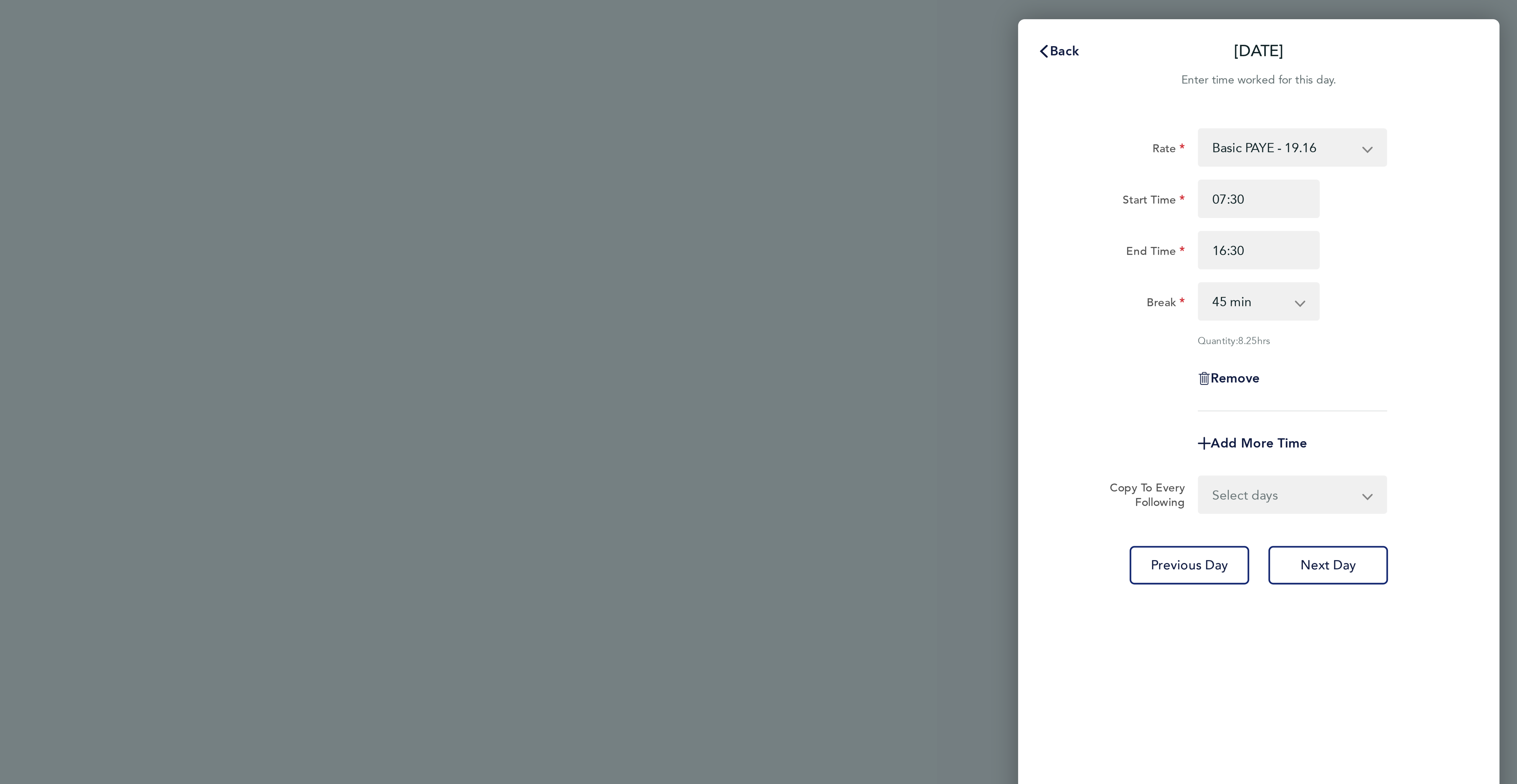
click at [1435, 98] on select "0 min 15 min 30 min 45 min 60 min 75 min 90 min" at bounding box center [1428, 99] width 32 height 12
select select "30"
click at [1412, 93] on select "0 min 15 min 30 min 45 min 60 min 75 min 90 min" at bounding box center [1428, 99] width 32 height 12
click at [1458, 184] on span "Next Day" at bounding box center [1454, 185] width 18 height 5
select select "45"
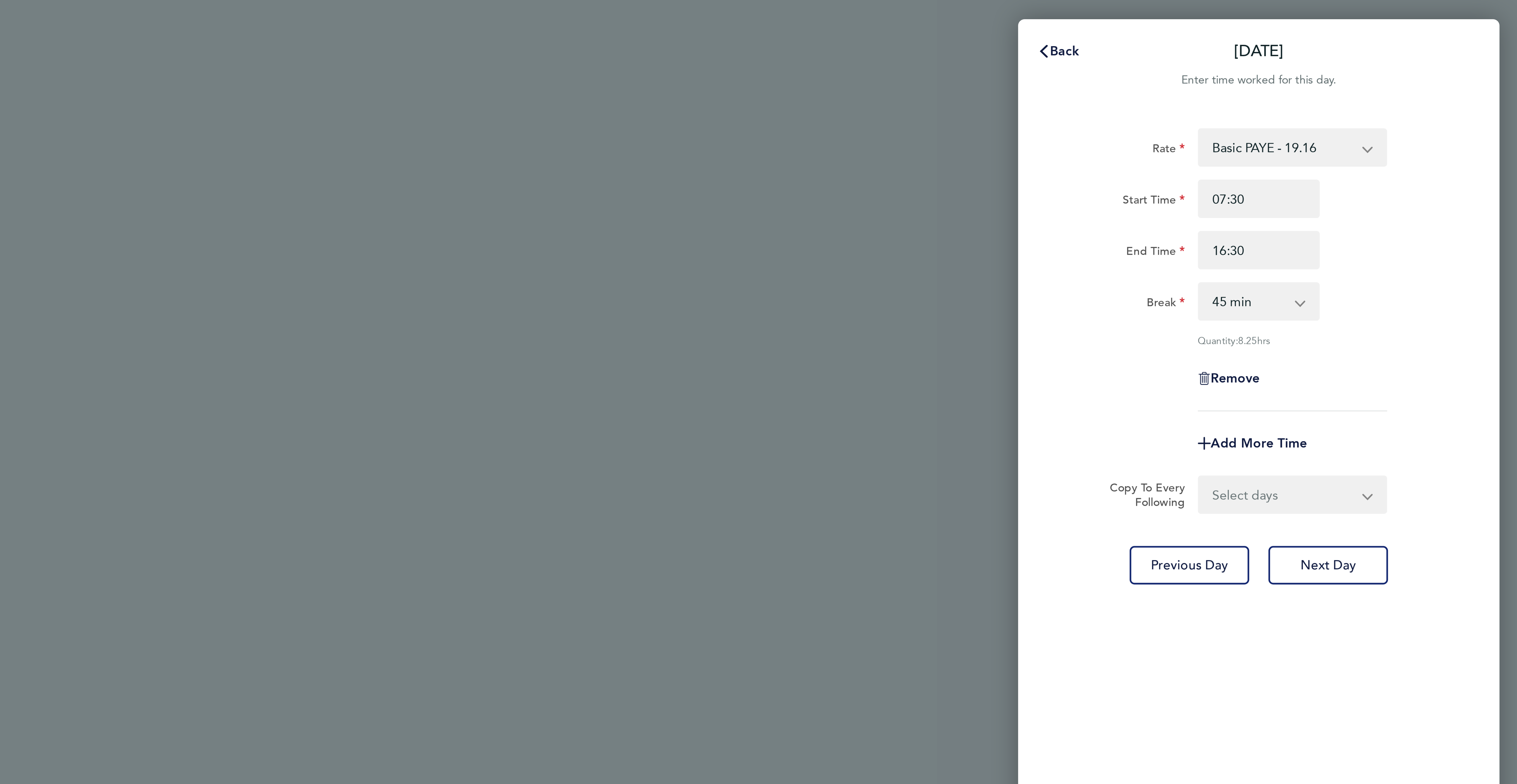
click at [1439, 101] on select "0 min 15 min 30 min 45 min 60 min 75 min 90 min" at bounding box center [1428, 99] width 32 height 12
select select "30"
click at [1412, 93] on select "0 min 15 min 30 min 45 min 60 min 75 min 90 min" at bounding box center [1428, 99] width 32 height 12
click at [1450, 180] on button "Next Day" at bounding box center [1454, 185] width 39 height 12
select select "60"
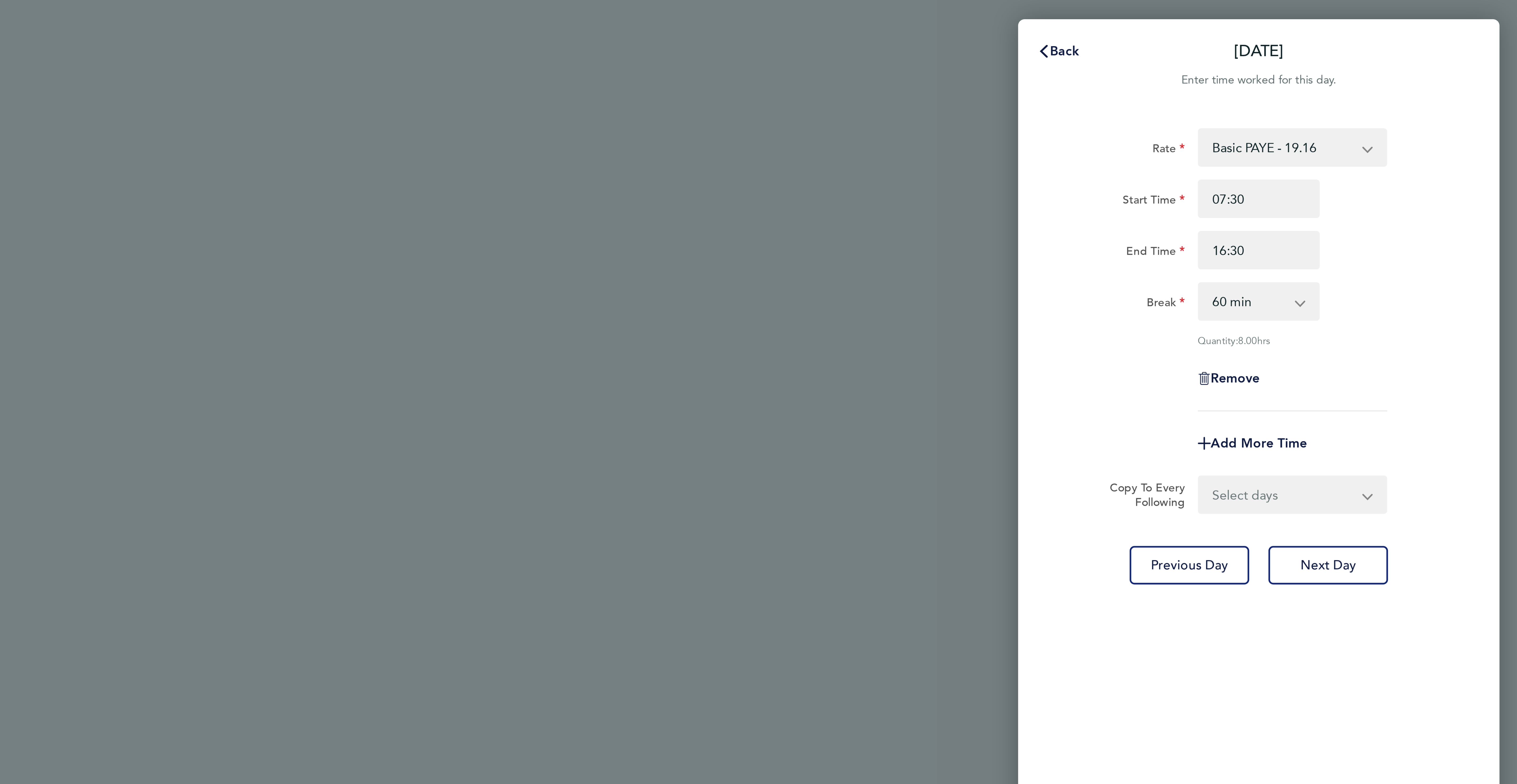
click at [1442, 98] on select "0 min 15 min 30 min 45 min 60 min 75 min 90 min" at bounding box center [1428, 99] width 32 height 12
select select "30"
click at [1412, 93] on select "0 min 15 min 30 min 45 min 60 min 75 min 90 min" at bounding box center [1428, 99] width 32 height 12
click at [1455, 189] on div "Rate Basic PAYE - 19.16 OT PAYE - 27.44 Start Time 07:30 End Time 16:30 Break 0…" at bounding box center [1432, 390] width 158 height 708
click at [1455, 188] on span "Next Day" at bounding box center [1454, 185] width 18 height 5
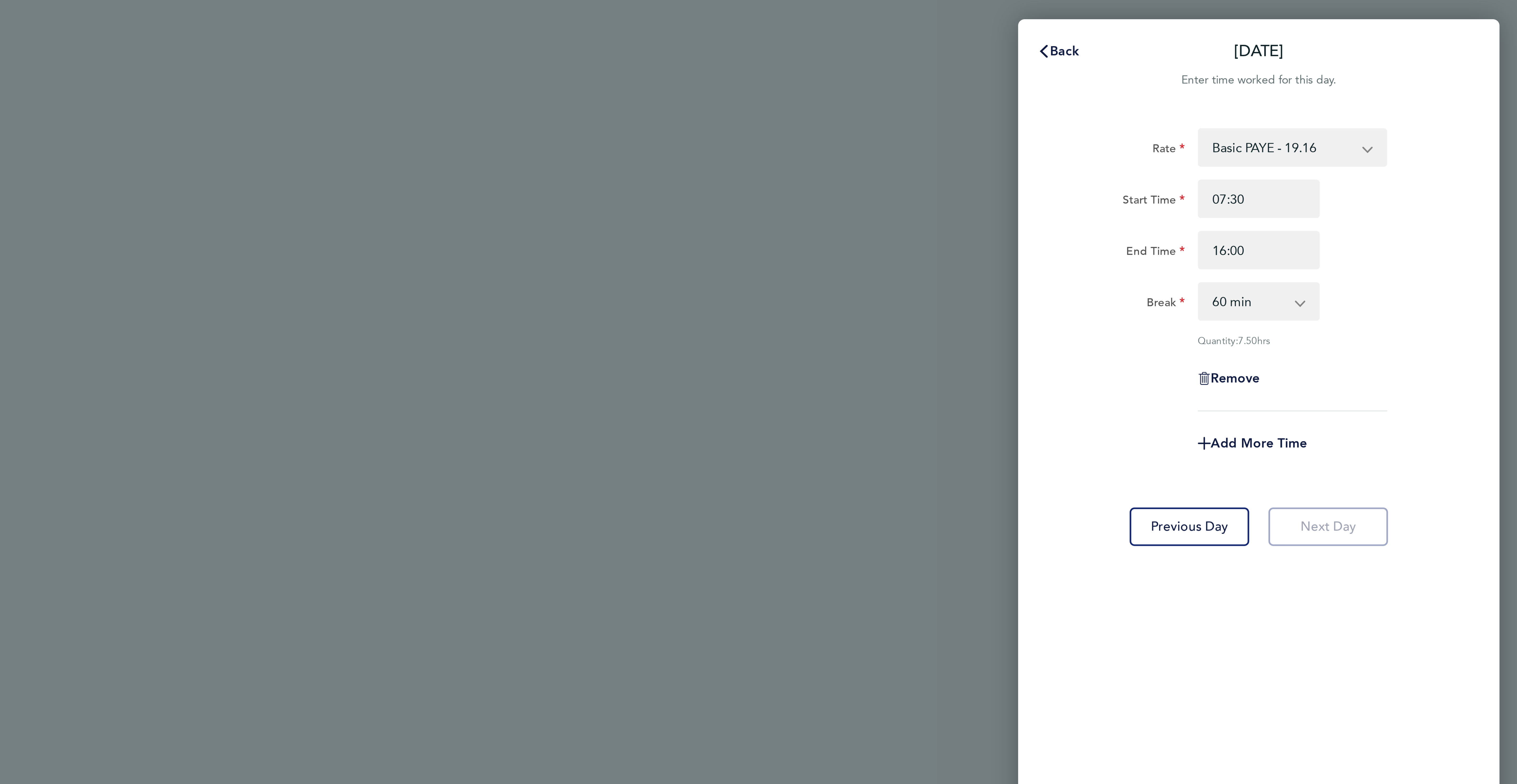
click at [1420, 95] on select "0 min 15 min 30 min 45 min 60 min 75 min 90 min" at bounding box center [1428, 99] width 32 height 12
select select "30"
click at [1412, 93] on select "0 min 15 min 30 min 45 min 60 min 75 min 90 min" at bounding box center [1428, 99] width 32 height 12
click at [1459, 172] on app-form-button "Next Day" at bounding box center [1453, 172] width 42 height 12
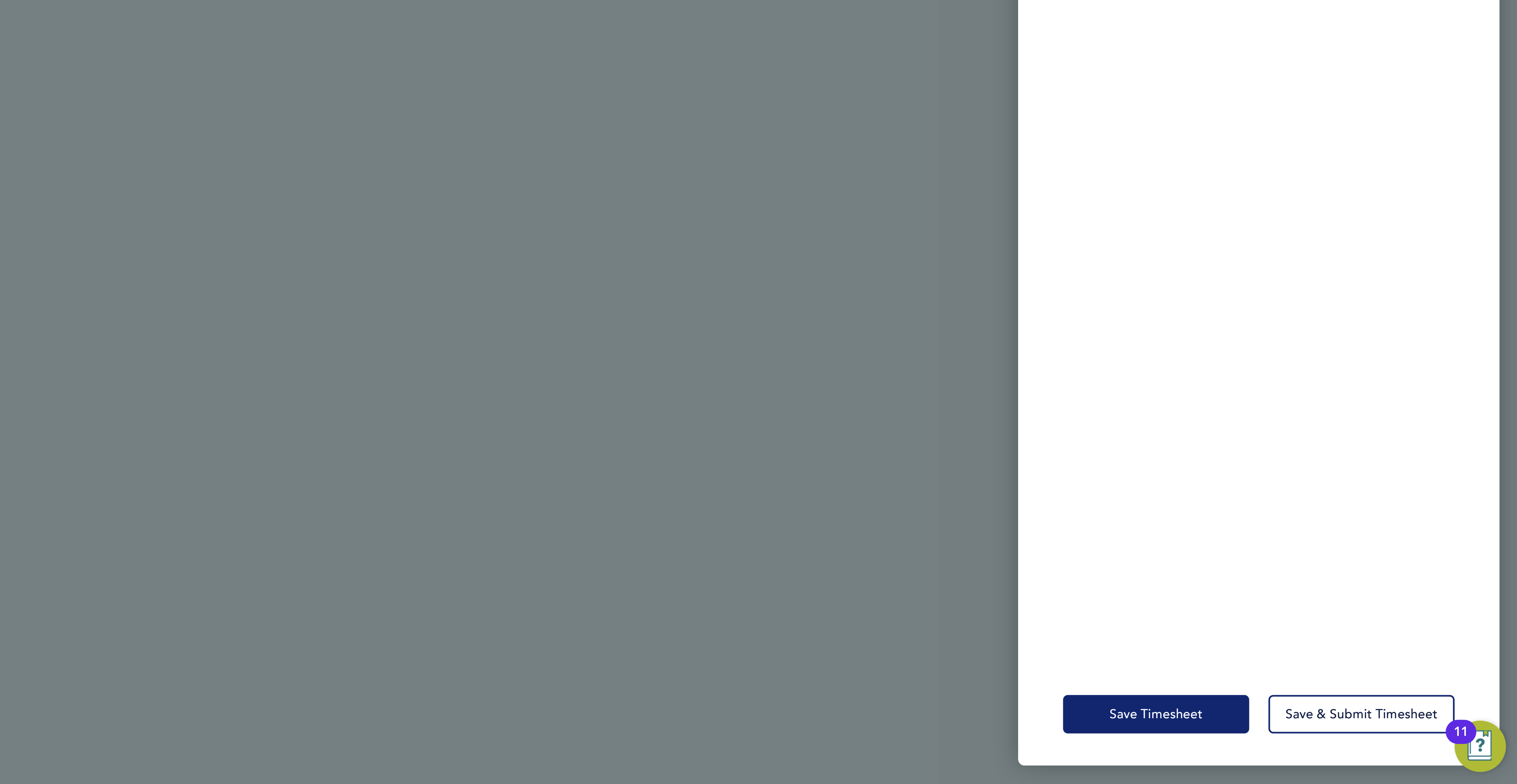
click at [1397, 760] on span "Save Timesheet" at bounding box center [1398, 760] width 31 height 5
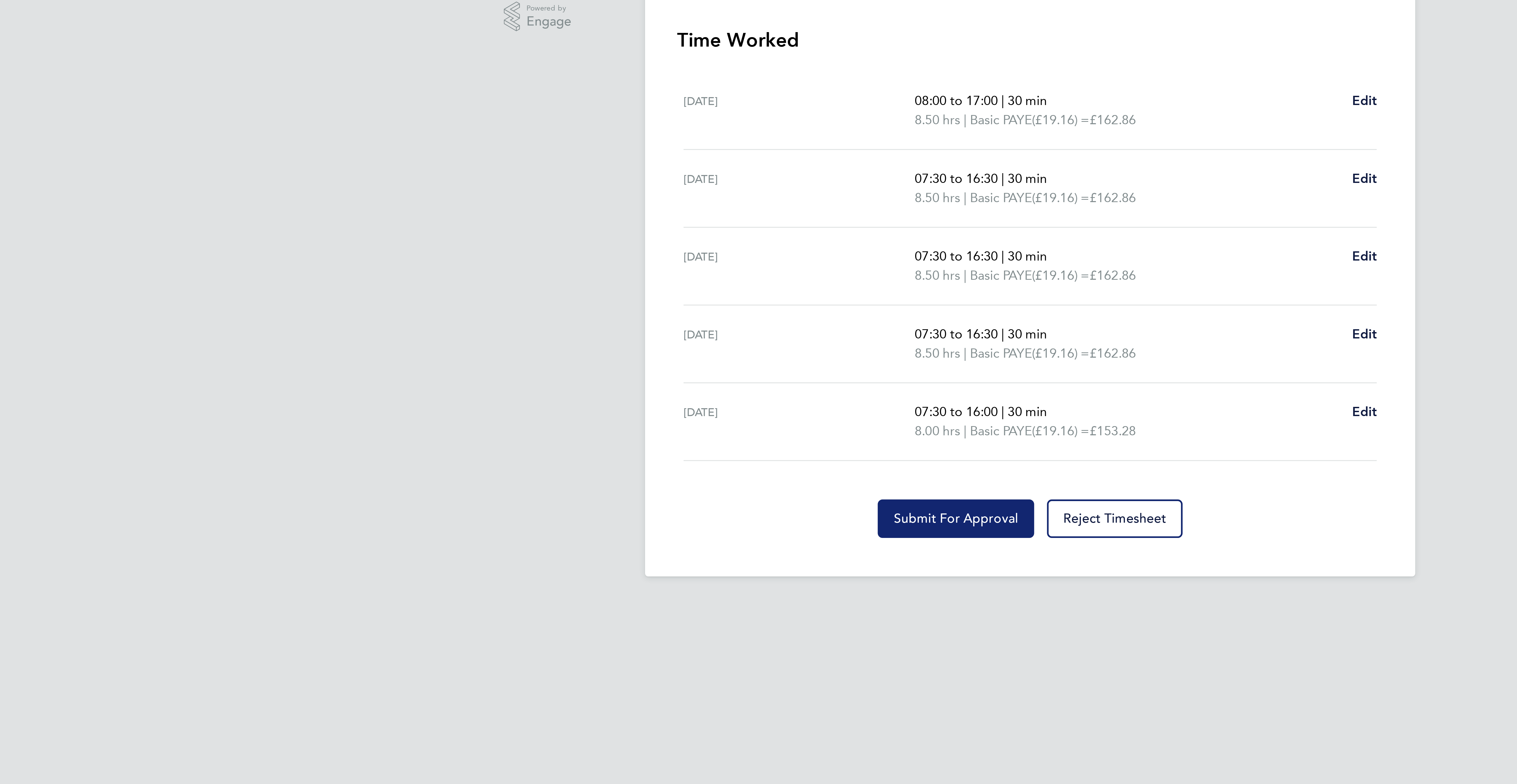
click at [730, 321] on span "Submit For Approval" at bounding box center [734, 318] width 41 height 5
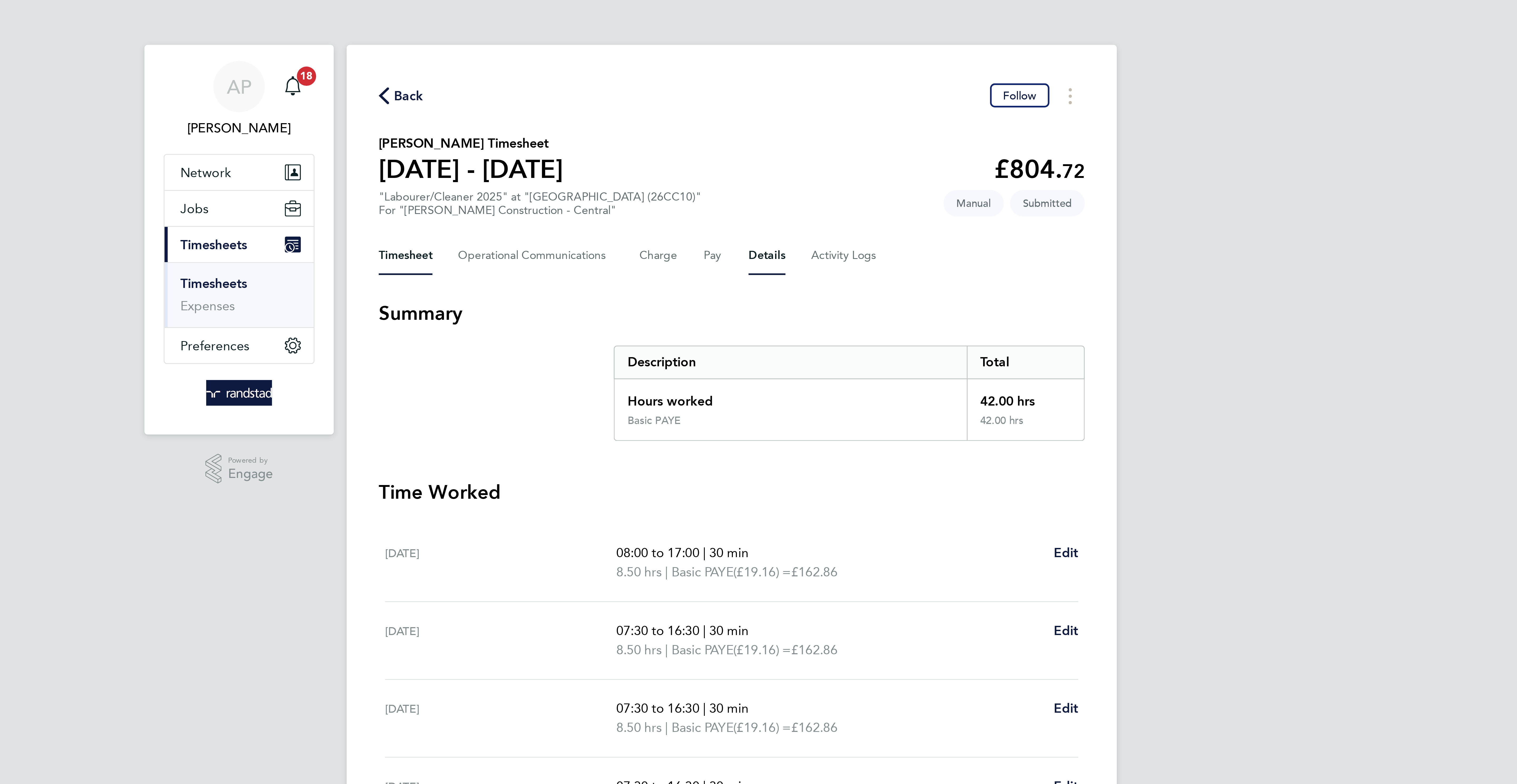
click at [766, 83] on button "Details" at bounding box center [770, 84] width 12 height 12
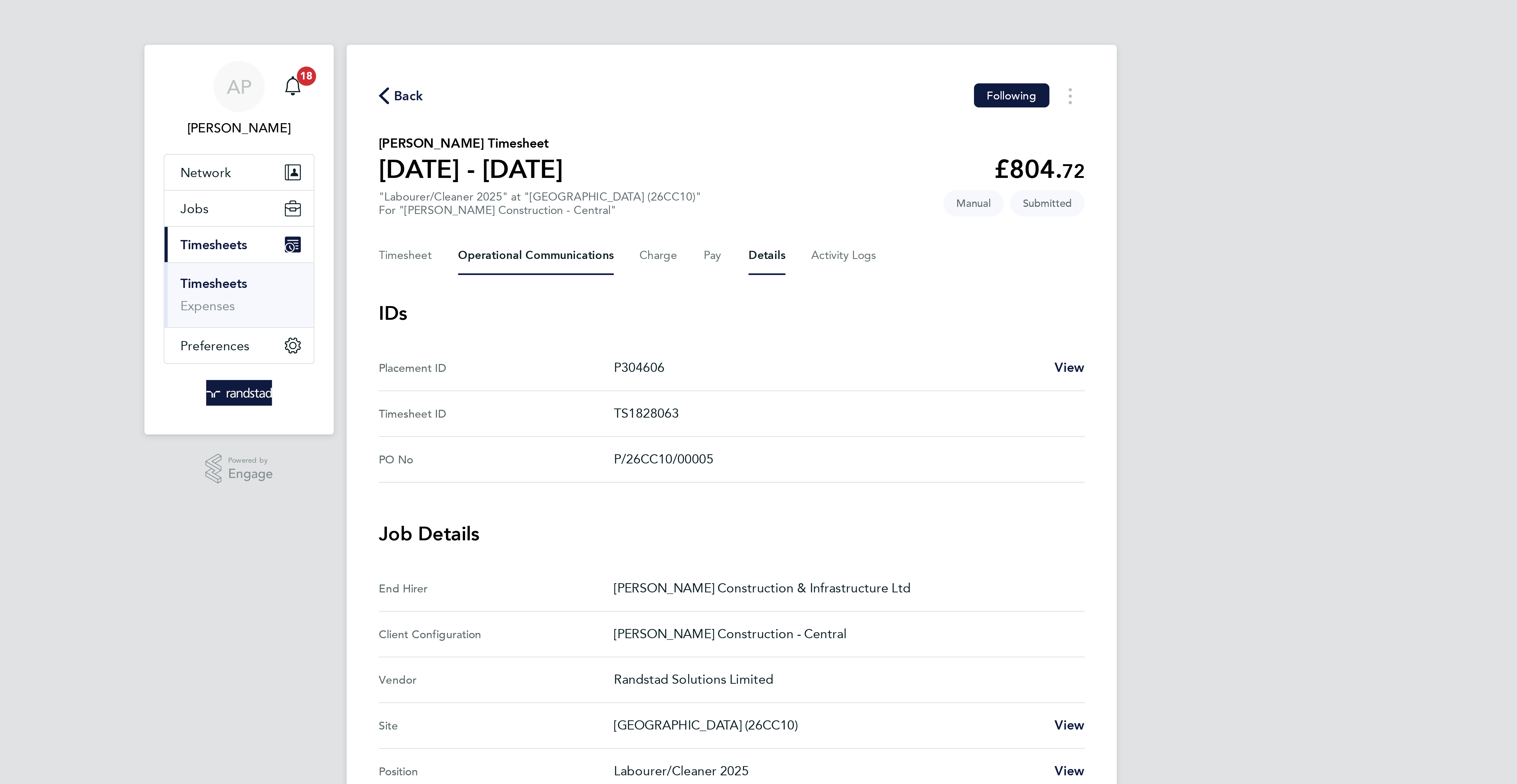
click at [680, 82] on Communications-tab "Operational Communications" at bounding box center [694, 84] width 51 height 12
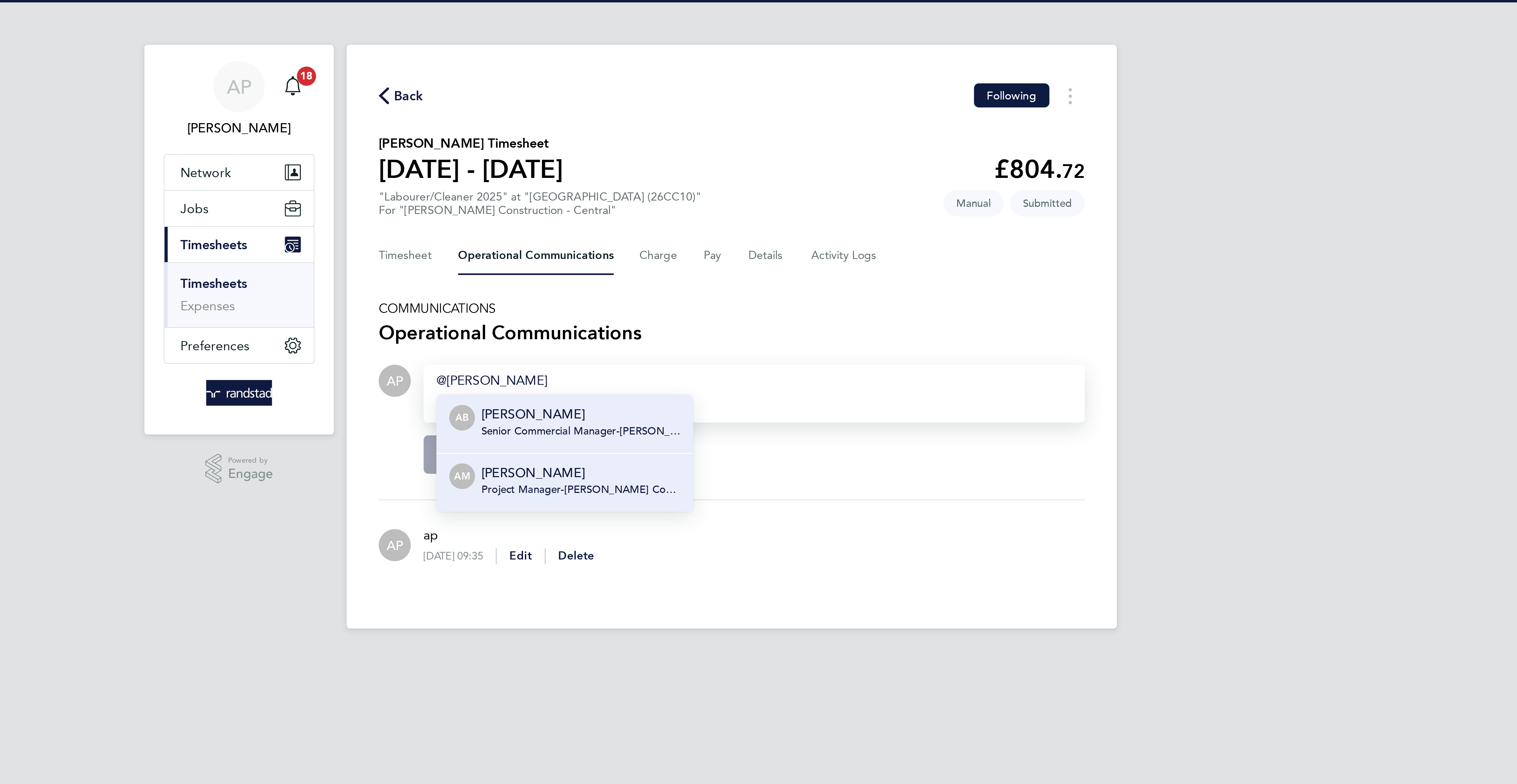
click at [739, 158] on p "[PERSON_NAME]" at bounding box center [708, 155] width 65 height 6
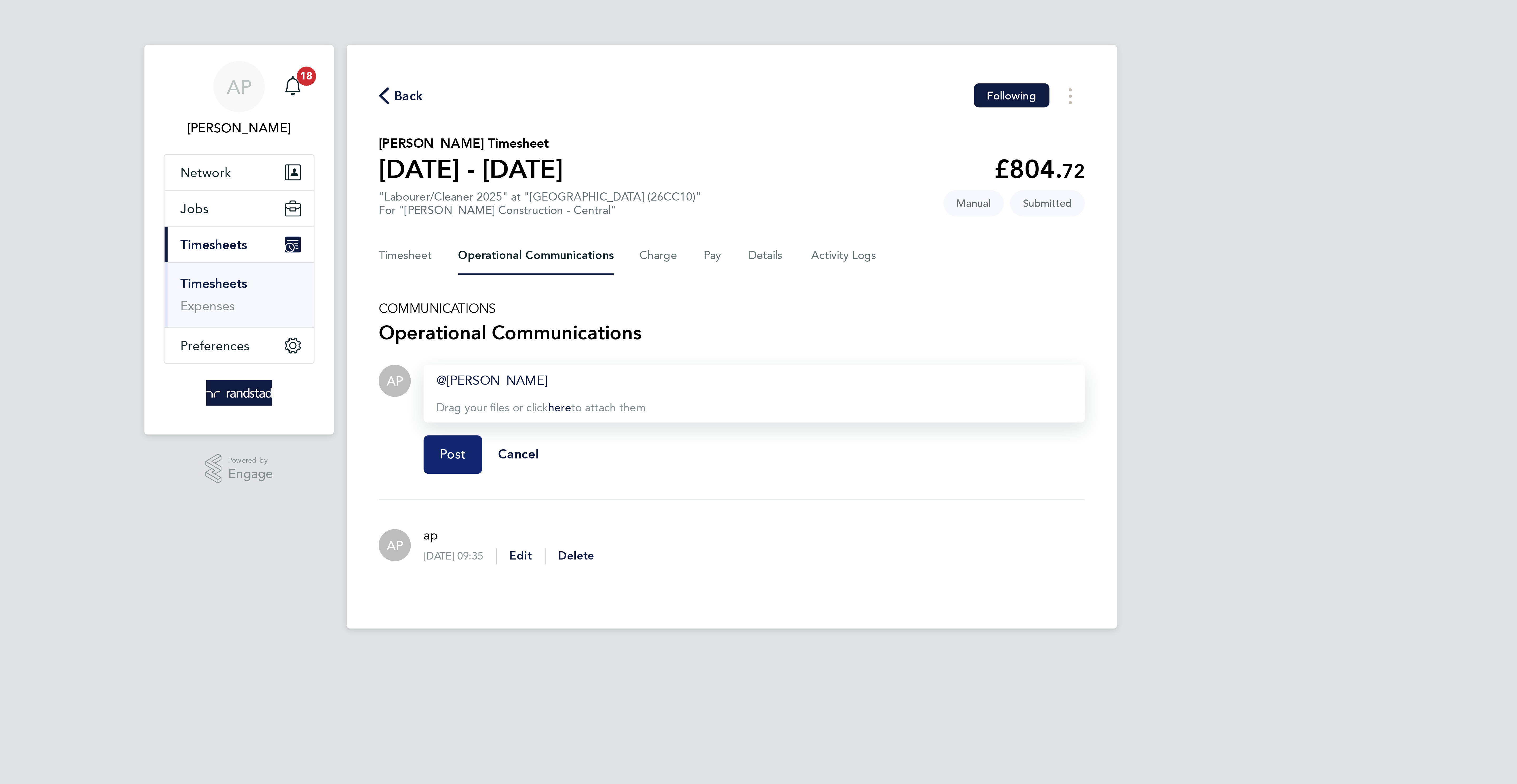
drag, startPoint x: 662, startPoint y: 152, endPoint x: 663, endPoint y: 135, distance: 17.0
click at [662, 151] on button "Post" at bounding box center [667, 149] width 19 height 12
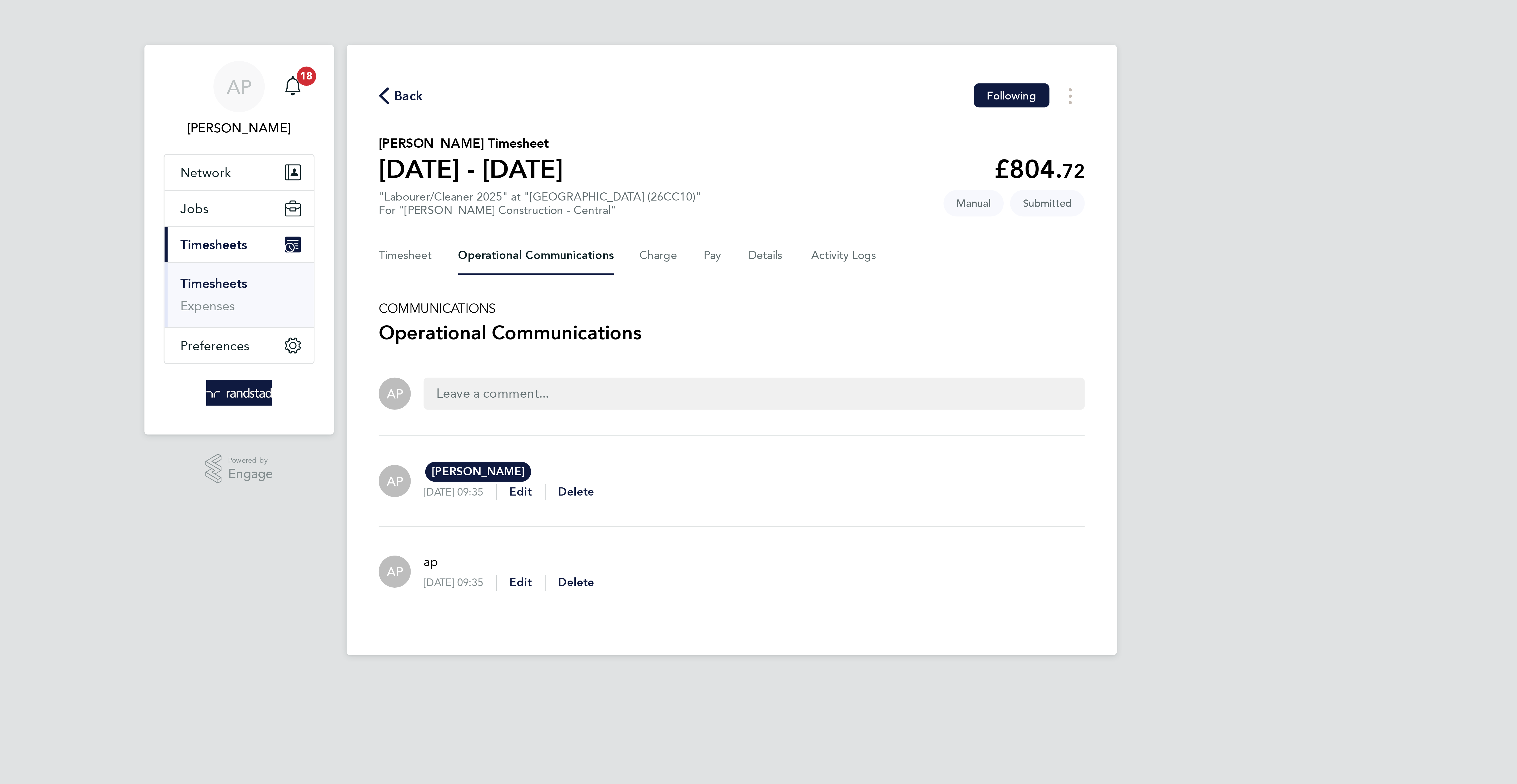
click at [651, 32] on span "Back" at bounding box center [652, 31] width 10 height 6
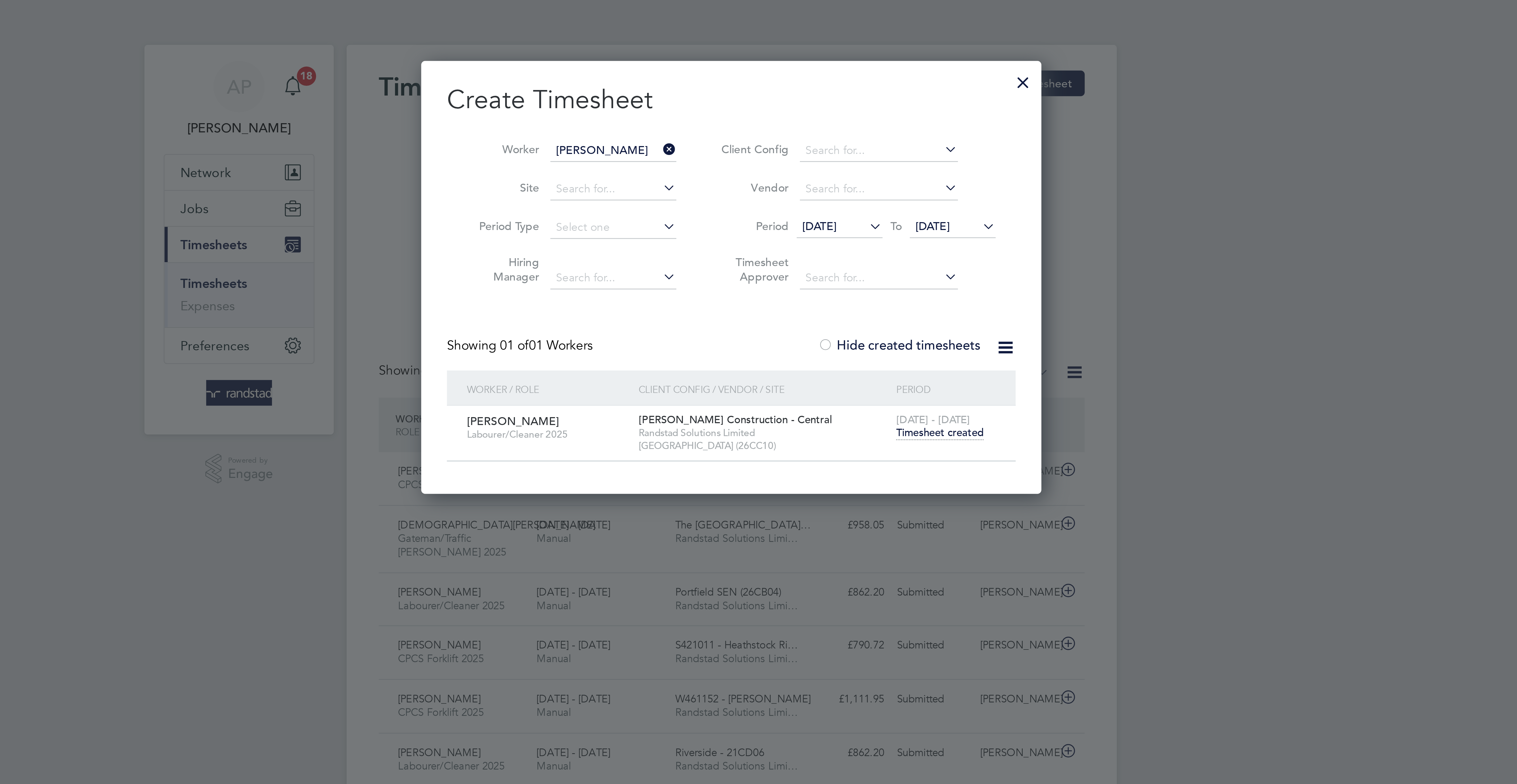
scroll to position [14, 46]
click at [857, 27] on div at bounding box center [854, 26] width 9 height 9
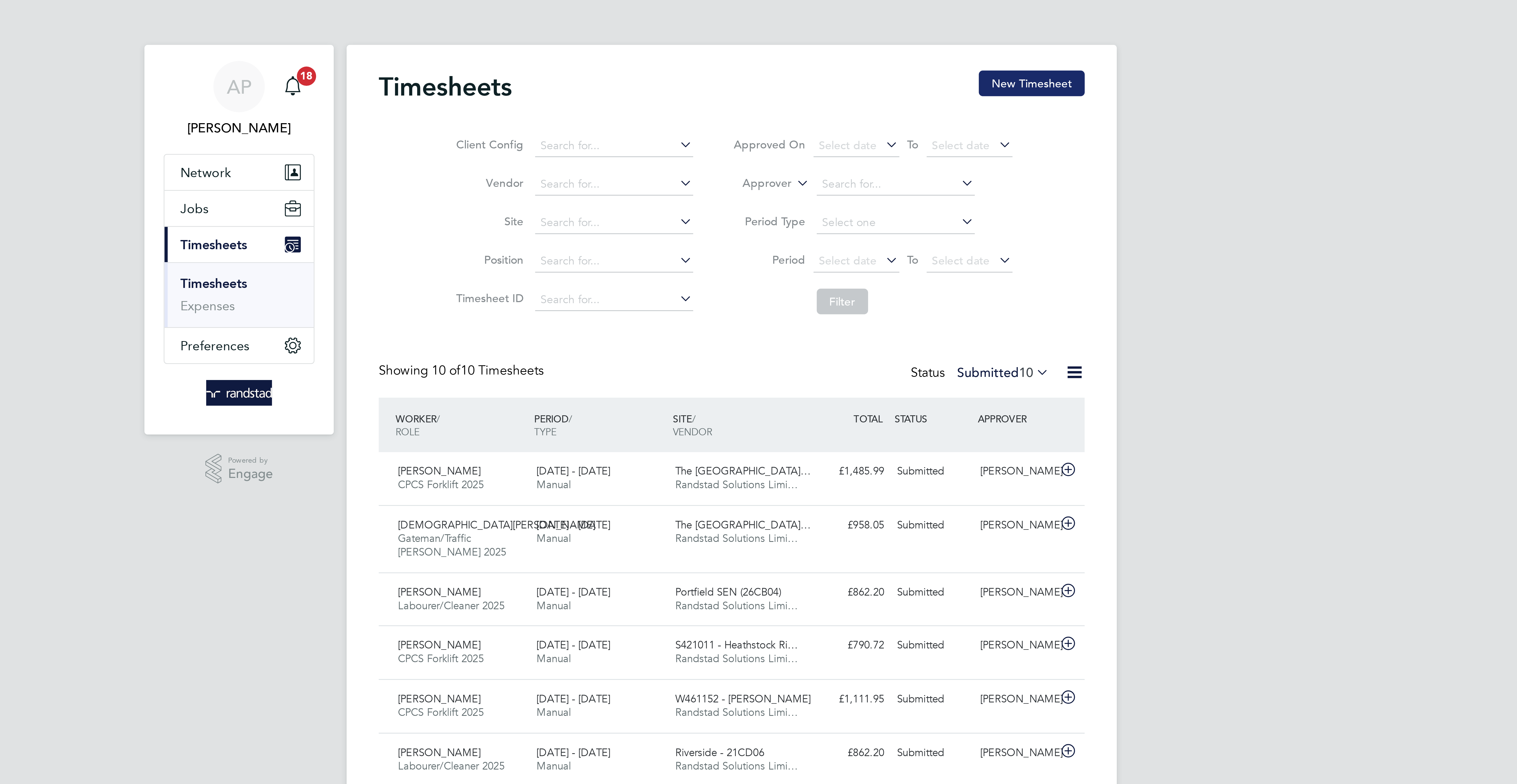
click at [856, 25] on button "New Timesheet" at bounding box center [857, 27] width 35 height 8
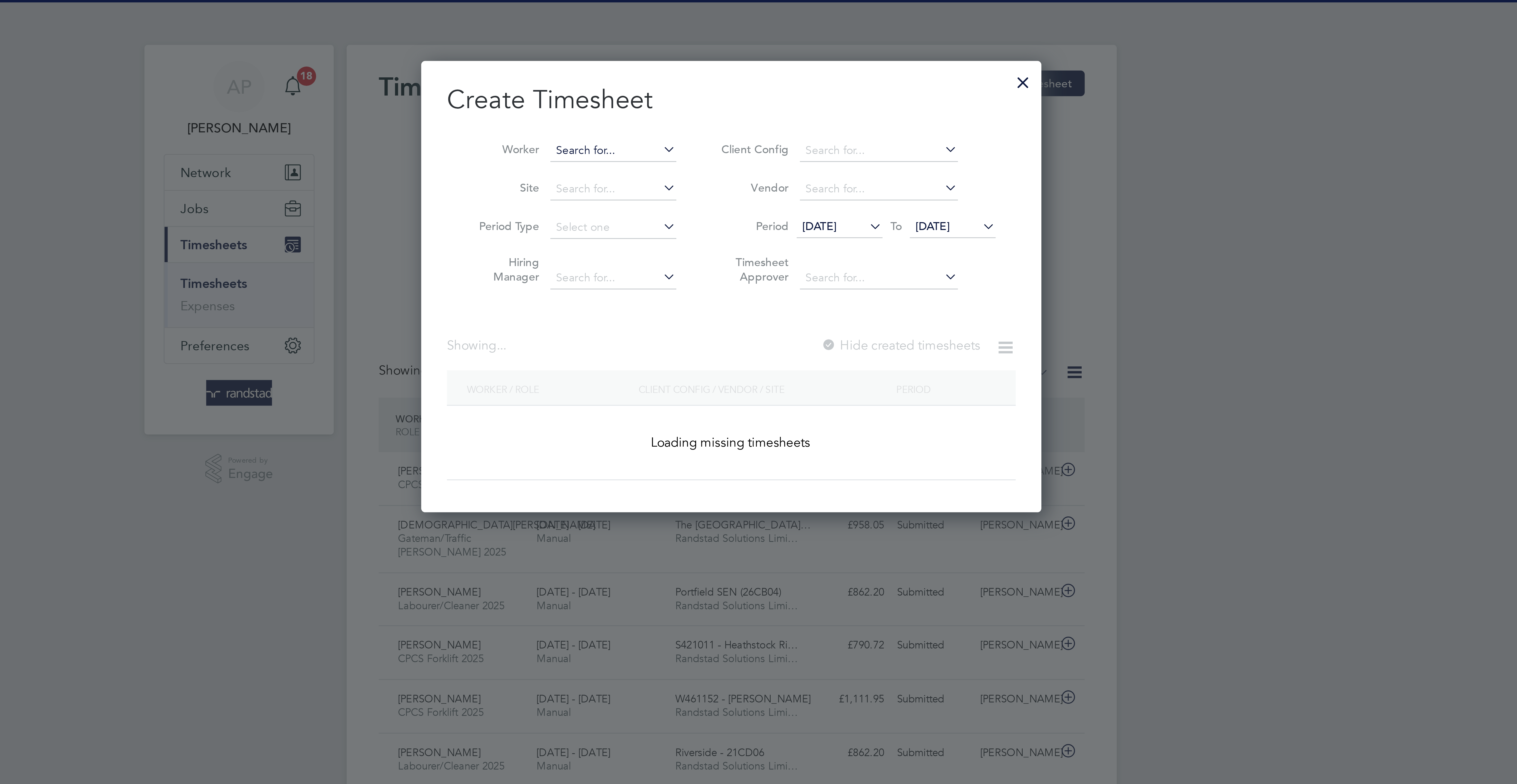
click at [721, 47] on input at bounding box center [720, 49] width 41 height 8
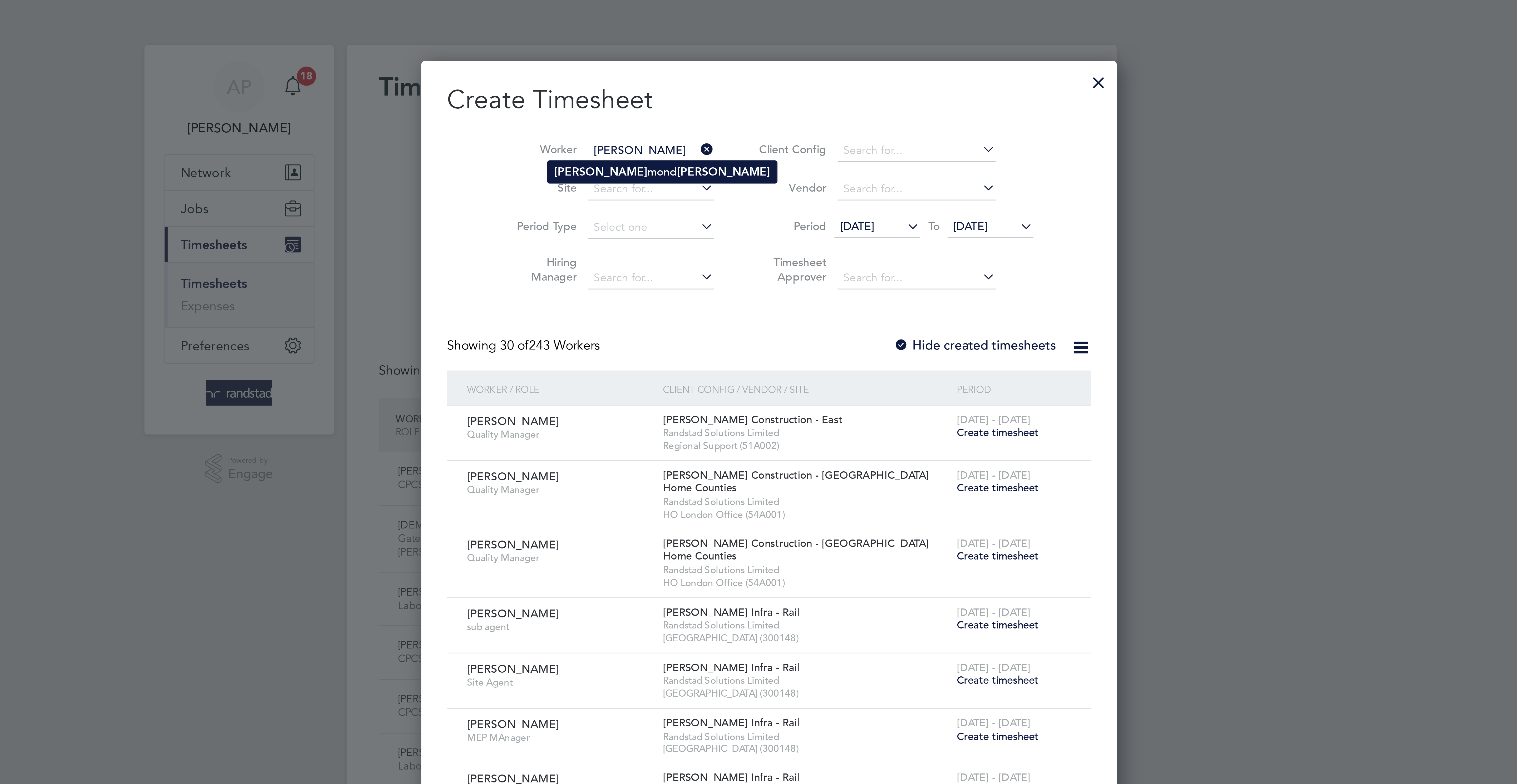
click at [741, 55] on b "Thompson" at bounding box center [756, 57] width 31 height 5
type input "[PERSON_NAME]"
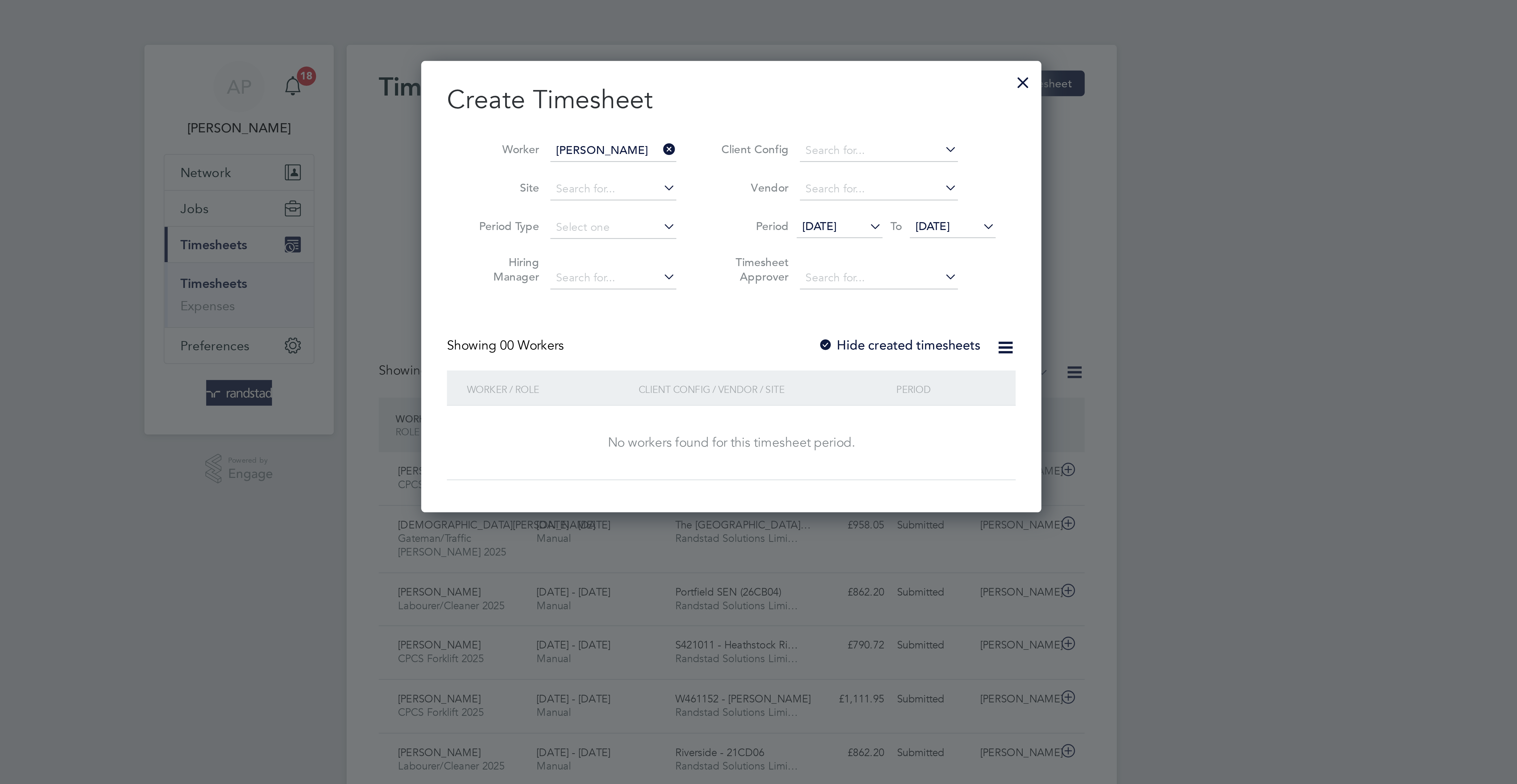
click at [829, 73] on span "[DATE]" at bounding box center [824, 74] width 11 height 5
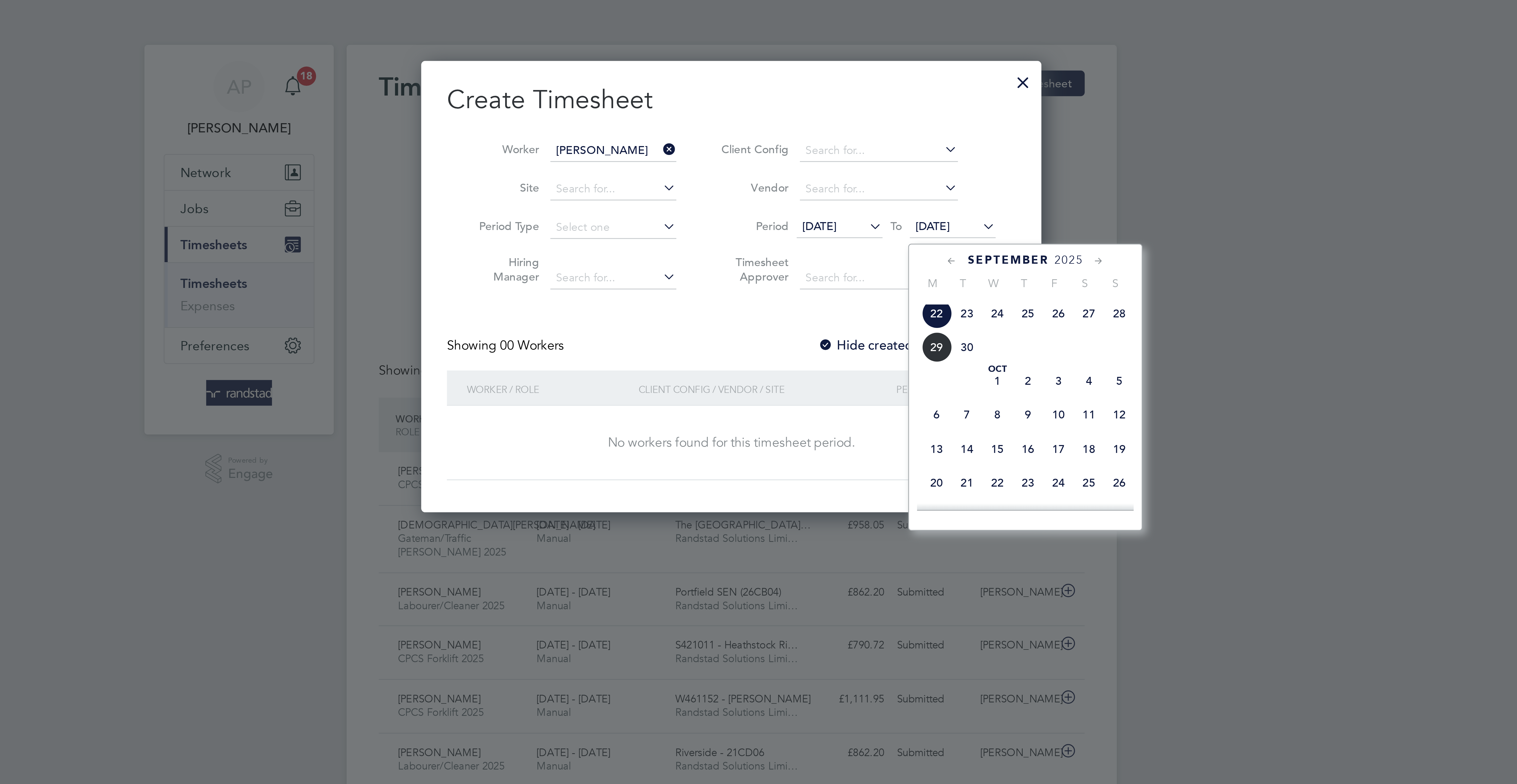
click at [868, 108] on span "26" at bounding box center [866, 102] width 10 height 10
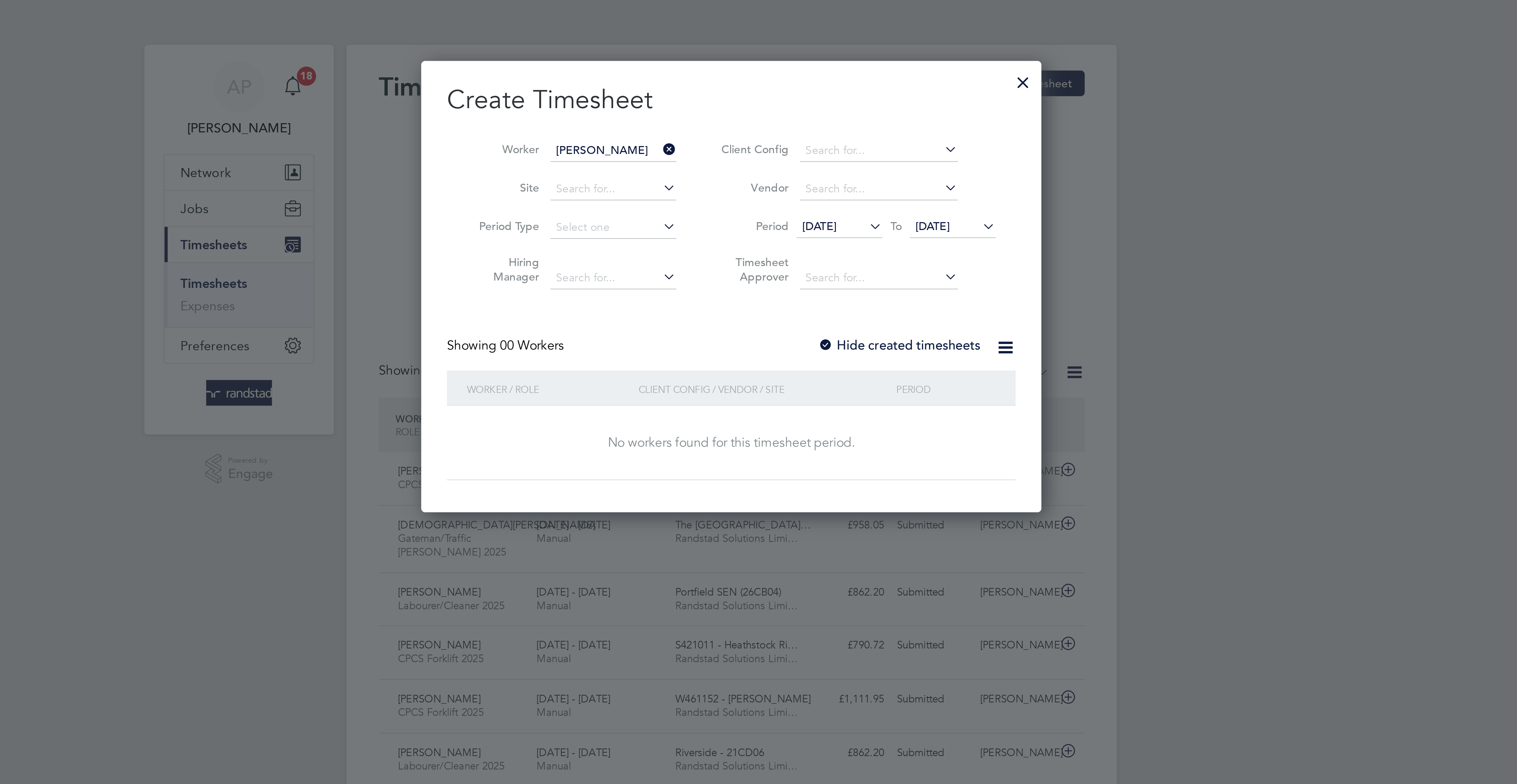
click at [806, 114] on label "Hide created timesheets" at bounding box center [813, 113] width 54 height 5
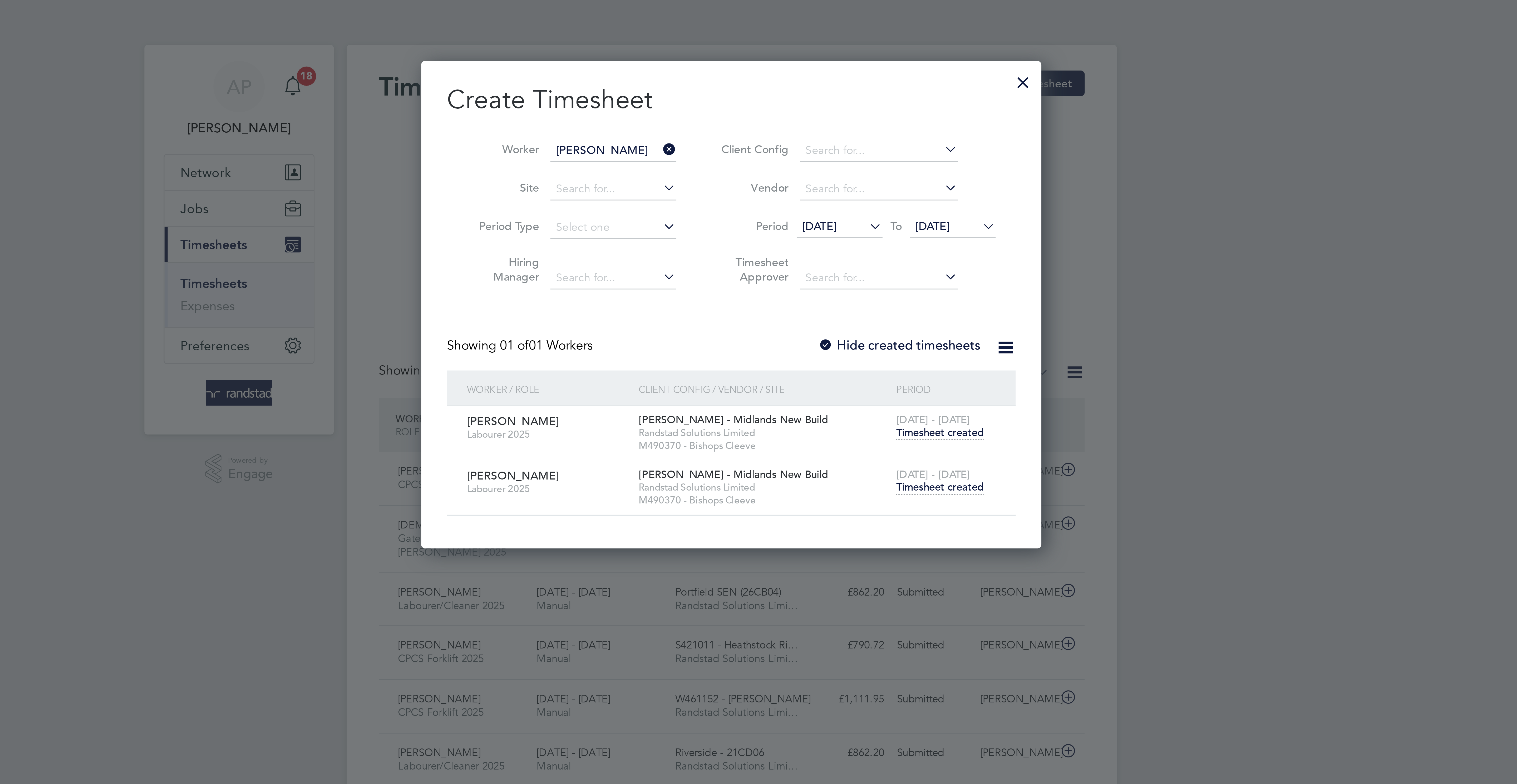
drag, startPoint x: 836, startPoint y: 166, endPoint x: 834, endPoint y: 163, distance: 3.6
click at [836, 165] on div "20 - 26 Sep 2025 Timesheet created" at bounding box center [829, 158] width 35 height 14
click at [834, 162] on span "Timesheet created" at bounding box center [827, 160] width 29 height 5
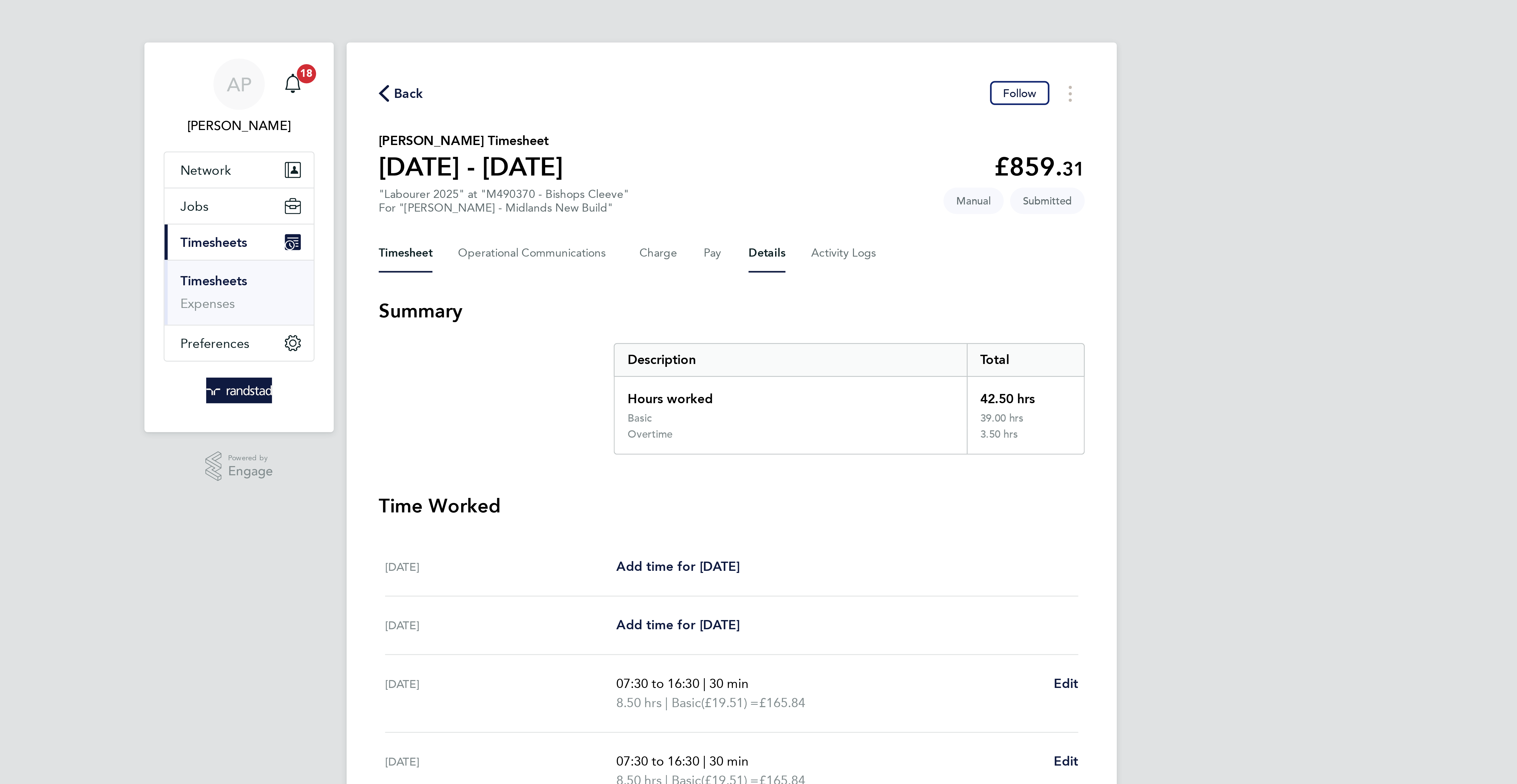
click at [766, 82] on button "Details" at bounding box center [770, 84] width 12 height 12
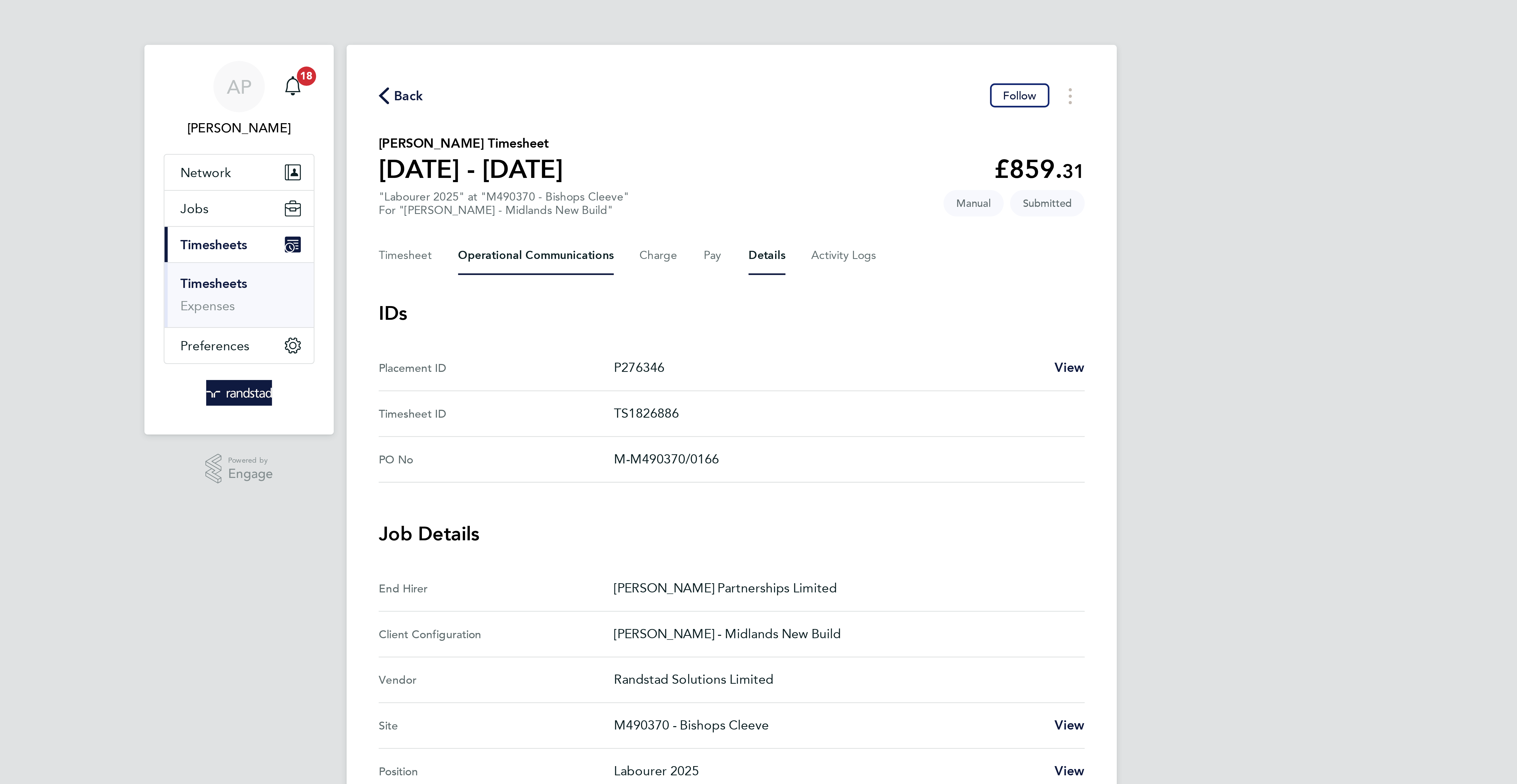
click at [704, 84] on Communications-tab "Operational Communications" at bounding box center [694, 84] width 51 height 12
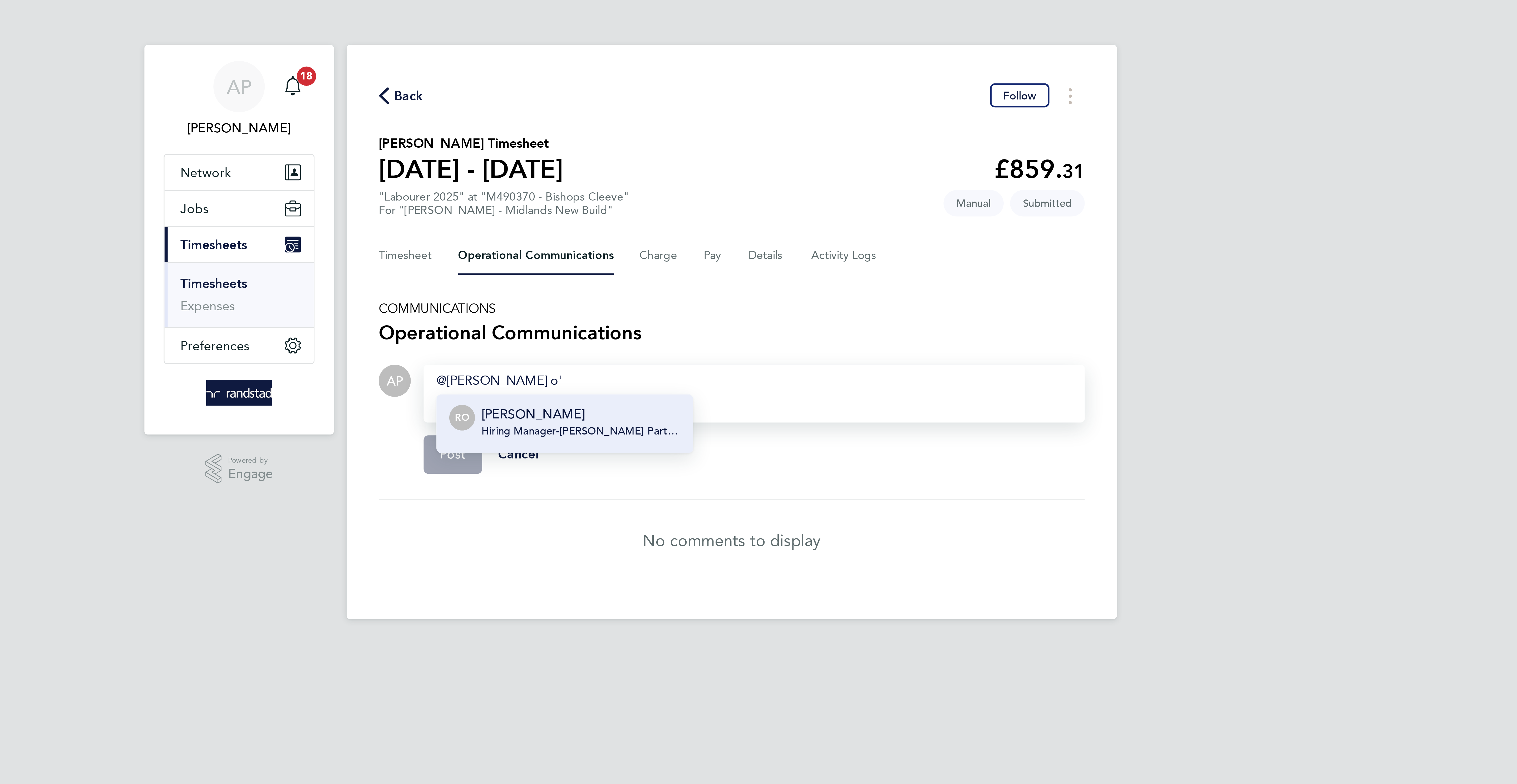
click at [707, 132] on li "RO Ryan O'Connor Hiring Manager - Lovell Partnerships Limited" at bounding box center [703, 139] width 84 height 19
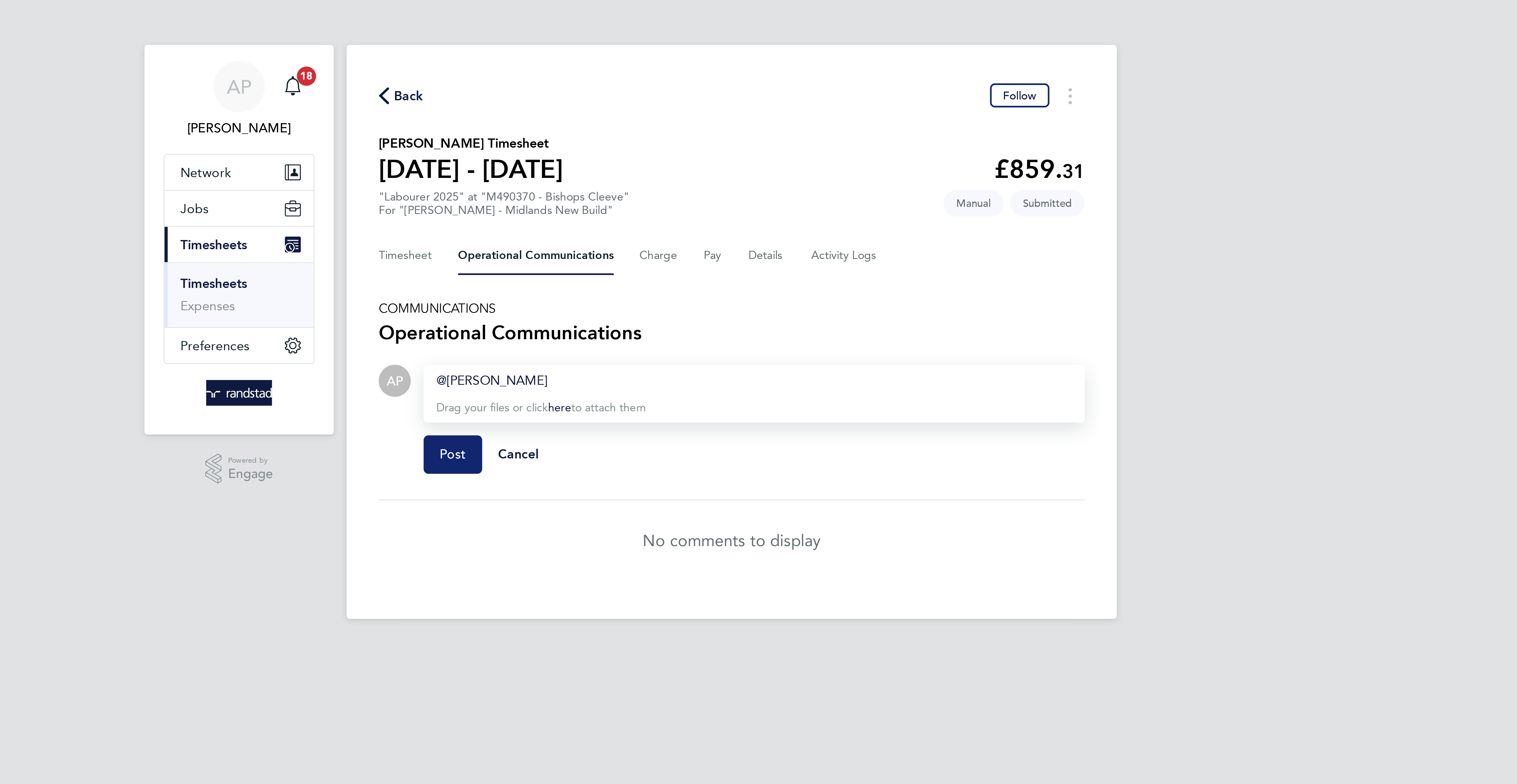
click at [661, 152] on button "Post" at bounding box center [667, 149] width 19 height 12
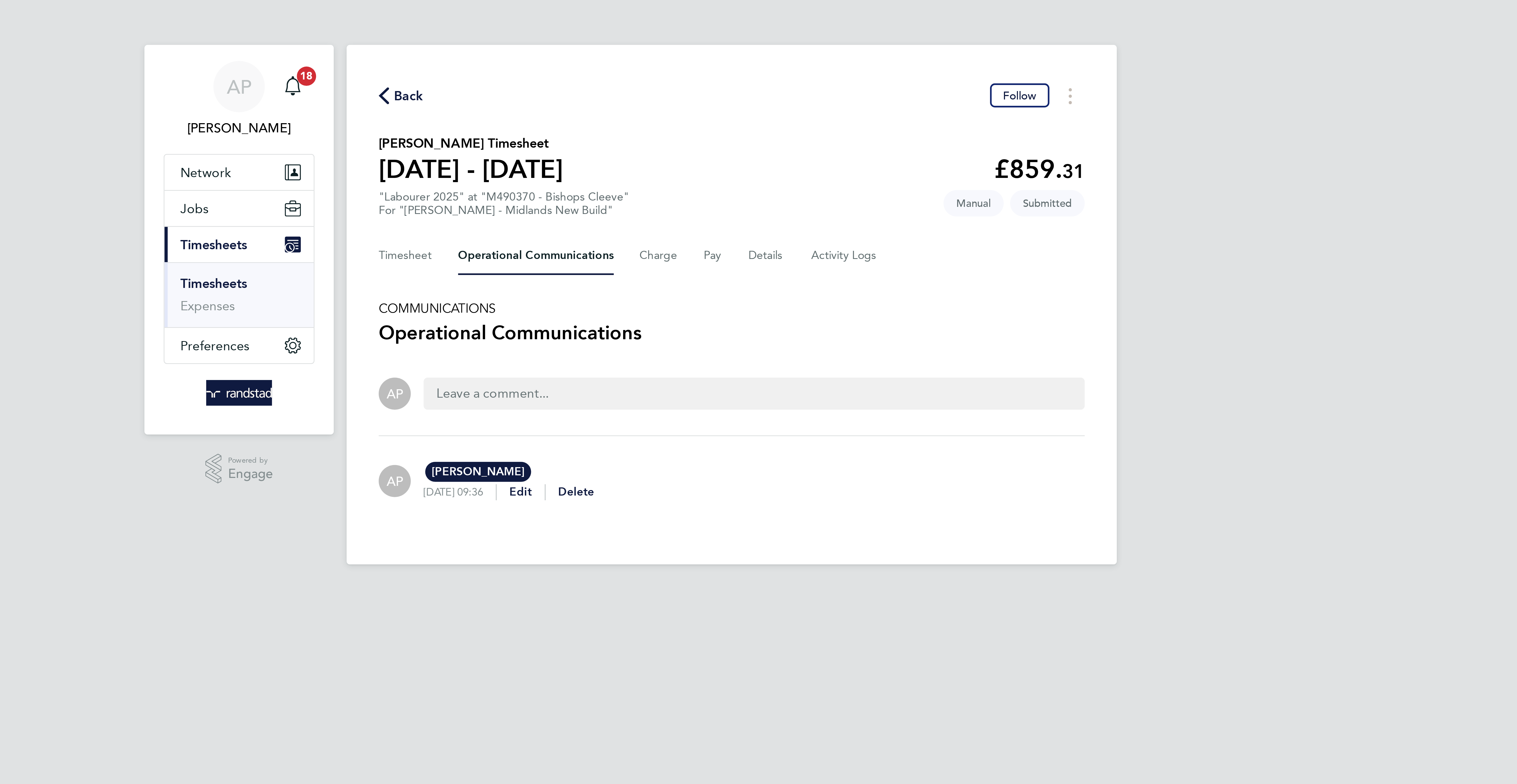
click at [650, 26] on div "Back Follow Raymond Thompson's Timesheet 20 - 26 Sept 2025 £859. 31 "Labourer 2…" at bounding box center [758, 100] width 253 height 171
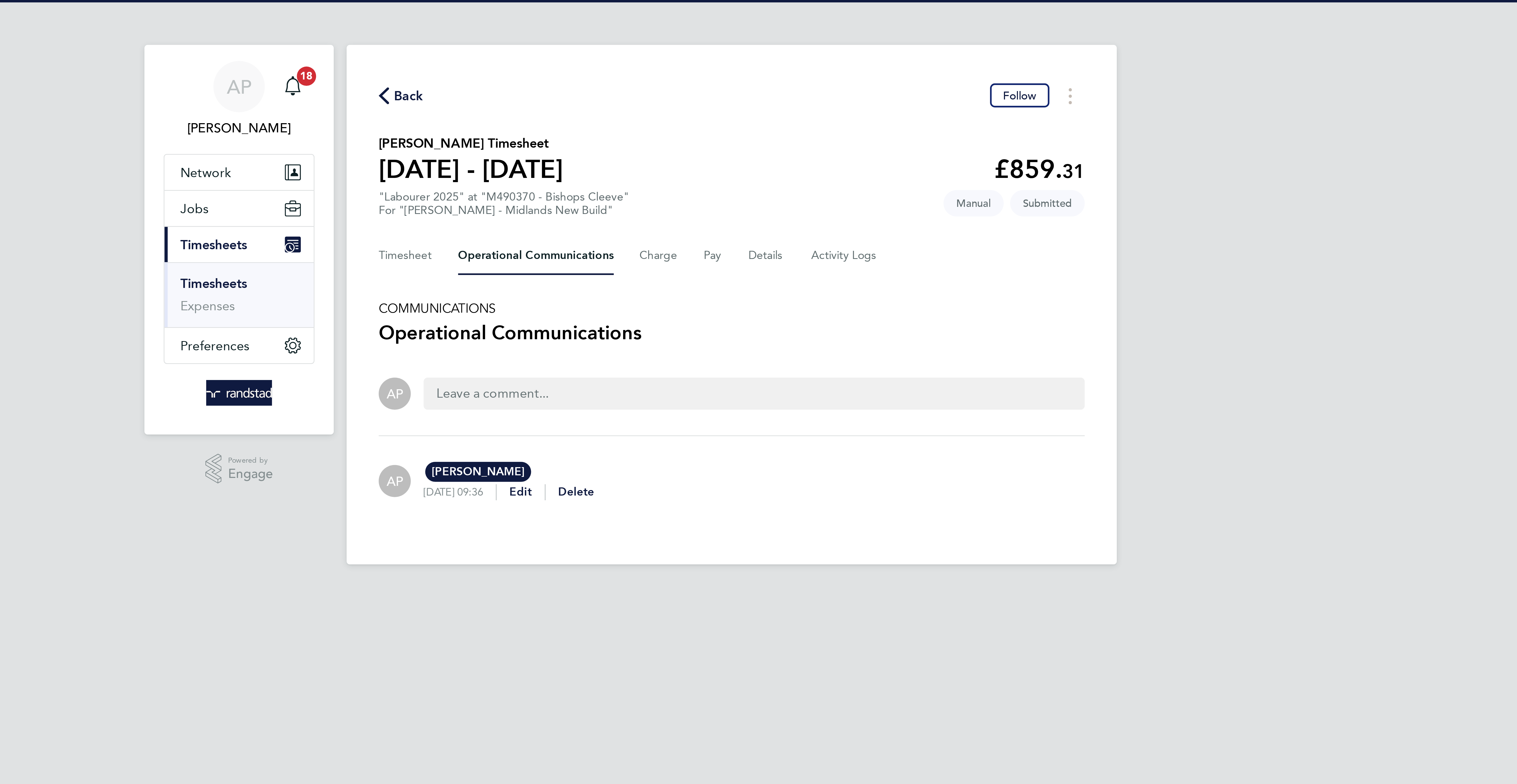
click at [652, 29] on span "Back" at bounding box center [652, 31] width 10 height 6
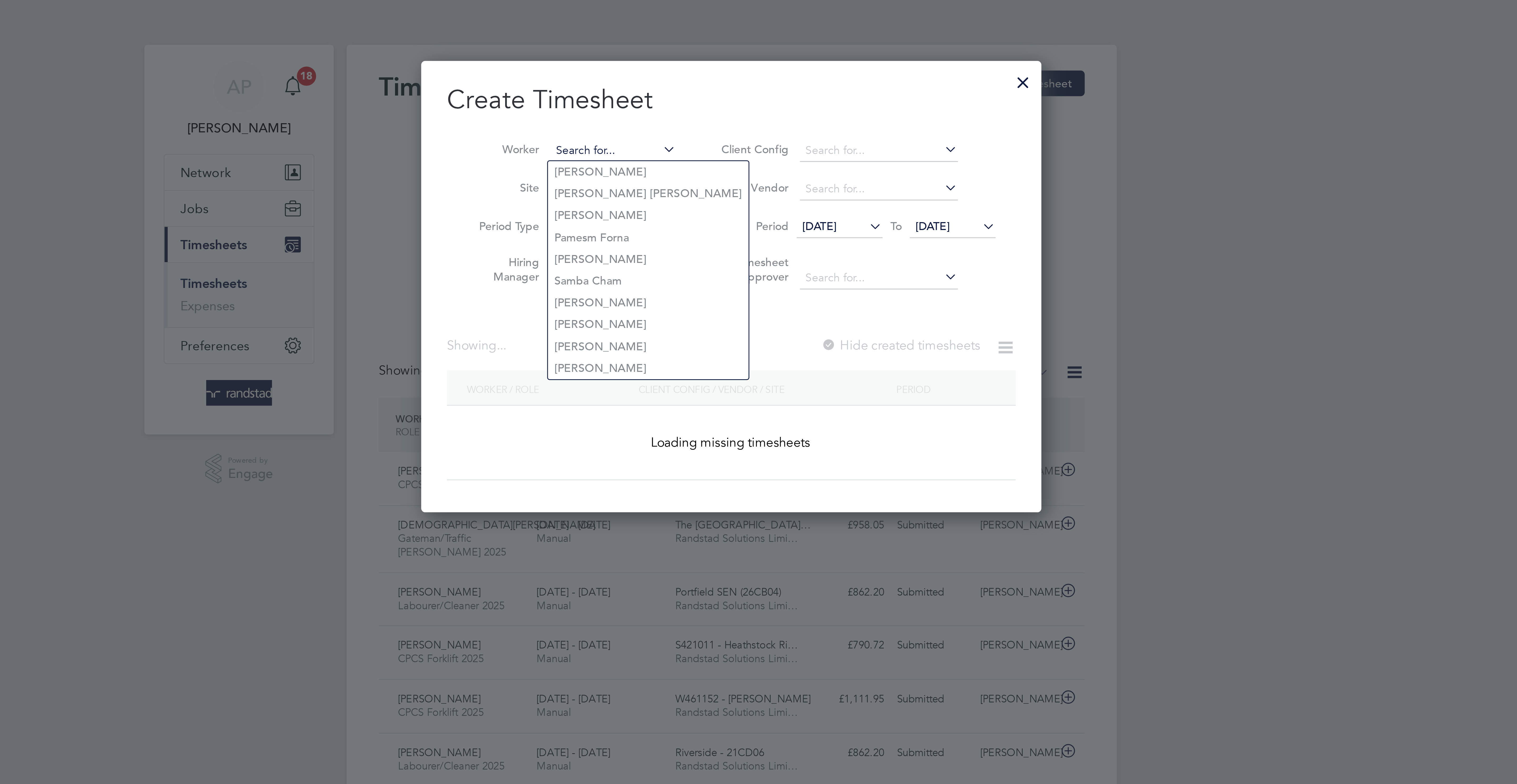
click at [721, 48] on input at bounding box center [720, 49] width 41 height 8
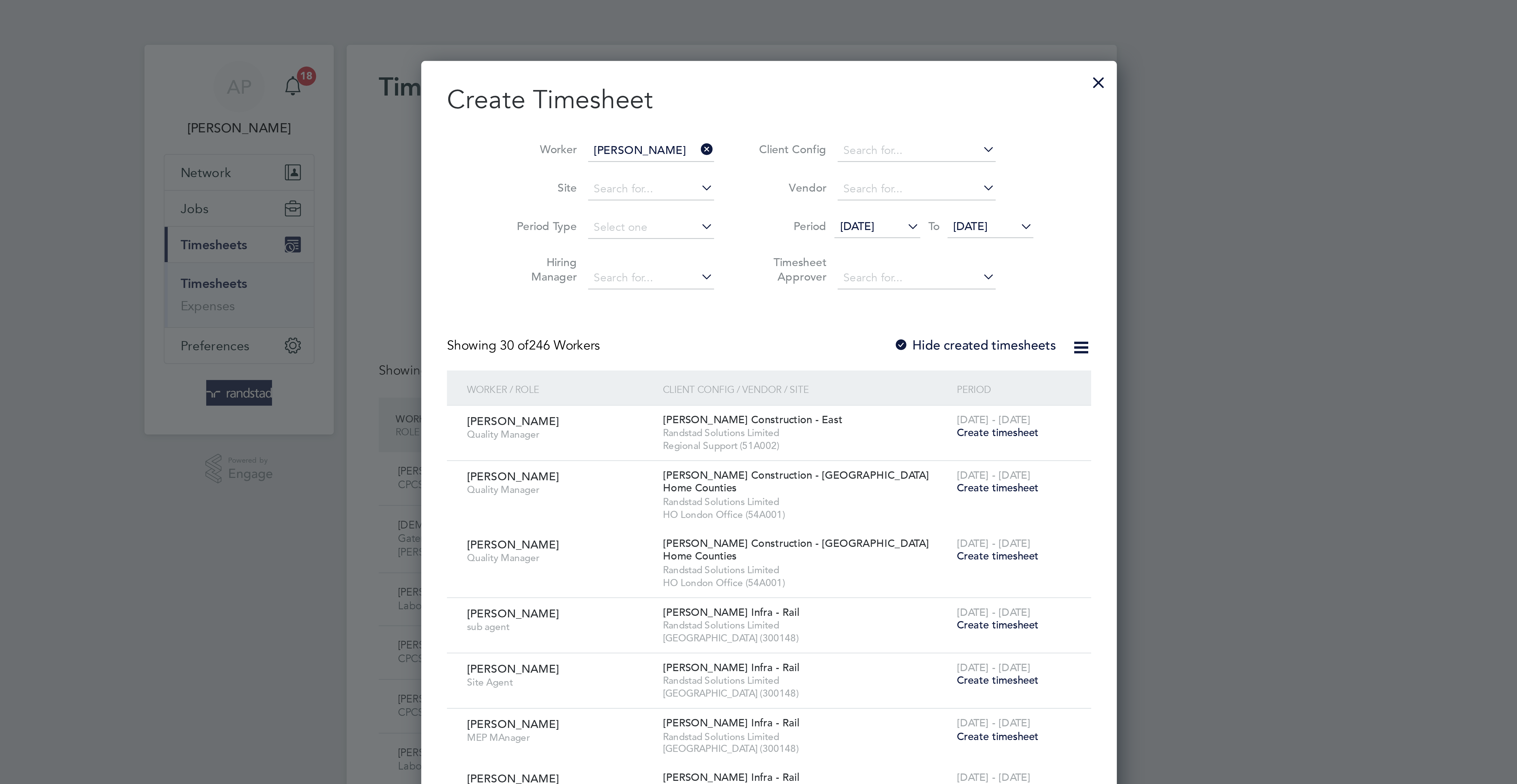
click at [732, 55] on b "David" at bounding box center [747, 57] width 31 height 5
type input "[PERSON_NAME]"
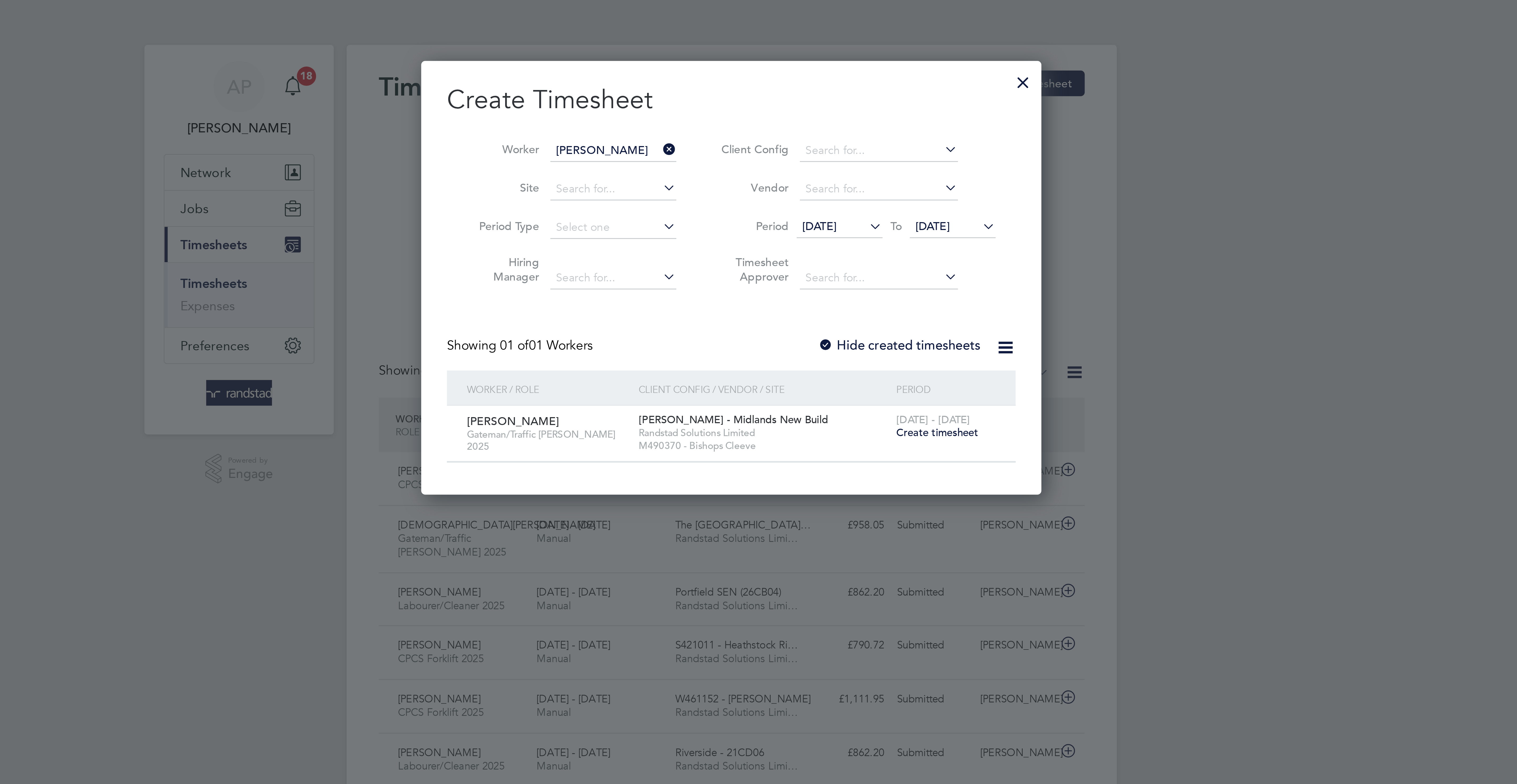
click at [829, 144] on span "Create timesheet" at bounding box center [826, 142] width 27 height 5
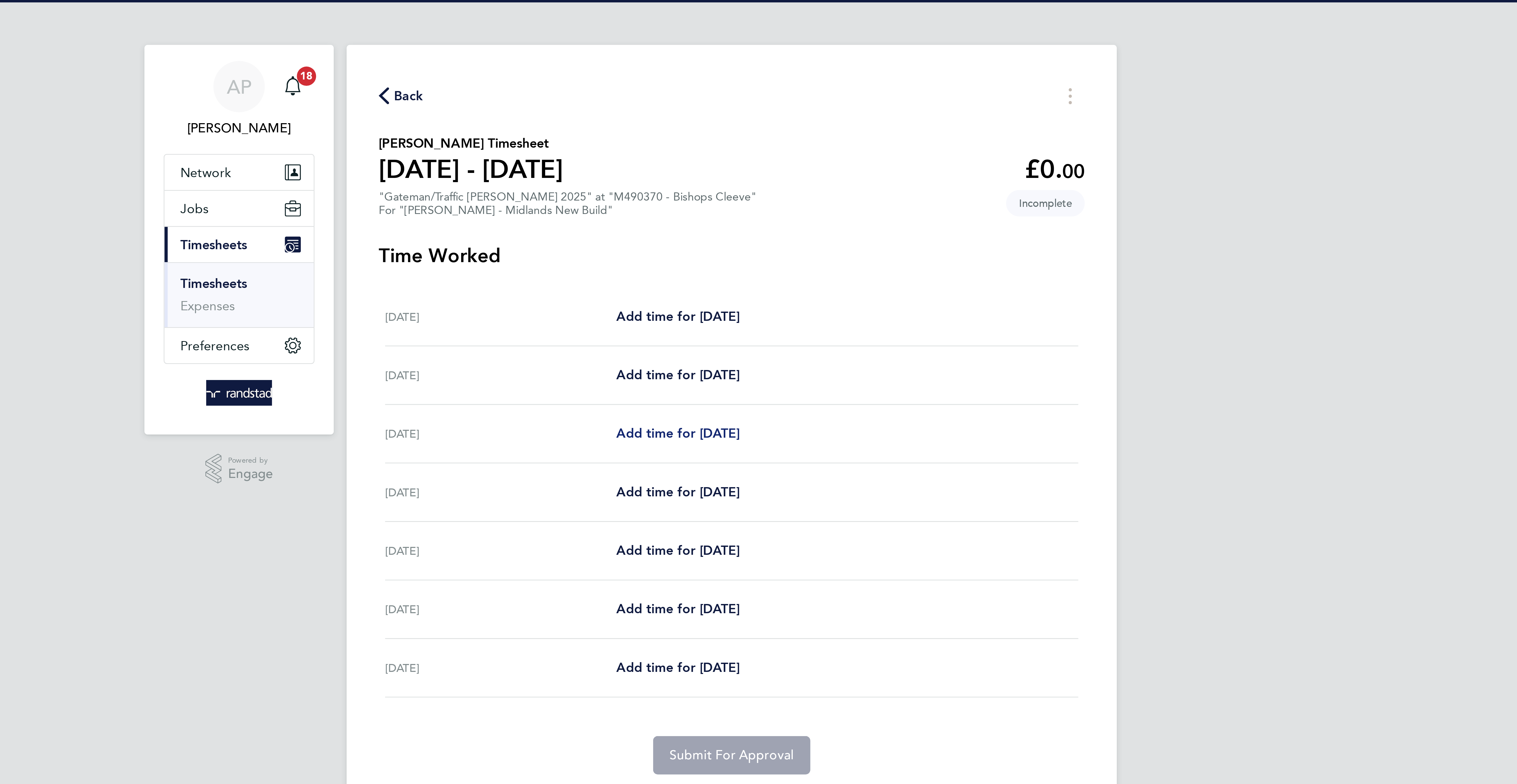
click at [736, 142] on span "Add time for Mon 22 Sep" at bounding box center [741, 142] width 41 height 5
select select "30"
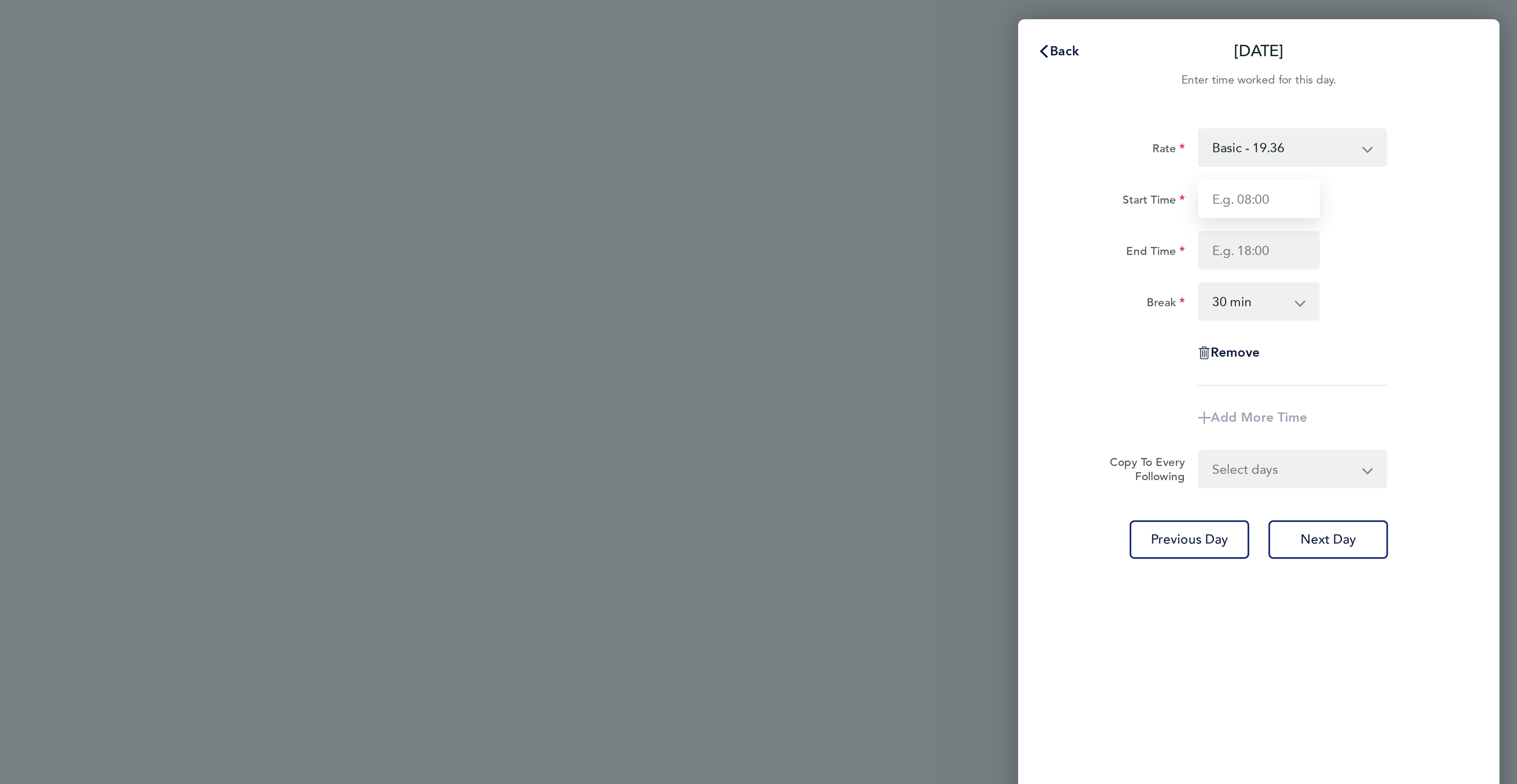
click at [1416, 68] on input "Start Time" at bounding box center [1432, 65] width 40 height 12
type input "07:00"
click at [1417, 77] on div "Start Time 07:00 End Time" at bounding box center [1431, 74] width 133 height 29
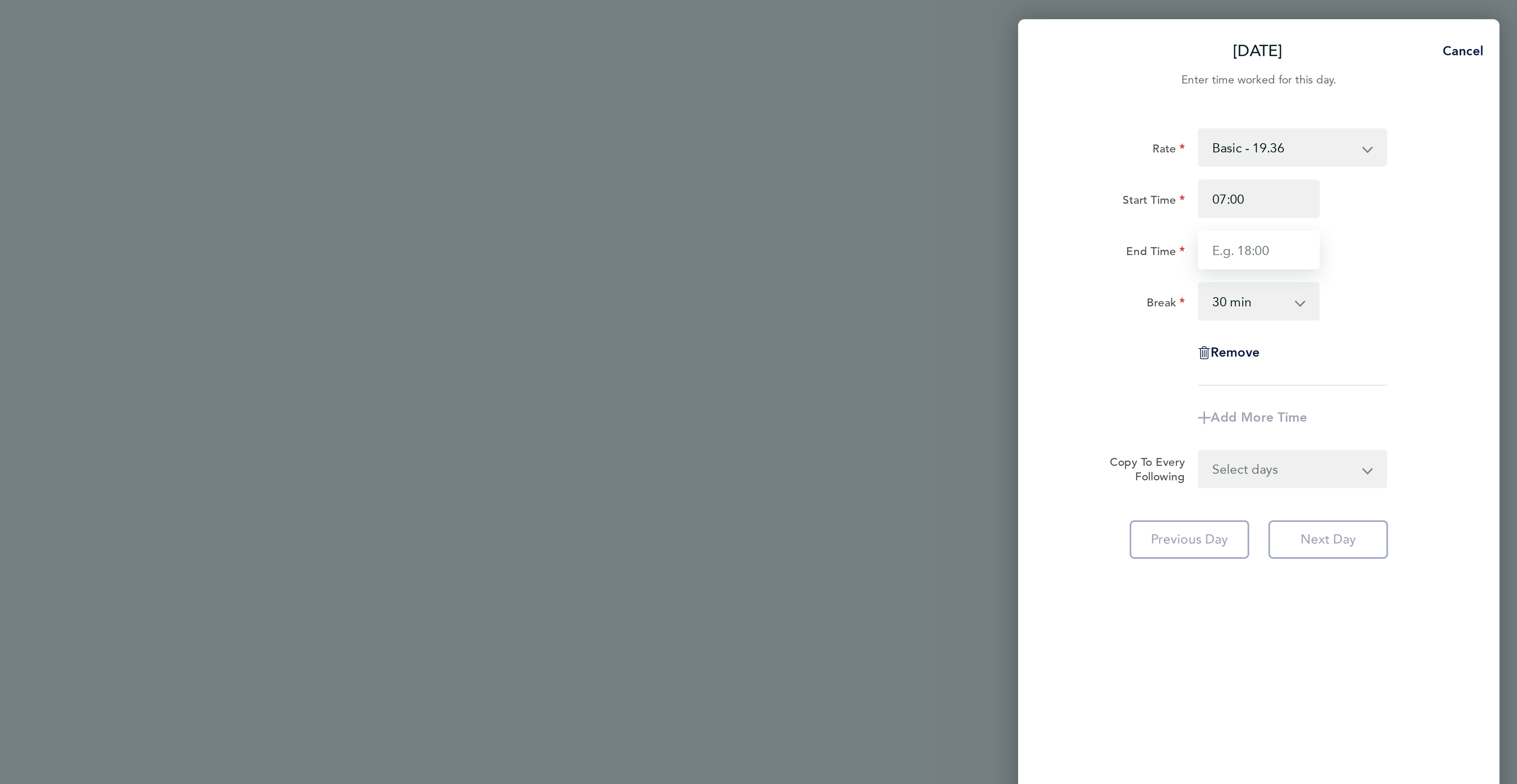
click at [1418, 83] on input "End Time" at bounding box center [1432, 82] width 40 height 12
type input "16:30"
click at [1505, 114] on div "Rate Basic - 19.36 Overtime 1 - 27.90 Overtime 2 - 36.44 Start Time 07:00 End T…" at bounding box center [1432, 390] width 158 height 708
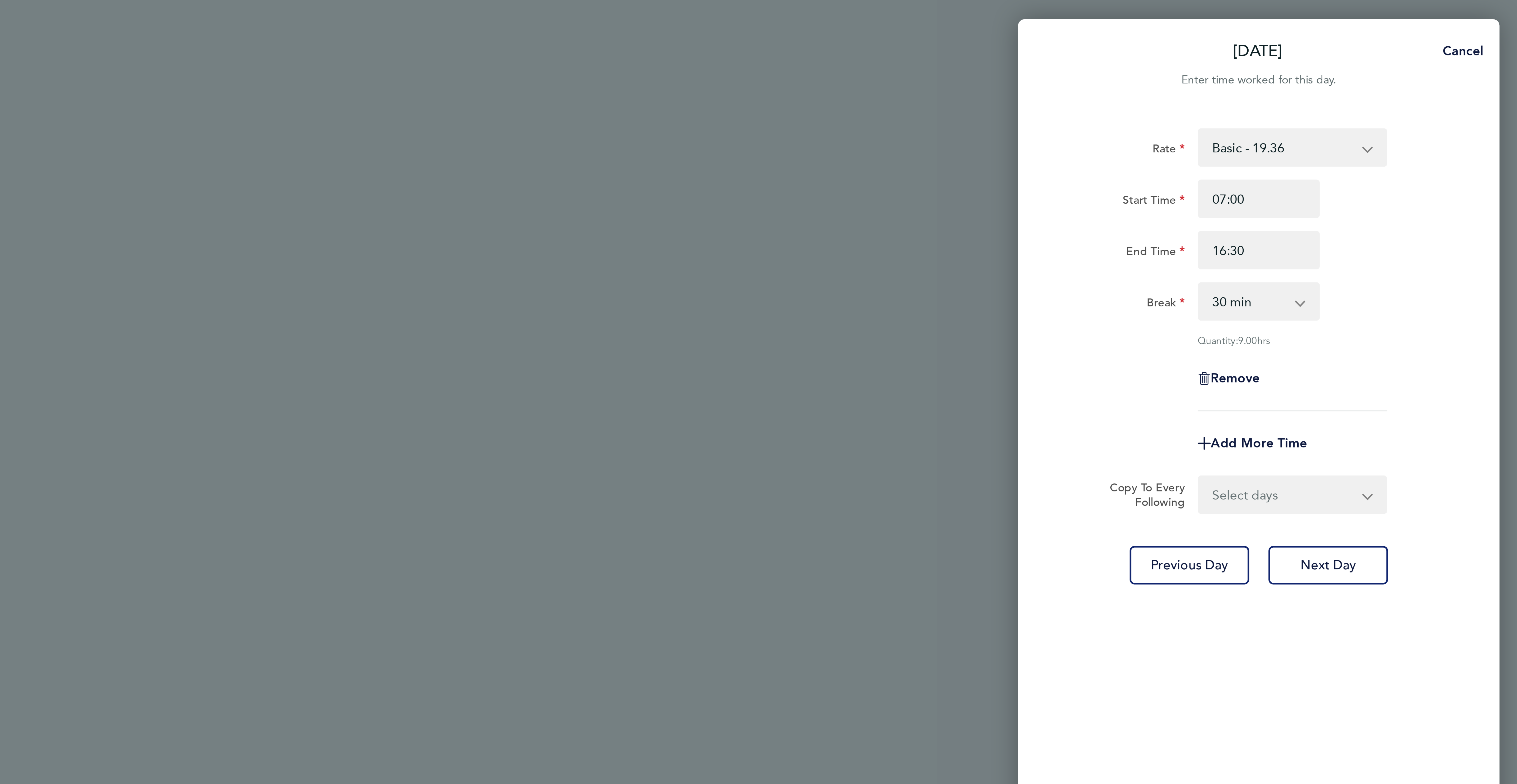
click at [1435, 164] on select "Select days Day [DATE] [DATE] [DATE] [DATE]" at bounding box center [1440, 162] width 55 height 12
click at [1412, 177] on div "Rate Basic - 19.36 Overtime 1 - 27.90 Overtime 2 - 36.44 Start Time 07:00 End T…" at bounding box center [1432, 390] width 158 height 708
click at [1420, 165] on select "Select days Day [DATE] [DATE] [DATE] [DATE]" at bounding box center [1440, 162] width 55 height 12
select select "DAY"
click at [1412, 157] on select "Select days Day [DATE] [DATE] [DATE] [DATE]" at bounding box center [1440, 162] width 55 height 12
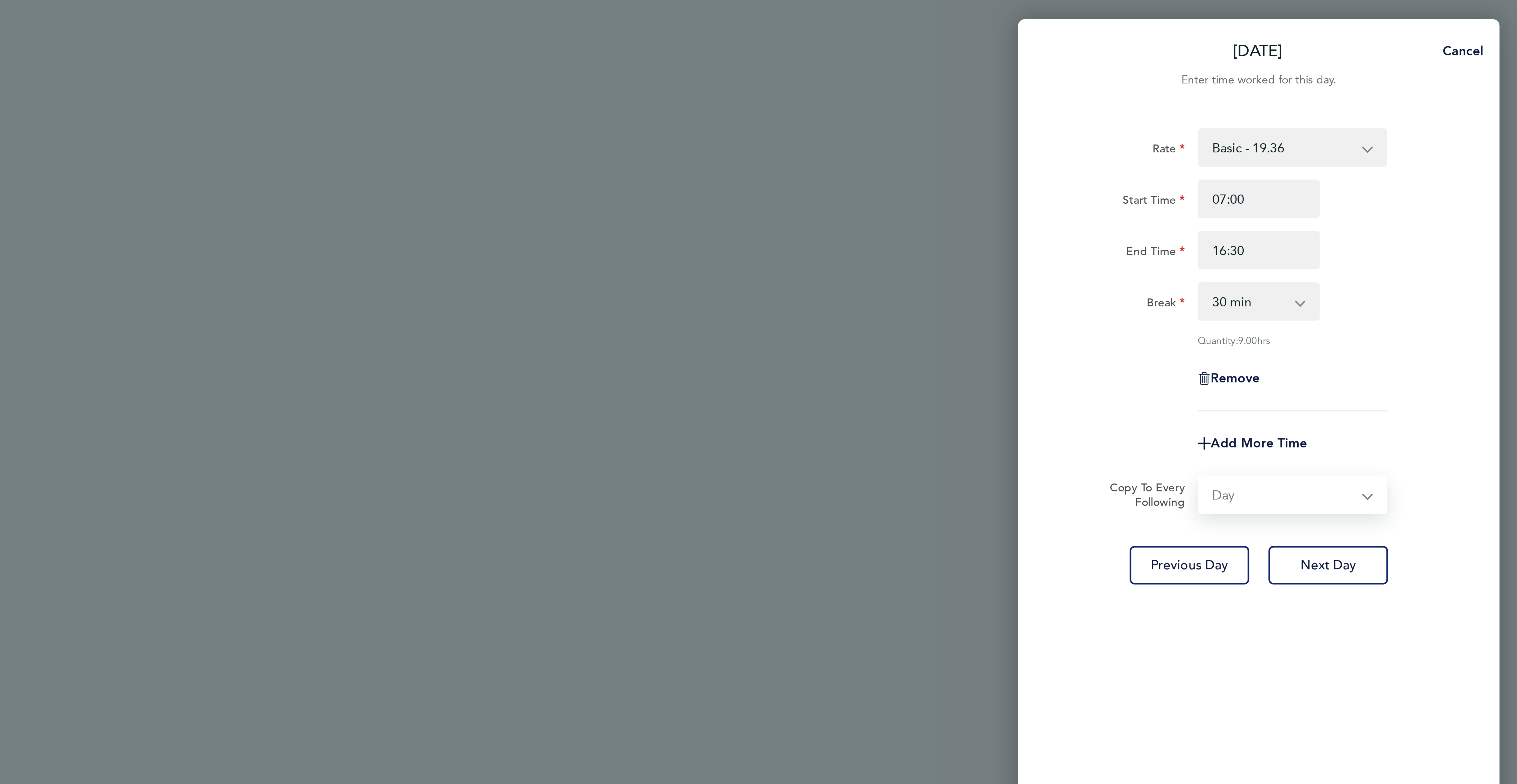
select select "2025-09-26"
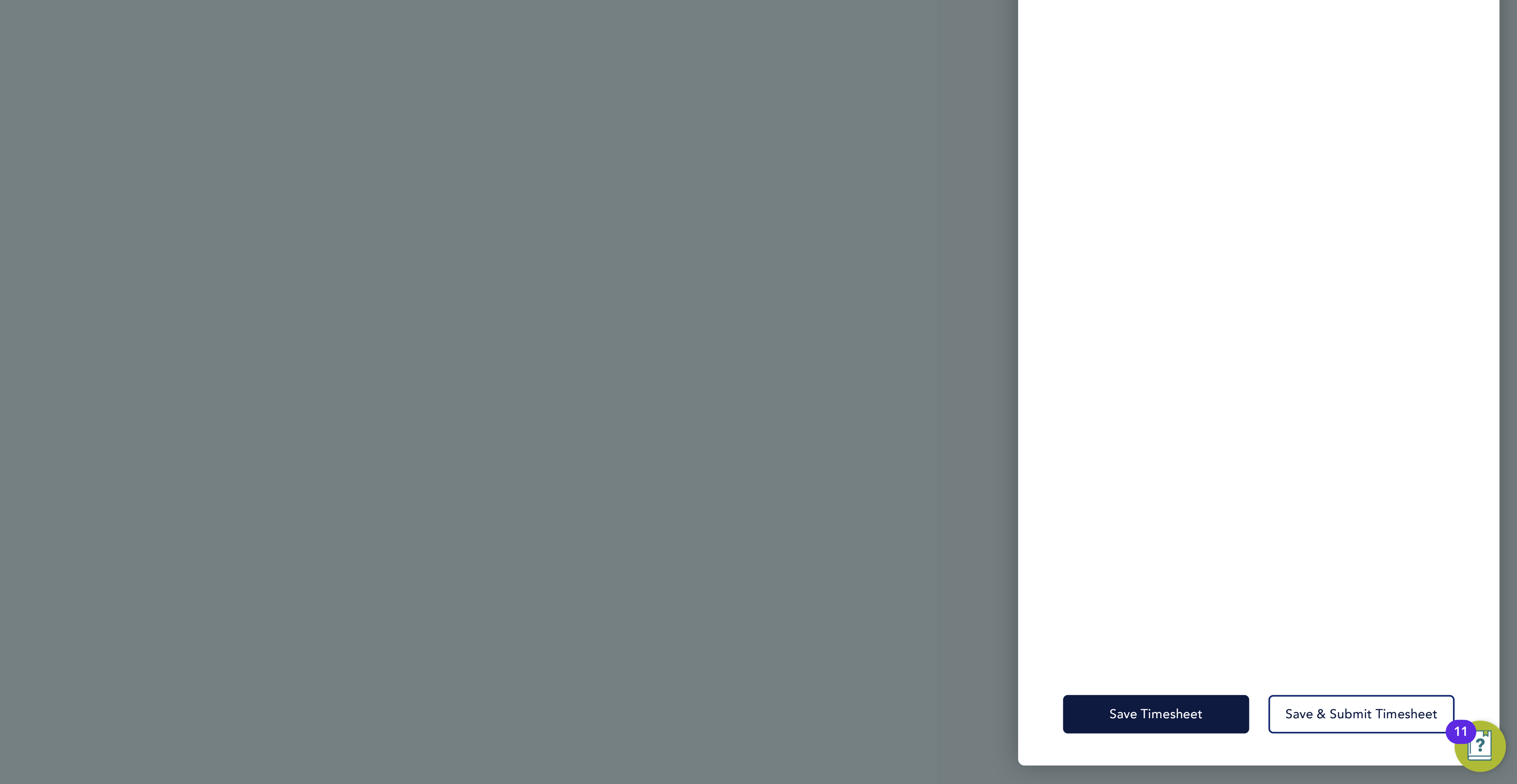
click at [1412, 750] on div "Save Timesheet Save & Submit Timesheet" at bounding box center [1432, 760] width 158 height 34
click at [1406, 762] on span "Save Timesheet" at bounding box center [1398, 760] width 31 height 5
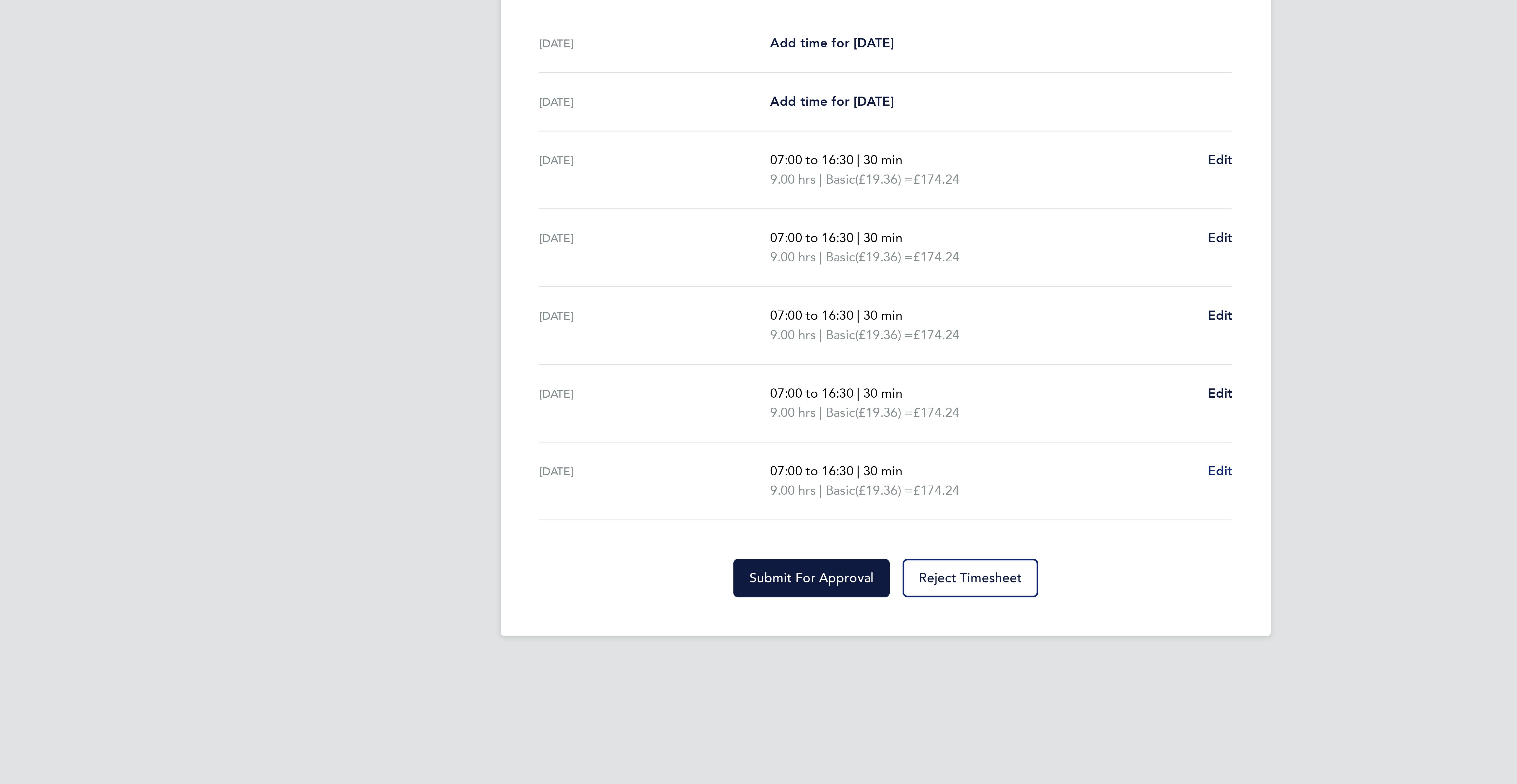
click at [869, 324] on span "Edit" at bounding box center [868, 322] width 8 height 5
select select "30"
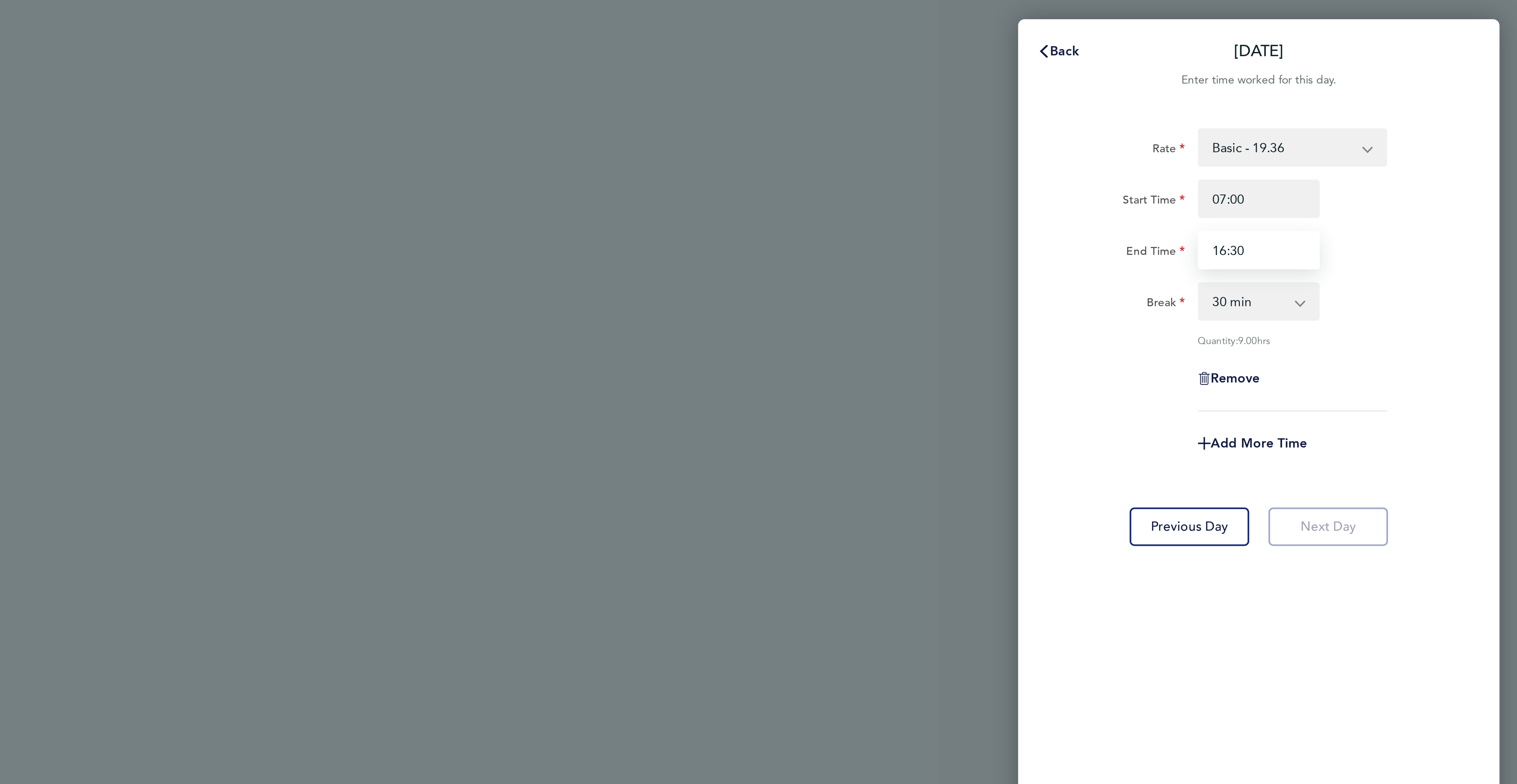
click at [1420, 82] on input "16:30" at bounding box center [1432, 82] width 40 height 12
type input "10:30"
drag, startPoint x: 1463, startPoint y: 102, endPoint x: 1465, endPoint y: 135, distance: 33.1
click at [1465, 104] on div "Break 0 min 15 min 30 min 45 min 60 min 75 min 90 min" at bounding box center [1431, 98] width 133 height 12
click at [1421, 142] on div "Add More Time" at bounding box center [1432, 145] width 44 height 12
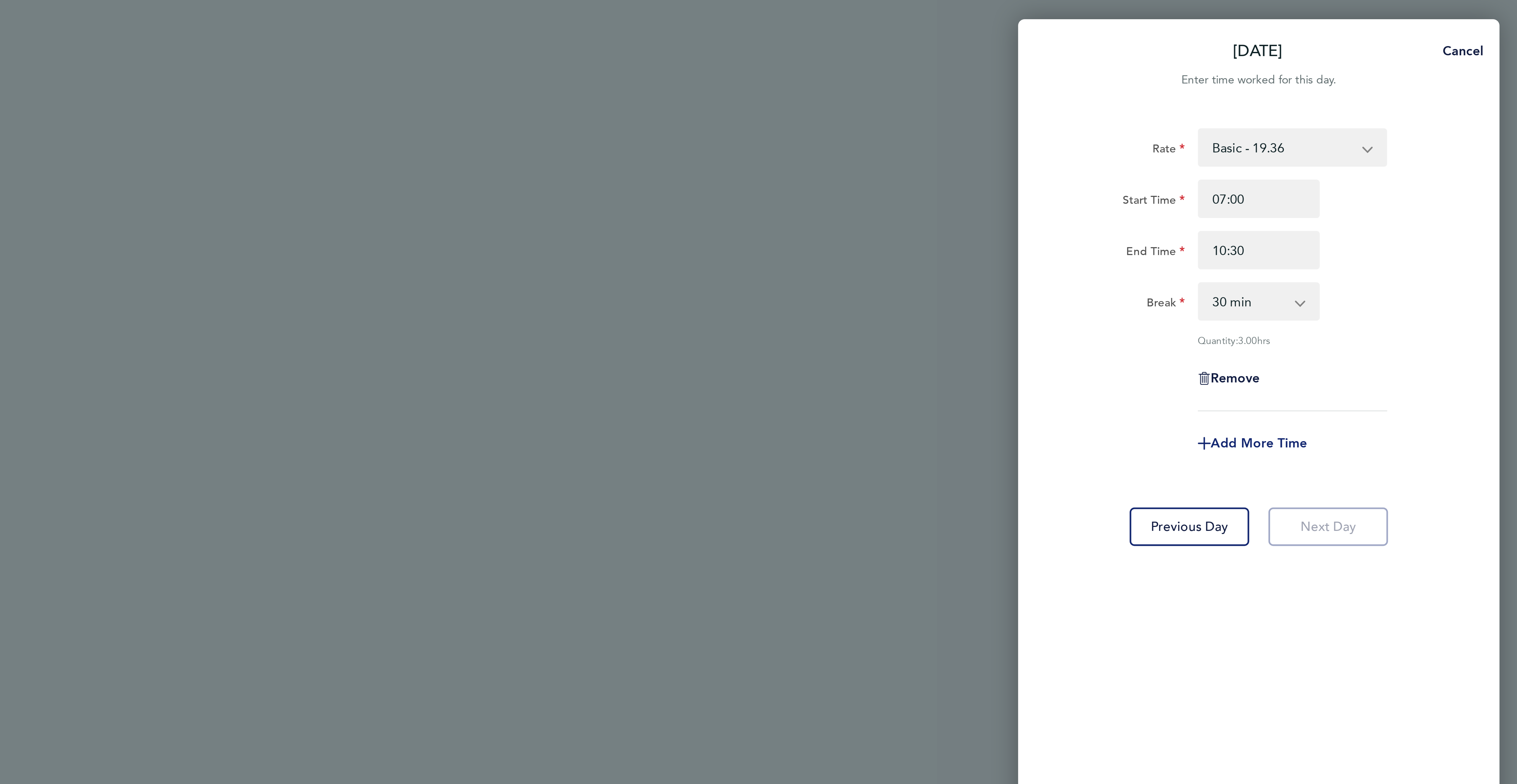
click at [1423, 144] on span "Add More Time" at bounding box center [1432, 145] width 32 height 5
select select "null"
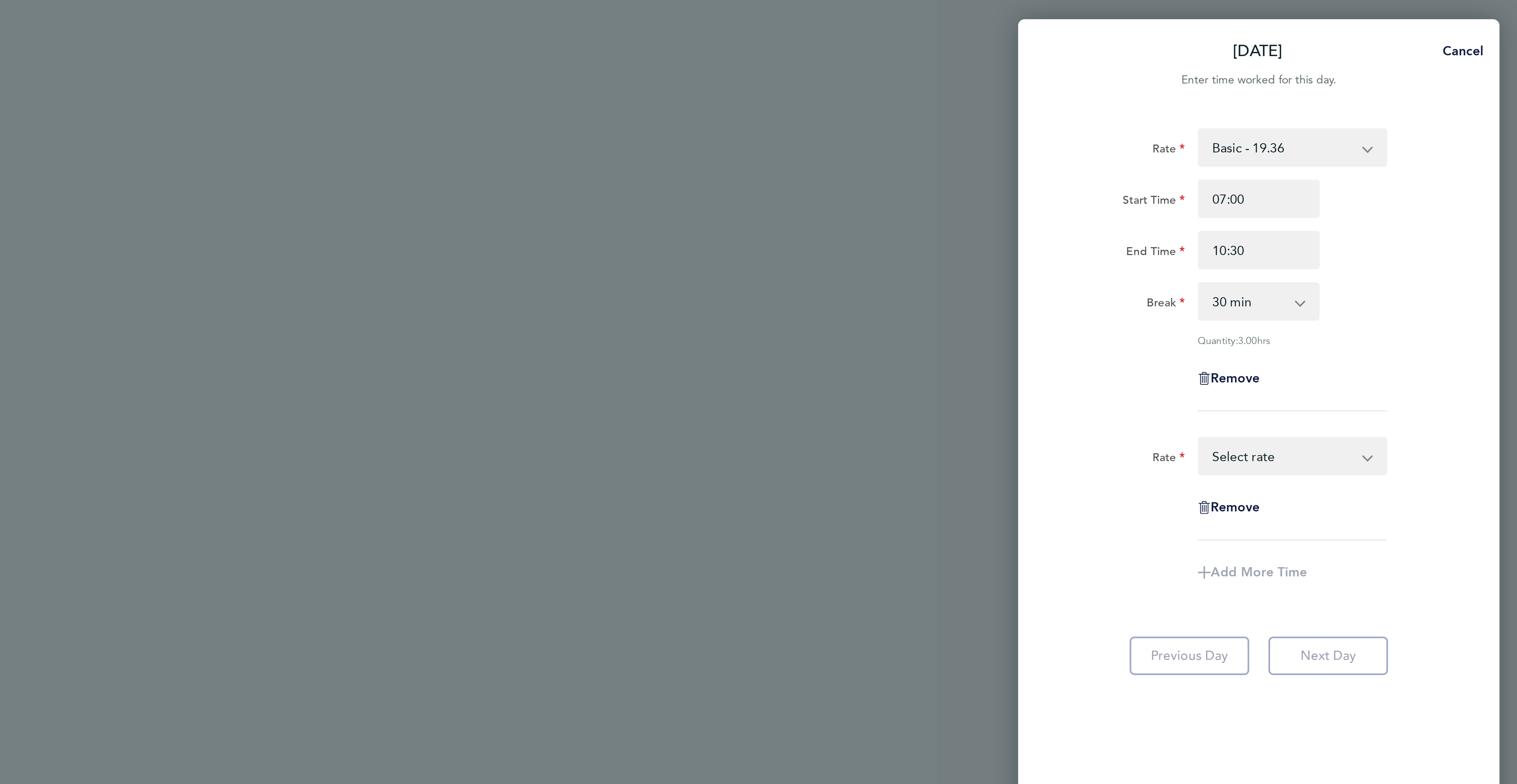
click at [1429, 153] on select "Basic - 19.36 Overtime 1 - 27.90 Overtime 2 - 36.44 Select rate" at bounding box center [1439, 150] width 55 height 12
select select "30"
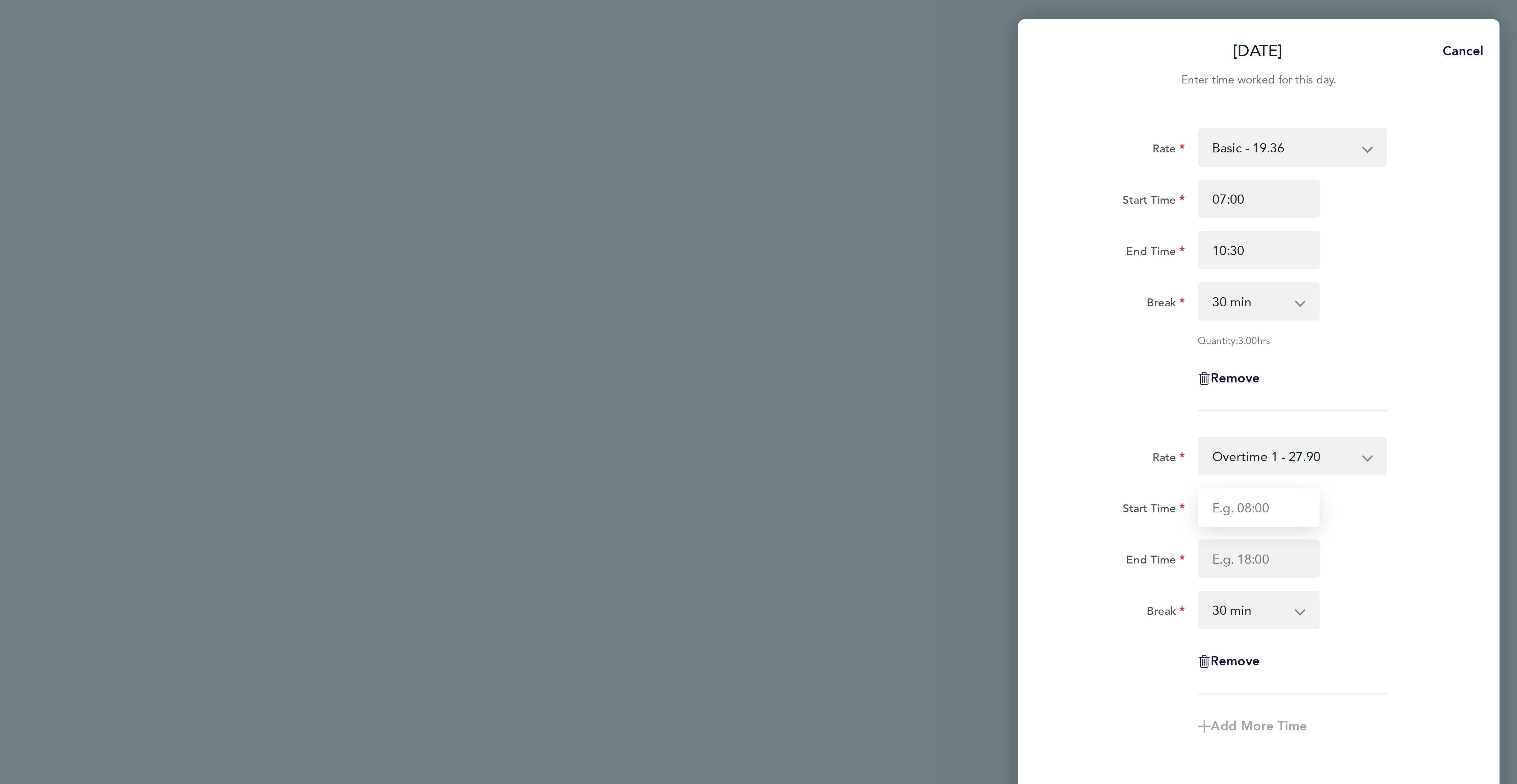
click at [1427, 162] on input "Start Time" at bounding box center [1432, 166] width 40 height 12
type input "10:30"
click at [1420, 184] on input "End Time" at bounding box center [1432, 183] width 40 height 12
type input "16:30"
drag, startPoint x: 1433, startPoint y: 208, endPoint x: 1427, endPoint y: 202, distance: 8.5
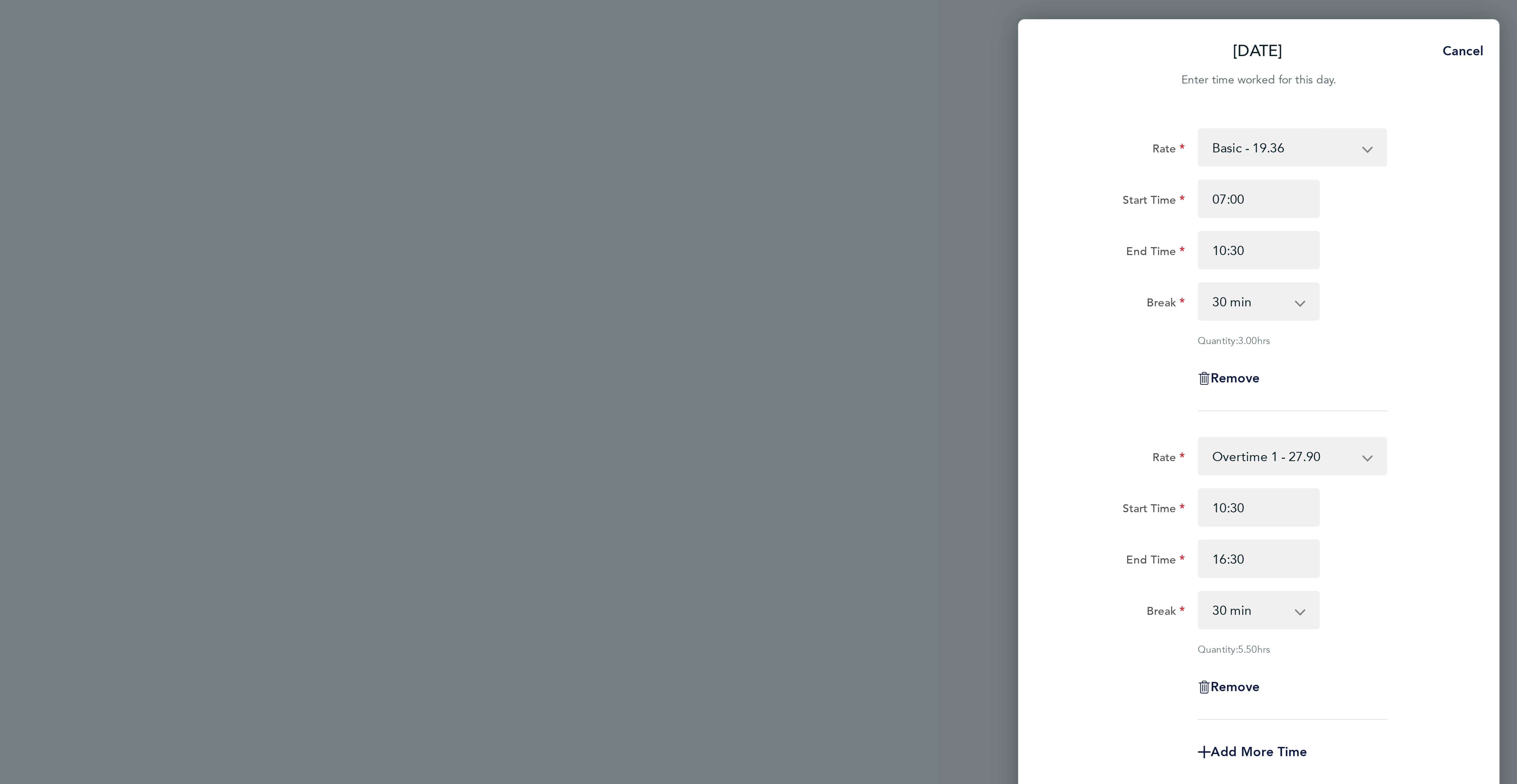
click at [1433, 207] on div "Rate Overtime 1 - 27.90 Basic - 19.36 Overtime 2 - 36.44 Start Time 10:30 End T…" at bounding box center [1432, 190] width 128 height 93
click at [1427, 202] on select "0 min 15 min 30 min 45 min 60 min 75 min 90 min" at bounding box center [1428, 200] width 32 height 12
select select "0"
click at [1412, 195] on select "0 min 15 min 30 min 45 min 60 min 75 min 90 min" at bounding box center [1428, 200] width 32 height 12
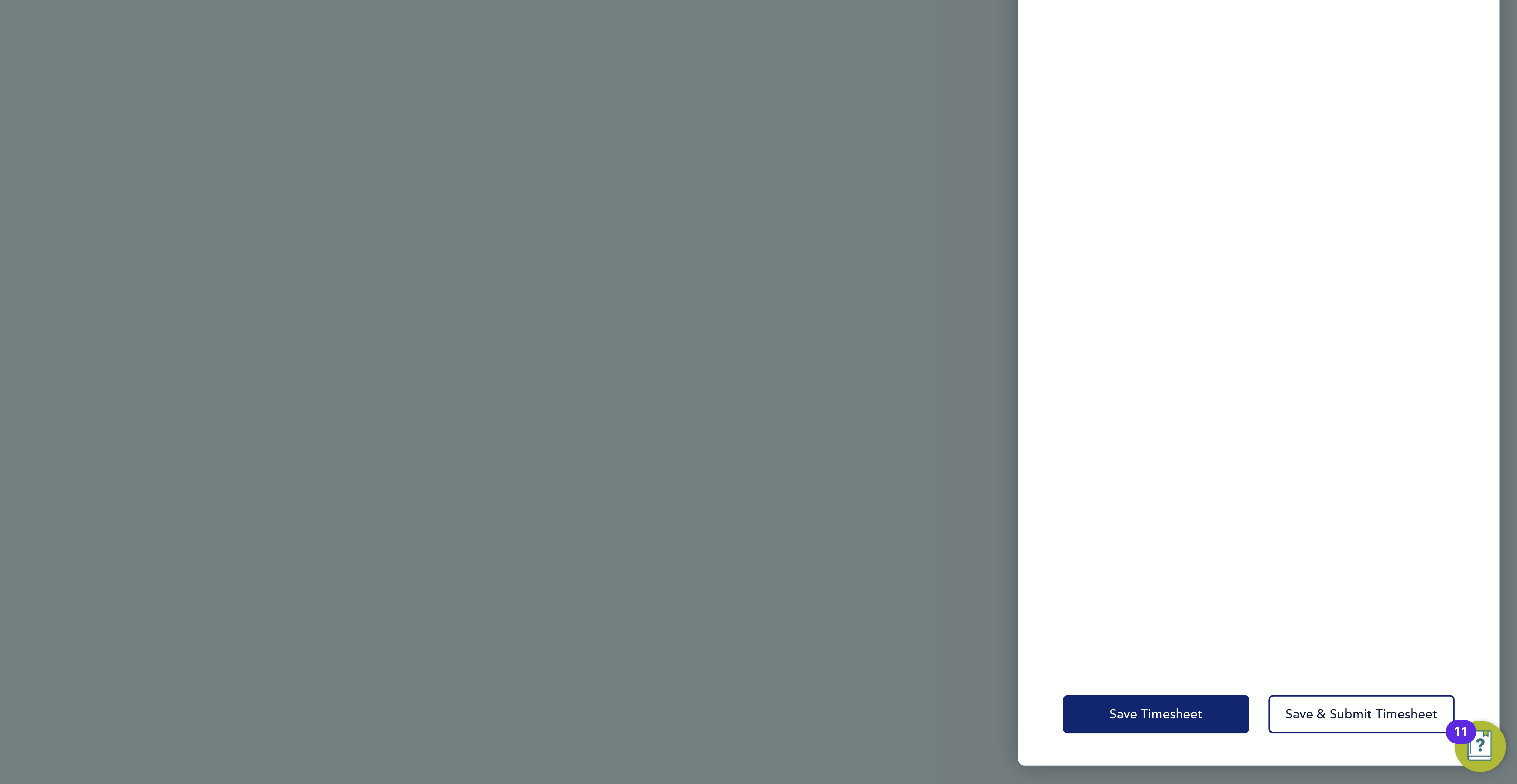
click at [1392, 766] on button "Save Timesheet" at bounding box center [1398, 760] width 61 height 12
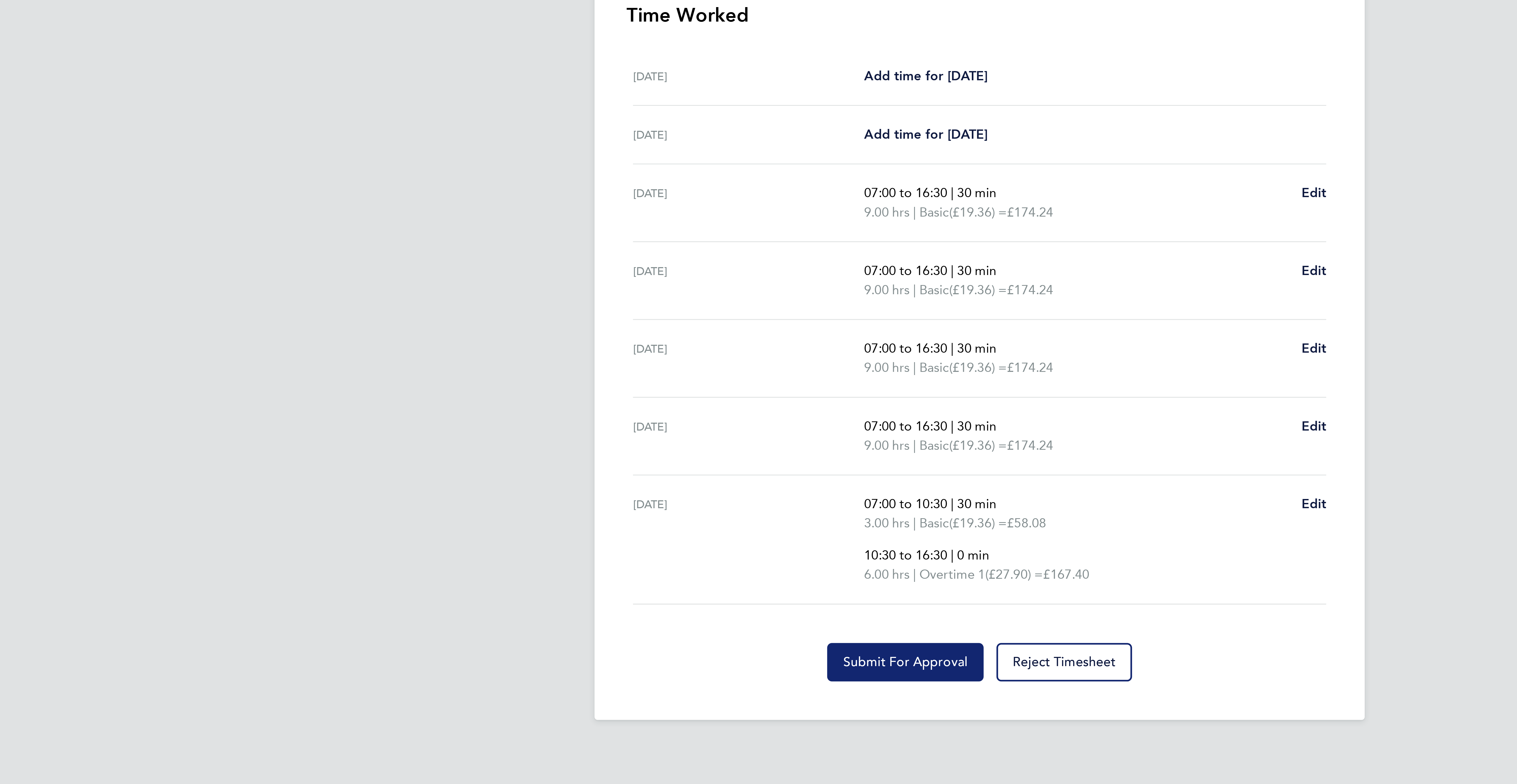
click at [738, 382] on span "Submit For Approval" at bounding box center [734, 379] width 41 height 5
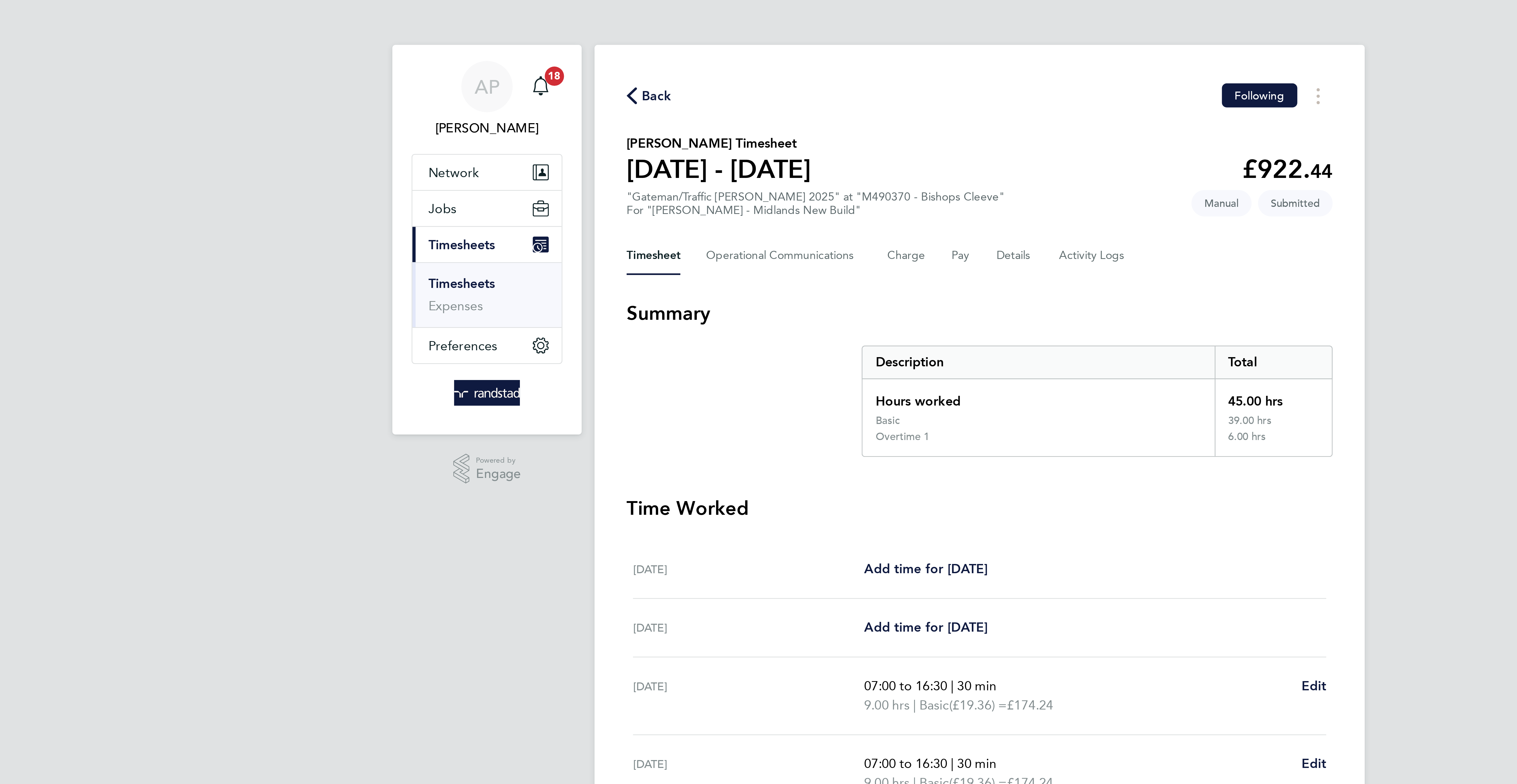
click at [651, 29] on span "Back" at bounding box center [652, 31] width 10 height 6
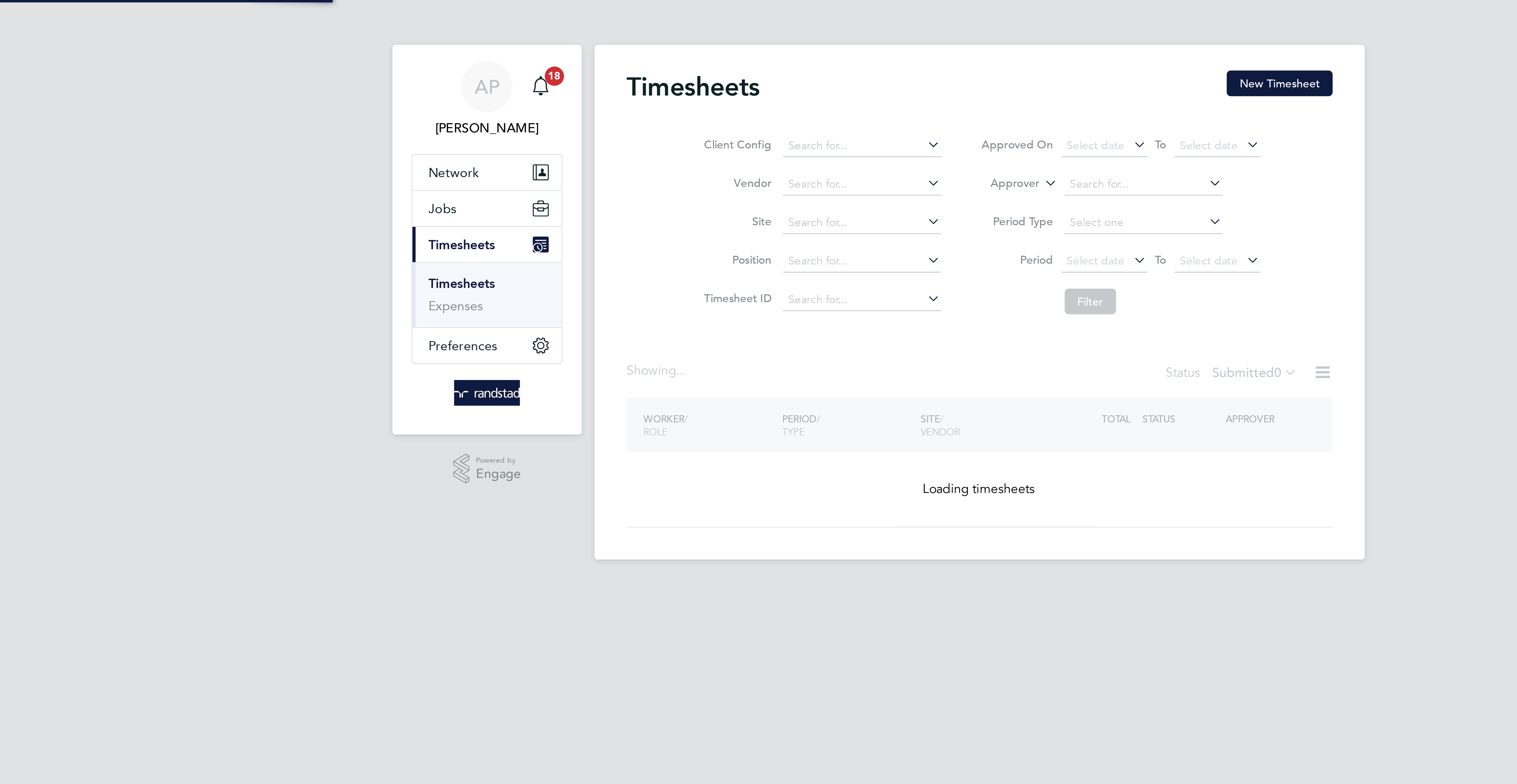
click at [866, 25] on button "New Timesheet" at bounding box center [857, 27] width 35 height 8
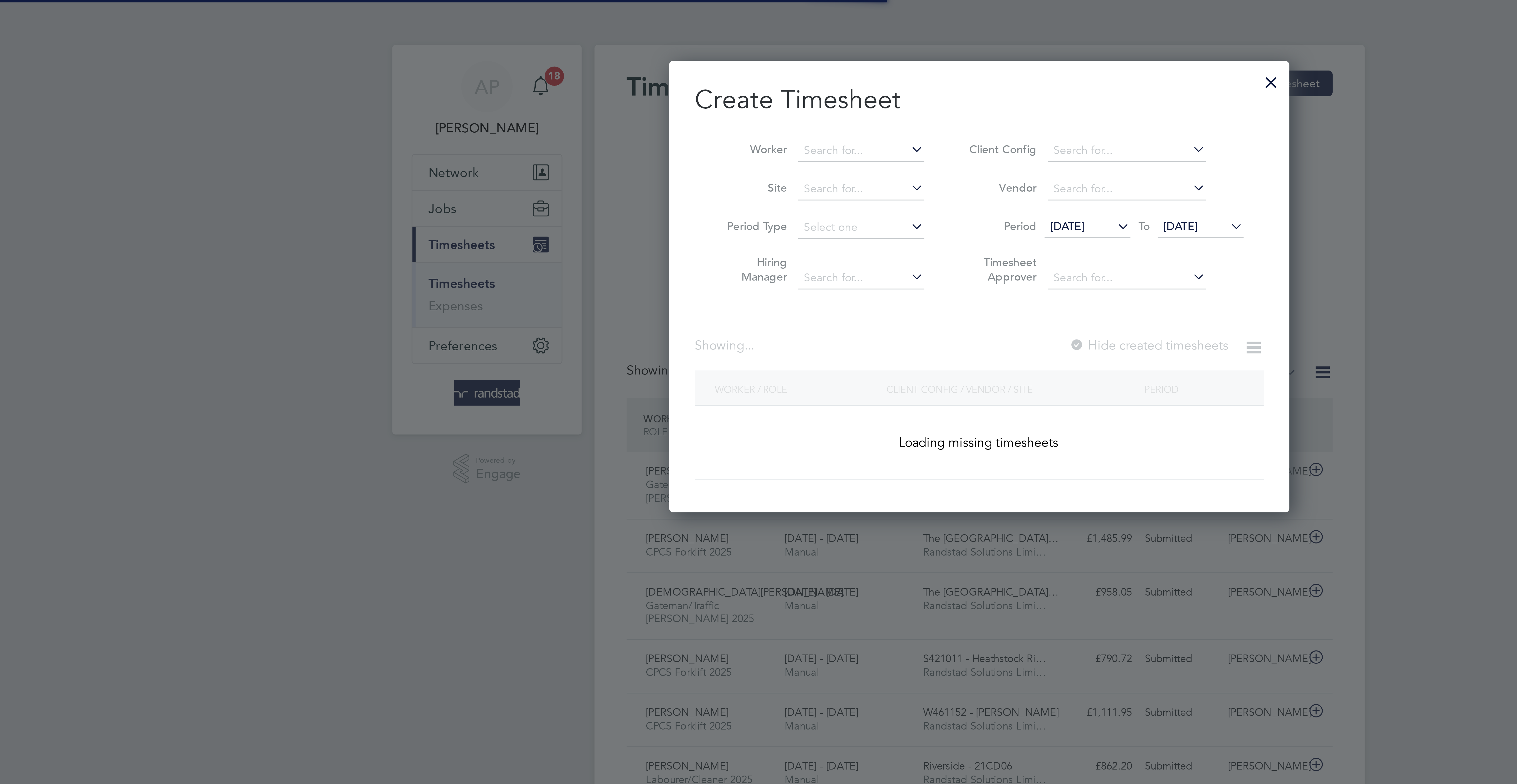
scroll to position [18, 46]
click at [707, 46] on input at bounding box center [720, 49] width 41 height 8
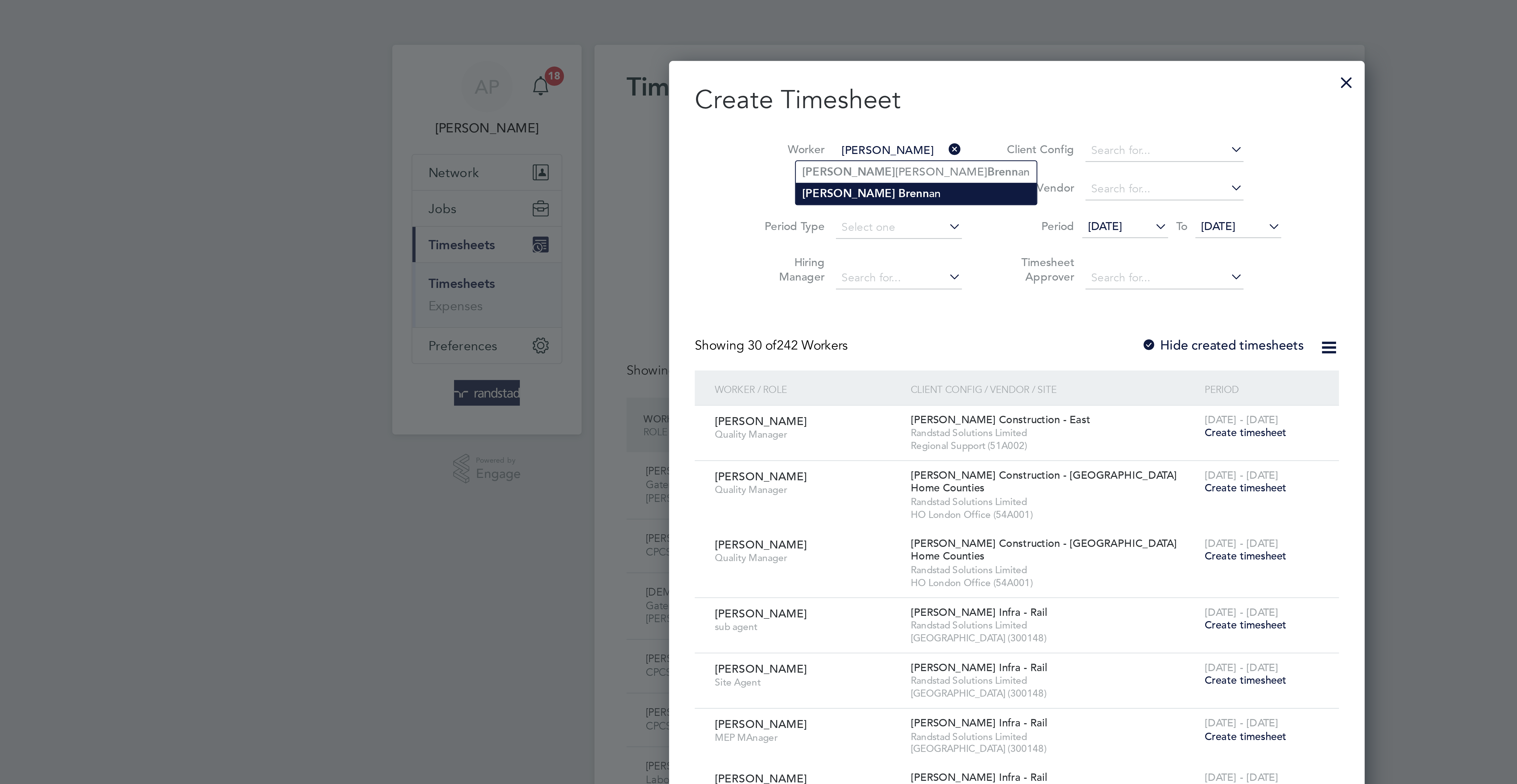
click at [730, 61] on li "John Brenn an" at bounding box center [738, 64] width 79 height 7
type input "[PERSON_NAME]"
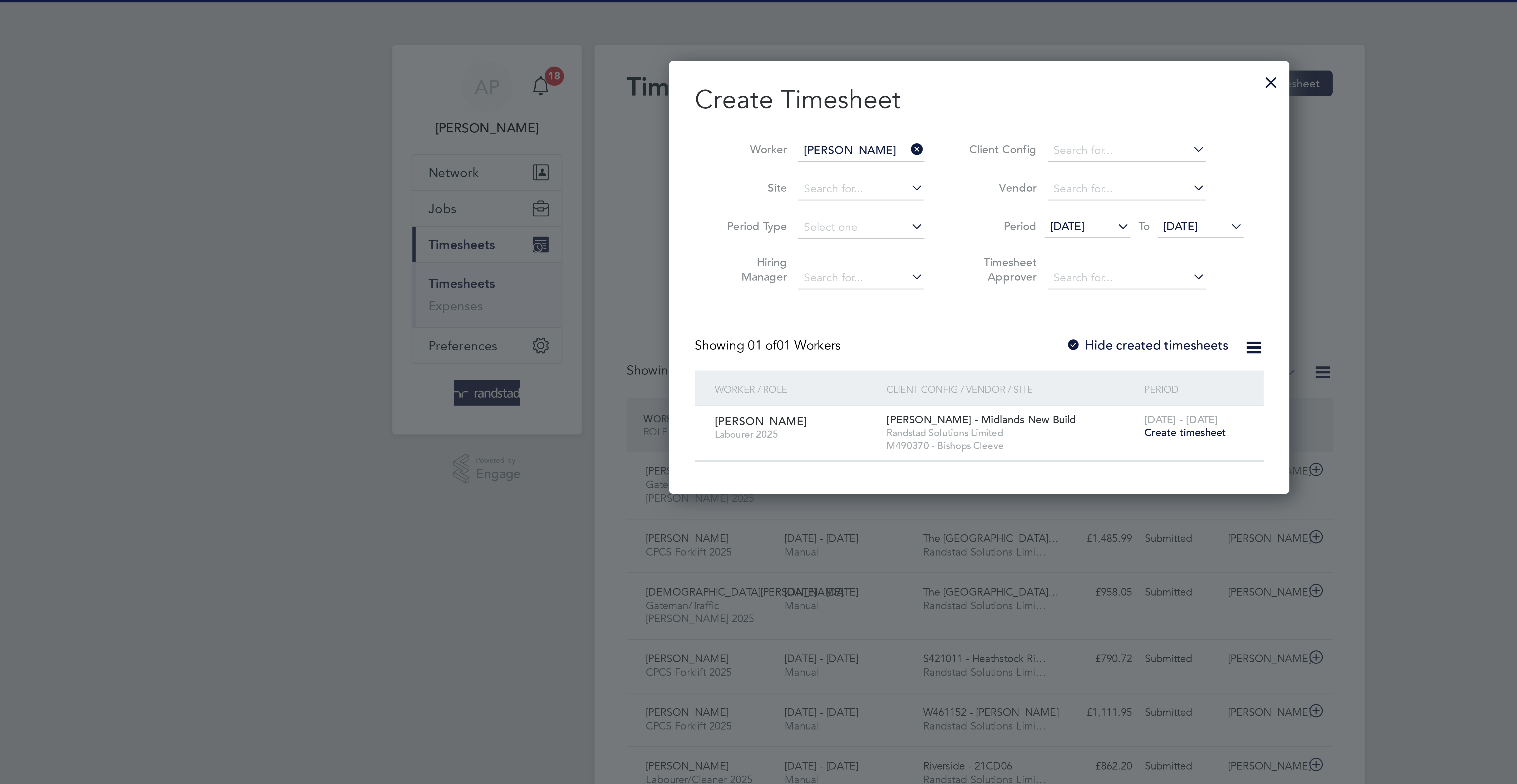
click at [825, 140] on span "[DATE] - [DATE]" at bounding box center [824, 138] width 24 height 5
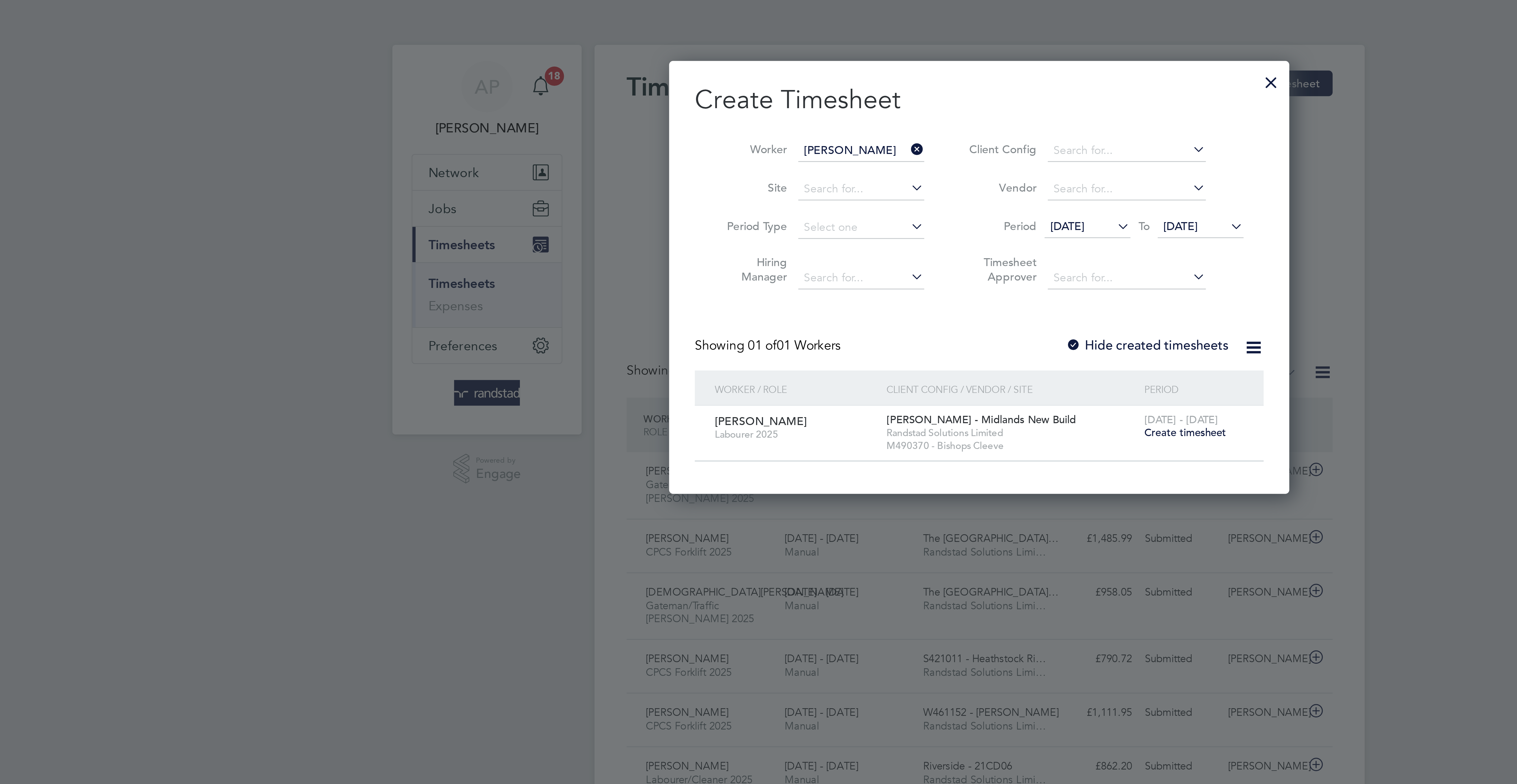
click at [833, 144] on span "Create timesheet" at bounding box center [826, 142] width 27 height 5
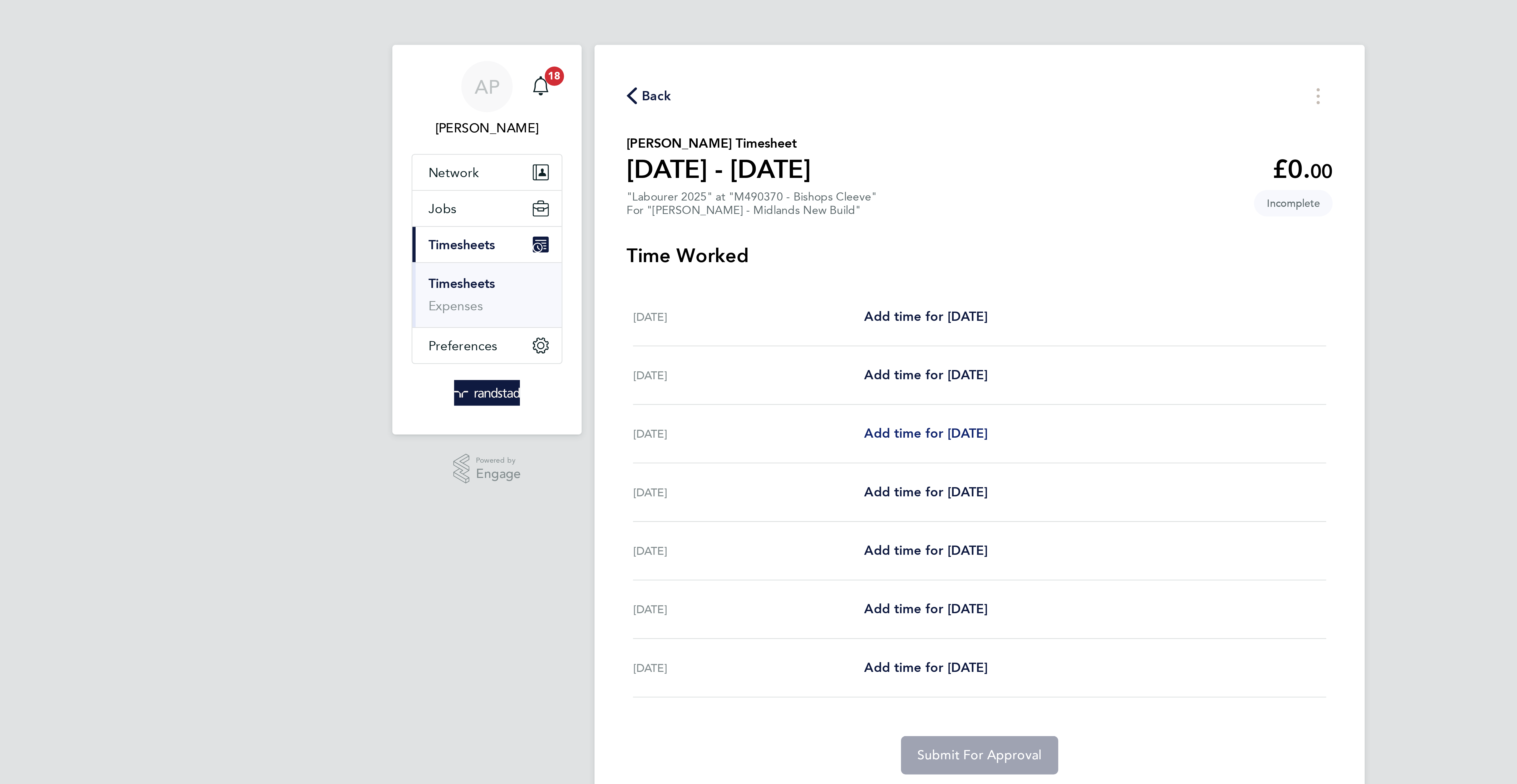
click at [757, 144] on span "Add time for Mon 22 Sep" at bounding box center [741, 142] width 41 height 5
select select "30"
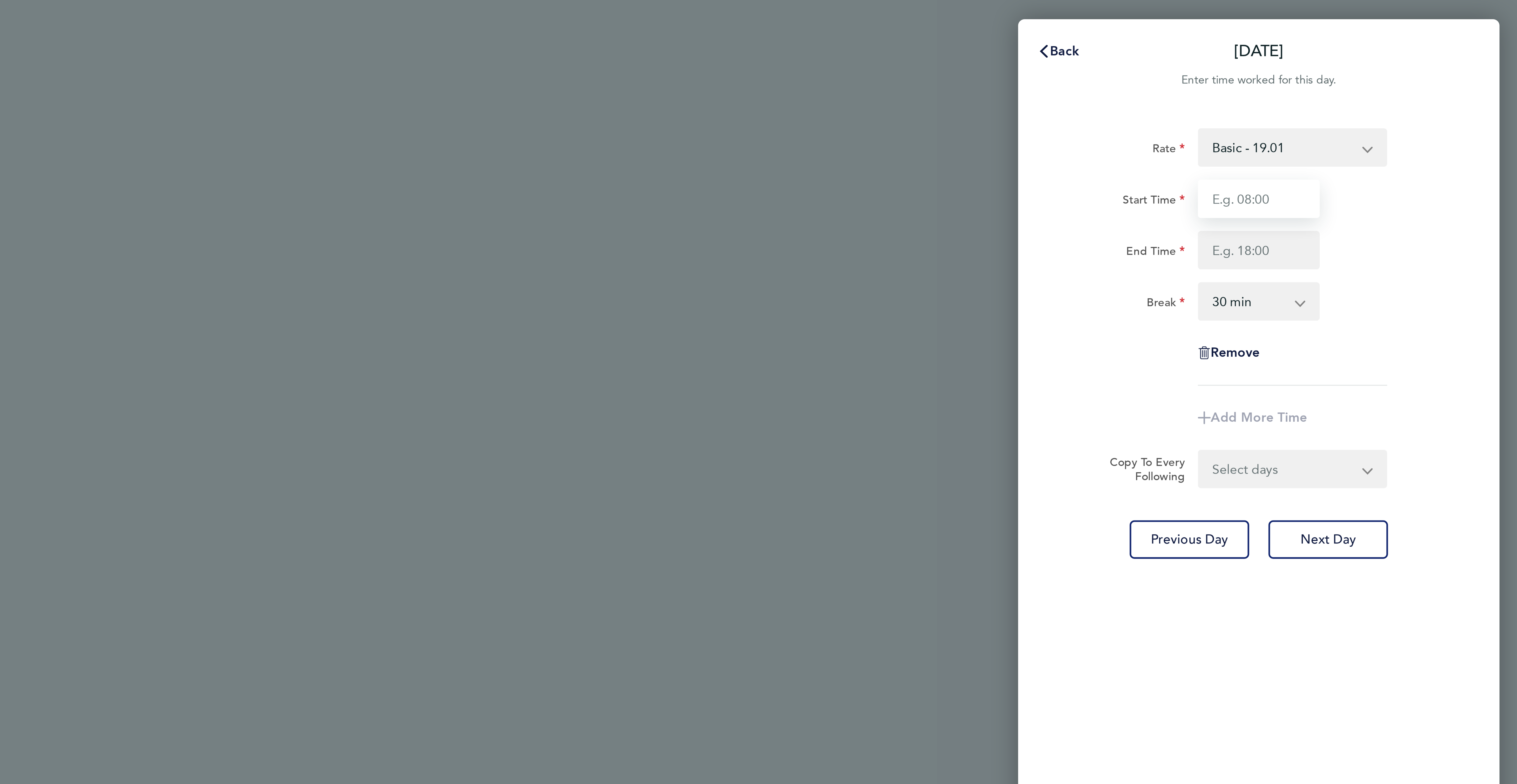
click at [1422, 65] on input "Start Time" at bounding box center [1432, 65] width 40 height 12
click at [1419, 67] on input "Start Time" at bounding box center [1432, 65] width 40 height 12
type input "07:30"
click at [1422, 82] on input "End Time" at bounding box center [1432, 82] width 40 height 12
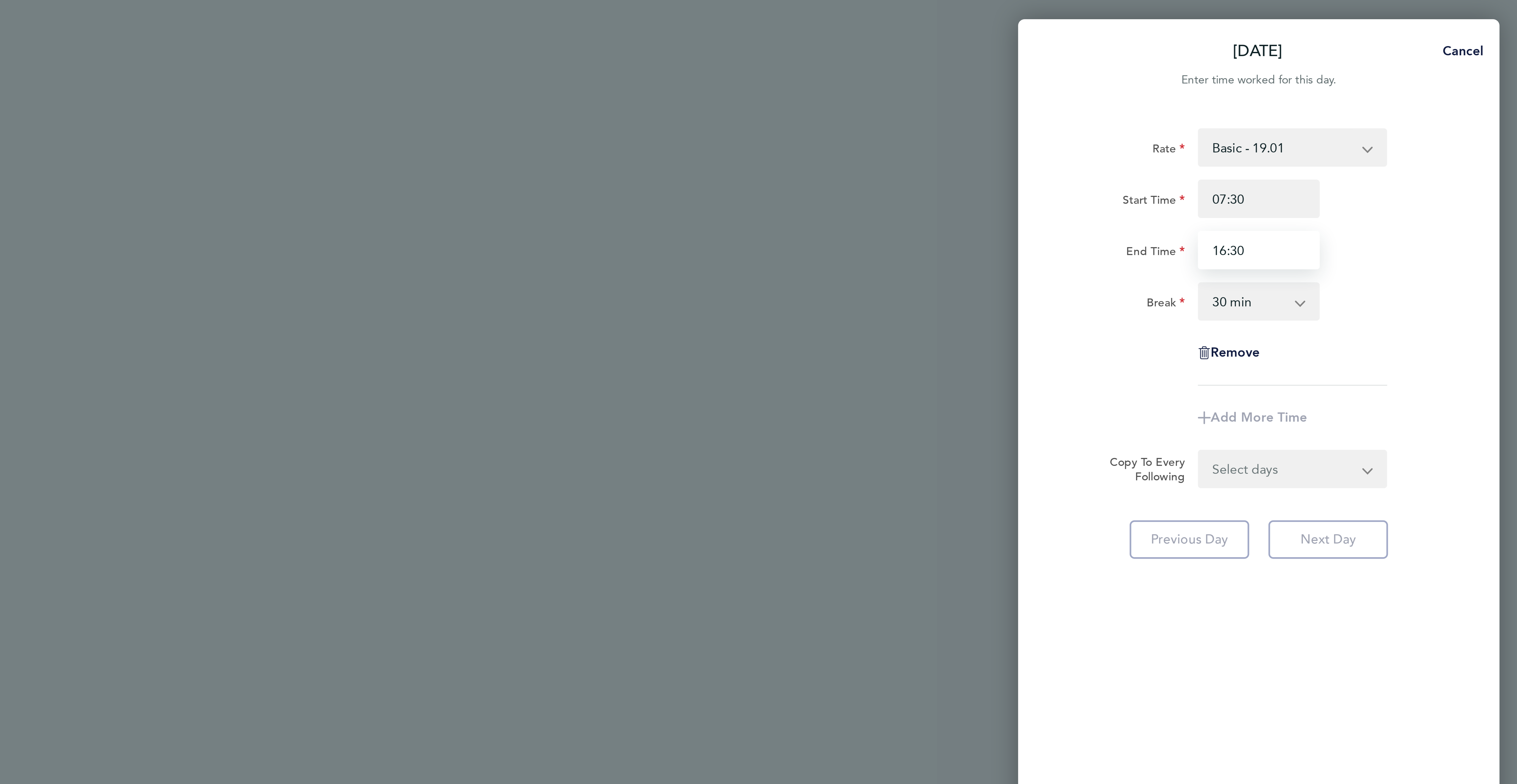
type input "16:30"
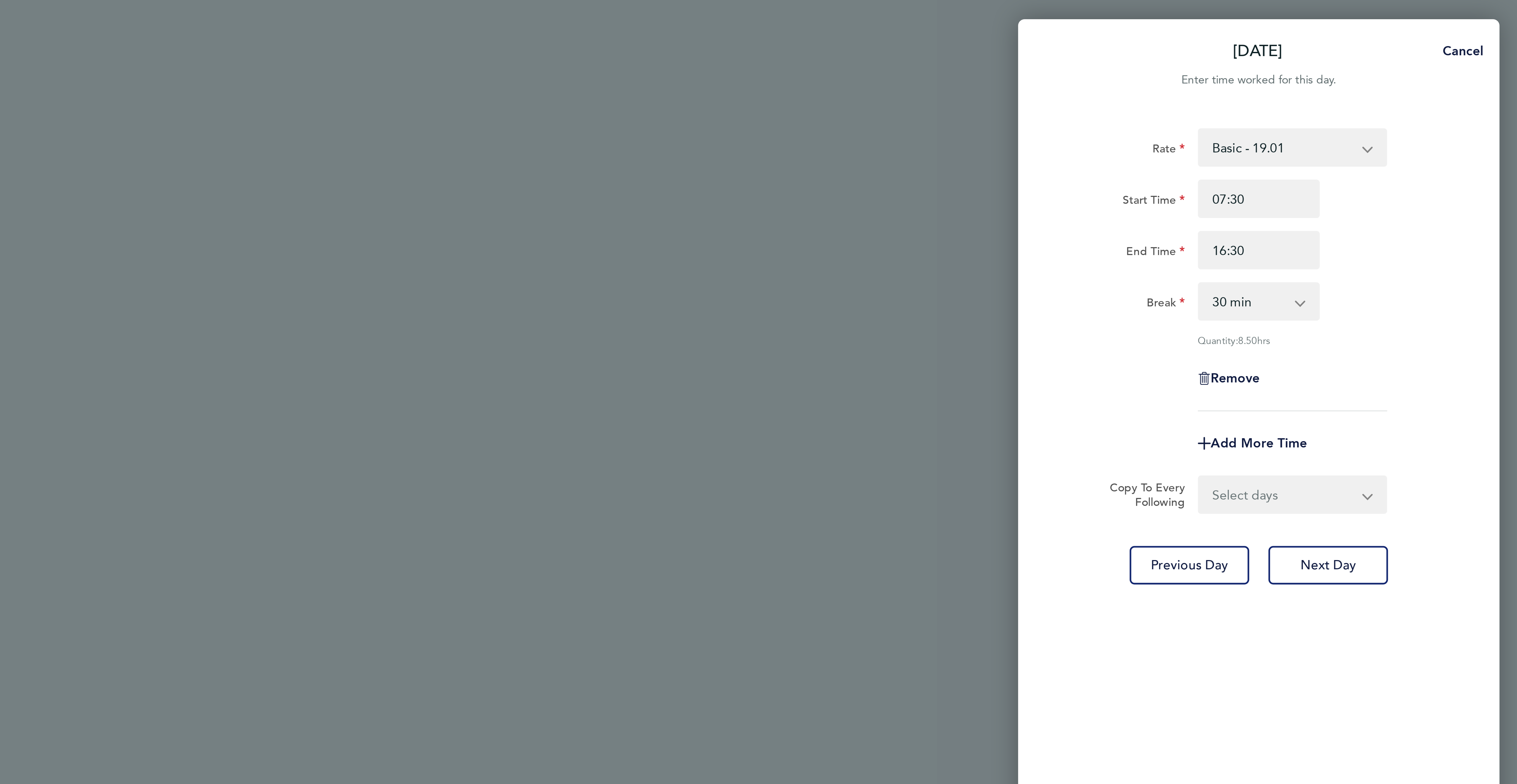
drag, startPoint x: 1480, startPoint y: 151, endPoint x: 1441, endPoint y: 162, distance: 40.5
click at [1480, 150] on form "Rate Basic - 19.01 Overtime 2 - 35.75 Overtime 1 - 27.38 Start Time 07:30 End T…" at bounding box center [1432, 105] width 128 height 127
click at [1424, 167] on select "Select days Day [DATE] [DATE] [DATE] [DATE]" at bounding box center [1440, 162] width 55 height 12
select select "DAY"
click at [1412, 157] on select "Select days Day [DATE] [DATE] [DATE] [DATE]" at bounding box center [1440, 162] width 55 height 12
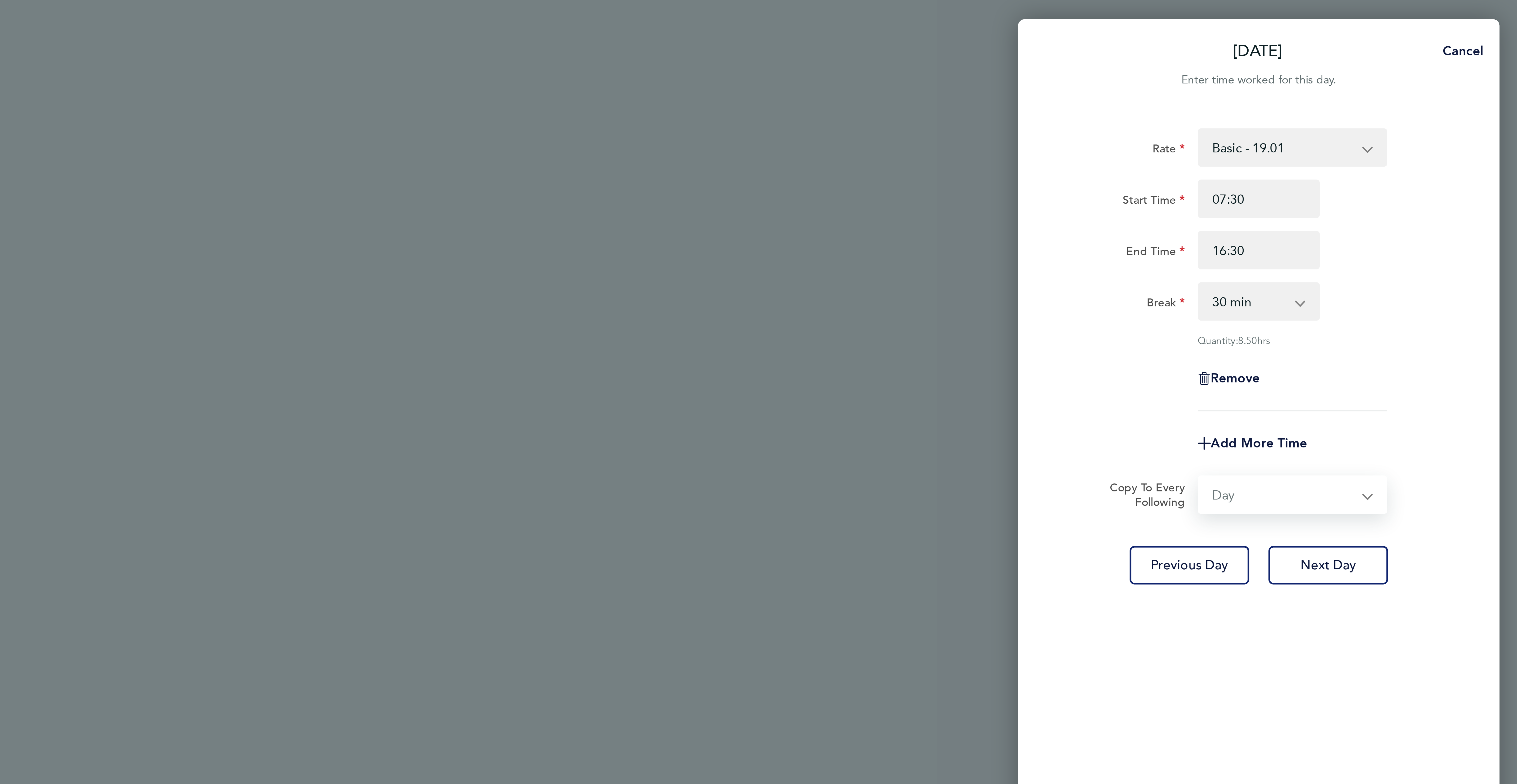
select select "2025-09-26"
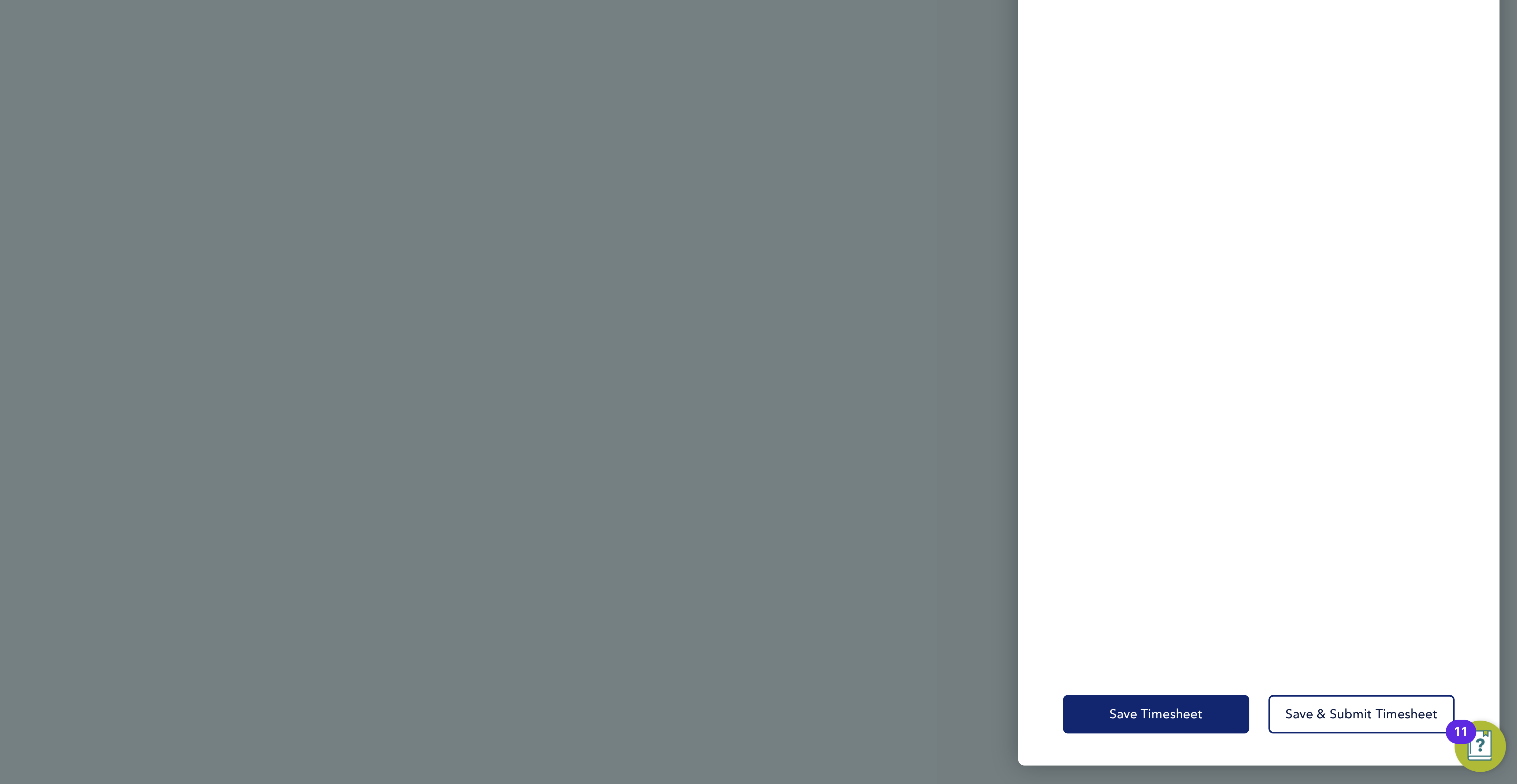
click at [1401, 760] on span "Save Timesheet" at bounding box center [1398, 760] width 31 height 5
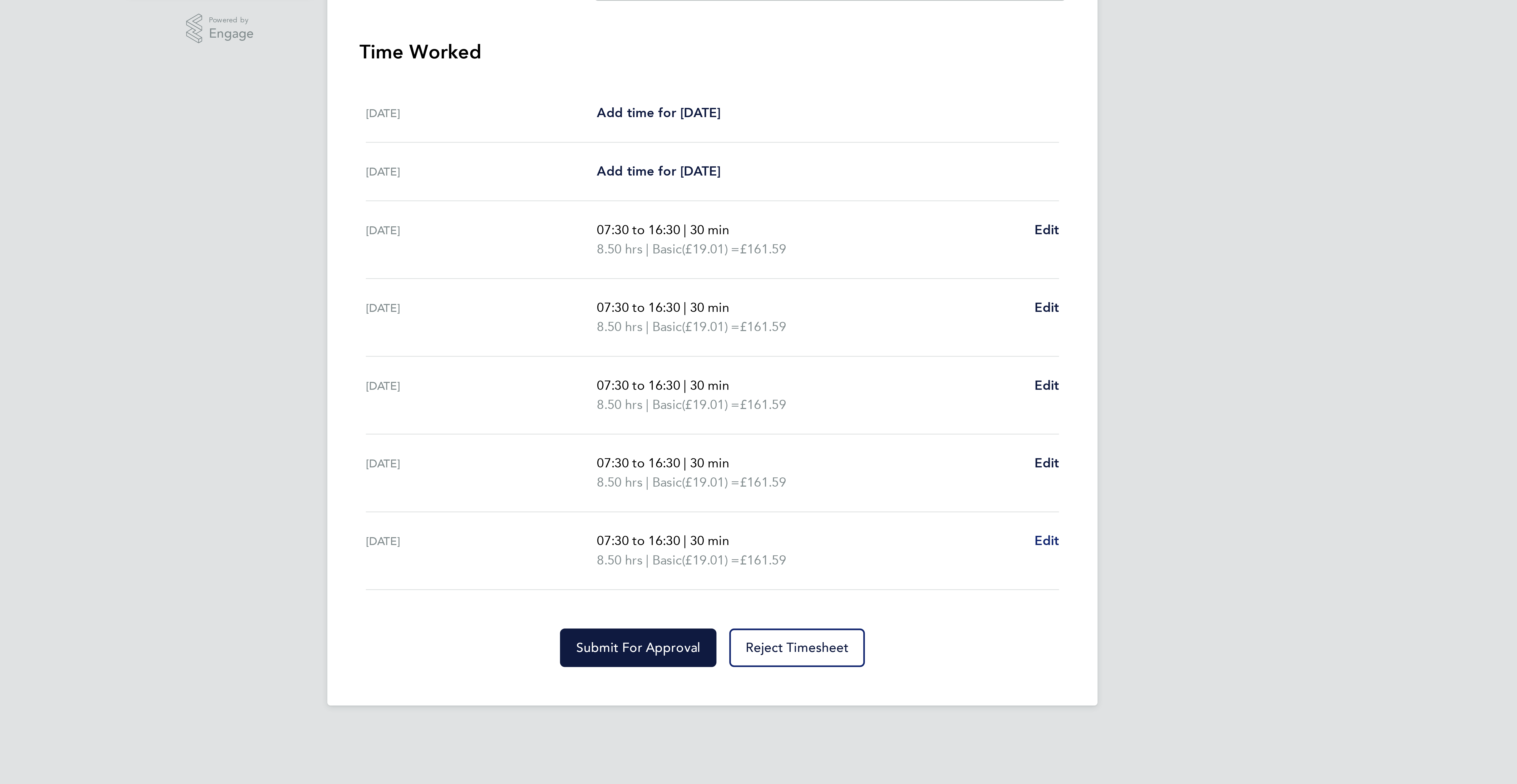
drag, startPoint x: 863, startPoint y: 326, endPoint x: 869, endPoint y: 327, distance: 6.1
click at [863, 326] on div "07:30 to 16:30 | 30 min 8.50 hrs | Basic (£19.01) = £161.59 Edit" at bounding box center [797, 325] width 152 height 12
click at [869, 324] on span "Edit" at bounding box center [868, 322] width 8 height 5
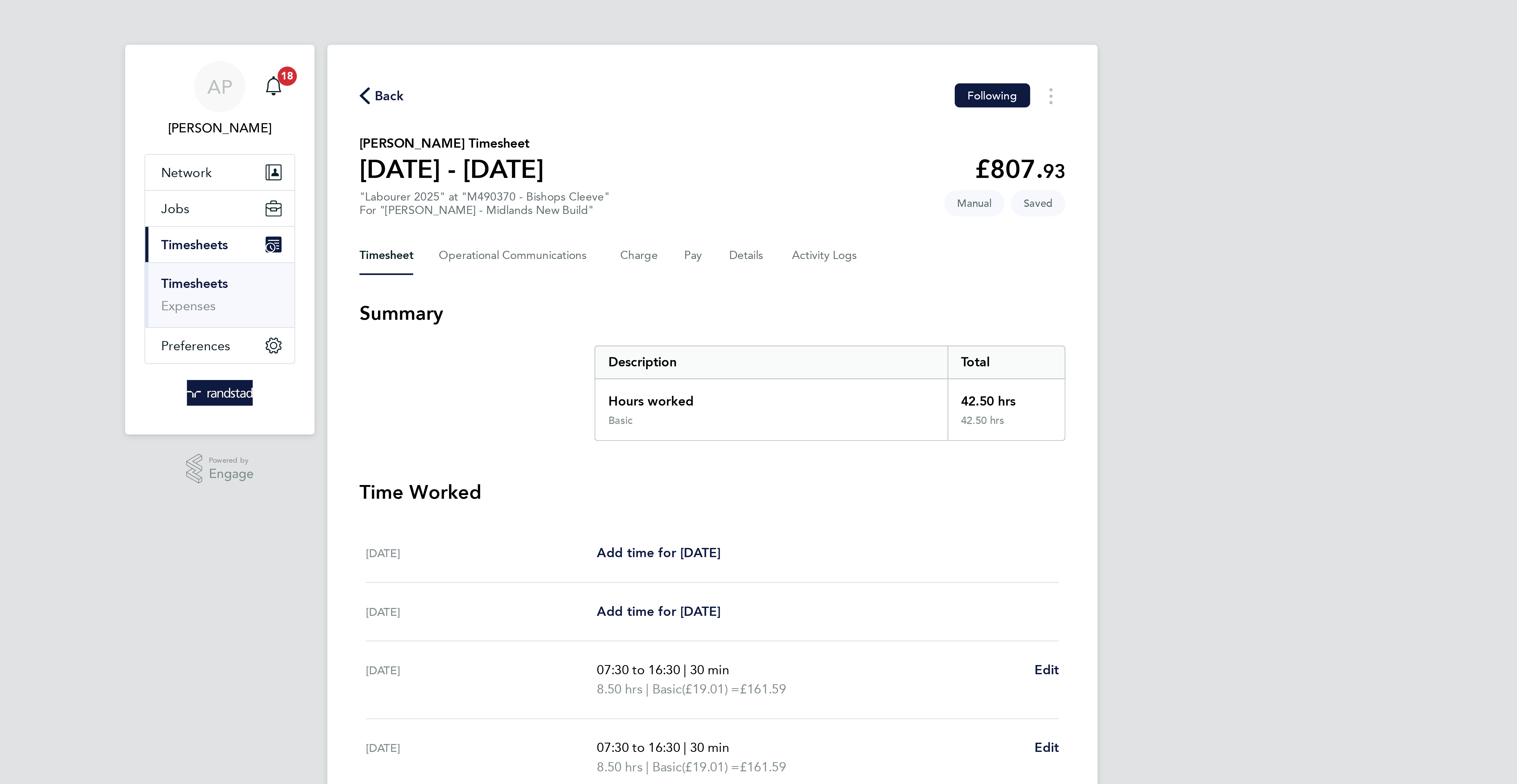
select select "30"
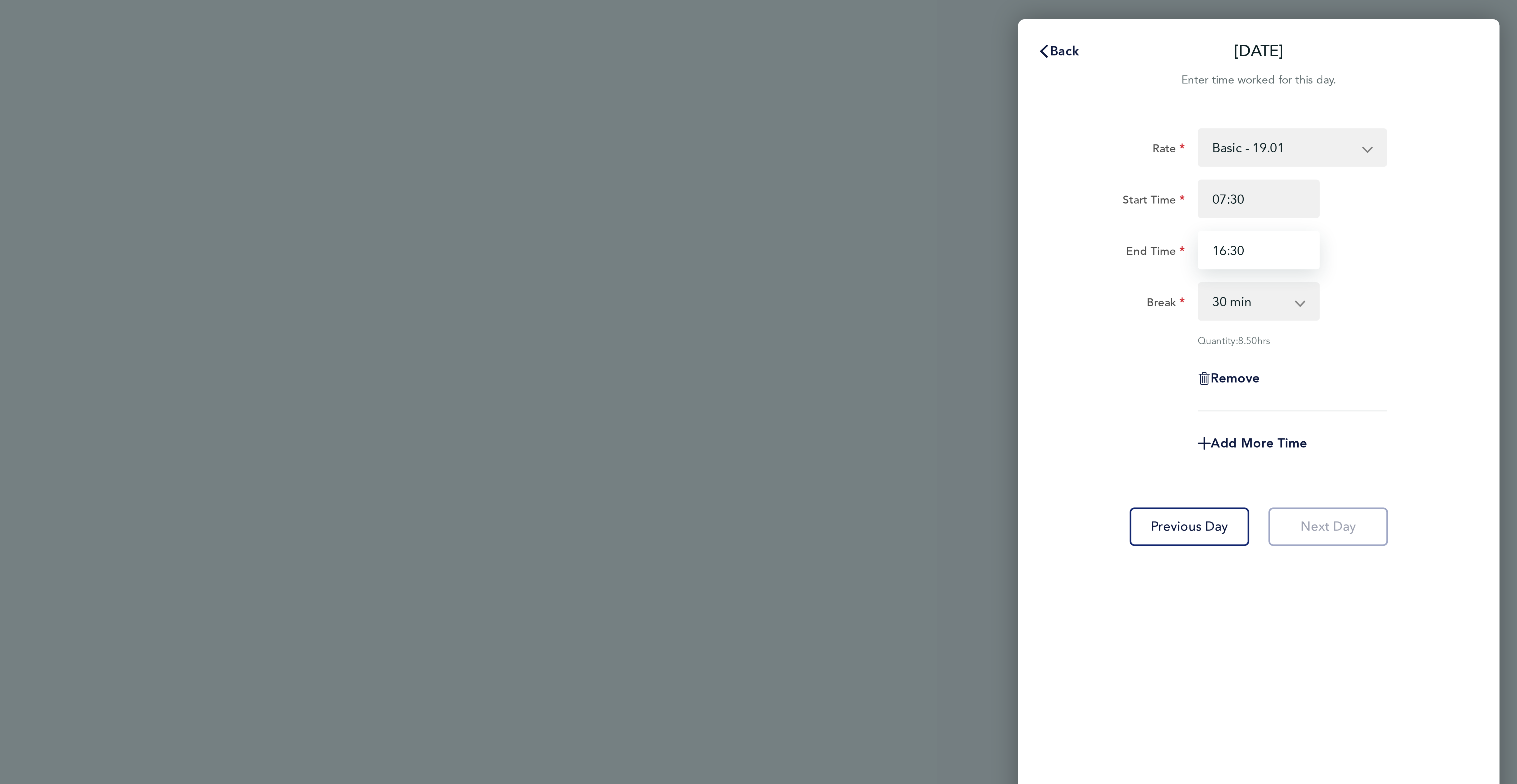
click at [1420, 82] on input "16:30" at bounding box center [1432, 82] width 40 height 12
type input "13:30"
click at [1506, 111] on div "Rate Basic - 19.01 Overtime 2 - 35.75 Overtime 1 - 27.38 Start Time 07:30 End T…" at bounding box center [1432, 390] width 158 height 708
click at [1426, 142] on div "Add More Time" at bounding box center [1432, 145] width 44 height 12
click at [1426, 147] on span "Add More Time" at bounding box center [1432, 145] width 32 height 5
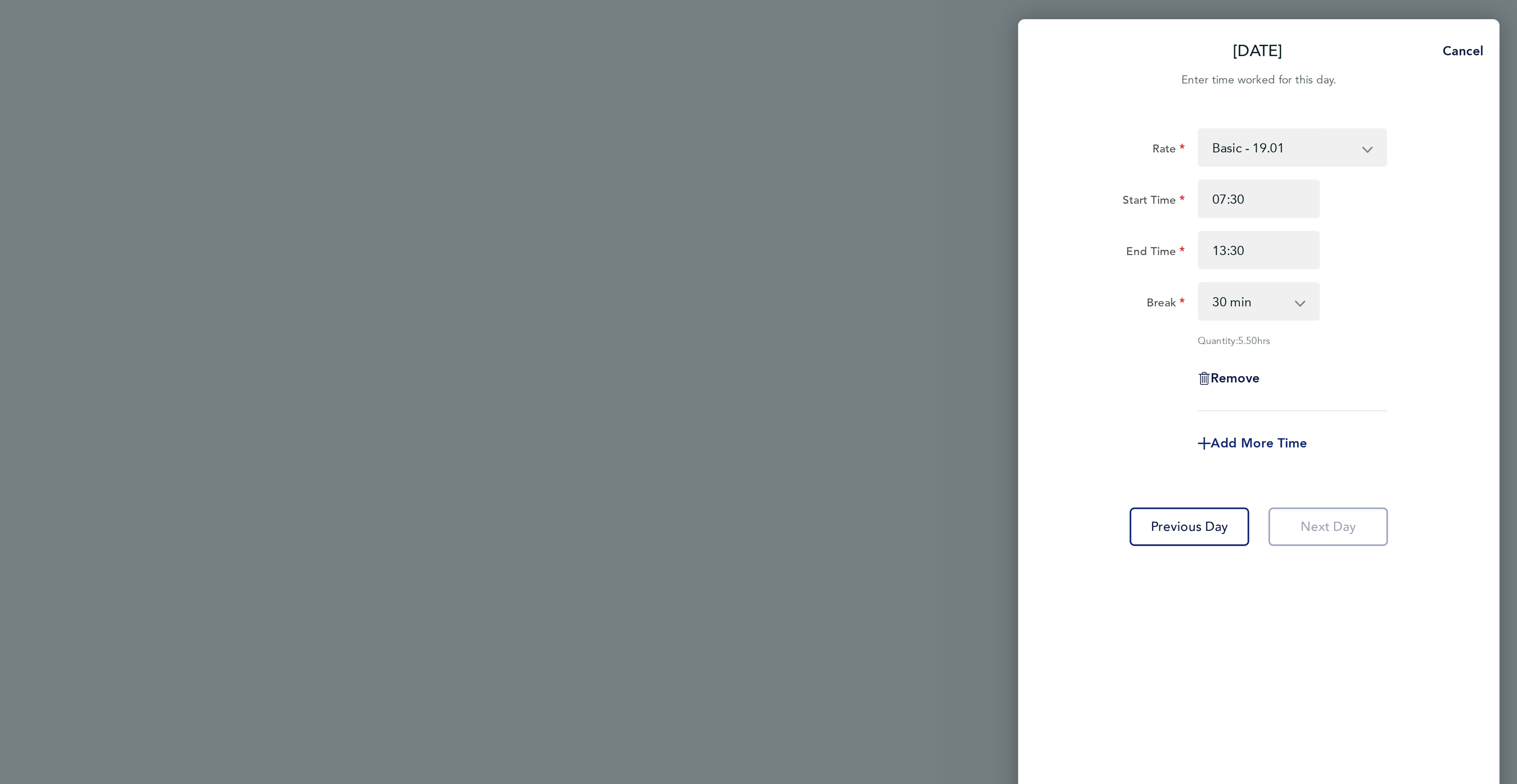
select select "null"
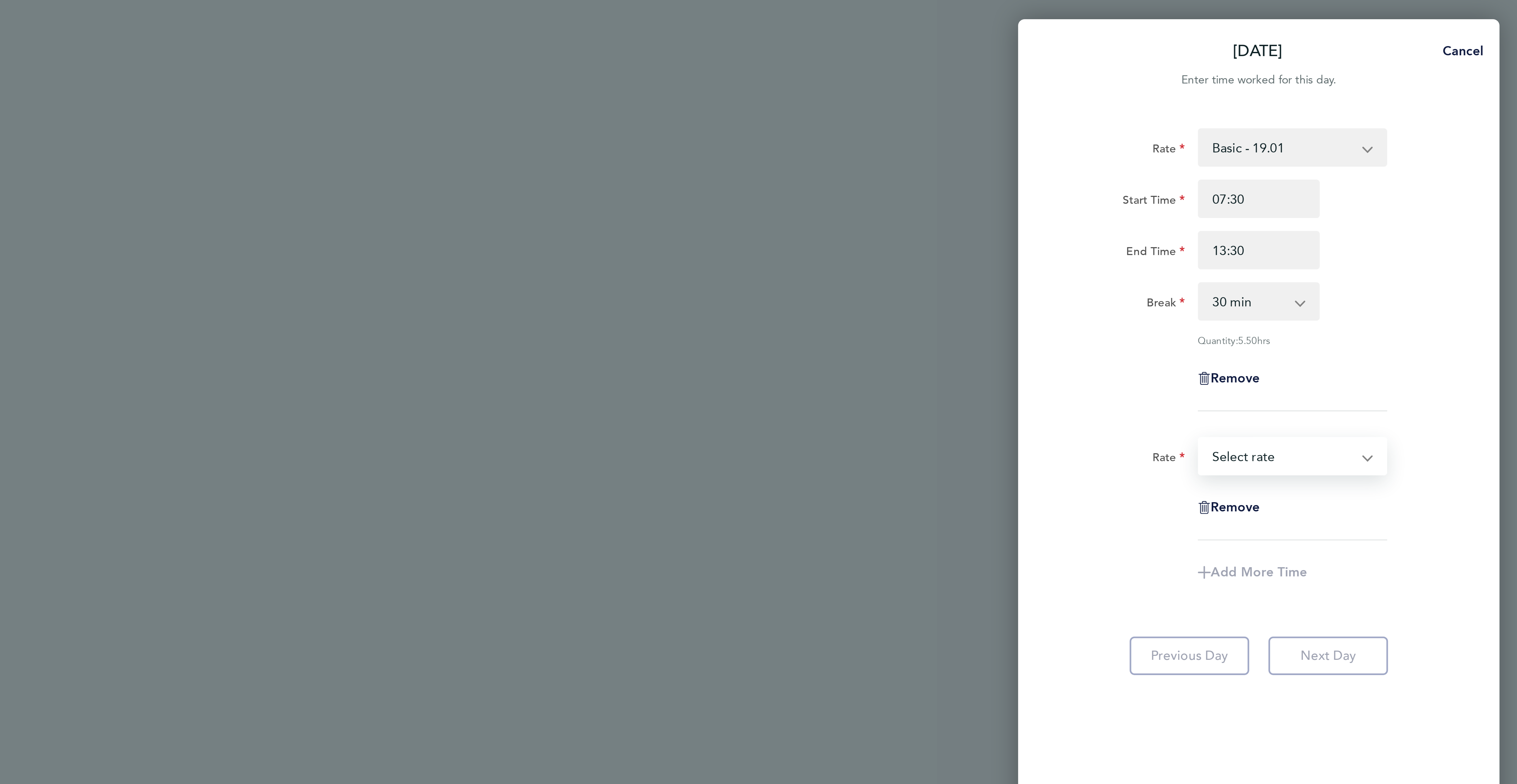
click at [1423, 151] on select "Basic - 19.01 Overtime 2 - 35.75 Overtime 1 - 27.38 Select rate" at bounding box center [1439, 150] width 55 height 12
select select "30"
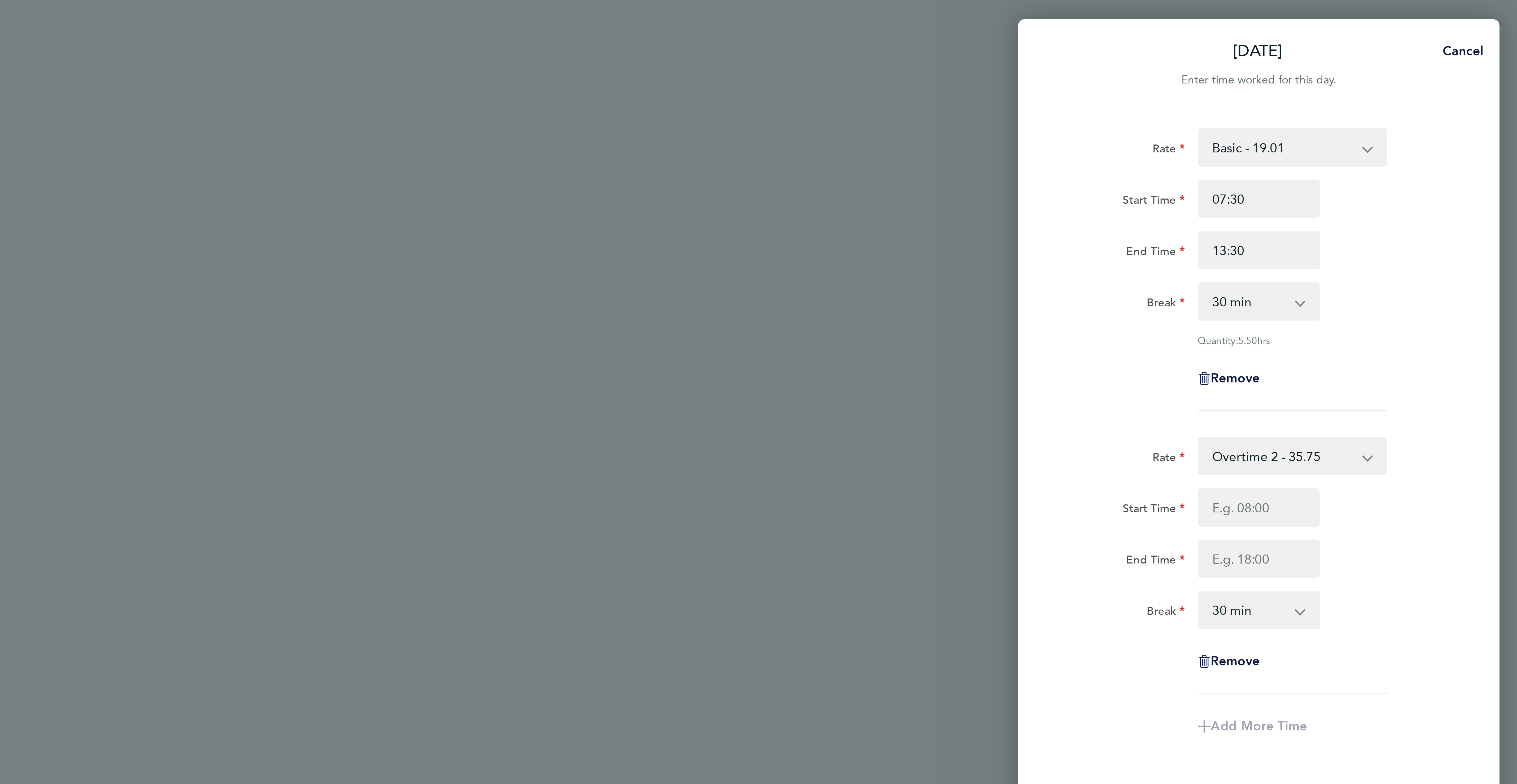
click at [1423, 151] on select "Overtime 2 - 35.75 Basic - 19.01 Overtime 1 - 27.38" at bounding box center [1439, 150] width 55 height 12
select select "30"
click at [1422, 168] on input "Start Time" at bounding box center [1432, 166] width 40 height 12
type input "1"
type input "3"
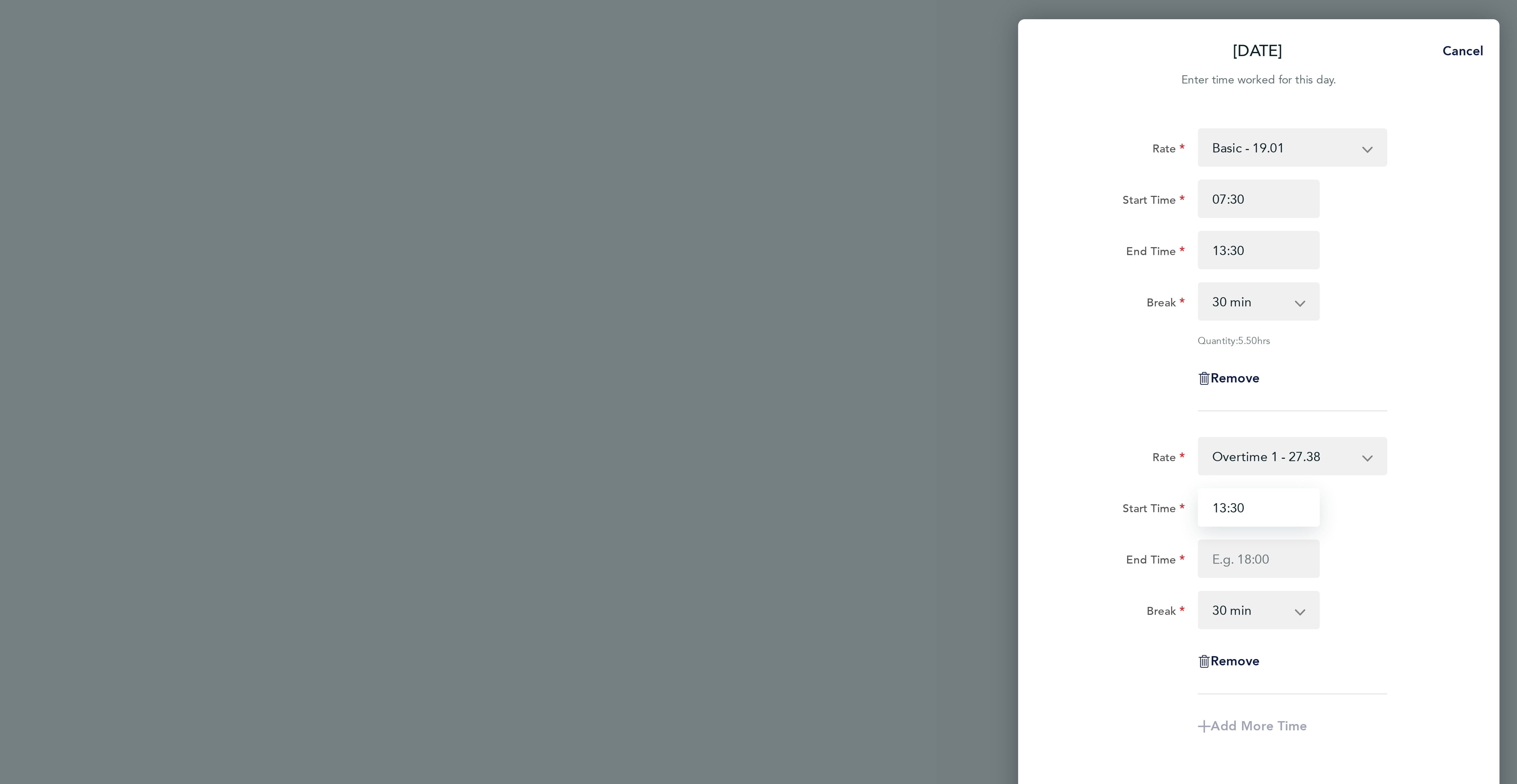
type input "13:30"
drag, startPoint x: 1440, startPoint y: 183, endPoint x: 1443, endPoint y: 183, distance: 3.0
click at [1440, 183] on input "End Time" at bounding box center [1432, 183] width 40 height 12
type input "16:30"
click at [1430, 197] on select "0 min 15 min 30 min 45 min 60 min 75 min 90 min" at bounding box center [1428, 200] width 32 height 12
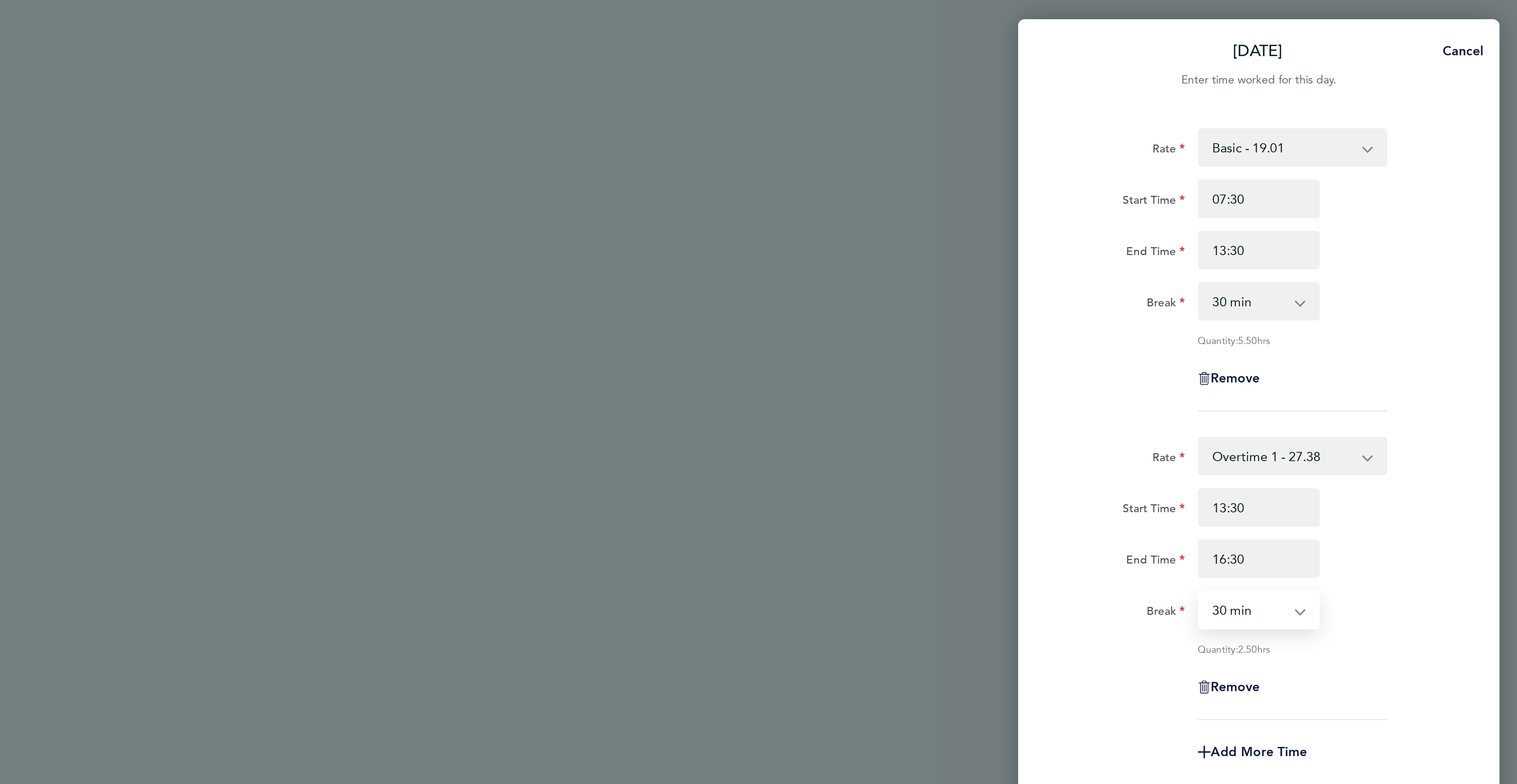
select select "0"
click at [1412, 195] on select "0 min 15 min 30 min 45 min 60 min 75 min 90 min" at bounding box center [1428, 200] width 32 height 12
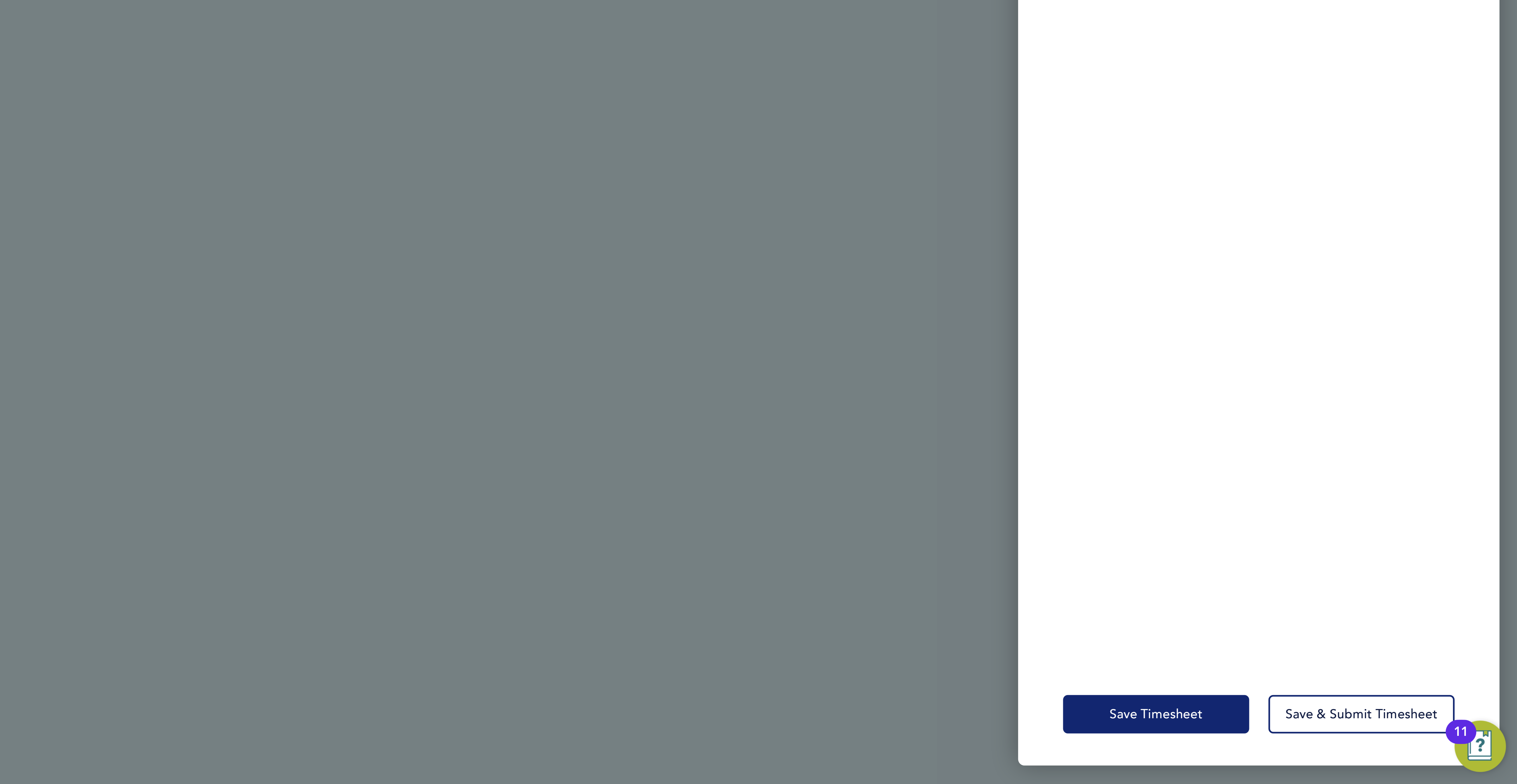
click at [1382, 756] on button "Save Timesheet" at bounding box center [1398, 760] width 61 height 12
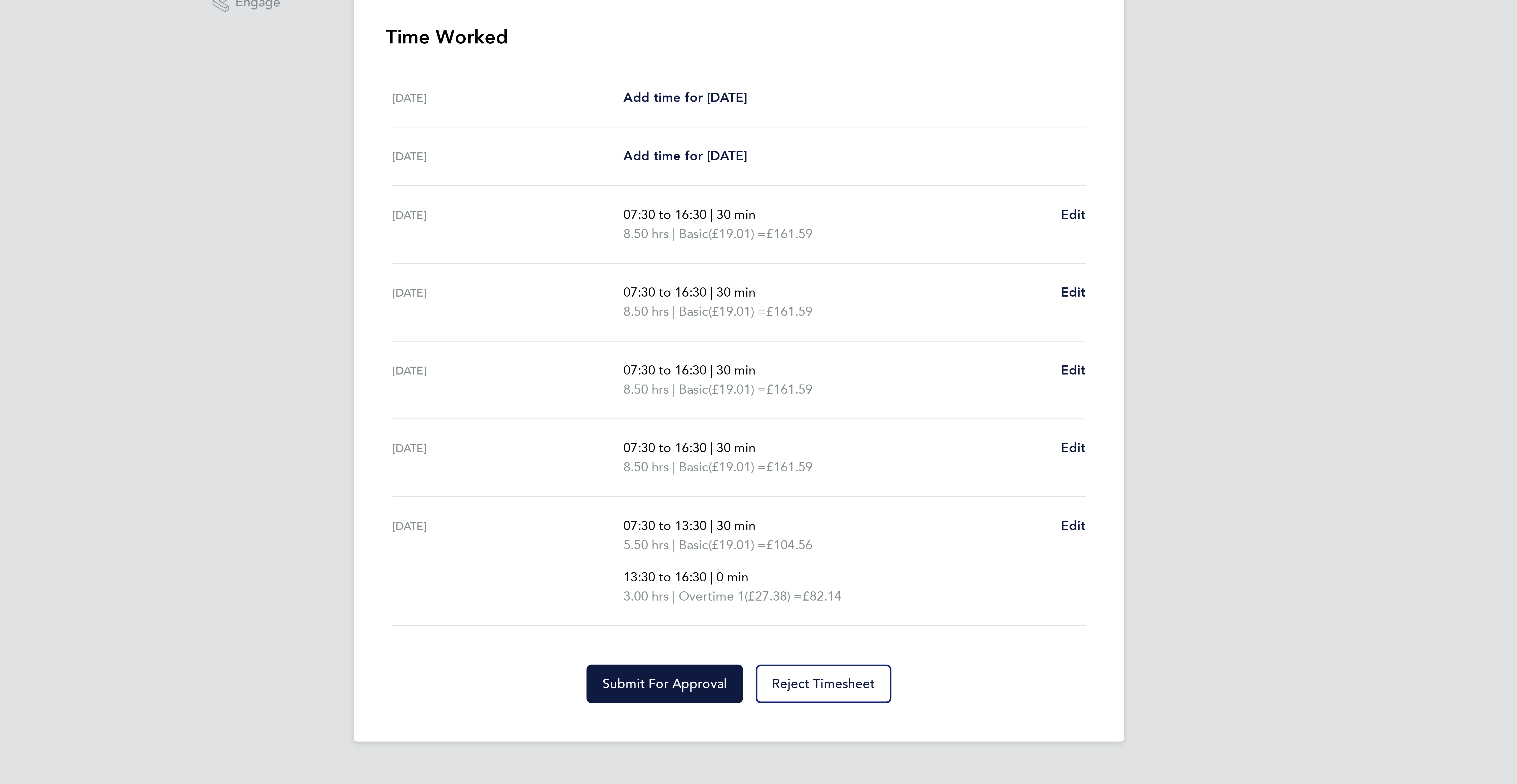
click at [868, 328] on div "Fri 26 Sep 07:30 to 13:30 | 30 min 5.50 hrs | Basic (£19.01) = £104.56 13:30 to…" at bounding box center [758, 339] width 227 height 42
click at [867, 330] on span "Edit" at bounding box center [868, 327] width 8 height 5
select select "30"
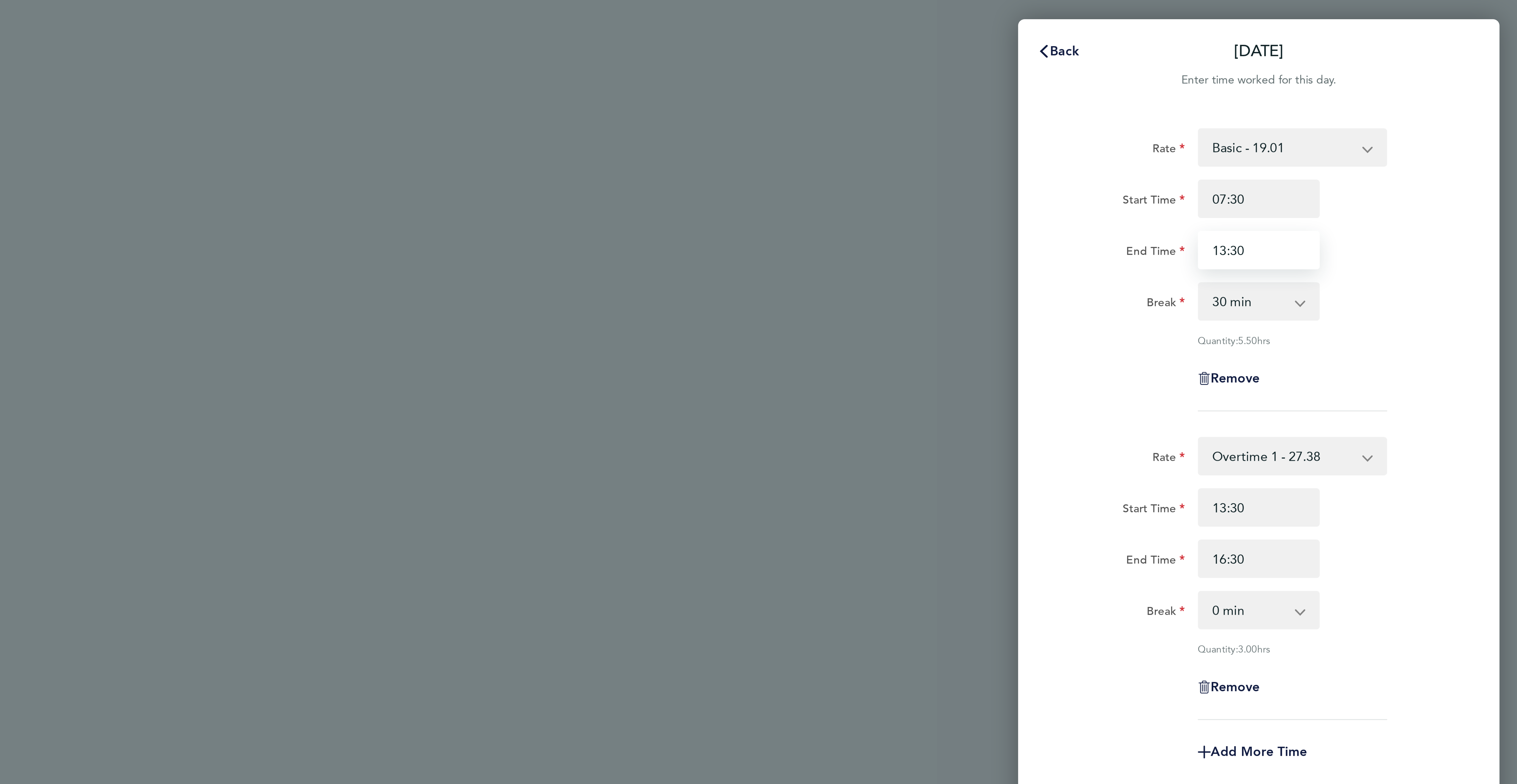
click at [1426, 80] on input "13:30" at bounding box center [1432, 82] width 40 height 12
type input "13:00"
click at [1439, 164] on input "13:30" at bounding box center [1432, 166] width 40 height 12
type input "13:00"
click at [1491, 170] on div "Start Time 13:00" at bounding box center [1431, 166] width 133 height 12
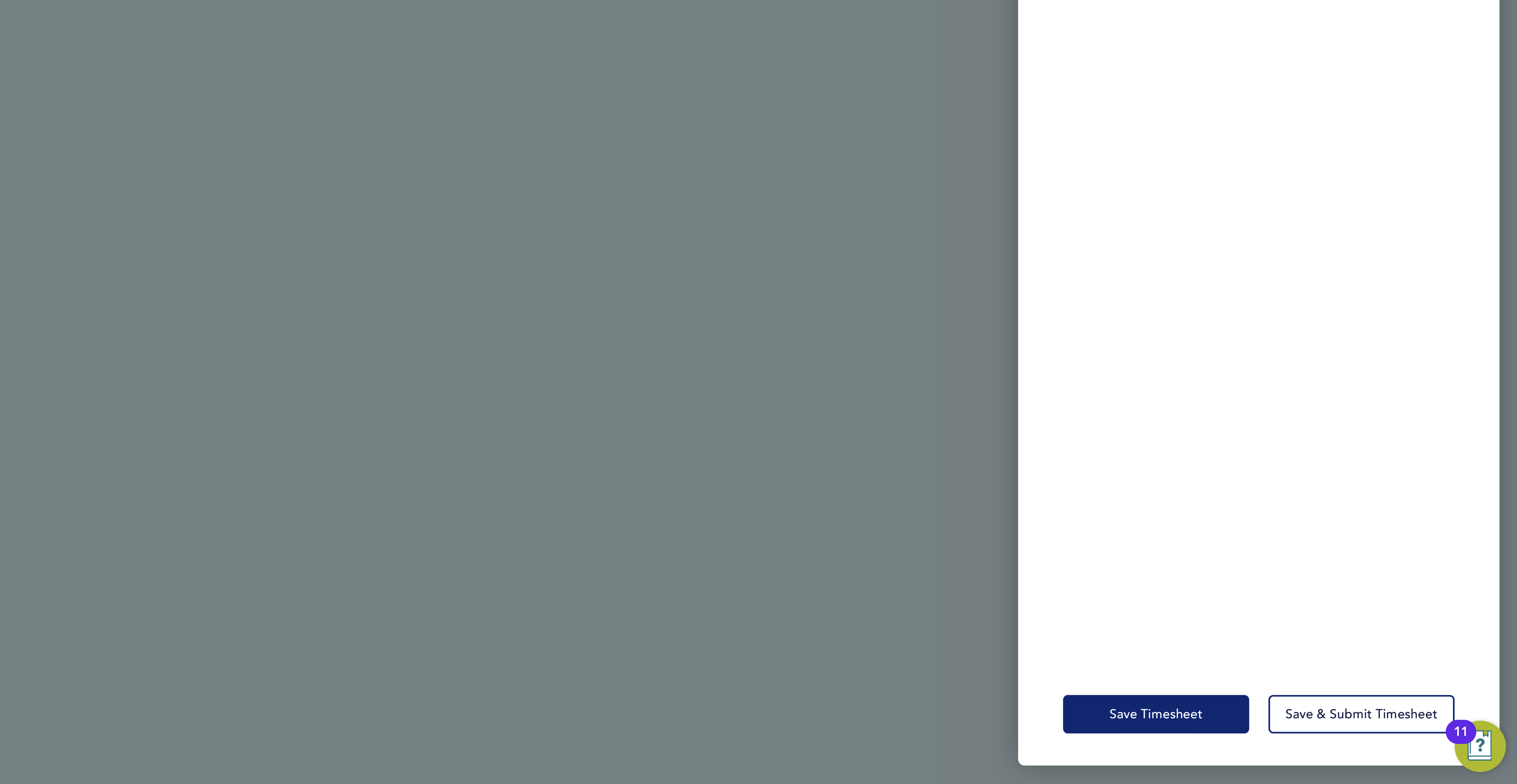
click at [1381, 760] on button "Save Timesheet" at bounding box center [1398, 760] width 61 height 12
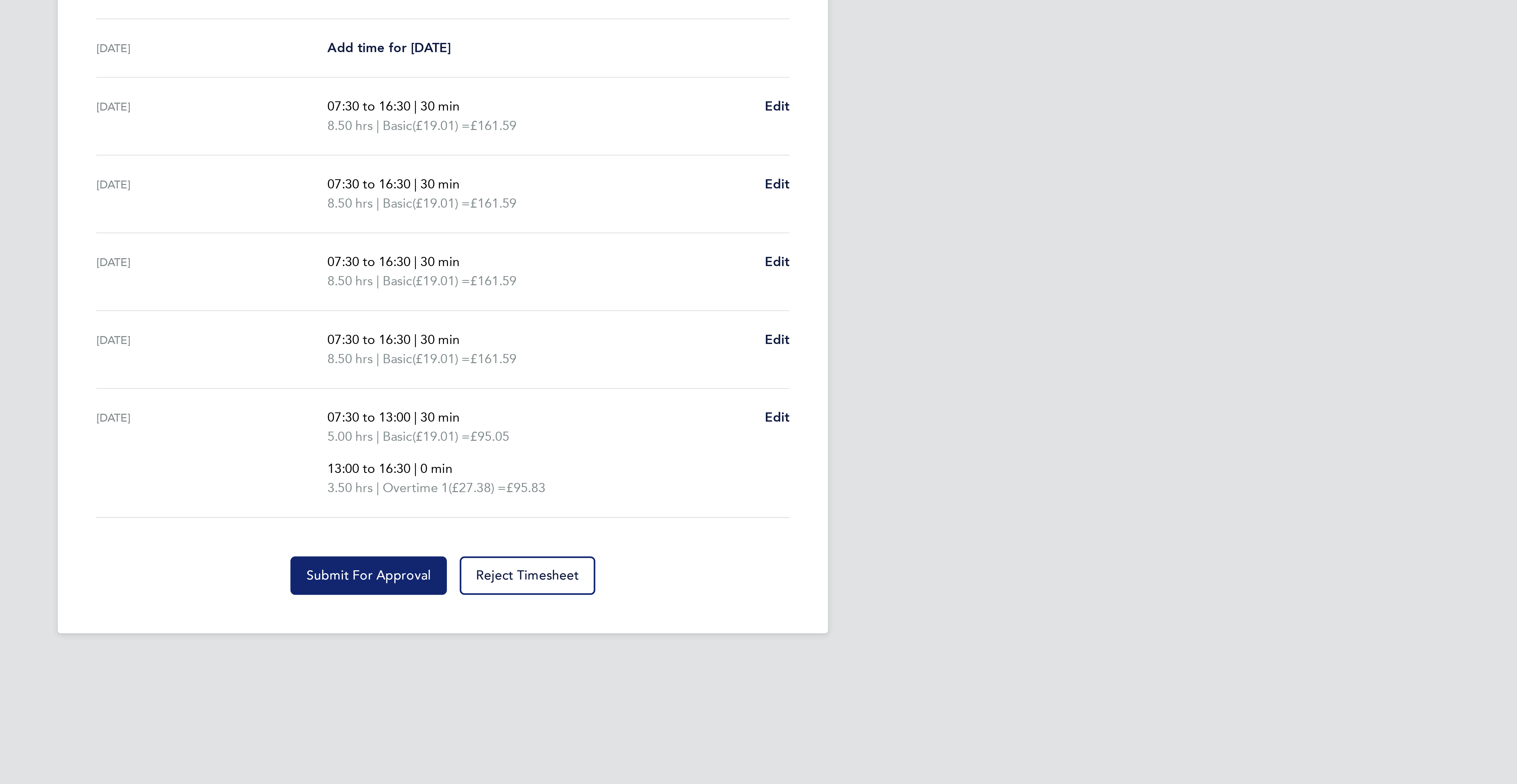
click at [744, 382] on span "Submit For Approval" at bounding box center [734, 379] width 41 height 5
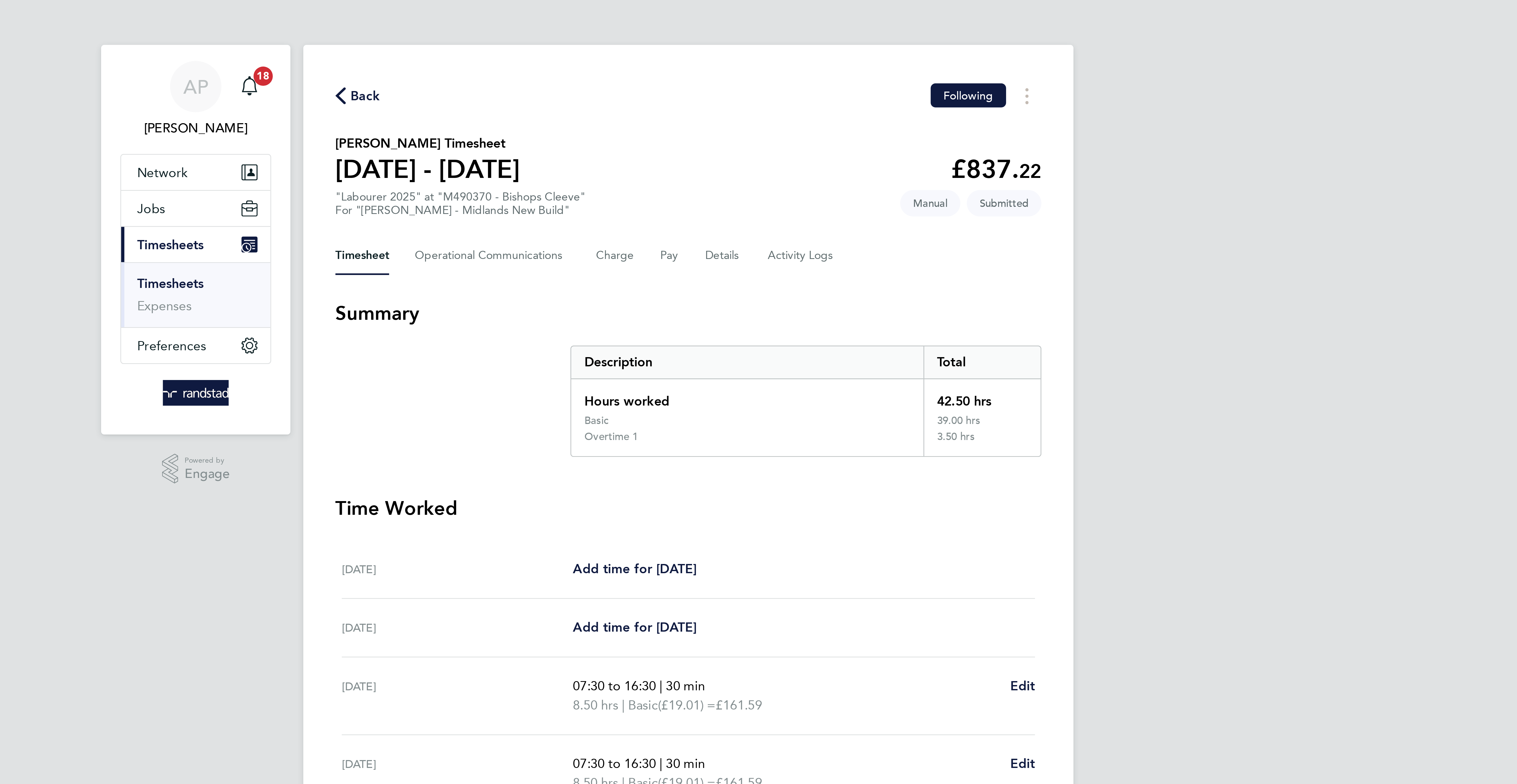
click at [645, 28] on button "Back" at bounding box center [650, 31] width 15 height 6
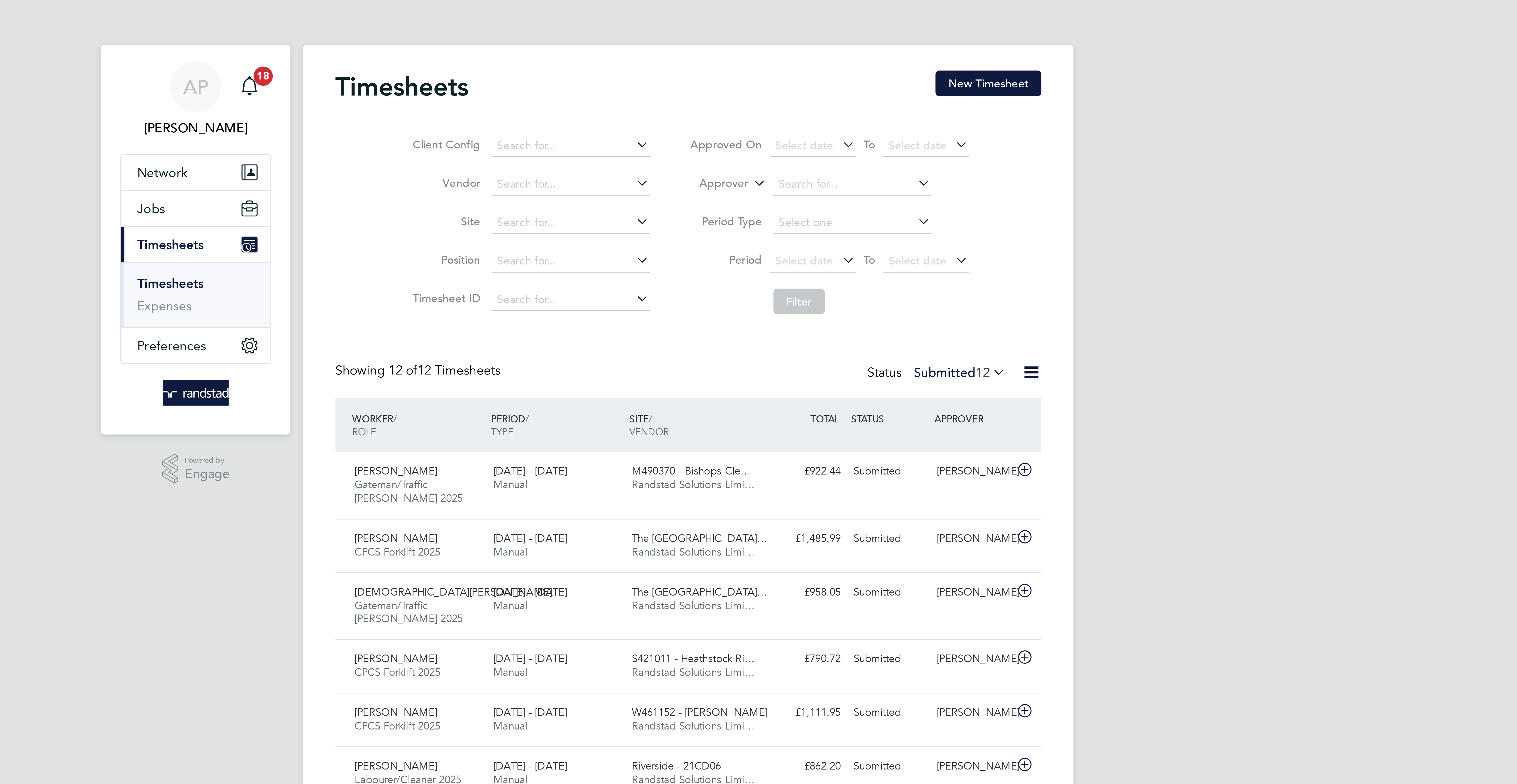
scroll to position [18, 46]
click at [851, 26] on button "New Timesheet" at bounding box center [857, 27] width 35 height 8
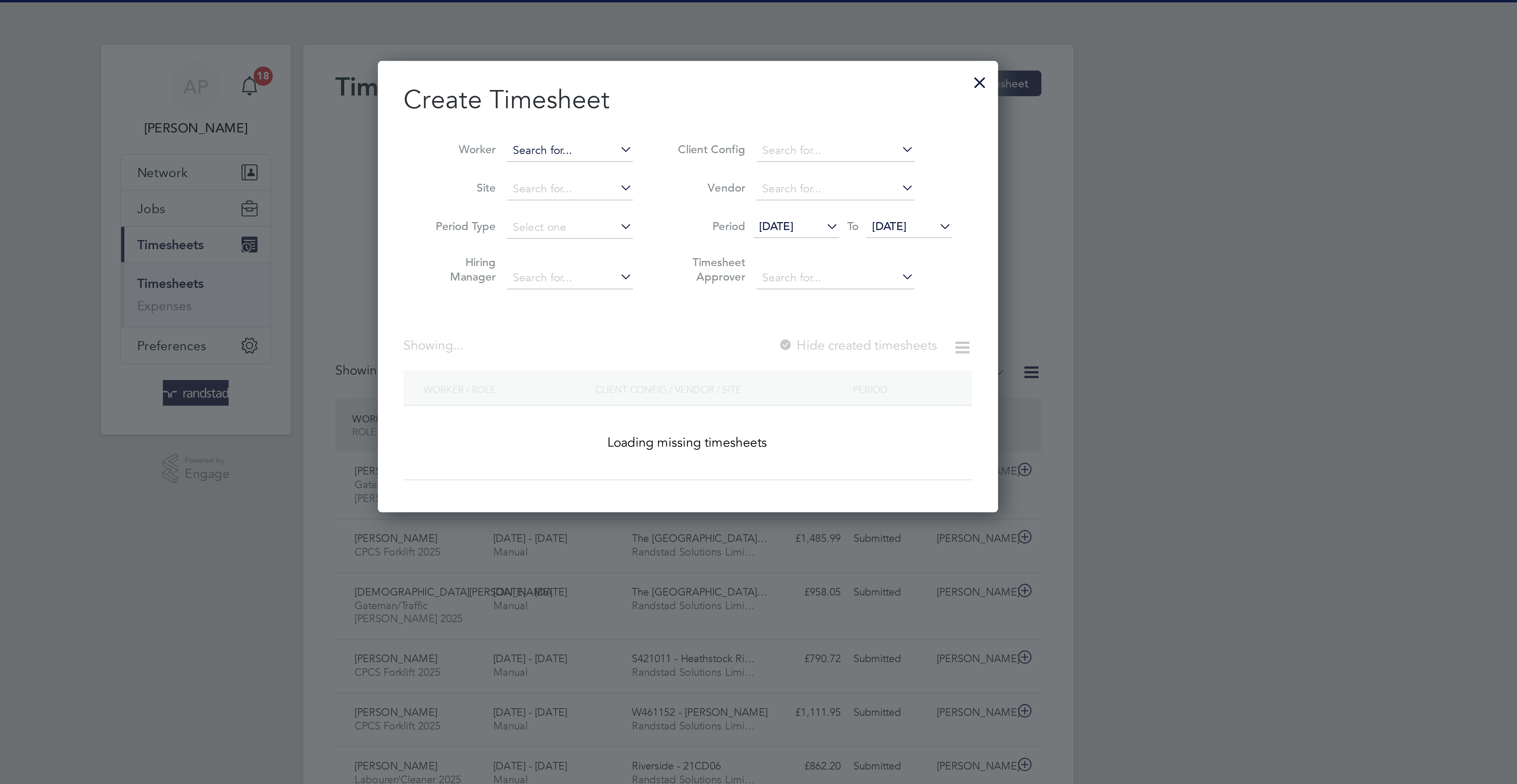
click at [705, 46] on input at bounding box center [720, 49] width 41 height 8
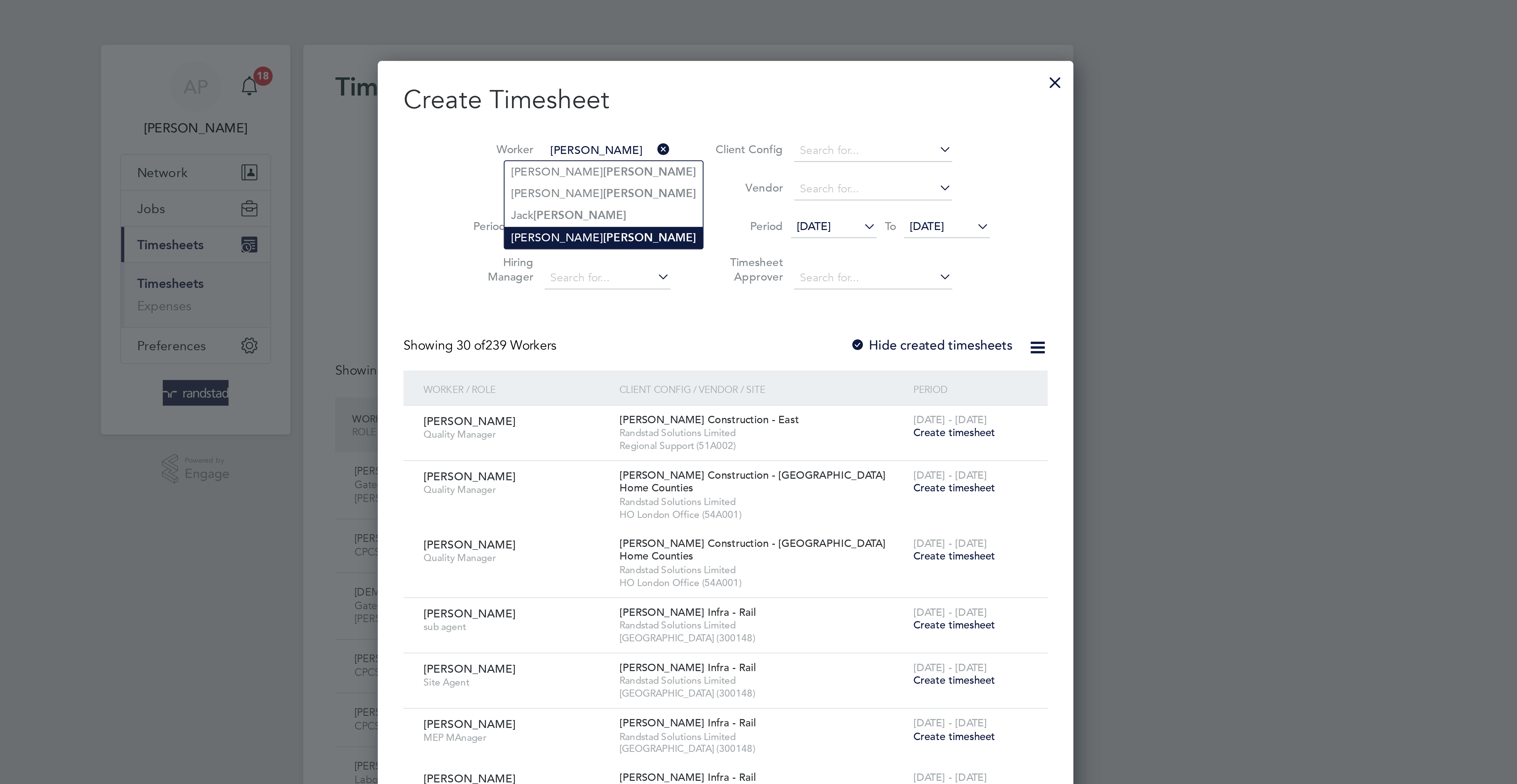
type input "Jay Naylor"
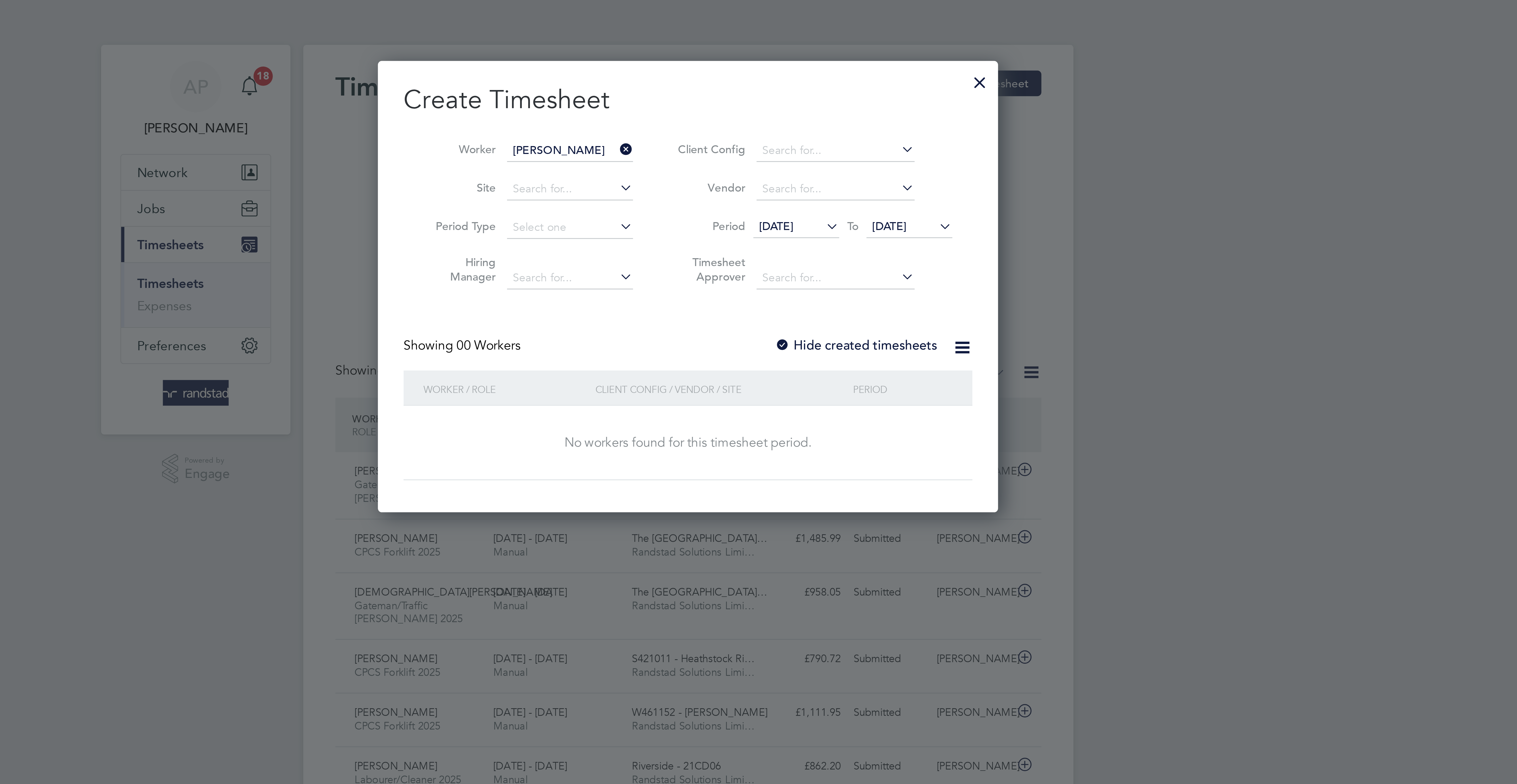
click at [840, 77] on icon at bounding box center [840, 74] width 0 height 8
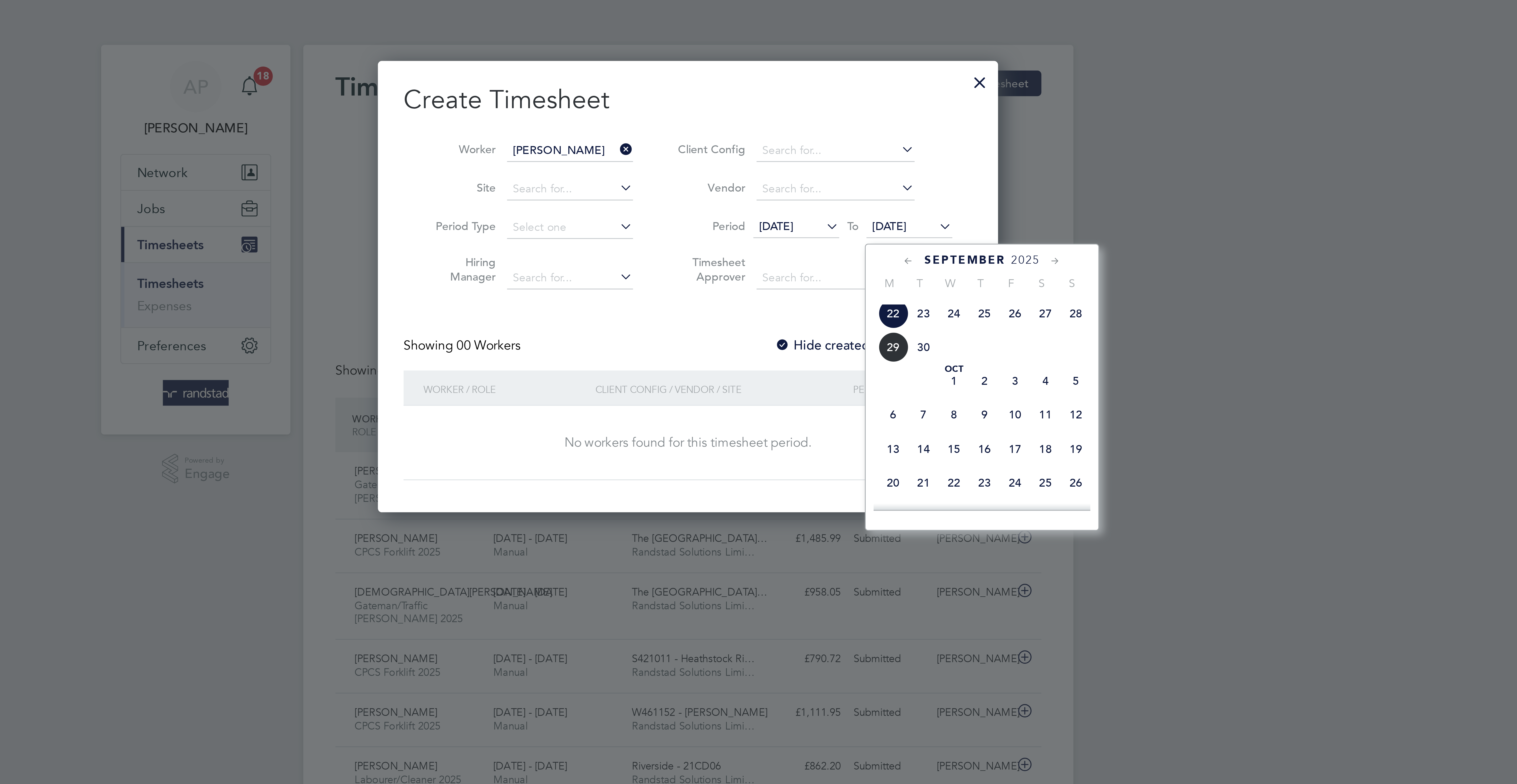
click at [863, 108] on span "26" at bounding box center [866, 102] width 10 height 10
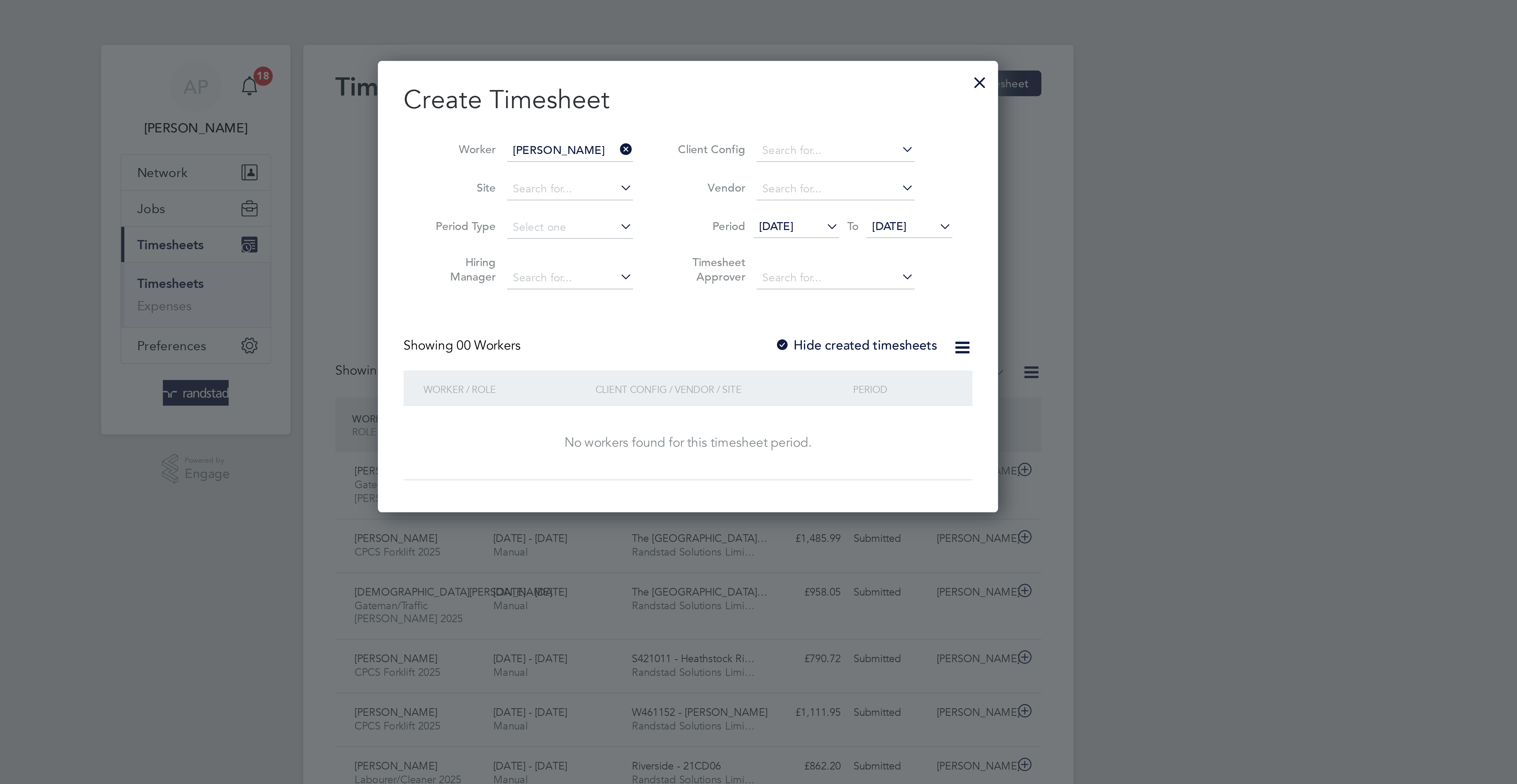
click at [808, 115] on label "Hide created timesheets" at bounding box center [813, 113] width 54 height 5
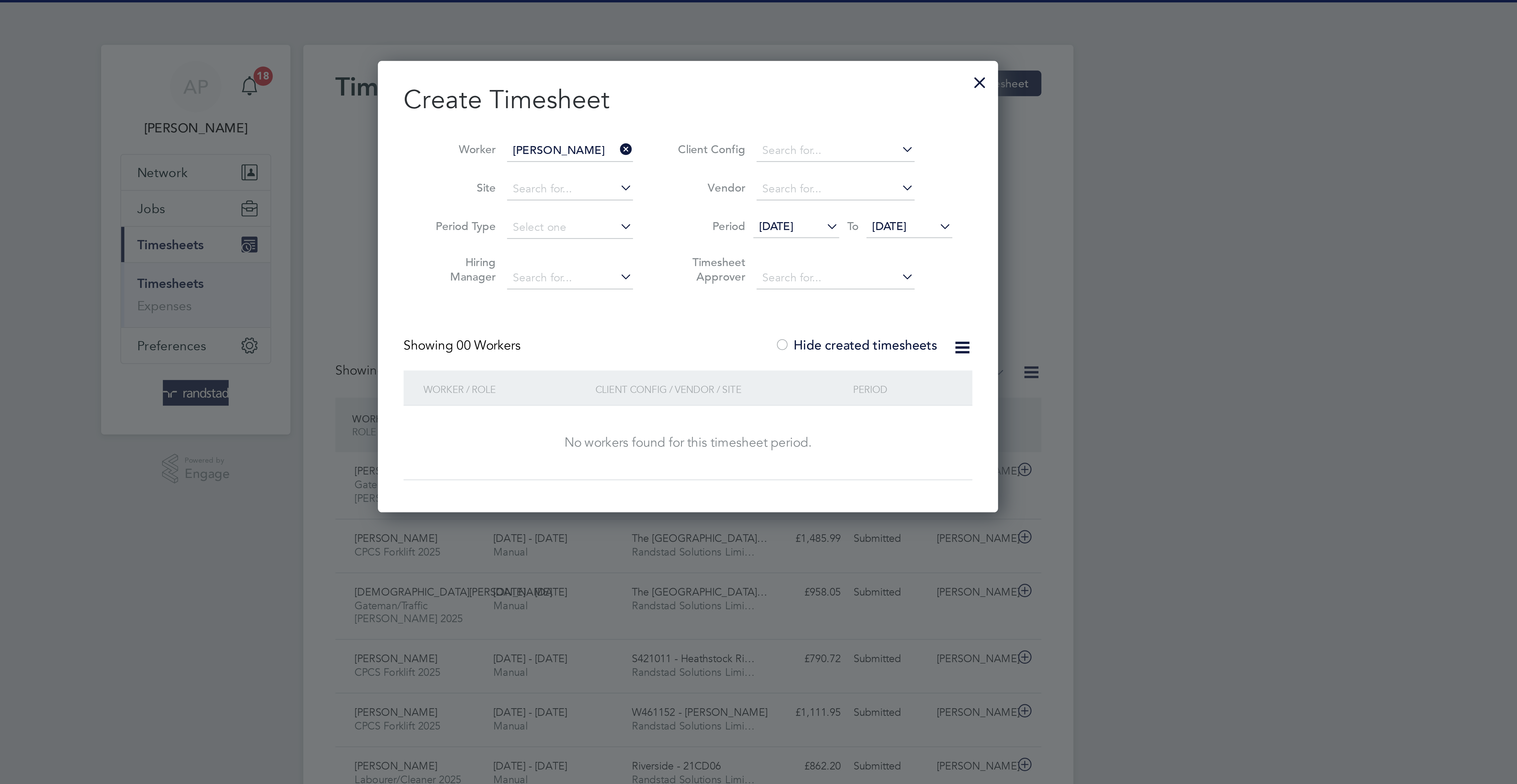
click at [808, 115] on label "Hide created timesheets" at bounding box center [813, 113] width 54 height 5
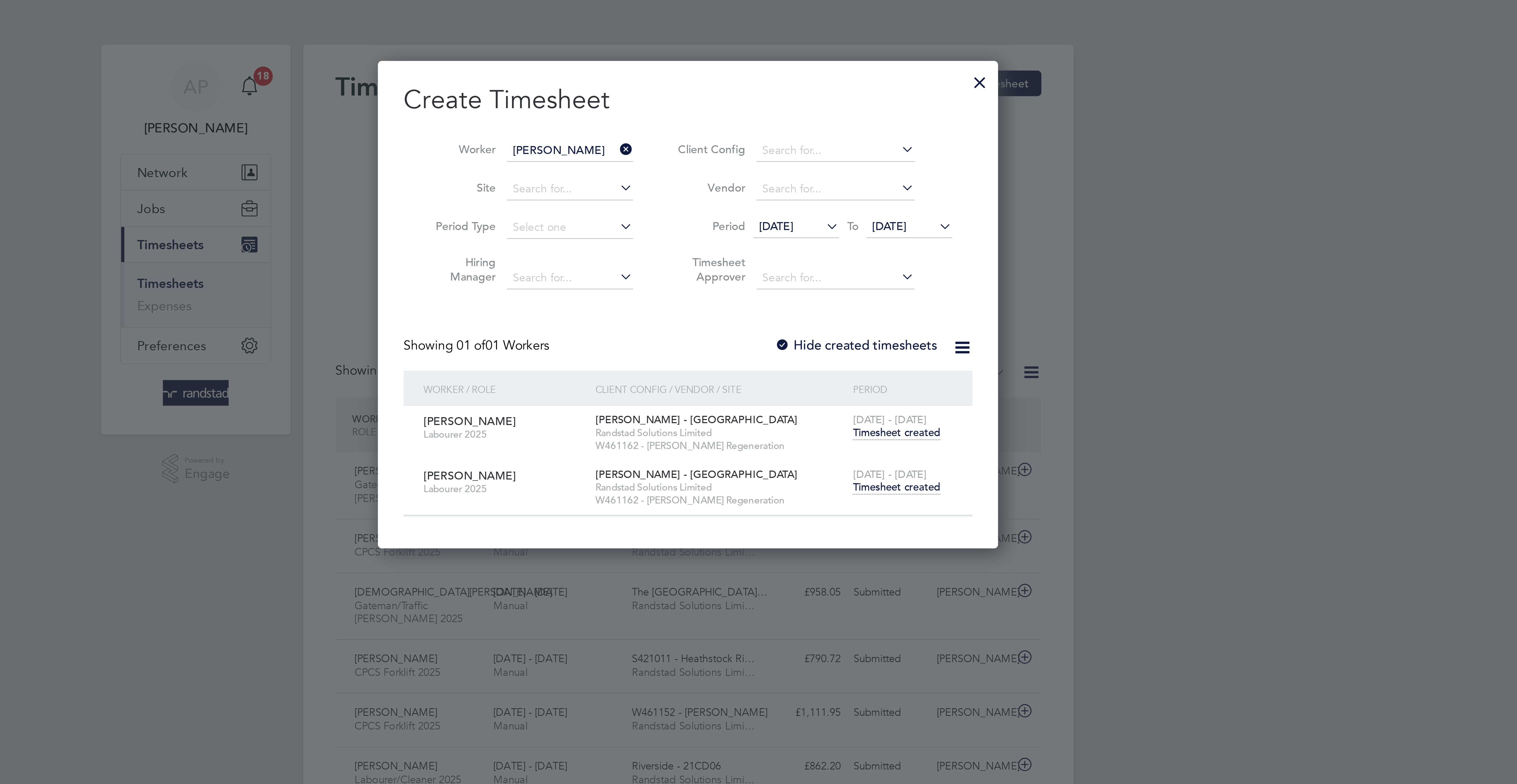
click at [834, 161] on span "Timesheet created" at bounding box center [827, 160] width 29 height 5
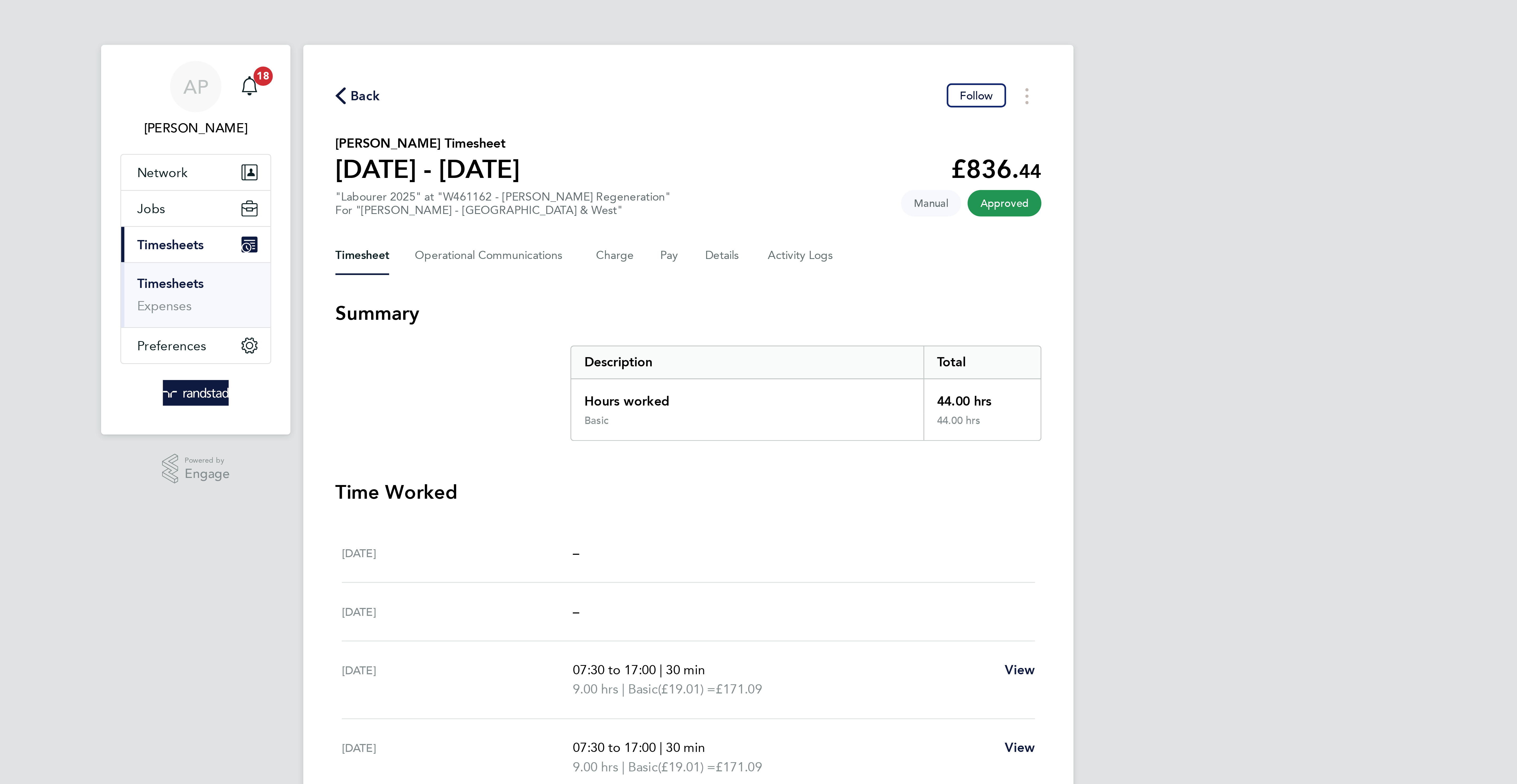
click at [652, 33] on span "Back" at bounding box center [652, 31] width 10 height 6
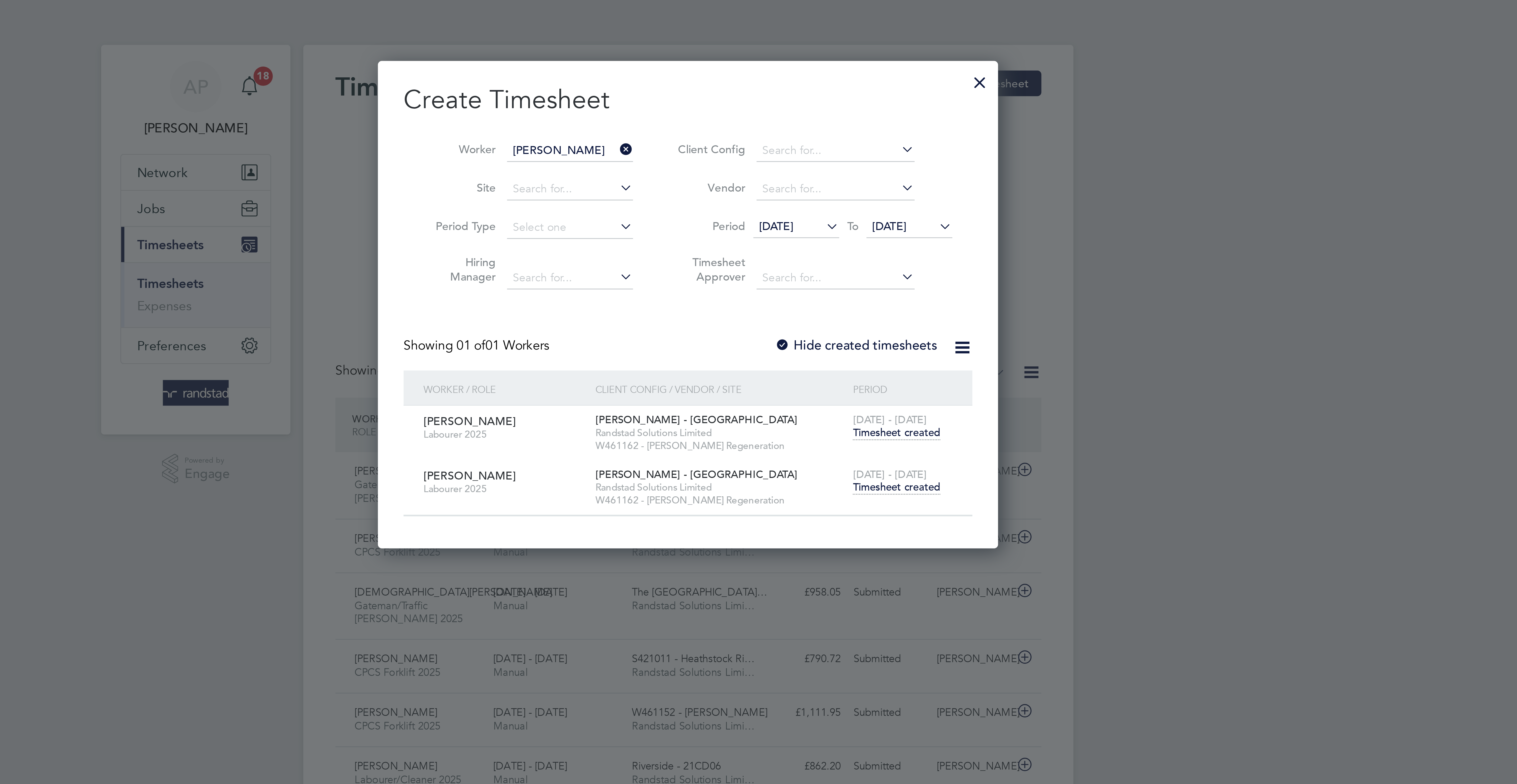
click at [727, 46] on input "Jay Naylor" at bounding box center [720, 49] width 41 height 8
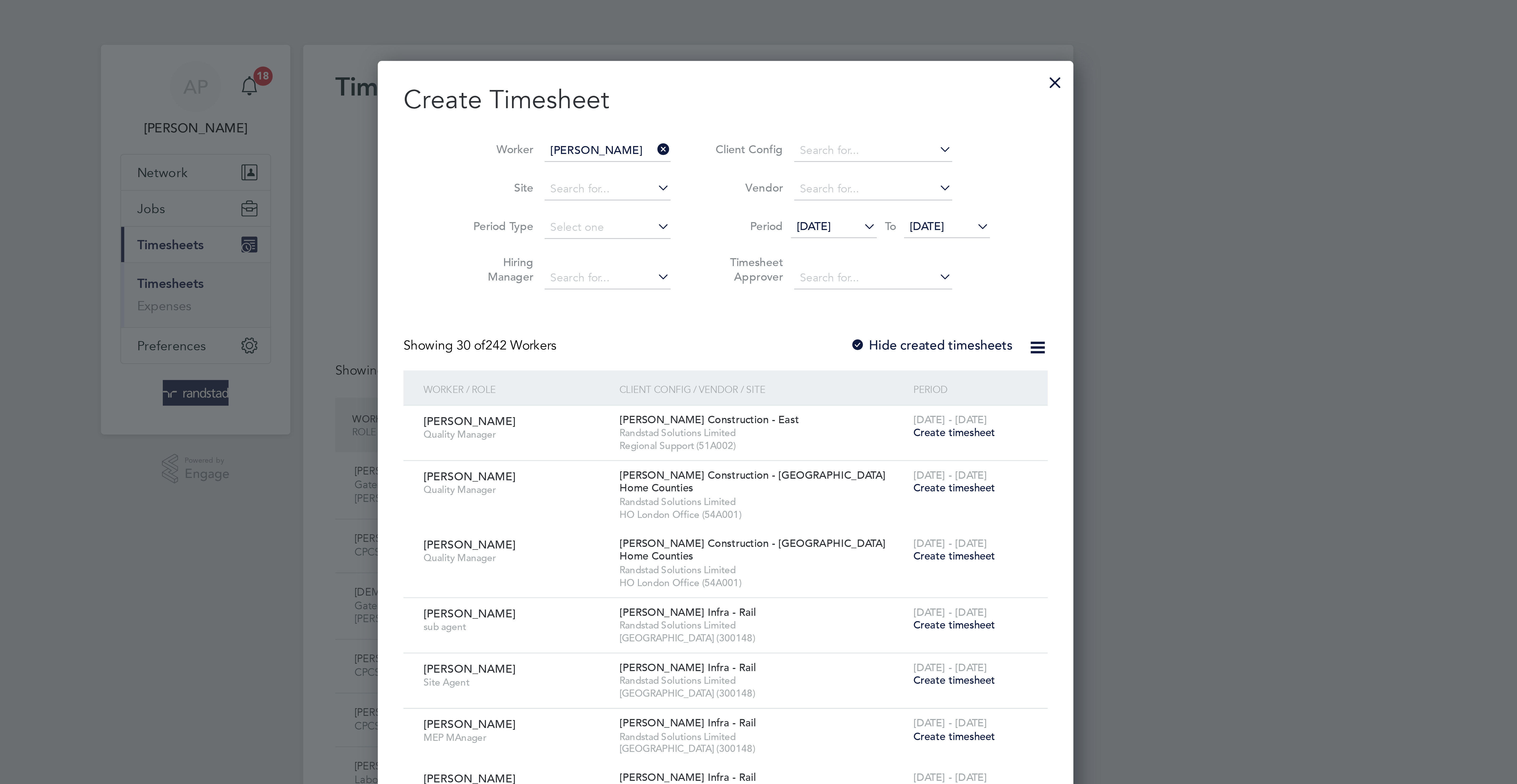
click at [731, 57] on li "Adam Bear d" at bounding box center [721, 57] width 46 height 7
type input "[PERSON_NAME]"
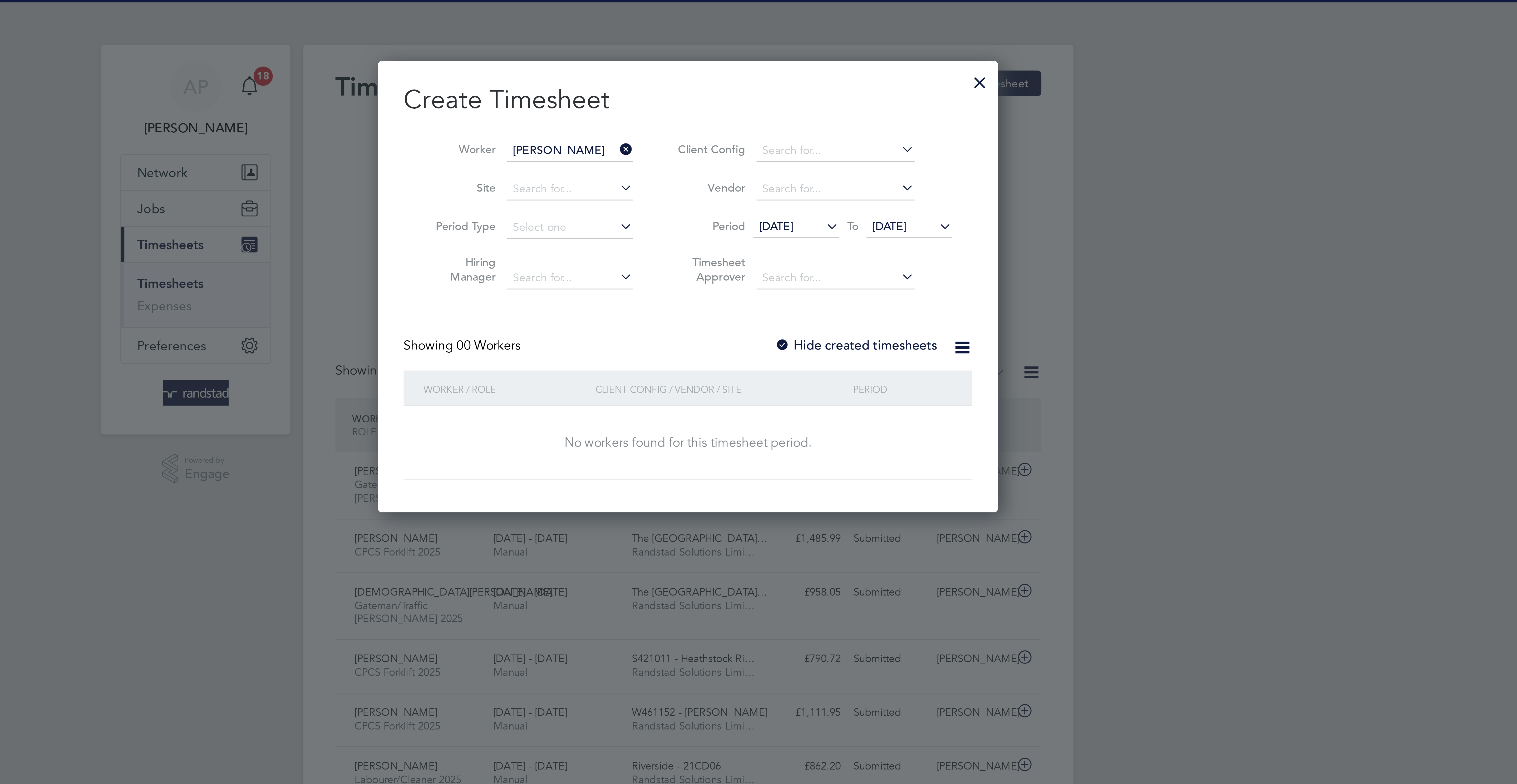
click at [824, 119] on div "Showing 00 Workers Hide created timesheets" at bounding box center [758, 116] width 187 height 11
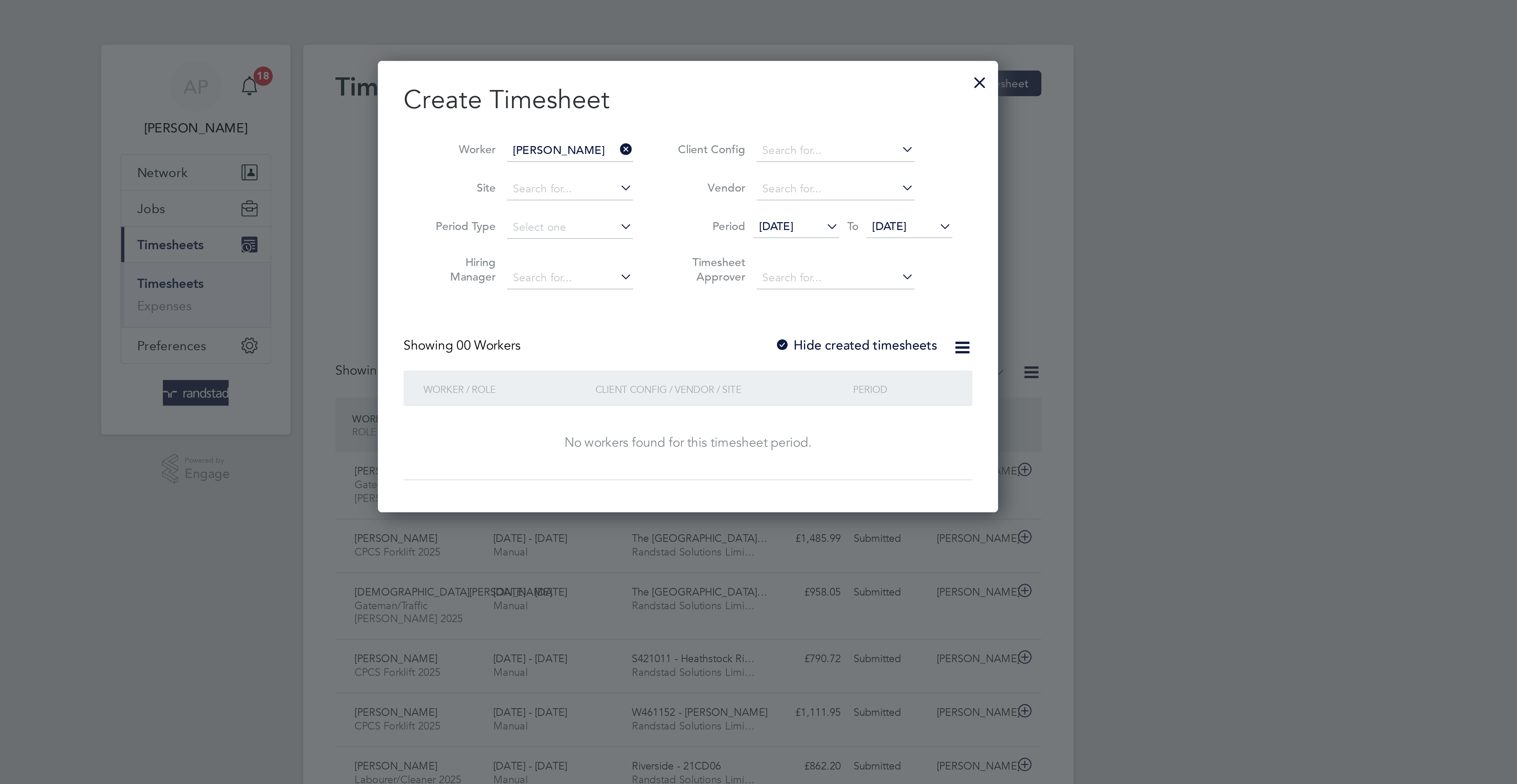
click at [822, 114] on label "Hide created timesheets" at bounding box center [813, 113] width 54 height 5
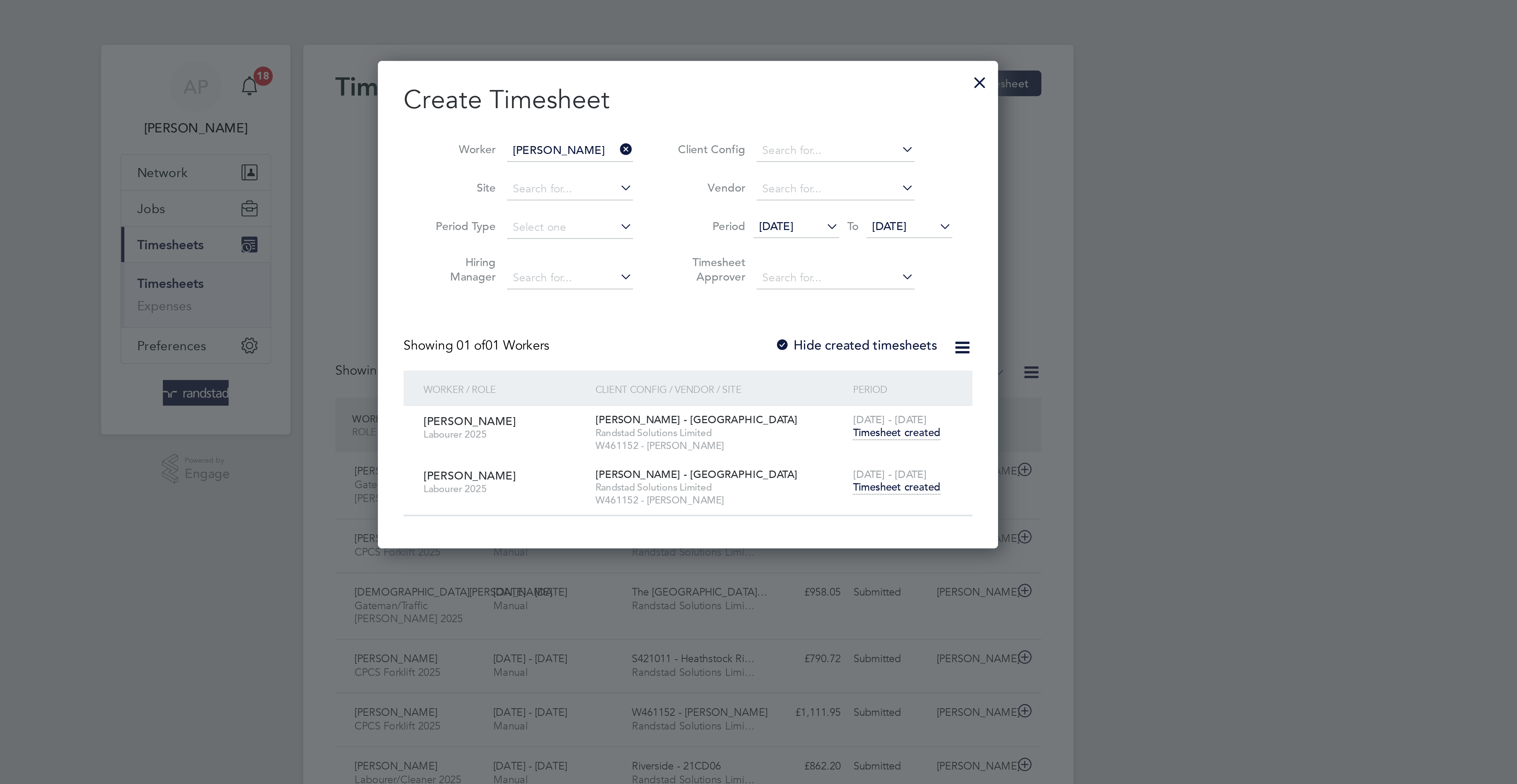
click at [833, 162] on span "Timesheet created" at bounding box center [827, 160] width 29 height 5
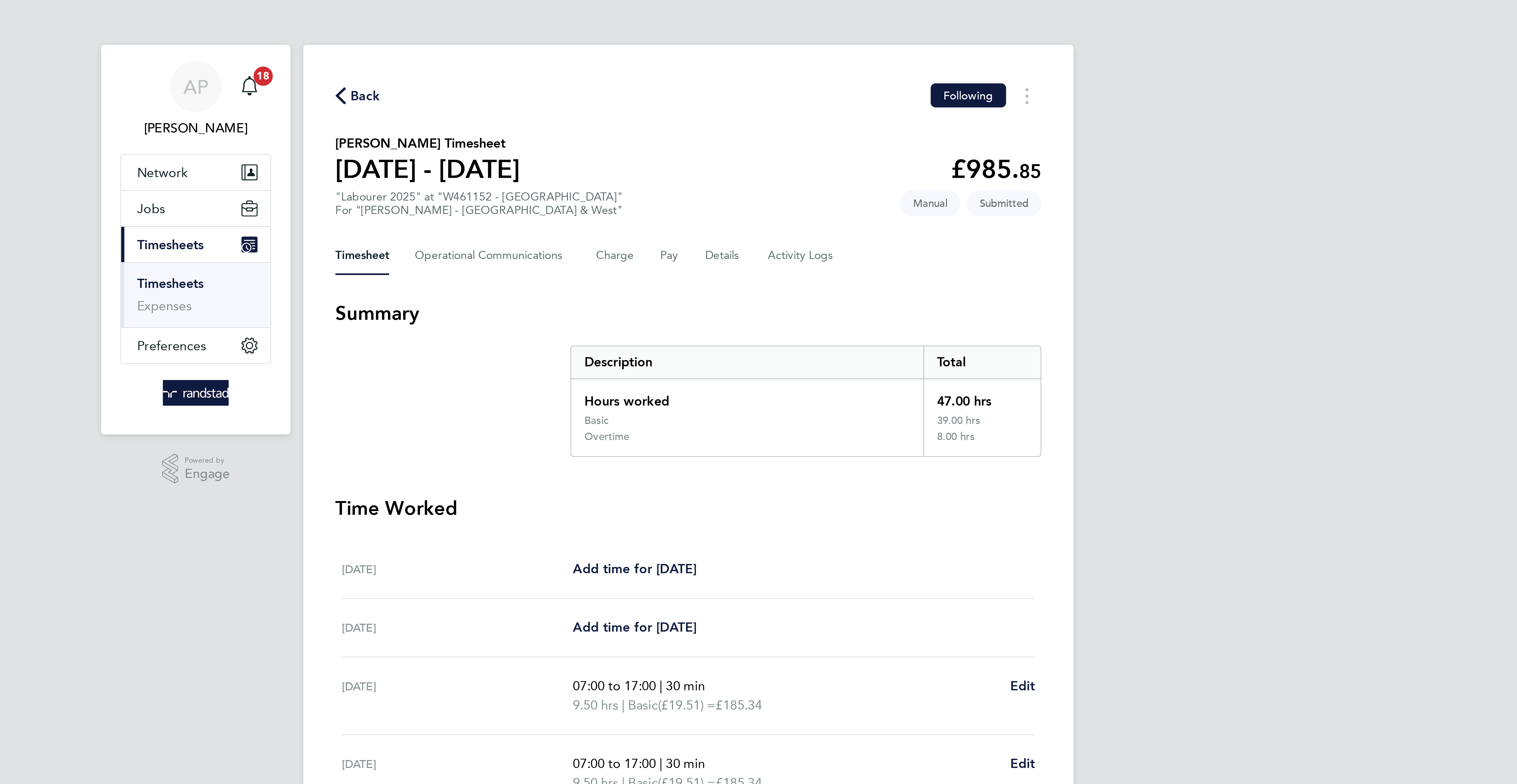
click at [652, 30] on span "Back" at bounding box center [652, 31] width 10 height 6
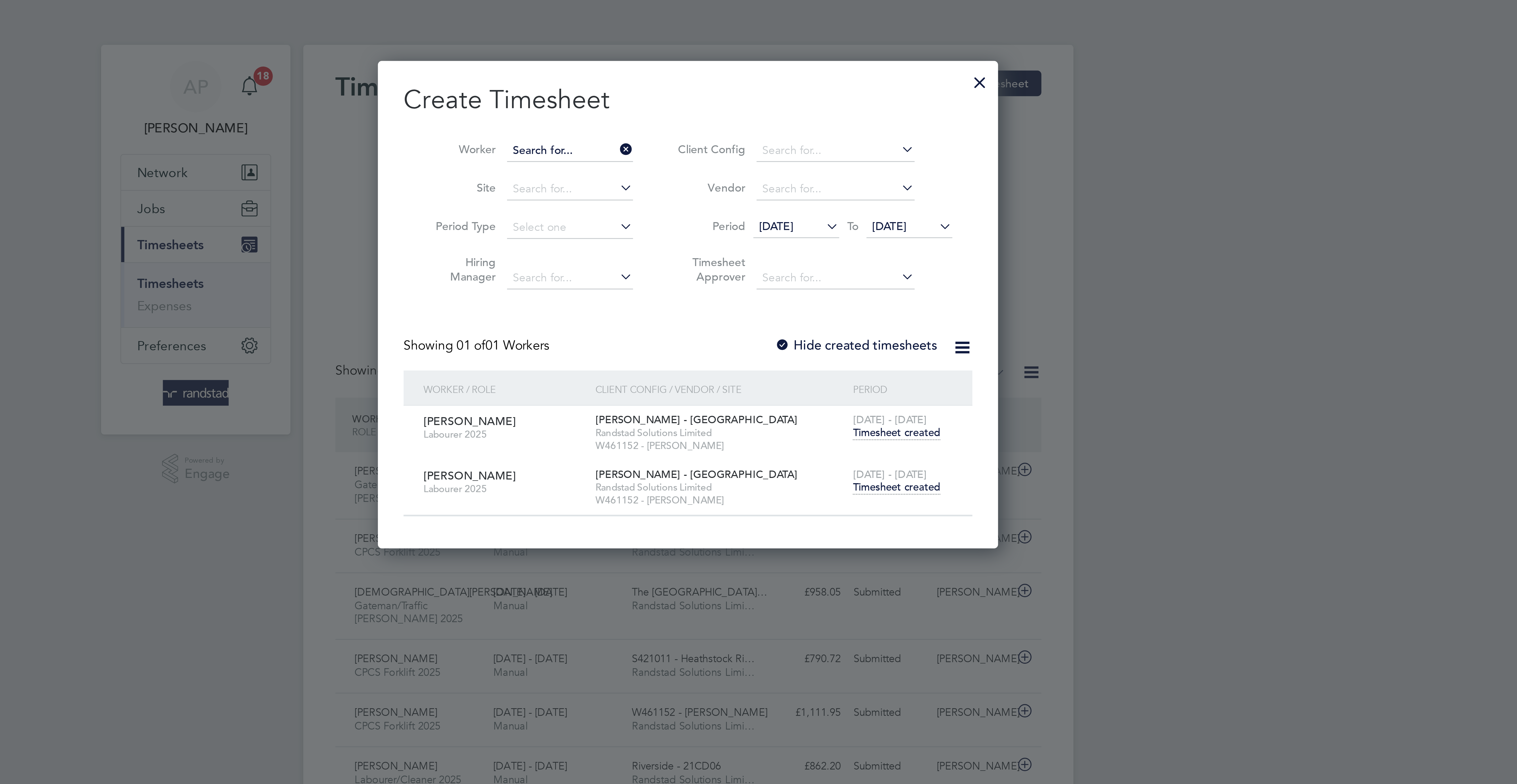
click at [725, 46] on input at bounding box center [720, 49] width 41 height 8
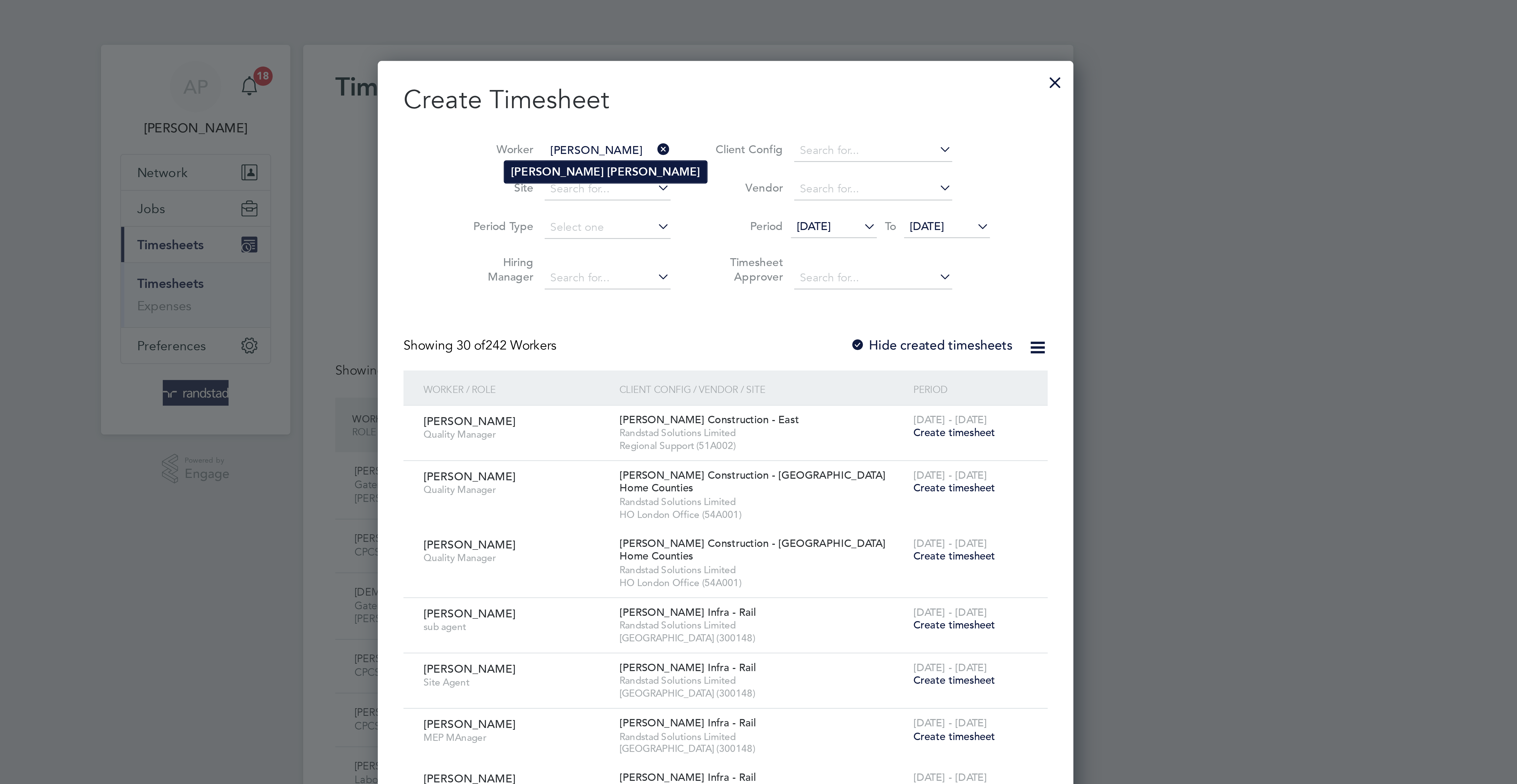
click at [727, 57] on li "Lee Davies" at bounding box center [731, 57] width 67 height 7
type input "Lee Davies"
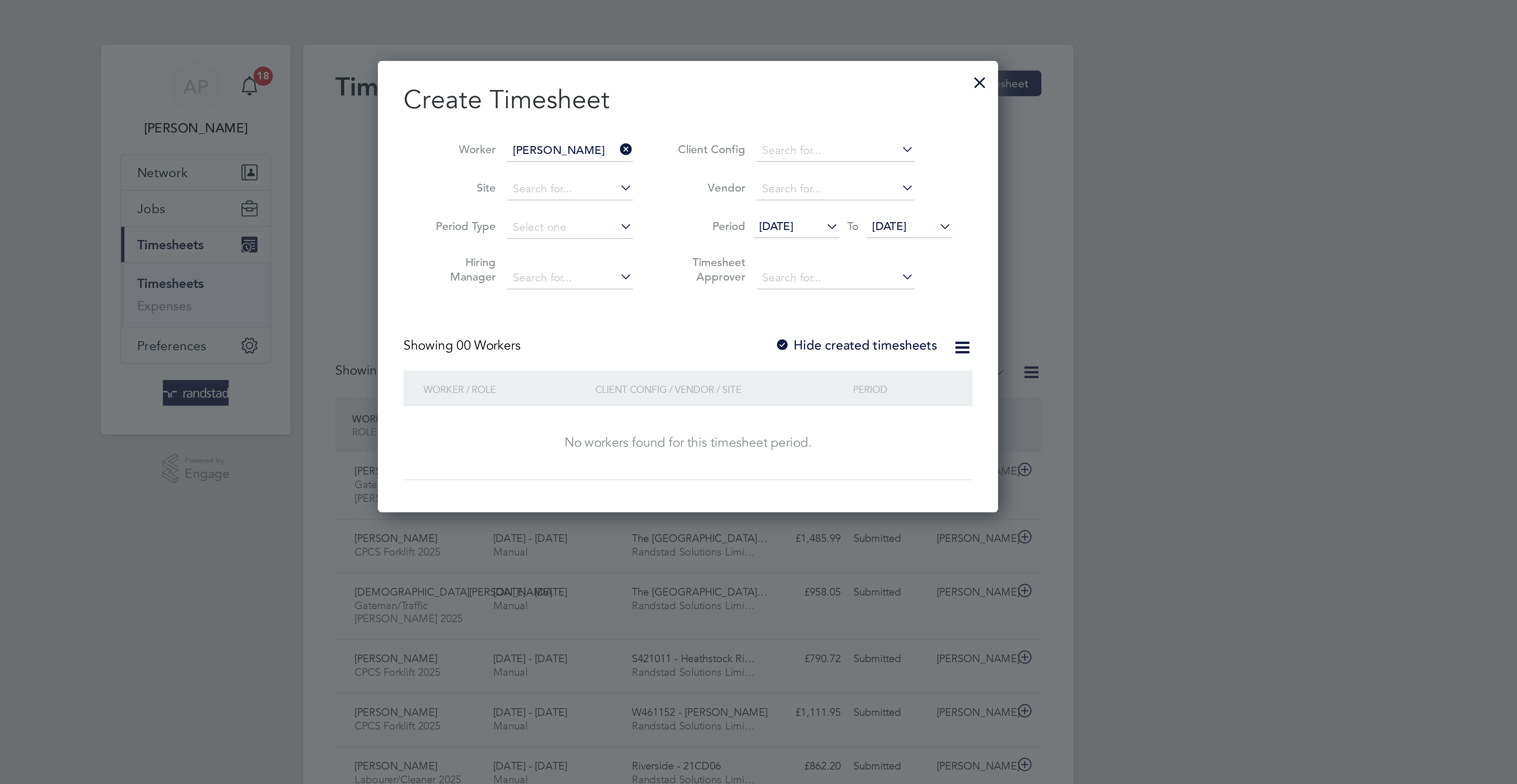
drag, startPoint x: 829, startPoint y: 75, endPoint x: 850, endPoint y: 110, distance: 40.8
click at [829, 75] on span "[DATE]" at bounding box center [824, 74] width 11 height 5
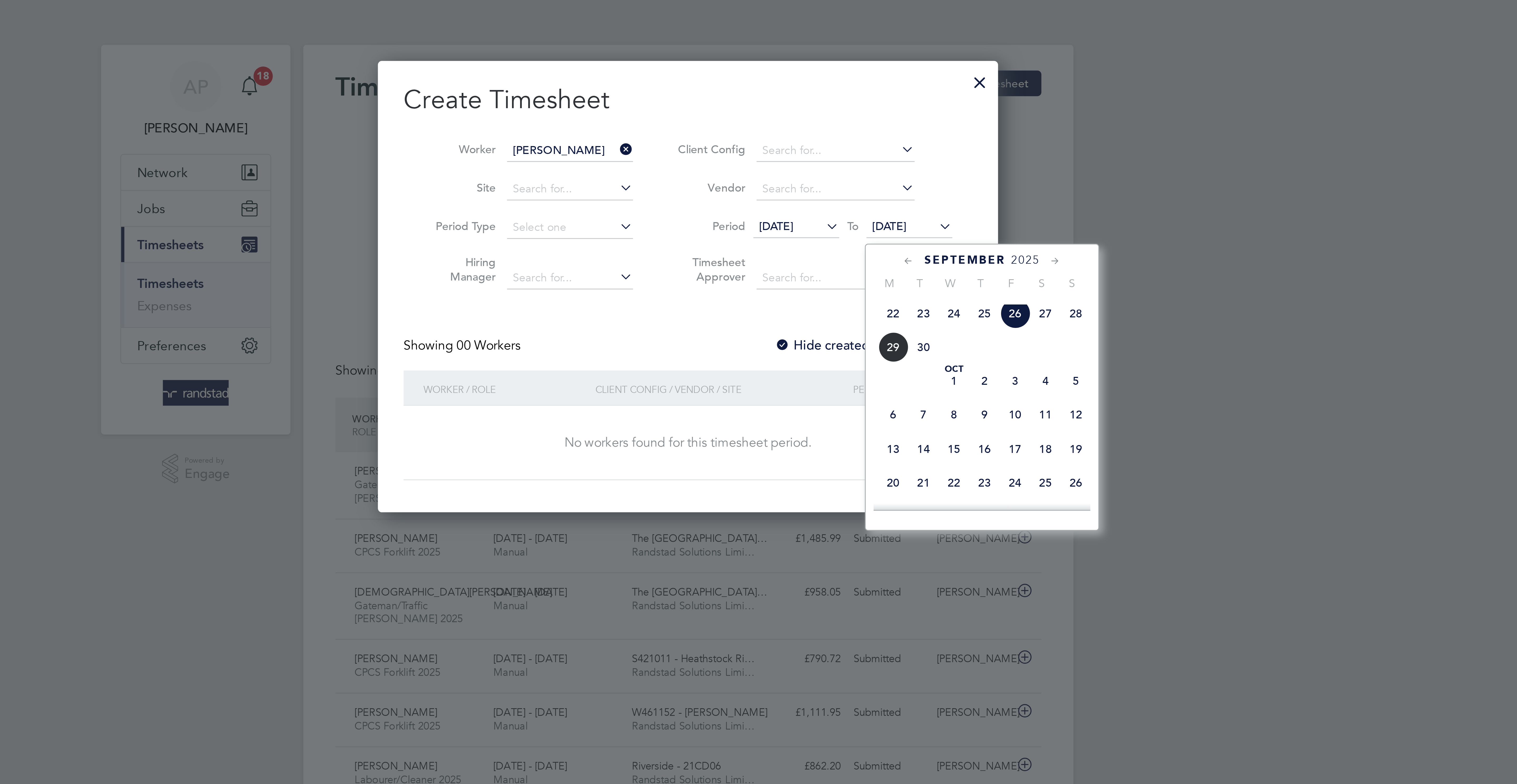
click at [865, 108] on span "26" at bounding box center [866, 102] width 10 height 10
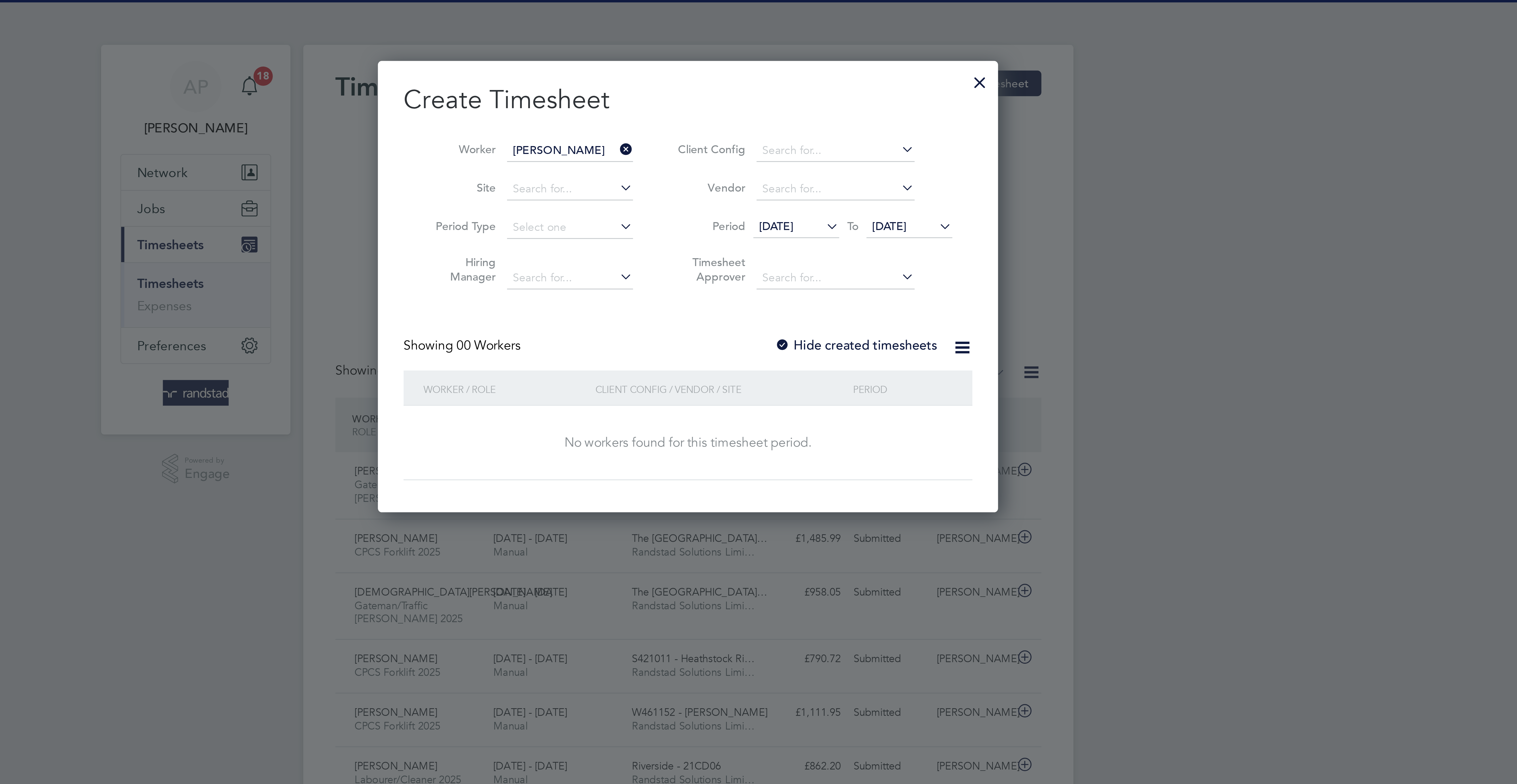
click at [804, 111] on div "Create Timesheet Worker Lee Davies Site Period Type Hiring Manager Client Confi…" at bounding box center [758, 92] width 187 height 130
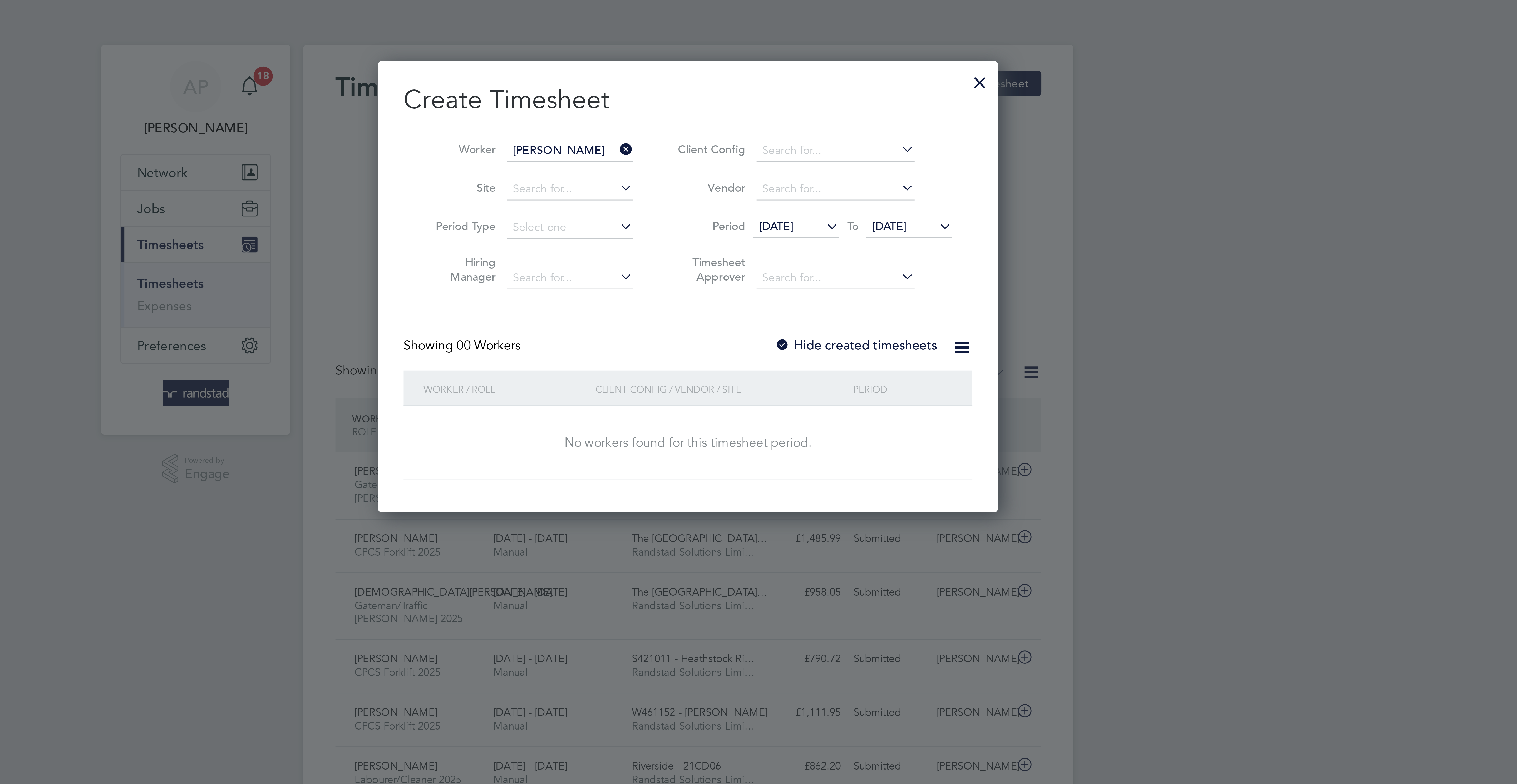
click at [805, 115] on label "Hide created timesheets" at bounding box center [813, 113] width 54 height 5
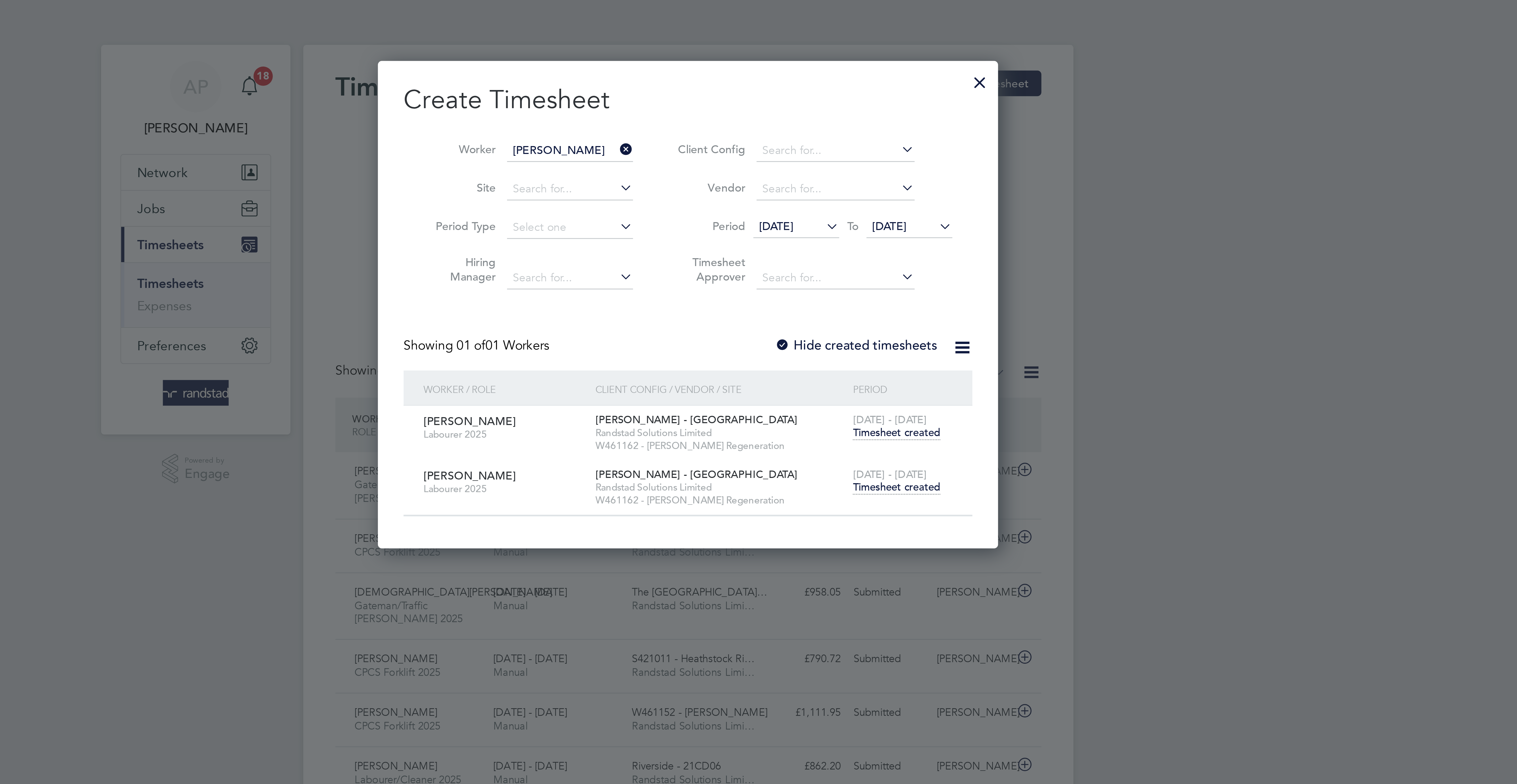
click at [836, 162] on span "Timesheet created" at bounding box center [827, 160] width 29 height 5
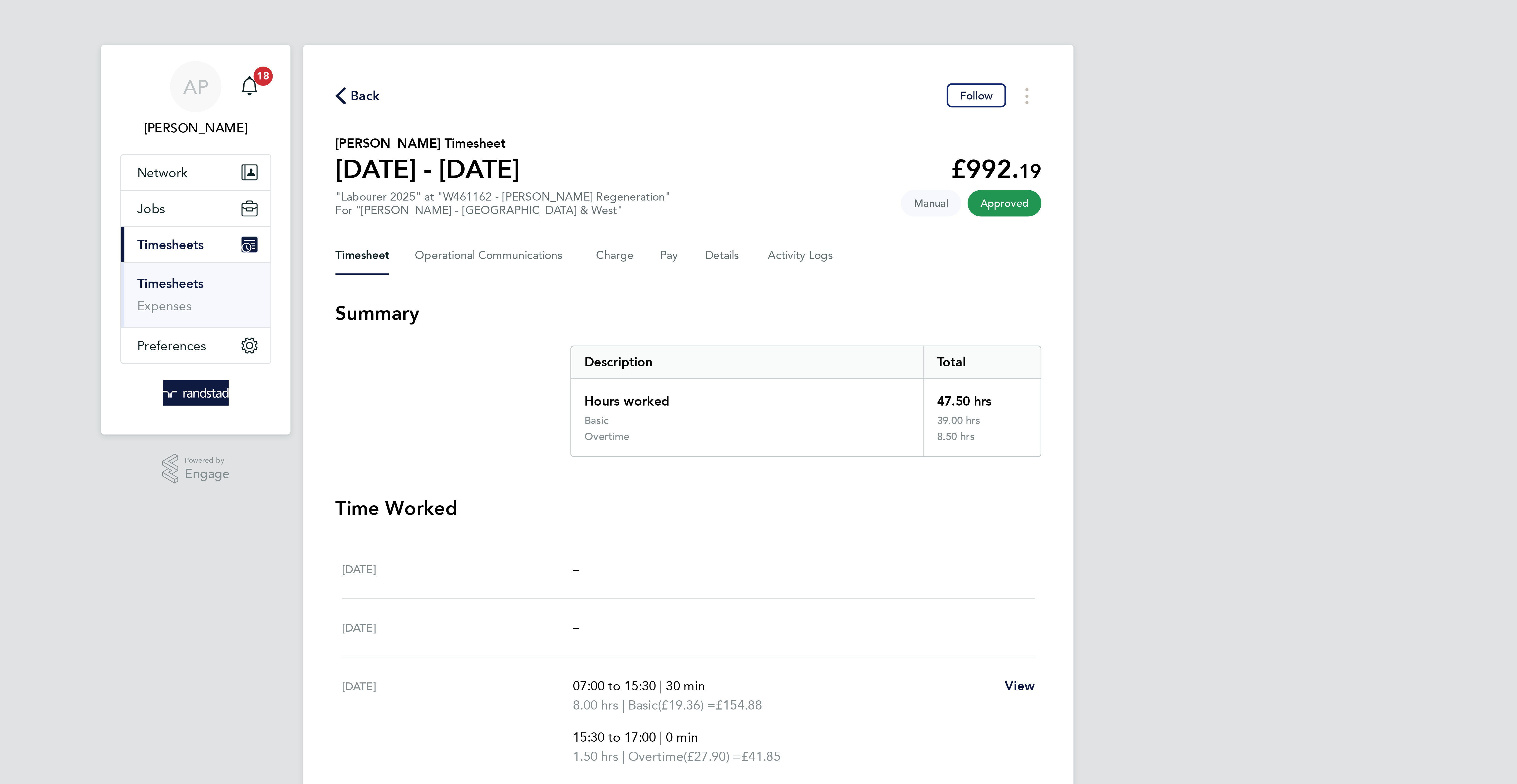
click at [650, 31] on span "Back" at bounding box center [652, 31] width 10 height 6
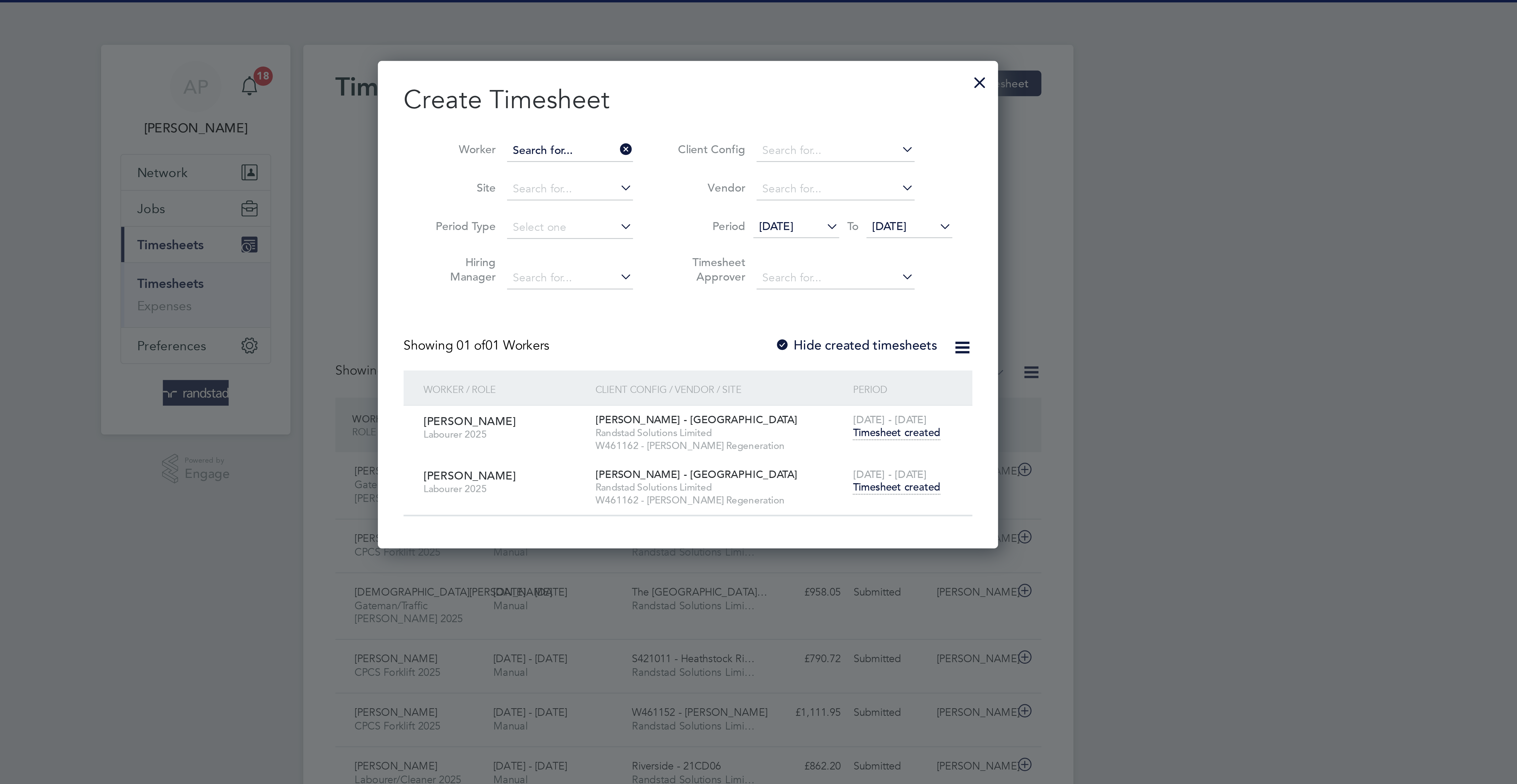
click at [708, 47] on input at bounding box center [720, 49] width 41 height 8
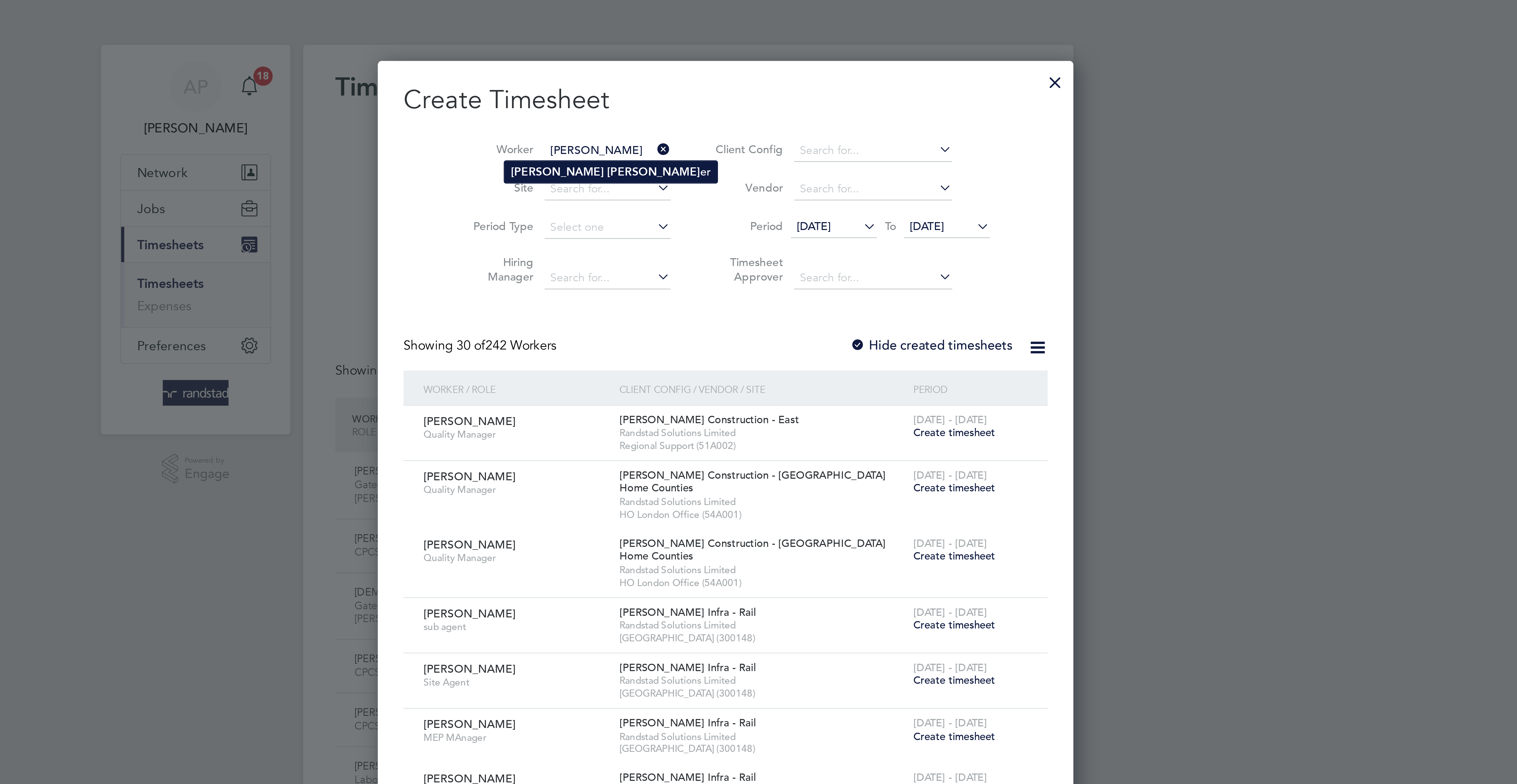
click at [733, 57] on li "Lee Vick er" at bounding box center [733, 57] width 70 height 7
type input "Lee Vicker"
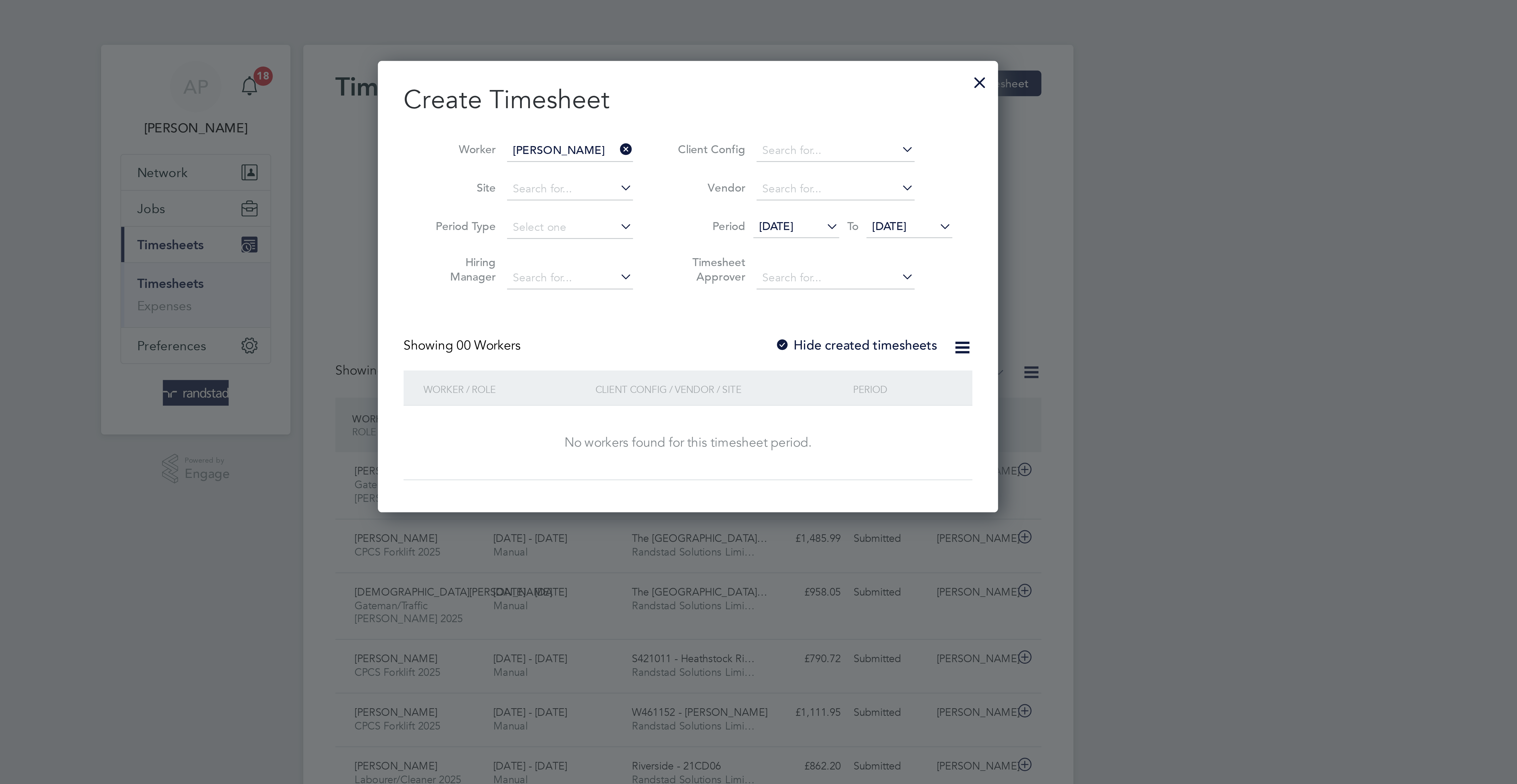
click at [832, 113] on label "Hide created timesheets" at bounding box center [813, 113] width 54 height 5
click at [831, 114] on label "Hide created timesheets" at bounding box center [813, 113] width 54 height 5
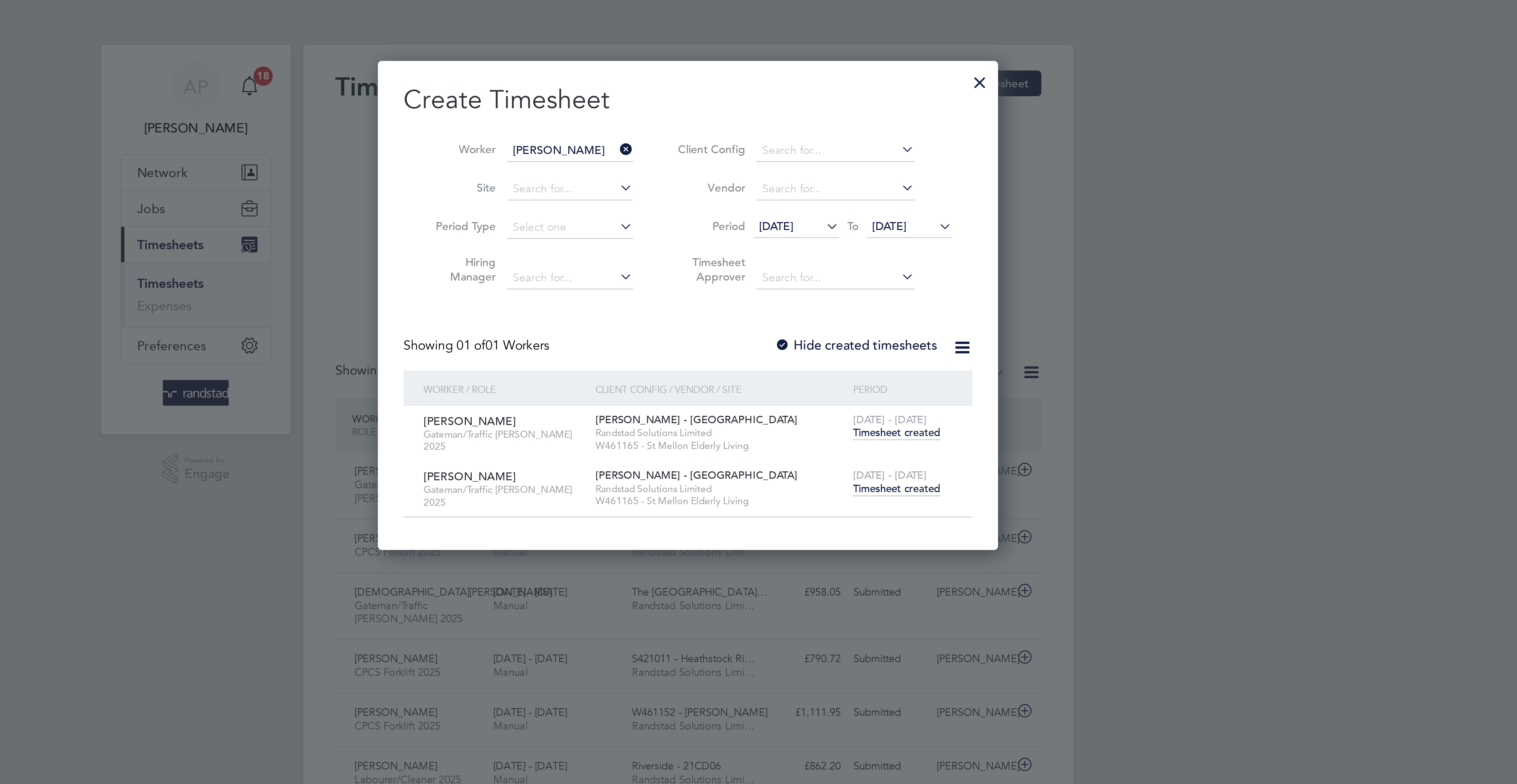
click at [824, 163] on span "Timesheet created" at bounding box center [827, 161] width 29 height 5
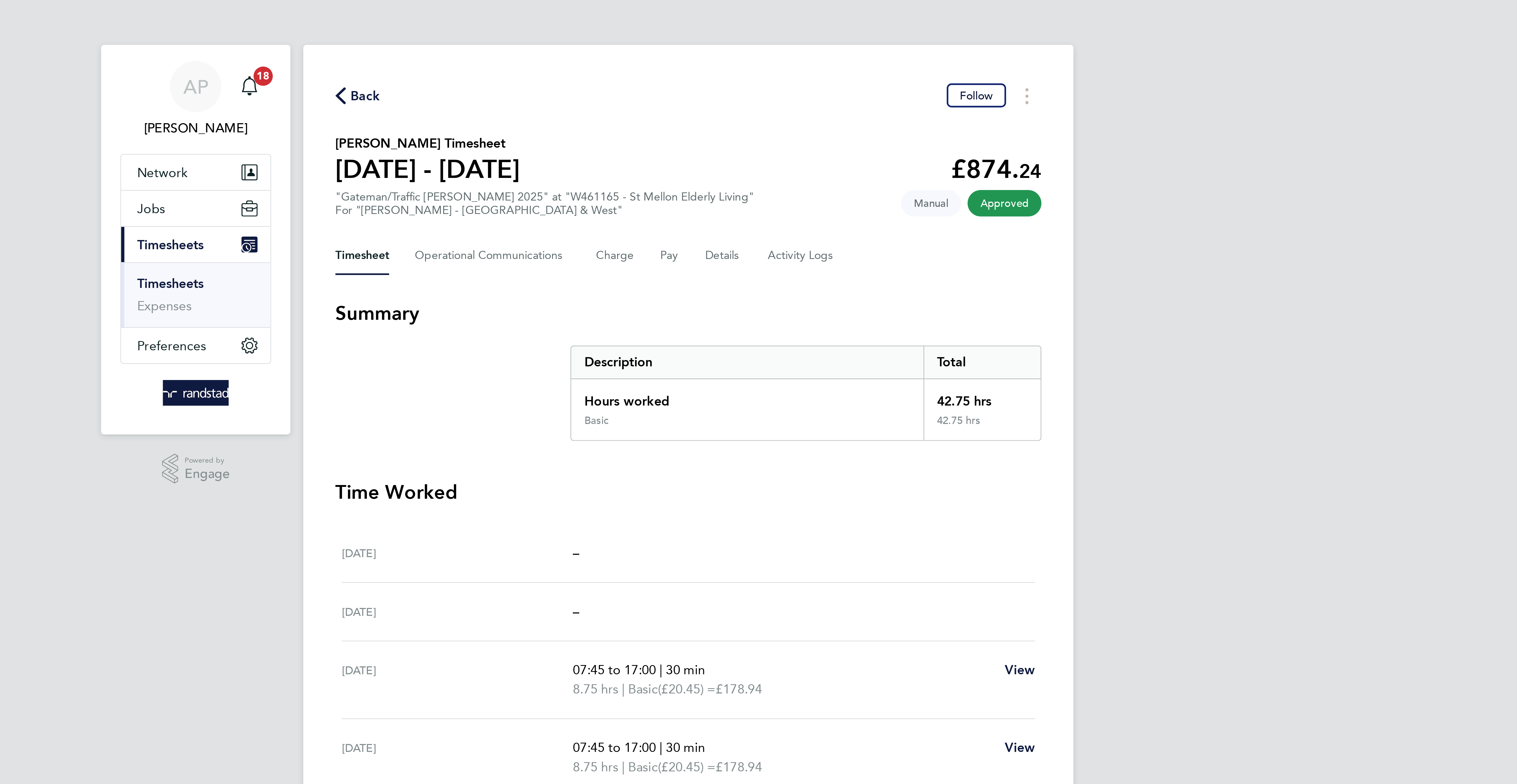
click at [654, 29] on span "Back" at bounding box center [652, 31] width 10 height 6
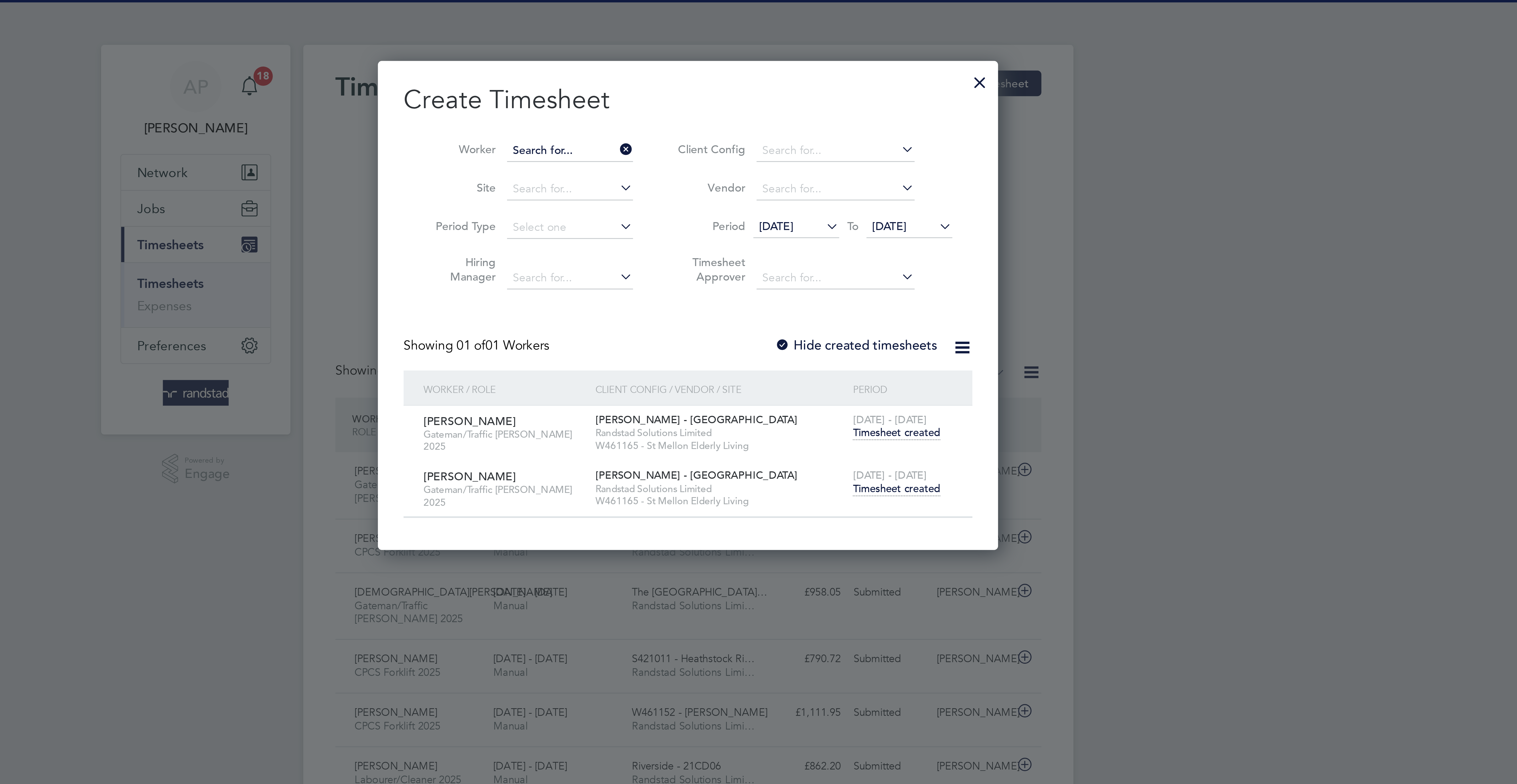
click at [715, 48] on input at bounding box center [720, 49] width 41 height 8
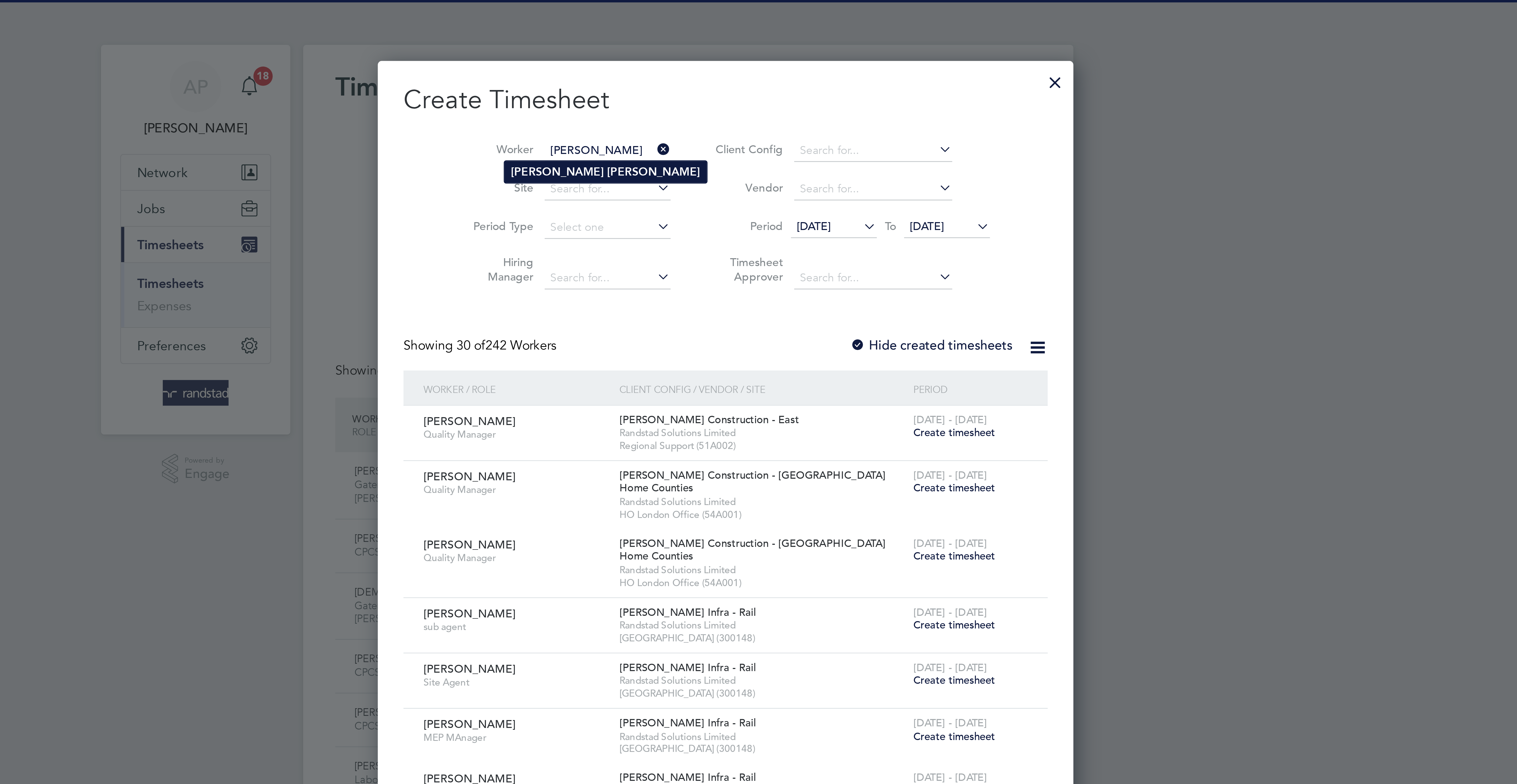
click at [732, 55] on b "John" at bounding box center [747, 57] width 31 height 5
type input "[PERSON_NAME]"
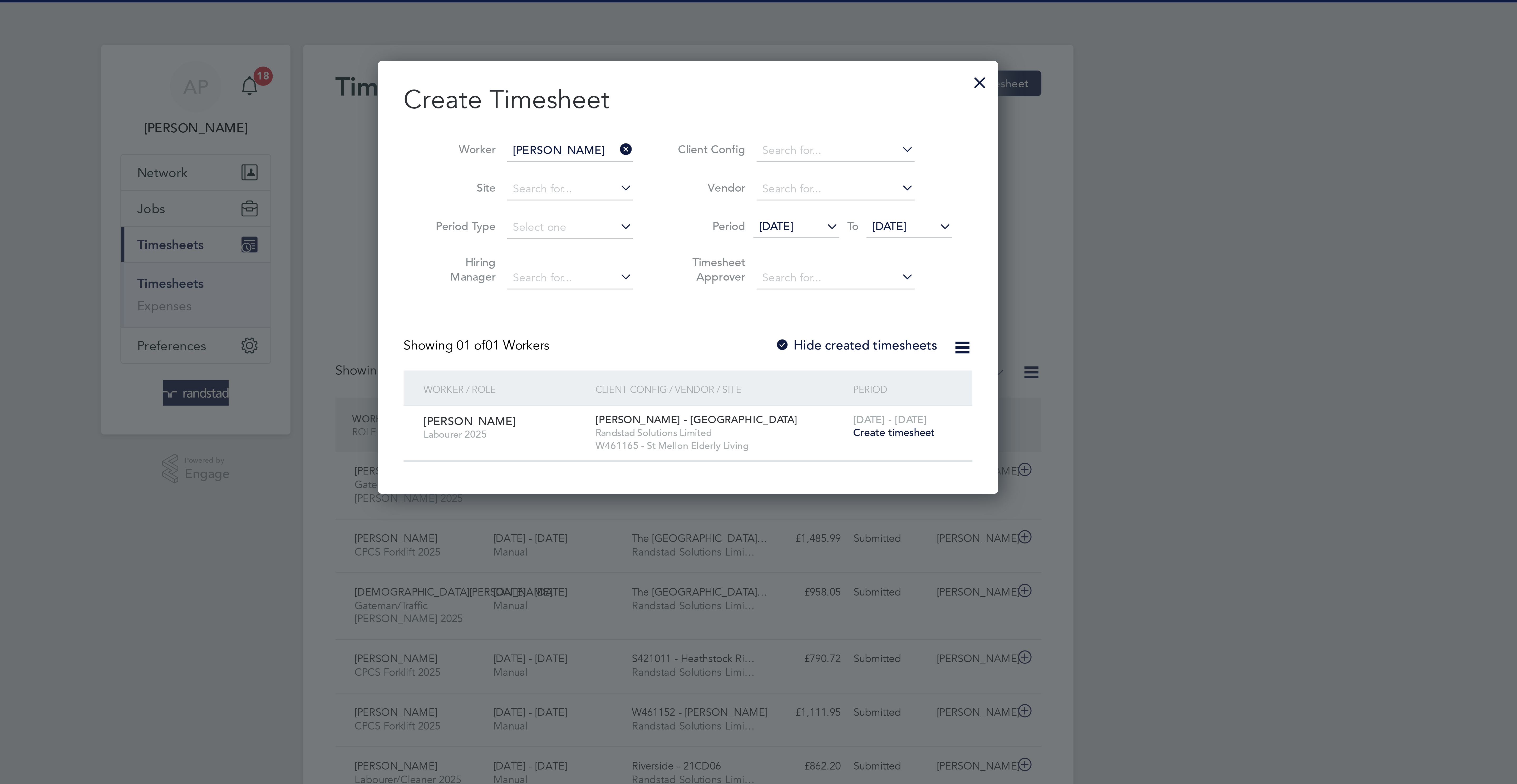
click at [833, 144] on span "Create timesheet" at bounding box center [826, 142] width 27 height 5
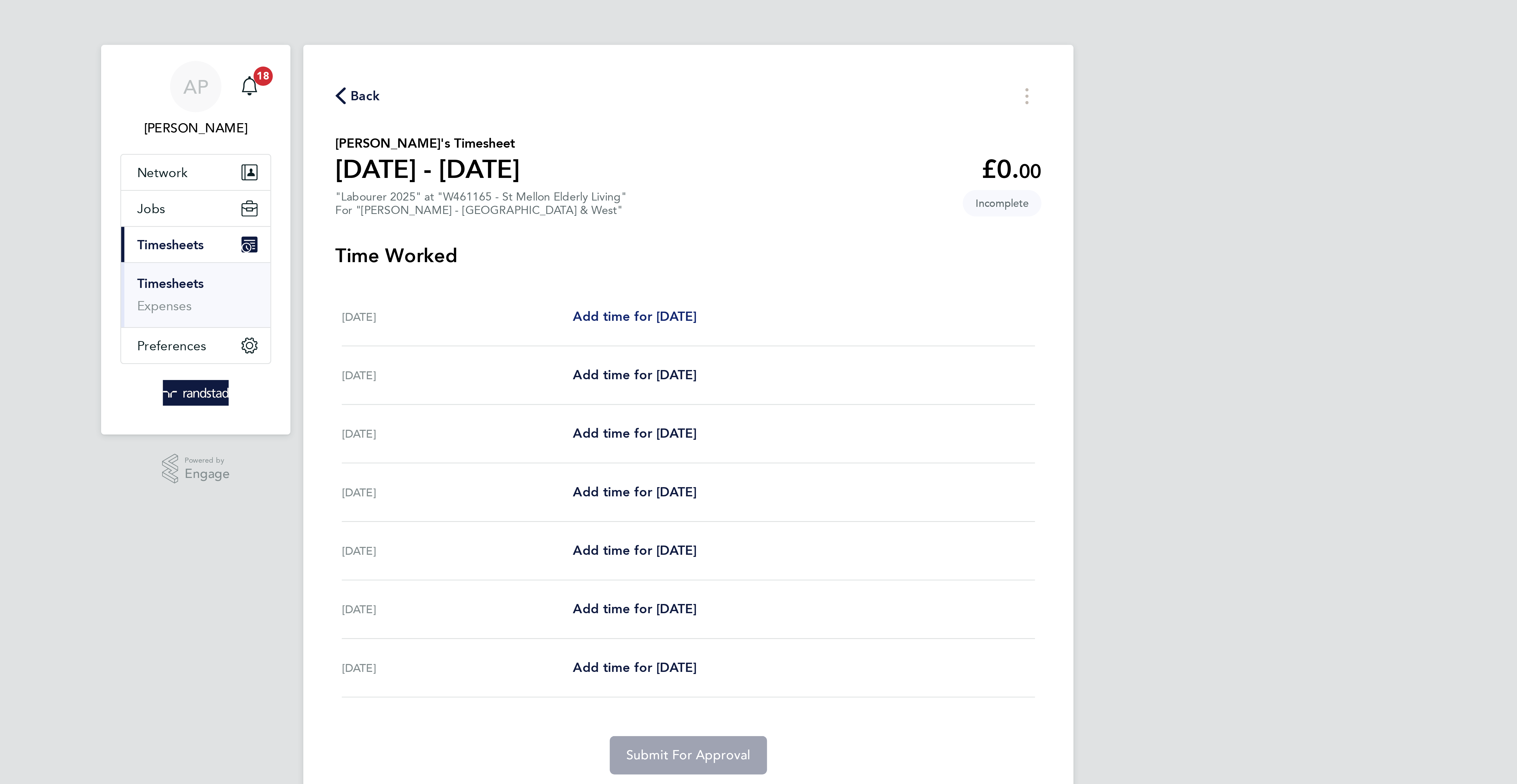
click at [748, 101] on span "Add time for Sat 20 Sep" at bounding box center [741, 104] width 41 height 5
select select "60"
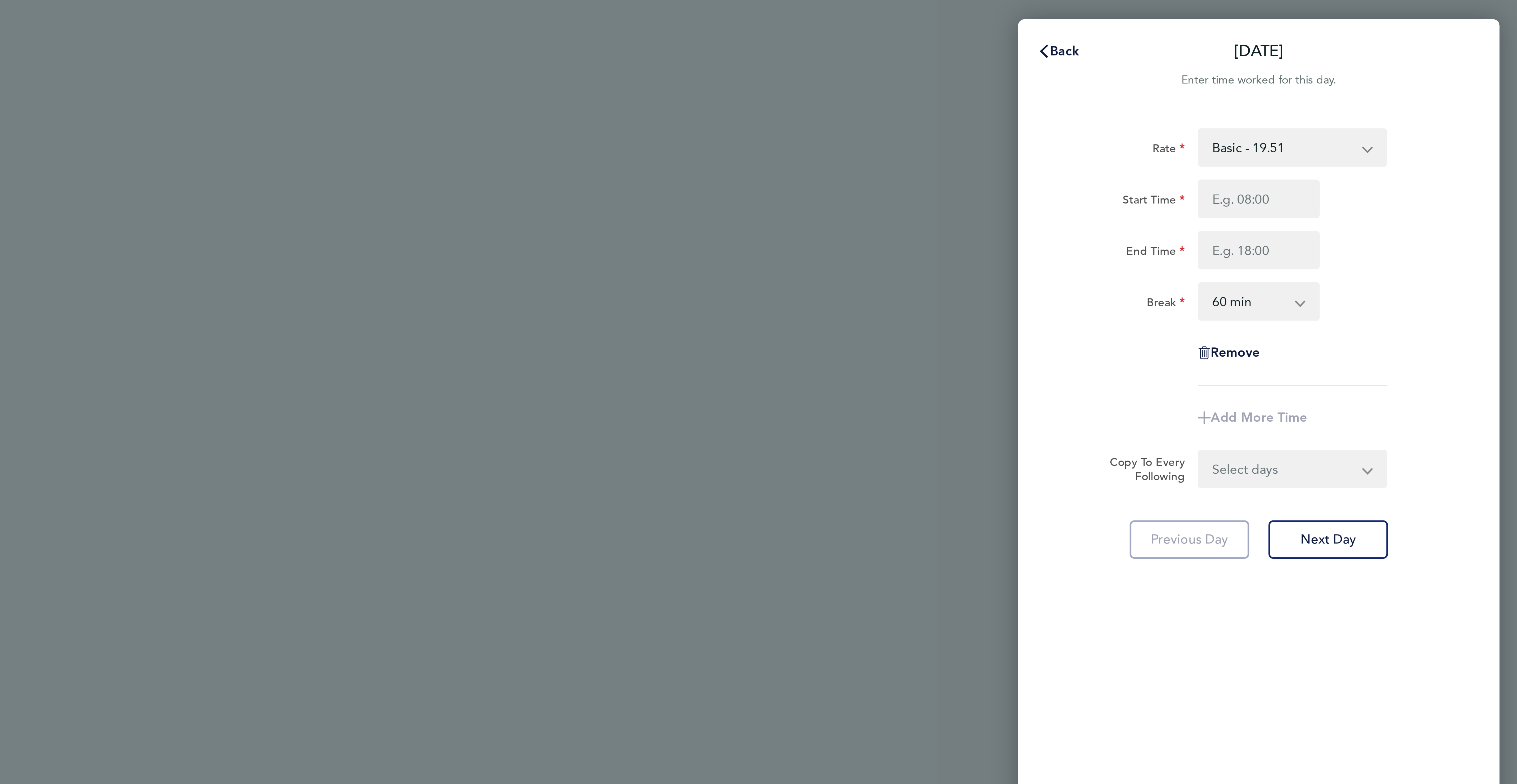
click at [1424, 50] on select "Basic - 19.51 Overtime - 28.12 Overtime 2 - 36.73" at bounding box center [1439, 48] width 55 height 12
select select "60"
click at [1423, 64] on input "Start Time" at bounding box center [1432, 65] width 40 height 12
type input "07:00"
click at [1425, 80] on input "End Time" at bounding box center [1432, 82] width 40 height 12
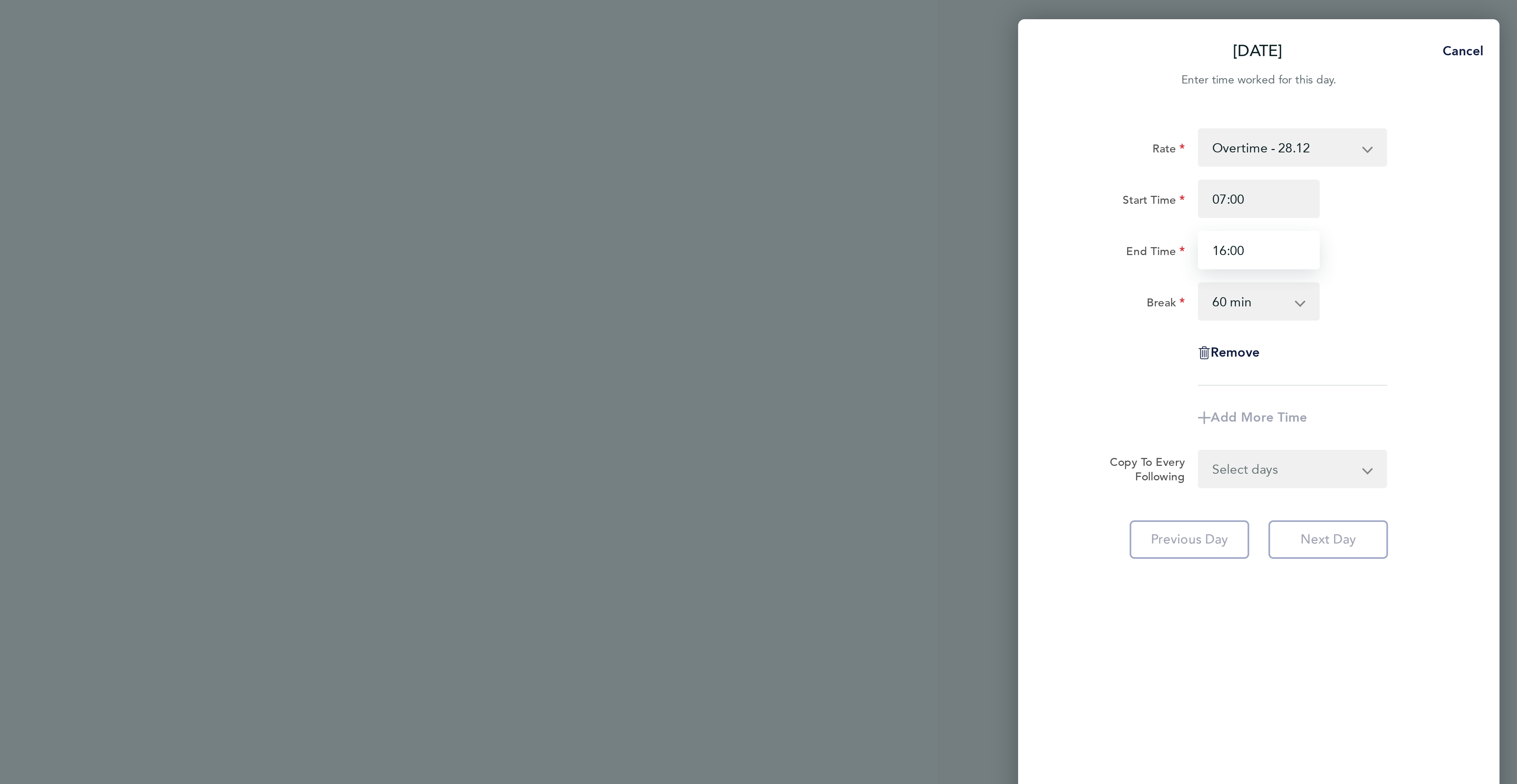
type input "16:00"
click at [1437, 99] on select "0 min 15 min 30 min 45 min 60 min 75 min 90 min" at bounding box center [1428, 99] width 32 height 12
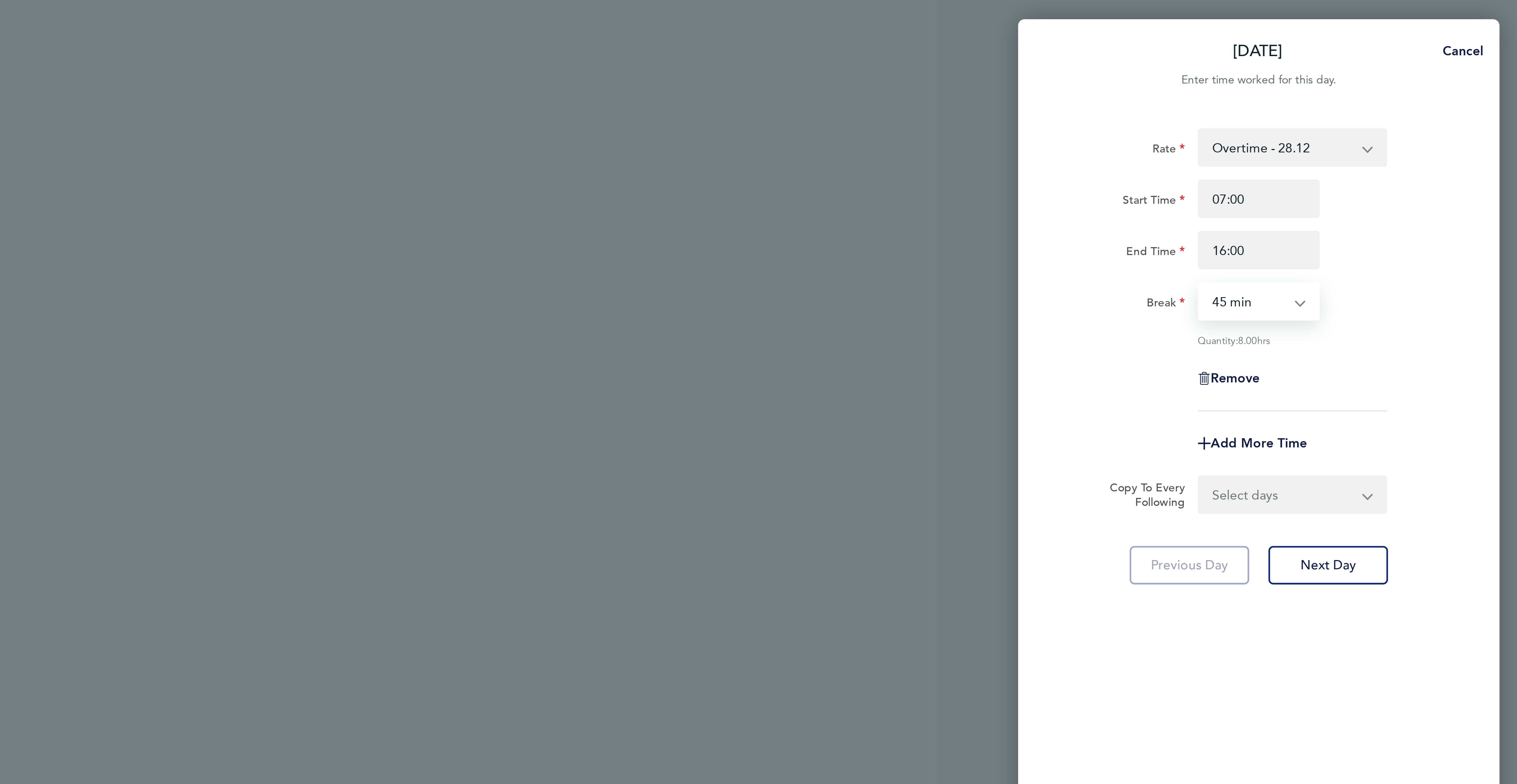
click at [1412, 93] on select "0 min 15 min 30 min 45 min 60 min 75 min 90 min" at bounding box center [1428, 99] width 32 height 12
click at [1425, 97] on select "0 min 15 min 30 min 45 min 60 min 75 min 90 min" at bounding box center [1428, 99] width 32 height 12
select select "30"
click at [1412, 93] on select "0 min 15 min 30 min 45 min 60 min 75 min 90 min" at bounding box center [1428, 99] width 32 height 12
click at [1460, 190] on button "Next Day" at bounding box center [1454, 185] width 39 height 12
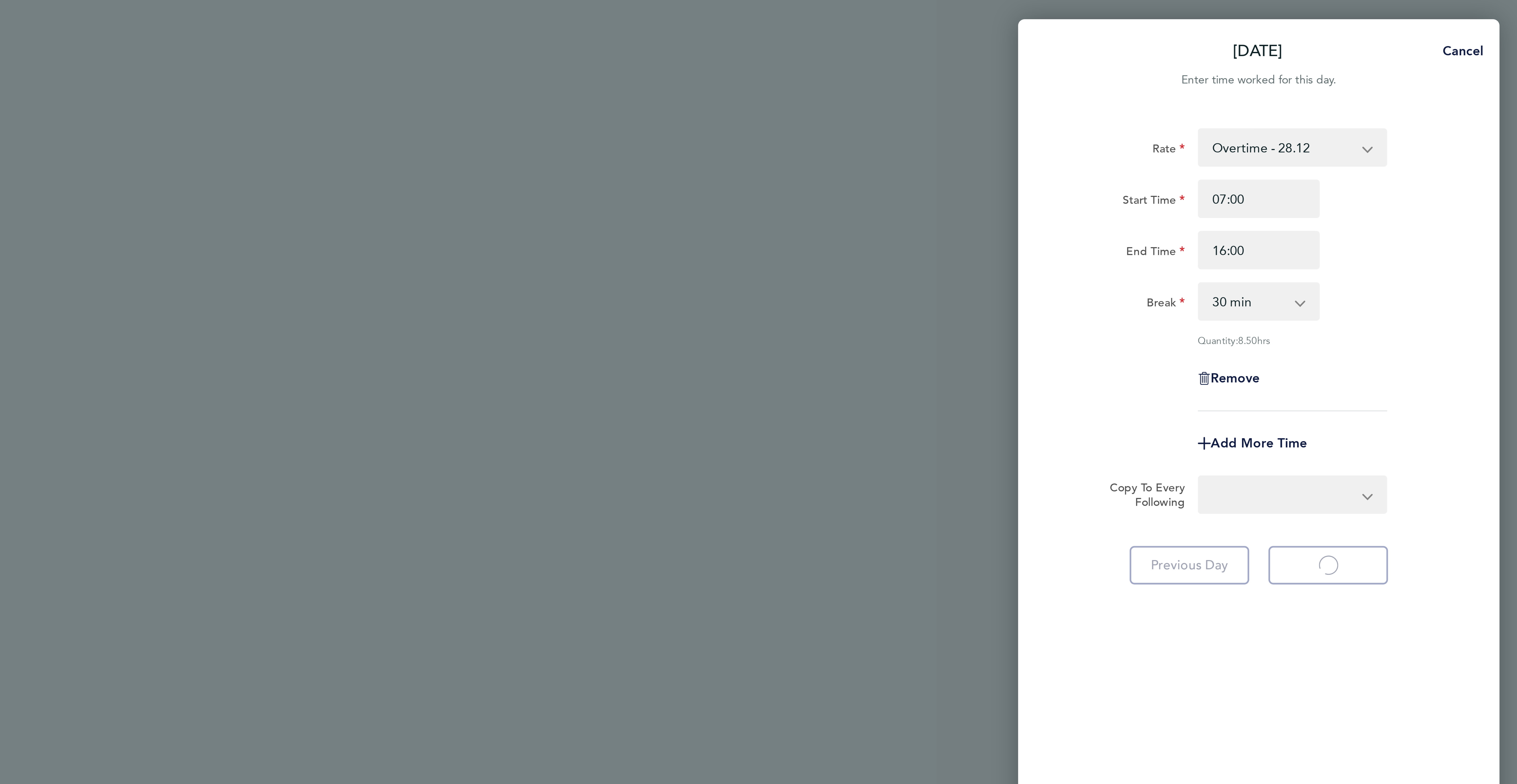
select select "60"
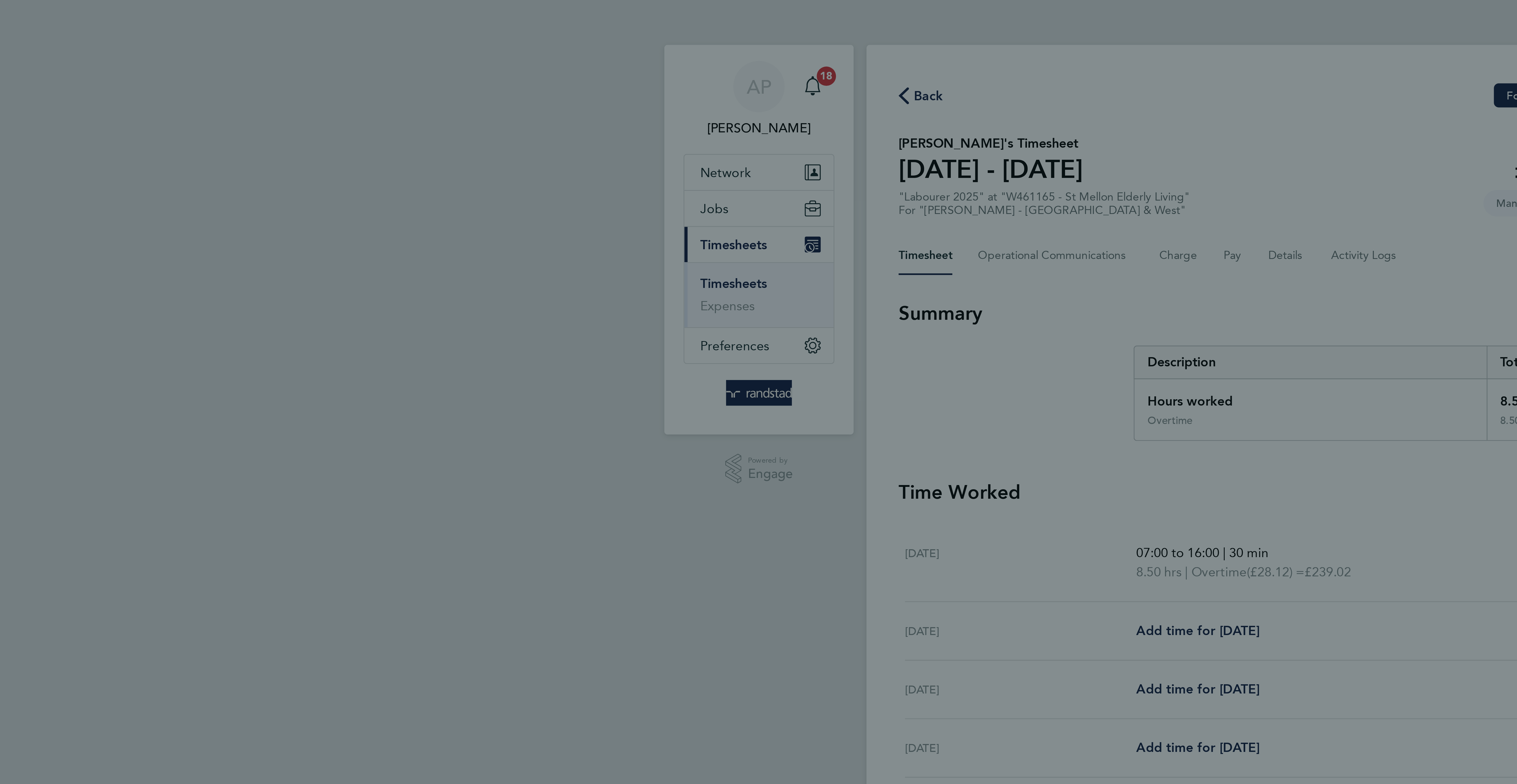
click at [723, 99] on div "Back Sun 21 Sep Enter time worked for this day. Rate Basic - 19.51 Overtime - 2…" at bounding box center [758, 392] width 1517 height 784
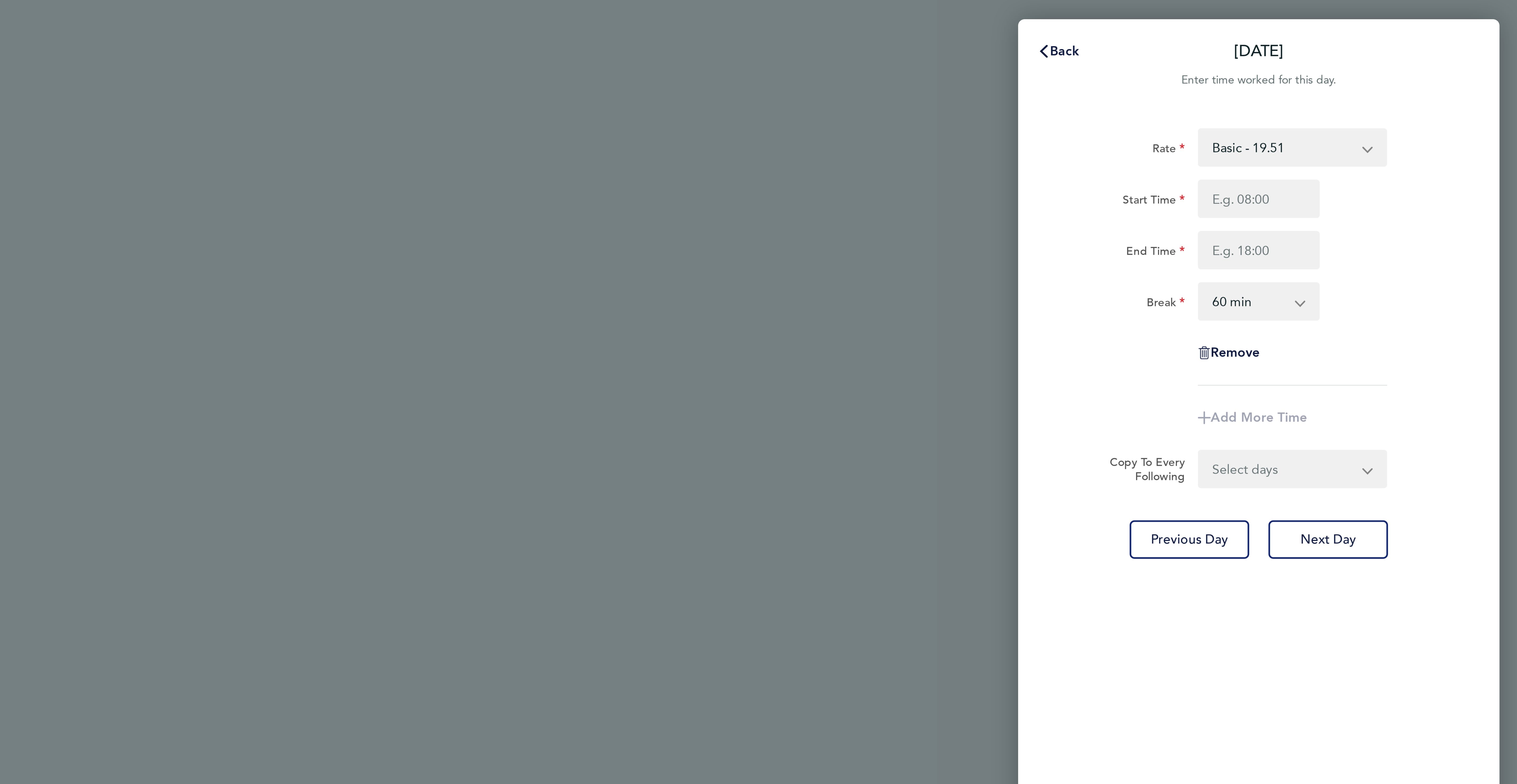
click at [1432, 45] on select "Basic - 19.51 Overtime - 28.12 Overtime 2 - 36.73" at bounding box center [1439, 48] width 55 height 12
select select "60"
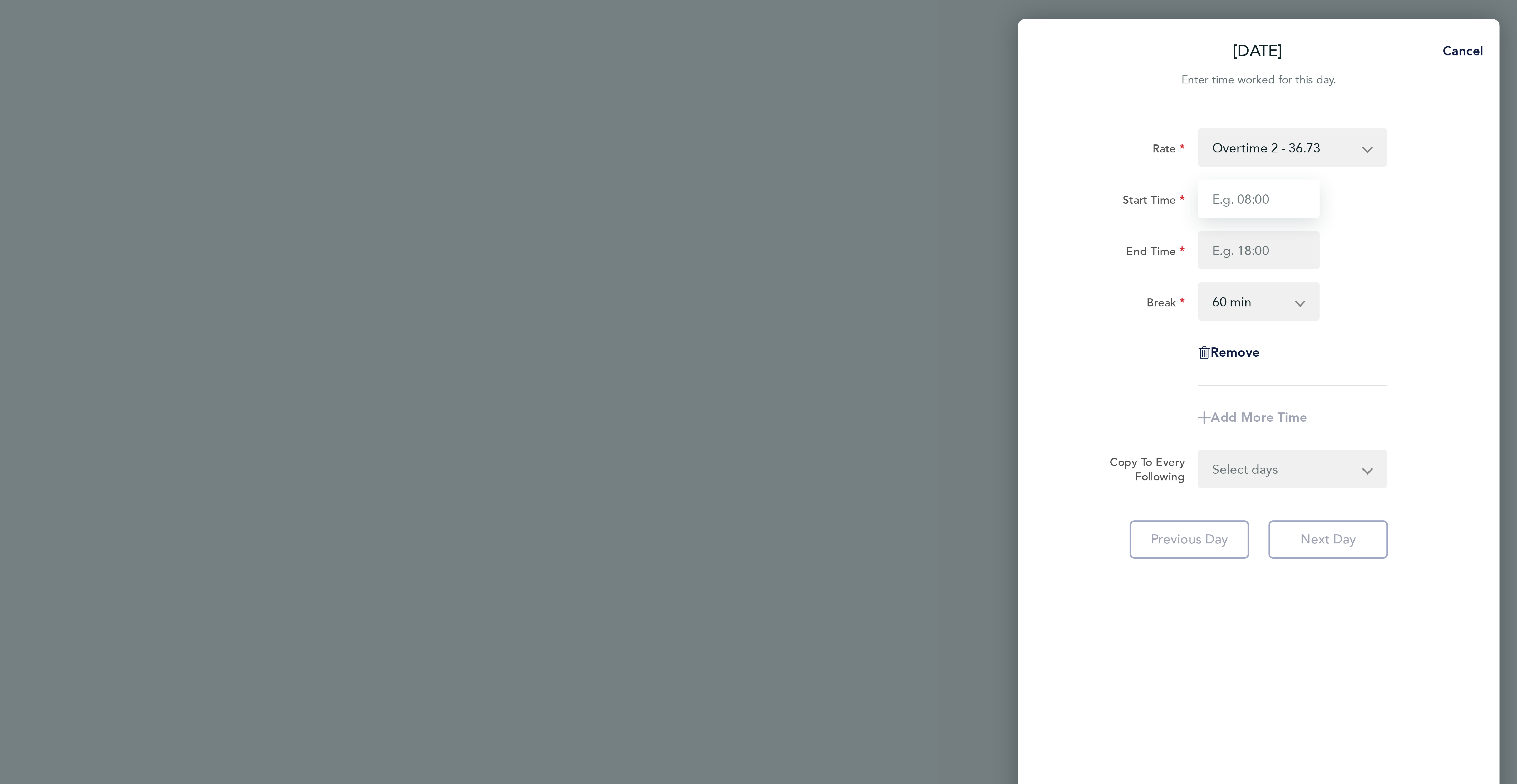
click at [1426, 65] on input "Start Time" at bounding box center [1432, 65] width 40 height 12
click at [1421, 82] on input "End Time" at bounding box center [1432, 82] width 40 height 12
type input "07:00"
type input "16:00"
click at [1417, 96] on select "0 min 15 min 30 min 45 min 60 min 75 min 90 min" at bounding box center [1428, 99] width 32 height 12
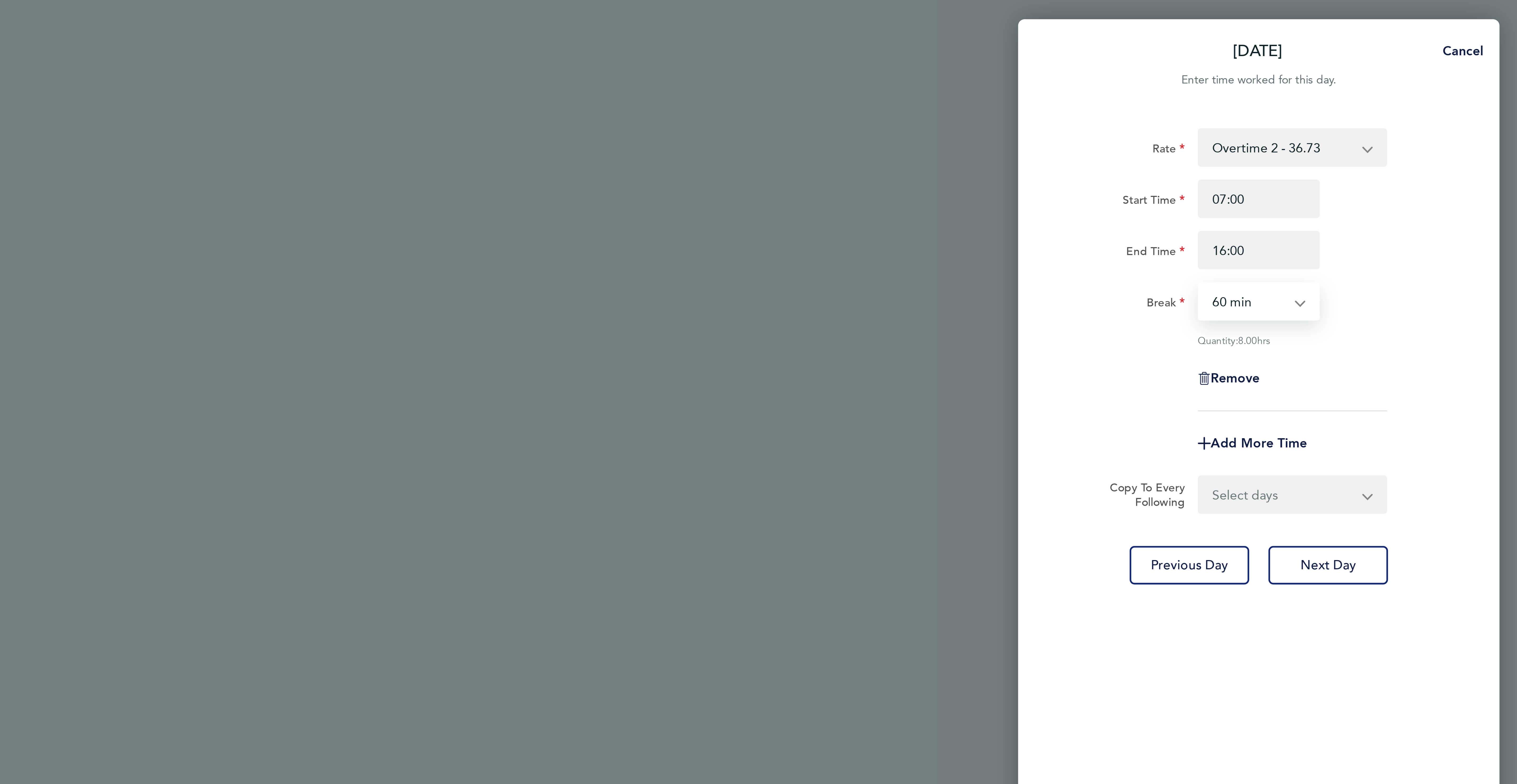
select select "30"
click at [1412, 93] on select "0 min 15 min 30 min 45 min 60 min 75 min 90 min" at bounding box center [1428, 99] width 32 height 12
click at [1470, 185] on button "Next Day" at bounding box center [1454, 185] width 39 height 12
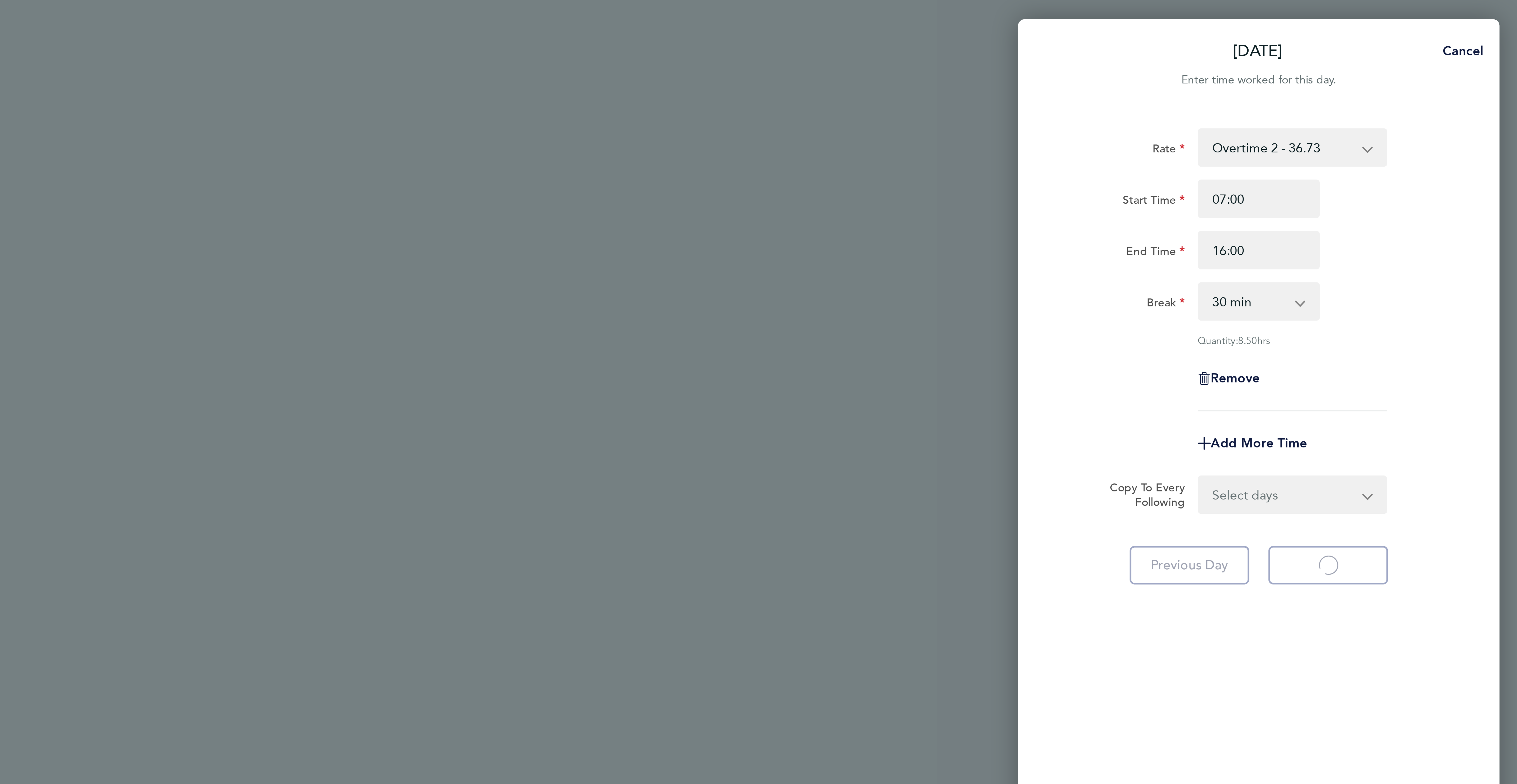
select select "60"
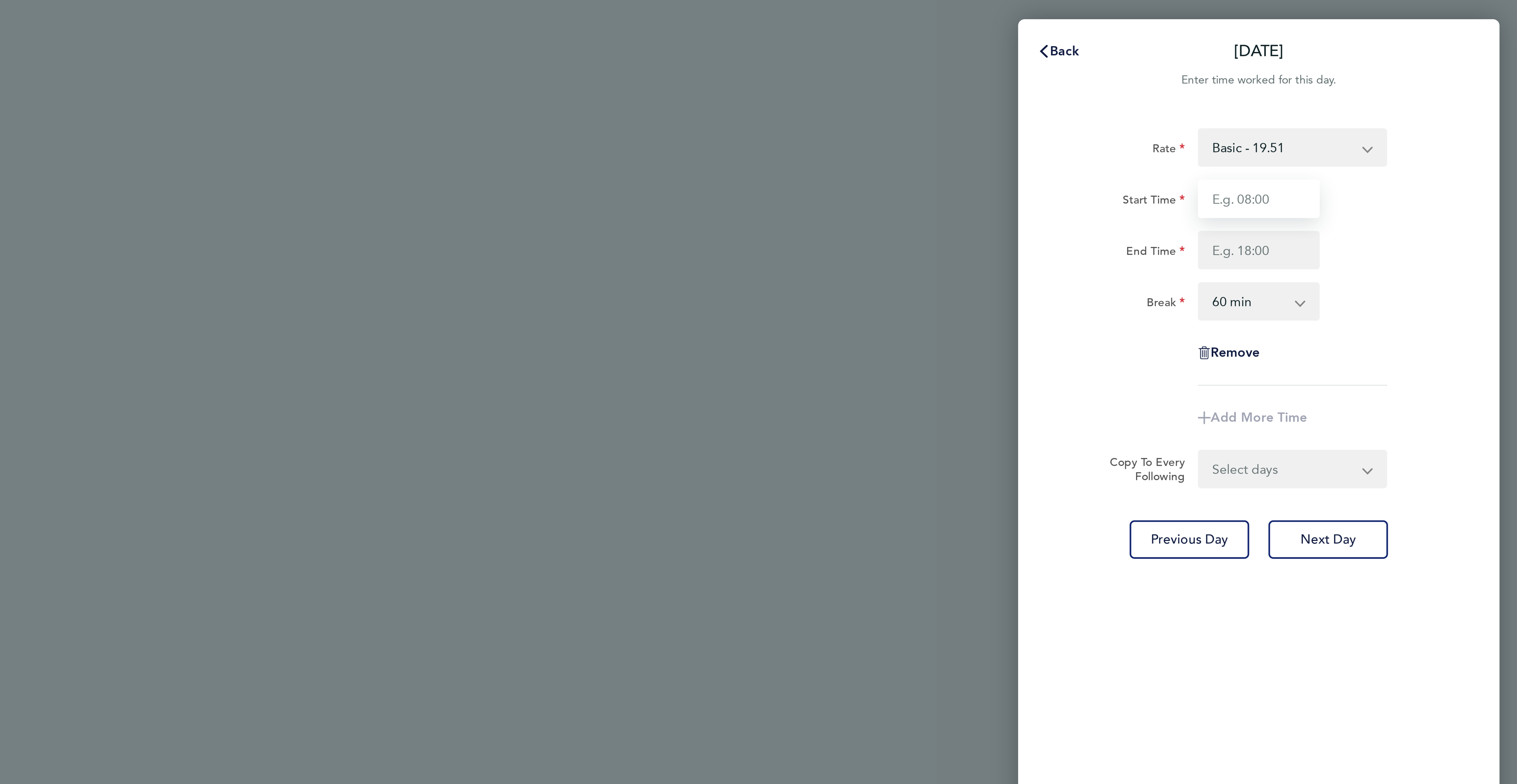
click at [1430, 60] on input "Start Time" at bounding box center [1432, 65] width 40 height 12
type input "07:00"
click at [1427, 81] on input "End Time" at bounding box center [1432, 82] width 40 height 12
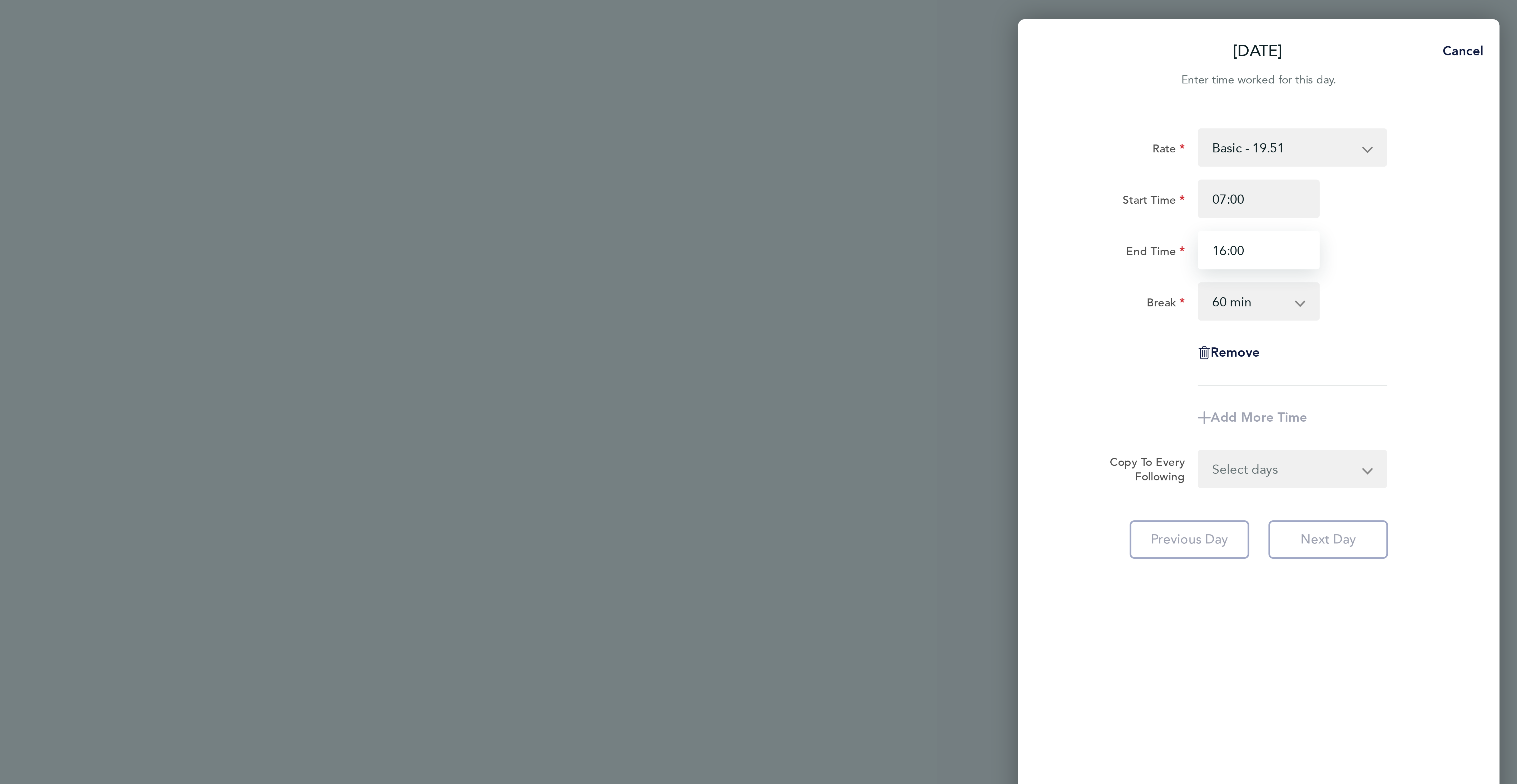
type input "16:00"
click at [1494, 87] on div "End Time 16:00" at bounding box center [1431, 82] width 133 height 12
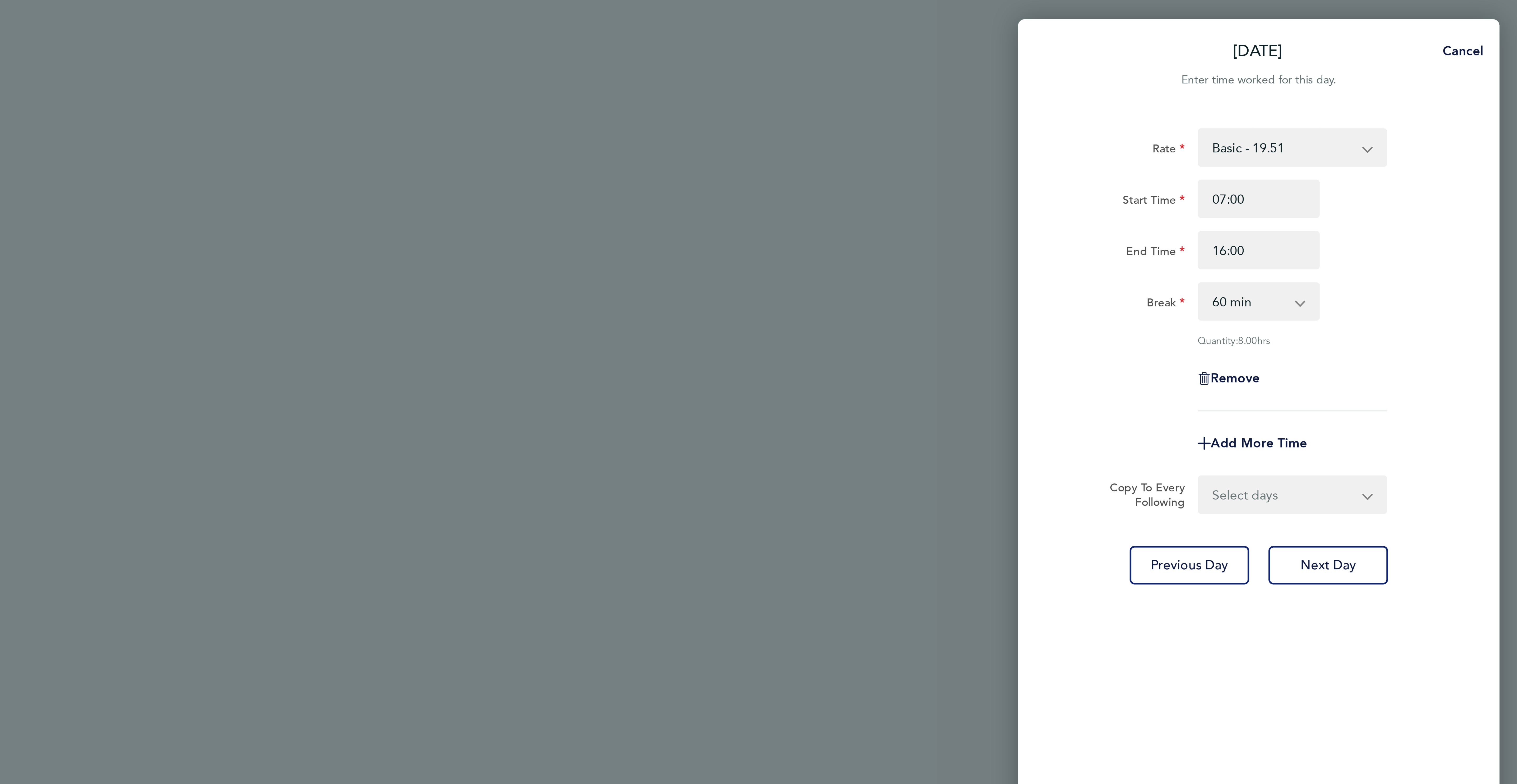
click at [1419, 102] on select "0 min 15 min 30 min 45 min 60 min 75 min 90 min" at bounding box center [1428, 99] width 32 height 12
select select "30"
click at [1412, 93] on select "0 min 15 min 30 min 45 min 60 min 75 min 90 min" at bounding box center [1428, 99] width 32 height 12
click at [1442, 160] on select "Select days Day [DATE] [DATE] [DATE] [DATE]" at bounding box center [1440, 162] width 55 height 12
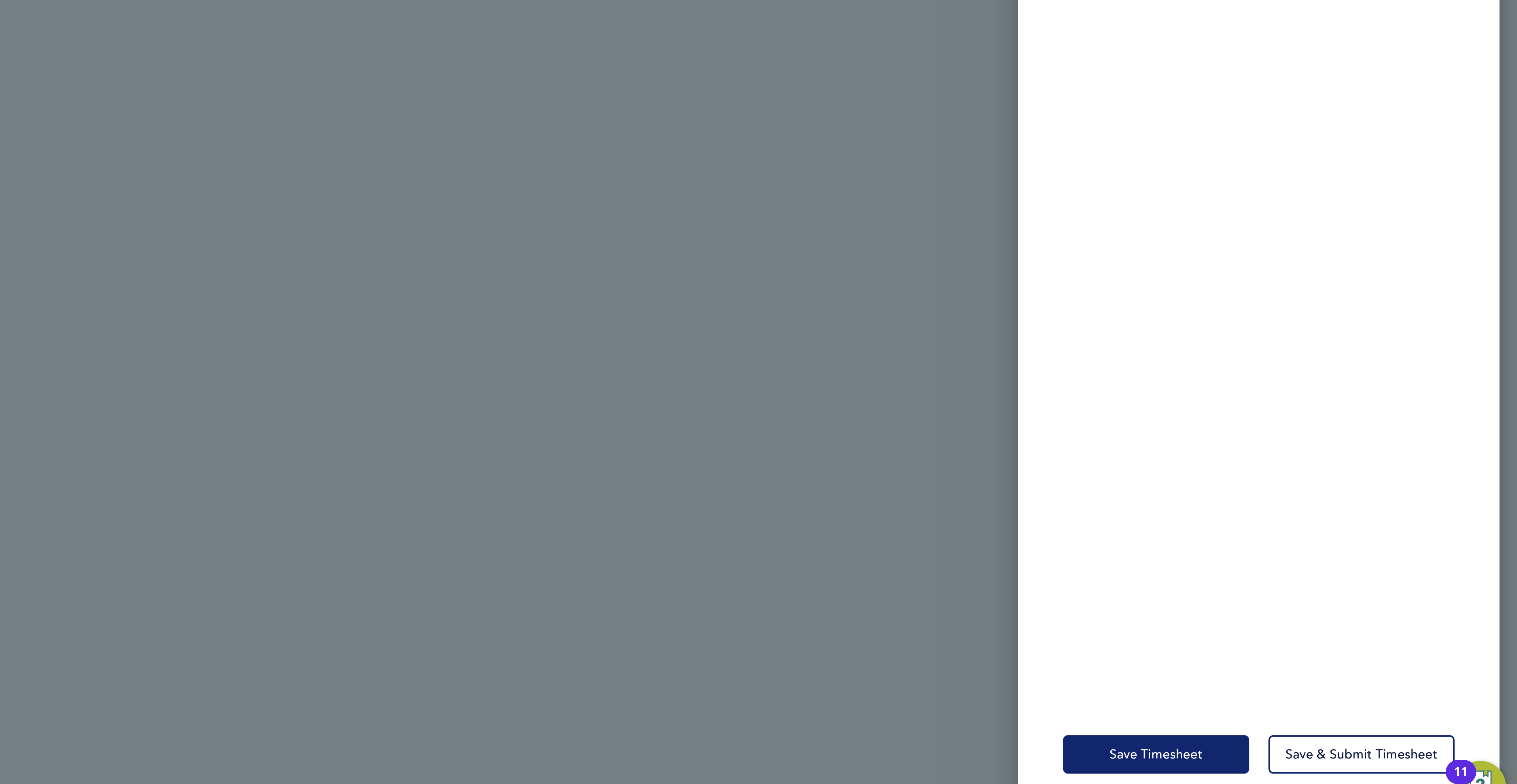
click at [1390, 763] on span "Save Timesheet" at bounding box center [1398, 760] width 31 height 5
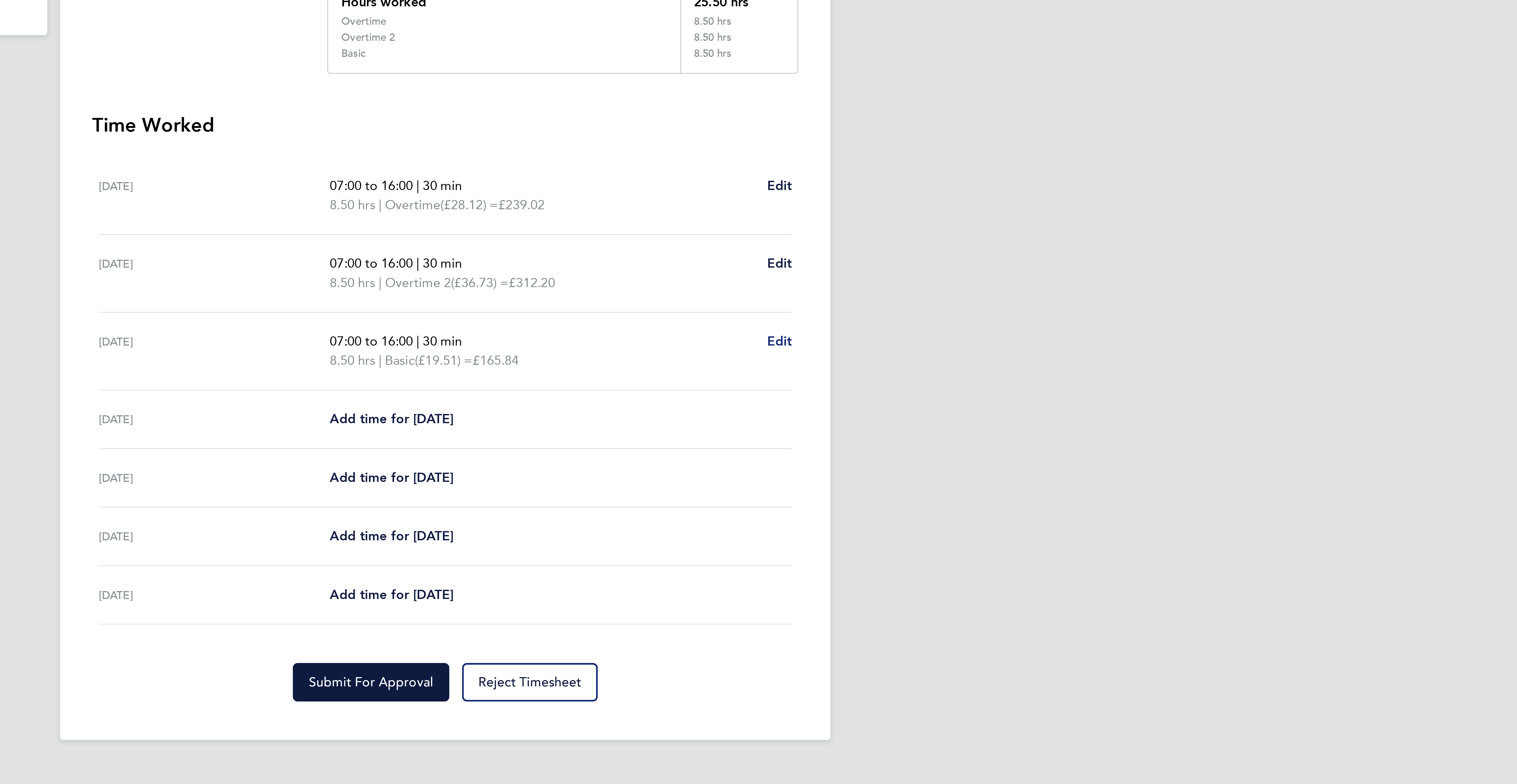
drag, startPoint x: 870, startPoint y: 242, endPoint x: 869, endPoint y: 244, distance: 2.2
click at [870, 242] on div "Mon 22 Sep 07:00 to 16:00 | 30 min 8.50 hrs | Basic (£19.51) = £165.84 Edit" at bounding box center [758, 246] width 227 height 25
click at [869, 245] on span "Edit" at bounding box center [868, 243] width 8 height 5
select select "30"
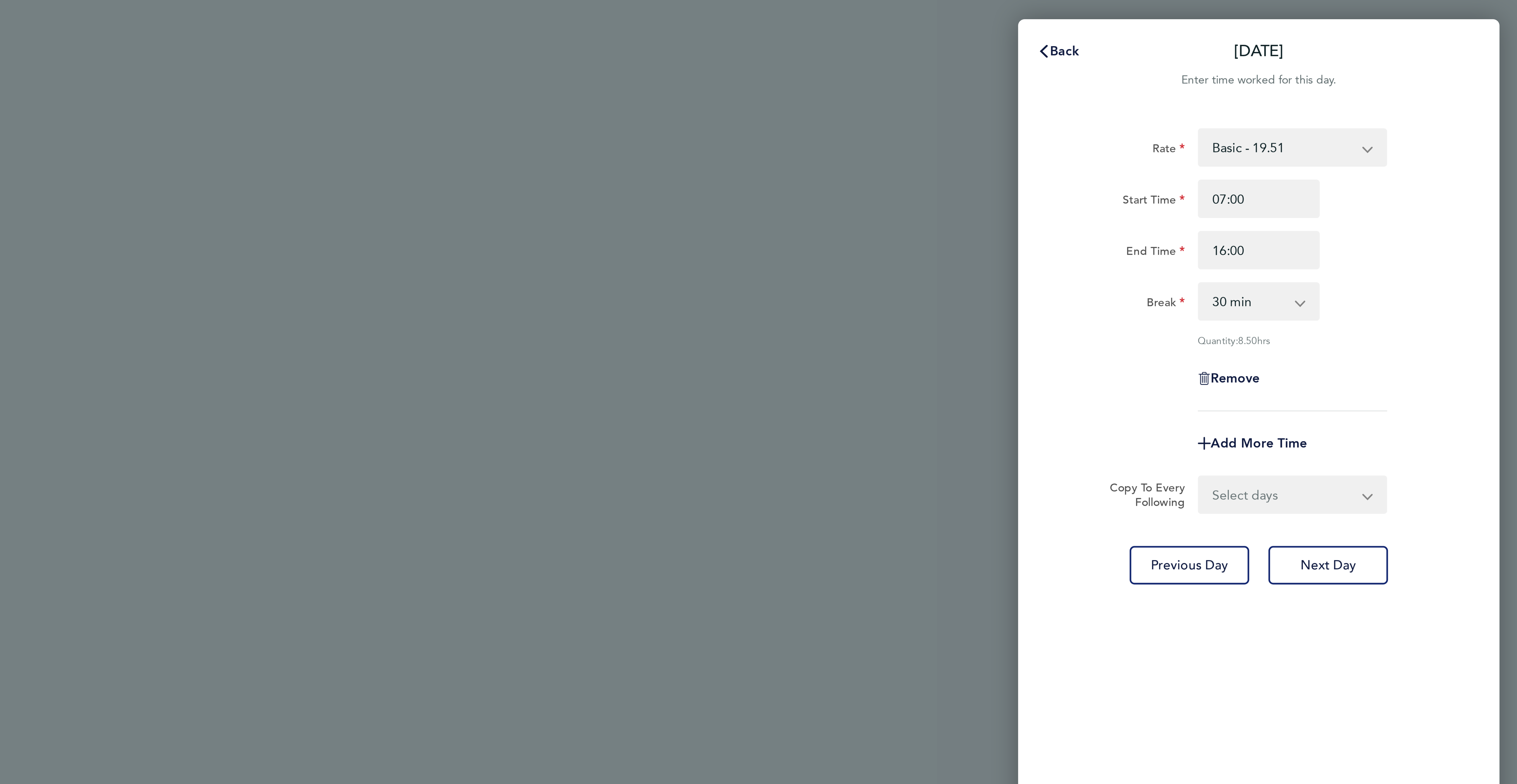
click at [1428, 164] on select "Select days Day [DATE] [DATE] [DATE] [DATE]" at bounding box center [1440, 162] width 55 height 12
select select "DAY"
click at [1412, 157] on select "Select days Day [DATE] [DATE] [DATE] [DATE]" at bounding box center [1440, 162] width 55 height 12
select select "2025-09-26"
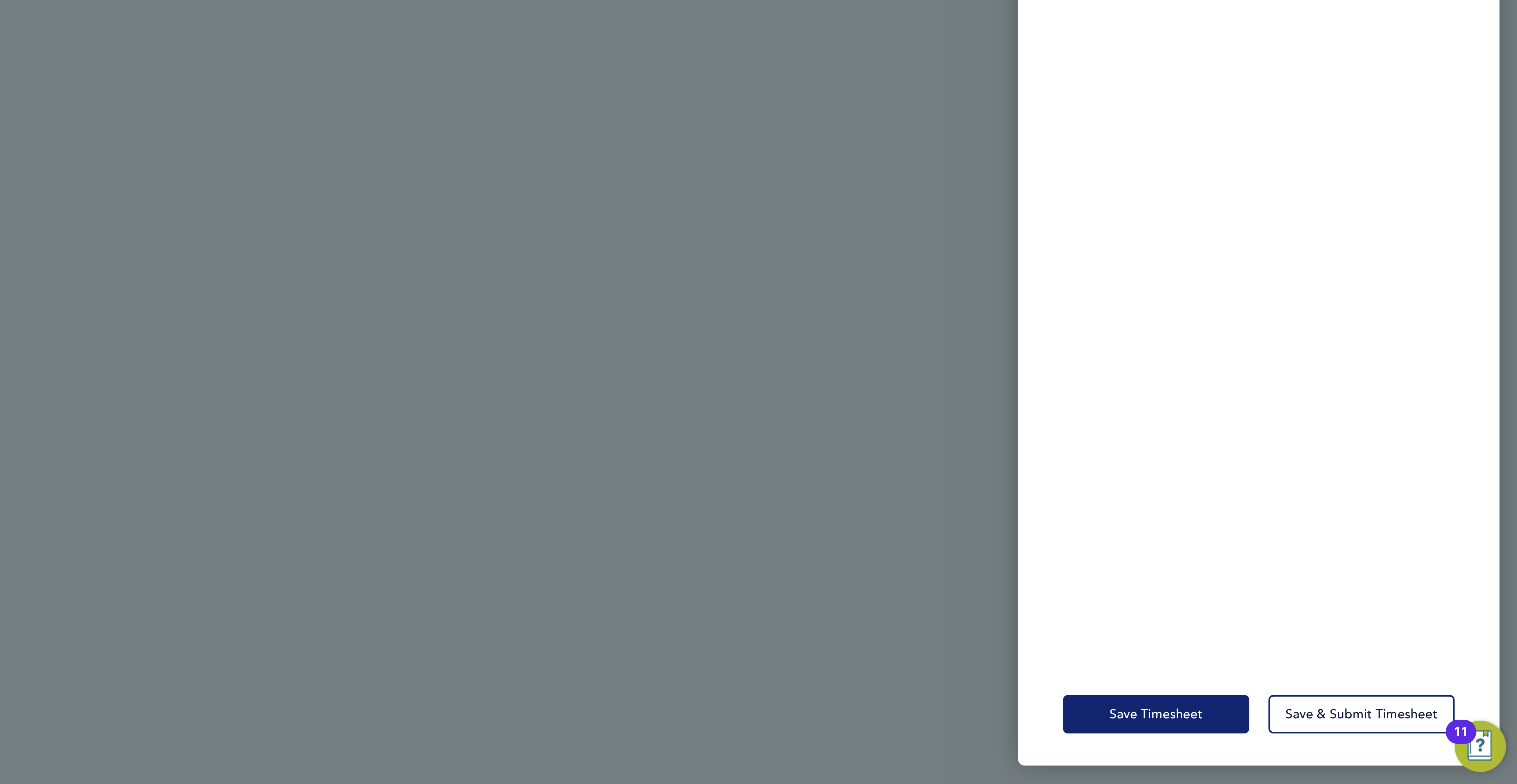
click at [1387, 755] on button "Save Timesheet" at bounding box center [1398, 760] width 61 height 12
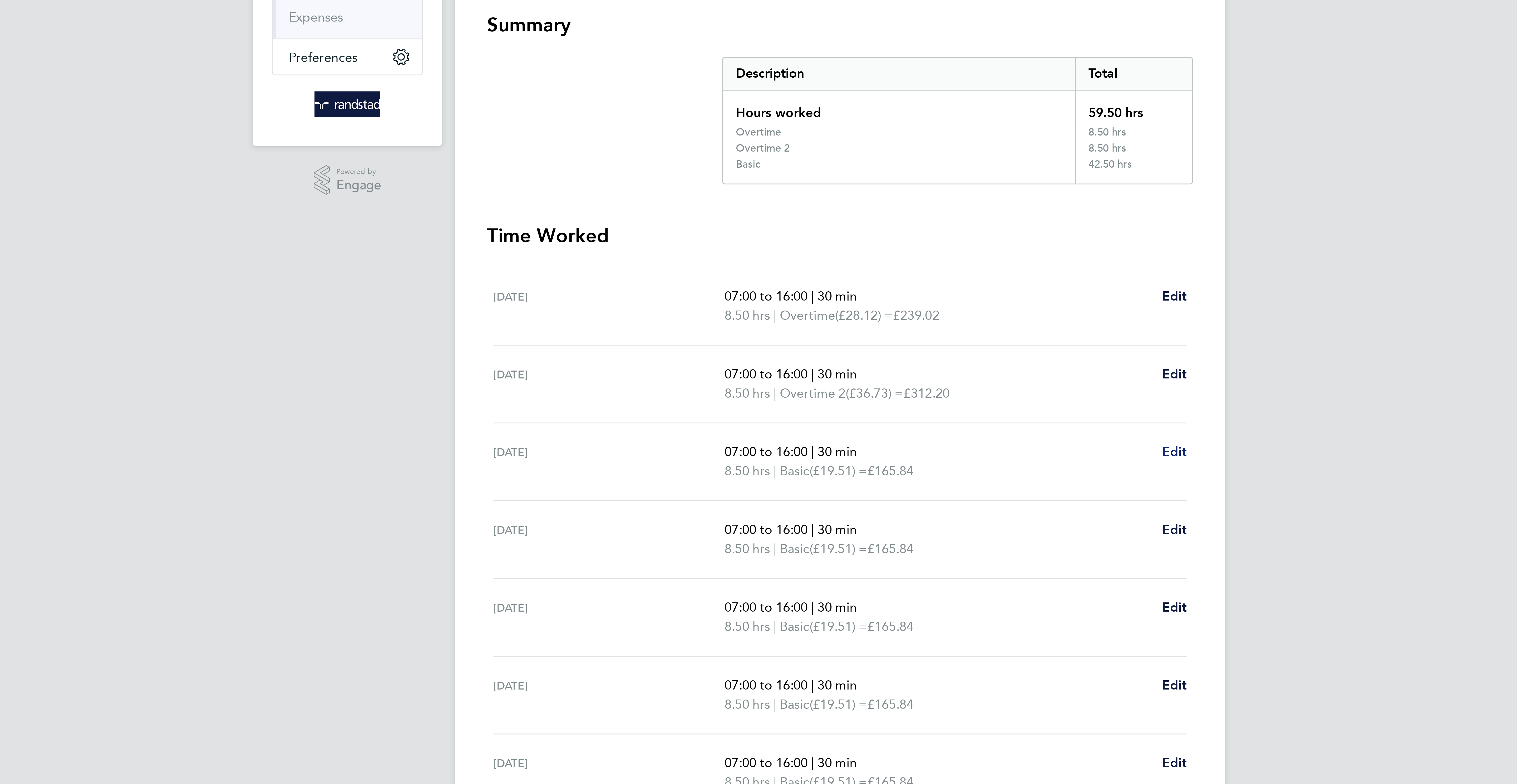
click at [866, 245] on span "Edit" at bounding box center [868, 243] width 8 height 5
select select "30"
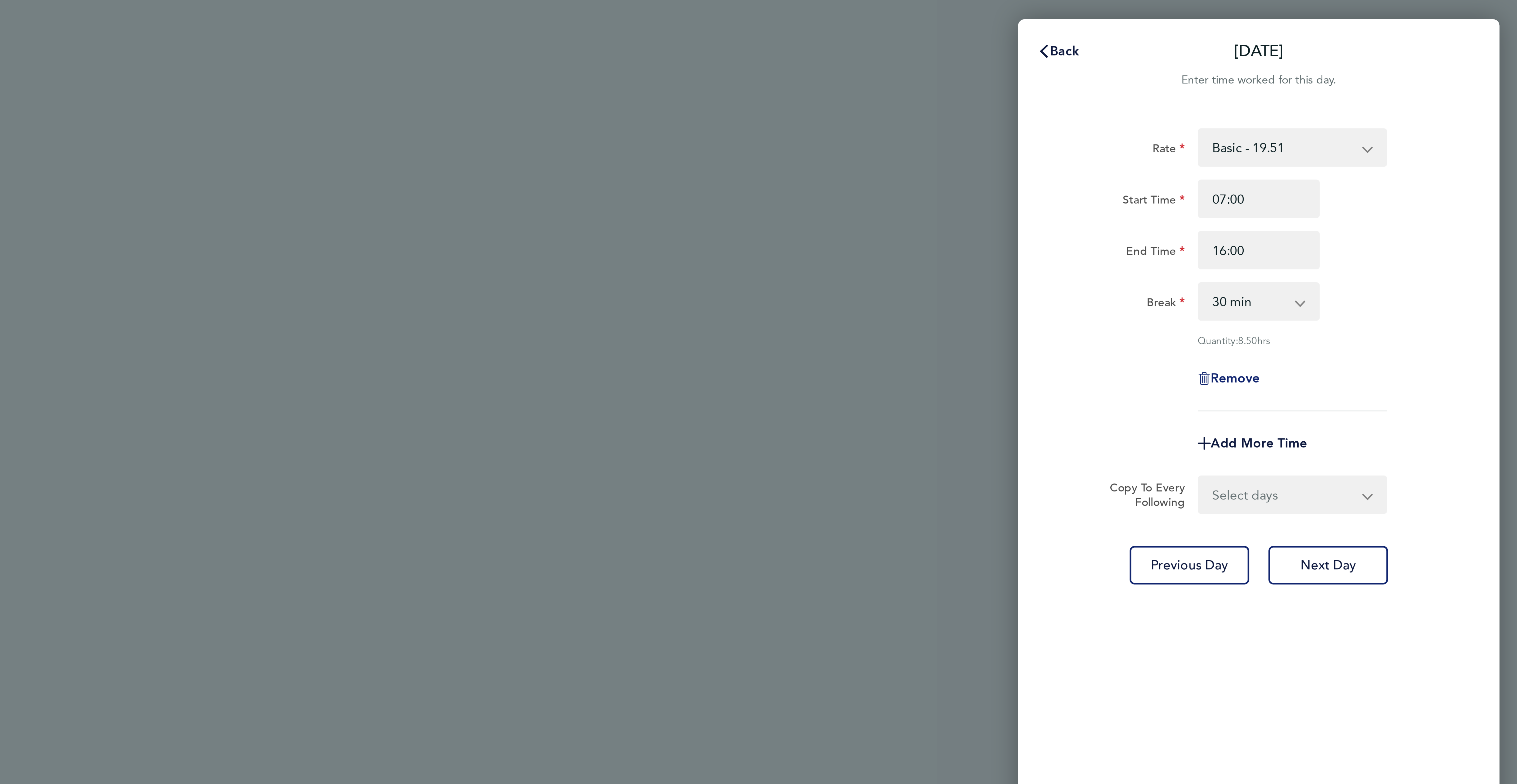
click at [1427, 125] on span "Remove" at bounding box center [1423, 124] width 16 height 5
select select "null"
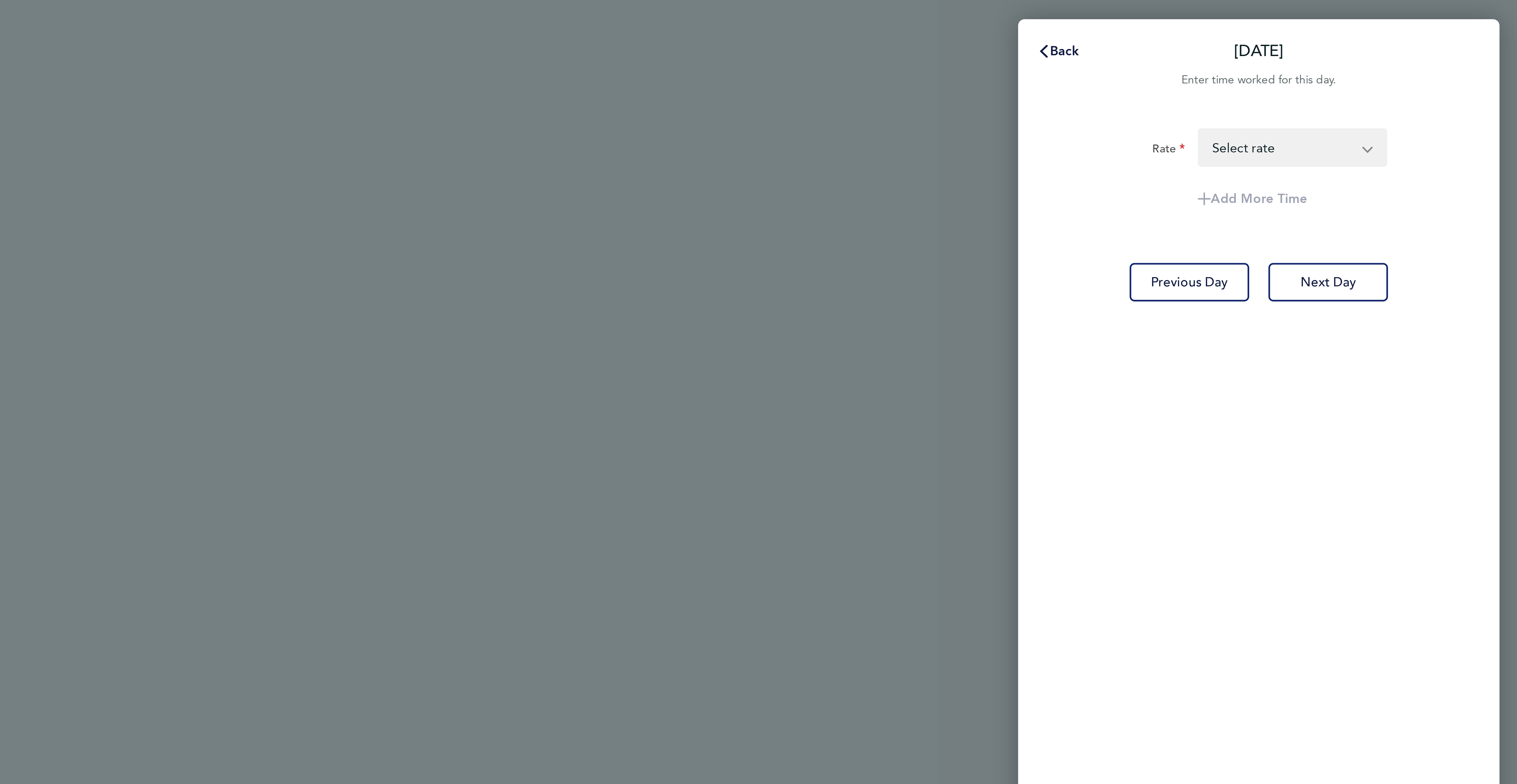
click at [1423, 49] on select "Basic - 19.51 Overtime - 28.12 Overtime 2 - 36.73 Select rate" at bounding box center [1439, 48] width 55 height 12
select select "60"
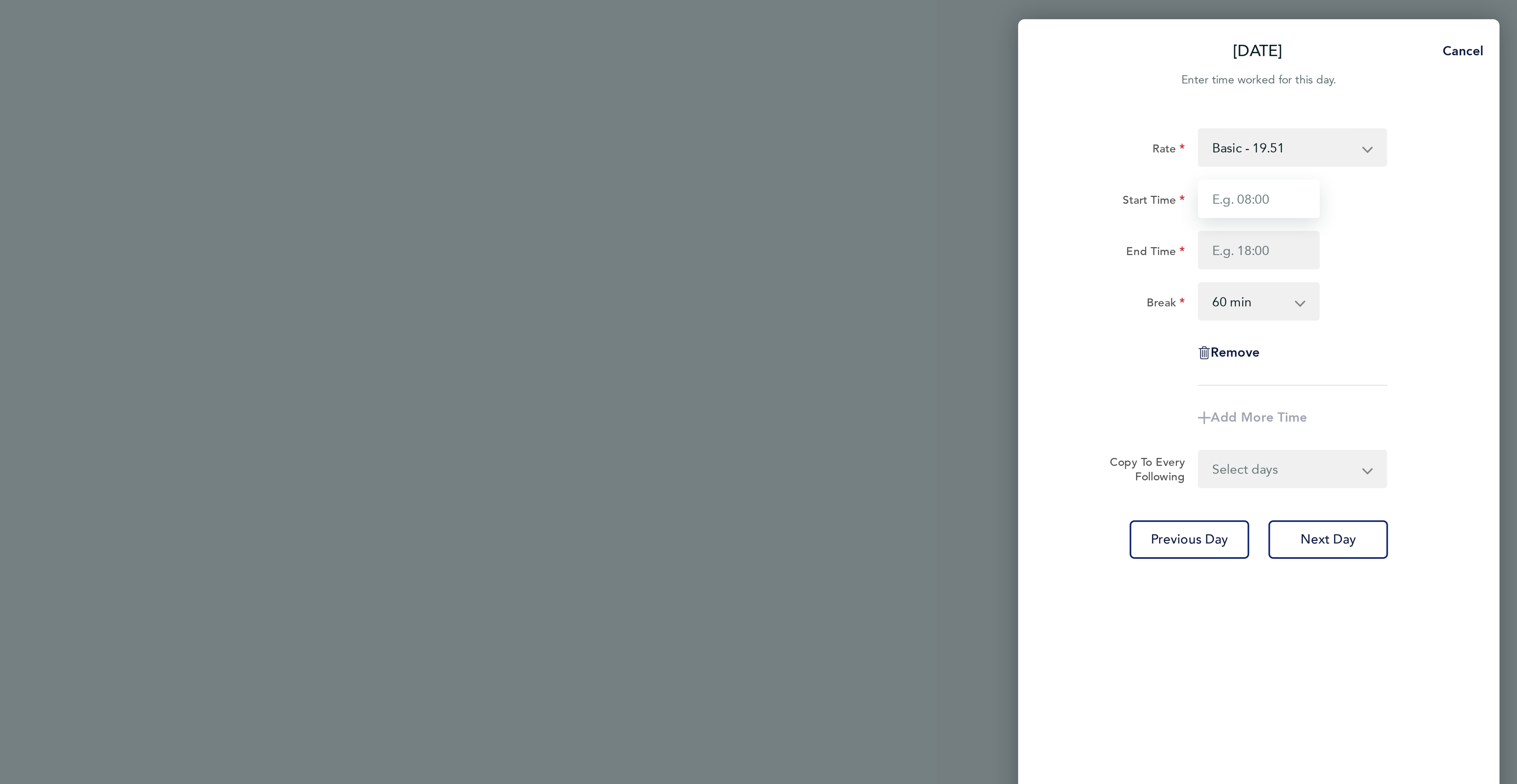
click at [1421, 61] on input "Start Time" at bounding box center [1432, 65] width 40 height 12
type input "07:00"
click at [1420, 84] on input "End Time" at bounding box center [1432, 82] width 40 height 12
type input "16:00"
click at [1465, 87] on div "End Time 16:00" at bounding box center [1431, 82] width 133 height 12
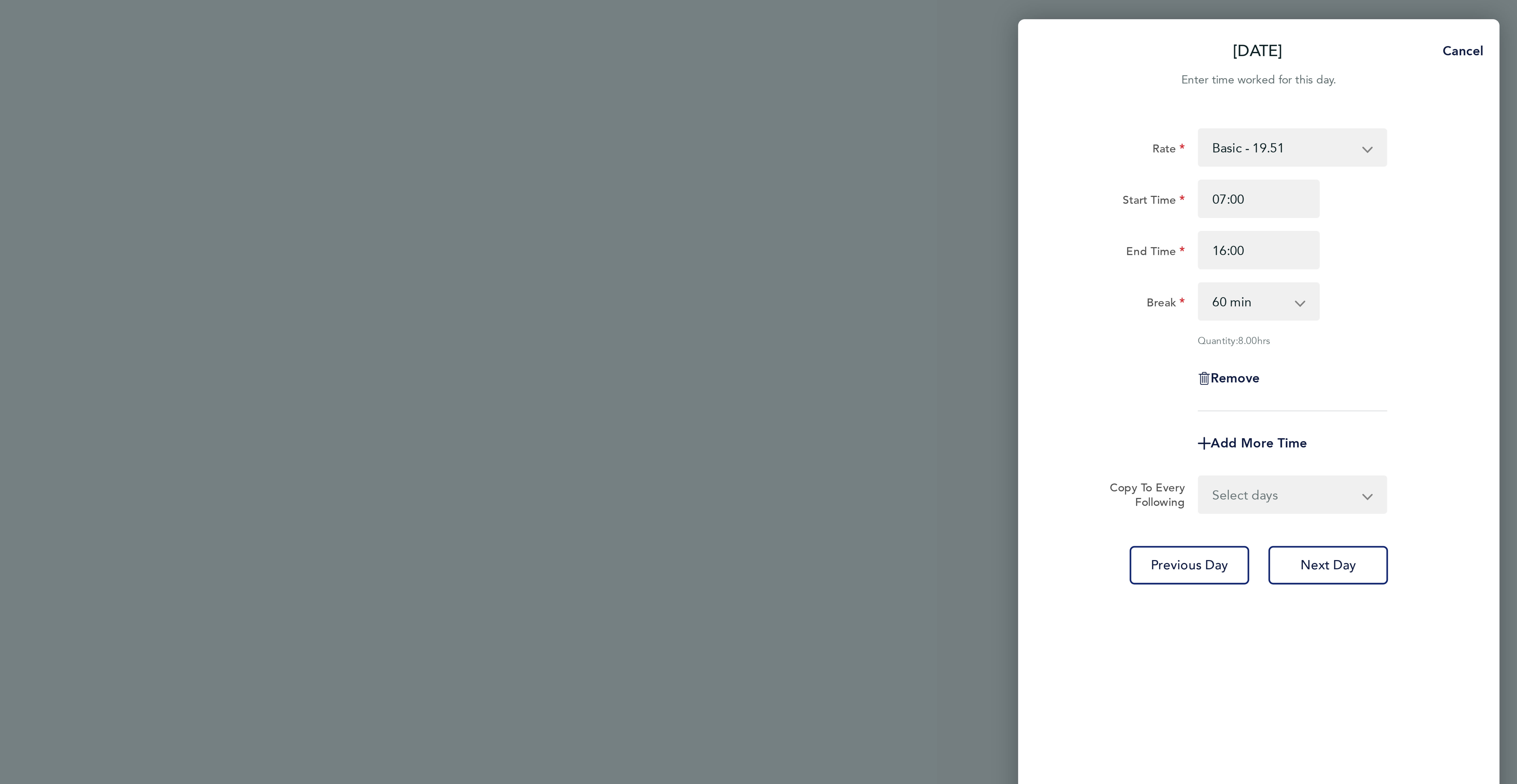
click at [1432, 105] on div "Rate Basic - 19.51 Overtime - 28.12 Overtime 2 - 36.73 Start Time 07:00 End Tim…" at bounding box center [1432, 89] width 128 height 93
click at [1427, 99] on select "0 min 15 min 30 min 45 min 60 min 75 min 90 min" at bounding box center [1428, 99] width 32 height 12
select select "30"
click at [1412, 93] on select "0 min 15 min 30 min 45 min 60 min 75 min 90 min" at bounding box center [1428, 99] width 32 height 12
click at [1437, 141] on div "Add More Time" at bounding box center [1432, 145] width 44 height 12
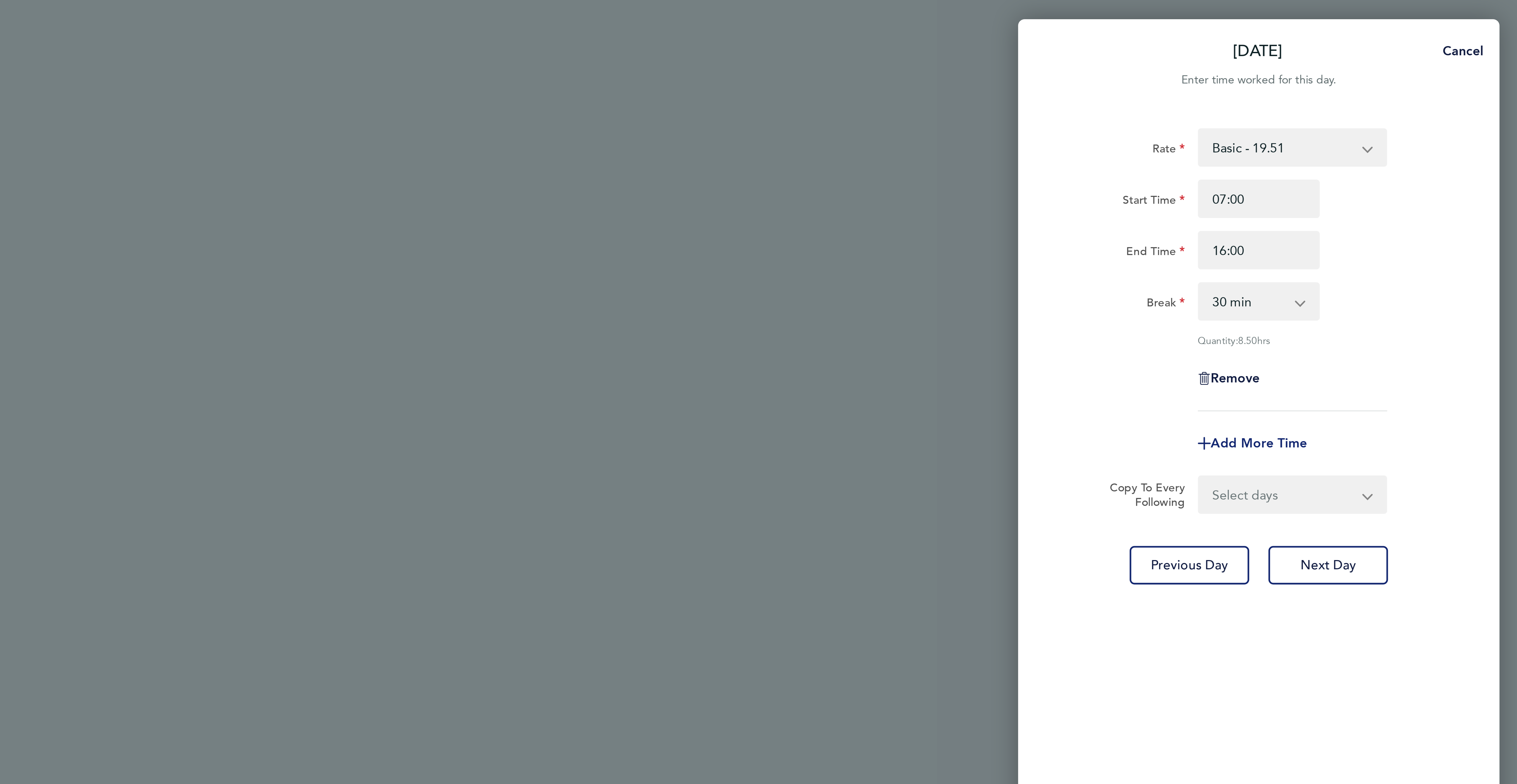
click at [1436, 146] on span "Add More Time" at bounding box center [1432, 145] width 32 height 5
select select "null"
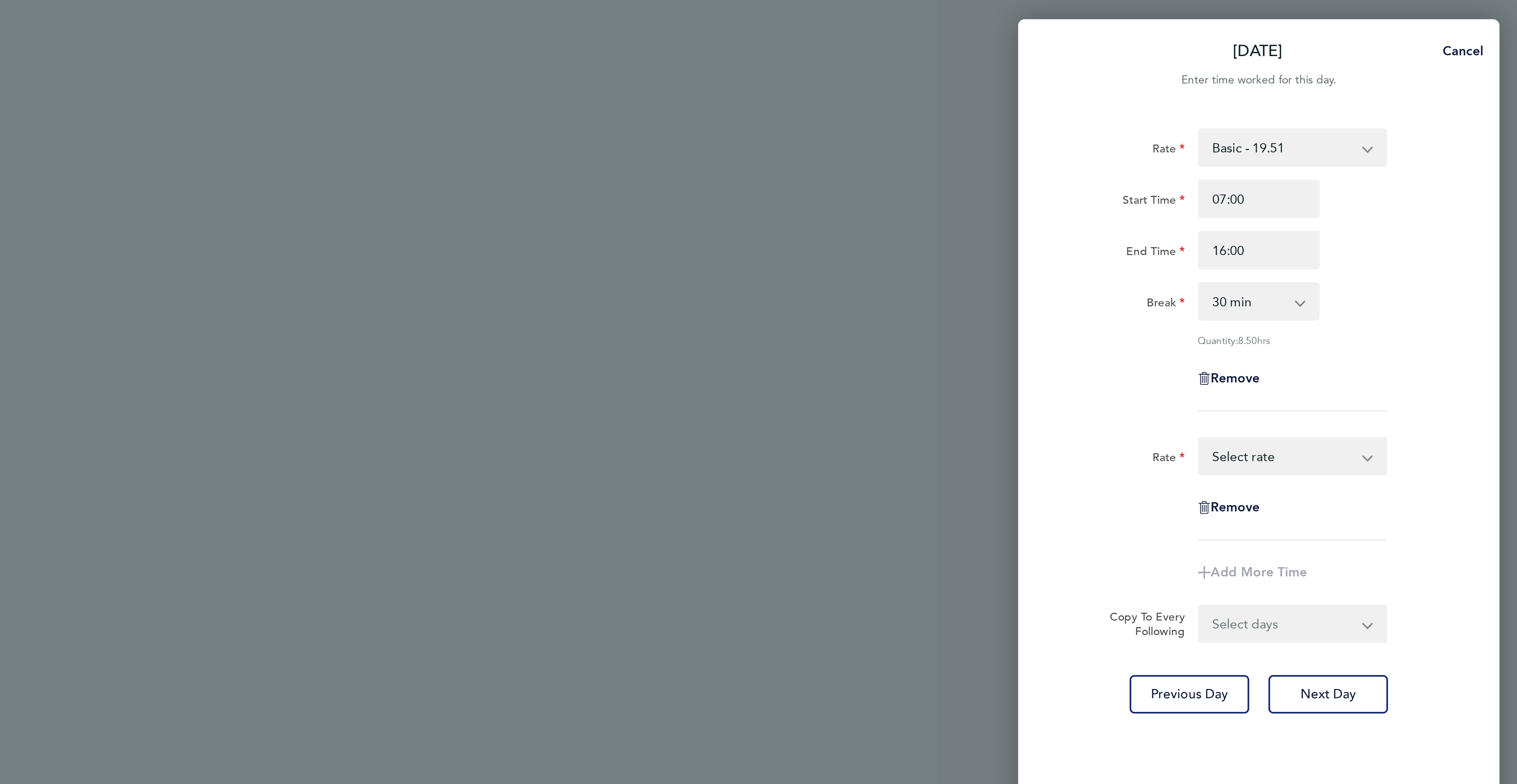
click at [1424, 150] on select "Basic - 19.51 Overtime - 28.12 Overtime 2 - 36.73 Select rate" at bounding box center [1439, 150] width 55 height 12
select select "60"
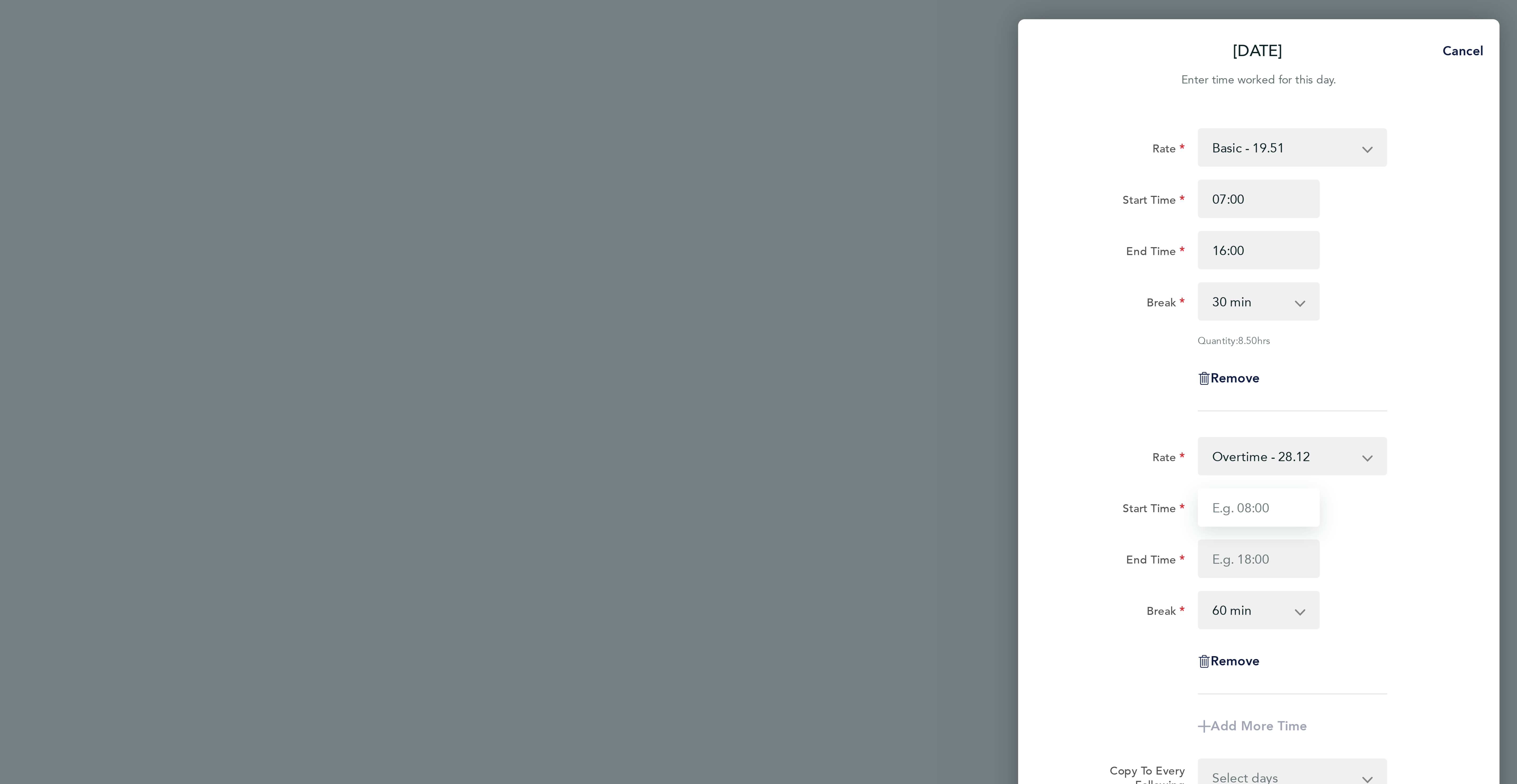
click at [1429, 163] on input "Start Time" at bounding box center [1432, 166] width 40 height 12
type input "16:00"
click at [1425, 175] on div "Start Time 16:00 End Time" at bounding box center [1431, 175] width 133 height 29
click at [1431, 190] on div "Rate Overtime - 28.12 Basic - 19.51 Overtime 2 - 36.73 Start Time 16:00 End Tim…" at bounding box center [1432, 186] width 128 height 85
click at [1430, 187] on input "End Time" at bounding box center [1432, 183] width 40 height 12
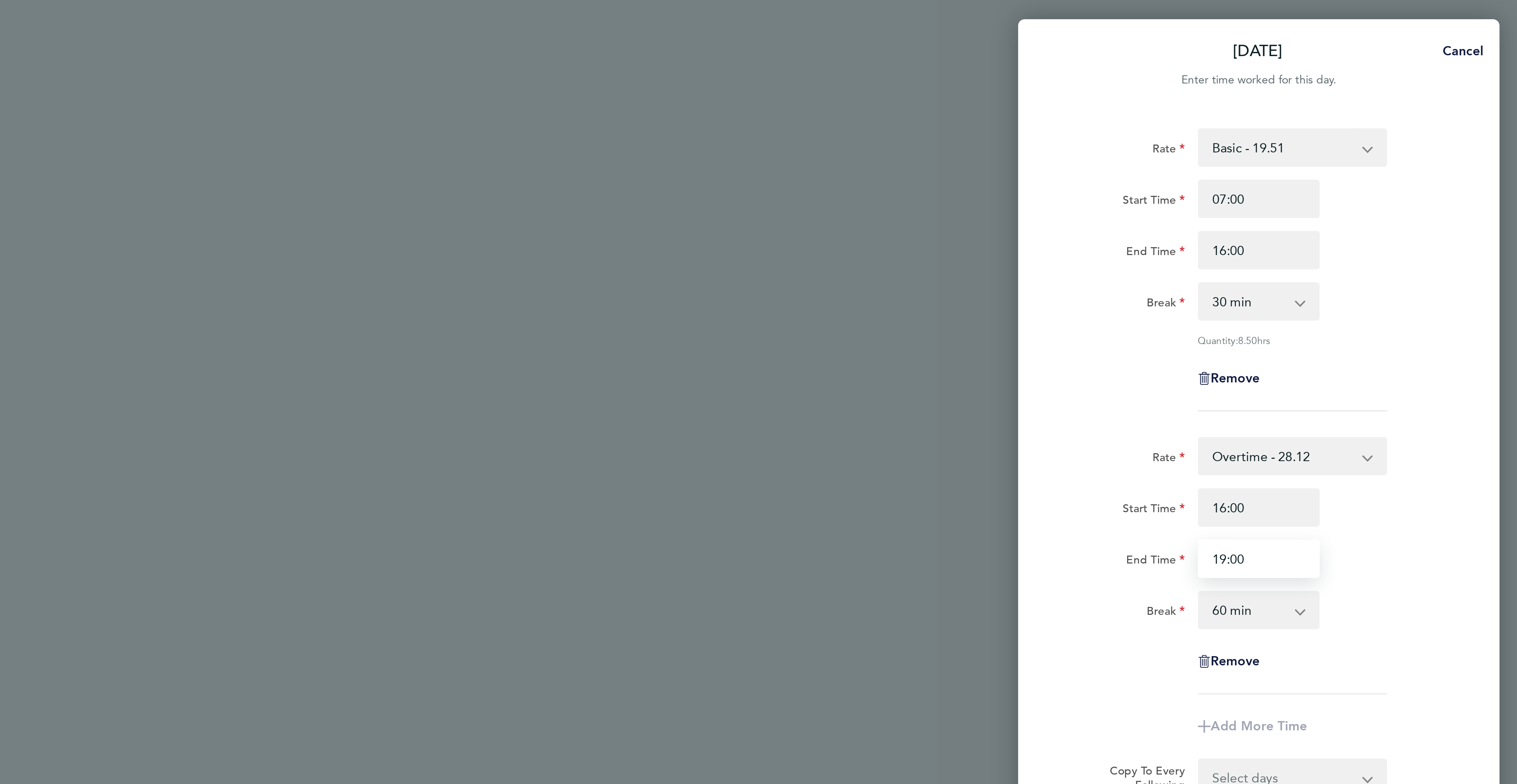
type input "19:00"
click at [1446, 197] on app-icon-cross-button at bounding box center [1448, 200] width 6 height 12
click at [1434, 204] on select "0 min 15 min 30 min 45 min 60 min 75 min 90 min" at bounding box center [1428, 200] width 32 height 12
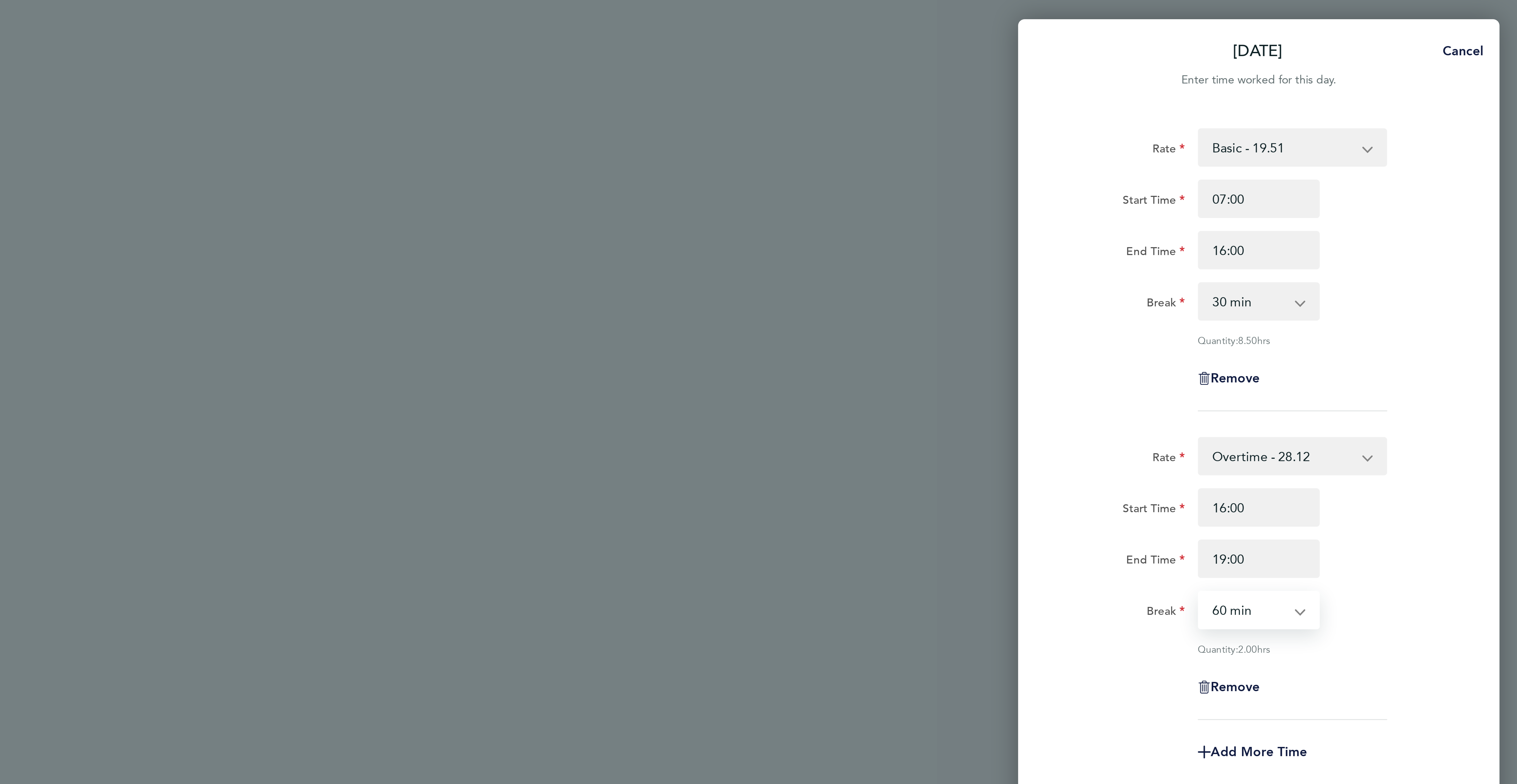
select select "0"
click at [1412, 195] on select "0 min 15 min 30 min 45 min 60 min 75 min 90 min" at bounding box center [1428, 200] width 32 height 12
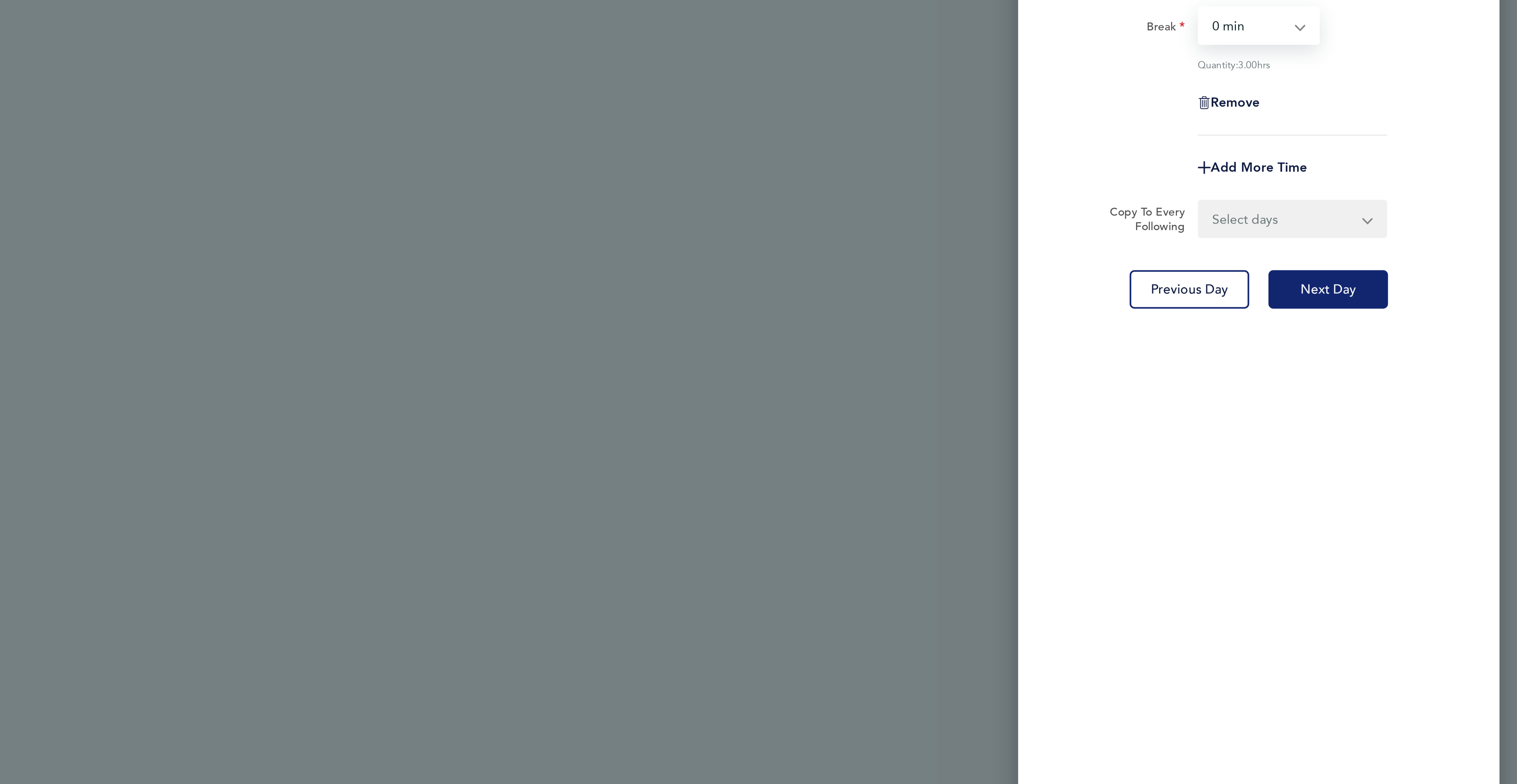
click at [1458, 287] on span "Next Day" at bounding box center [1454, 287] width 18 height 5
click at [1427, 244] on span "Add More Time" at bounding box center [1432, 247] width 32 height 5
select select "null"
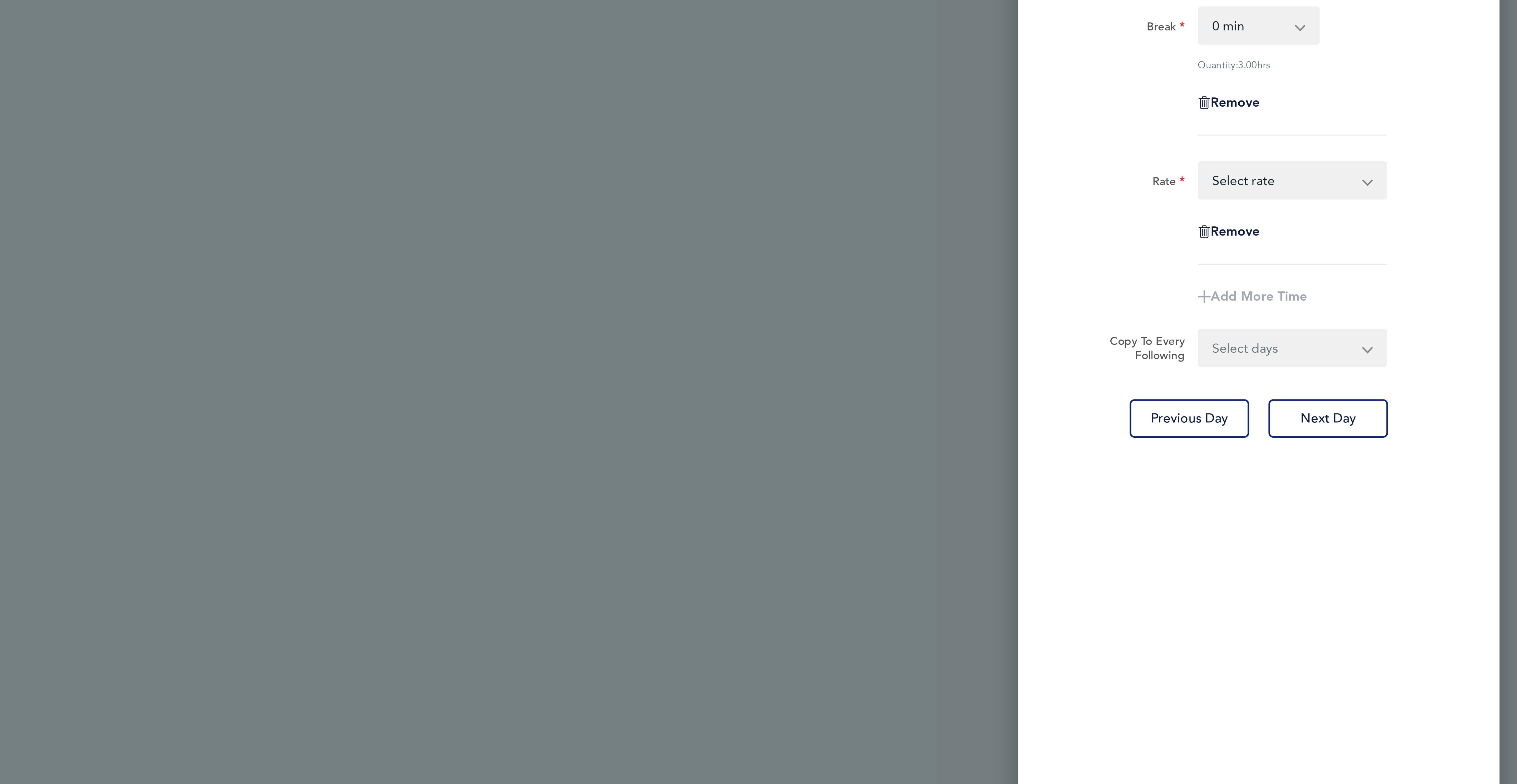
click at [1426, 258] on div "Rate Basic - 19.51 Overtime - 28.12 Overtime 2 - 36.73 Select rate Remove" at bounding box center [1432, 262] width 128 height 34
click at [1422, 252] on select "Basic - 19.51 Overtime - 28.12 Overtime 2 - 36.73 Select rate" at bounding box center [1439, 251] width 55 height 12
select select "60"
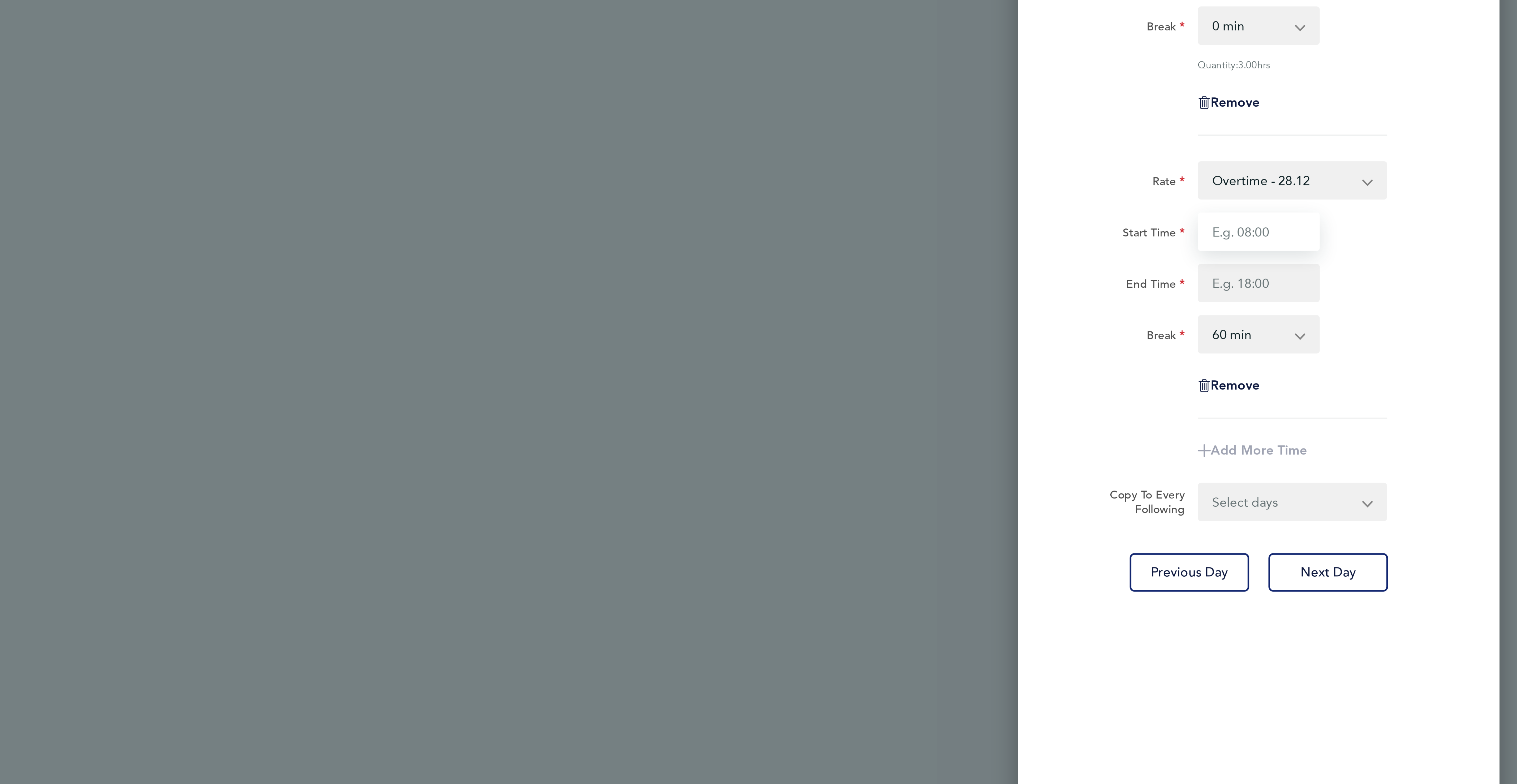
click at [1426, 269] on input "Start Time" at bounding box center [1432, 268] width 40 height 12
type input "16:00"
click at [1436, 284] on input "End Time" at bounding box center [1432, 284] width 40 height 12
type input "18:30"
click at [1433, 299] on select "0 min 15 min 30 min 45 min 60 min 75 min 90 min" at bounding box center [1428, 302] width 32 height 12
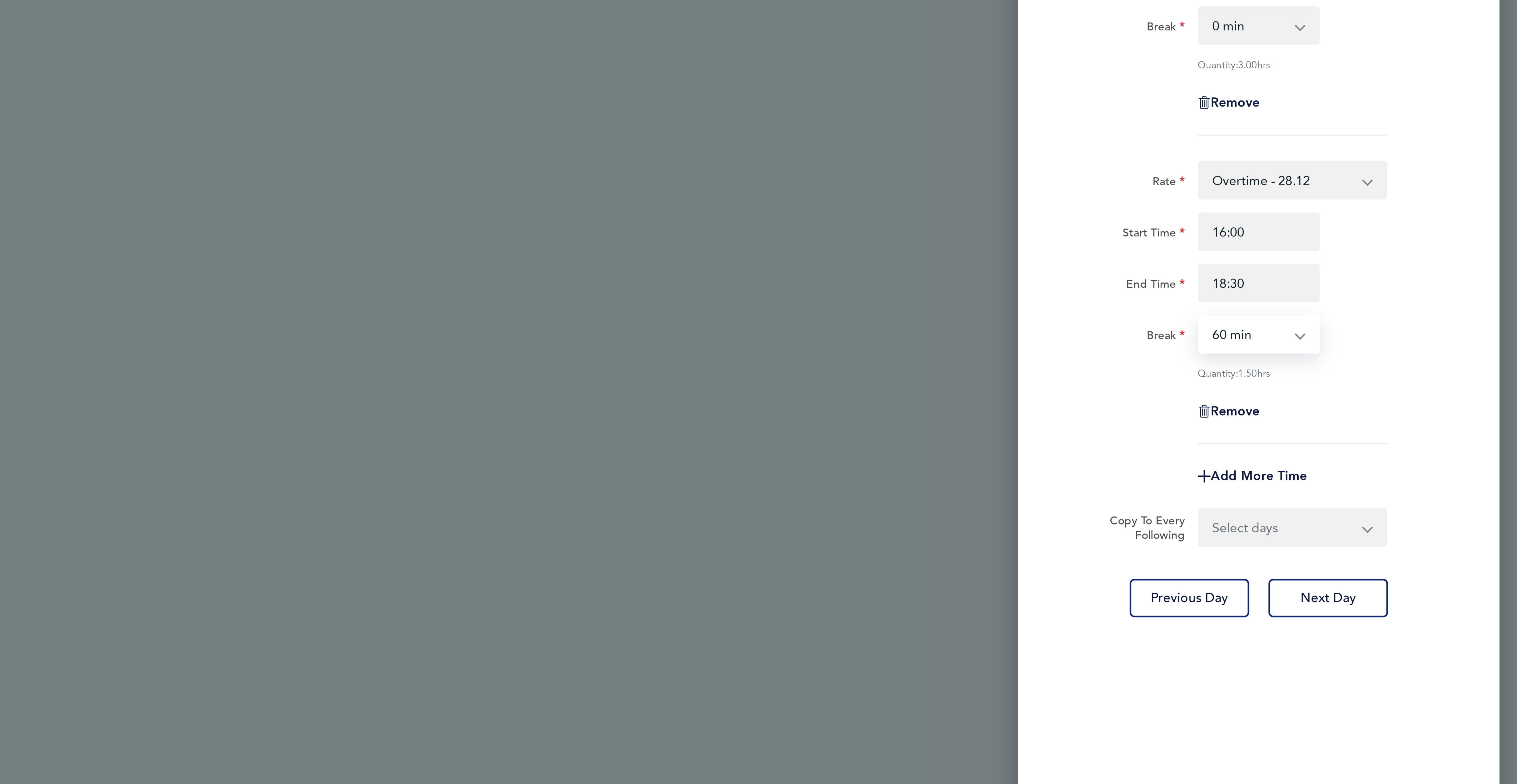
select select "0"
click at [1412, 297] on select "0 min 15 min 30 min 45 min 60 min 75 min 90 min" at bounding box center [1428, 302] width 32 height 12
click at [1456, 394] on button "Next Day" at bounding box center [1454, 388] width 39 height 12
click at [1466, 384] on button "Next Day" at bounding box center [1454, 388] width 39 height 12
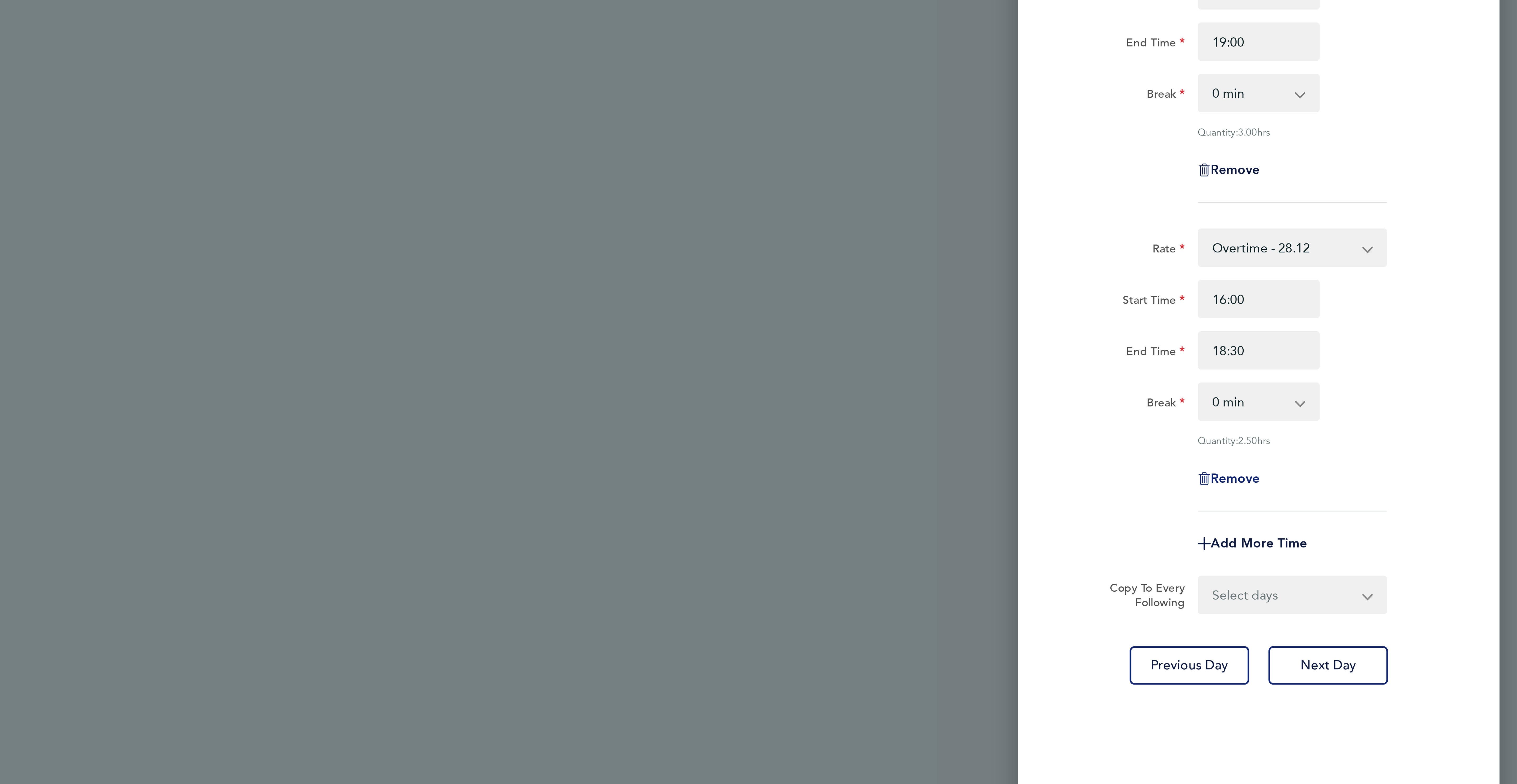
click at [1423, 326] on span "Remove" at bounding box center [1423, 327] width 16 height 5
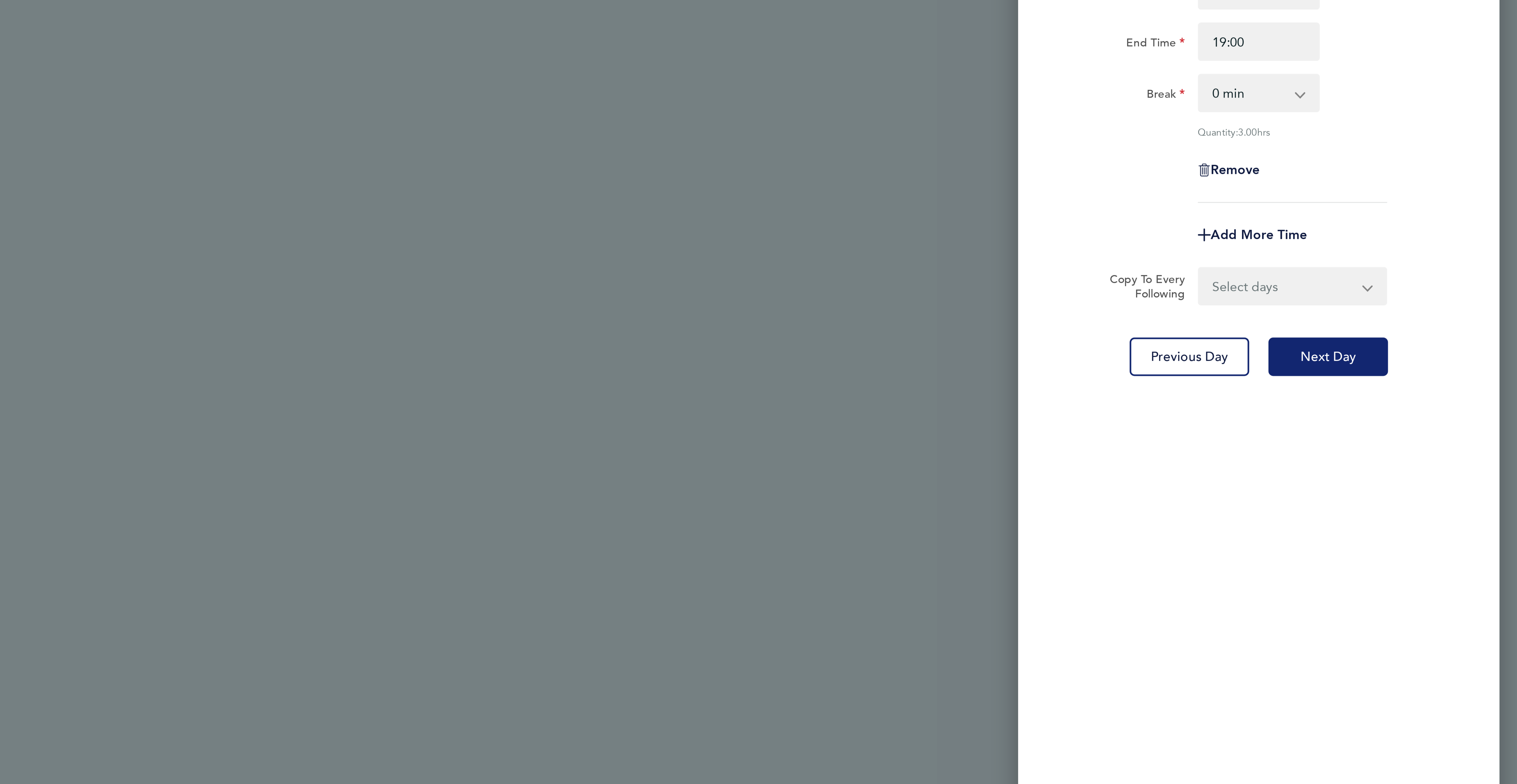
click at [1450, 290] on button "Next Day" at bounding box center [1454, 287] width 39 height 12
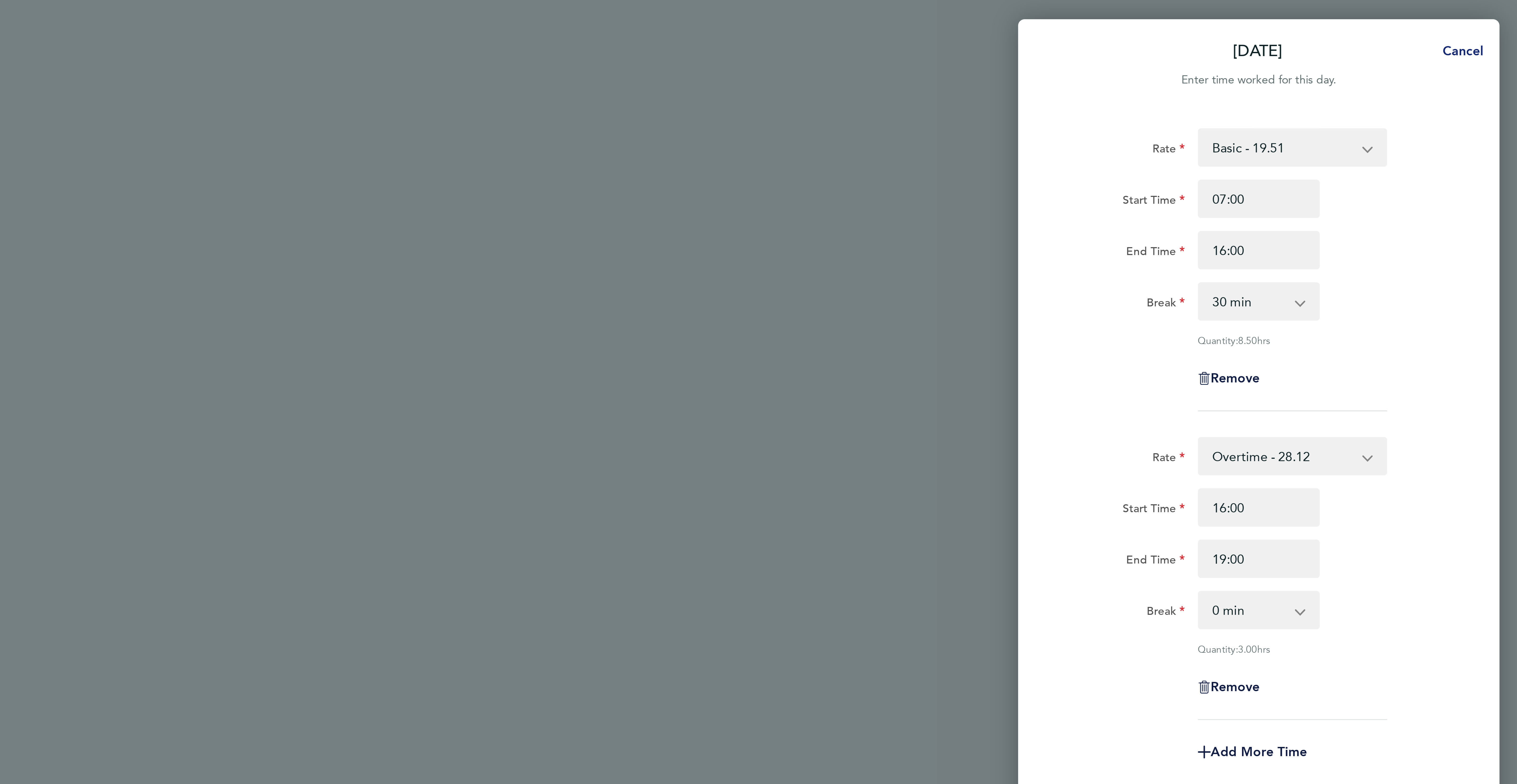
click at [1498, 18] on span "Cancel" at bounding box center [1498, 16] width 15 height 5
select select "30"
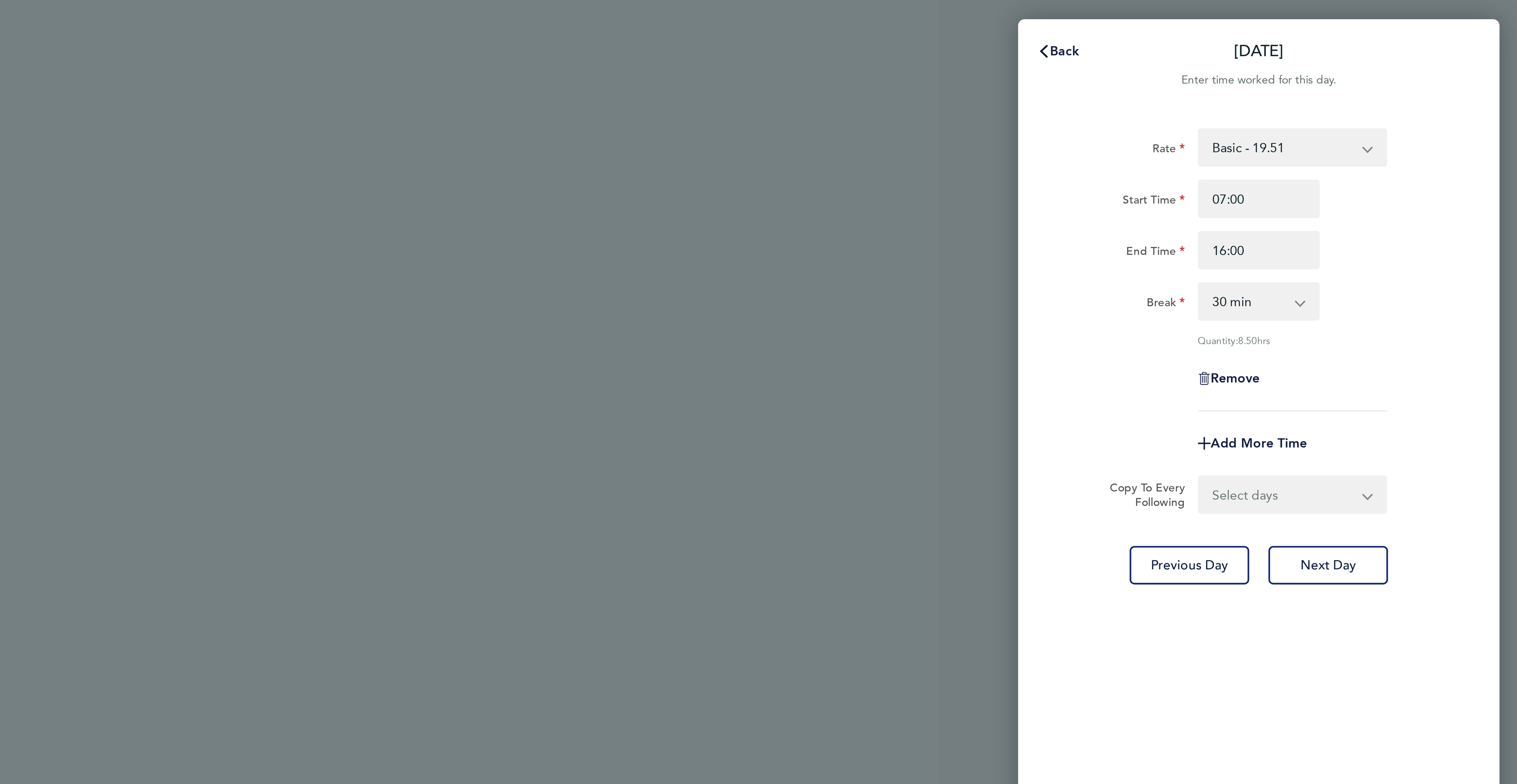
click at [1366, 7] on div "Back Mon 22 Sep Enter time worked for this day. Rate Basic - 19.51 Overtime - 2…" at bounding box center [1432, 392] width 158 height 772
click at [1366, 12] on button "Back" at bounding box center [1366, 17] width 25 height 11
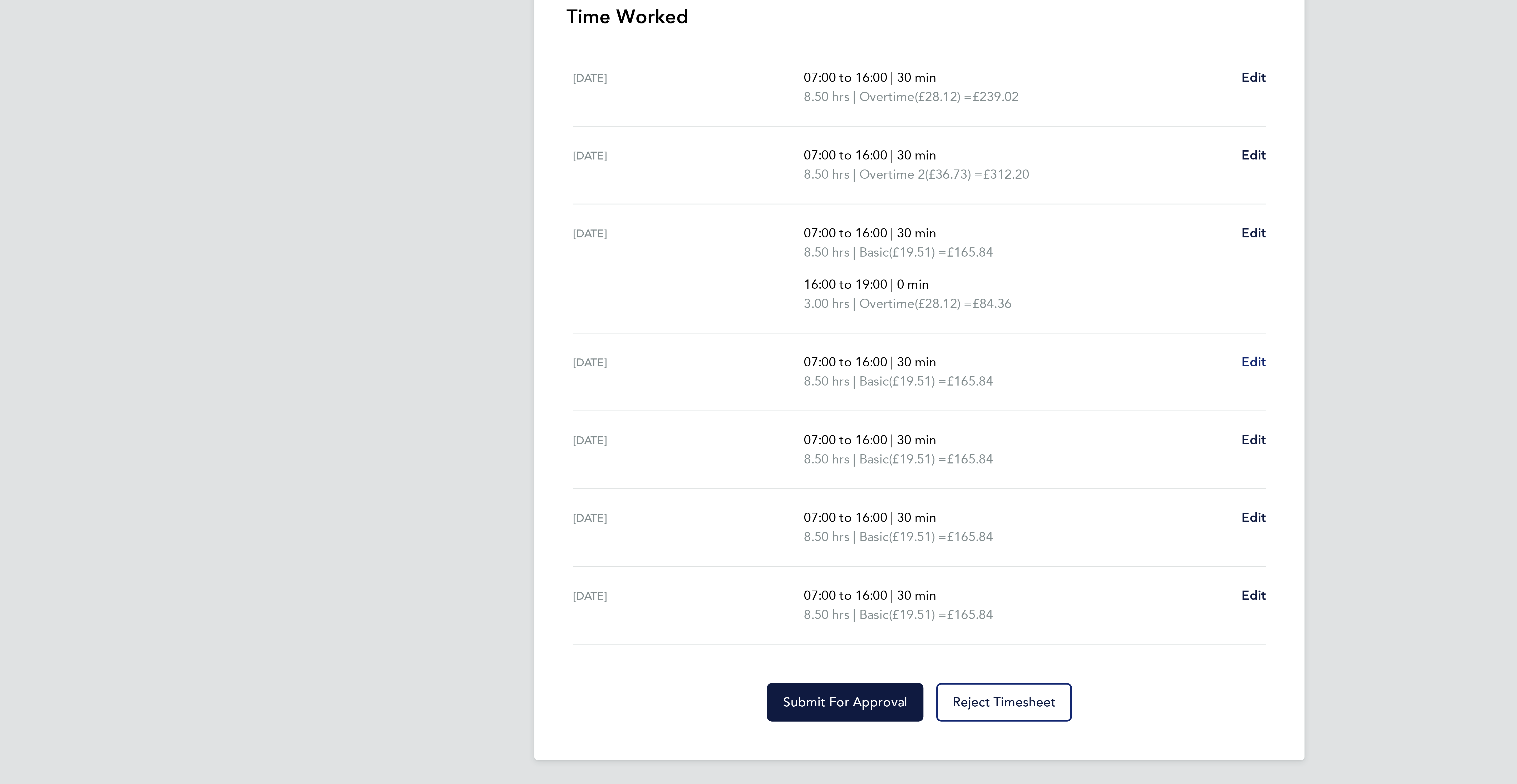
click at [864, 288] on span "Edit" at bounding box center [868, 285] width 8 height 5
select select "30"
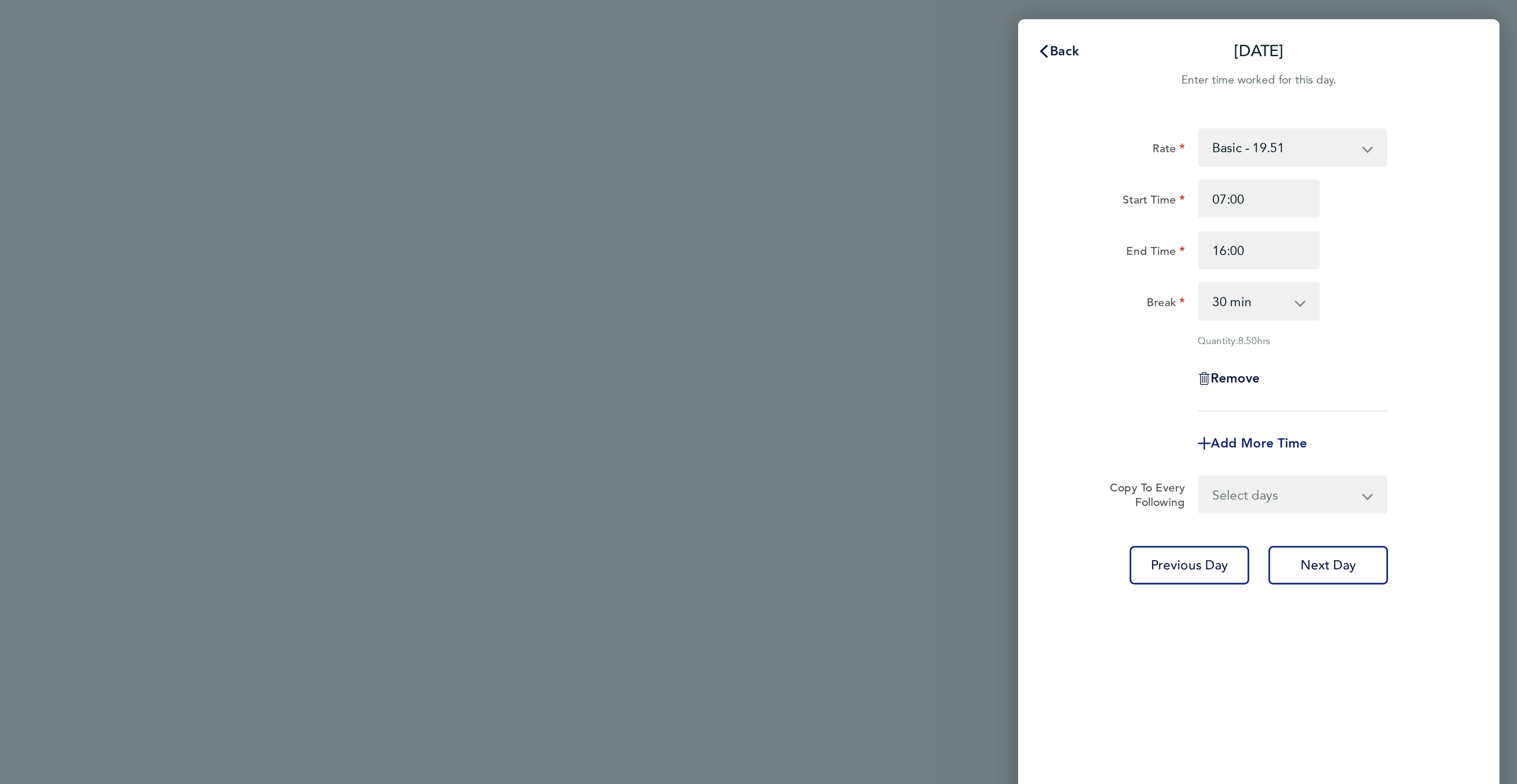
click at [1431, 143] on span "Add More Time" at bounding box center [1432, 145] width 32 height 5
select select "null"
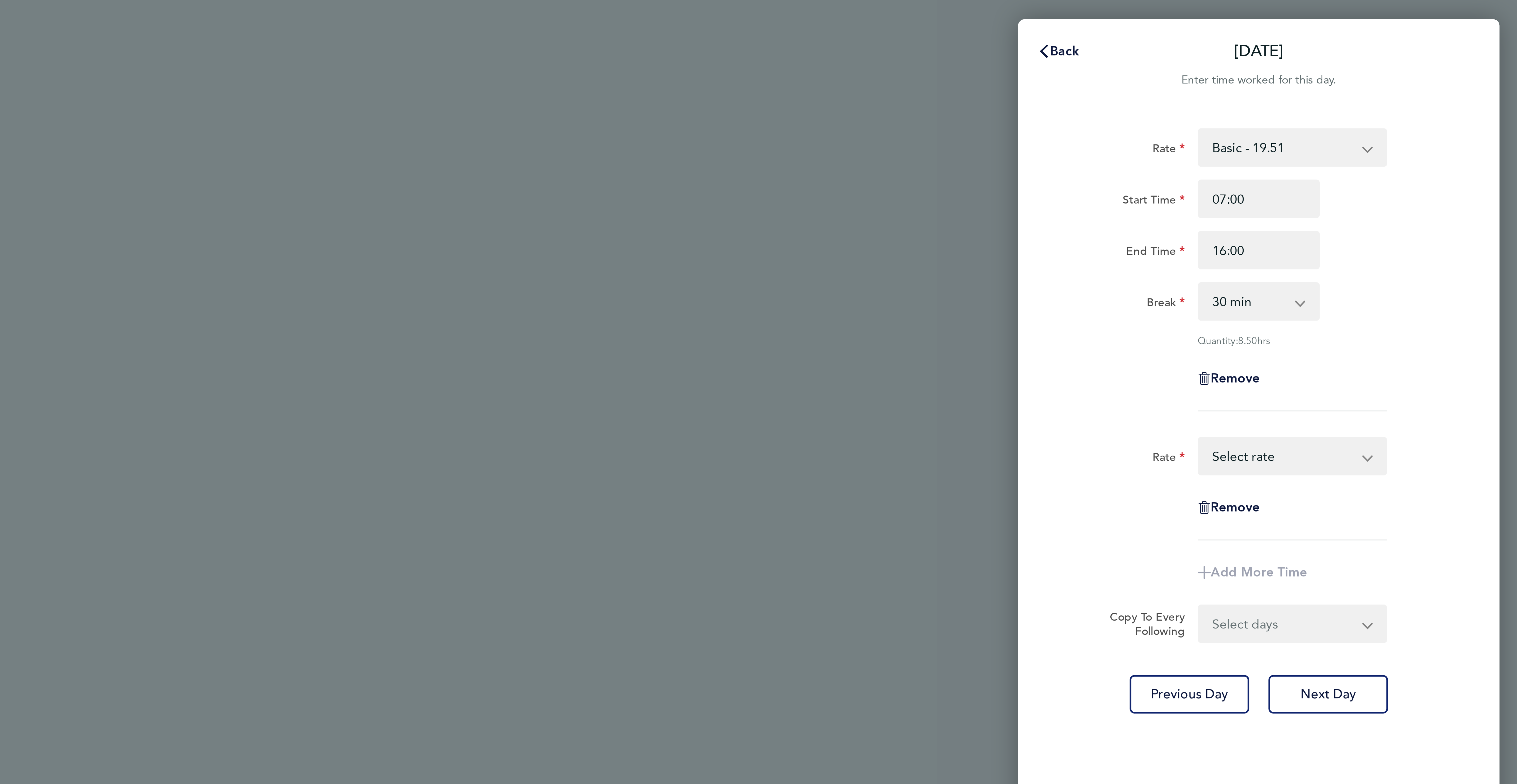
click at [1421, 157] on div "Rate Basic - 19.51 Overtime - 28.12 Overtime 2 - 36.73 Select rate Remove" at bounding box center [1432, 161] width 128 height 34
click at [1417, 151] on select "Basic - 19.51 Overtime - 28.12 Overtime 2 - 36.73 Select rate" at bounding box center [1439, 150] width 55 height 12
select select "60"
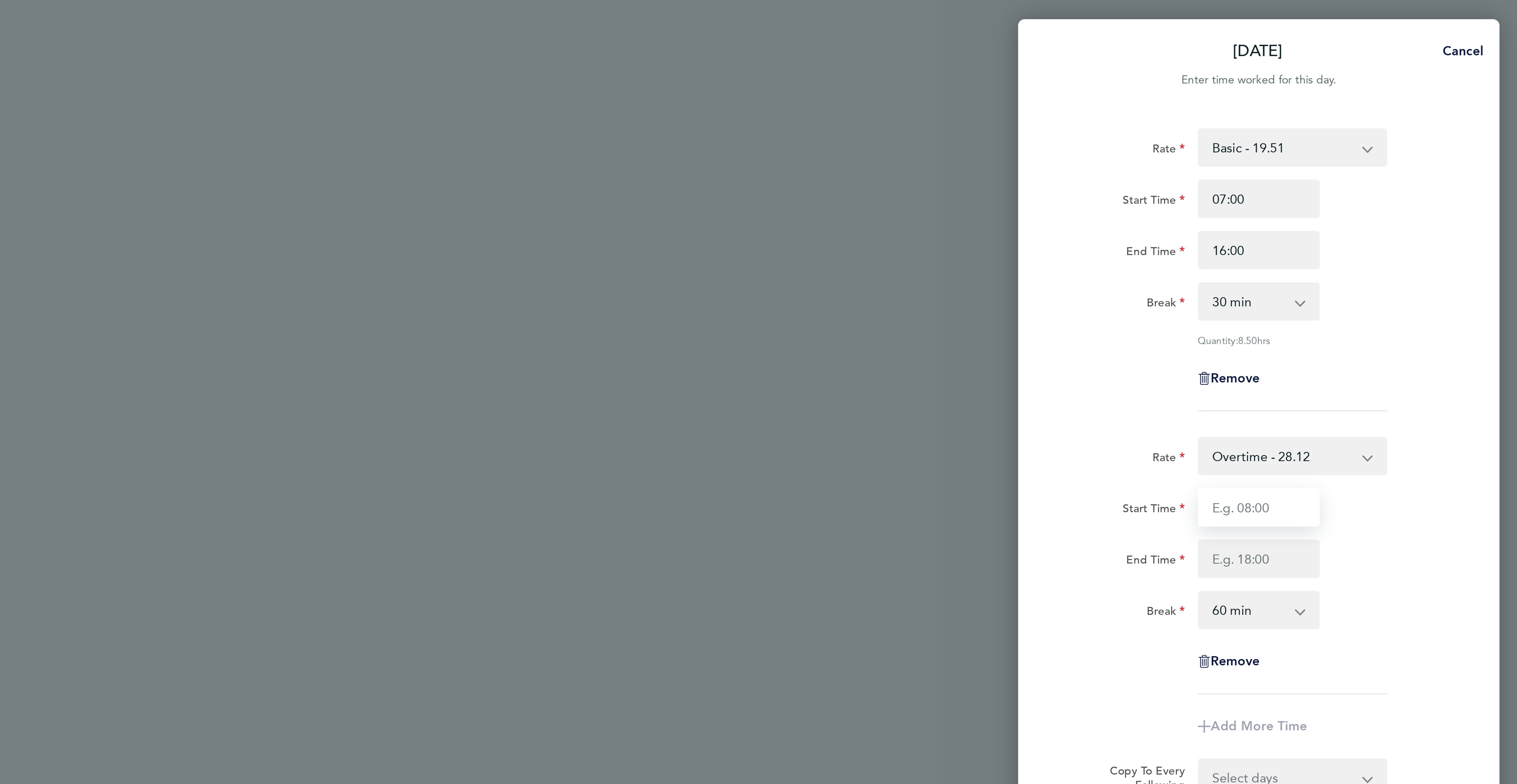
click at [1422, 164] on input "Start Time" at bounding box center [1432, 166] width 40 height 12
type input "16:00"
click at [1430, 182] on input "End Time" at bounding box center [1432, 183] width 40 height 12
type input "18:30"
click at [1435, 200] on select "0 min 15 min 30 min 45 min 60 min 75 min 90 min" at bounding box center [1428, 200] width 32 height 12
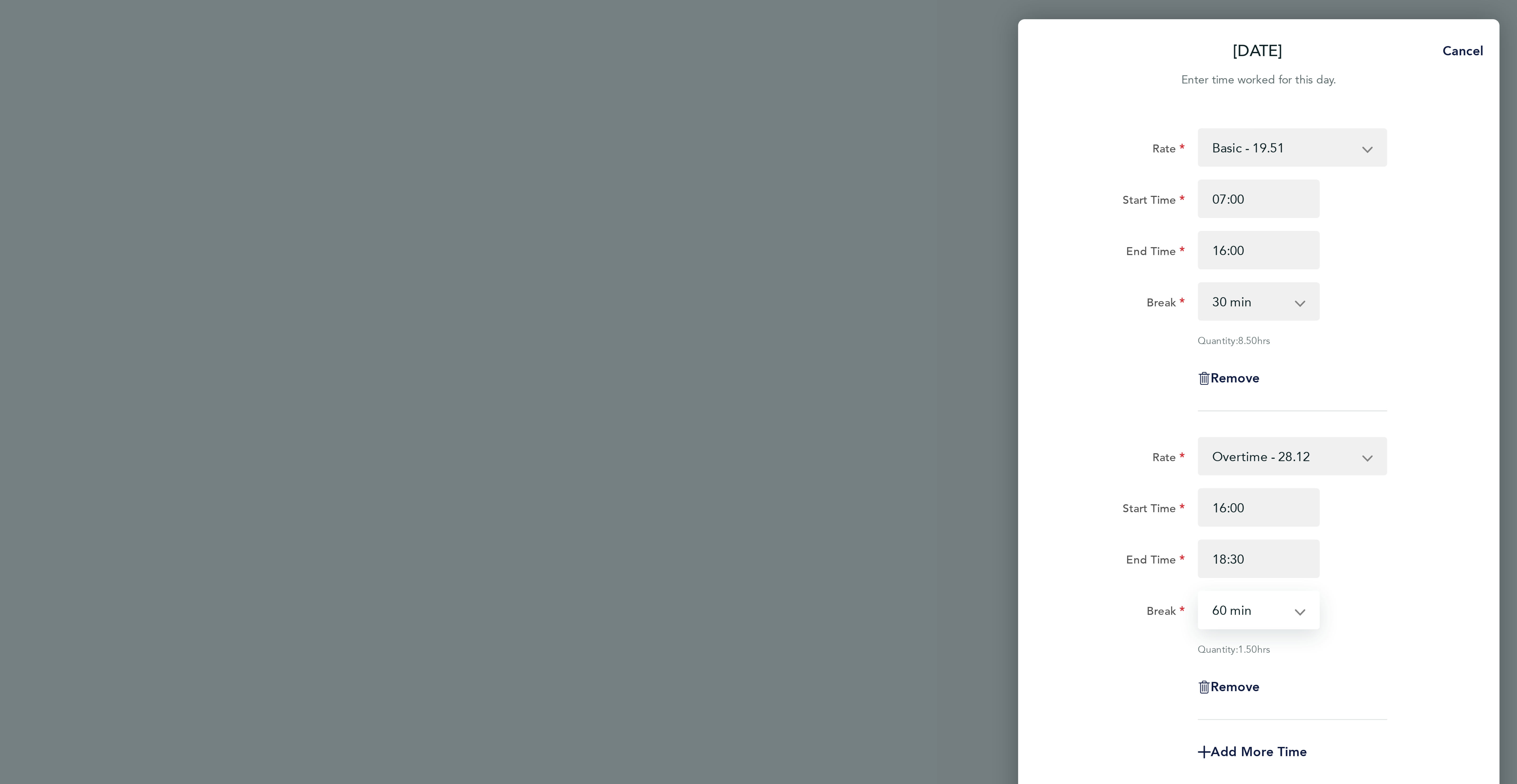
click at [1432, 204] on select "0 min 15 min 30 min 45 min 60 min 75 min 90 min" at bounding box center [1428, 200] width 32 height 12
click at [1430, 205] on select "0 min 15 min 30 min 45 min 60 min 75 min 90 min" at bounding box center [1428, 200] width 32 height 12
click at [1425, 200] on select "0 min 15 min 30 min 45 min 60 min 75 min 90 min" at bounding box center [1428, 200] width 32 height 12
click at [1425, 201] on select "0 min 15 min 30 min 45 min 60 min 75 min 90 min" at bounding box center [1428, 200] width 32 height 12
select select "0"
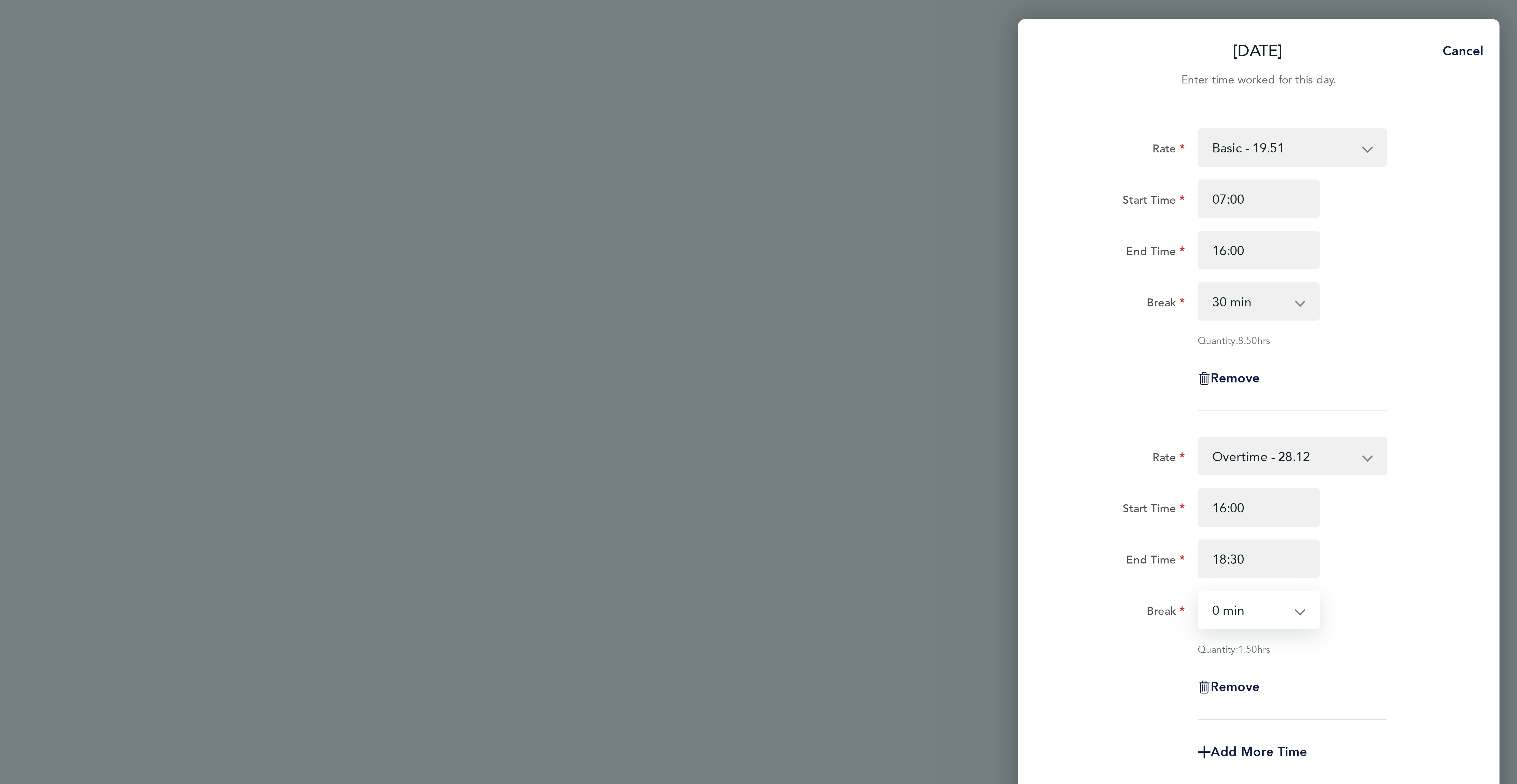
click at [1412, 195] on select "0 min 15 min 30 min 45 min 60 min 75 min 90 min" at bounding box center [1428, 200] width 32 height 12
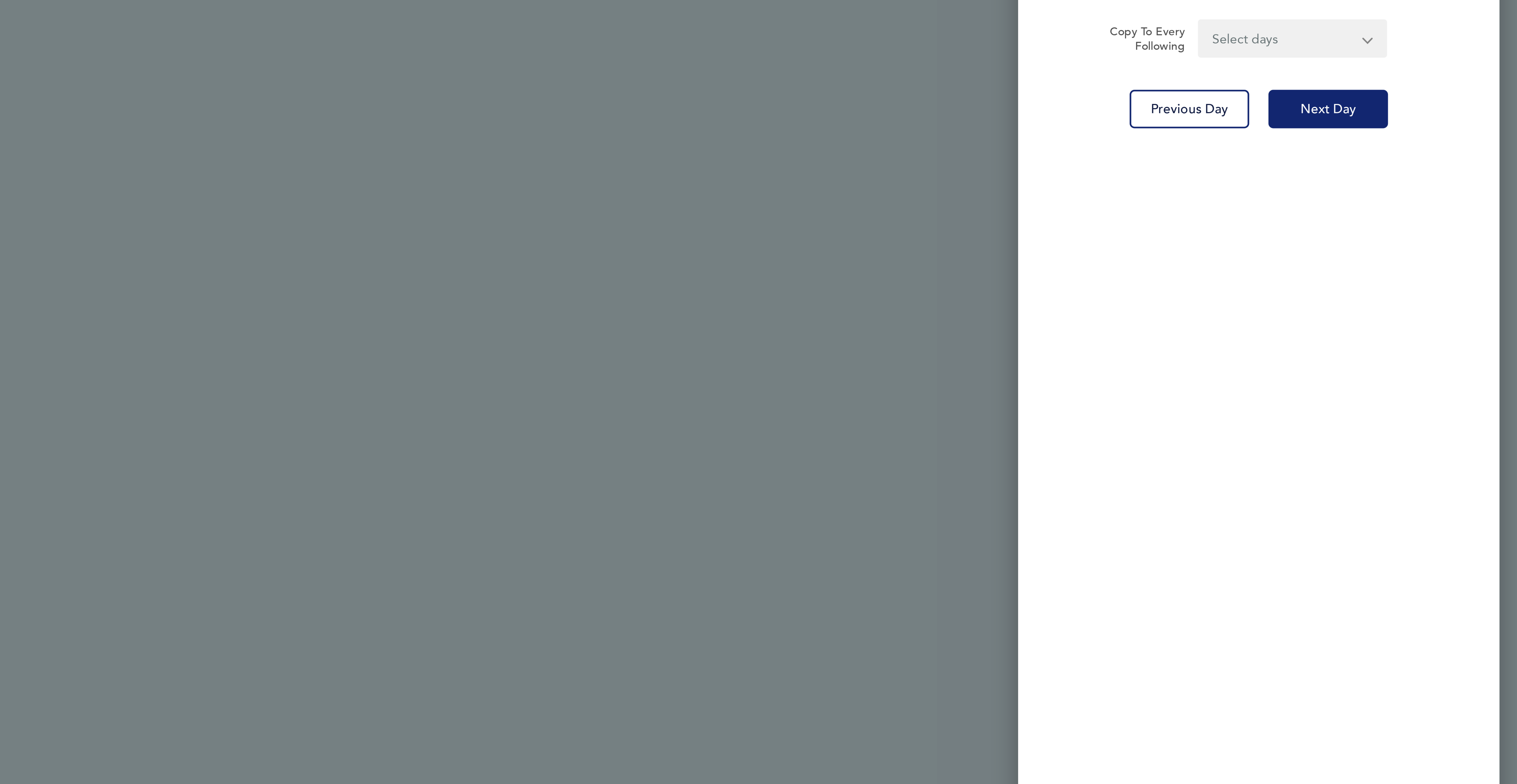
click at [1442, 287] on button "Next Day" at bounding box center [1454, 287] width 39 height 12
select select "30"
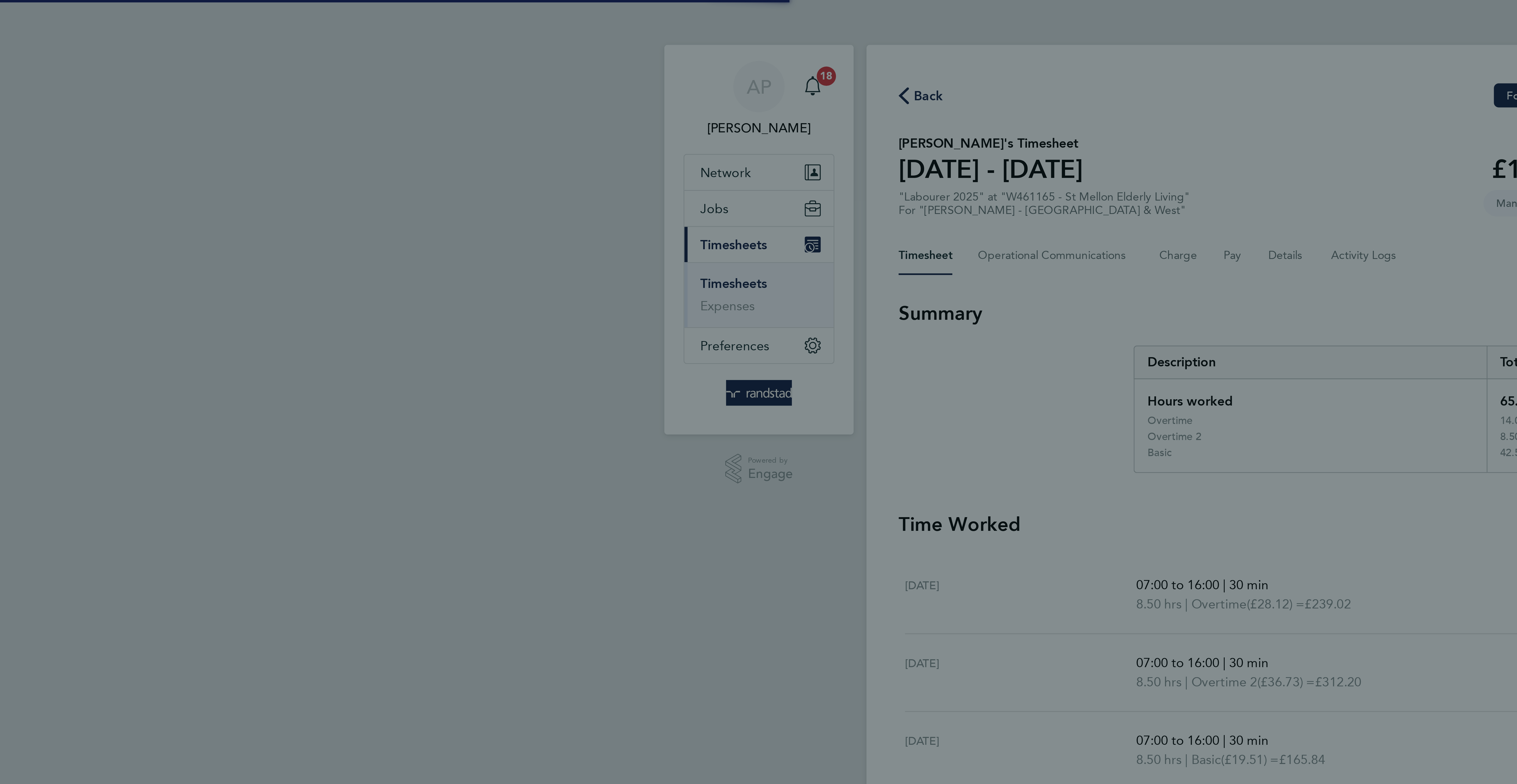
select select "30"
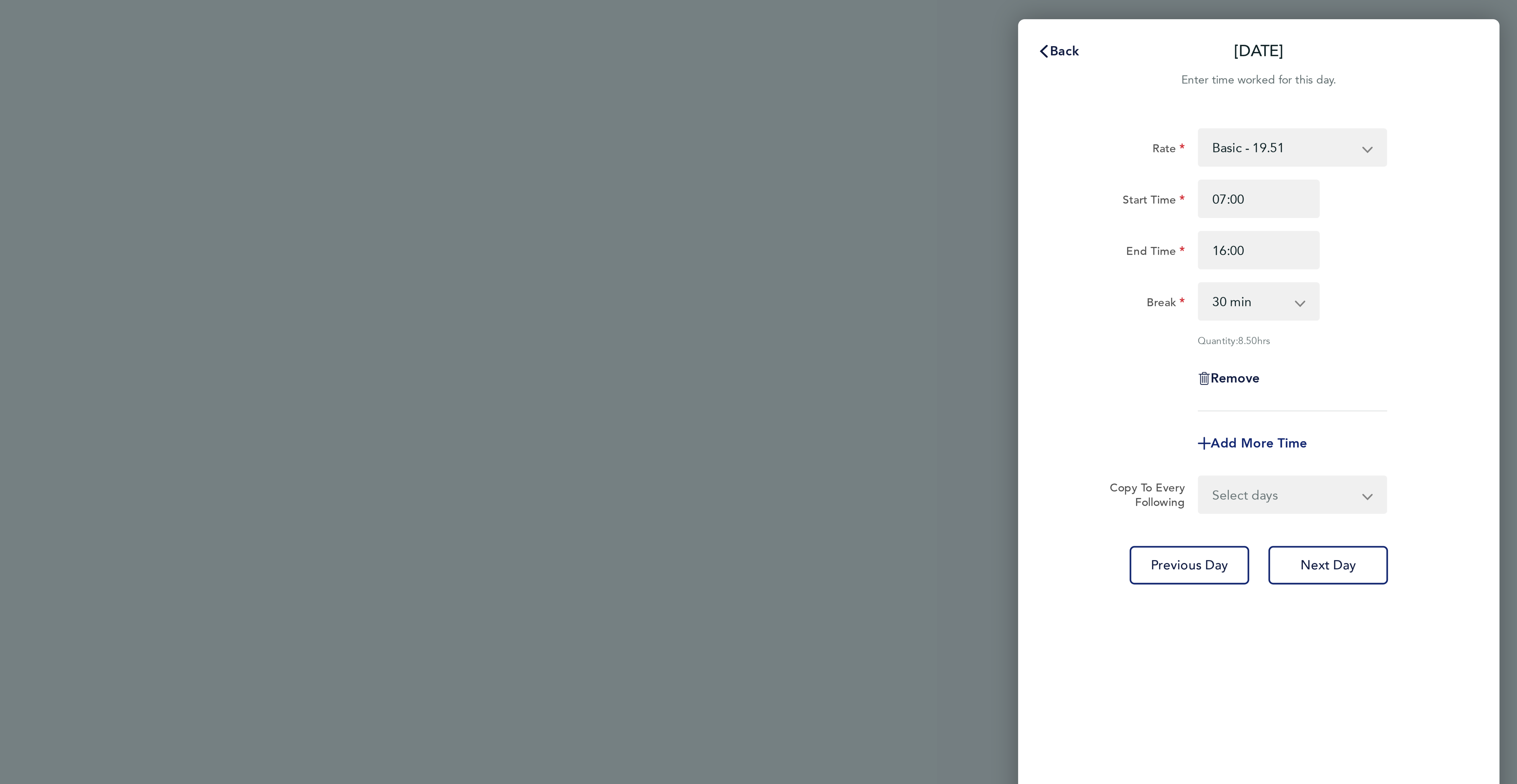
click at [1420, 146] on span "Add More Time" at bounding box center [1432, 145] width 32 height 5
select select "null"
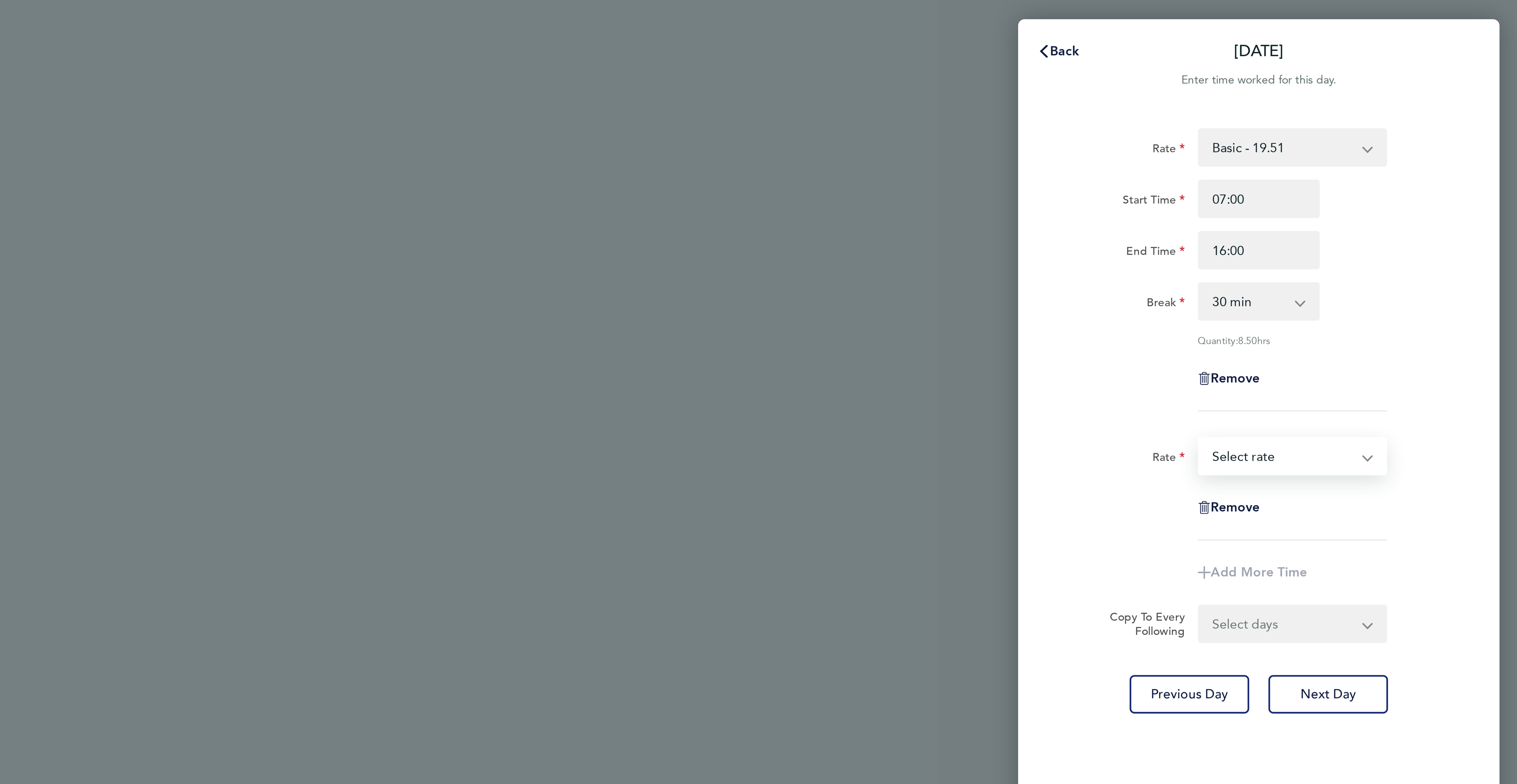
click at [1420, 150] on select "Basic - 19.51 Overtime - 28.12 Overtime 2 - 36.73 Select rate" at bounding box center [1439, 150] width 55 height 12
select select "60"
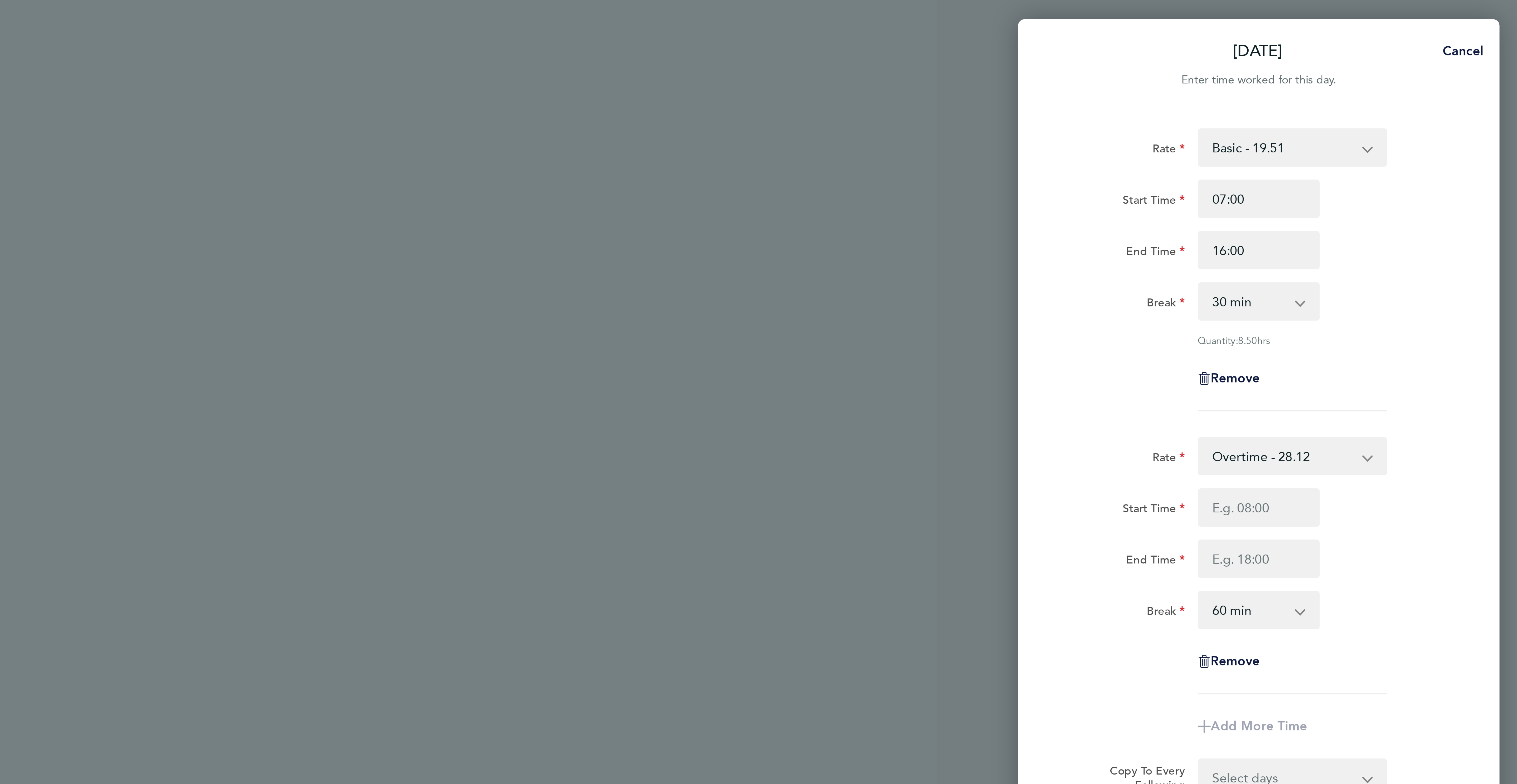
click at [1420, 159] on div "Rate Overtime - 28.12 Basic - 19.51 Overtime 2 - 36.73 Start Time End Time Brea…" at bounding box center [1432, 186] width 128 height 85
click at [1421, 164] on input "Start Time" at bounding box center [1432, 166] width 40 height 12
type input "16:00"
click at [1441, 181] on input "End Time" at bounding box center [1432, 183] width 40 height 12
type input "18:00"
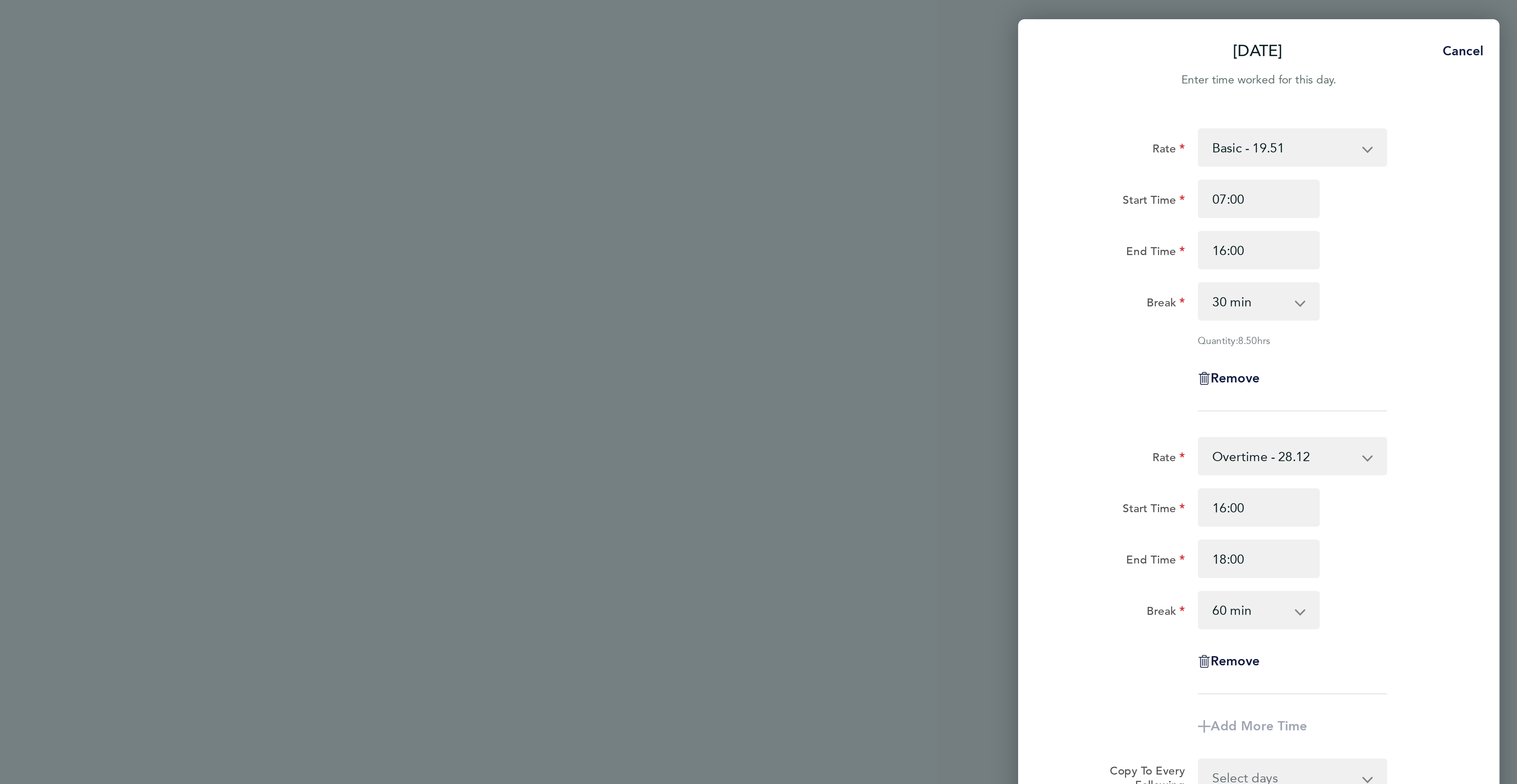
click at [1452, 188] on div "18:00" at bounding box center [1432, 183] width 44 height 12
click at [1430, 202] on select "0 min 15 min 30 min 45 min 60 min 75 min 90 min" at bounding box center [1428, 200] width 32 height 12
select select "0"
click at [1412, 195] on select "0 min 15 min 30 min 45 min 60 min 75 min 90 min" at bounding box center [1428, 200] width 32 height 12
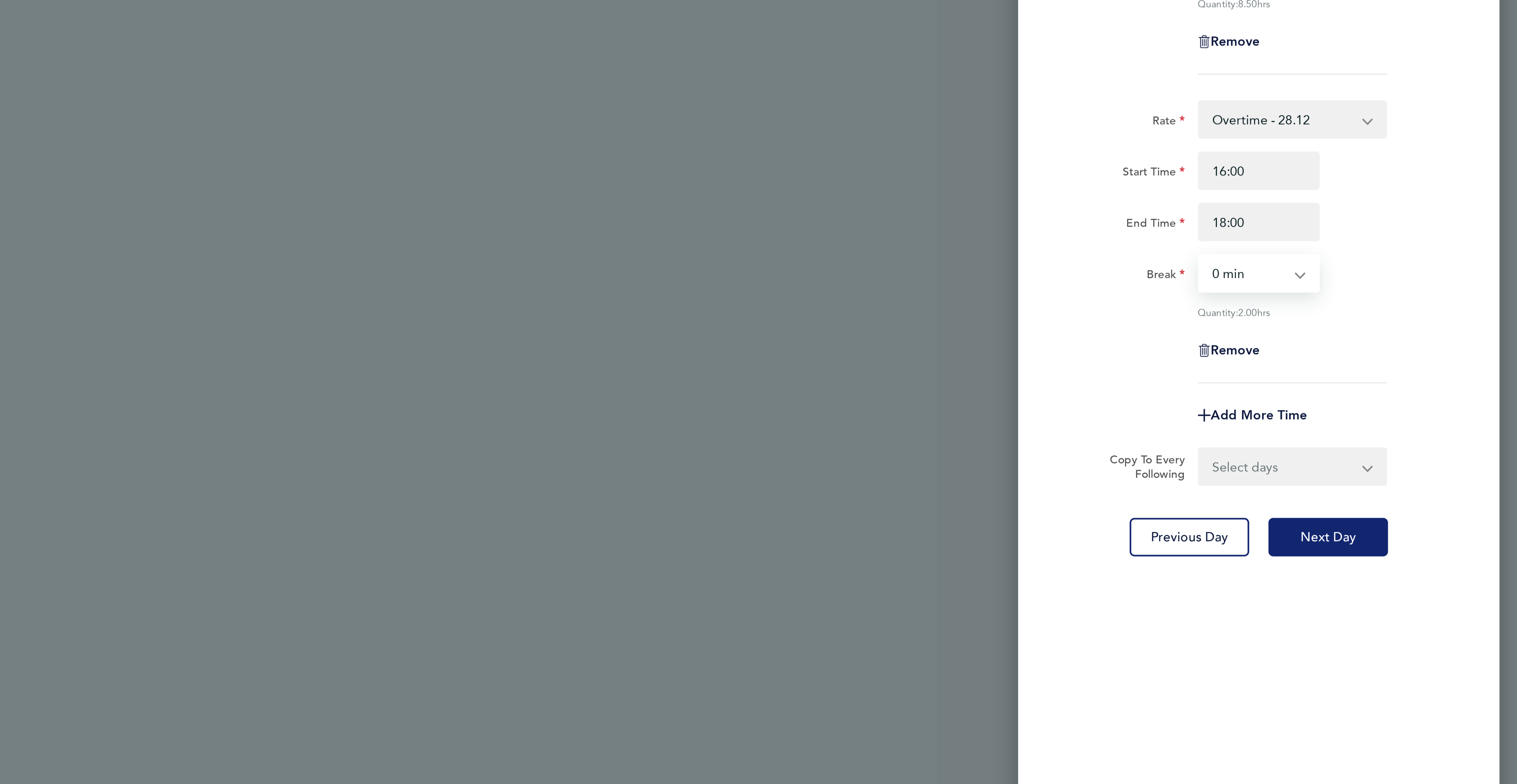
click at [1457, 284] on span "Next Day" at bounding box center [1454, 287] width 18 height 5
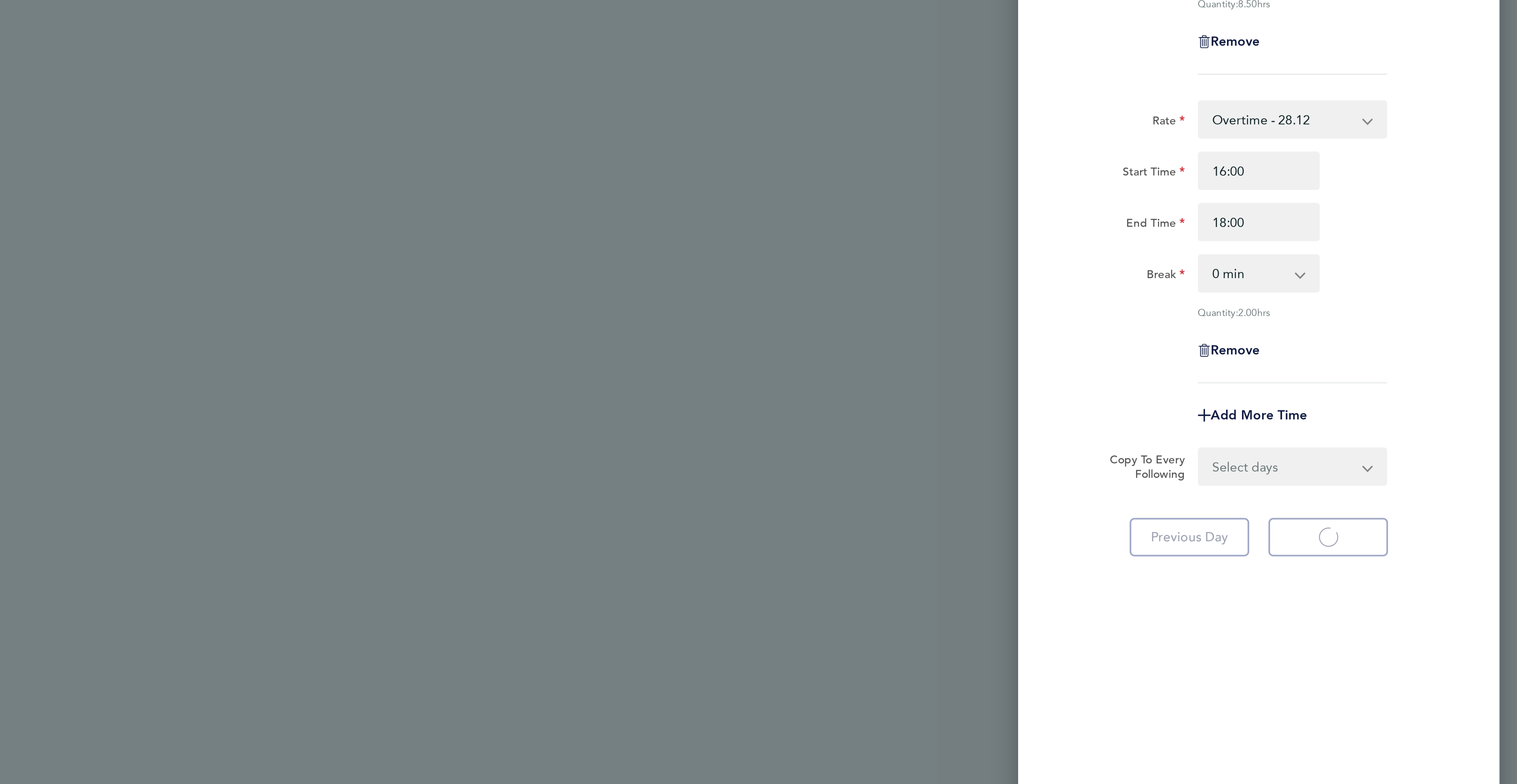
select select "30"
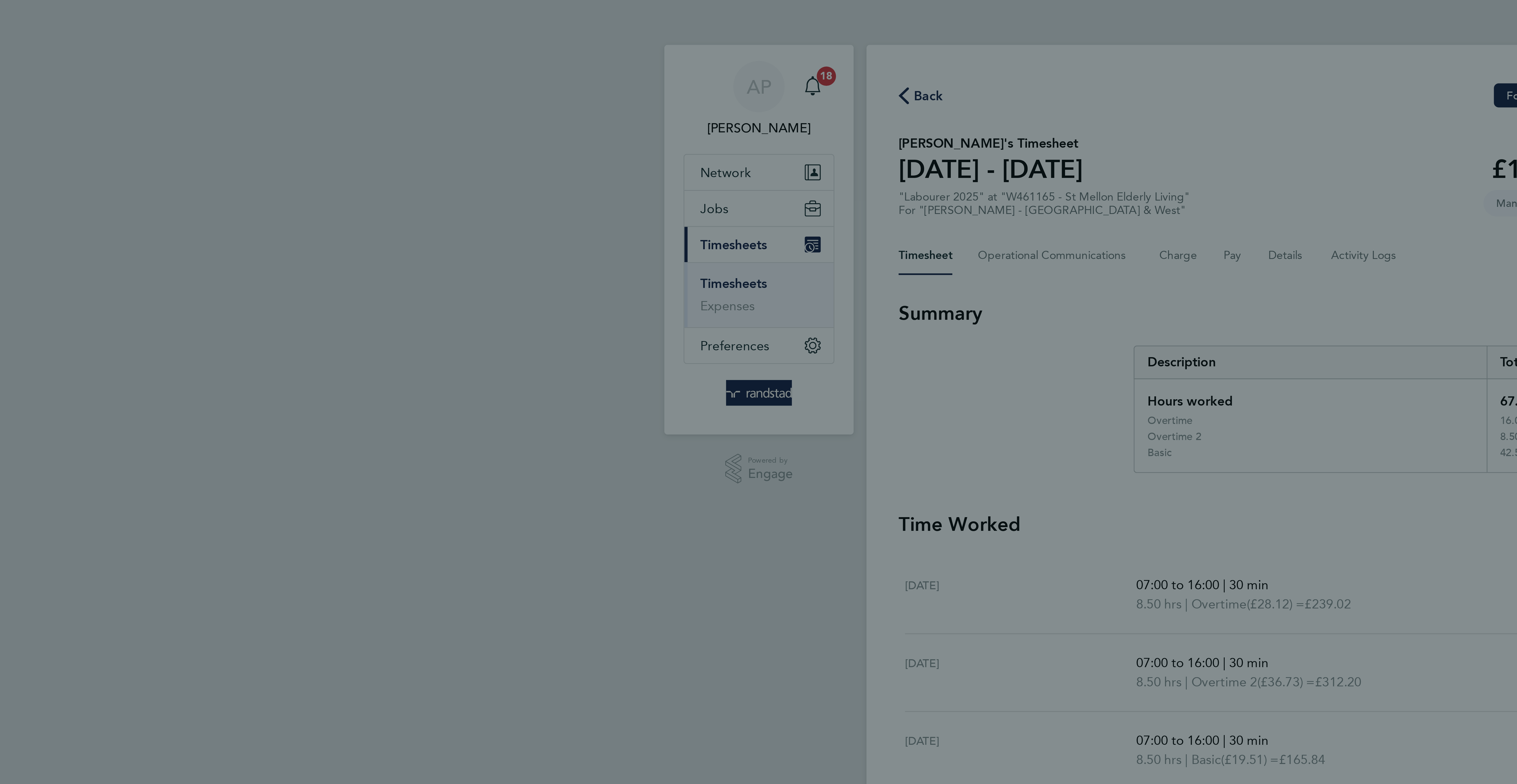
select select "30"
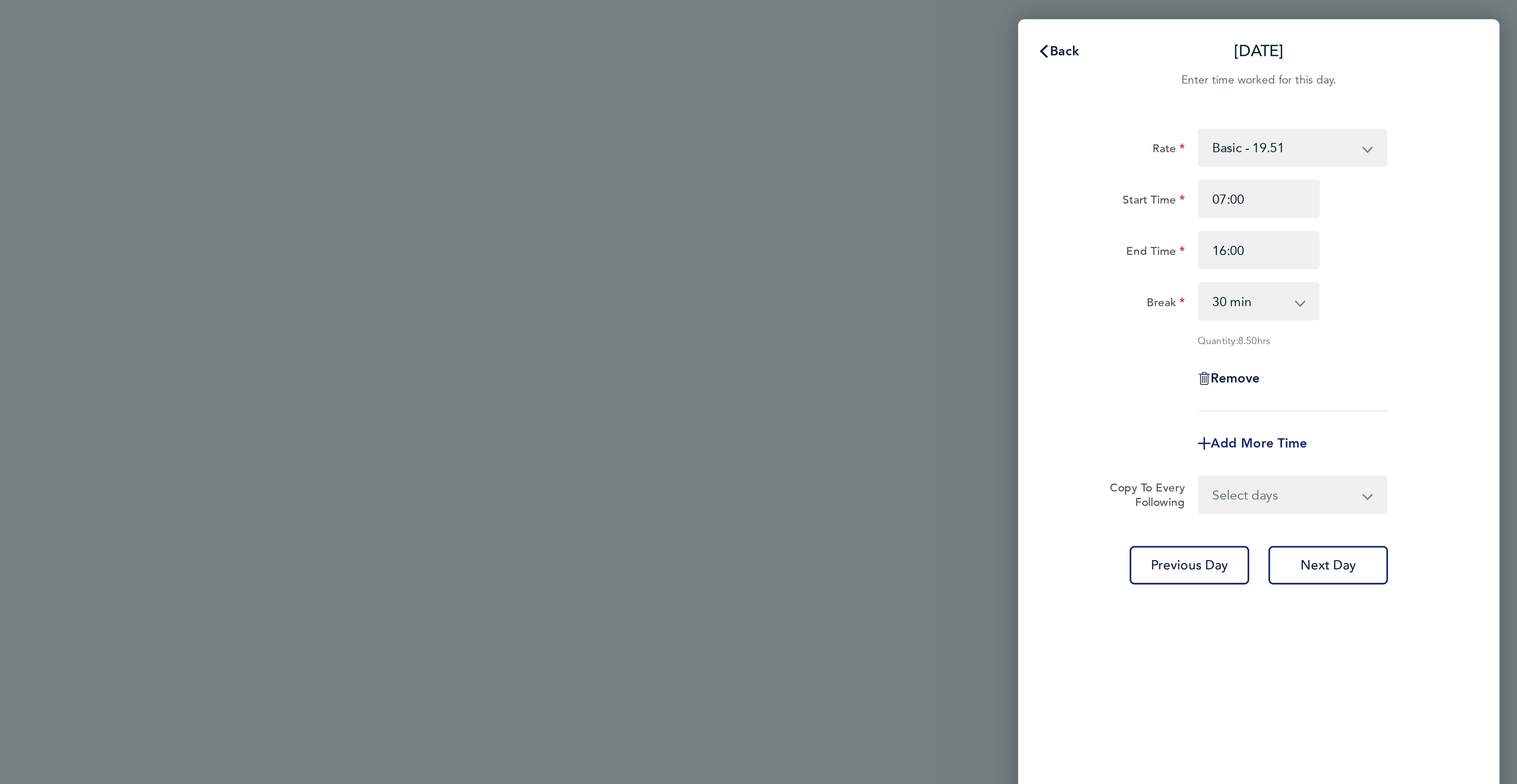
click at [1429, 143] on span "Add More Time" at bounding box center [1432, 145] width 32 height 5
select select "null"
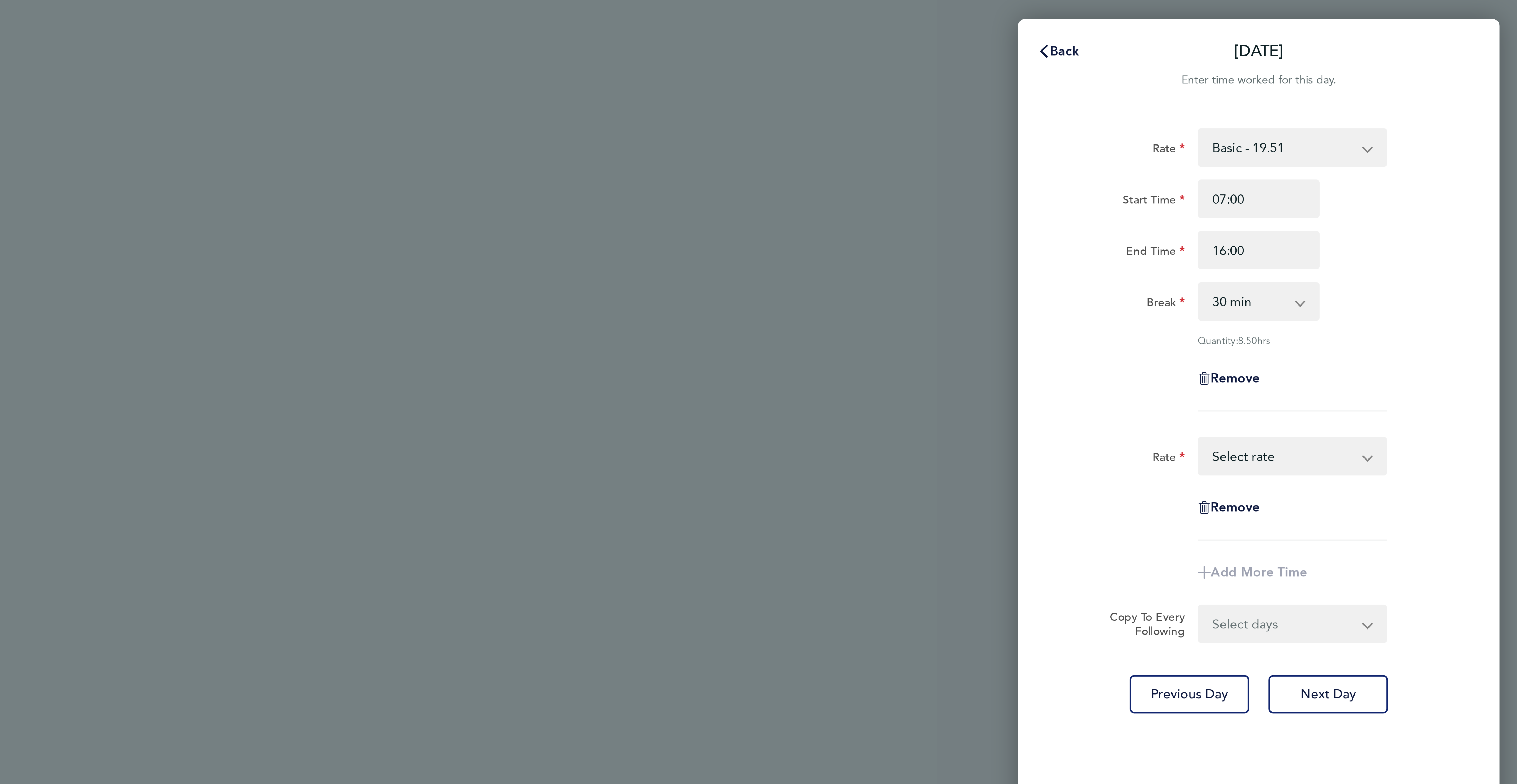
click at [1427, 151] on select "Basic - 19.51 Overtime - 28.12 Overtime 2 - 36.73 Select rate" at bounding box center [1439, 150] width 55 height 12
select select "60"
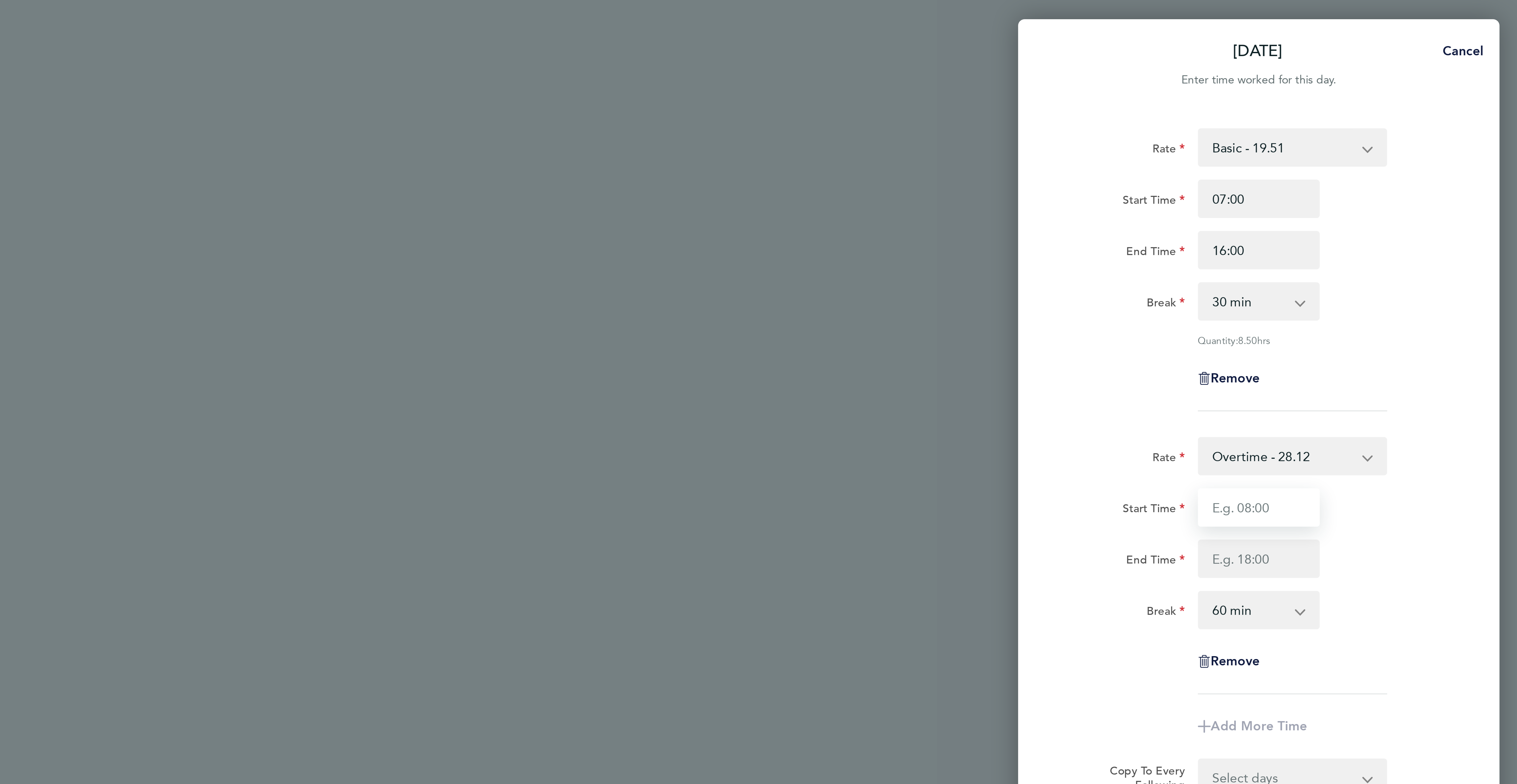
click at [1427, 167] on input "Start Time" at bounding box center [1432, 166] width 40 height 12
type input "16:00"
click at [1435, 187] on input "End Time" at bounding box center [1432, 183] width 40 height 12
type input "18:00"
click at [1498, 185] on div "End Time 18:00" at bounding box center [1431, 183] width 133 height 12
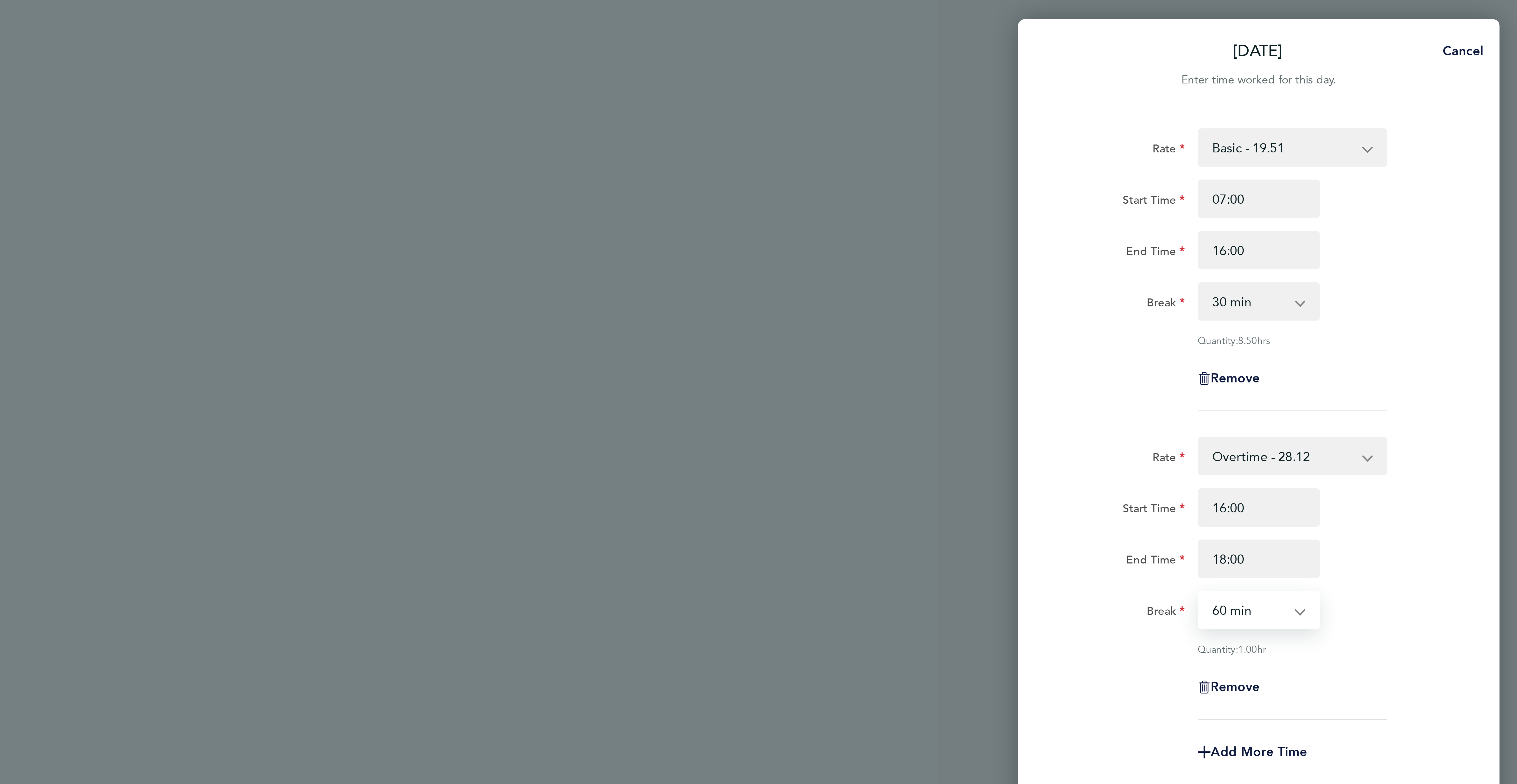
click at [1420, 201] on select "0 min 15 min 30 min 45 min 60 min 75 min 90 min" at bounding box center [1428, 200] width 32 height 12
select select "0"
click at [1412, 195] on select "0 min 15 min 30 min 45 min 60 min 75 min 90 min" at bounding box center [1428, 200] width 32 height 12
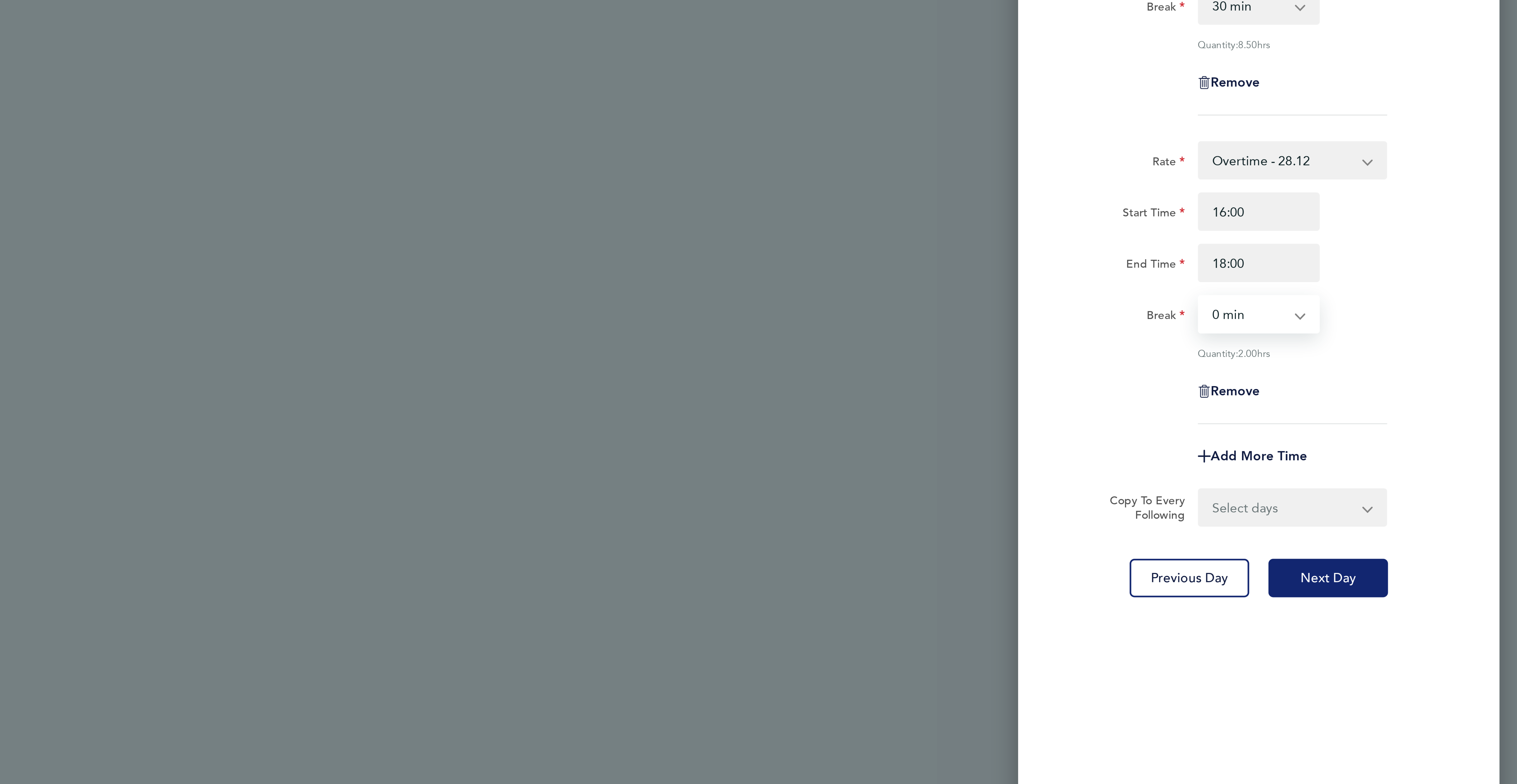
click at [1456, 290] on span "Next Day" at bounding box center [1454, 287] width 18 height 5
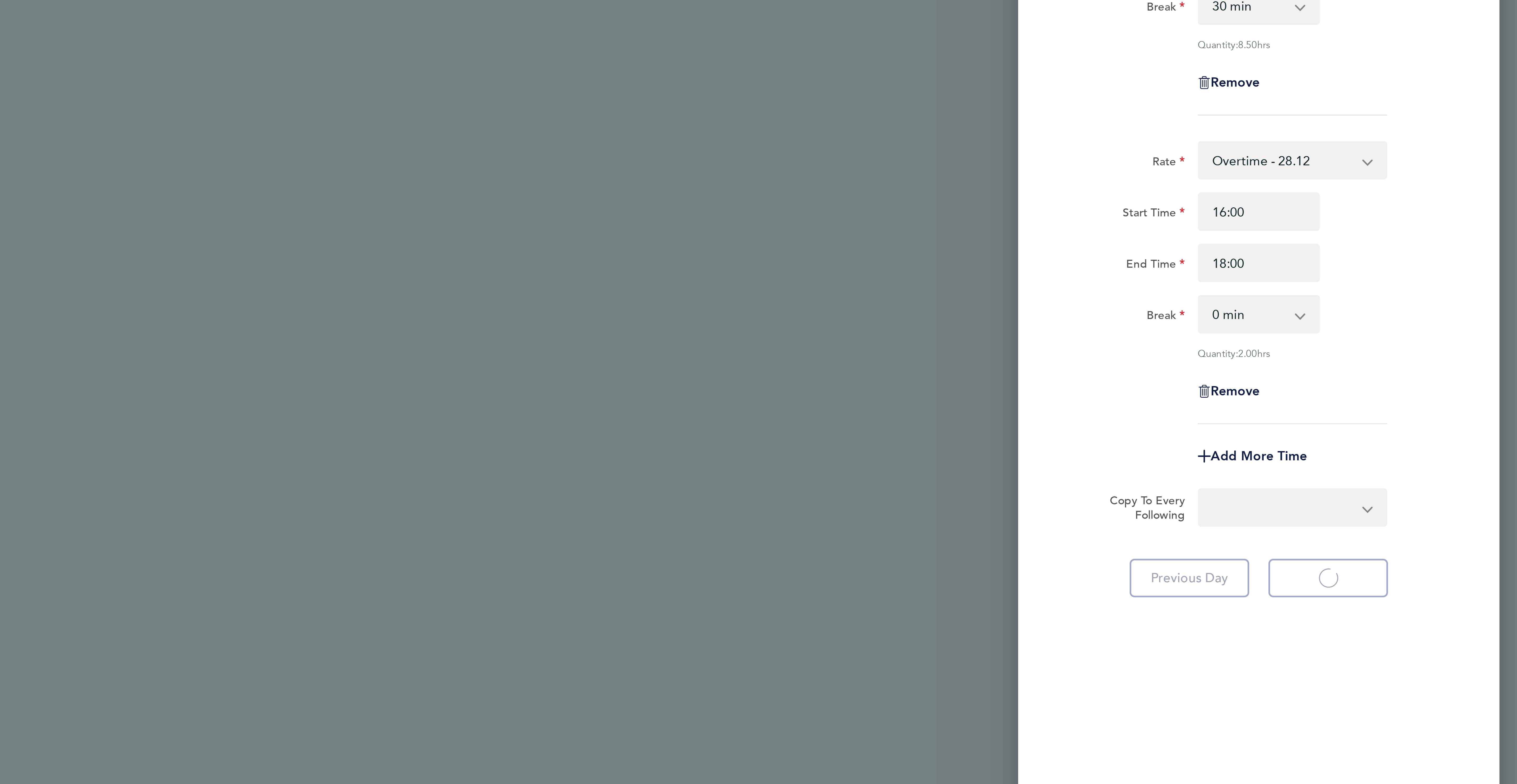
select select "30"
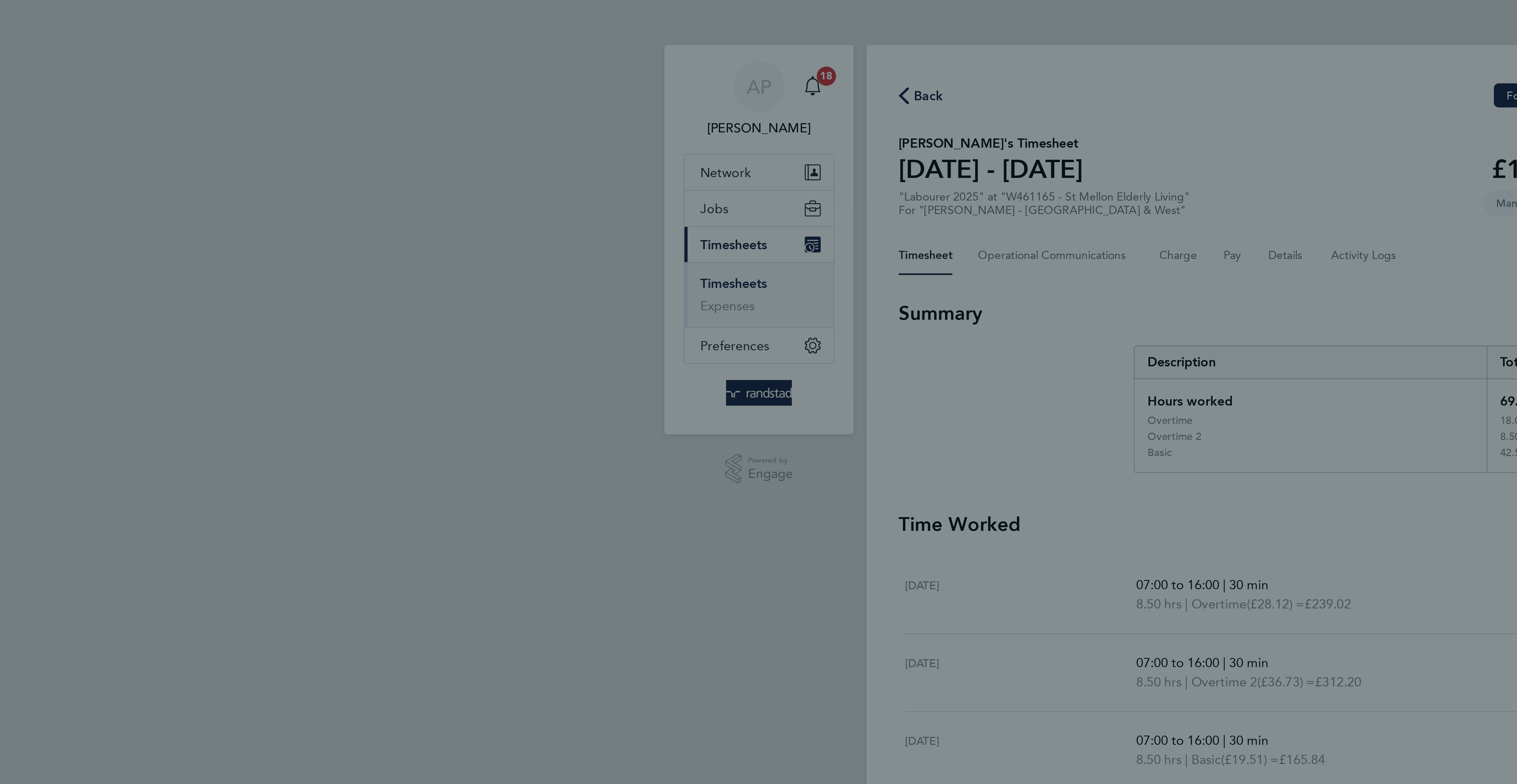
select select "30"
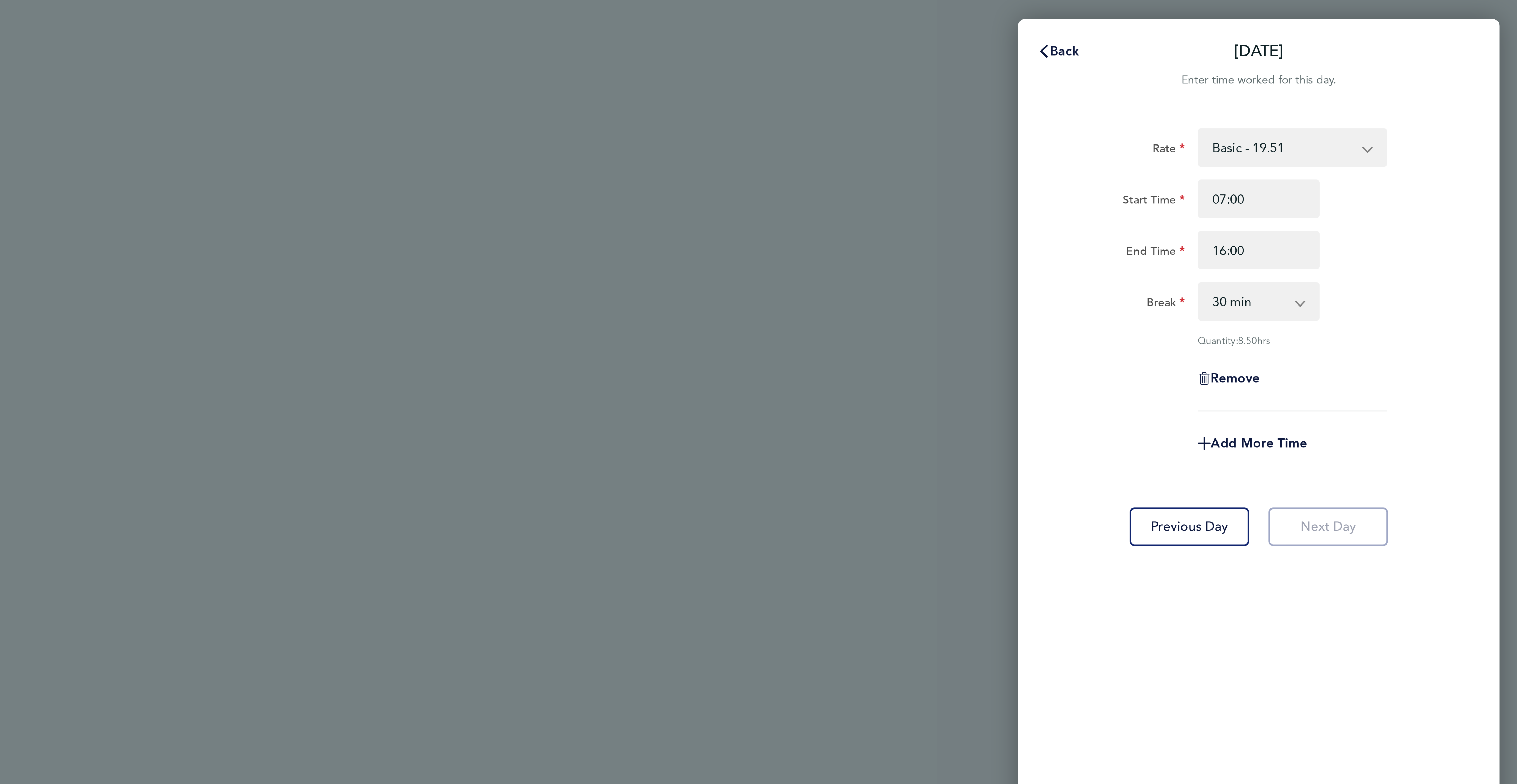
click at [1422, 148] on div "Add More Time" at bounding box center [1432, 145] width 44 height 12
click at [1422, 147] on span "Add More Time" at bounding box center [1432, 145] width 32 height 5
select select "null"
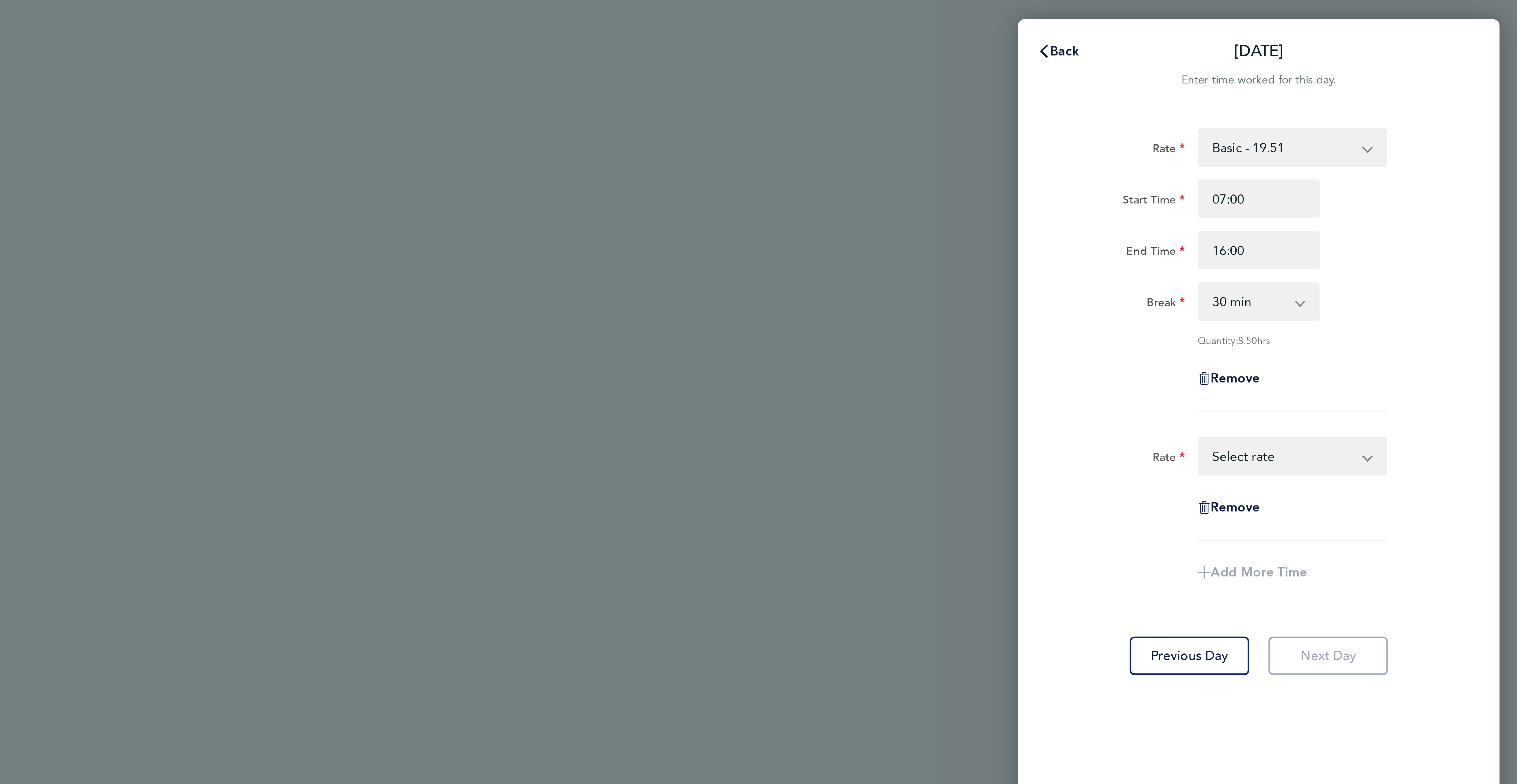
click at [1419, 147] on select "Basic - 19.51 Overtime - 28.12 Overtime 2 - 36.73 Select rate" at bounding box center [1439, 150] width 55 height 12
select select "60"
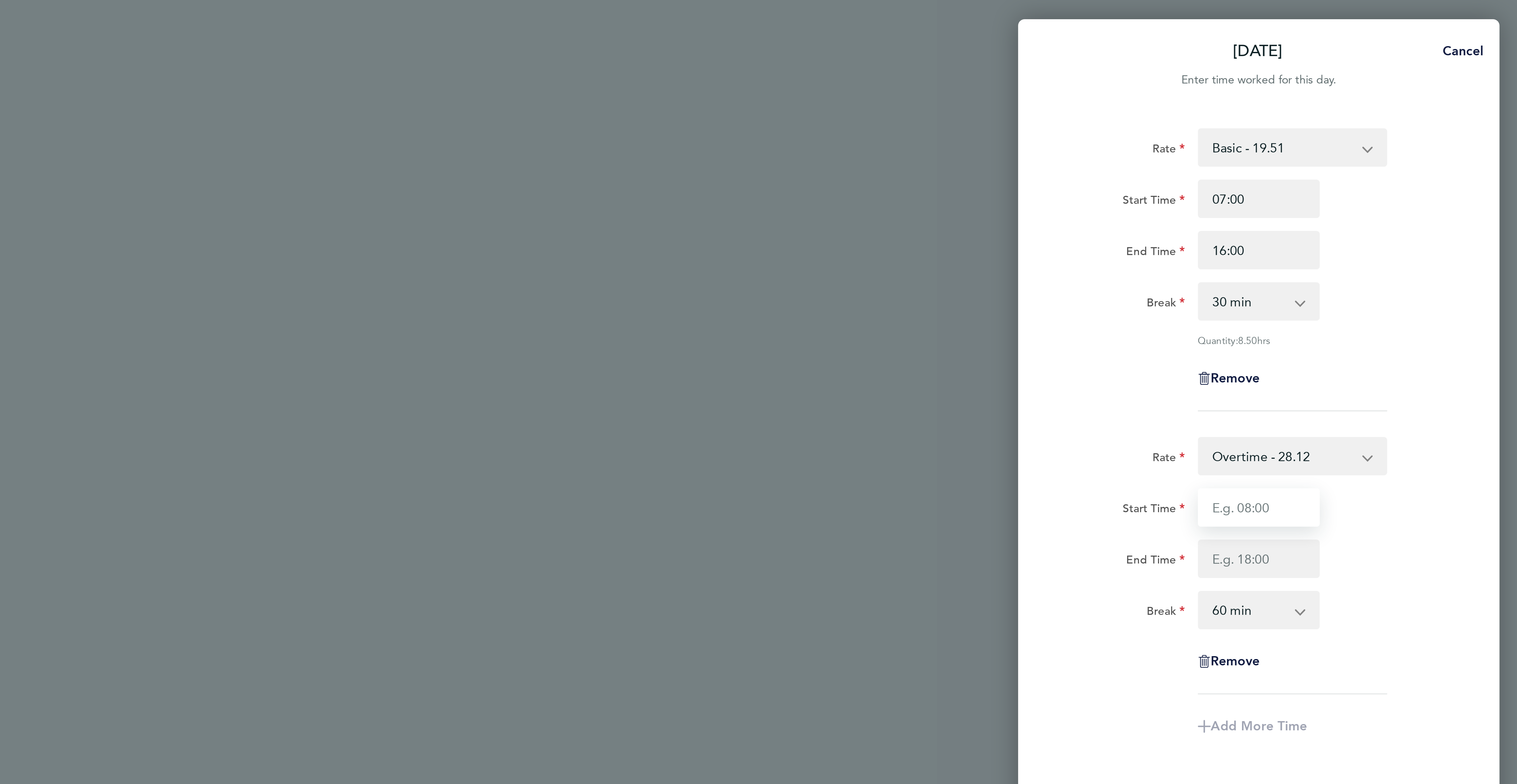
click at [1426, 162] on input "Start Time" at bounding box center [1432, 166] width 40 height 12
type input "16:00"
click at [1442, 178] on input "End Time" at bounding box center [1432, 183] width 40 height 12
type input "18:00"
click at [1413, 200] on select "0 min 15 min 30 min 45 min 60 min 75 min 90 min" at bounding box center [1428, 200] width 32 height 12
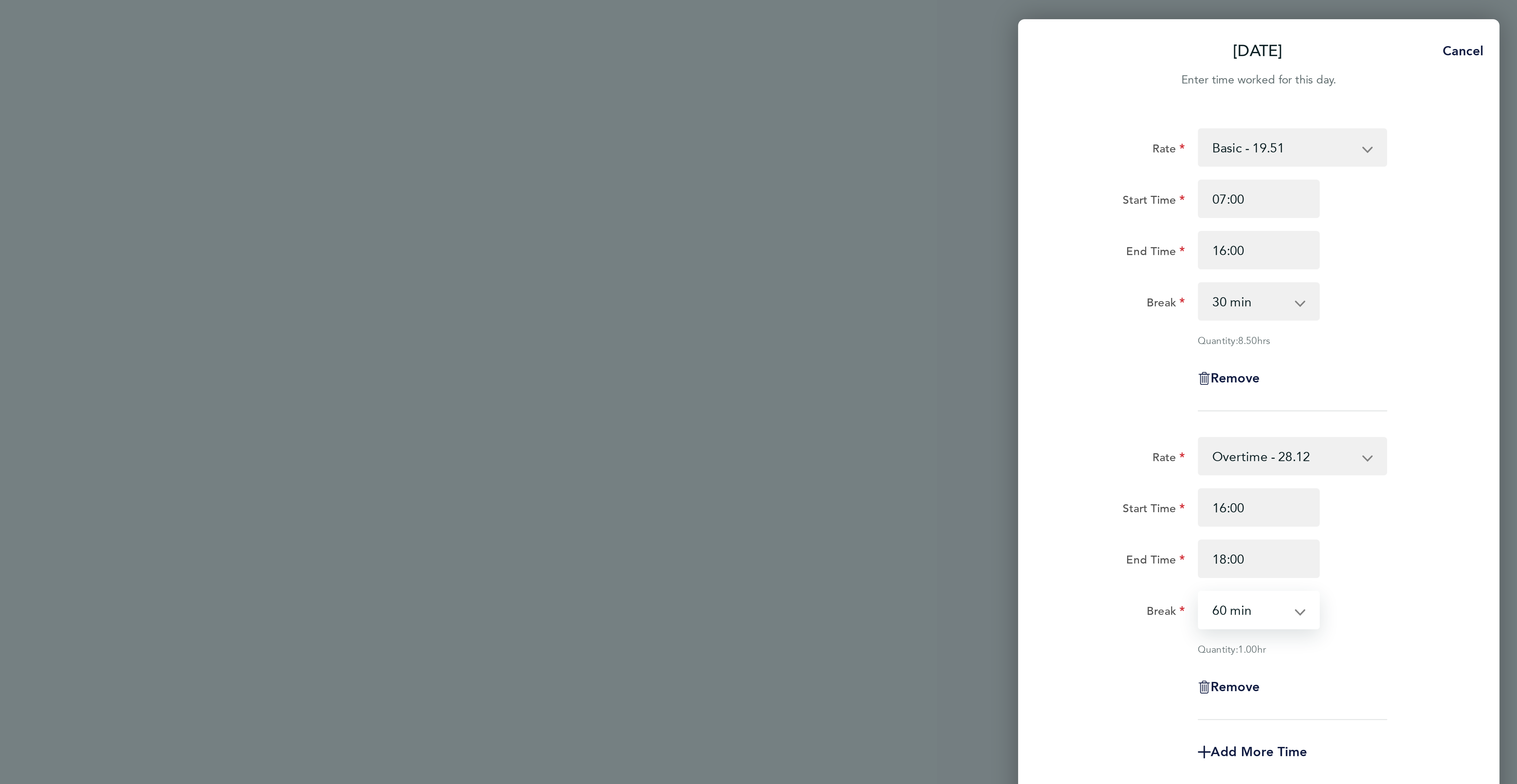
select select "0"
click at [1412, 195] on select "0 min 15 min 30 min 45 min 60 min 75 min 90 min" at bounding box center [1428, 200] width 32 height 12
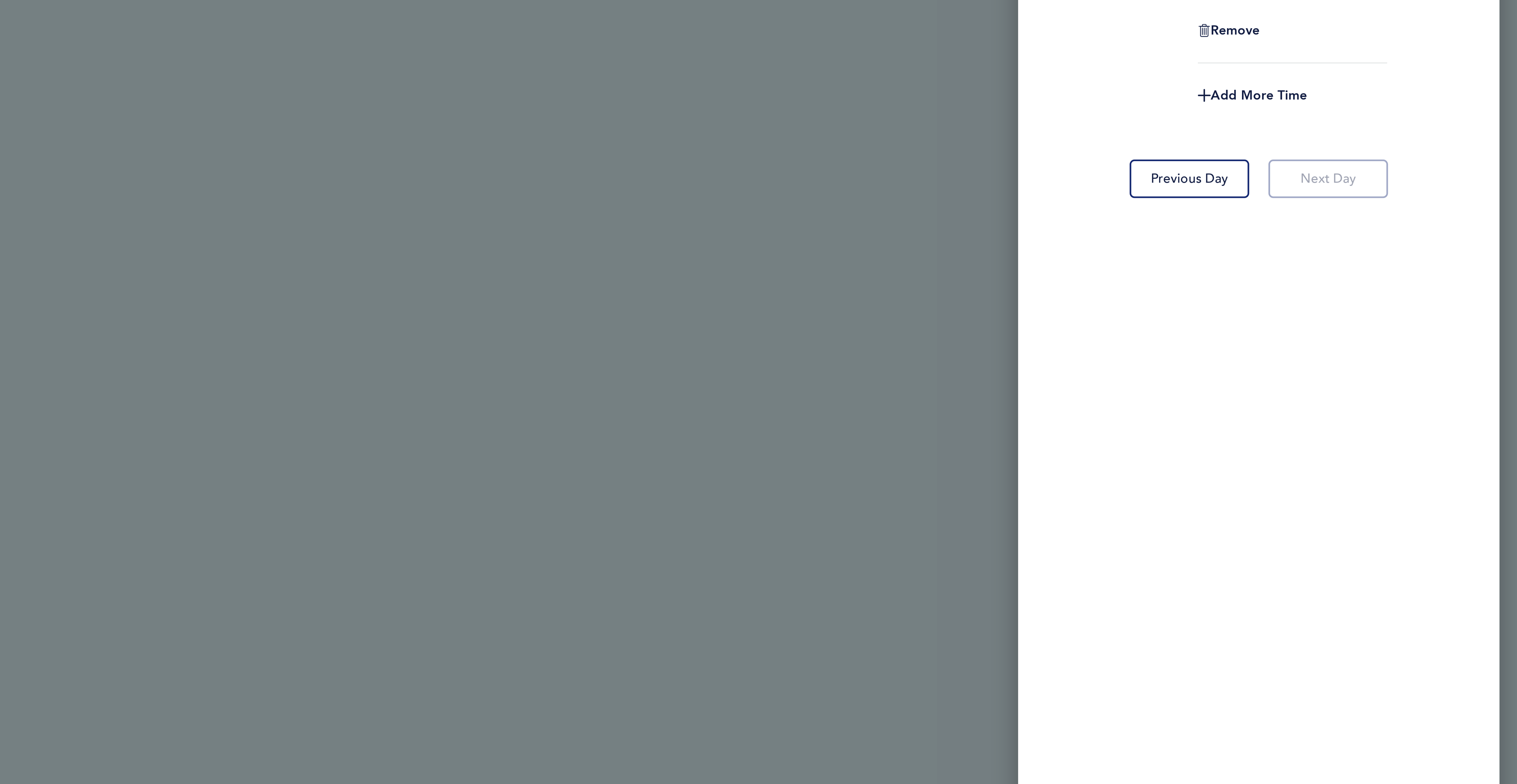
click at [1455, 278] on app-form-button "Next Day" at bounding box center [1453, 274] width 42 height 12
click at [1463, 360] on div "Rate Basic - 19.51 Overtime - 28.12 Overtime 2 - 36.73 Start Time 07:00 End Tim…" at bounding box center [1432, 390] width 158 height 708
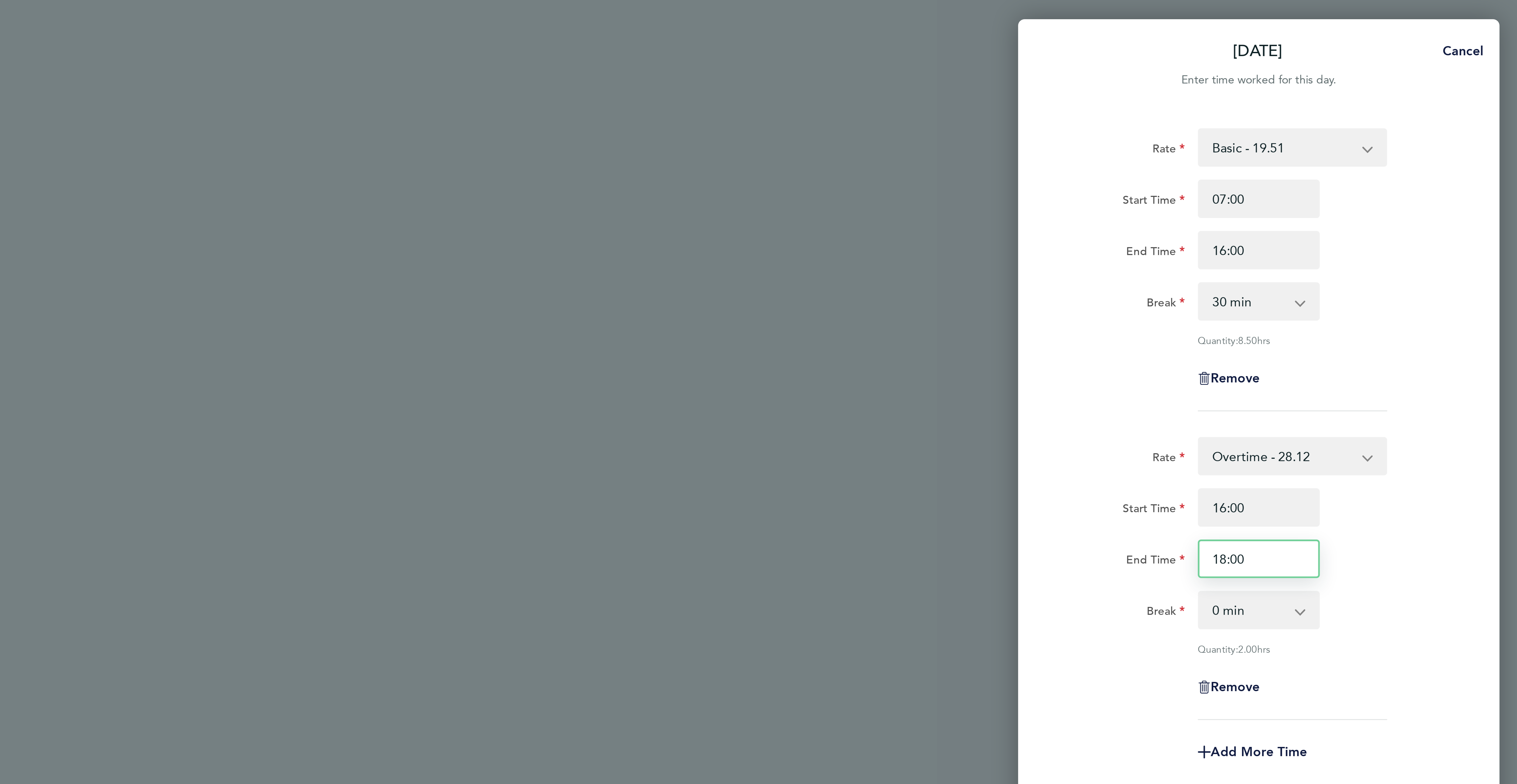
click at [1420, 184] on input "18:00" at bounding box center [1432, 183] width 40 height 12
type input "17:30"
drag, startPoint x: 1496, startPoint y: 184, endPoint x: 1486, endPoint y: 188, distance: 10.8
click at [1496, 183] on div "End Time 17:30" at bounding box center [1431, 183] width 133 height 12
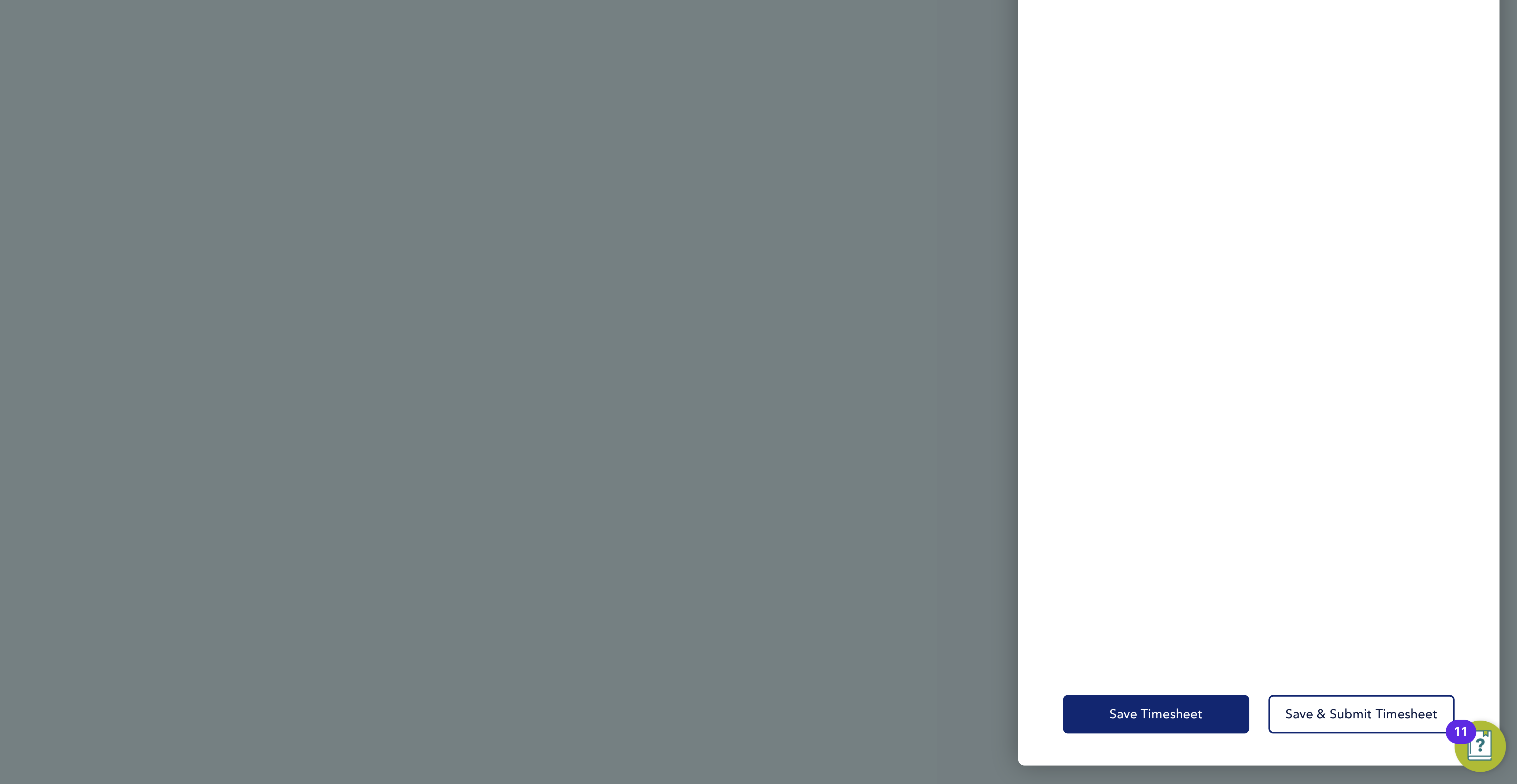
click at [1392, 759] on span "Save Timesheet" at bounding box center [1398, 760] width 31 height 5
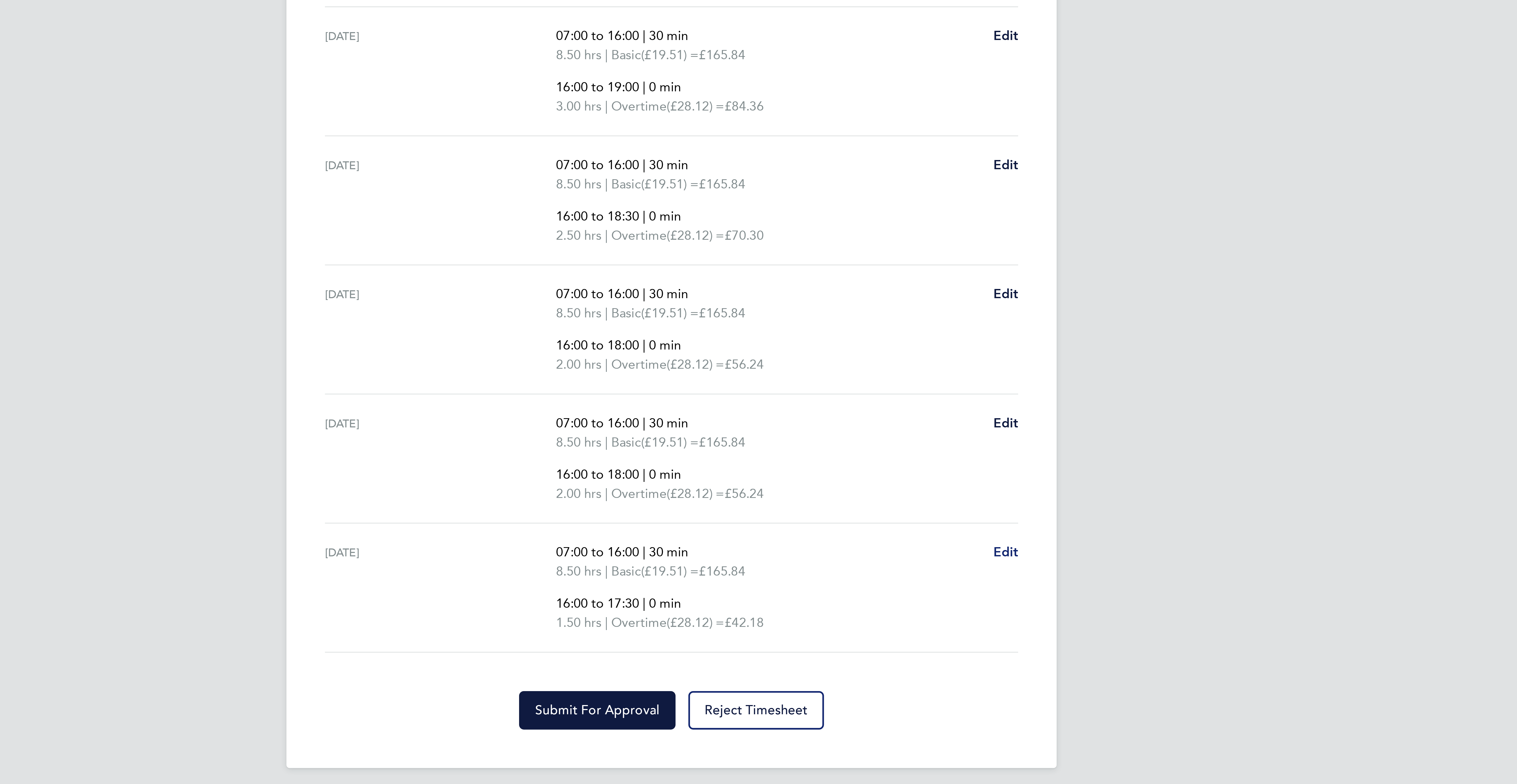
click at [867, 415] on span "Edit" at bounding box center [868, 413] width 8 height 5
select select "30"
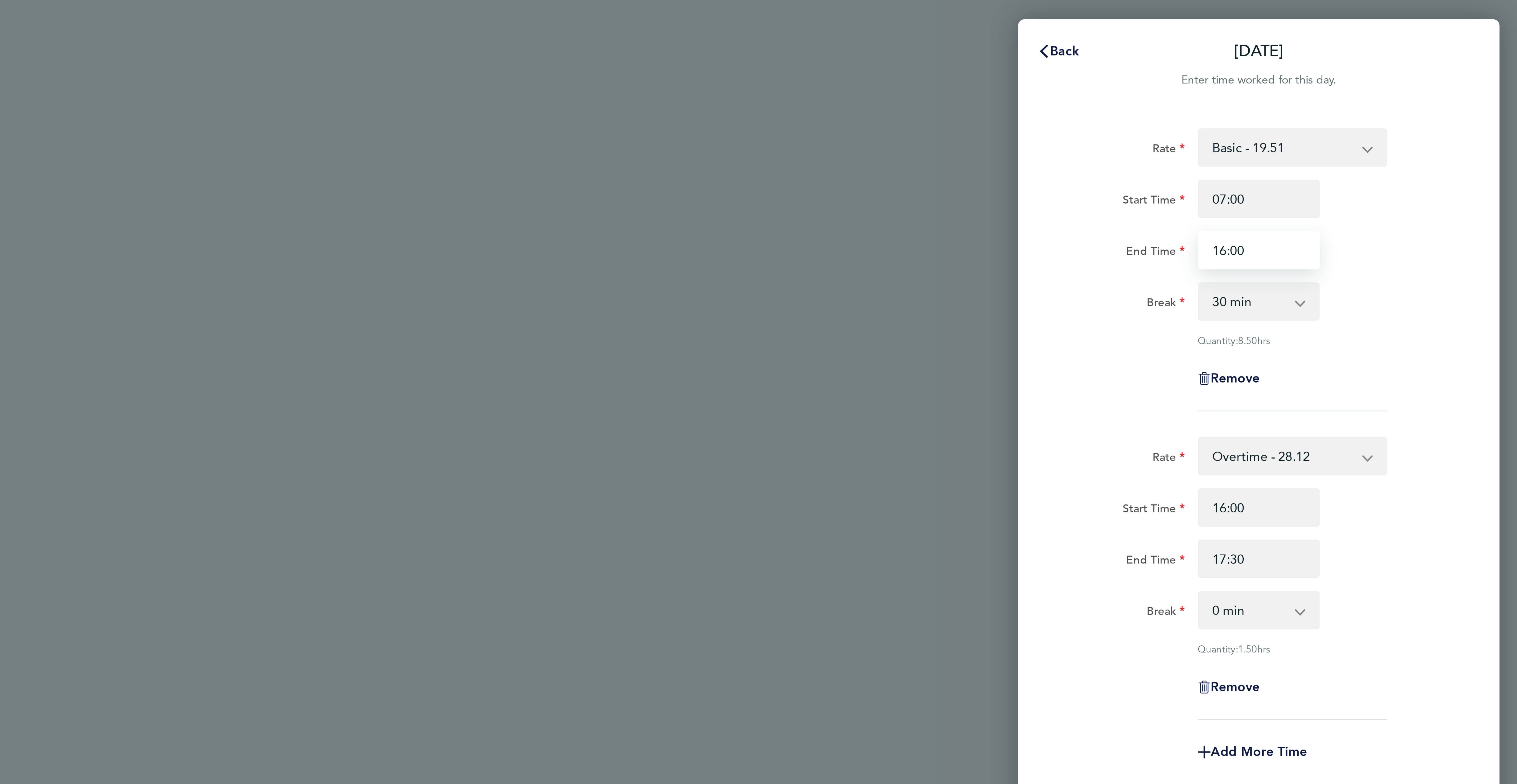
click at [1419, 80] on input "16:00" at bounding box center [1432, 82] width 40 height 12
type input "13:00"
click at [1420, 166] on input "16:00" at bounding box center [1432, 166] width 40 height 12
type input "13:00"
click at [1490, 177] on div "Start Time 13:00 End Time 17:30" at bounding box center [1431, 175] width 133 height 29
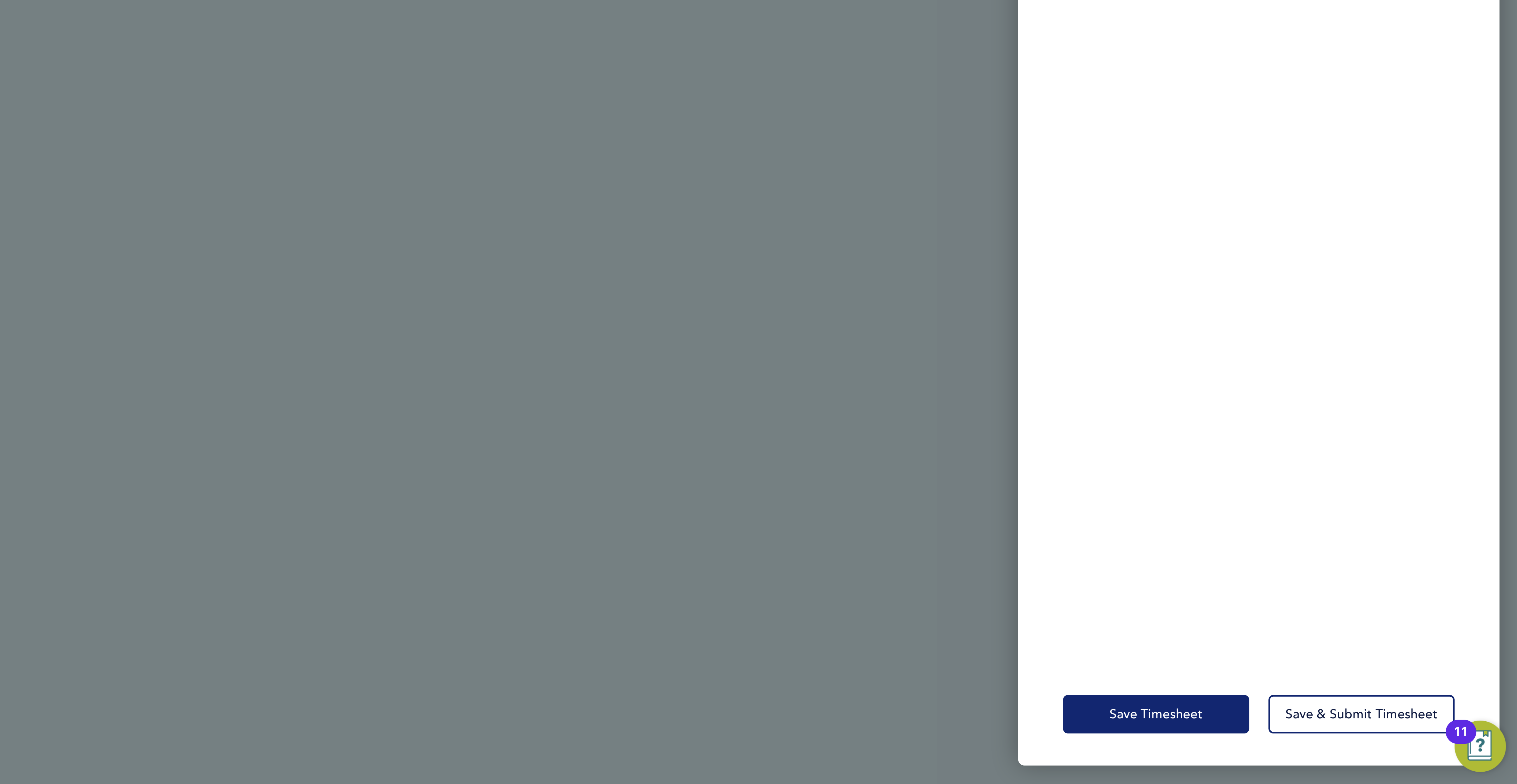
click at [1372, 765] on button "Save Timesheet" at bounding box center [1398, 760] width 61 height 12
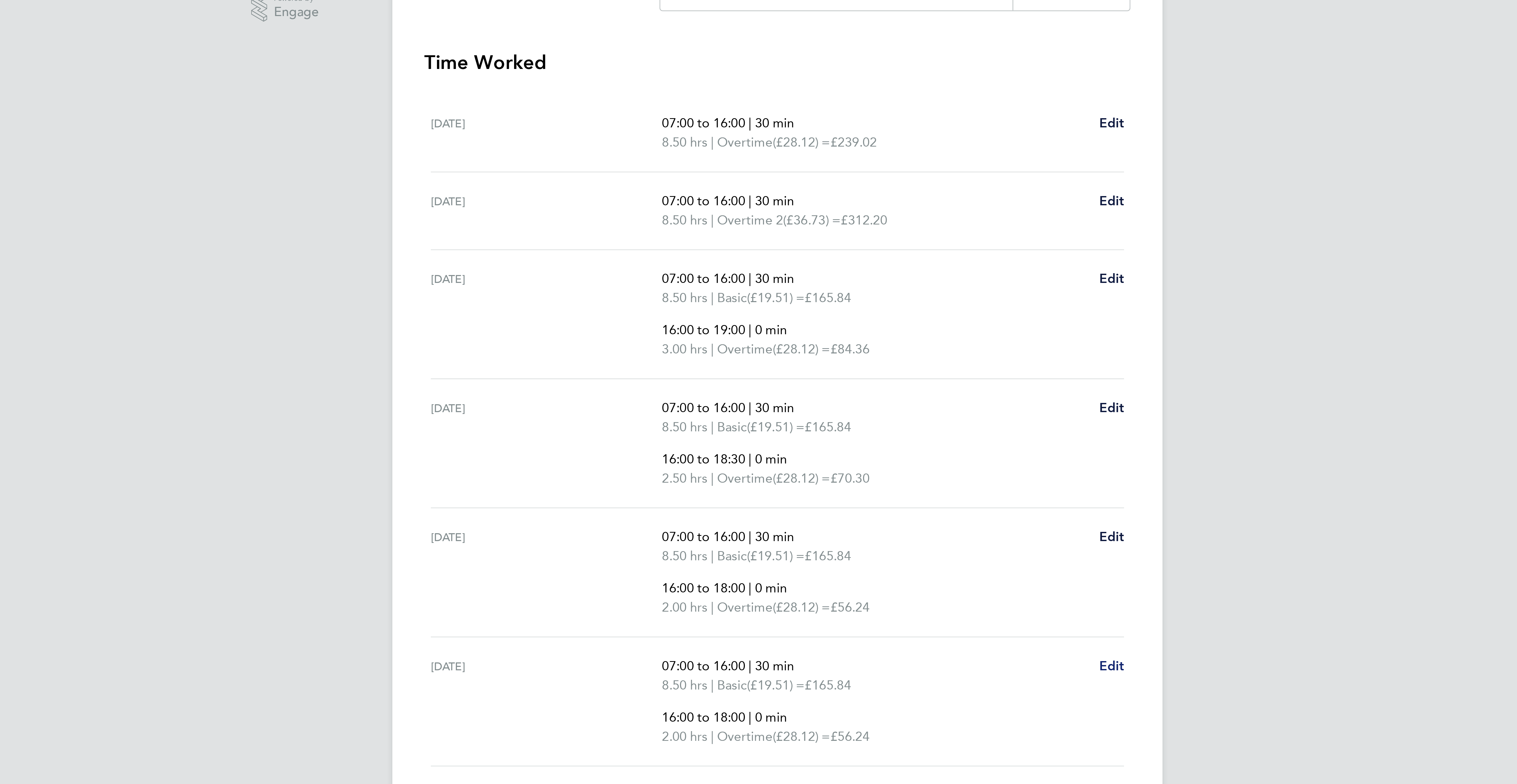
click at [866, 373] on span "Edit" at bounding box center [868, 370] width 8 height 5
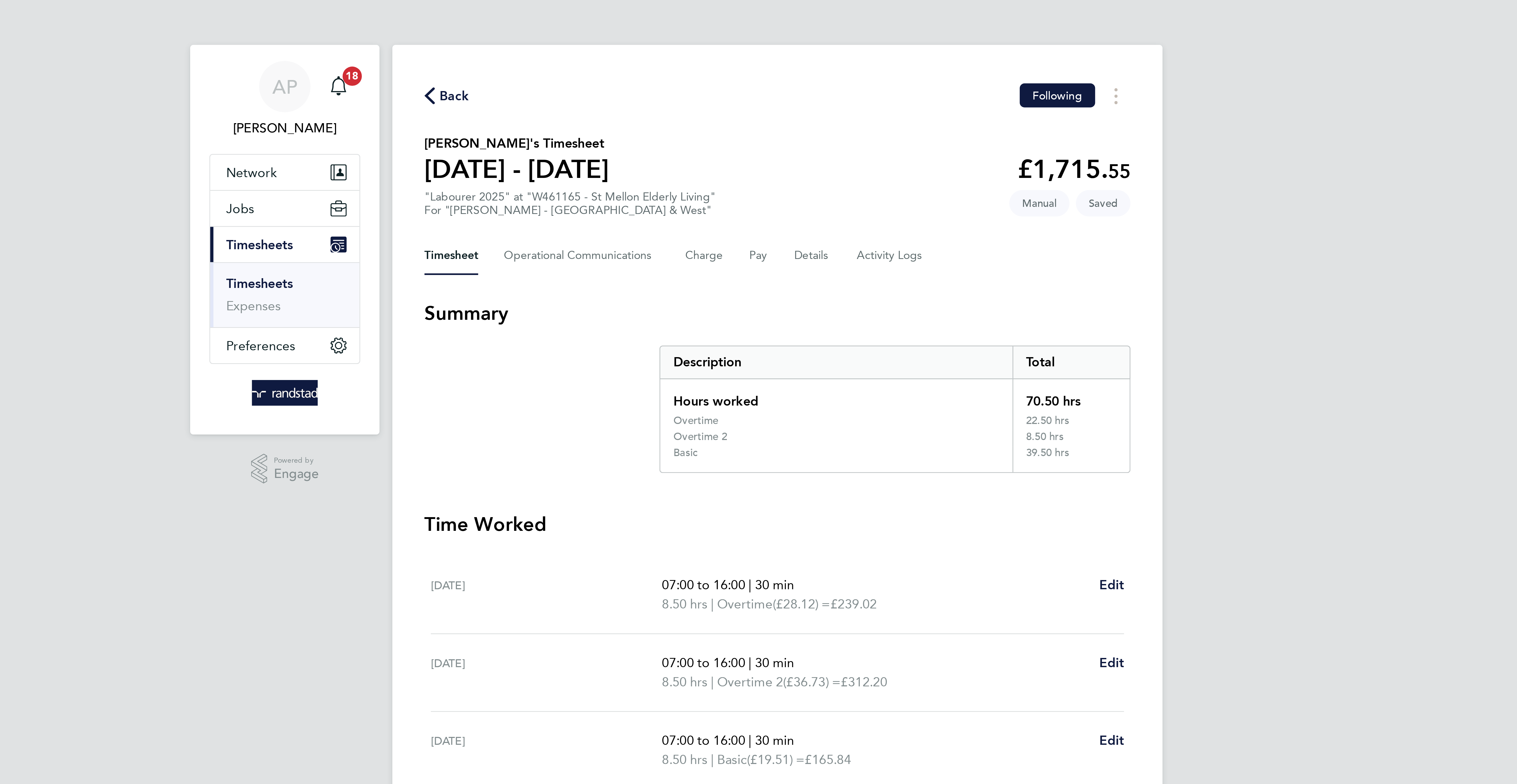
select select "30"
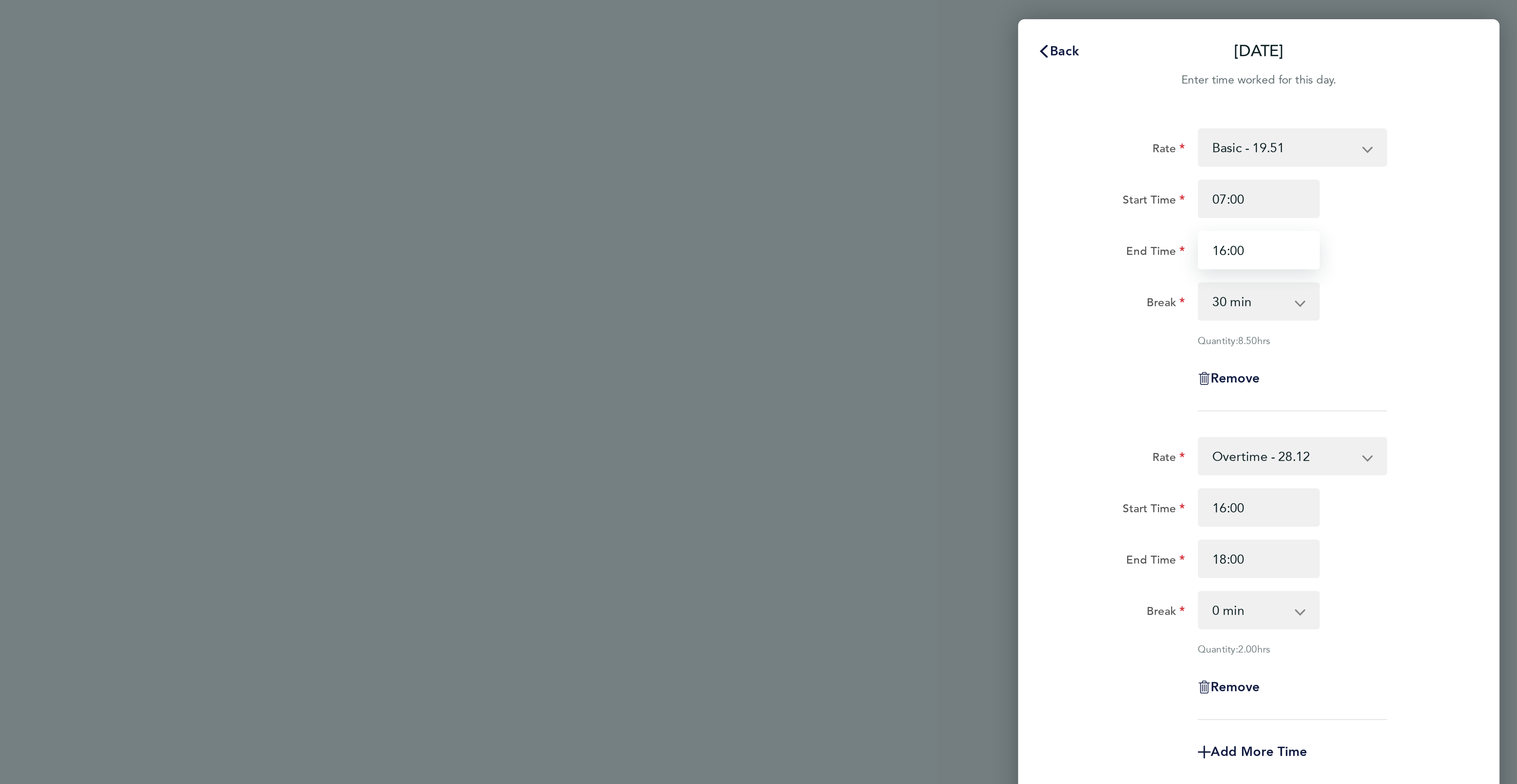
click at [1420, 81] on input "16:00" at bounding box center [1432, 82] width 40 height 12
type input "15:30"
click at [1429, 164] on input "16:00" at bounding box center [1432, 166] width 40 height 12
type input "15:30"
click at [1465, 200] on div "Break 0 min 15 min 30 min 45 min 60 min 75 min 90 min" at bounding box center [1431, 200] width 133 height 12
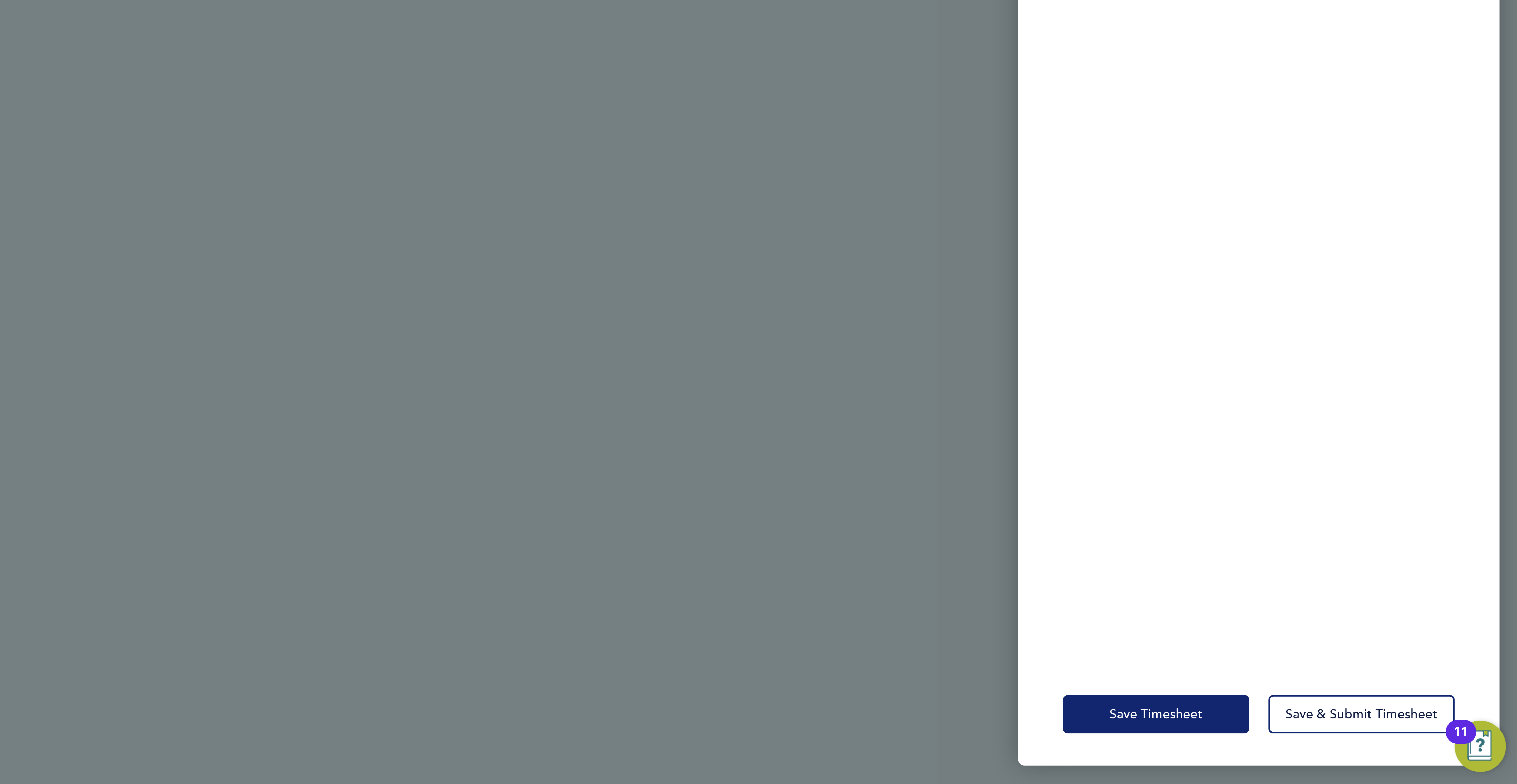
click at [1389, 756] on button "Save Timesheet" at bounding box center [1398, 760] width 61 height 12
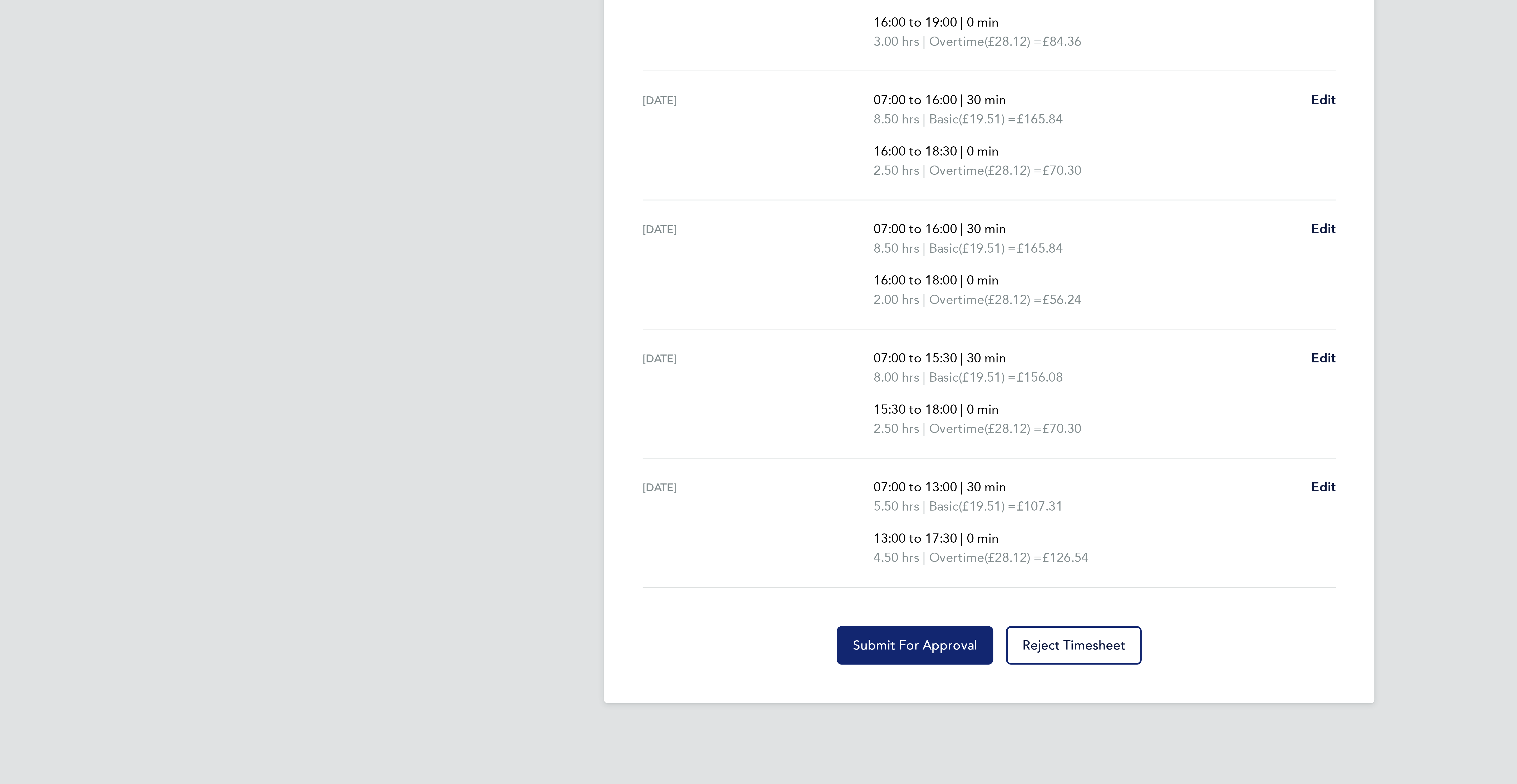
click at [734, 471] on button "Submit For Approval" at bounding box center [734, 464] width 51 height 12
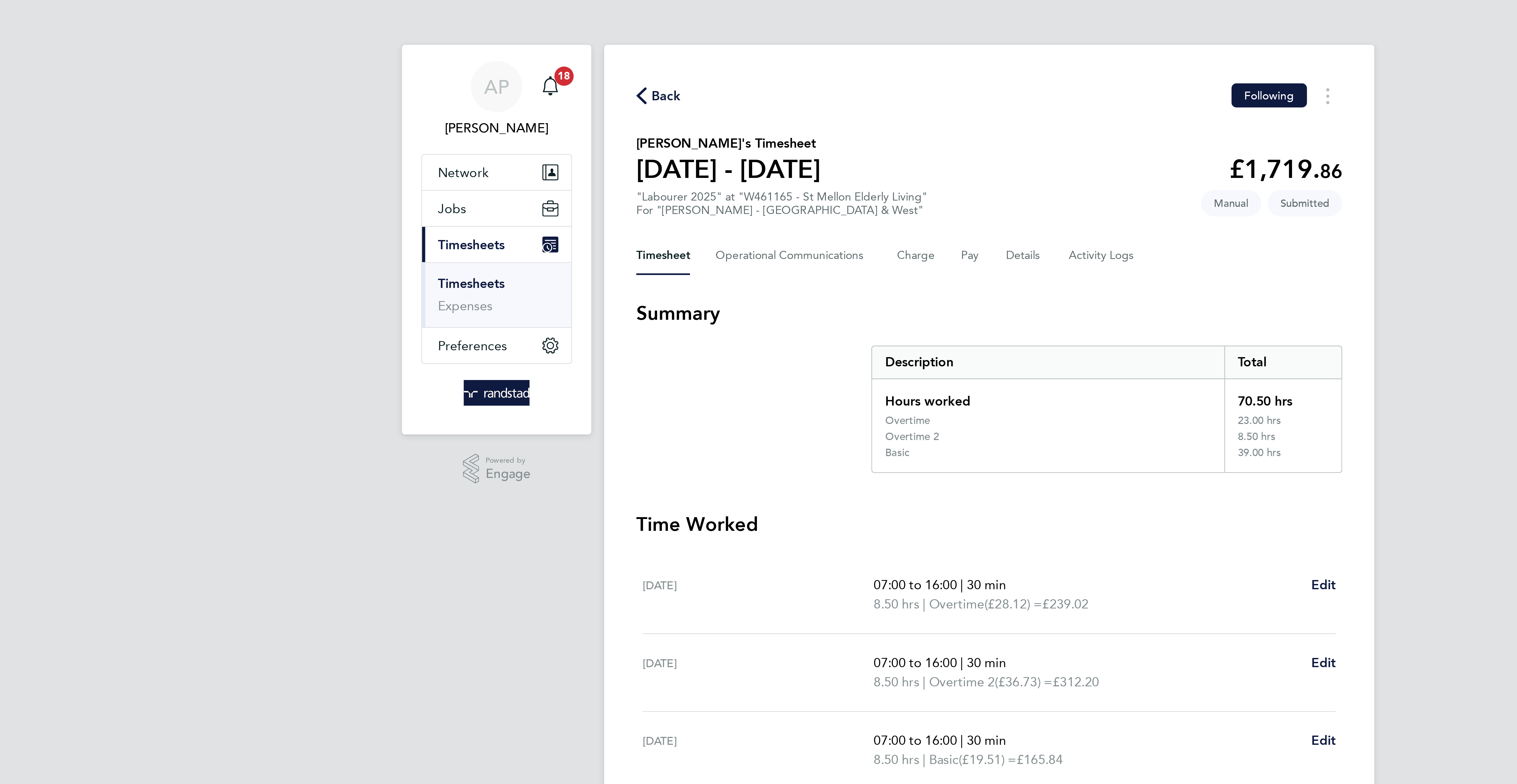
click at [652, 32] on span "Back" at bounding box center [652, 31] width 10 height 6
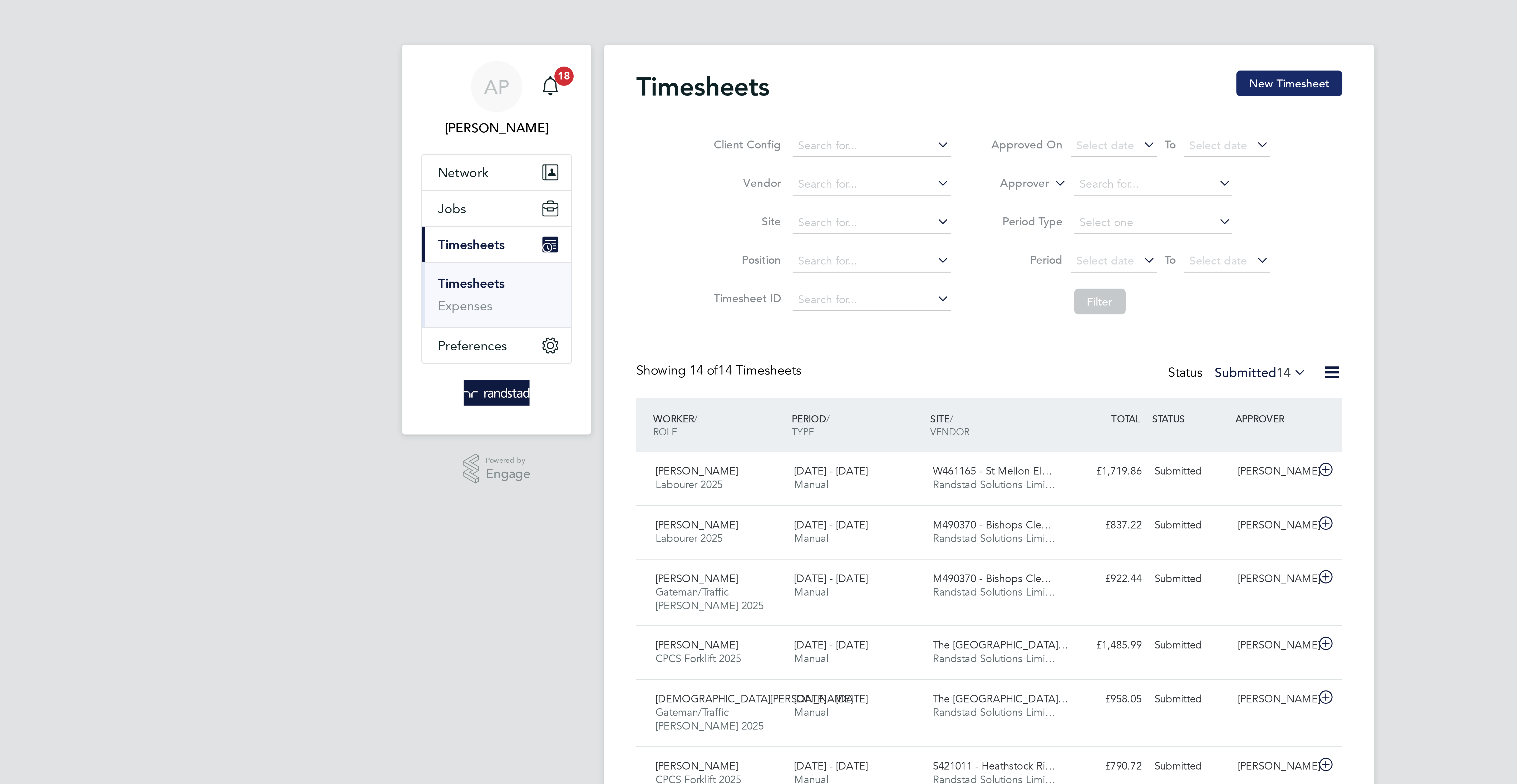
drag, startPoint x: 878, startPoint y: 30, endPoint x: 854, endPoint y: 28, distance: 24.1
click at [877, 30] on div "Timesheets New Timesheet Client Config Vendor Site Position Timesheet ID Approv…" at bounding box center [758, 217] width 253 height 404
click at [854, 28] on button "New Timesheet" at bounding box center [857, 27] width 35 height 8
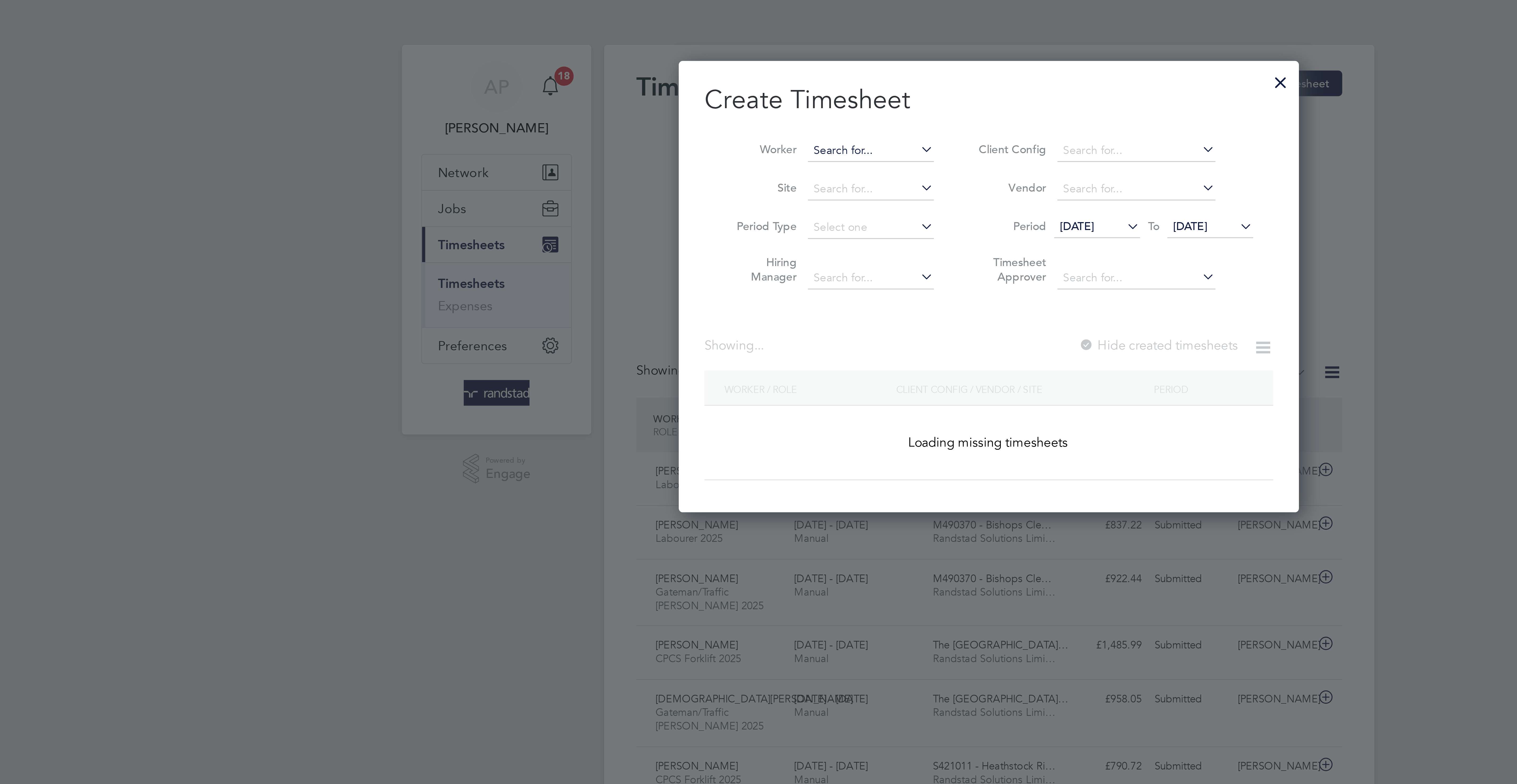
click at [714, 47] on input at bounding box center [720, 49] width 41 height 8
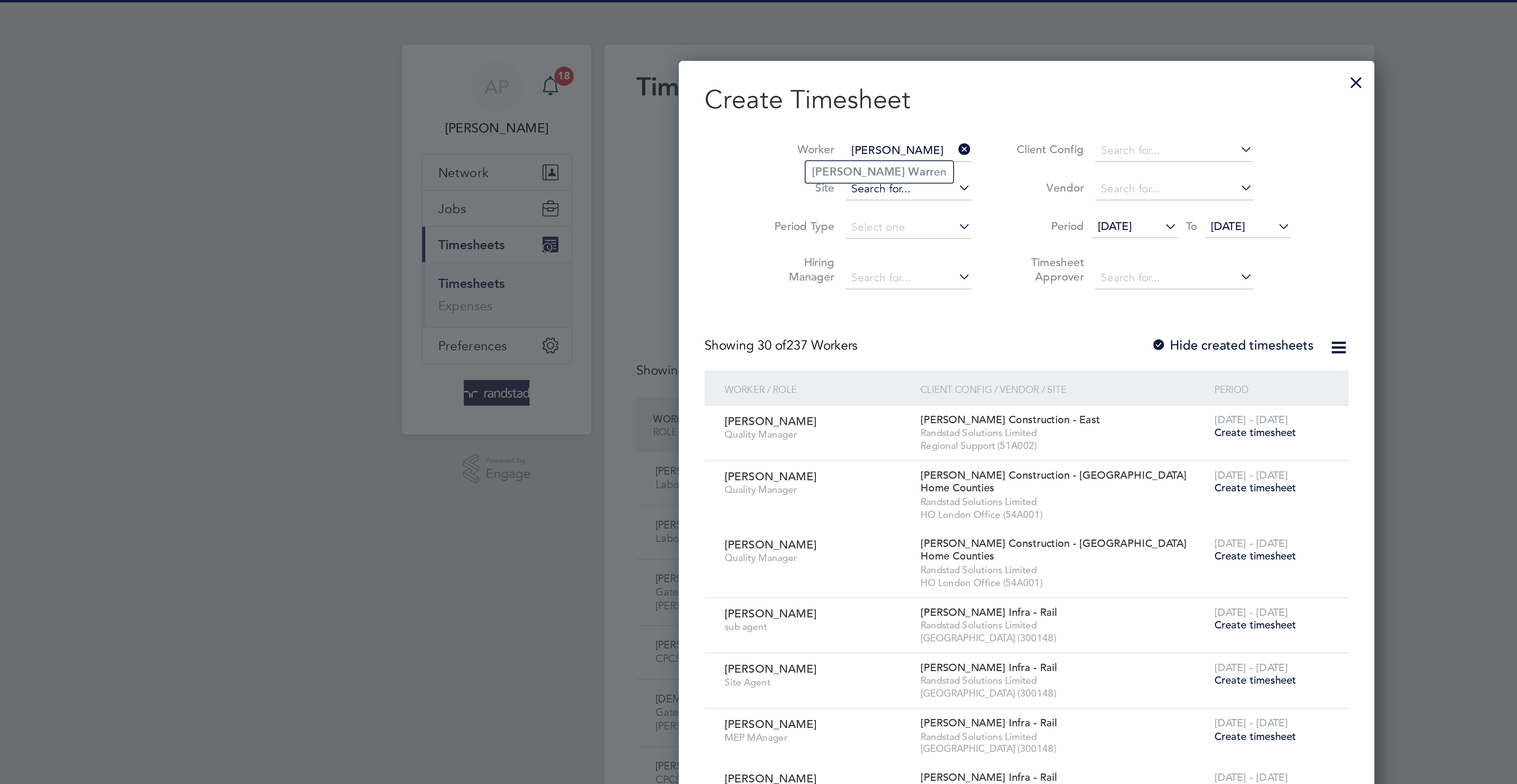
drag, startPoint x: 717, startPoint y: 55, endPoint x: 724, endPoint y: 62, distance: 9.9
click at [732, 55] on b "Warr" at bounding box center [736, 57] width 8 height 5
type input "[PERSON_NAME]"
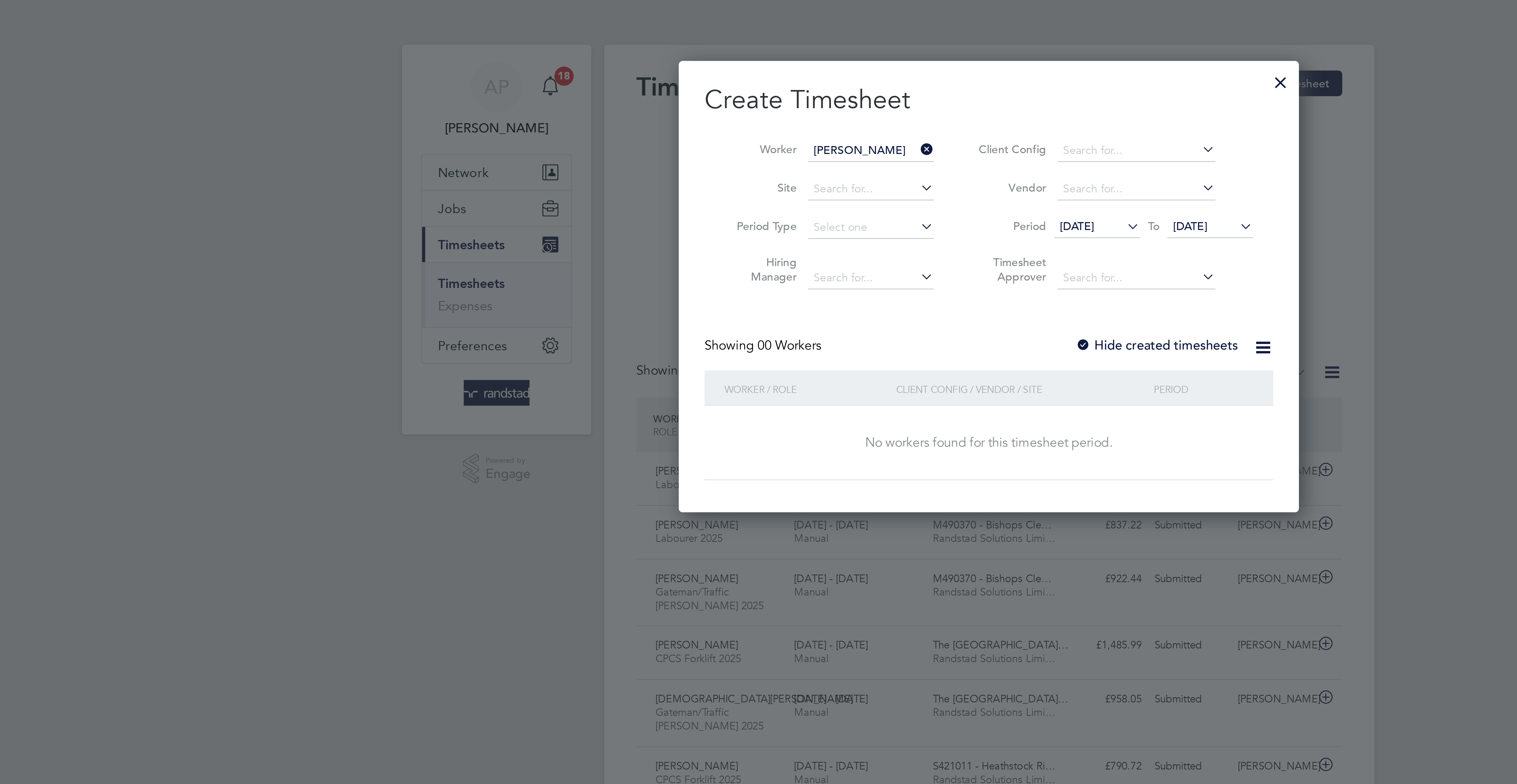
click at [830, 74] on span "[DATE]" at bounding box center [824, 74] width 11 height 5
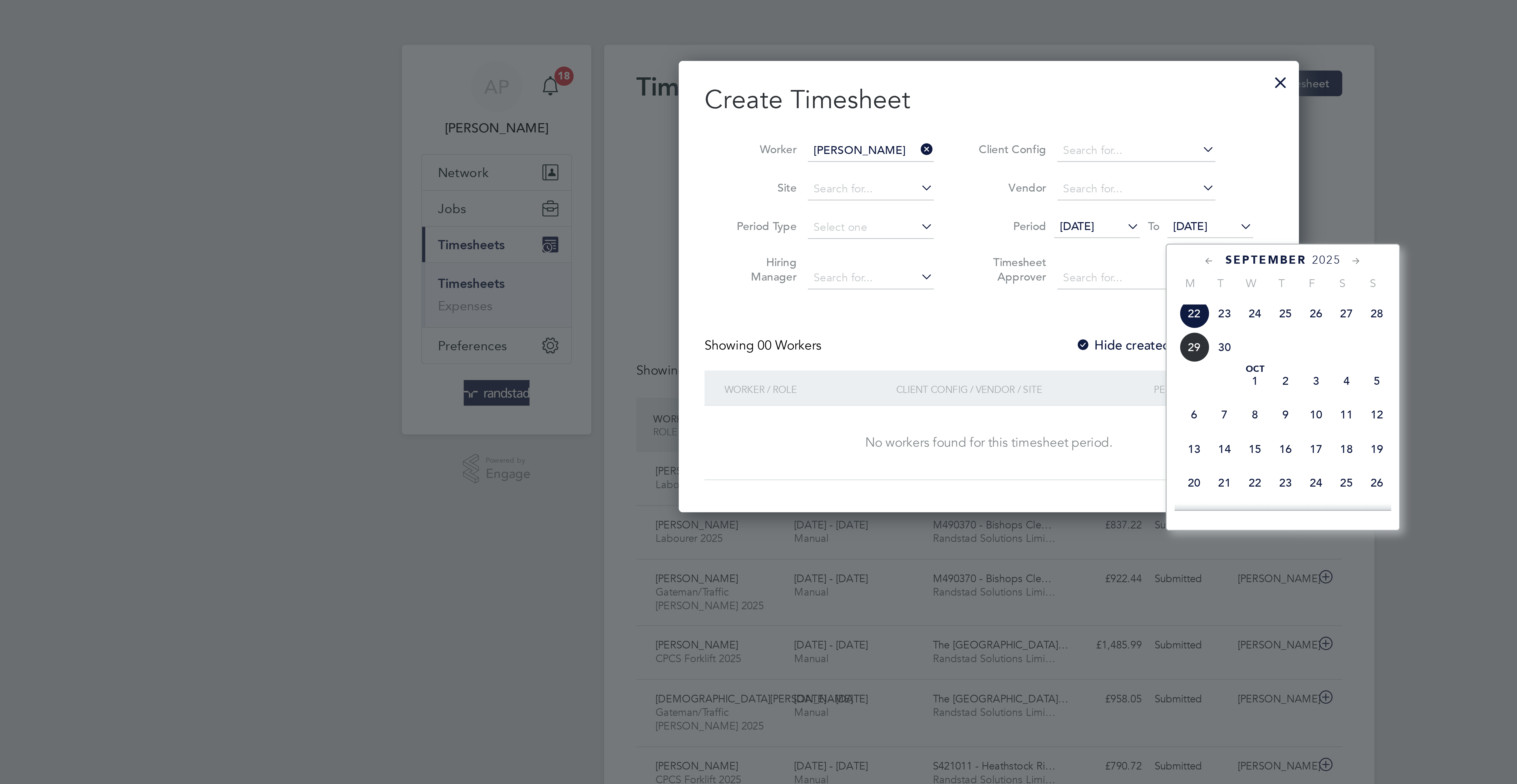
click at [869, 130] on span "3" at bounding box center [866, 125] width 10 height 10
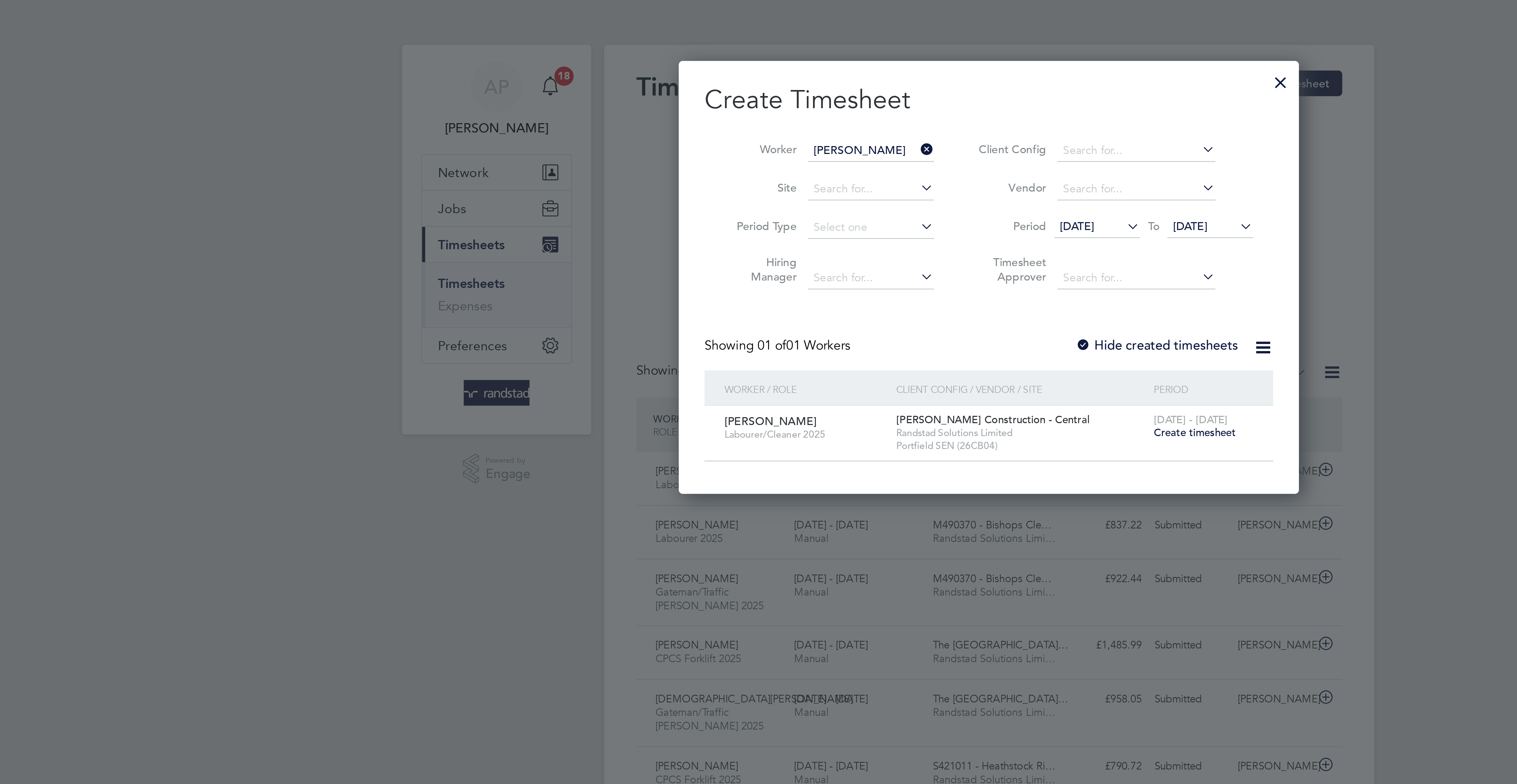
click at [822, 144] on span "Create timesheet" at bounding box center [826, 142] width 27 height 5
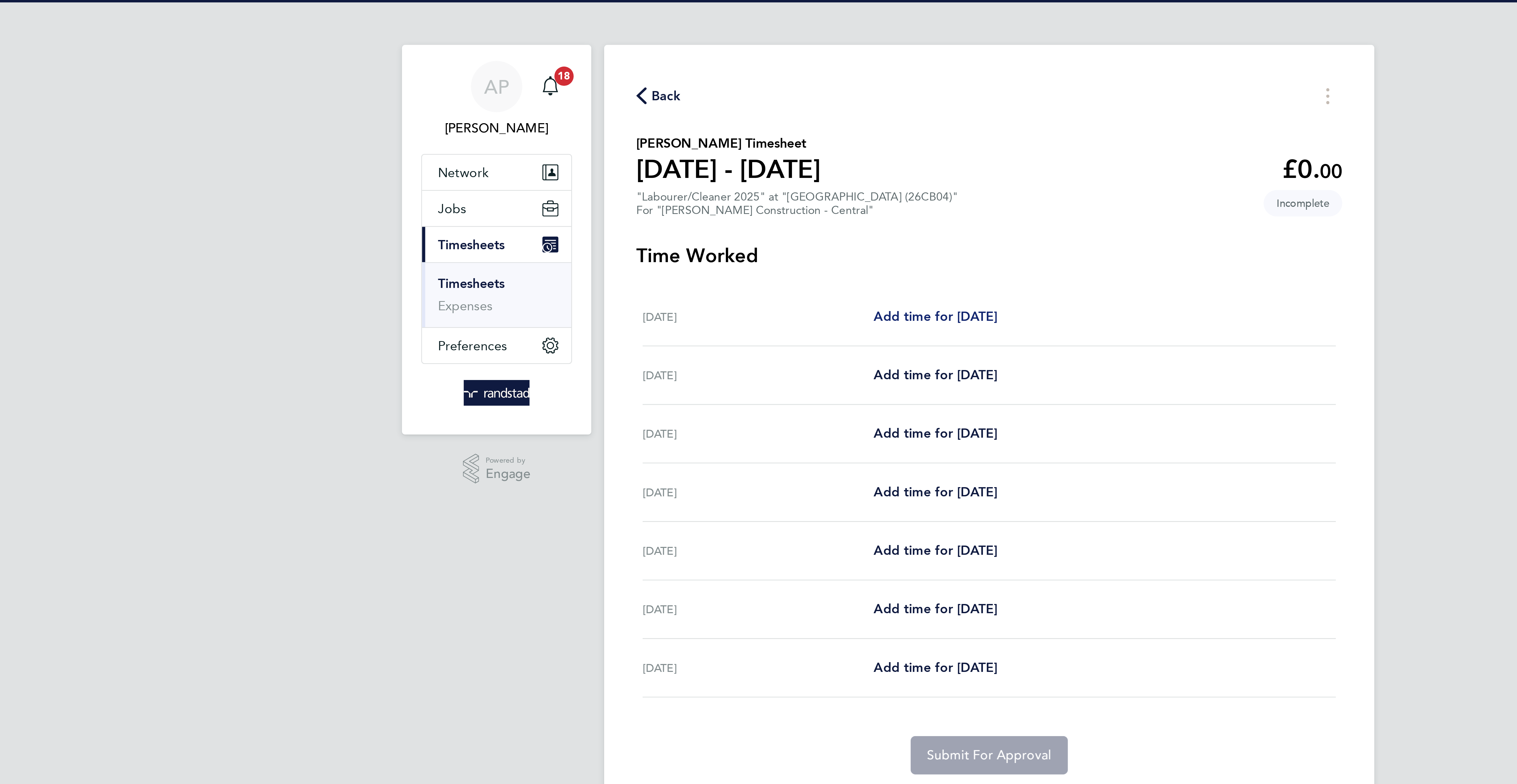
click at [748, 101] on span "Add time for [DATE]" at bounding box center [741, 104] width 41 height 5
select select "30"
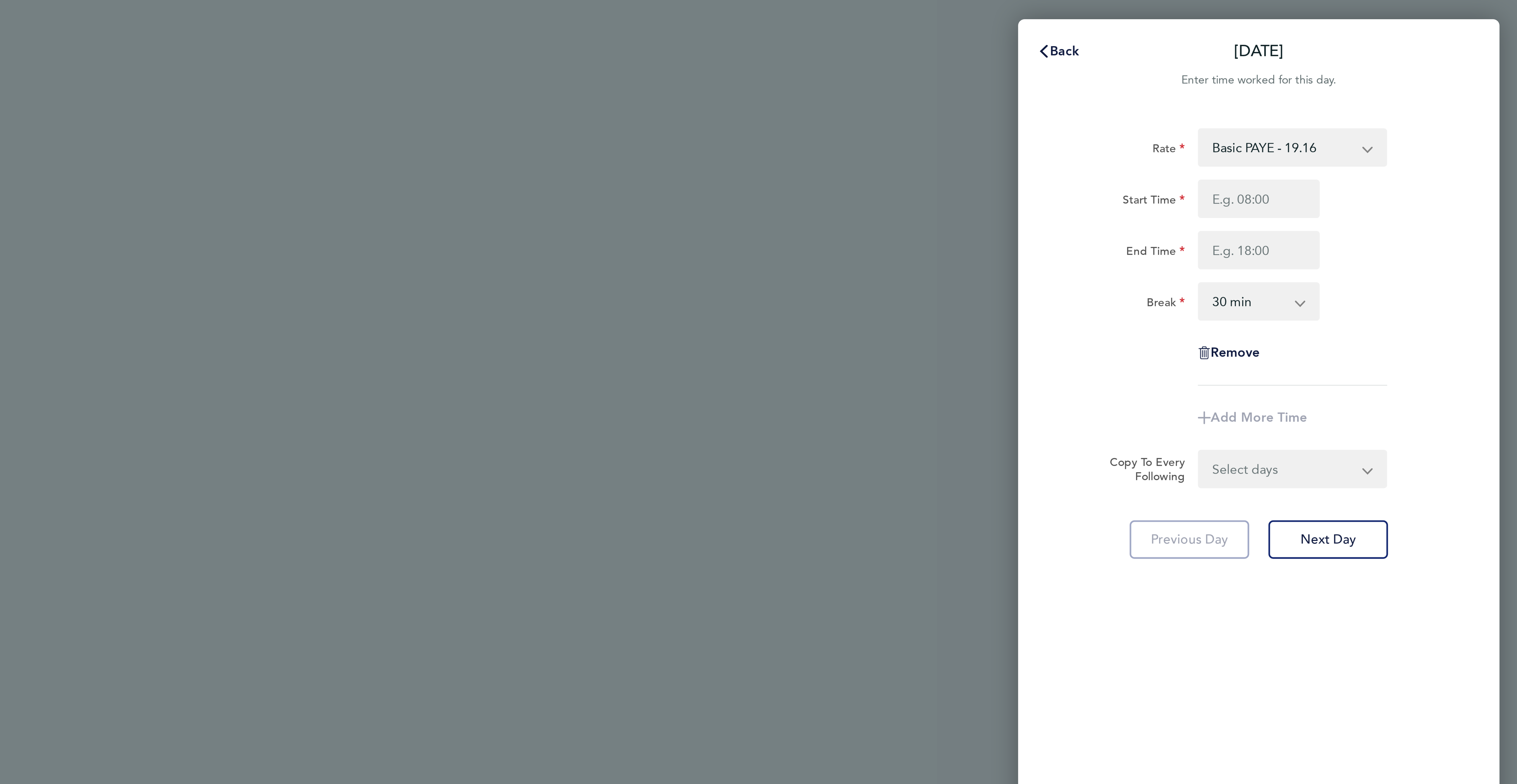
click at [1421, 46] on select "Basic PAYE - 19.16 OT PAYE - 27.81 OT 2 - 36.21" at bounding box center [1439, 48] width 55 height 12
select select "30"
click at [1423, 62] on input "Start Time" at bounding box center [1432, 65] width 40 height 12
click at [1424, 78] on input "End Time" at bounding box center [1432, 82] width 40 height 12
type input "07:00"
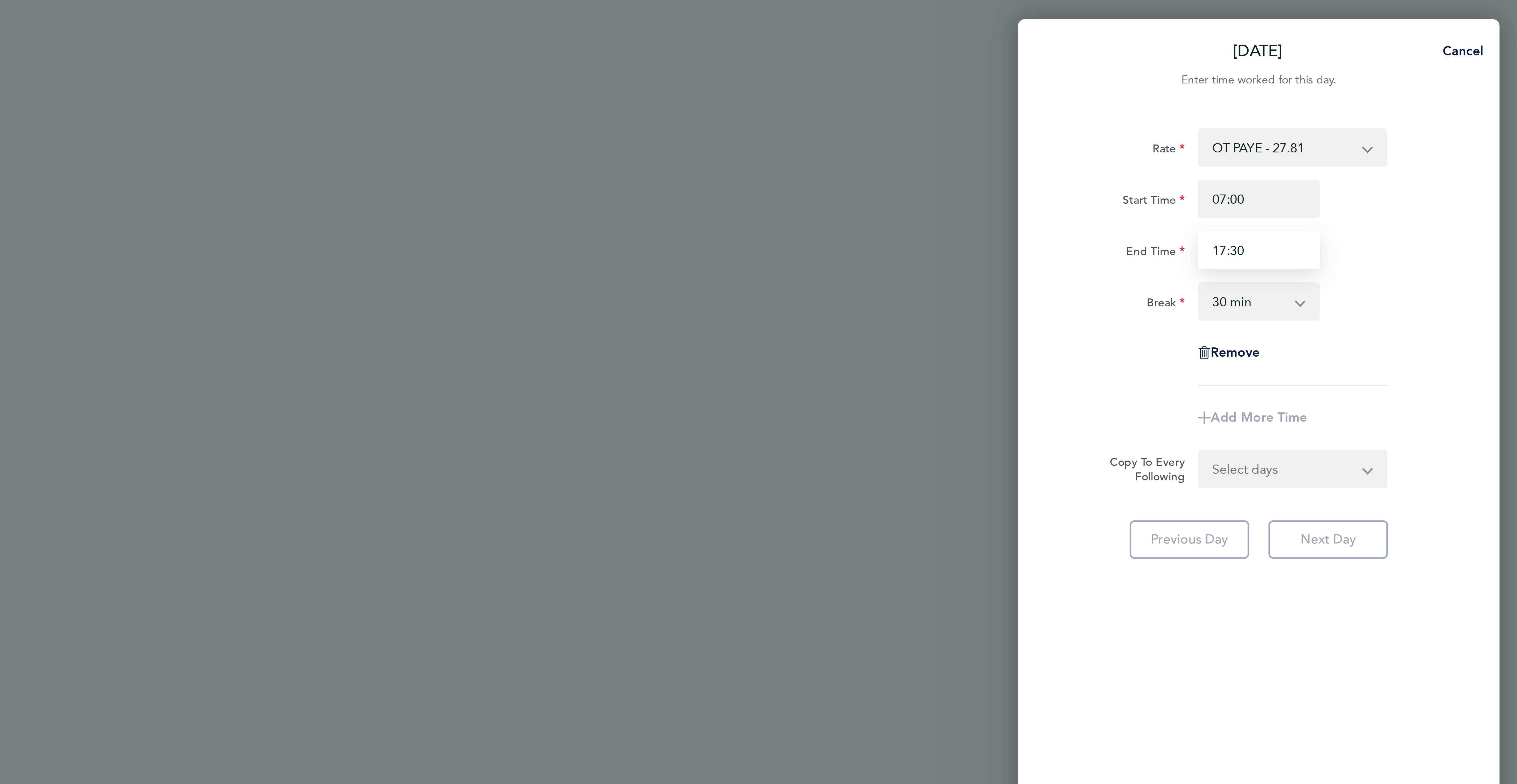
type input "17:30"
click at [1480, 100] on div "Break 0 min 15 min 30 min 45 min 60 min 75 min 90 min" at bounding box center [1431, 98] width 133 height 12
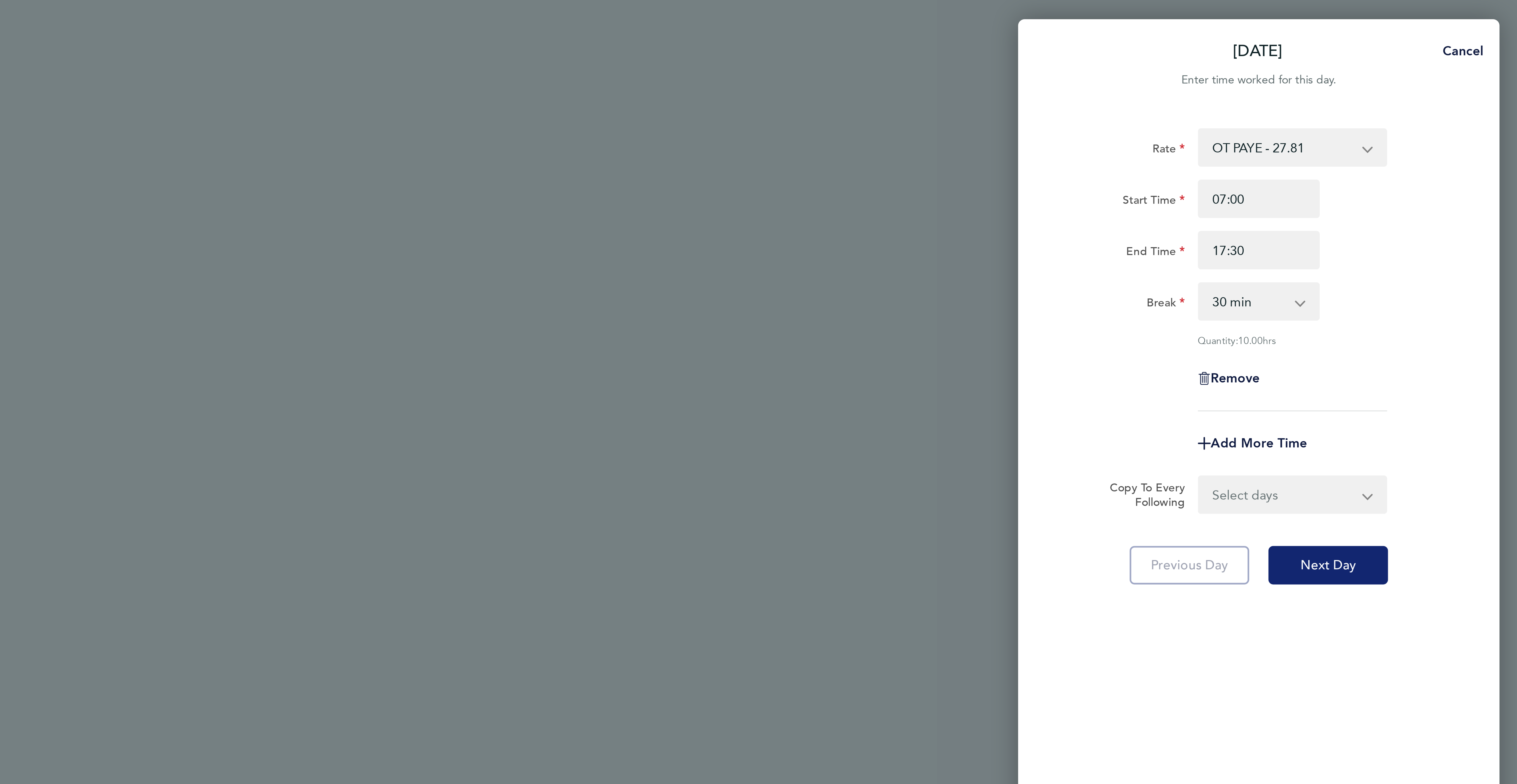
click at [1453, 186] on span "Next Day" at bounding box center [1454, 185] width 18 height 5
select select "30"
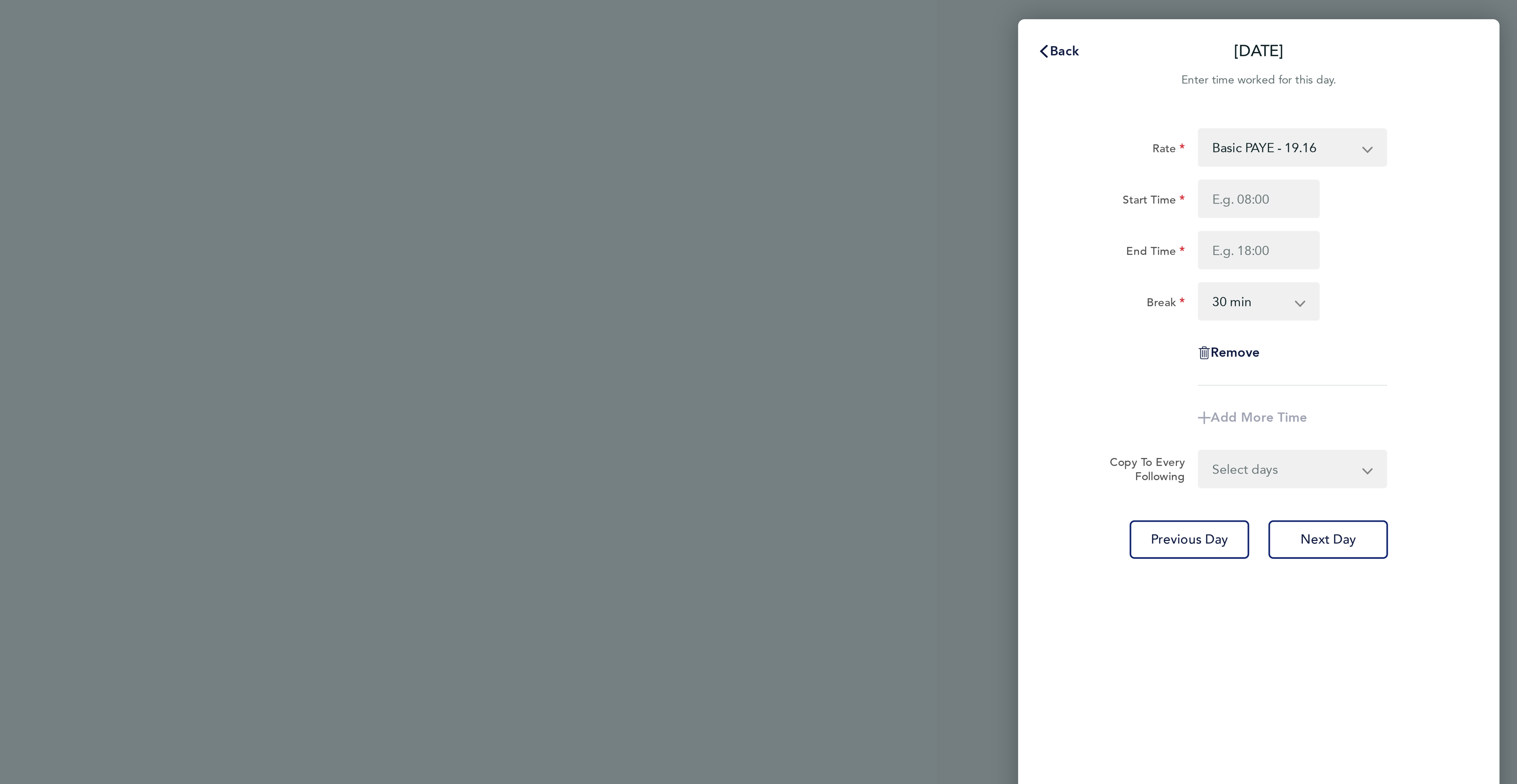
click at [1440, 46] on select "Basic PAYE - 19.16 OT PAYE - 27.81 OT 2 - 36.21" at bounding box center [1439, 48] width 55 height 12
select select "30"
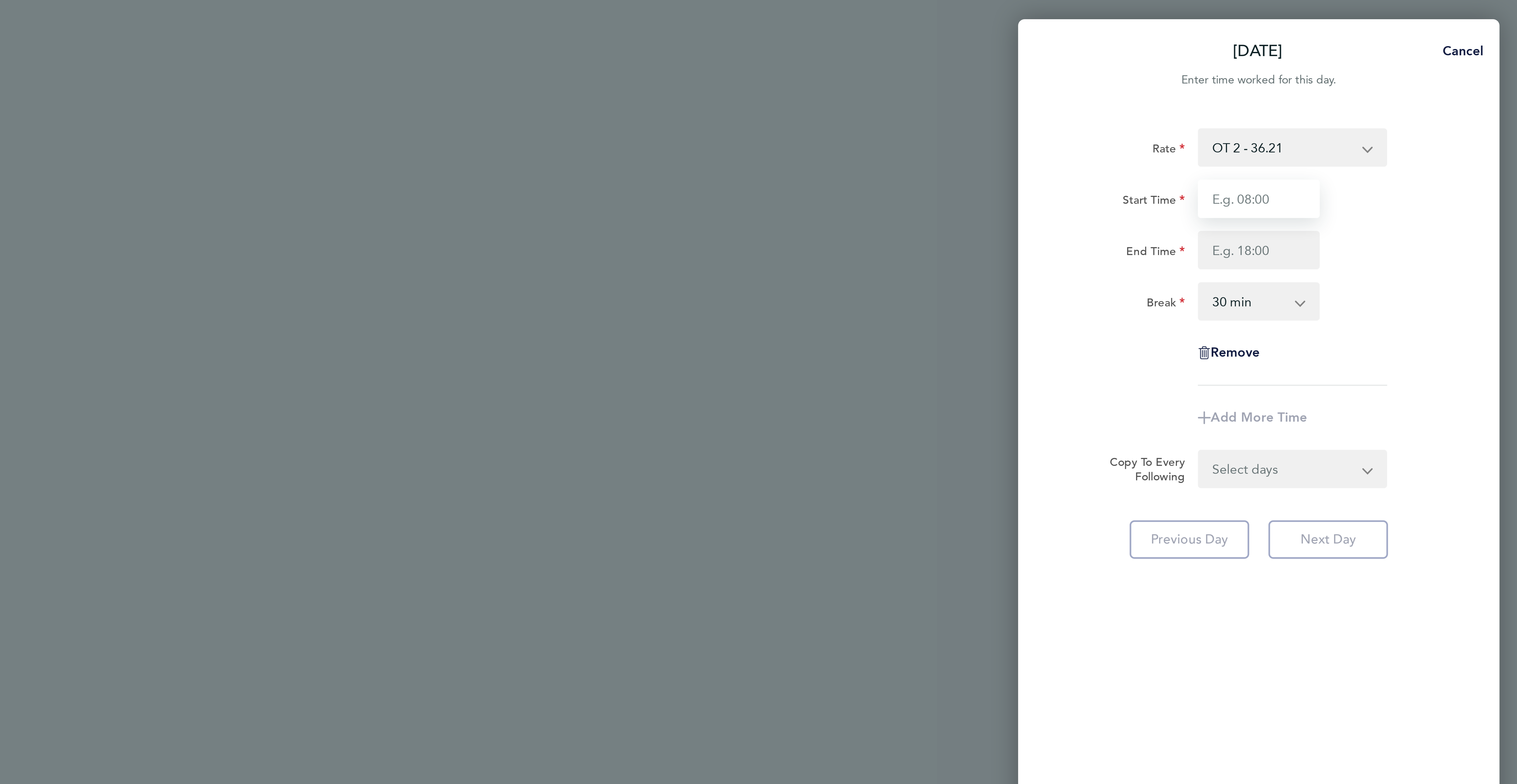
click at [1430, 66] on input "Start Time" at bounding box center [1432, 65] width 40 height 12
type input "07:00"
click at [1424, 78] on input "End Time" at bounding box center [1432, 82] width 40 height 12
type input "17:30"
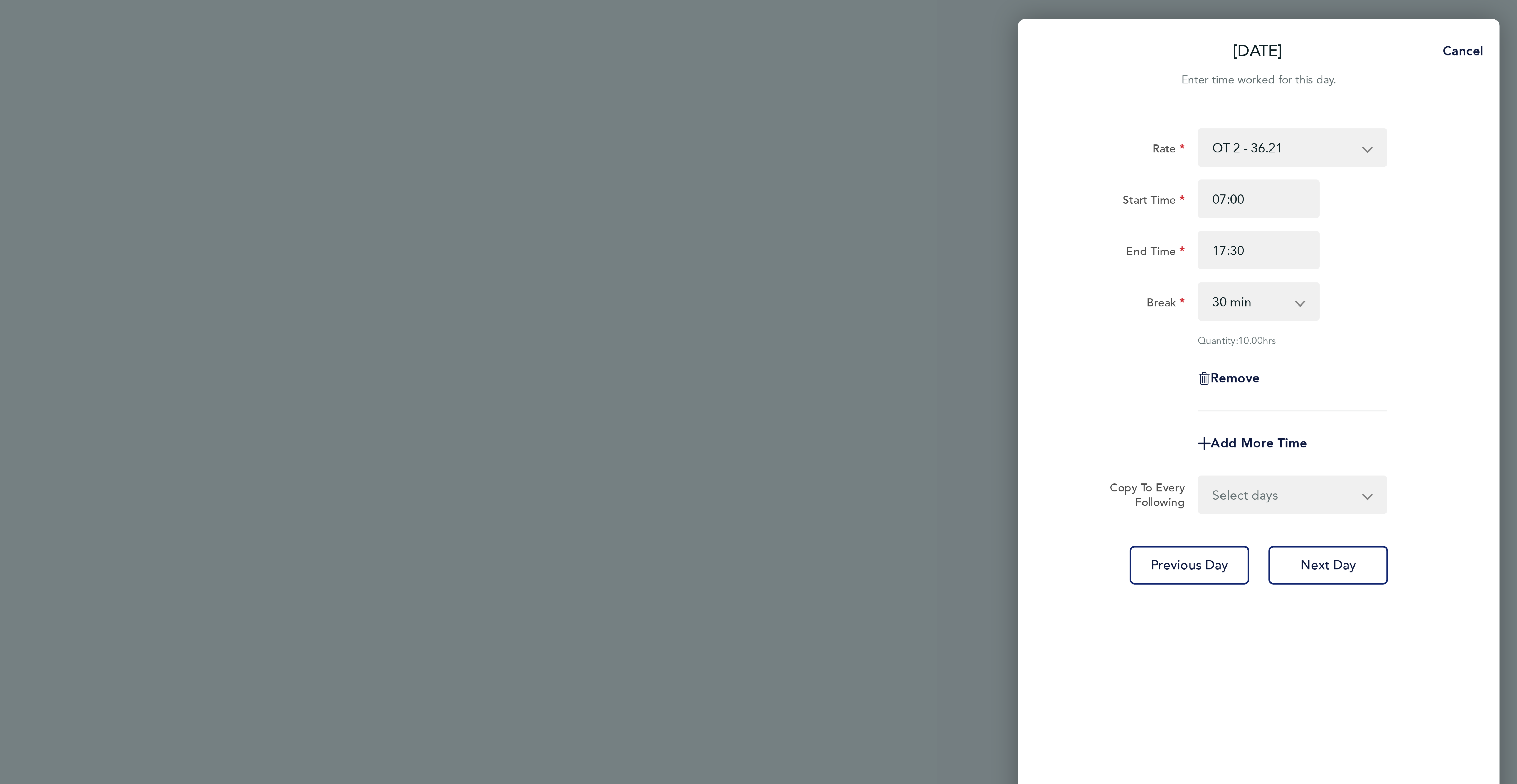
drag, startPoint x: 1478, startPoint y: 58, endPoint x: 1489, endPoint y: 99, distance: 42.4
click at [1478, 59] on div "Start Time 07:00" at bounding box center [1431, 65] width 133 height 12
click at [1490, 104] on div "Break 0 min 15 min 30 min 45 min 60 min 75 min 90 min" at bounding box center [1431, 98] width 133 height 12
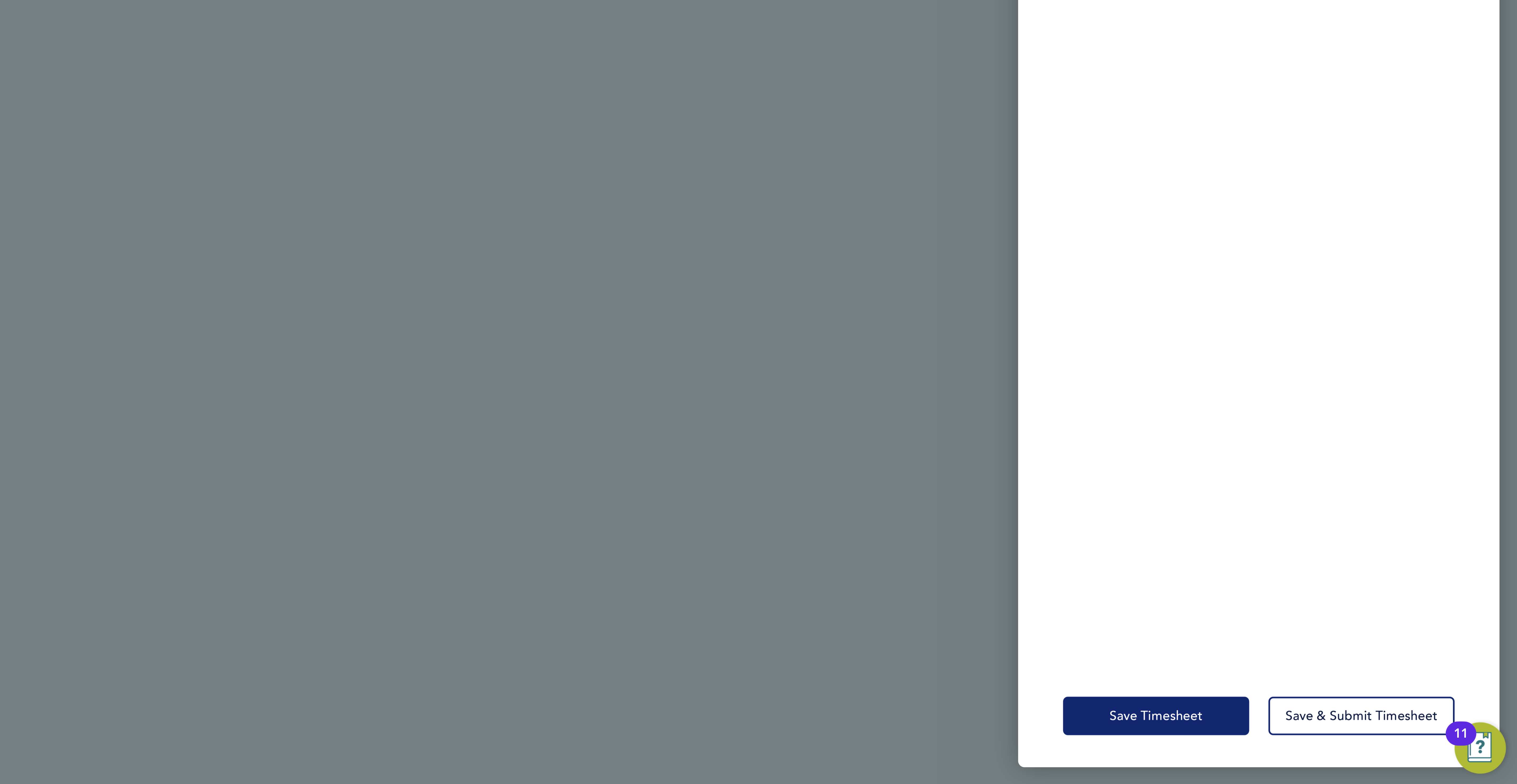
click at [1389, 760] on span "Save Timesheet" at bounding box center [1398, 760] width 31 height 5
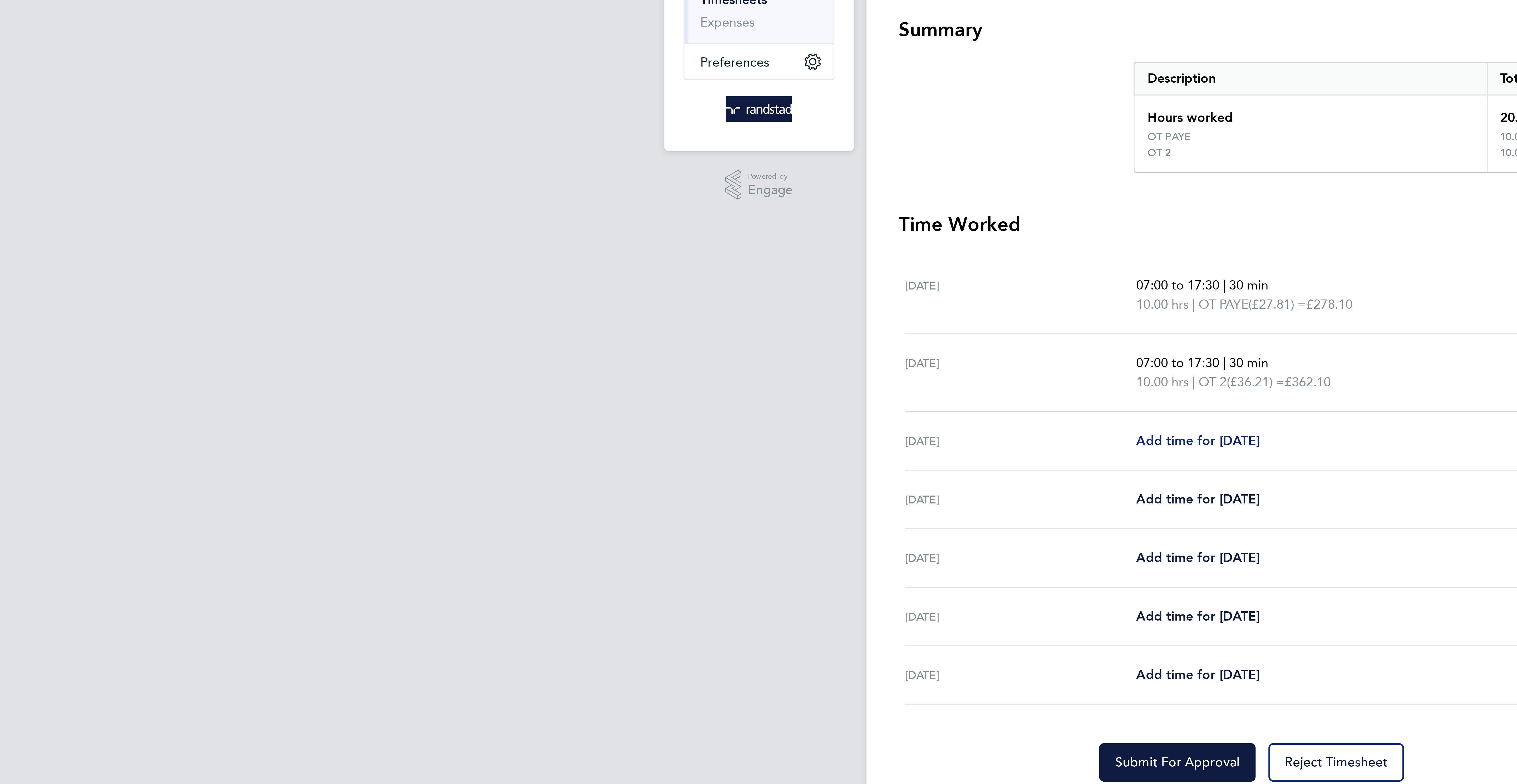
click at [731, 240] on span "Add time for [DATE]" at bounding box center [741, 238] width 41 height 5
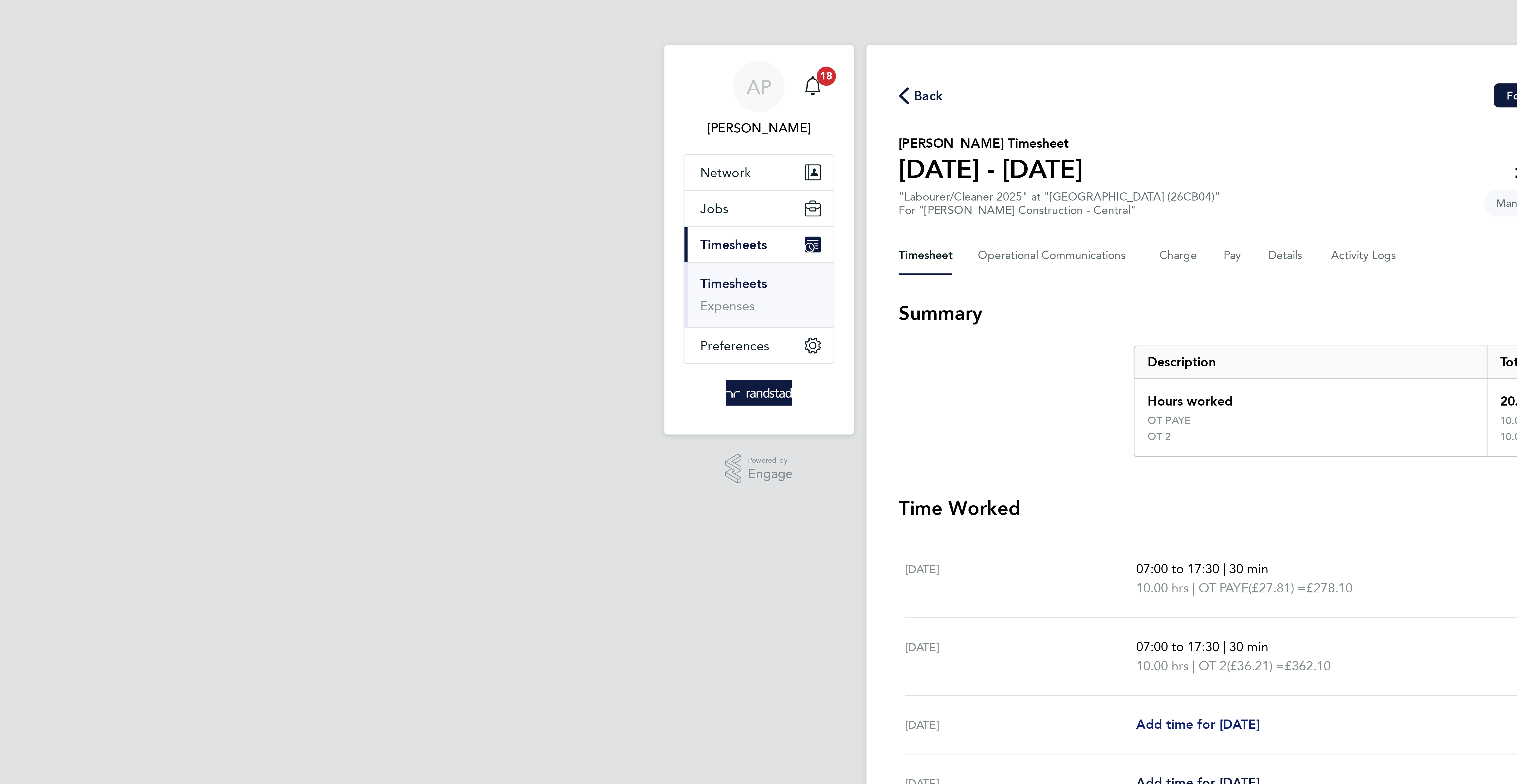
select select "30"
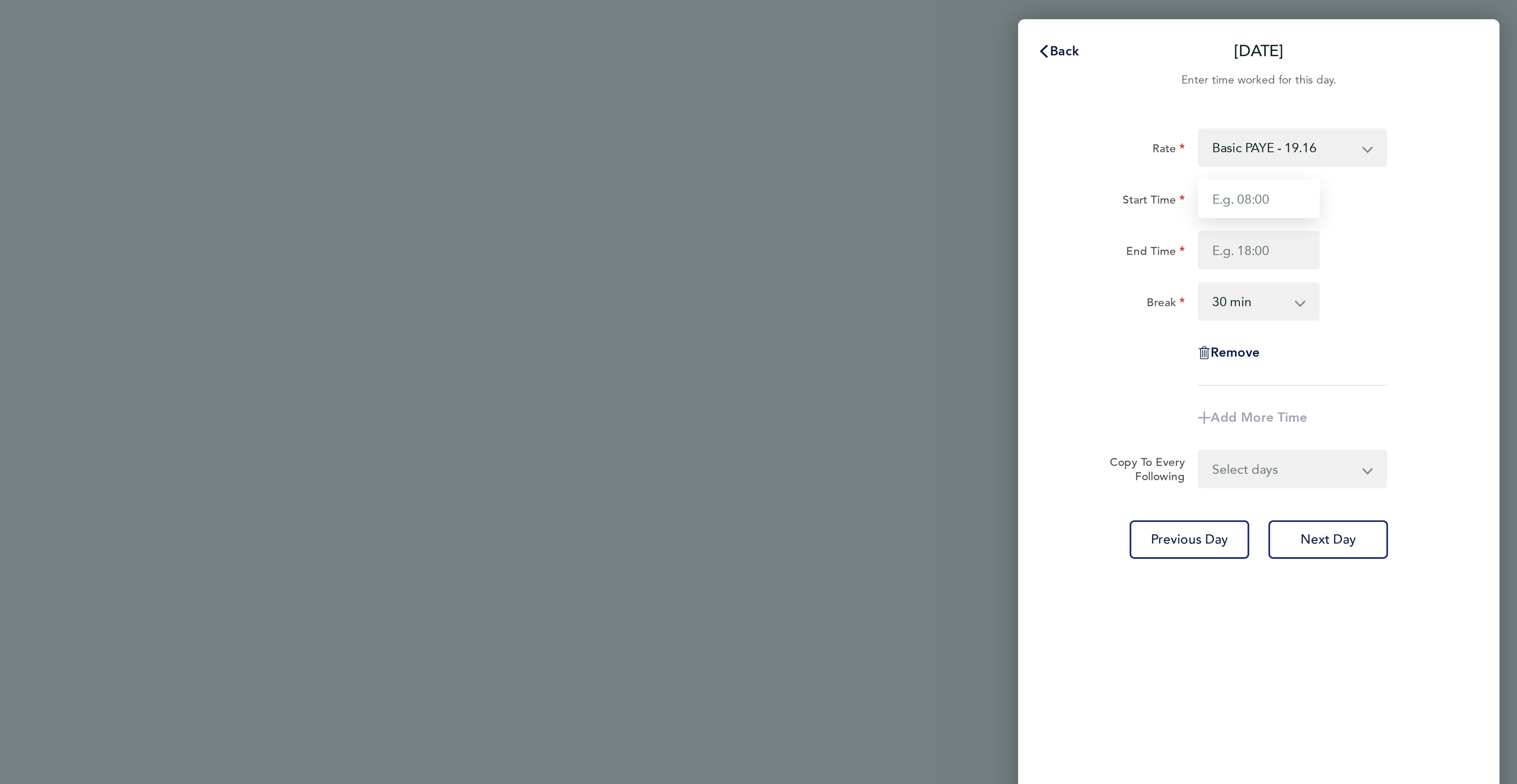
click at [1427, 60] on input "Start Time" at bounding box center [1432, 65] width 40 height 12
type input "07:00"
click at [1420, 81] on input "End Time" at bounding box center [1432, 82] width 40 height 12
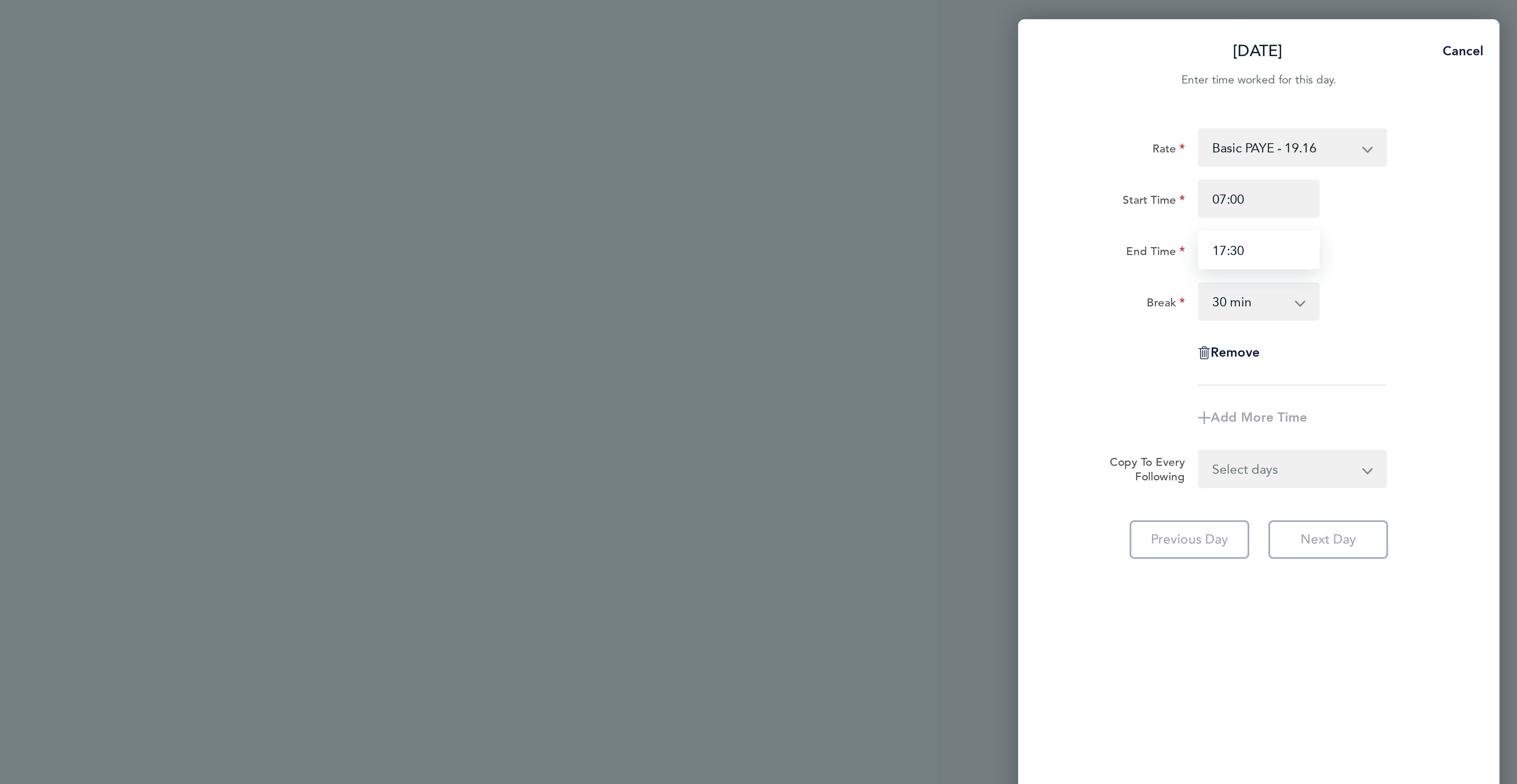
type input "17:30"
click at [1508, 114] on div "Rate Basic PAYE - 19.16 OT PAYE - 27.81 OT 2 - 36.21 Start Time 07:00 End Time …" at bounding box center [1432, 390] width 158 height 708
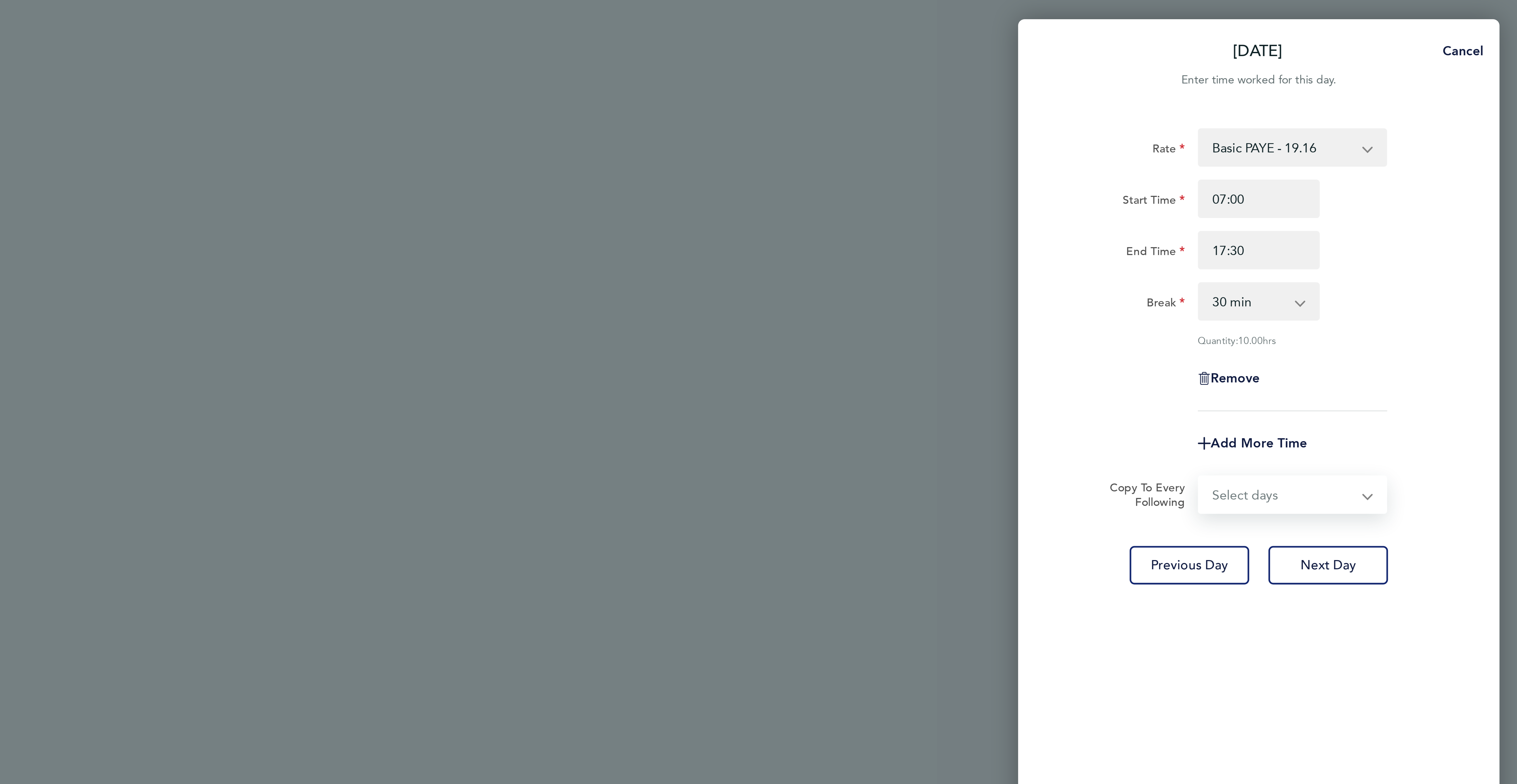
click at [1424, 162] on select "Select days Day [DATE] [DATE] [DATE] [DATE]" at bounding box center [1440, 162] width 55 height 12
select select "DAY"
click at [1412, 157] on select "Select days Day [DATE] [DATE] [DATE] [DATE]" at bounding box center [1440, 162] width 55 height 12
select select "[DATE]"
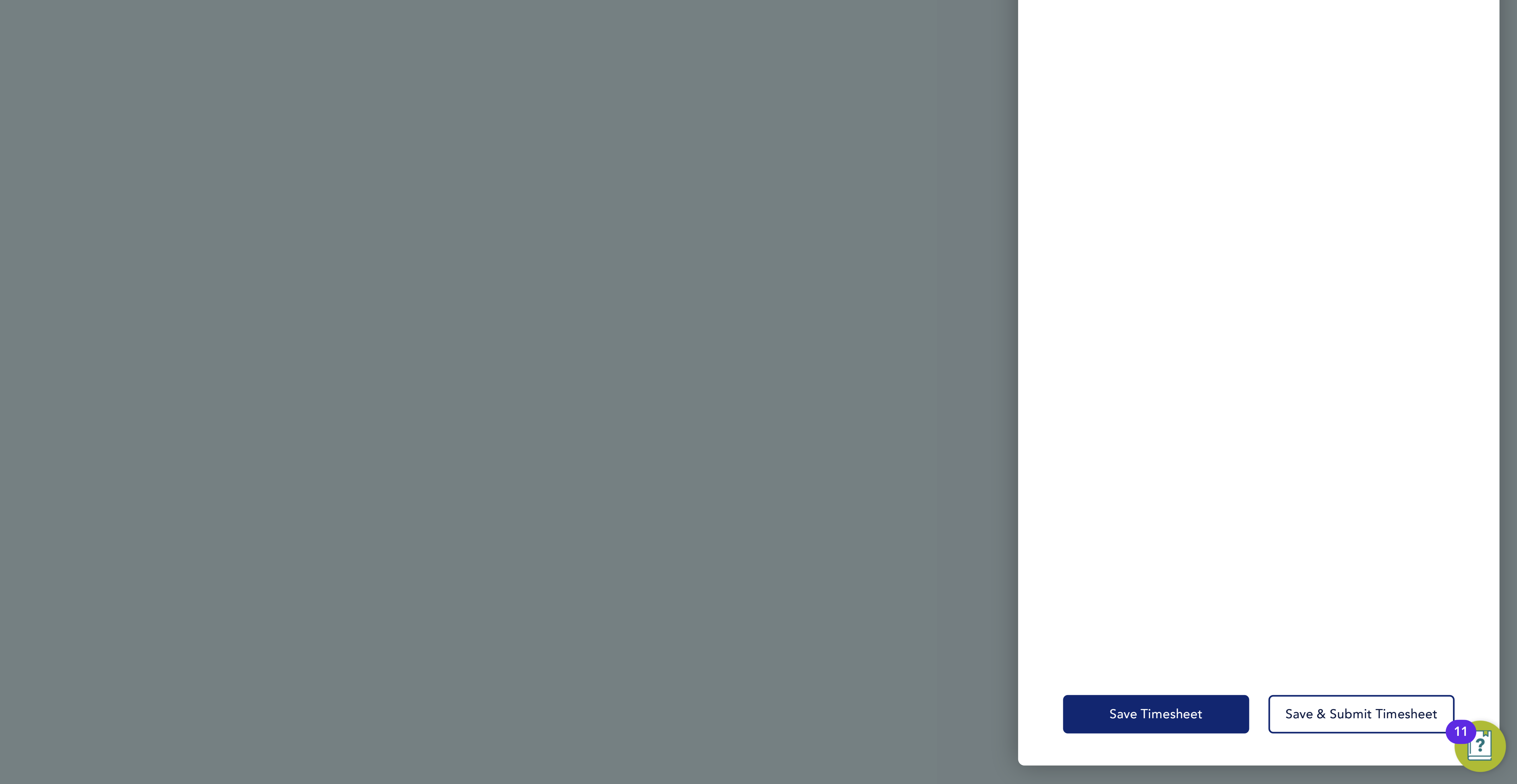
click at [1387, 756] on button "Save Timesheet" at bounding box center [1398, 760] width 61 height 12
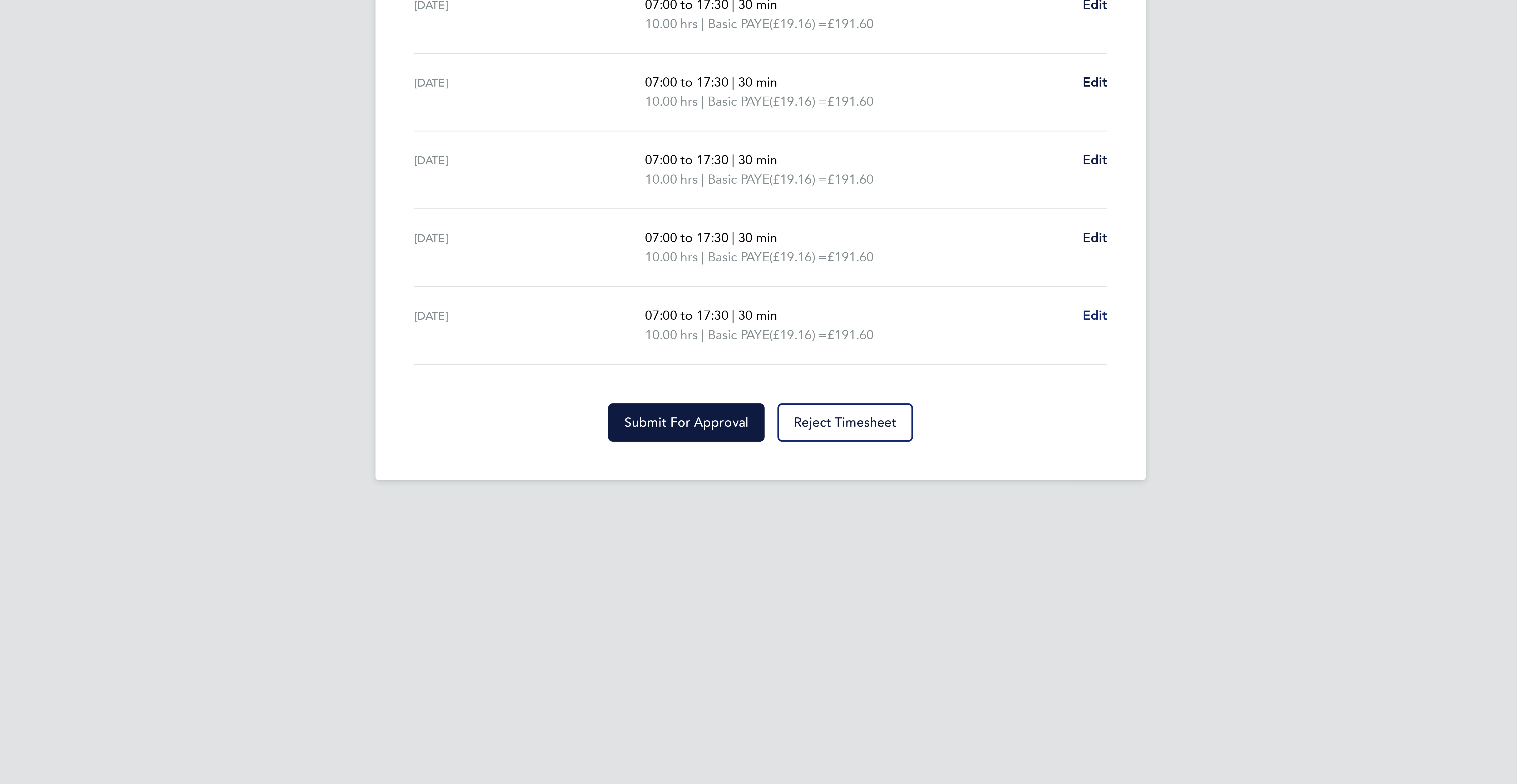
click at [865, 348] on span "Edit" at bounding box center [868, 345] width 8 height 5
select select "30"
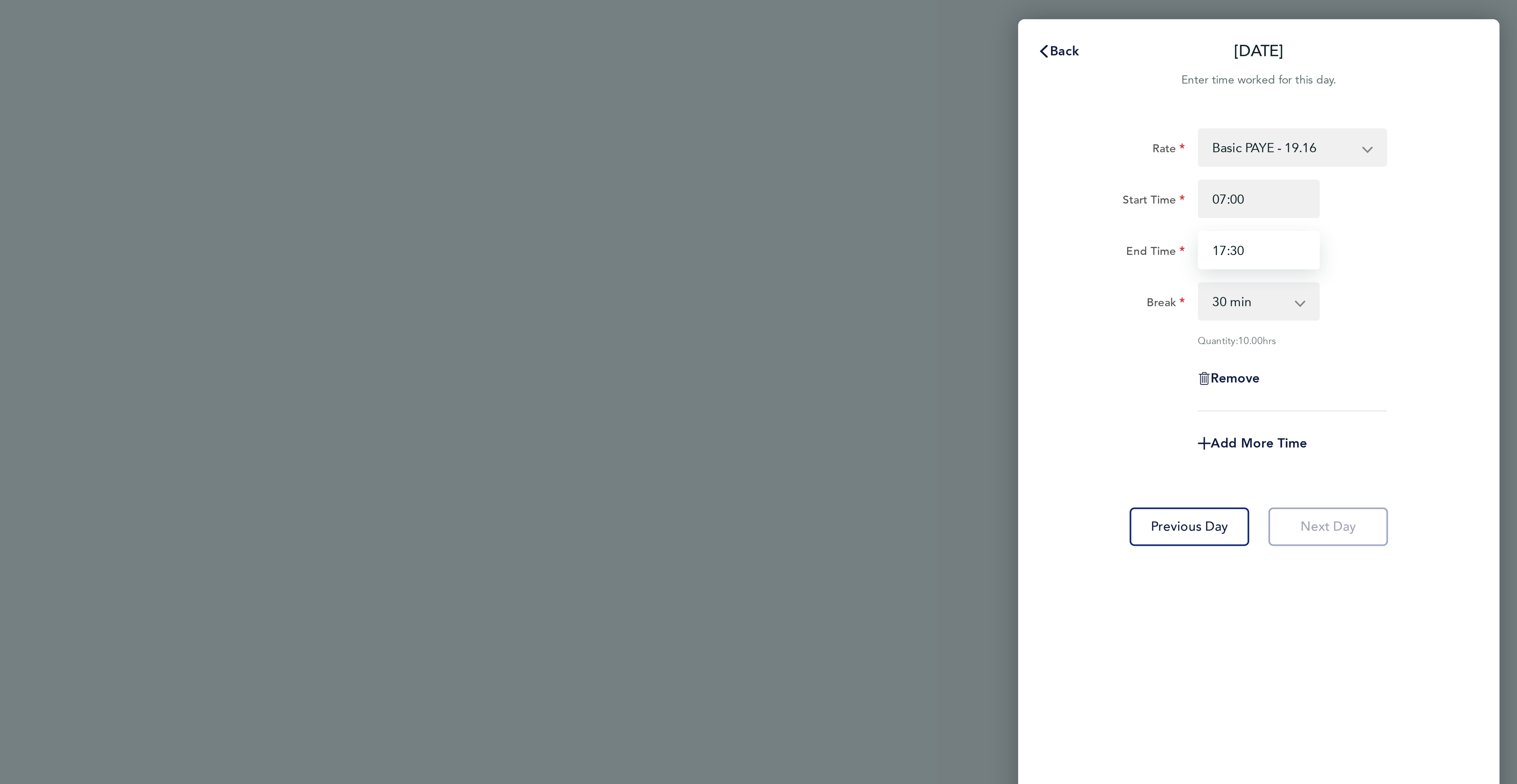
click at [1419, 81] on input "17:30" at bounding box center [1432, 82] width 40 height 12
type input "12:30"
click at [1509, 79] on div "Back [DATE] Enter time worked for this day. Rate Basic PAYE - 19.16 OT PAYE - 2…" at bounding box center [758, 392] width 1517 height 784
click at [1474, 148] on div "Add More Time" at bounding box center [1431, 145] width 133 height 12
click at [1428, 145] on span "Add More Time" at bounding box center [1432, 145] width 32 height 5
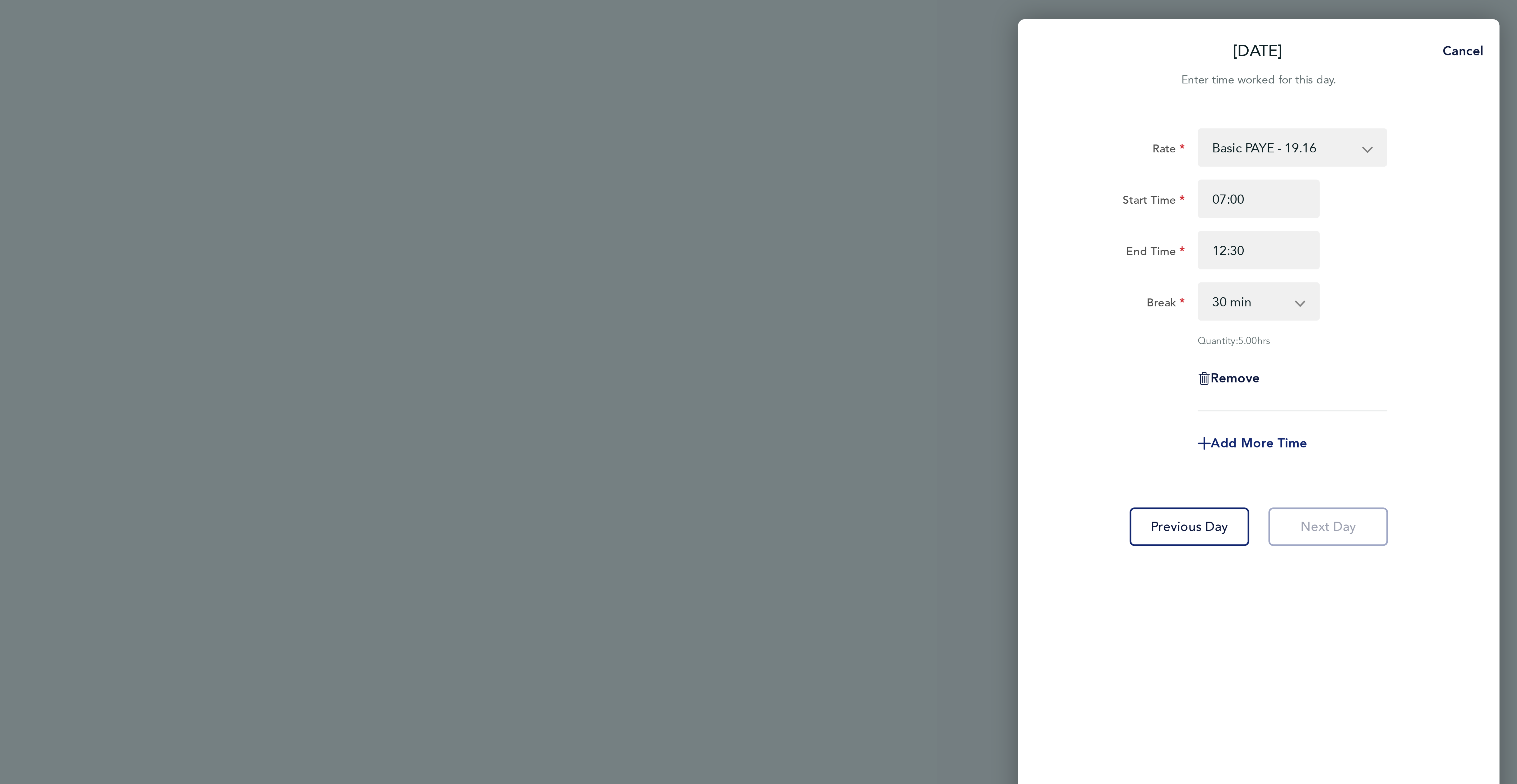
select select "null"
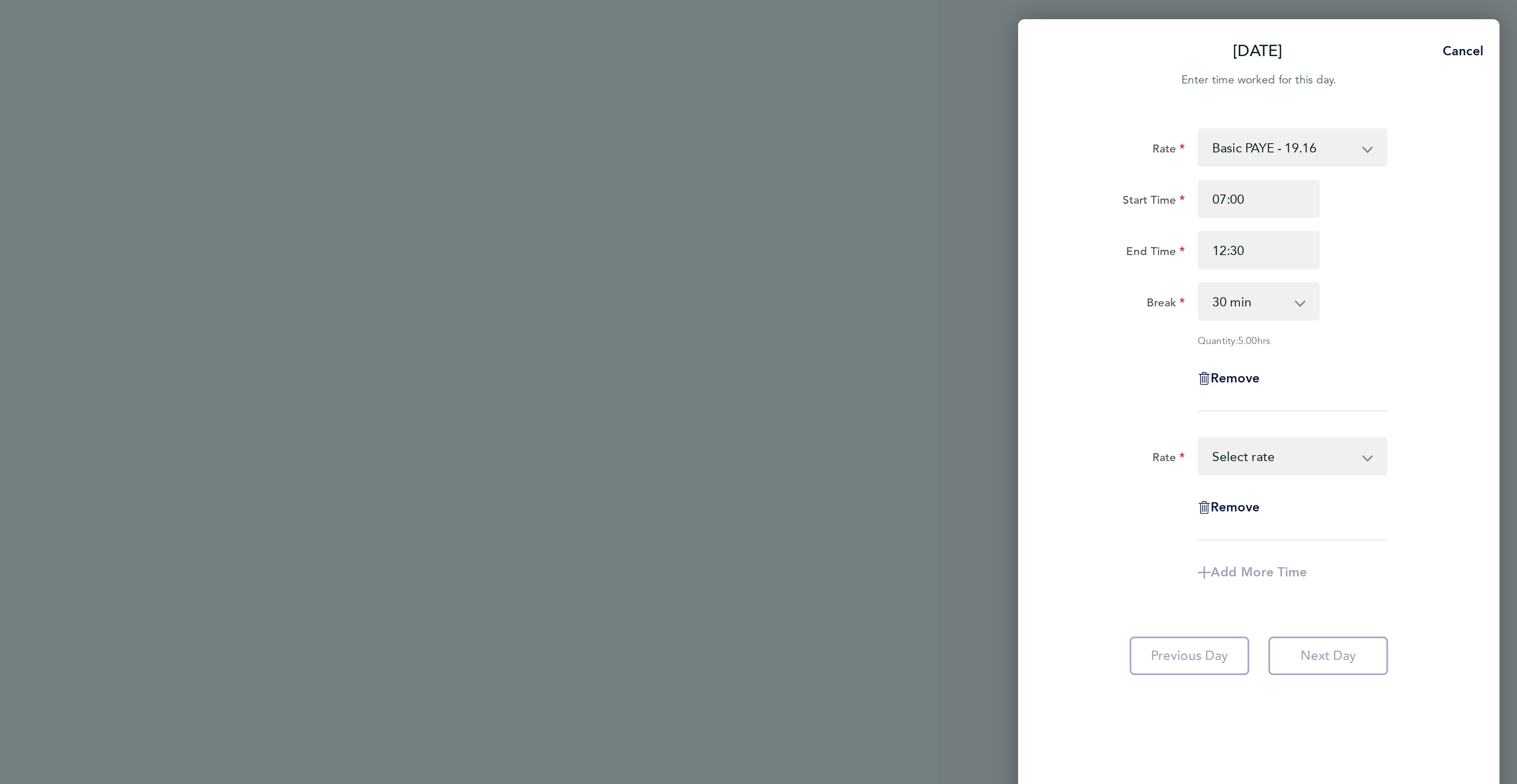
click at [1425, 155] on select "Basic PAYE - 19.16 OT PAYE - 27.81 OT 2 - 36.21 Select rate" at bounding box center [1439, 150] width 55 height 12
select select "30"
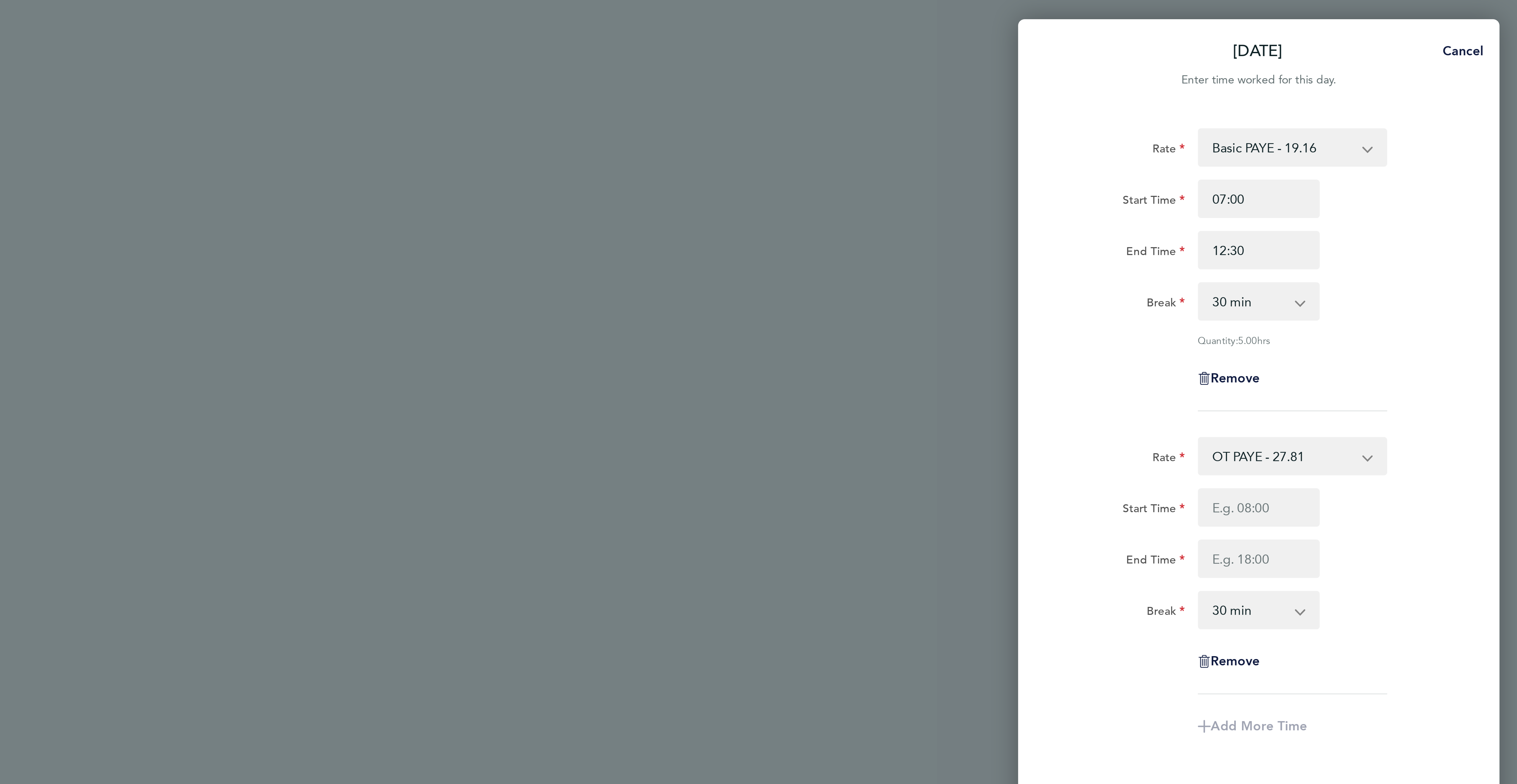
click at [1420, 160] on div "Rate OT PAYE - 27.81 Basic PAYE - 19.16 OT 2 - 36.21 Start Time End Time Break …" at bounding box center [1432, 186] width 128 height 85
click at [1421, 161] on input "Start Time" at bounding box center [1432, 166] width 40 height 12
type input "12:30"
click at [1436, 183] on input "End Time" at bounding box center [1432, 183] width 40 height 12
type input "17:30"
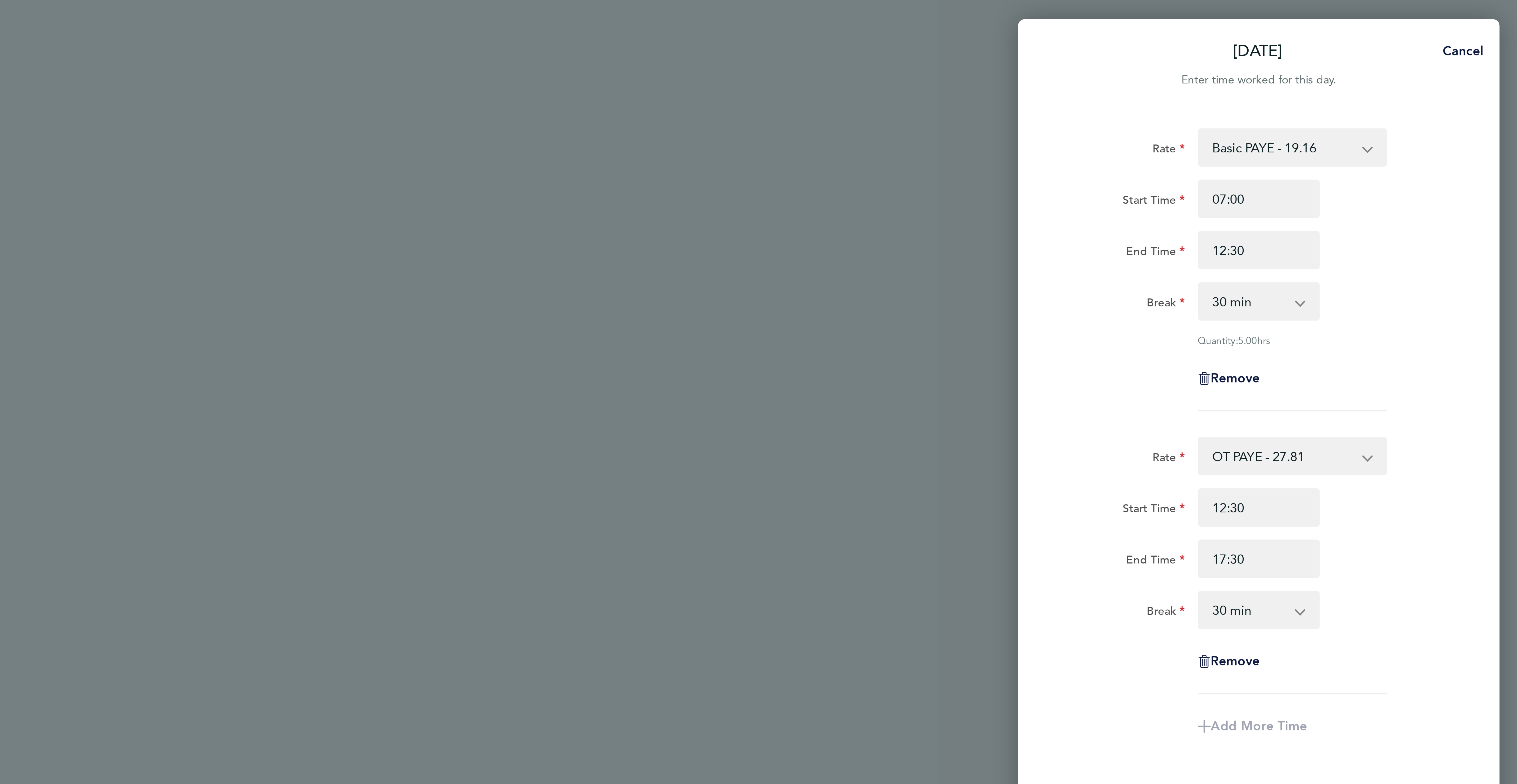
click at [1427, 194] on div "0 min 15 min 30 min 45 min 60 min 75 min 90 min" at bounding box center [1432, 200] width 40 height 12
click at [1429, 201] on select "0 min 15 min 30 min 45 min 60 min 75 min 90 min" at bounding box center [1428, 200] width 32 height 12
select select "0"
click at [1412, 195] on select "0 min 15 min 30 min 45 min 60 min 75 min 90 min" at bounding box center [1428, 200] width 32 height 12
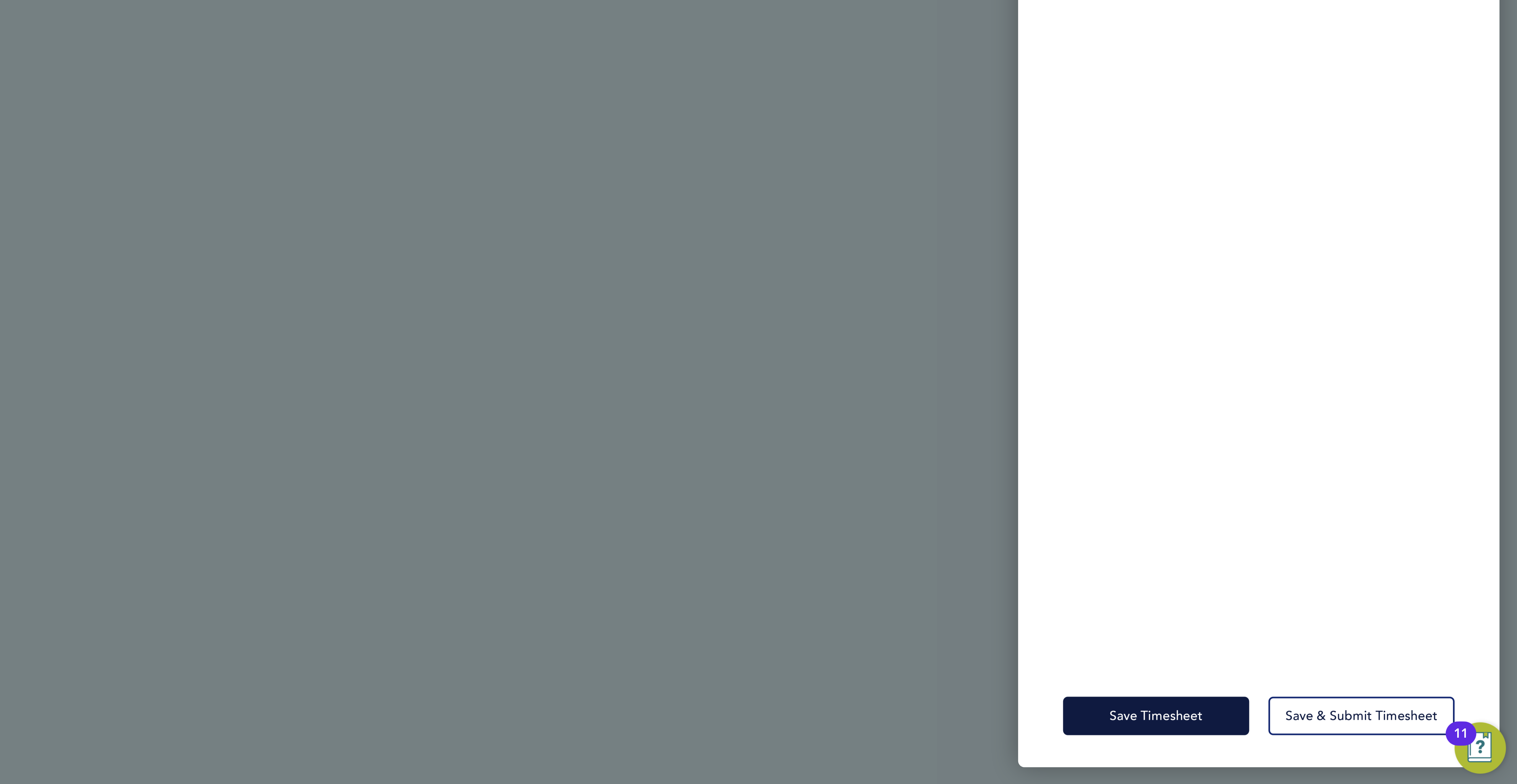
click at [1419, 737] on div "Rate Basic PAYE - 19.16 OT PAYE - 27.81 OT 2 - 36.21 Start Time 07:00 End Time …" at bounding box center [1432, 390] width 158 height 708
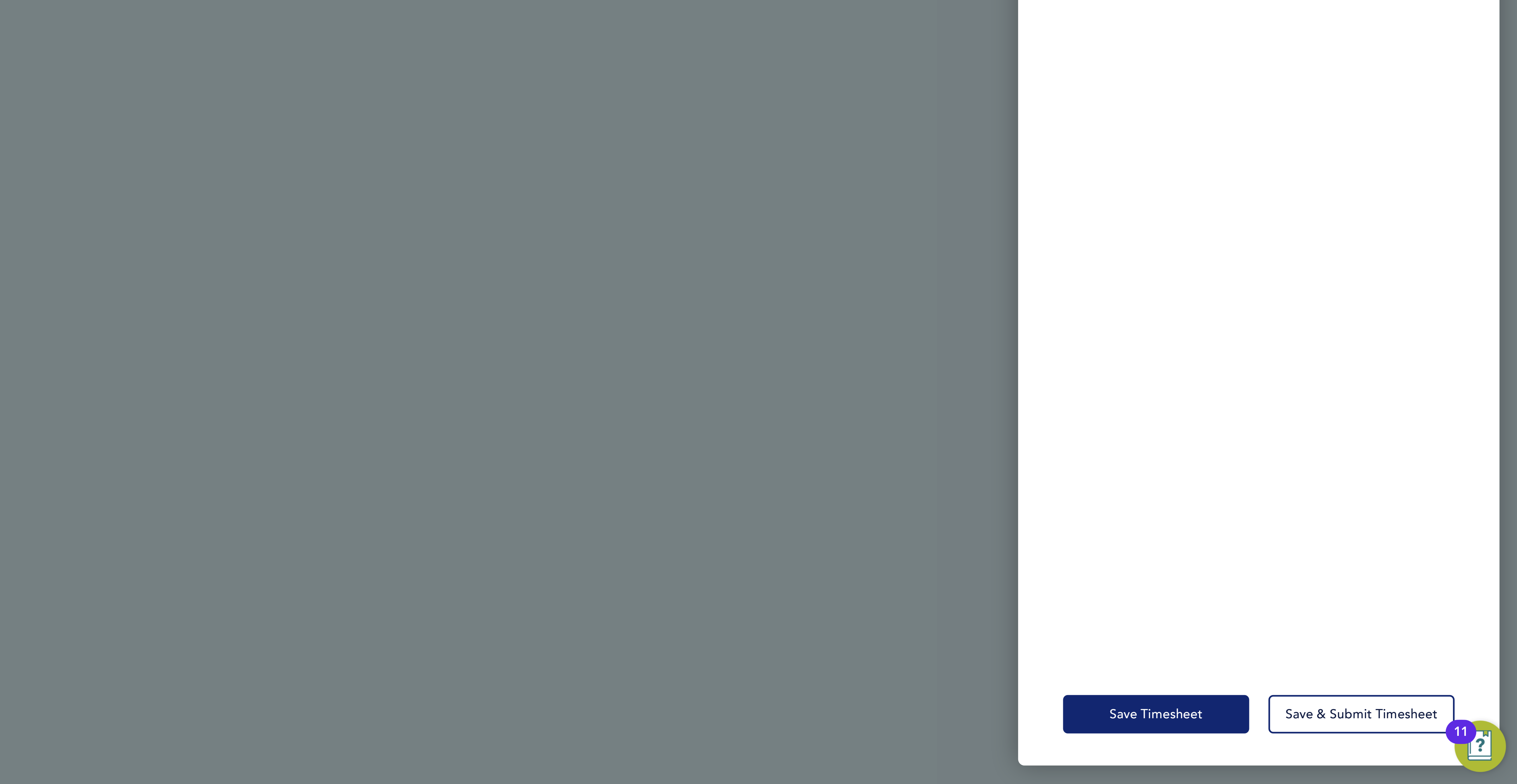
click at [1399, 768] on div "Save Timesheet Save & Submit Timesheet" at bounding box center [1432, 760] width 158 height 34
click at [1396, 761] on span "Save Timesheet" at bounding box center [1398, 760] width 31 height 5
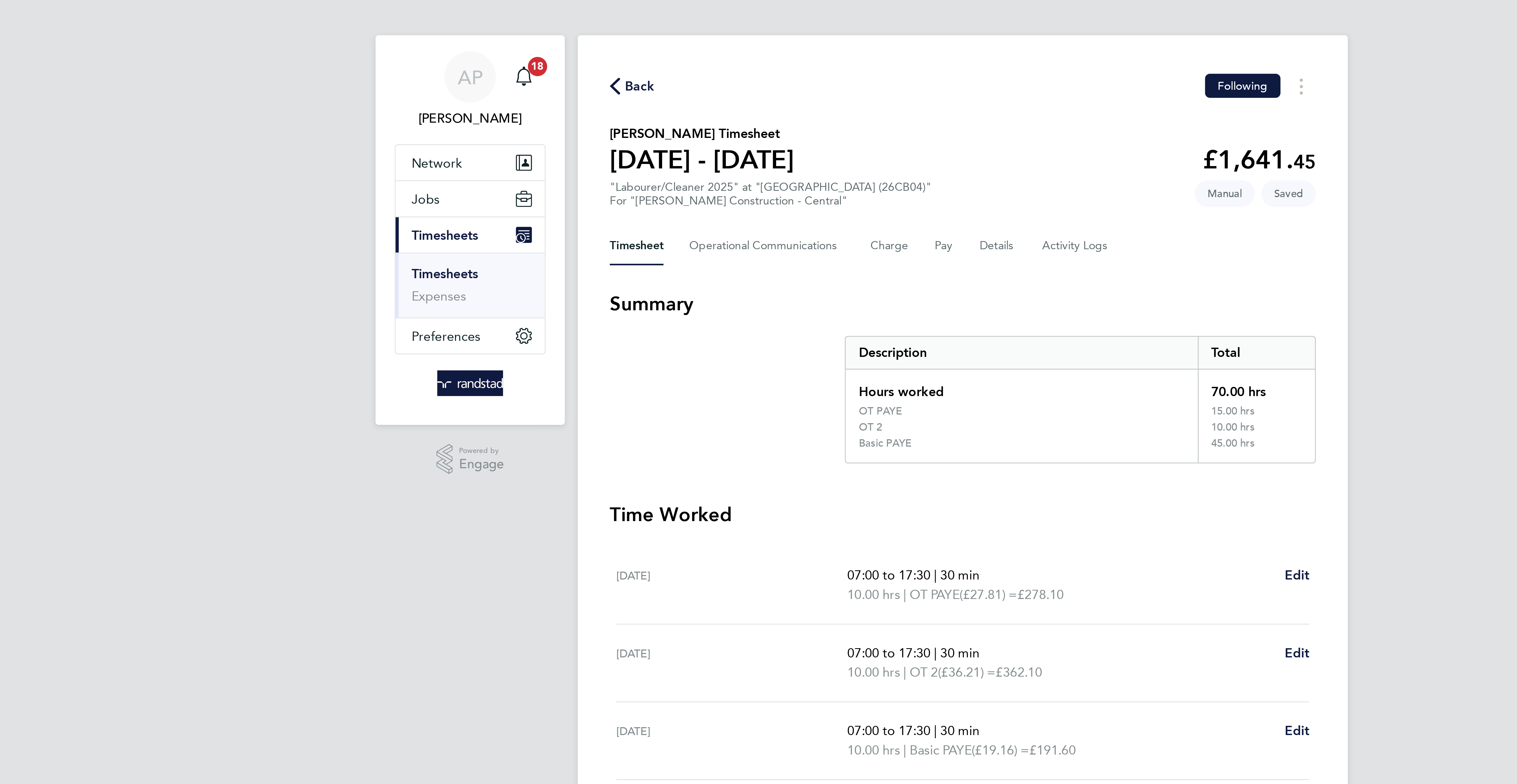
click at [654, 32] on span "Back" at bounding box center [652, 31] width 10 height 6
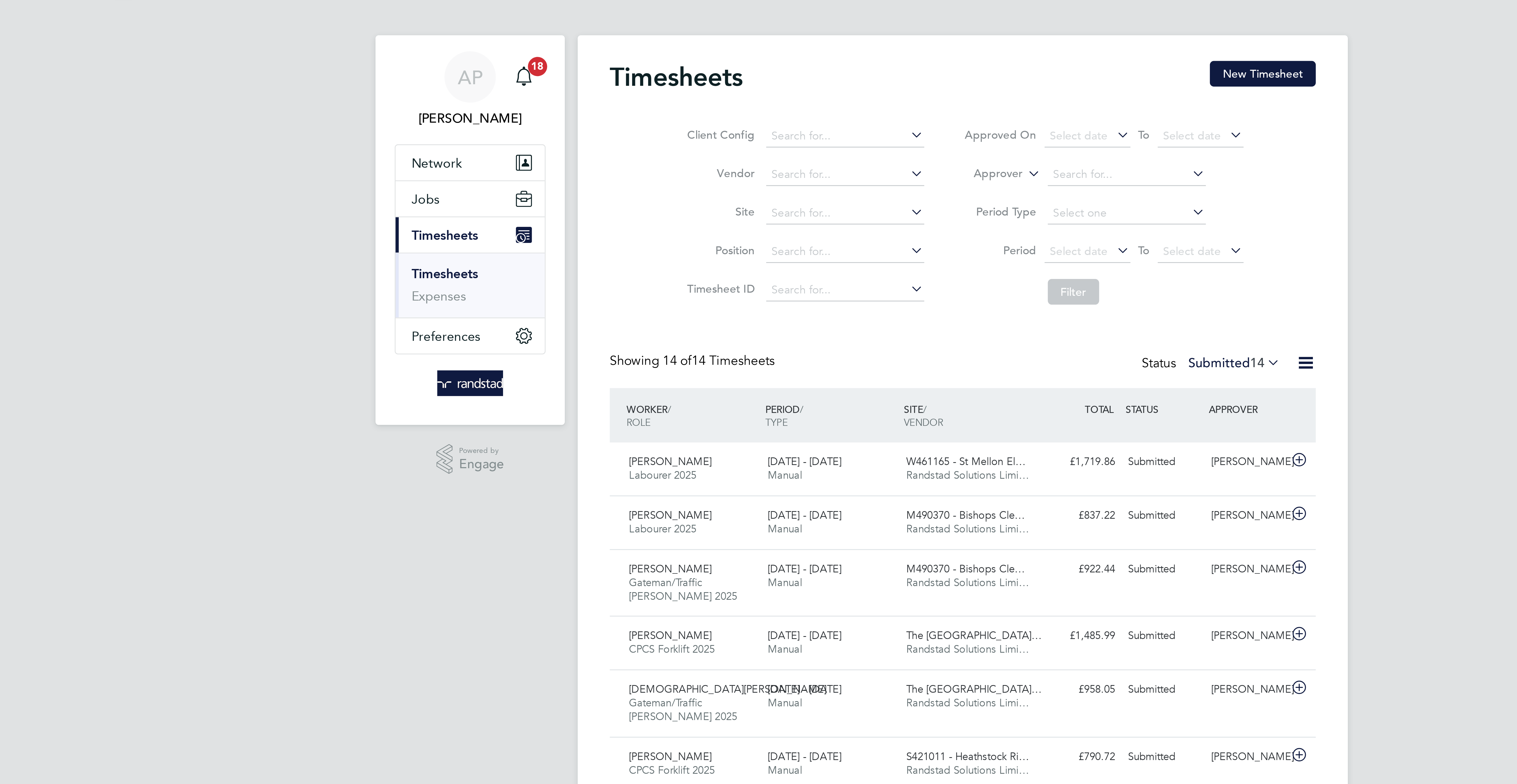
scroll to position [18, 46]
click at [615, 32] on div "Main navigation" at bounding box center [614, 28] width 11 height 11
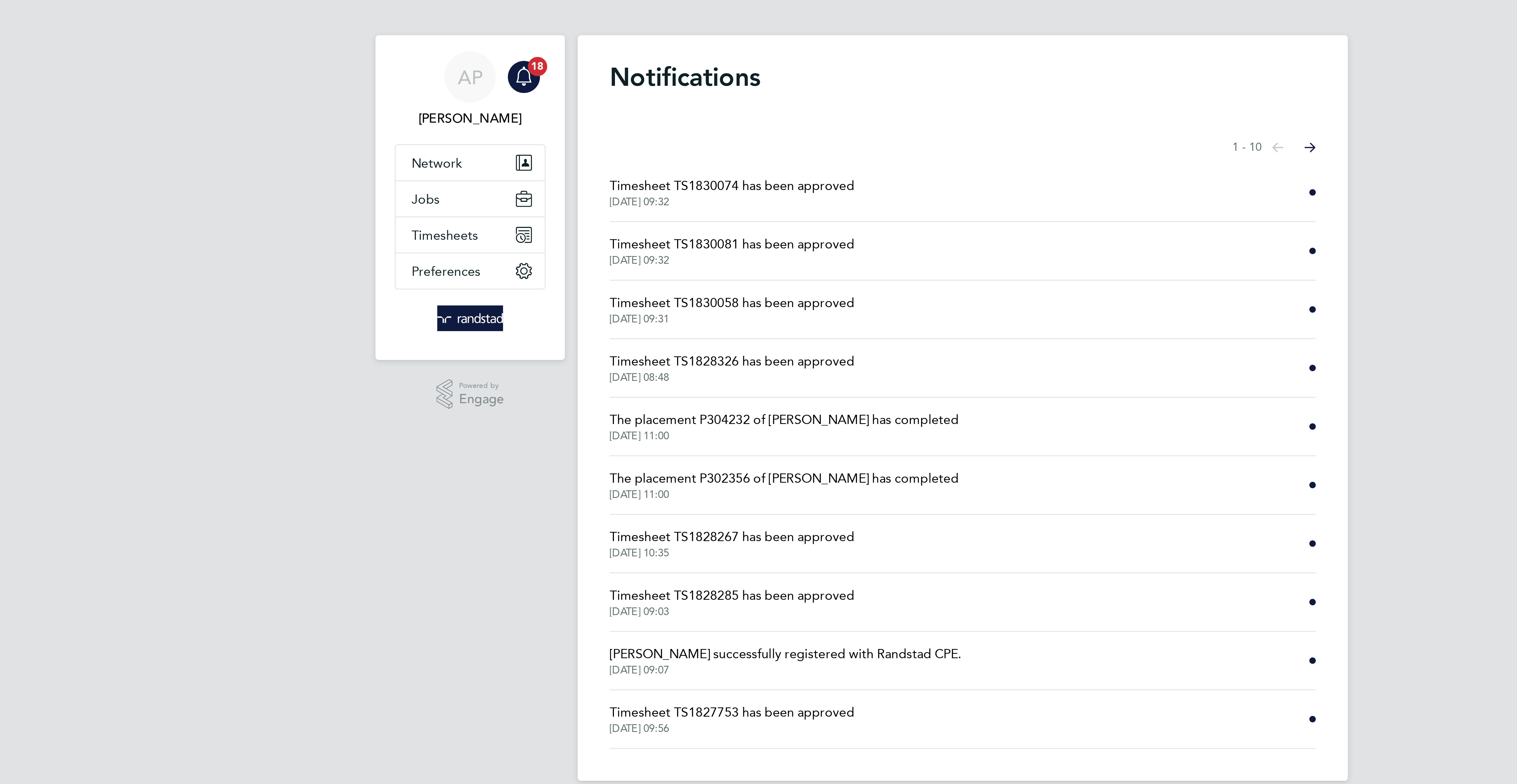
click at [702, 148] on span "[DATE] 11:00" at bounding box center [700, 146] width 115 height 4
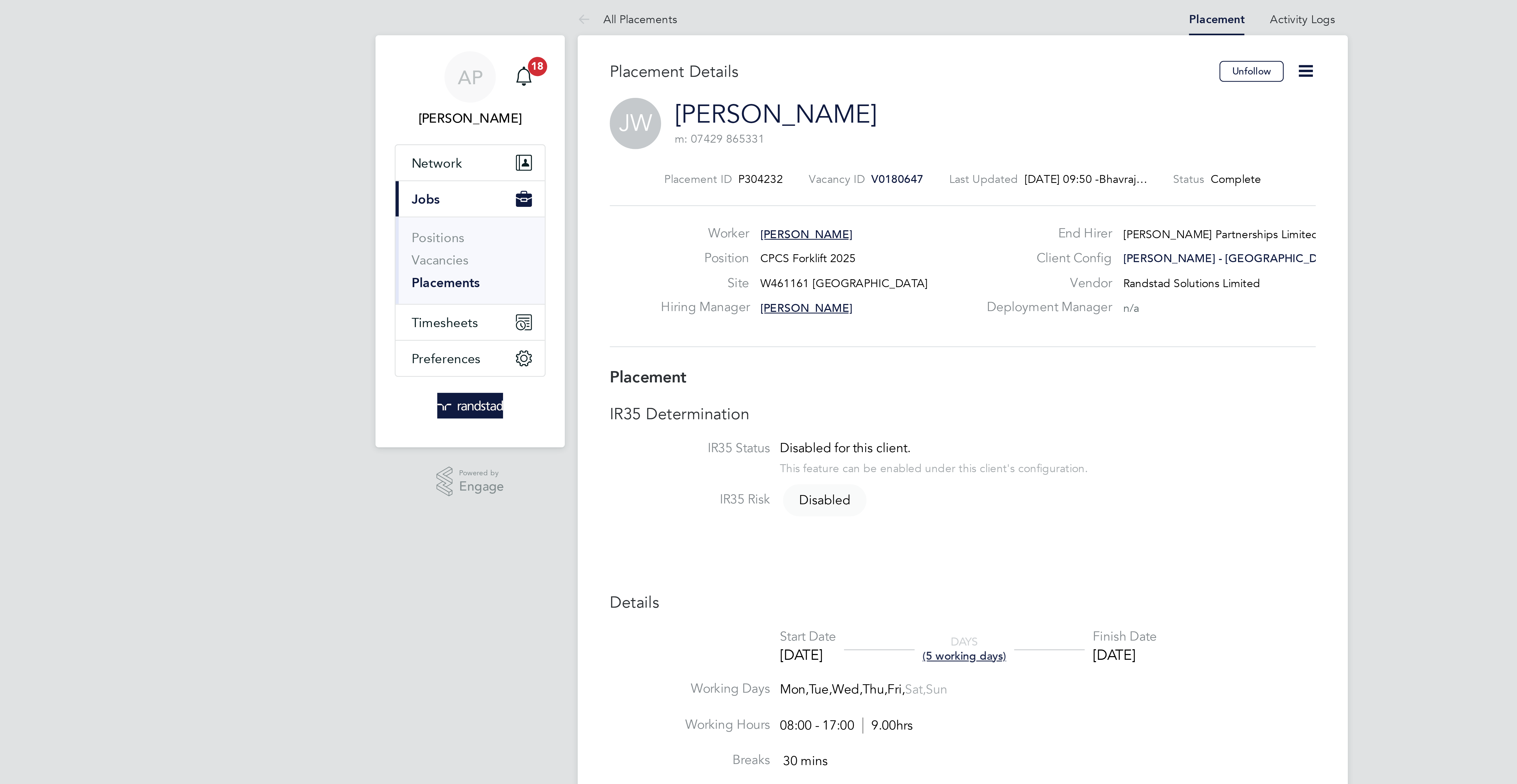
scroll to position [9, 49]
